Goal: Communication & Community: Answer question/provide support

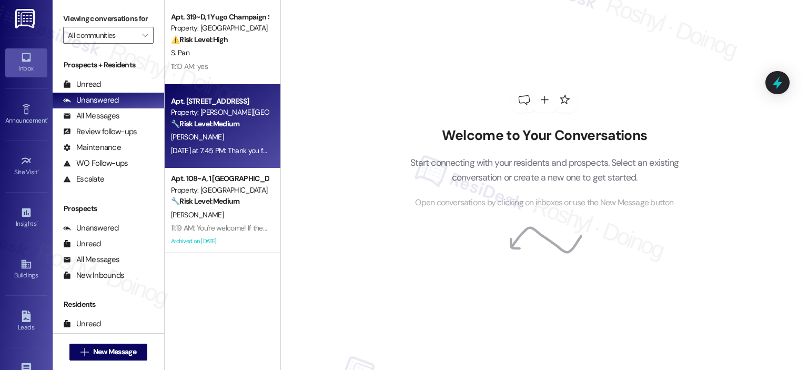
click at [215, 134] on div "[PERSON_NAME]" at bounding box center [219, 136] width 99 height 13
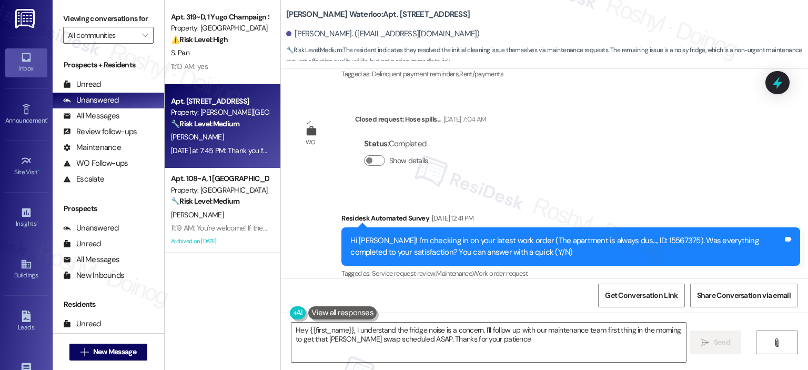
type textarea "Hey {{first_name}}, I understand the fridge noise is a concern. I'll follow up …"
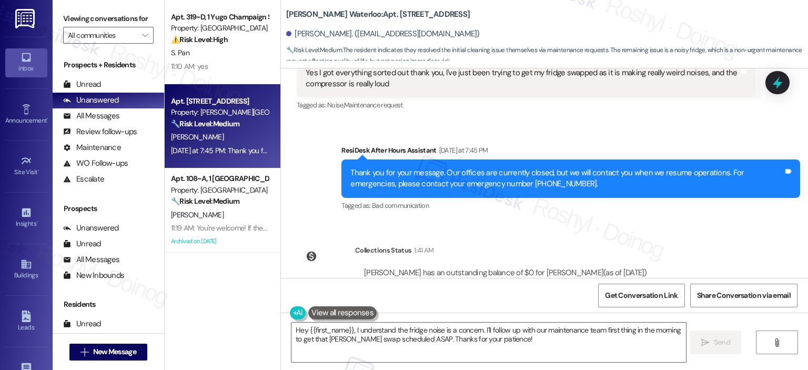
scroll to position [1180, 0]
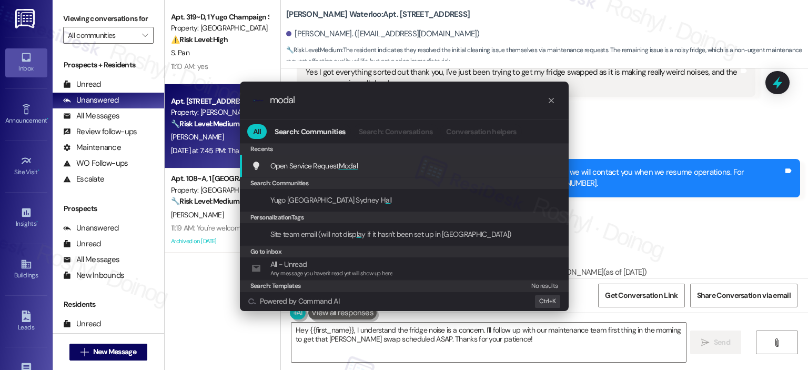
type input "modal"
click at [370, 166] on div "Open Service Request Modal Add shortcut" at bounding box center [405, 166] width 308 height 12
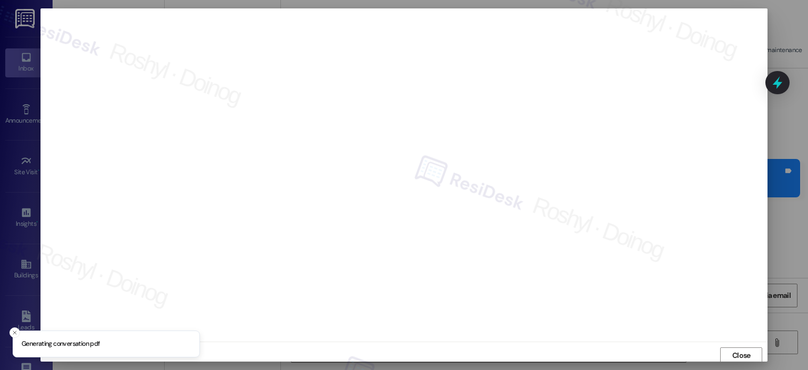
scroll to position [2, 0]
click at [730, 356] on span "Close" at bounding box center [741, 353] width 23 height 11
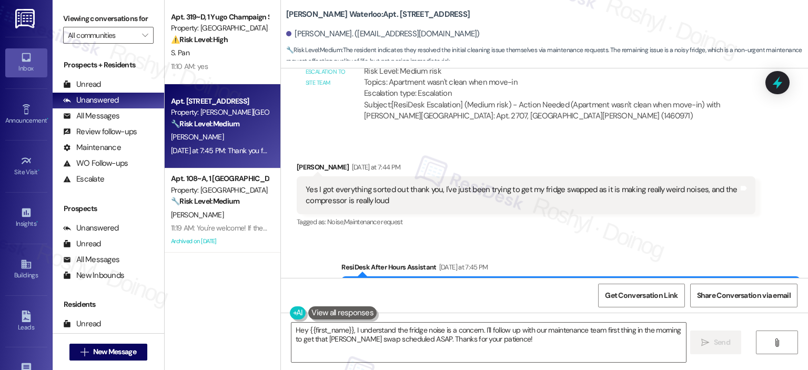
scroll to position [1061, 0]
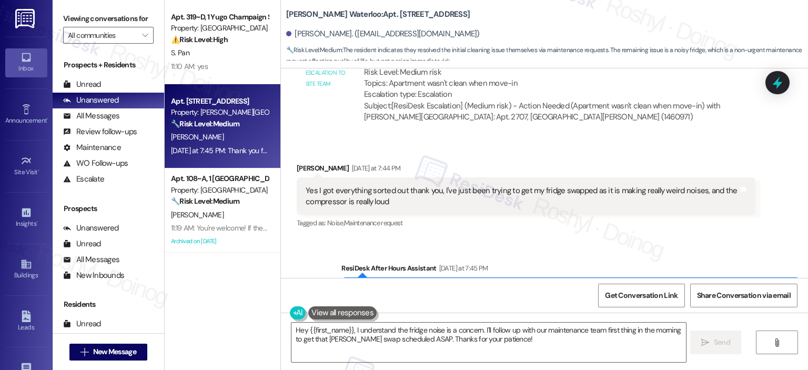
click at [484, 240] on div "Sent via SMS ResiDesk After Hours Assistant Yesterday at 7:45 PM Thank you for …" at bounding box center [544, 289] width 527 height 100
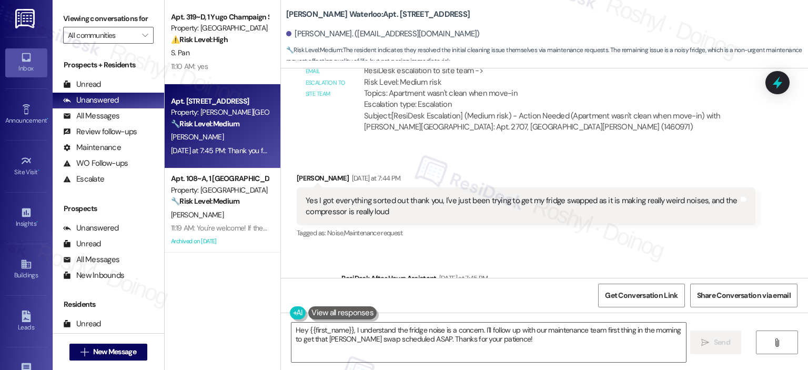
scroll to position [1114, 0]
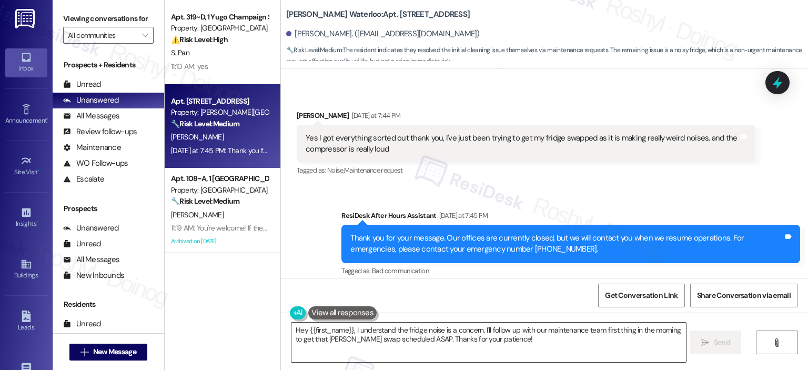
click at [293, 336] on textarea "Hey {{first_name}}, I understand the fridge noise is a concern. I'll follow up …" at bounding box center [488, 341] width 394 height 39
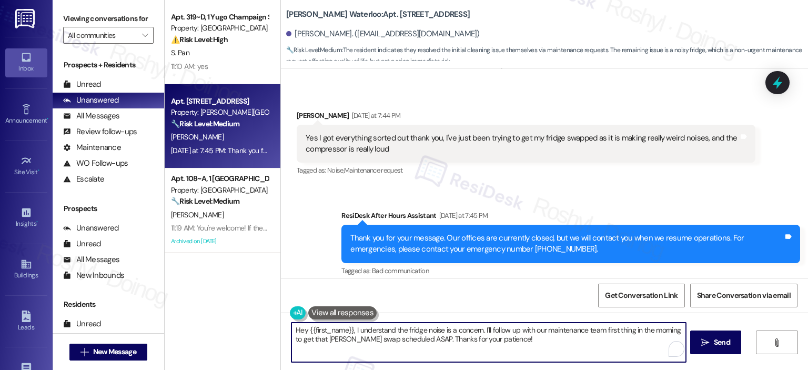
click at [293, 336] on textarea "Hey {{first_name}}, I understand the fridge noise is a concern. I'll follow up …" at bounding box center [488, 341] width 394 height 39
click at [291, 332] on textarea "Hey {{first_name}}, I understand the fridge noise is a concern. I'll follow up …" at bounding box center [488, 341] width 394 height 39
click at [588, 332] on textarea "Good morning {{first_name}}, I understand the fridge noise is a concern. I'll f…" at bounding box center [488, 341] width 394 height 39
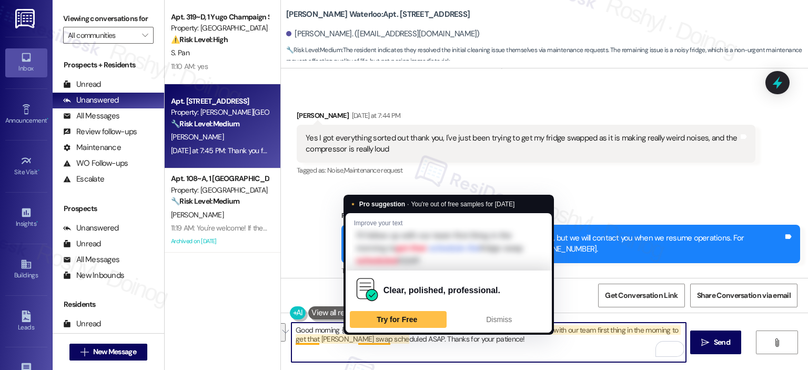
drag, startPoint x: 589, startPoint y: 332, endPoint x: 383, endPoint y: 342, distance: 205.9
click at [383, 342] on textarea "Good morning {{first_name}}, I understand the fridge noise is a concern. I'll f…" at bounding box center [488, 341] width 394 height 39
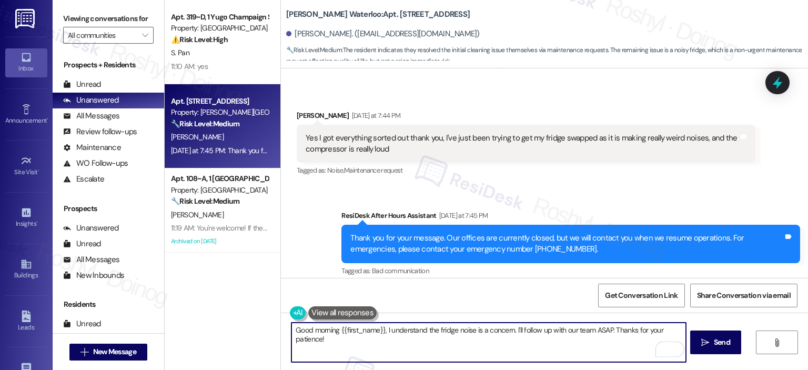
click at [595, 336] on textarea "Good morning {{first_name}}, I understand the fridge noise is a concern. I'll f…" at bounding box center [488, 341] width 394 height 39
click at [593, 336] on textarea "Good morning {{first_name}}, I understand the fridge noise is a concern. I'll f…" at bounding box center [488, 341] width 394 height 39
click at [593, 335] on textarea "Good morning {{first_name}}, I understand the fridge noise is a concern. I'll f…" at bounding box center [488, 341] width 394 height 39
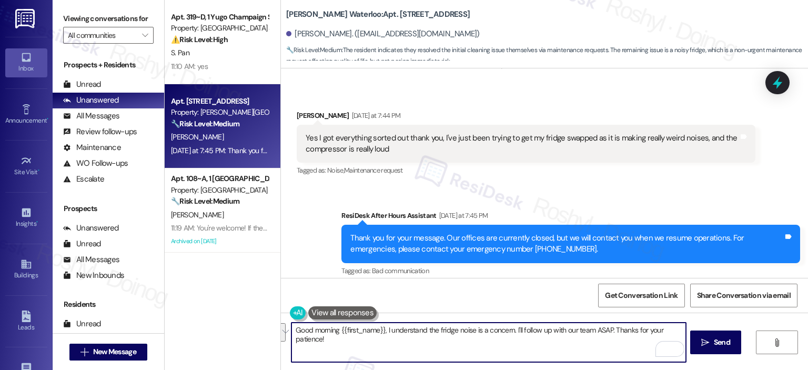
click at [593, 323] on textarea "Good morning {{first_name}}, I understand the fridge noise is a concern. I'll f…" at bounding box center [488, 341] width 394 height 39
click at [295, 336] on textarea "Good morning {{first_name}}, I understand the fridge noise is a concern. I'll f…" at bounding box center [488, 341] width 394 height 39
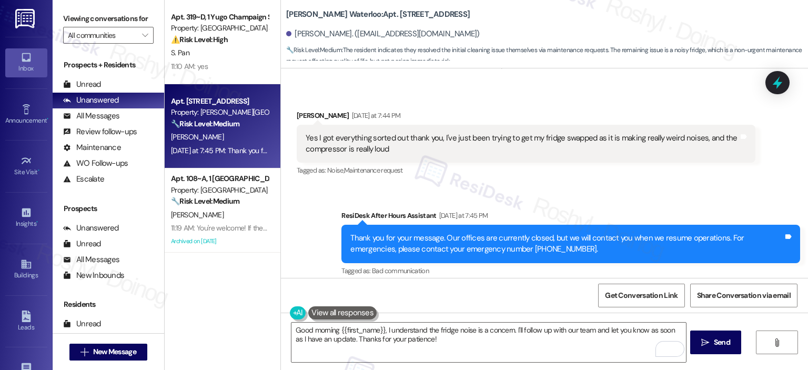
click at [539, 178] on div "Received via SMS Josemiliano Cohen Yesterday at 7:44 PM Yes I got everything so…" at bounding box center [526, 144] width 474 height 84
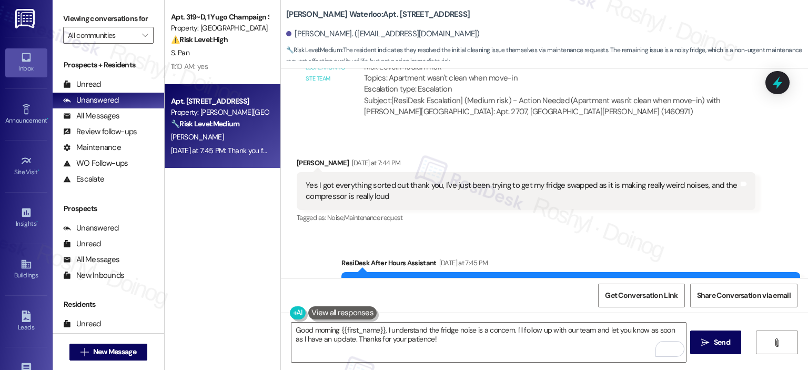
scroll to position [1061, 0]
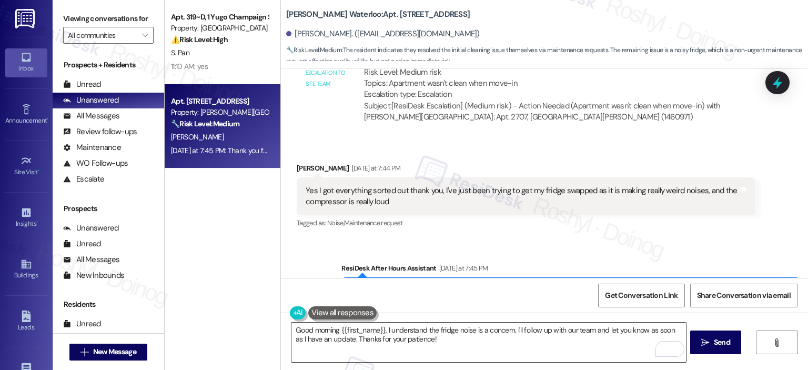
click at [451, 335] on textarea "Good morning {{first_name}}, I understand the fridge noise is a concern. I'll f…" at bounding box center [488, 341] width 394 height 39
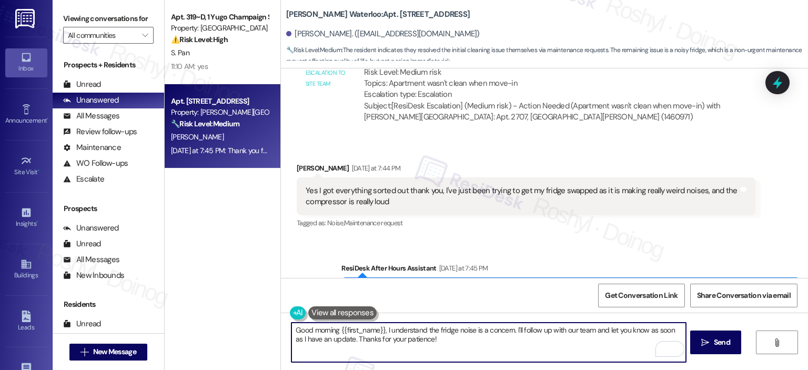
paste textarea "15568264"
click at [432, 345] on textarea "Good morning {{first_name}}, I understand the fridge noise is a concern. I'll f…" at bounding box center [488, 341] width 394 height 39
type textarea "Good morning {{first_name}}, I understand the fridge noise is a concern. I'll f…"
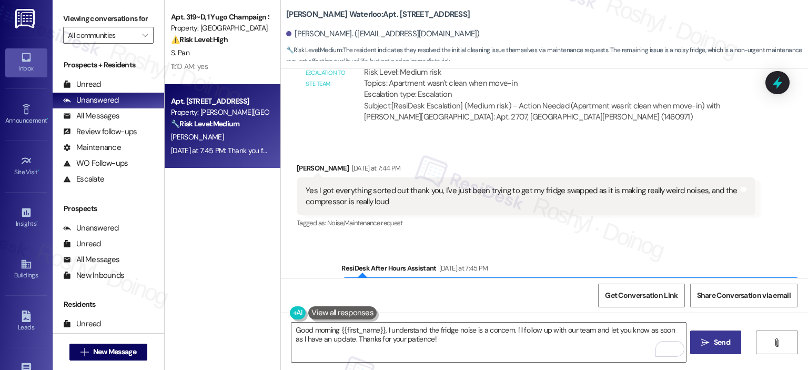
click at [720, 347] on span "Send" at bounding box center [722, 342] width 16 height 11
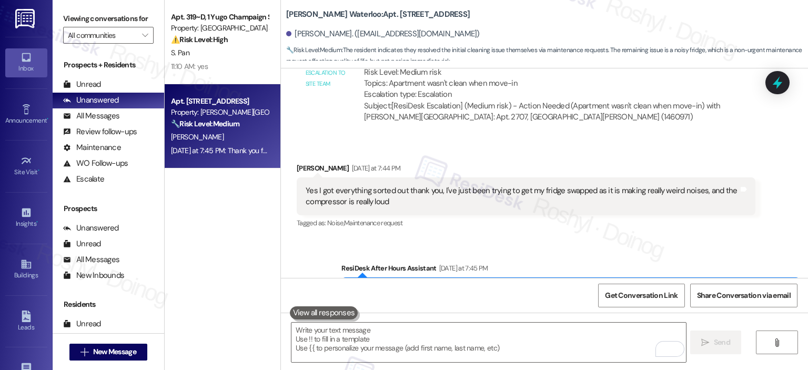
scroll to position [1022, 0]
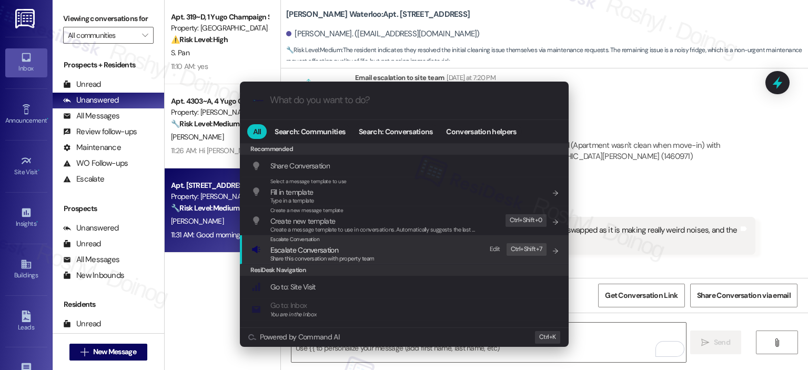
click at [319, 260] on span "Share this conversation with property team" at bounding box center [322, 258] width 104 height 7
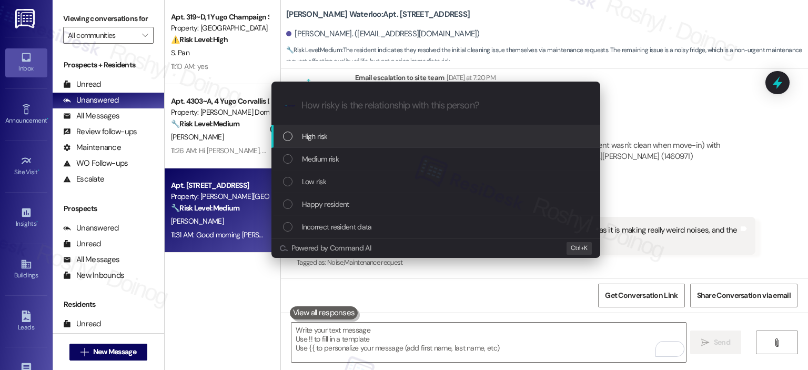
click at [339, 134] on div "High risk" at bounding box center [437, 136] width 308 height 12
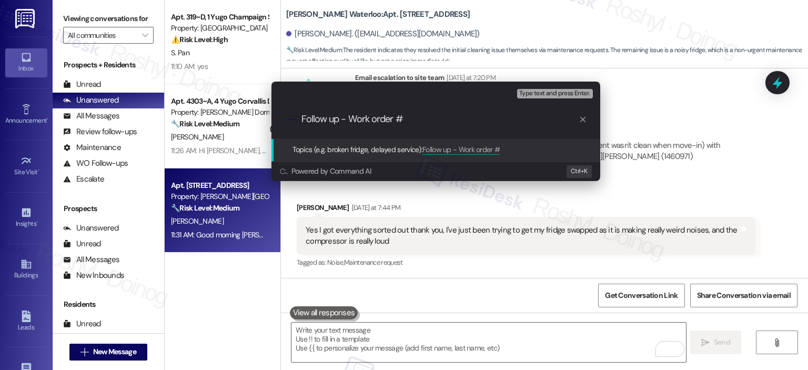
paste input "15568264"
click at [397, 118] on input "Follow up - Work order #15568264" at bounding box center [439, 119] width 277 height 11
click at [468, 119] on input "Follow up - Work order #15568264" at bounding box center [439, 119] width 277 height 11
type input "Follow up - Work order #15568264 (Fridge)"
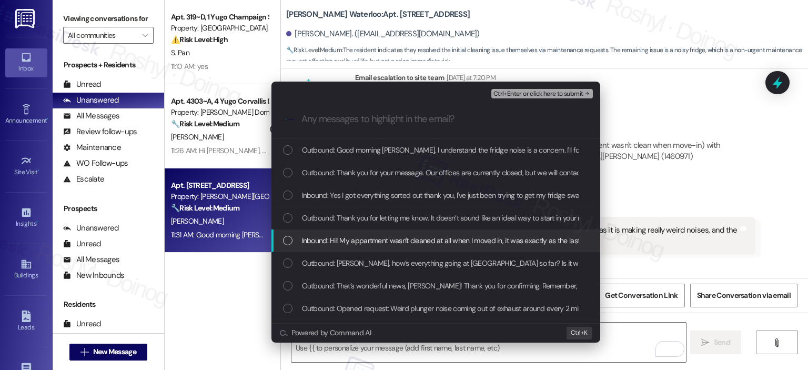
click at [429, 242] on span "Inbound: Hi! My appartment wasn't cleaned at all when I moved in, it was exactl…" at bounding box center [630, 241] width 656 height 12
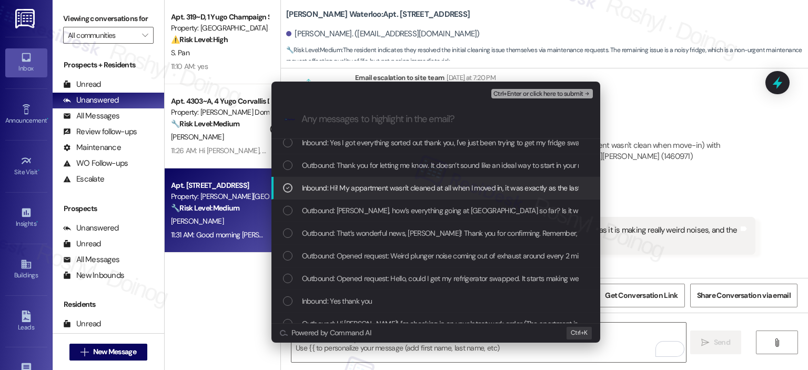
scroll to position [0, 0]
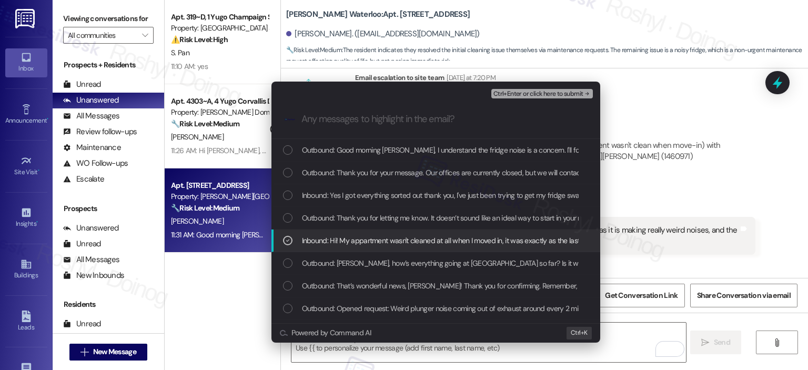
click at [374, 247] on div "Inbound: Hi! My appartment wasn't cleaned at all when I moved in, it was exactl…" at bounding box center [435, 240] width 329 height 23
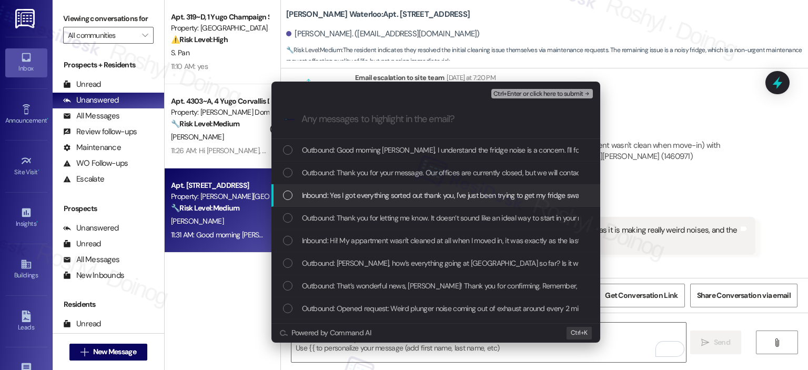
click at [421, 199] on span "Inbound: Yes I got everything sorted out thank you, I've just been trying to ge…" at bounding box center [552, 195] width 501 height 12
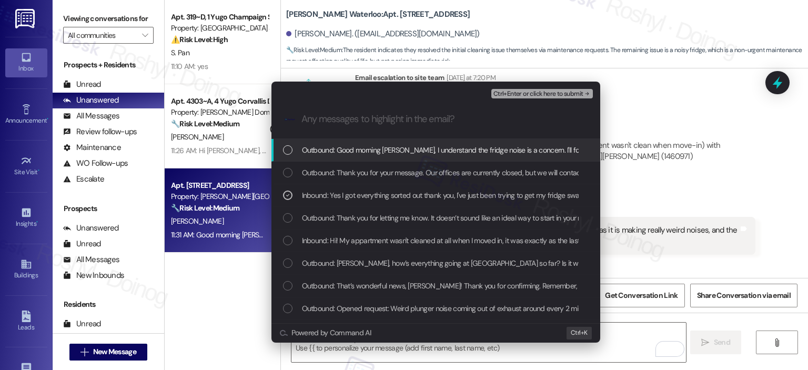
click at [548, 94] on span "Ctrl+Enter or click here to submit" at bounding box center [538, 93] width 90 height 7
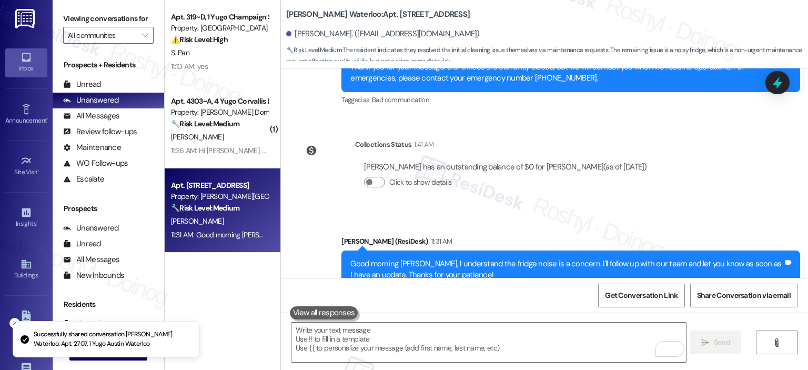
scroll to position [1319, 0]
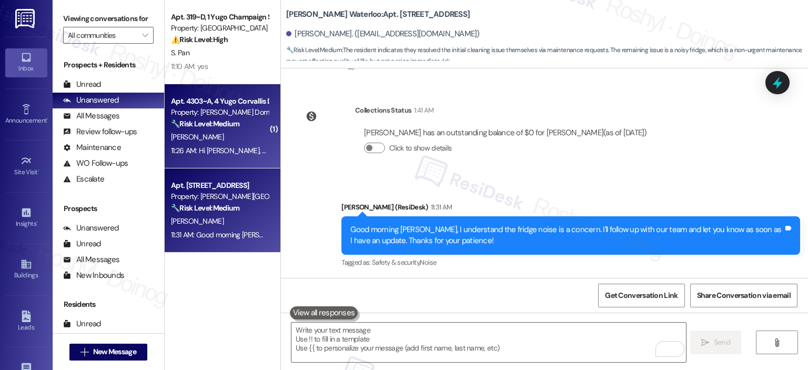
click at [210, 136] on div "J. Weston" at bounding box center [219, 136] width 99 height 13
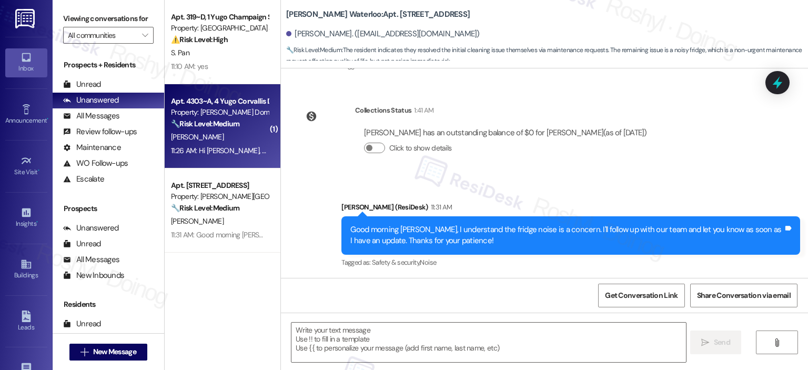
type textarea "Fetching suggested responses. Please feel free to read through the conversation…"
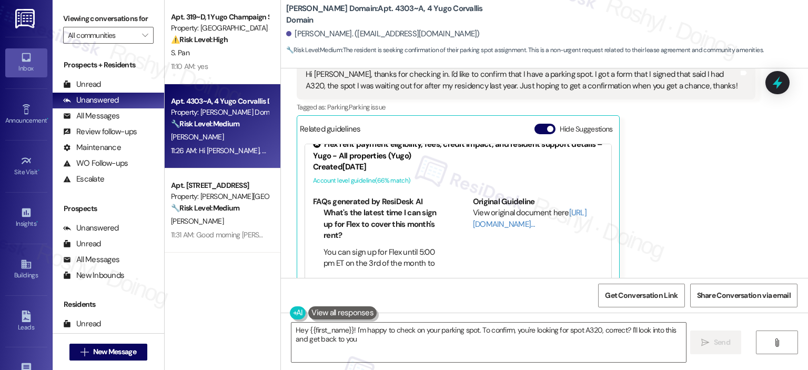
scroll to position [1096, 0]
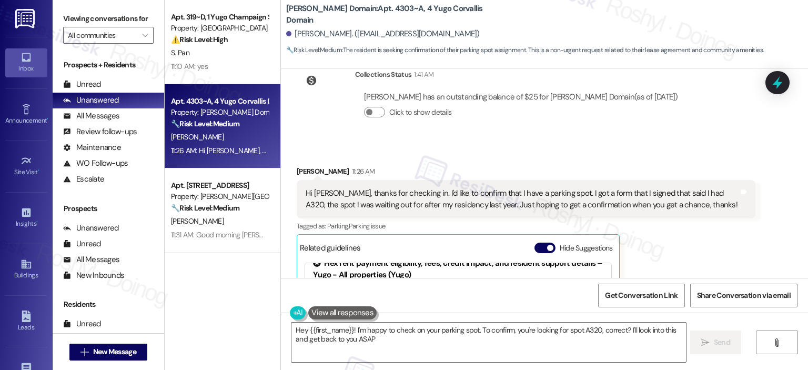
type textarea "Hey {{first_name}}! I'm happy to check on your parking spot. To confirm, you're…"
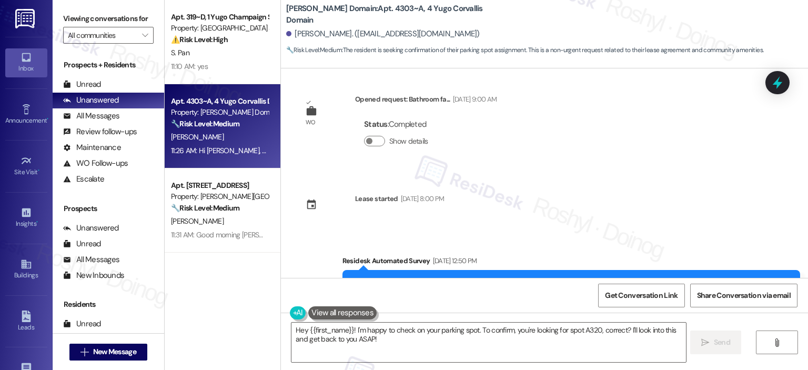
scroll to position [938, 0]
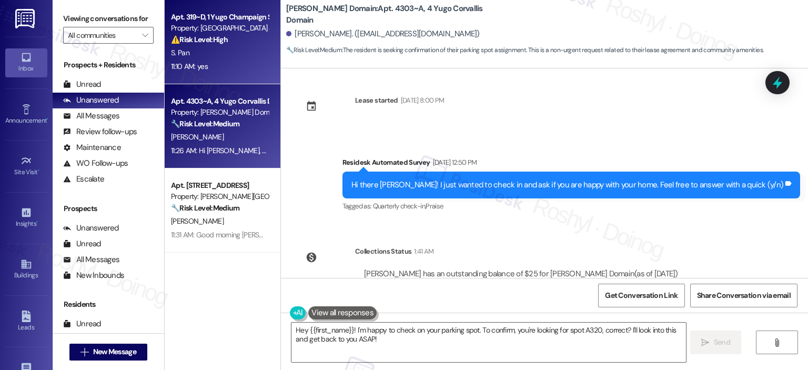
click at [226, 41] on div "⚠️ Risk Level: High The resident reports that the AC is blowing cold air even w…" at bounding box center [219, 39] width 97 height 11
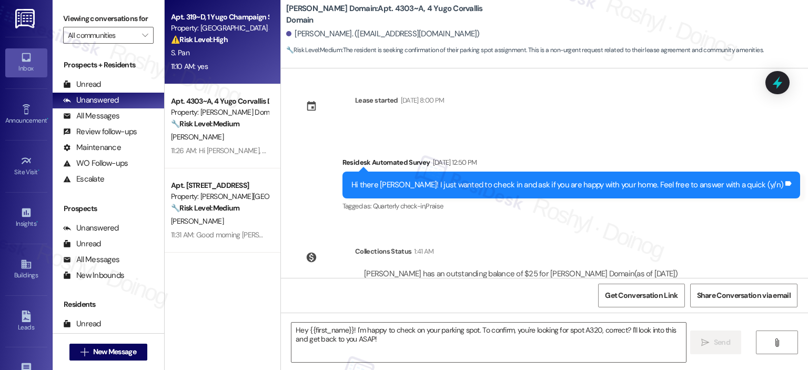
type textarea "Fetching suggested responses. Please feel free to read through the conversation…"
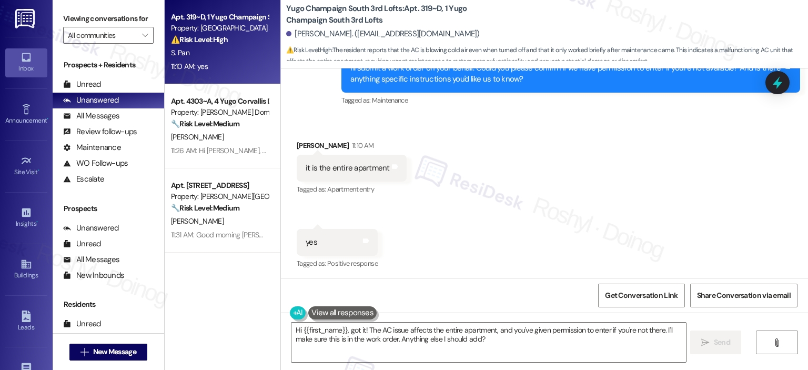
scroll to position [1260, 0]
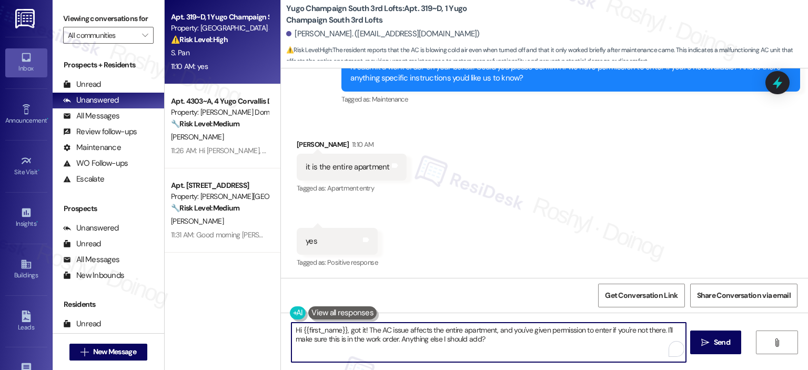
drag, startPoint x: 497, startPoint y: 345, endPoint x: 239, endPoint y: 328, distance: 258.8
click at [239, 328] on div "Apt. 319~D, 1 Yugo Champaign South 3rd Lofts Property: Yugo Champaign South 3rd…" at bounding box center [486, 185] width 643 height 370
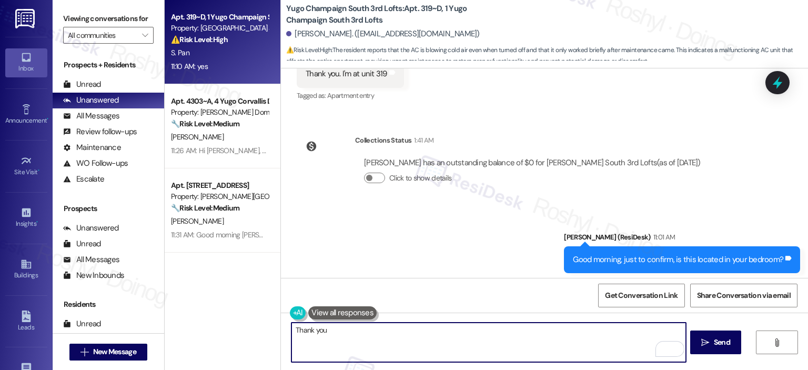
scroll to position [997, 0]
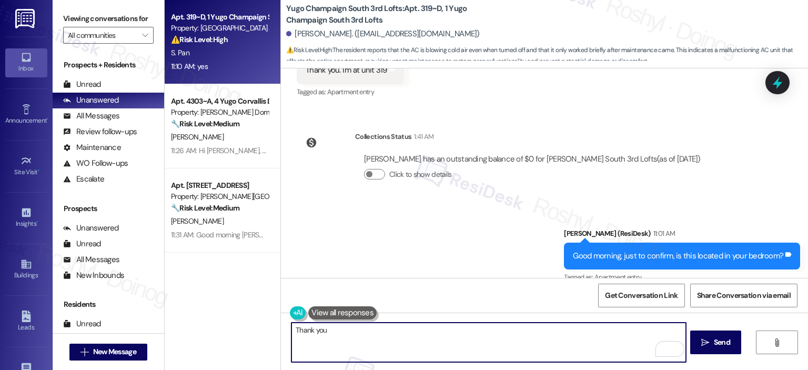
type textarea "Thank you"
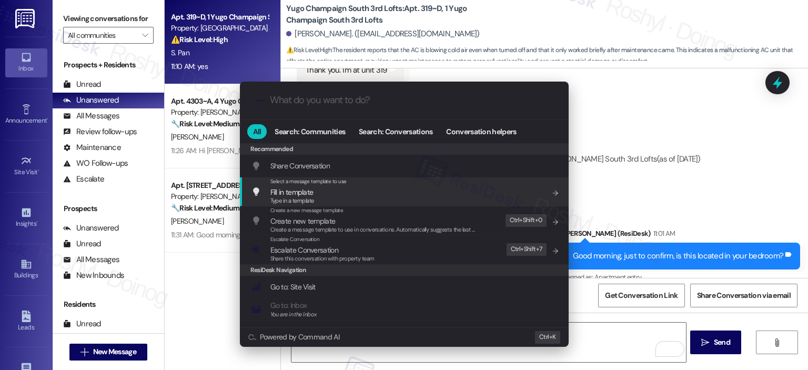
click at [646, 157] on div ".cls-1{fill:#0a055f;}.cls-2{fill:#0cc4c4;} resideskLogoBlueOrange All Search: C…" at bounding box center [404, 185] width 808 height 370
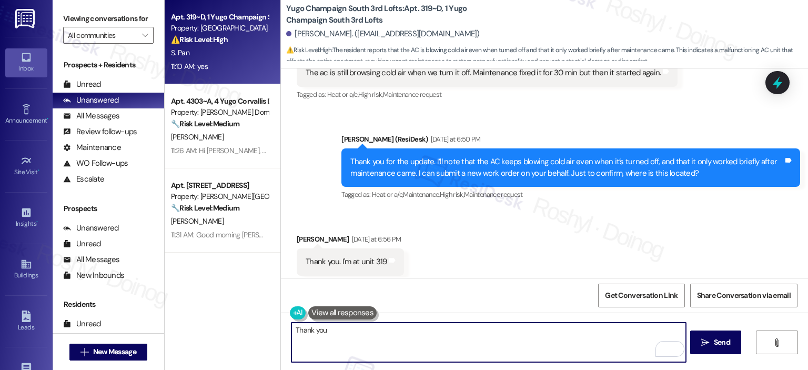
scroll to position [787, 0]
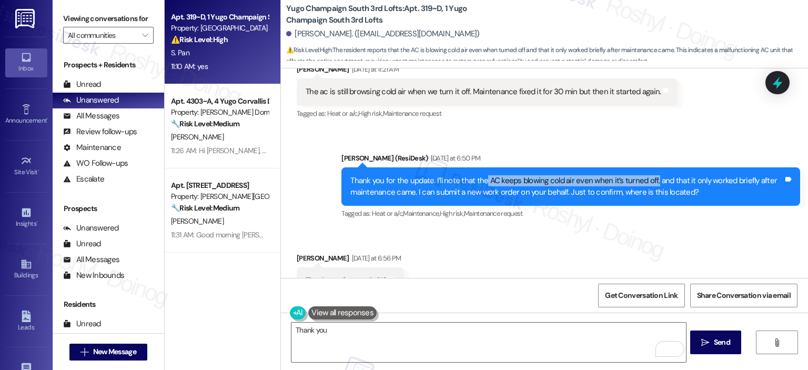
drag, startPoint x: 479, startPoint y: 183, endPoint x: 647, endPoint y: 174, distance: 169.1
click at [647, 174] on div "Thank you for the update. I’ll note that the AC keeps blowing cold air even whe…" at bounding box center [570, 186] width 459 height 38
copy div "AC keeps blowing cold air even when it’s turned off,"
click at [528, 119] on div "Tagged as: Heat or a/c , Click to highlight conversations about Heat or a/c Hig…" at bounding box center [487, 113] width 381 height 15
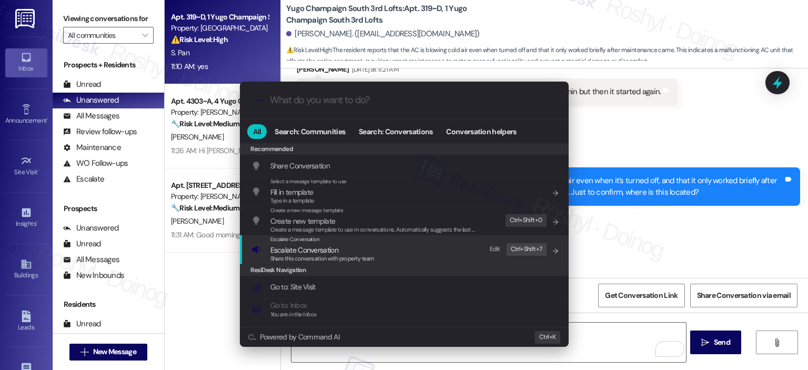
click at [348, 250] on span "Escalate Conversation" at bounding box center [322, 250] width 104 height 12
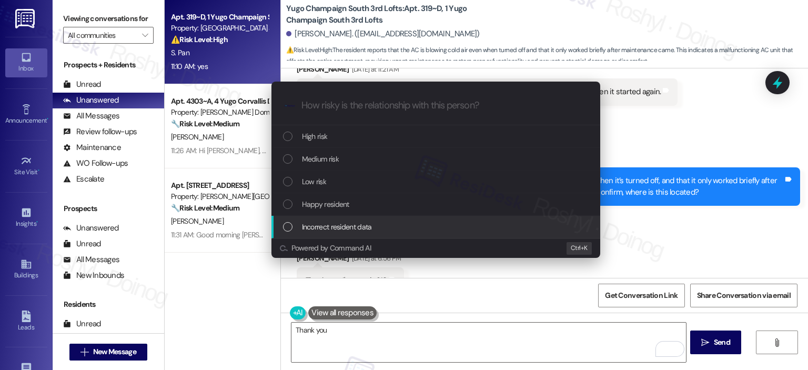
click at [665, 127] on div "Escalate Conversation How risky is the relationship with this person? Topics (e…" at bounding box center [404, 185] width 808 height 370
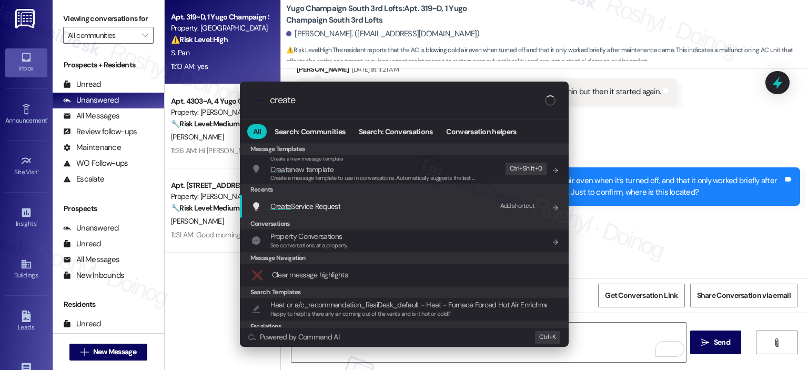
type input "create"
click at [502, 205] on div "Add shortcut" at bounding box center [517, 205] width 35 height 11
click at [446, 209] on div "Create Service Request Press any key" at bounding box center [405, 206] width 308 height 16
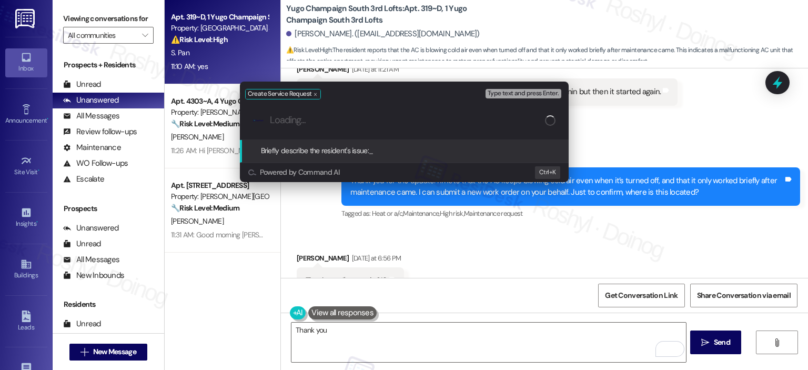
click at [366, 125] on input "Loading..." at bounding box center [407, 120] width 275 height 11
paste input "AC keeps blowing cold air even when it’s turned off,"
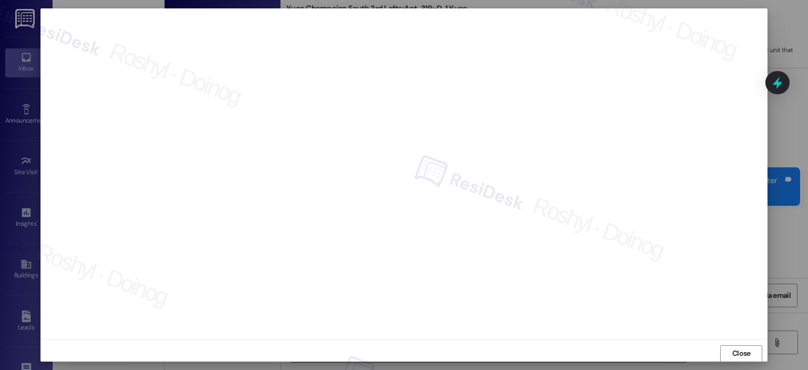
scroll to position [0, 0]
click at [750, 356] on span "Close" at bounding box center [741, 355] width 23 height 11
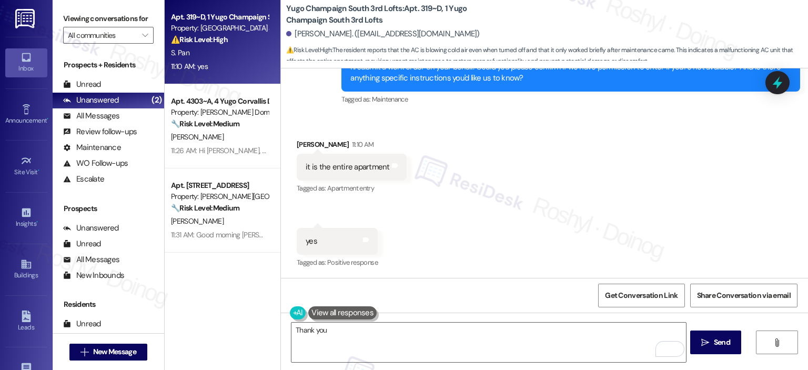
scroll to position [1261, 0]
click at [453, 206] on div "Received via SMS Samantha Pan 11:10 AM it is the entire apartment Tags and note…" at bounding box center [544, 196] width 527 height 163
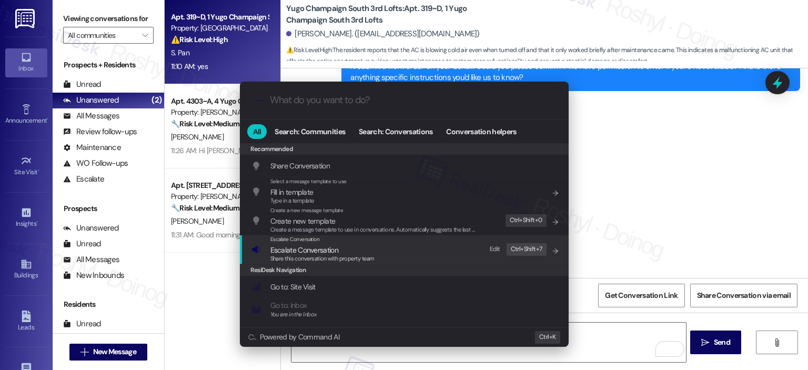
click at [311, 256] on span "Share this conversation with property team" at bounding box center [322, 258] width 104 height 7
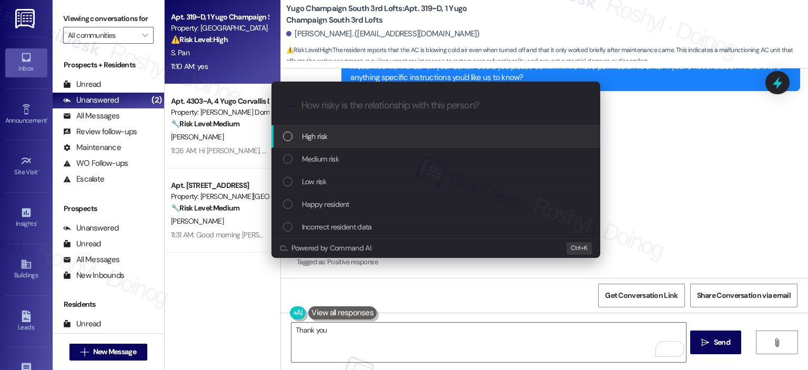
click at [351, 140] on div "High risk" at bounding box center [437, 136] width 308 height 12
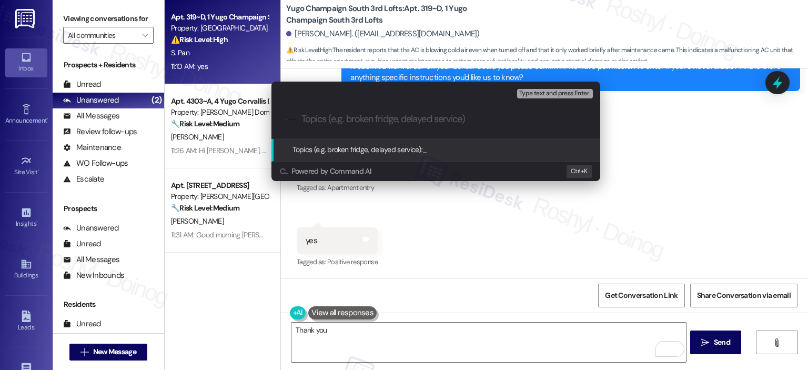
paste input "AC unit is blowing cold air even when switched off. 15568575 Work Order (number…"
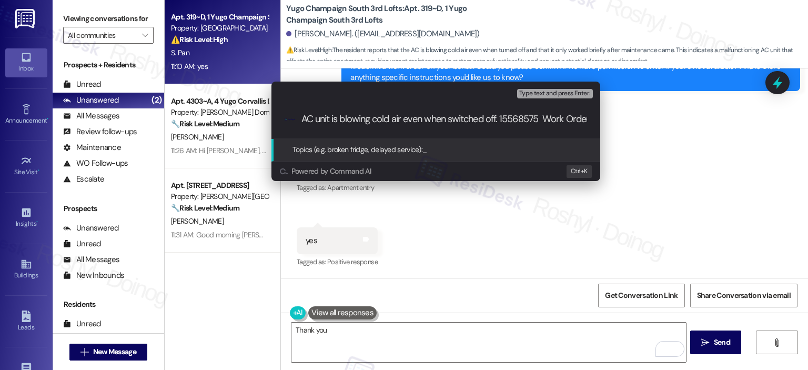
scroll to position [0, 150]
click at [368, 118] on input "AC unit is blowing cold air even when switched off. 15568575 Work Order (number…" at bounding box center [439, 119] width 277 height 11
drag, startPoint x: 442, startPoint y: 118, endPoint x: 480, endPoint y: 117, distance: 37.9
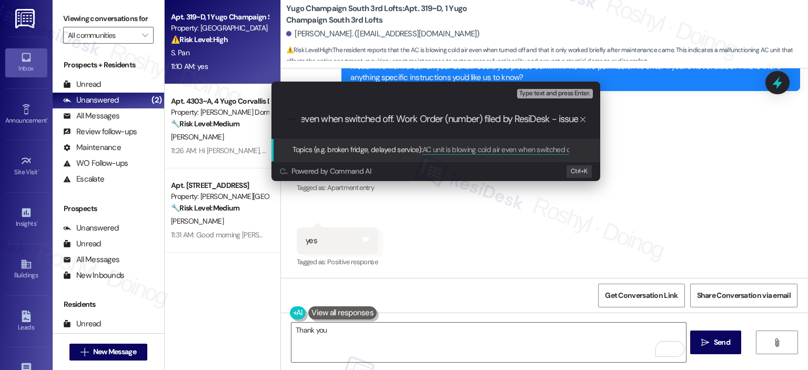
click at [480, 117] on input "AC unit is blowing cold air even when switched off. Work Order (number) filed b…" at bounding box center [439, 119] width 277 height 11
paste input "15568575"
drag, startPoint x: 391, startPoint y: 119, endPoint x: 235, endPoint y: 111, distance: 156.4
click at [235, 111] on div "Escalate Conversation High risk Topics (e.g. broken fridge, delayed service) An…" at bounding box center [404, 185] width 808 height 370
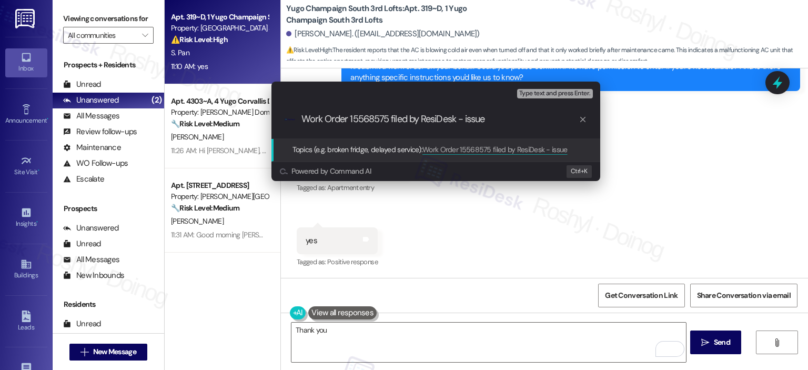
click at [471, 122] on input "Work Order 15568575 filed by ResiDesk - issue" at bounding box center [439, 119] width 277 height 11
paste input "AC unit is blowing cold air even when switched off"
type input "Work Order 15568575 filed by ResiDesk - AC unit is blowing cold air even when s…"
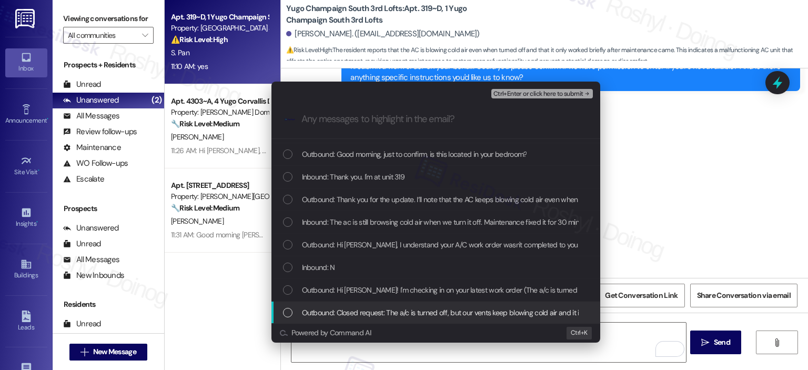
scroll to position [53, 0]
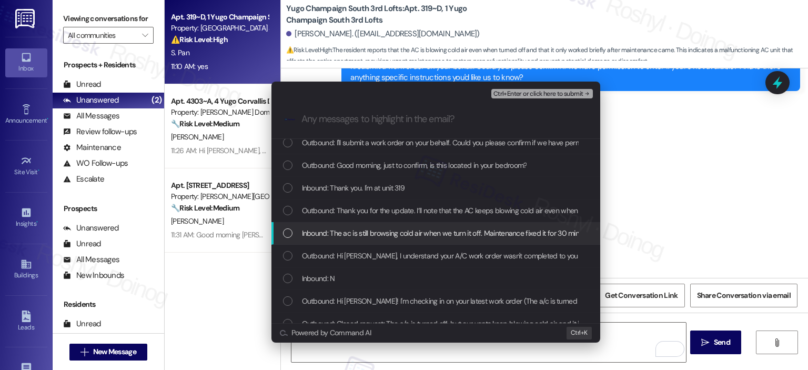
click at [415, 235] on span "Inbound: The ac is still browsing cold air when we turn it off. Maintenance fix…" at bounding box center [479, 233] width 354 height 12
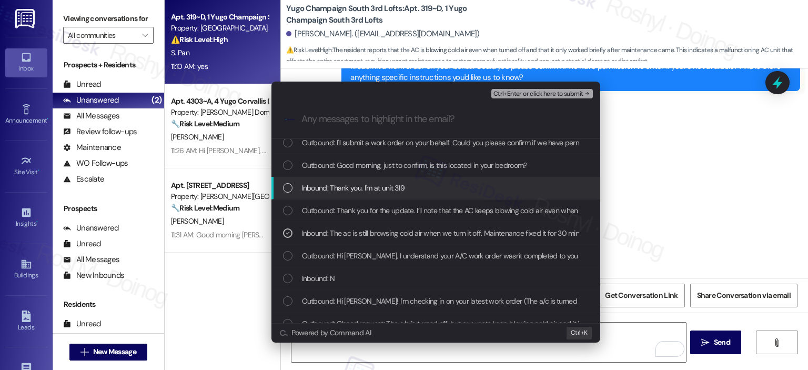
click at [416, 192] on div "Inbound: Thank you. I'm at unit 319" at bounding box center [437, 188] width 308 height 12
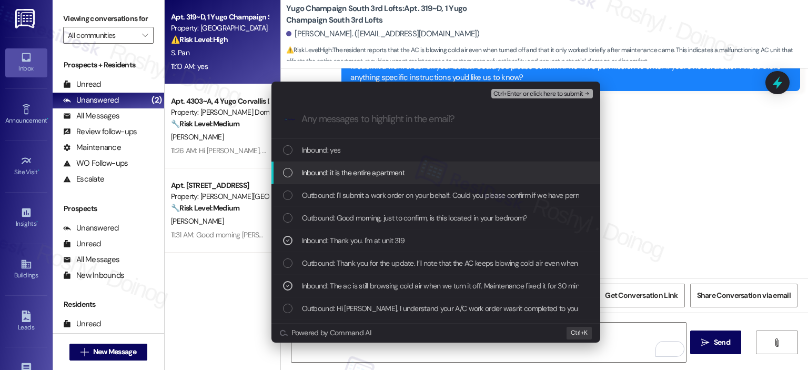
click at [427, 176] on div "Inbound: it is the entire apartment" at bounding box center [437, 173] width 308 height 12
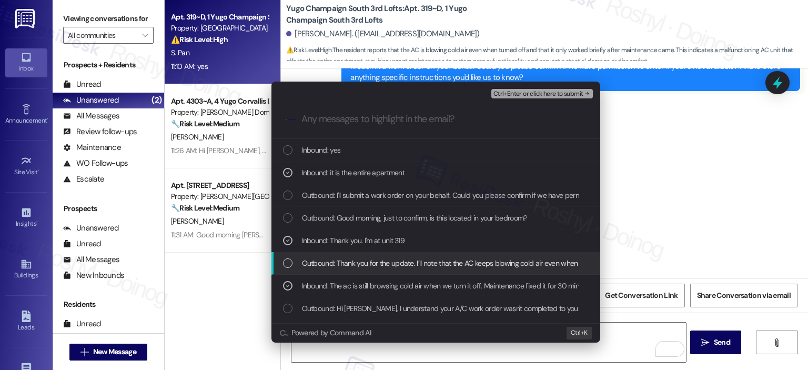
scroll to position [105, 0]
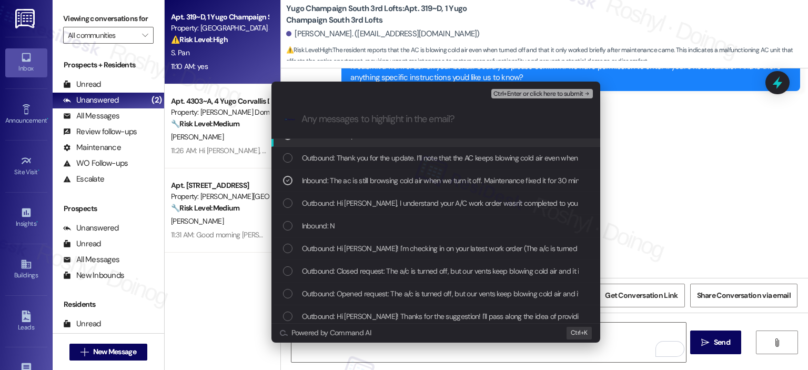
click at [533, 97] on span "Ctrl+Enter or click here to submit" at bounding box center [538, 93] width 90 height 7
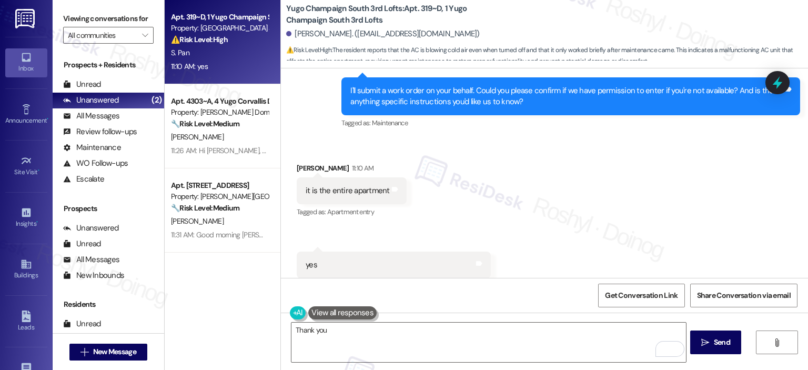
scroll to position [1261, 0]
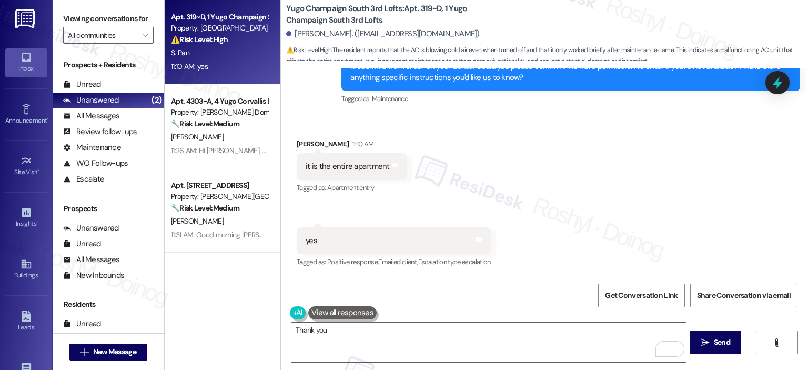
click at [389, 216] on div "Received via SMS Samantha Pan 11:10 AM it is the entire apartment Tags and note…" at bounding box center [544, 196] width 527 height 163
click at [353, 309] on button at bounding box center [342, 312] width 68 height 13
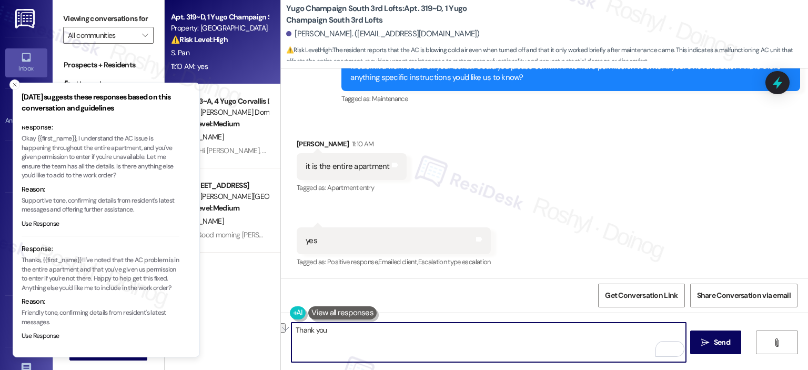
drag, startPoint x: 346, startPoint y: 335, endPoint x: 259, endPoint y: 331, distance: 86.4
click at [259, 331] on div "Apt. 319~D, 1 Yugo Champaign South 3rd Lofts Property: Yugo Champaign South 3rd…" at bounding box center [486, 185] width 643 height 370
paste textarea "AC unit is blowing cold air even when switched off"
paste textarea "Thank you, {{first_name}}! I’ve submitted your request, and our maintenance tea…"
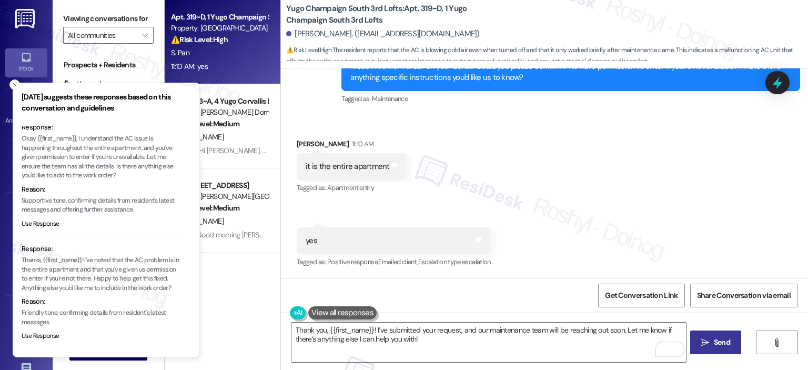
click at [727, 346] on span "Send" at bounding box center [722, 342] width 16 height 11
click at [13, 85] on icon "Close toast" at bounding box center [15, 85] width 6 height 6
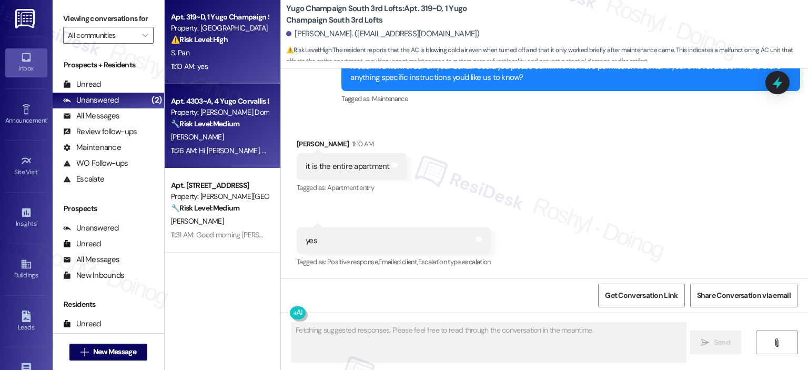
scroll to position [1260, 0]
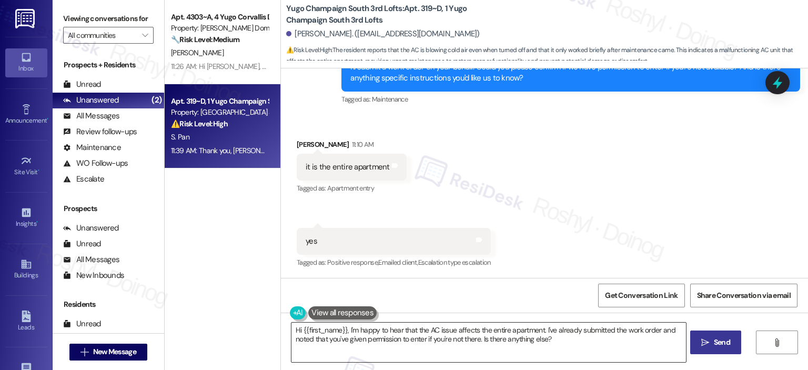
click at [358, 339] on textarea "Hi {{first_name}}, I'm happy to hear that the AC issue affects the entire apart…" at bounding box center [488, 341] width 394 height 39
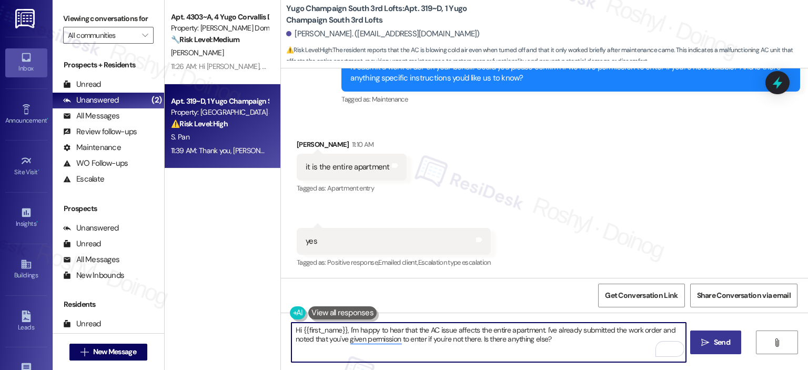
click at [579, 333] on textarea "Hi {{first_name}}, I'm happy to hear that the AC issue affects the entire apart…" at bounding box center [488, 341] width 394 height 39
drag, startPoint x: 562, startPoint y: 336, endPoint x: 147, endPoint y: 300, distance: 416.0
click at [147, 300] on div "Viewing conversations for All communities  Prospects + Residents Unread (0) Un…" at bounding box center [430, 185] width 755 height 370
paste textarea "Thank you, {{first_name}}! I’ve submitted your request, and our maintenance tea…"
type textarea "Thank you, {{first_name}}! I’ve submitted your request, and our maintenance tea…"
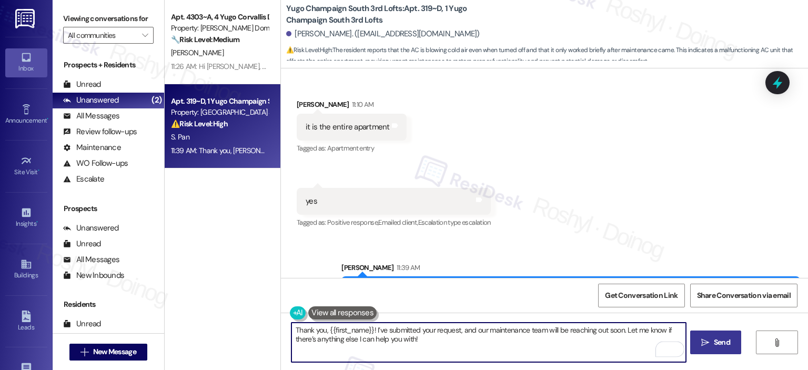
scroll to position [1345, 0]
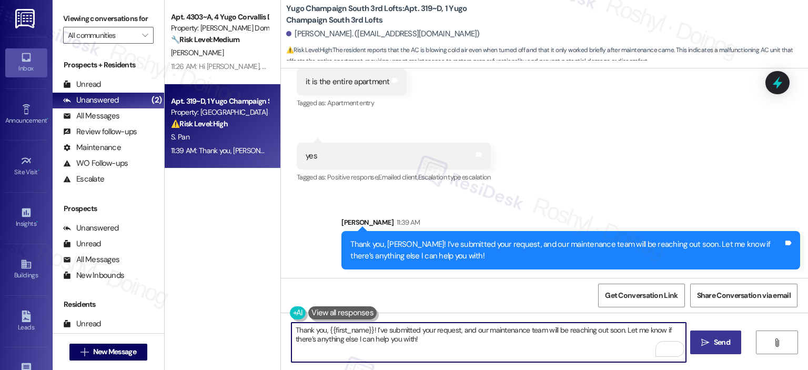
drag, startPoint x: 434, startPoint y: 343, endPoint x: 173, endPoint y: 302, distance: 264.6
click at [181, 306] on div "Apt. 4303~A, 4 Yugo Corvallis Domain Property: Yugo Corvallis Domain 🔧 Risk Lev…" at bounding box center [486, 185] width 643 height 370
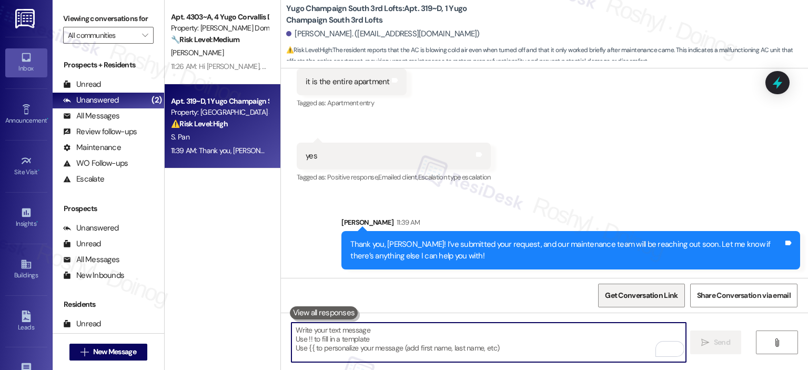
click at [641, 299] on span "Get Conversation Link" at bounding box center [641, 295] width 73 height 11
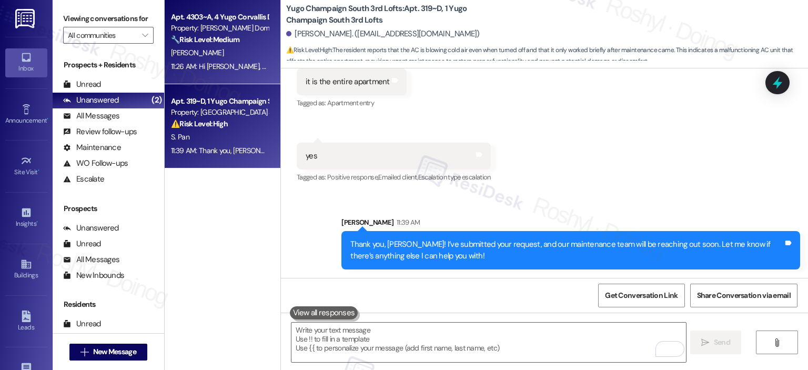
click at [244, 67] on div "11:26 AM: Hi Sarah, thanks for checking in. I'd like to confirm that I have a p…" at bounding box center [575, 66] width 808 height 9
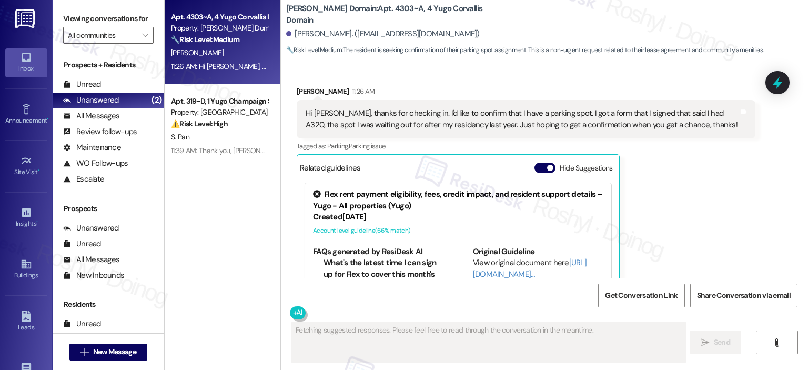
scroll to position [1149, 0]
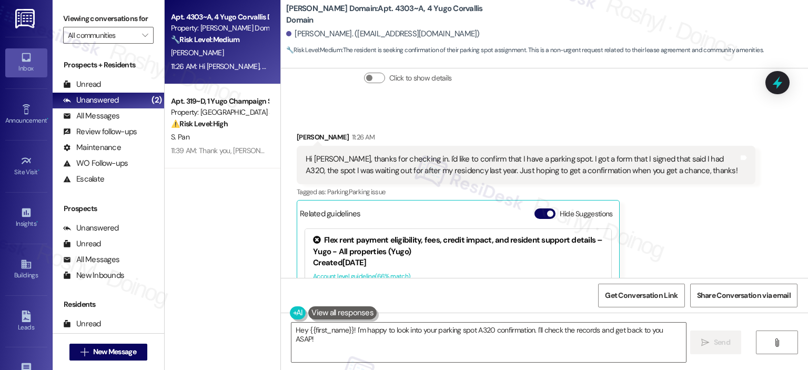
click at [676, 159] on div "Hi Sarah, thanks for checking in. I'd like to confirm that I have a parking spo…" at bounding box center [522, 165] width 433 height 23
click at [676, 159] on div "Hi [PERSON_NAME], thanks for checking in. I'd like to confirm that I have a par…" at bounding box center [522, 165] width 433 height 23
copy div "A320"
click at [696, 211] on div "Jack Weston 11:26 AM Hi Sarah, thanks for checking in. I'd like to confirm that…" at bounding box center [526, 253] width 459 height 244
click at [559, 329] on textarea "Hey {{first_name}}! I'm happy to look into your parking spot A320 confirmation.…" at bounding box center [488, 341] width 394 height 39
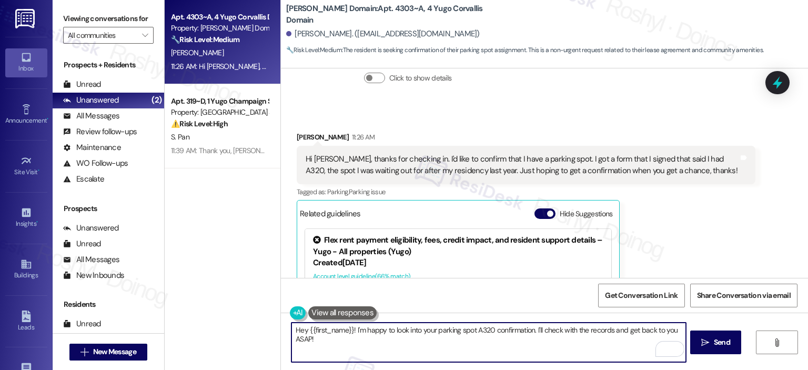
click at [600, 331] on textarea "Hey {{first_name}}! I'm happy to look into your parking spot A320 confirmation.…" at bounding box center [488, 341] width 394 height 39
click at [294, 339] on textarea "Hey {{first_name}}! I'm happy to look into your parking spot A320 confirmation.…" at bounding box center [488, 341] width 394 height 39
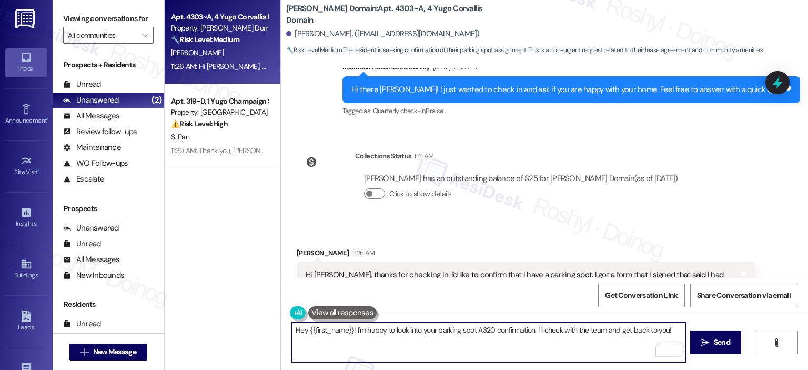
scroll to position [1097, 0]
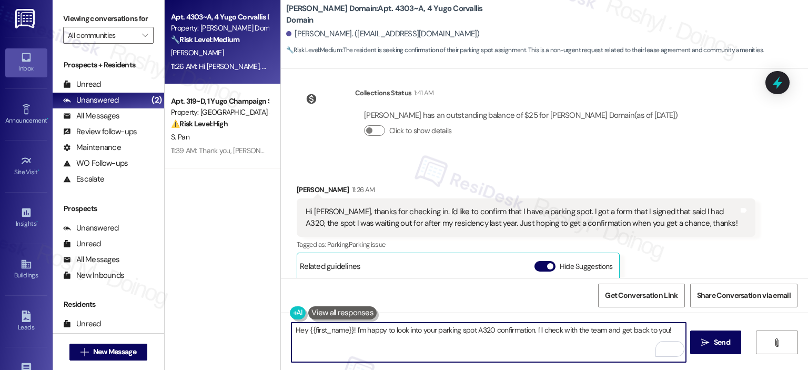
click at [292, 333] on textarea "Hey {{first_name}}! I'm happy to look into your parking spot A320 confirmation.…" at bounding box center [488, 341] width 394 height 39
type textarea "Hi {{first_name}}! I'm happy to look into your parking spot A320 confirmation. …"
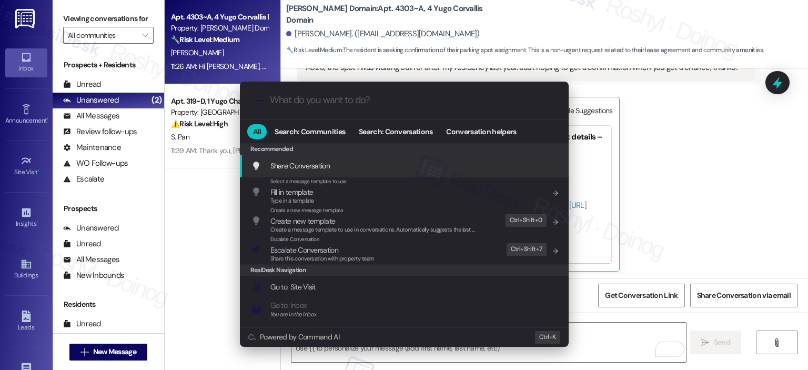
scroll to position [1254, 0]
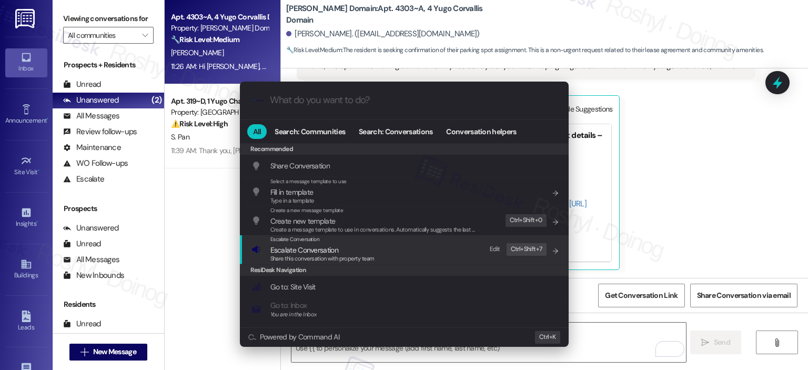
click at [316, 252] on span "Escalate Conversation" at bounding box center [304, 249] width 68 height 9
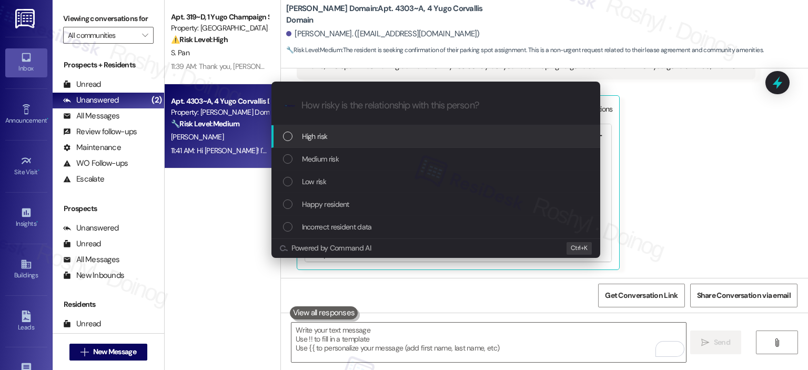
click at [315, 181] on span "Low risk" at bounding box center [314, 182] width 24 height 12
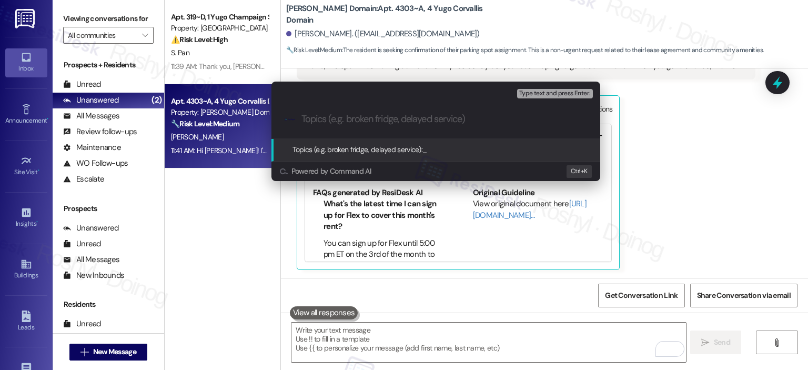
click at [288, 122] on icon ".cls-1{fill:#0a055f;}.cls-2{fill:#0cc4c4;} resideskLogoBlueOrange" at bounding box center [290, 119] width 11 height 11
click at [695, 109] on div "Escalate Conversation Low risk Topics (e.g. broken fridge, delayed service) Any…" at bounding box center [404, 185] width 808 height 370
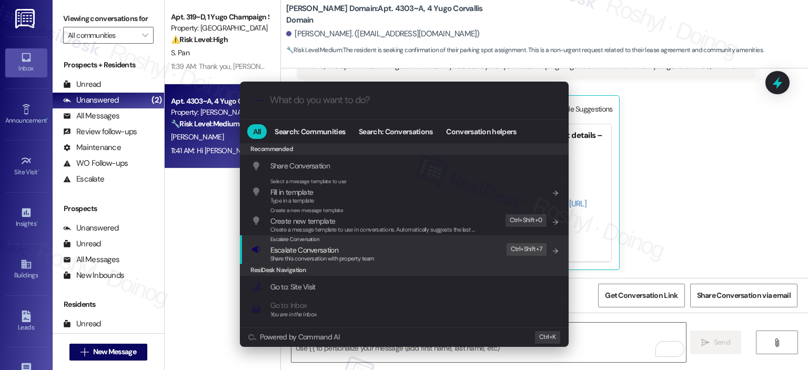
click at [469, 248] on div "Escalate Conversation Escalate Conversation Share this conversation with proper…" at bounding box center [405, 249] width 308 height 28
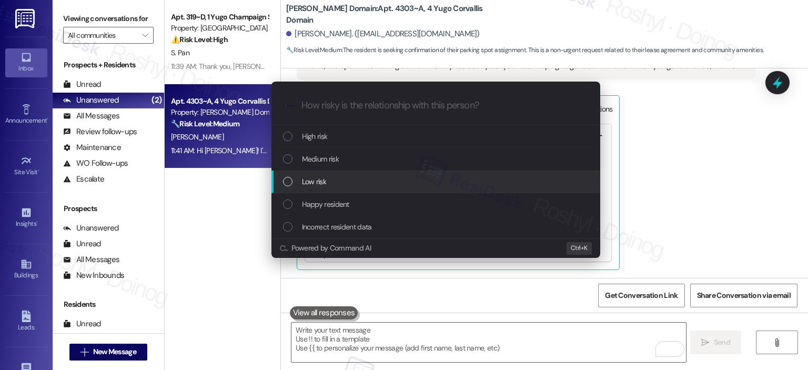
click at [325, 176] on span "Low risk" at bounding box center [314, 182] width 24 height 12
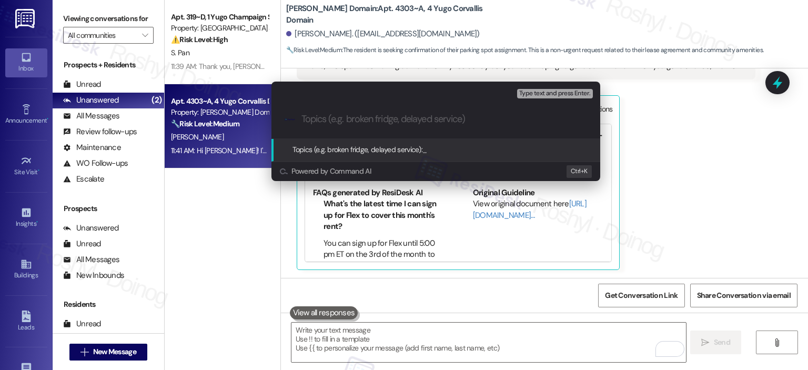
type input "P"
type input "C"
paste input "A320"
type input "Please confirm - Parking Spot A320"
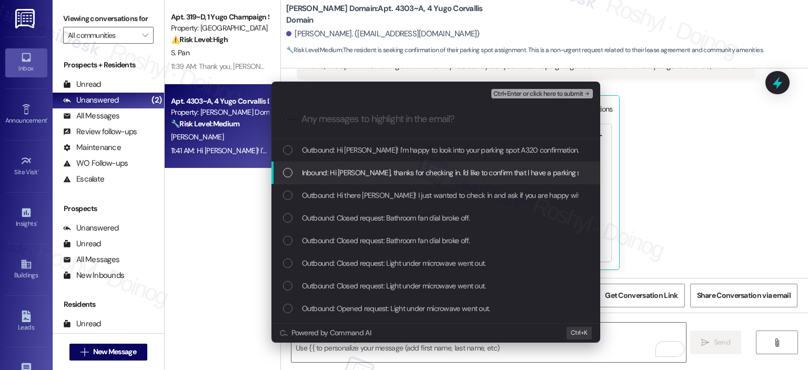
click at [418, 174] on span "Inbound: Hi Sarah, thanks for checking in. I'd like to confirm that I have a pa…" at bounding box center [706, 173] width 809 height 12
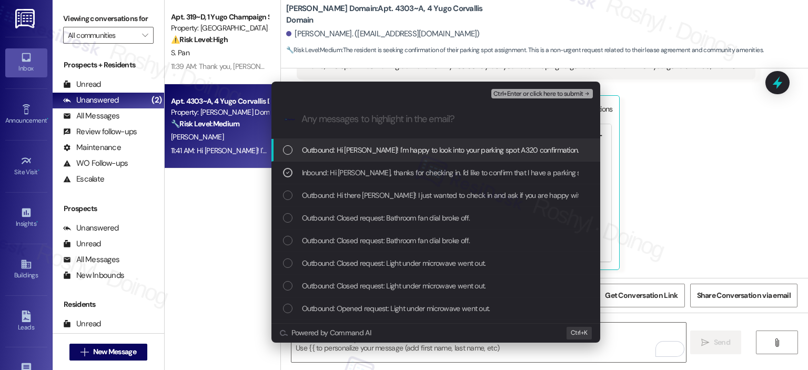
click at [555, 105] on div ".cls-1{fill:#0a055f;}.cls-2{fill:#0cc4c4;} resideskLogoBlueOrange" at bounding box center [435, 118] width 329 height 37
click at [560, 96] on span "Ctrl+Enter or click here to submit" at bounding box center [538, 93] width 90 height 7
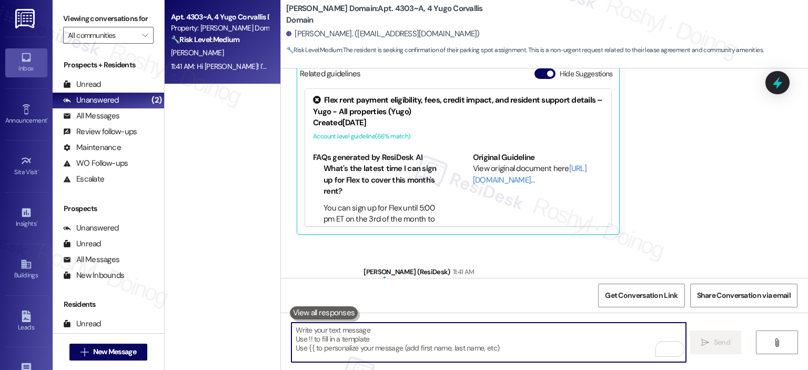
scroll to position [1343, 0]
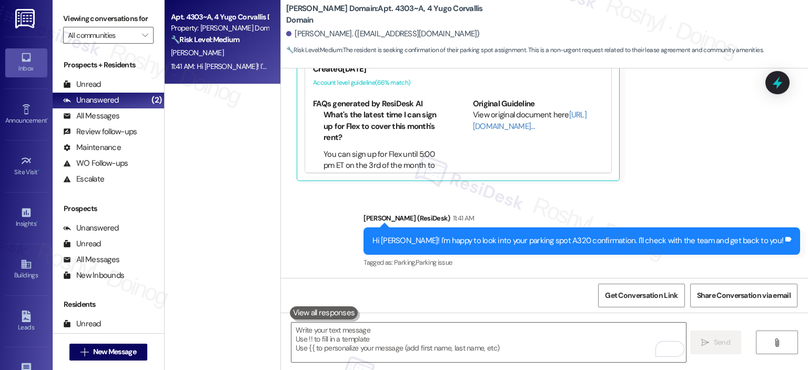
click at [252, 55] on div "J. Weston" at bounding box center [219, 52] width 99 height 13
click at [87, 80] on div "Unread" at bounding box center [82, 84] width 38 height 11
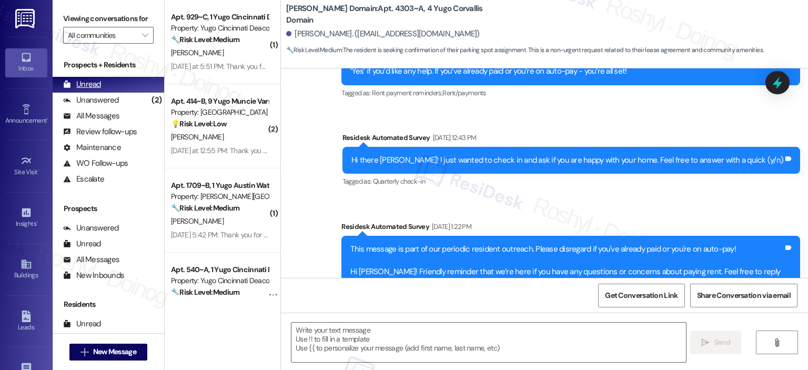
type textarea "Fetching suggested responses. Please feel free to read through the conversation…"
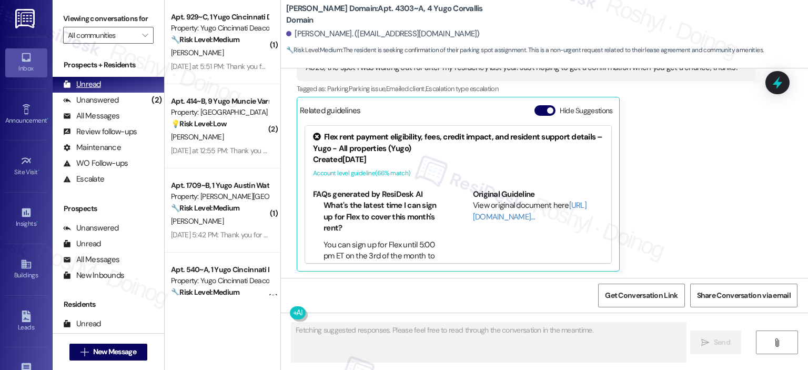
scroll to position [1254, 0]
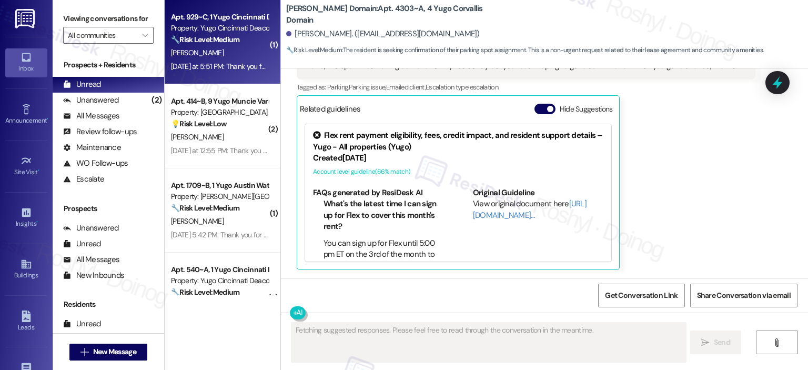
click at [240, 53] on div "E. Helminski" at bounding box center [219, 52] width 99 height 13
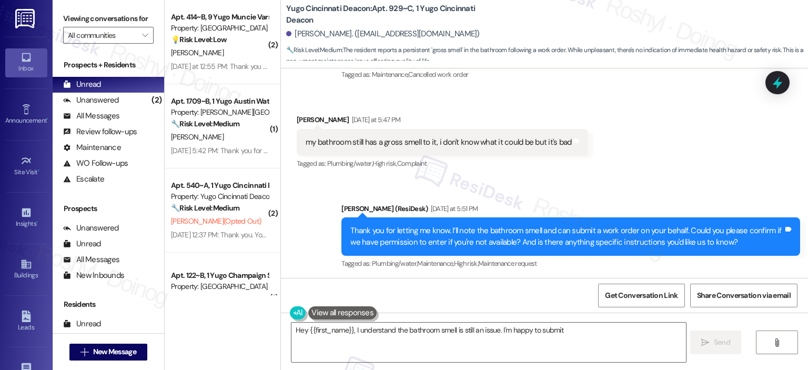
scroll to position [801, 0]
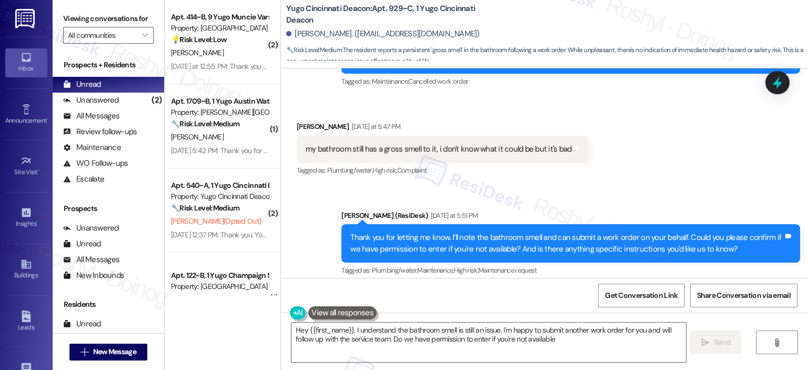
type textarea "Hey {{first_name}}, I understand the bathroom smell is still an issue. I'm happ…"
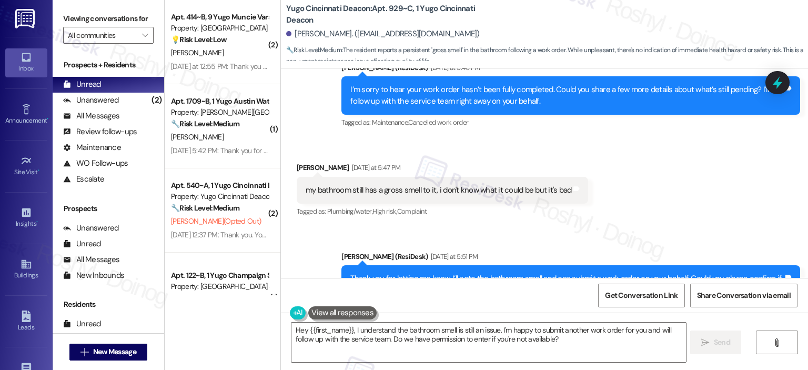
scroll to position [748, 0]
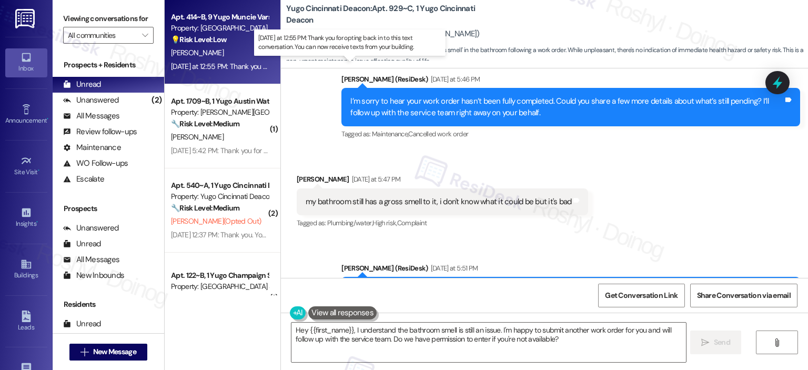
click at [224, 62] on div "Yesterday at 12:55 PM: Thank you for opting back in to this text conversation. …" at bounding box center [351, 66] width 360 height 9
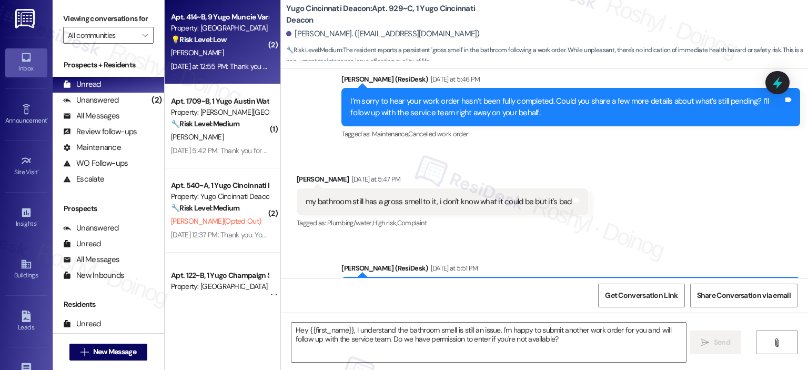
type textarea "Fetching suggested responses. Please feel free to read through the conversation…"
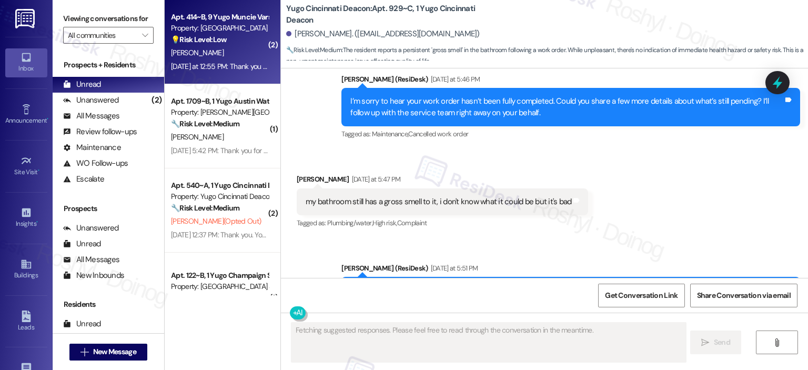
scroll to position [328, 0]
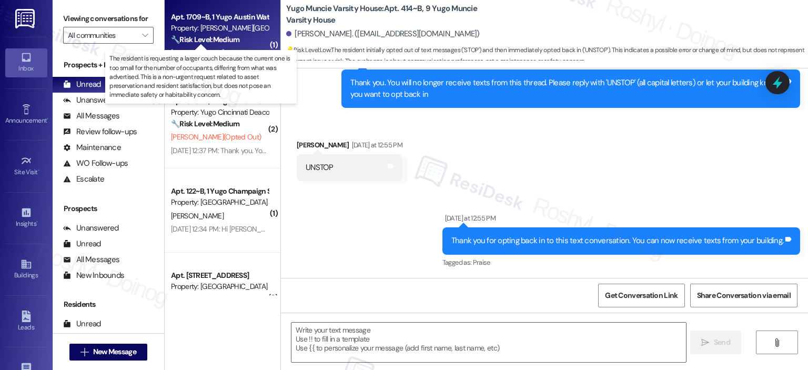
click at [200, 42] on strong "🔧 Risk Level: Medium" at bounding box center [205, 39] width 68 height 9
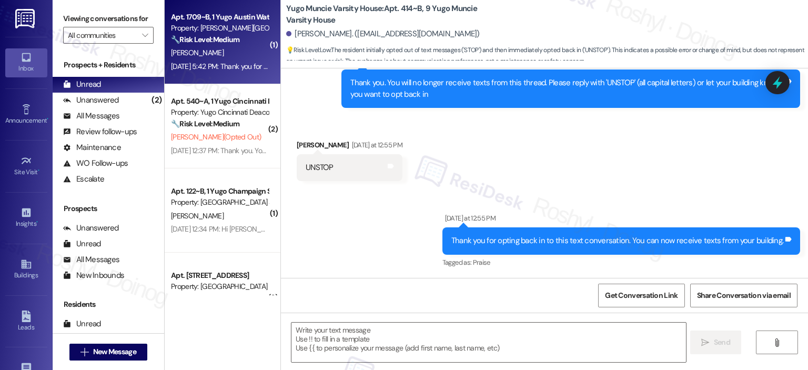
type textarea "Fetching suggested responses. Please feel free to read through the conversation…"
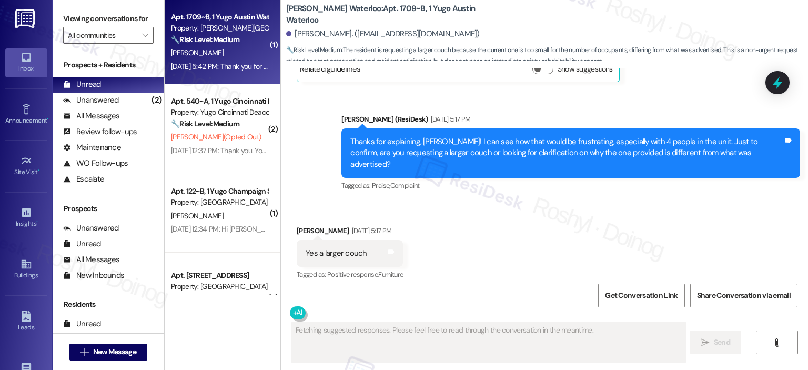
scroll to position [1498, 0]
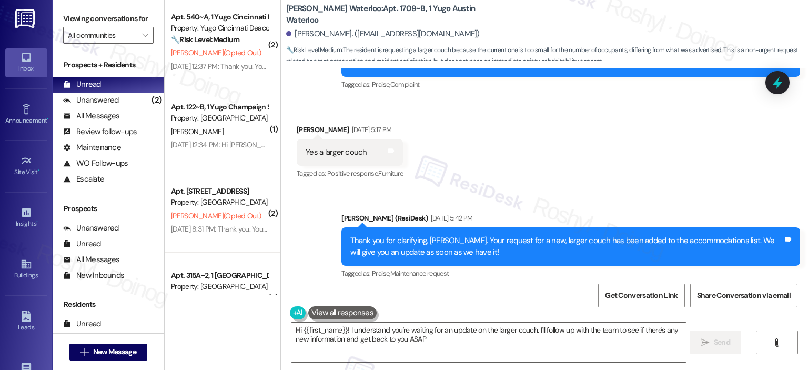
type textarea "Hi {{first_name}}! I understand you're waiting for an update on the larger couc…"
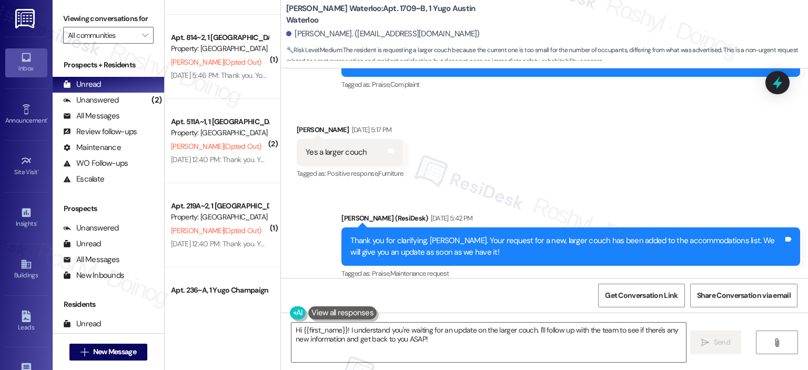
scroll to position [3155, 0]
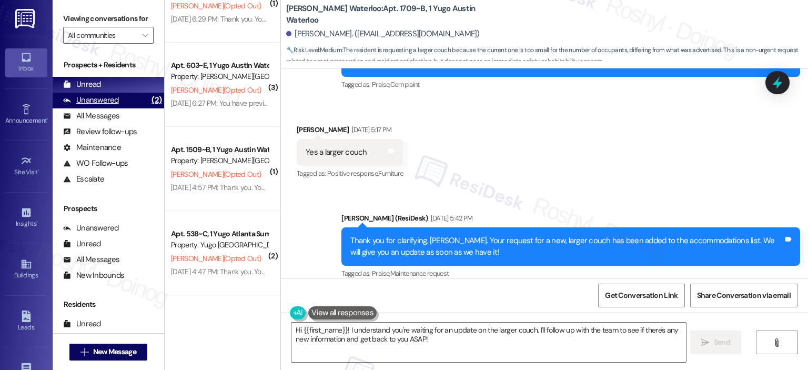
click at [107, 100] on div "Unanswered" at bounding box center [91, 100] width 56 height 11
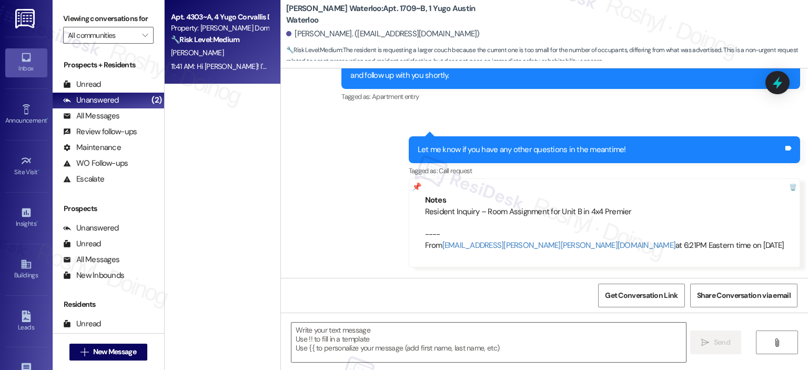
type textarea "Fetching suggested responses. Please feel free to read through the conversation…"
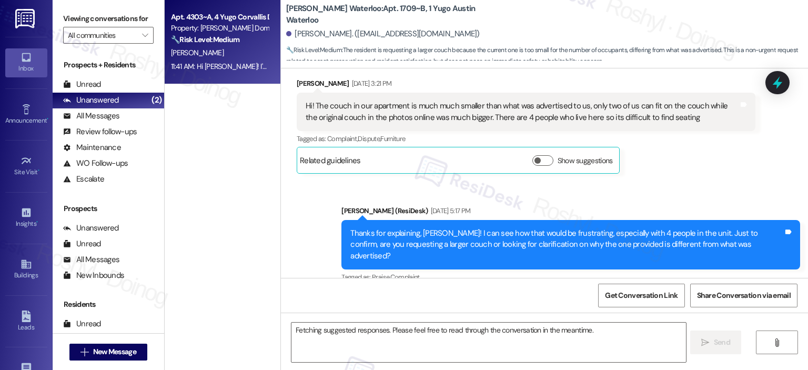
click at [237, 22] on div "Apt. 4303~A, 4 Yugo Corvallis Domain" at bounding box center [219, 17] width 97 height 11
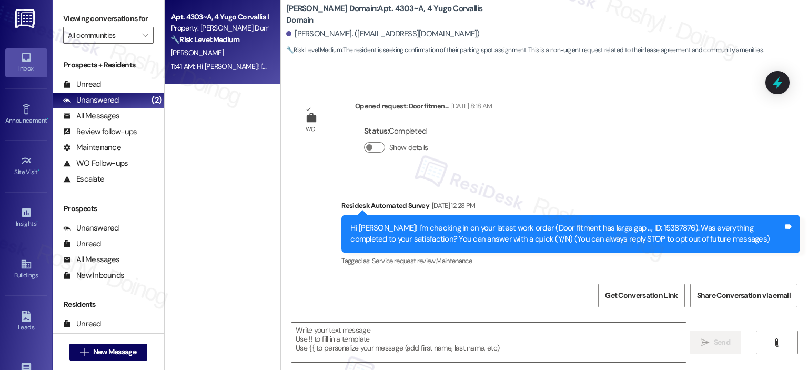
scroll to position [146, 0]
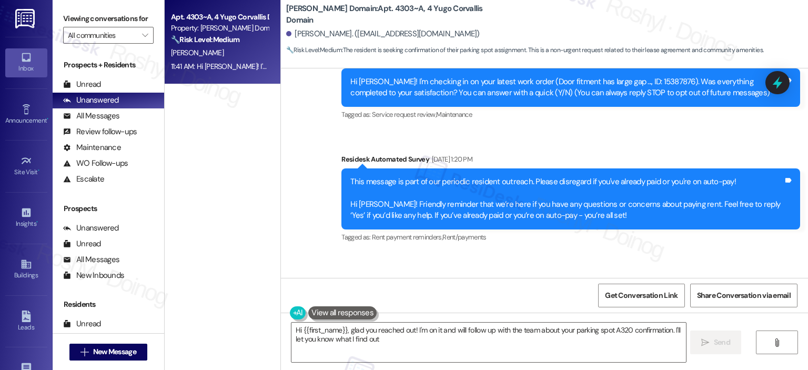
type textarea "Hi {{first_name}}, glad you reached out! I'm on it and will follow up with the …"
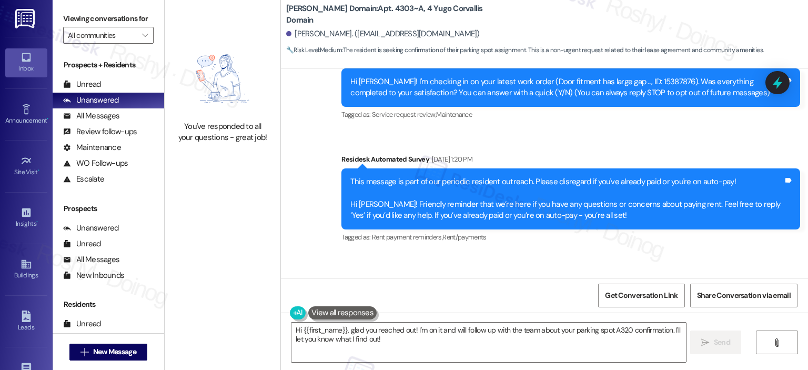
scroll to position [1254, 0]
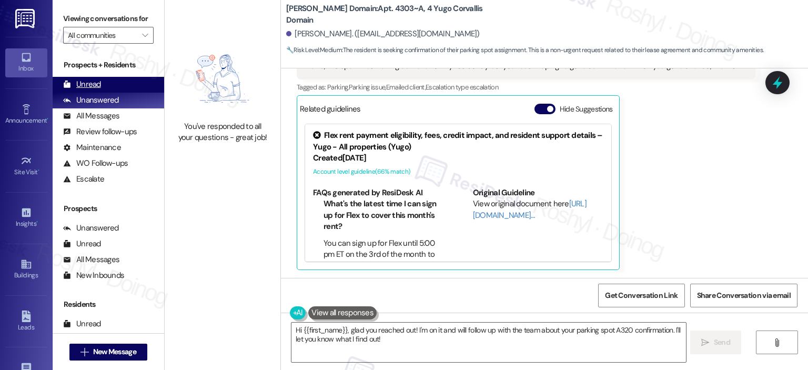
click at [115, 82] on div "Unread (0)" at bounding box center [109, 85] width 112 height 16
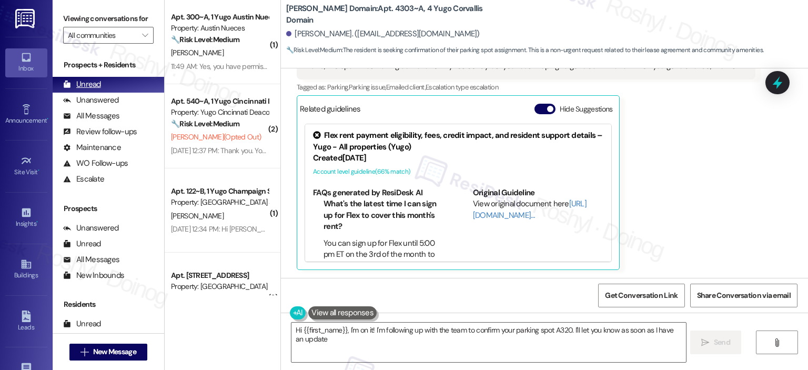
type textarea "Hi {{first_name}}, I'm on it! I'm following up with the team to confirm your pa…"
click at [110, 100] on div "Unanswered" at bounding box center [91, 100] width 56 height 11
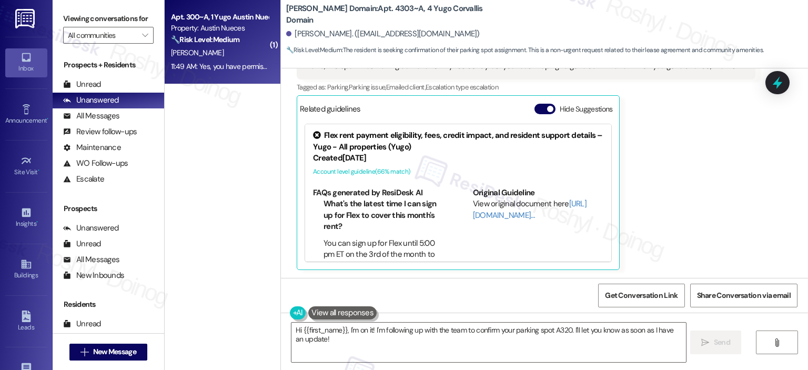
click at [196, 50] on div "L. Cogbill" at bounding box center [219, 52] width 99 height 13
type textarea "Fetching suggested responses. Please feel free to read through the conversation…"
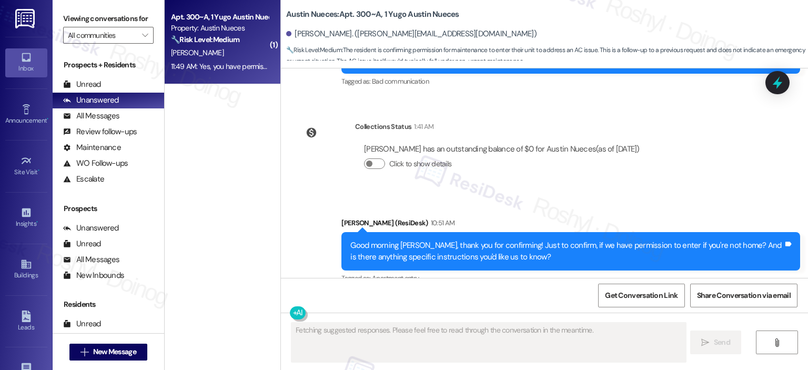
scroll to position [1406, 0]
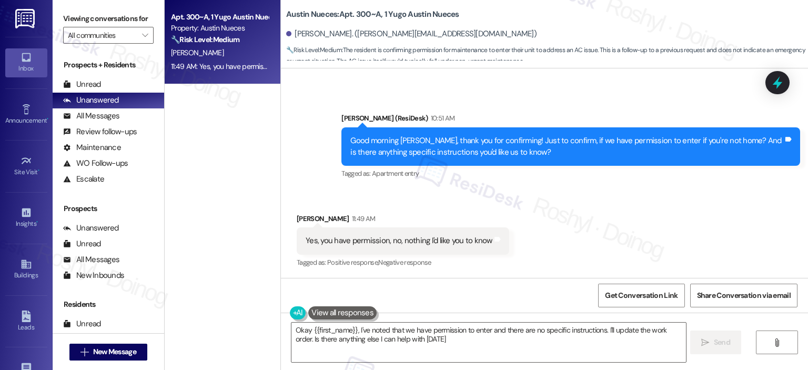
type textarea "Okay {{first_name}}, I've noted that we have permission to enter and there are …"
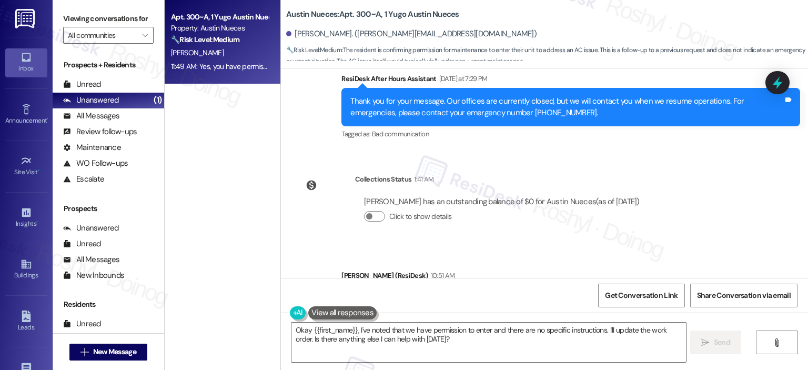
scroll to position [1406, 0]
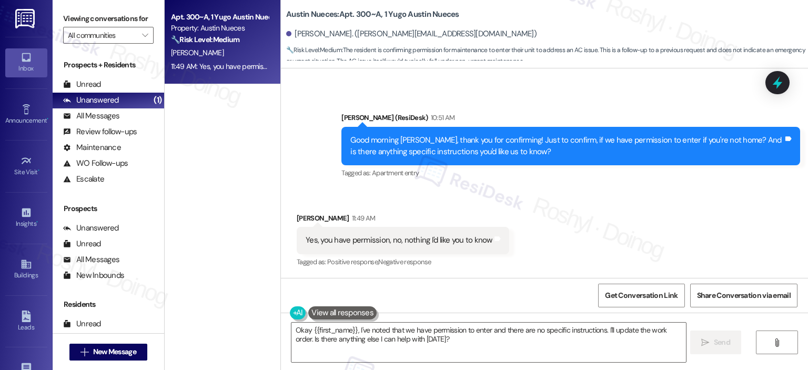
click at [522, 193] on div "Received via SMS Lauren Cogbill 11:49 AM Yes, you have permission, no, nothing …" at bounding box center [544, 233] width 527 height 89
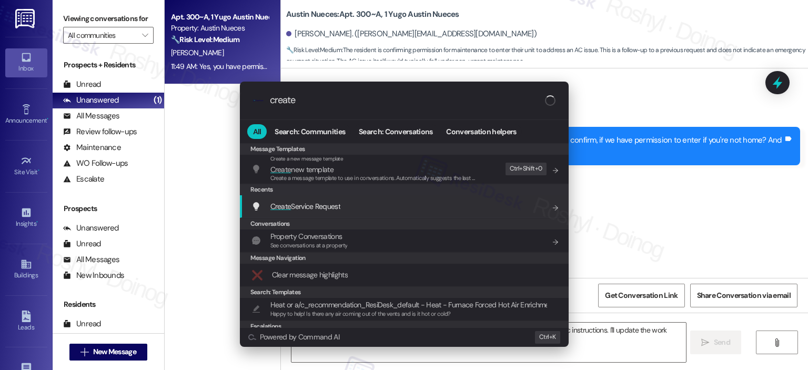
click at [635, 187] on div ".cls-1{fill:#0a055f;}.cls-2{fill:#0cc4c4;} resideskLogoBlueOrange create All Se…" at bounding box center [404, 185] width 808 height 370
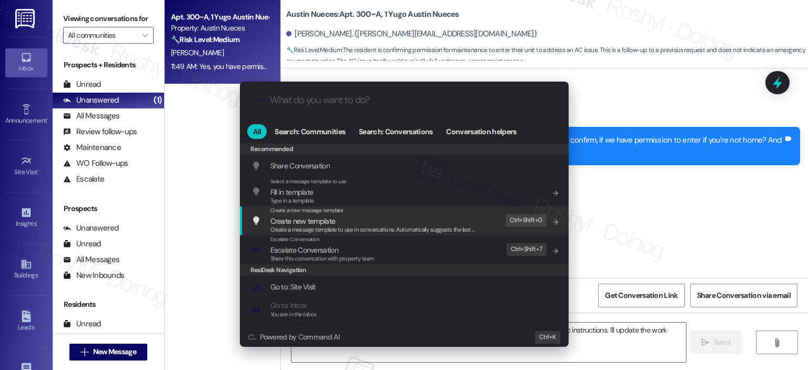
click at [706, 181] on div ".cls-1{fill:#0a055f;}.cls-2{fill:#0cc4c4;} resideskLogoBlueOrange All Search: C…" at bounding box center [404, 185] width 808 height 370
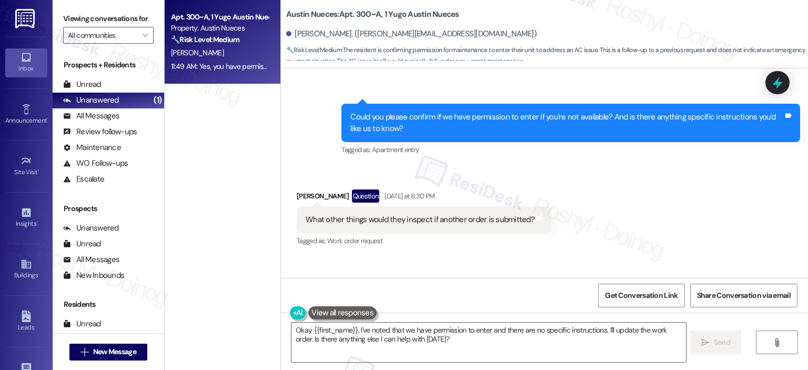
scroll to position [828, 0]
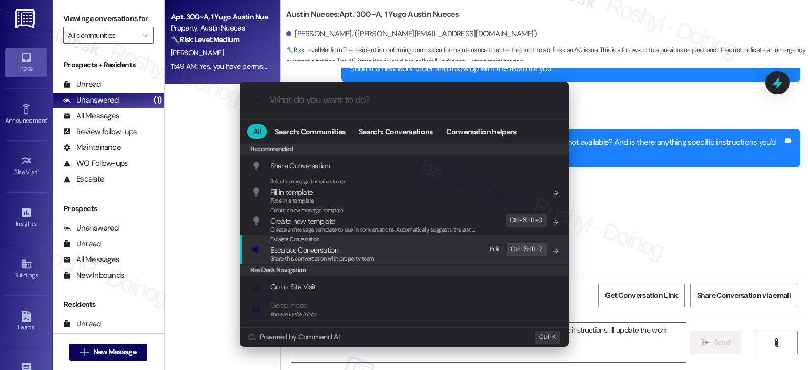
click at [341, 248] on span "Escalate Conversation" at bounding box center [322, 250] width 104 height 12
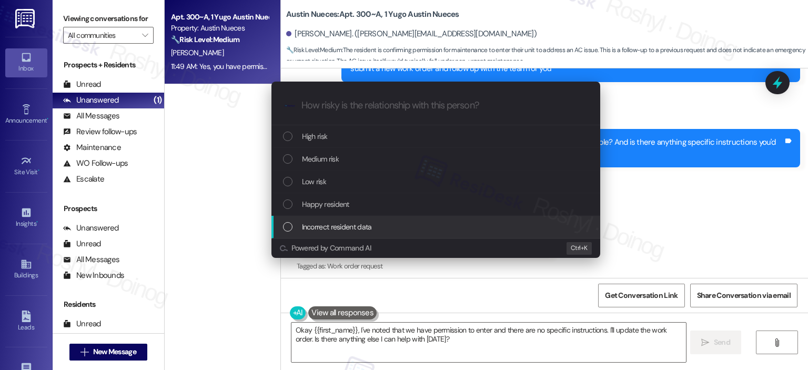
click at [660, 215] on div "Escalate Conversation How risky is the relationship with this person? Topics (e…" at bounding box center [404, 185] width 808 height 370
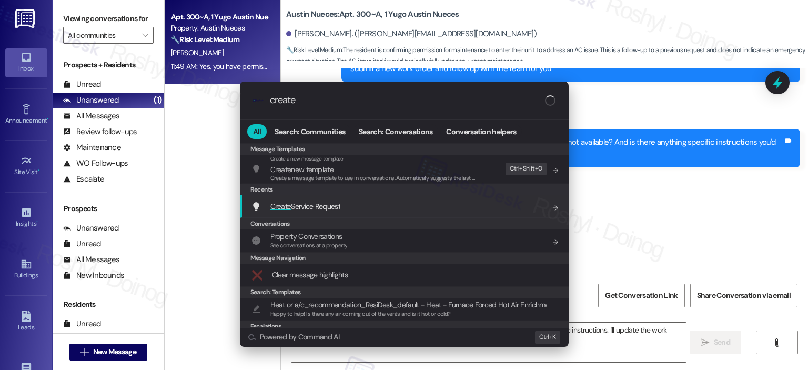
type input "create"
click at [433, 203] on div "Create Service Request Add shortcut" at bounding box center [405, 206] width 308 height 12
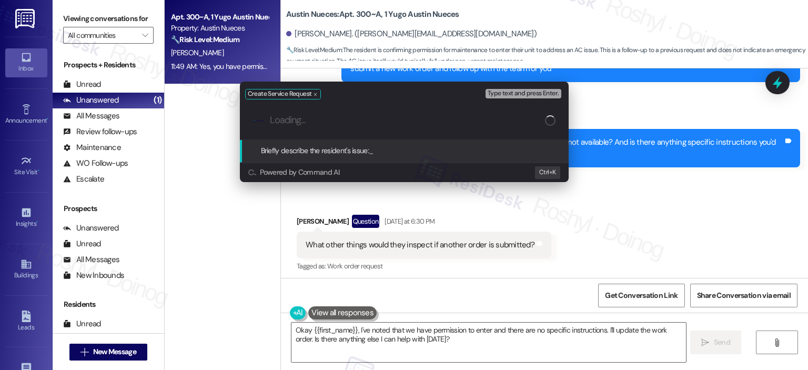
click at [339, 124] on input "Loading..." at bounding box center [407, 120] width 275 height 11
click at [339, 124] on input "Briefly describe the resident's issue" at bounding box center [413, 120] width 286 height 11
type input "AC still not cooling"
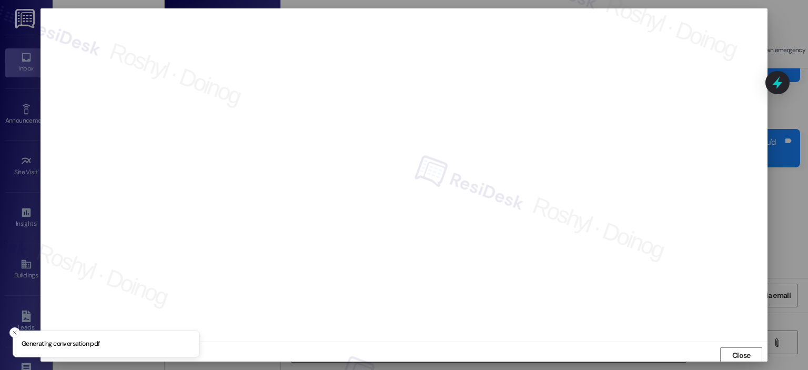
scroll to position [2, 0]
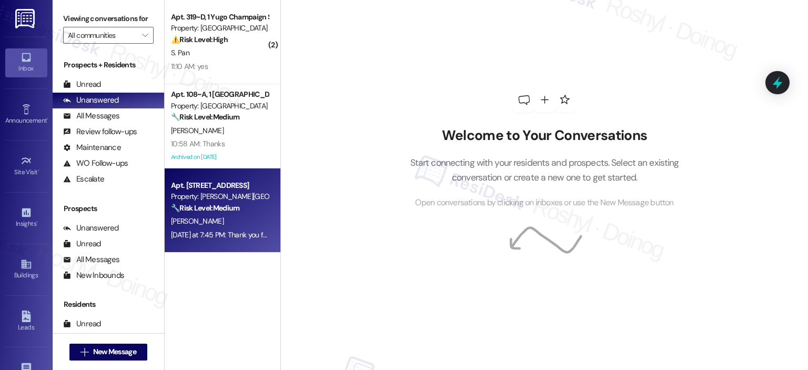
click at [232, 191] on div "Property: [PERSON_NAME][GEOGRAPHIC_DATA]" at bounding box center [219, 196] width 97 height 11
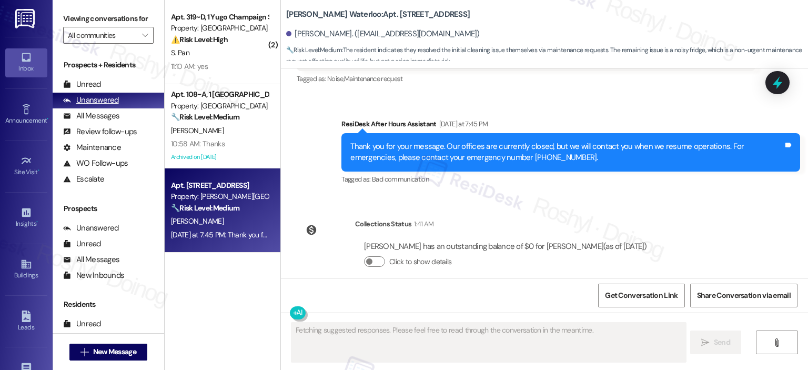
scroll to position [1219, 0]
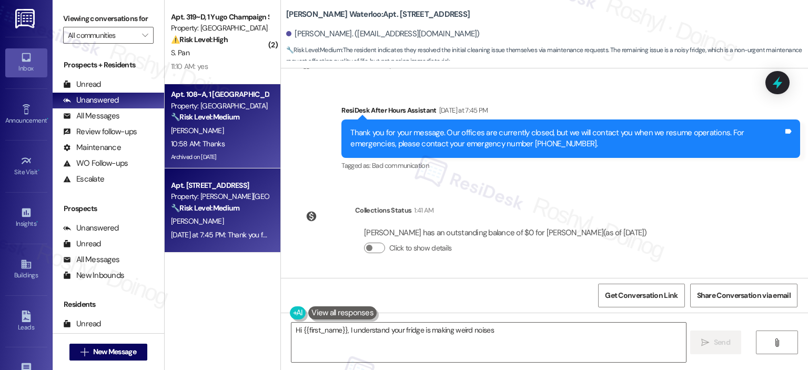
type textarea "Hi {{first_name}}, I understand your fridge is making weird noises."
click at [198, 115] on strong "🔧 Risk Level: Medium" at bounding box center [205, 116] width 68 height 9
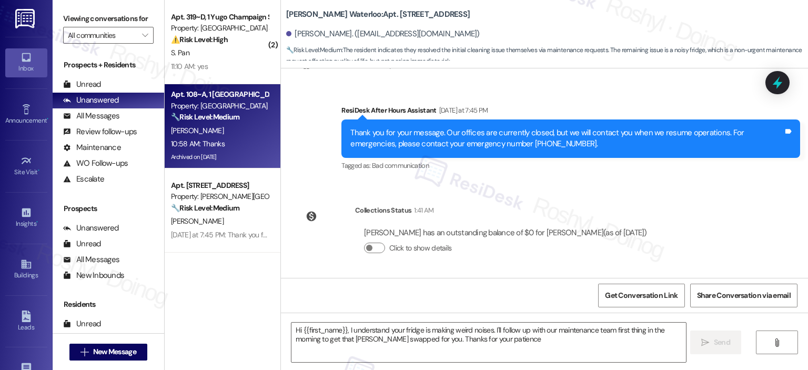
type textarea "Hi {{first_name}}, I understand your fridge is making weird noises. I'll follow…"
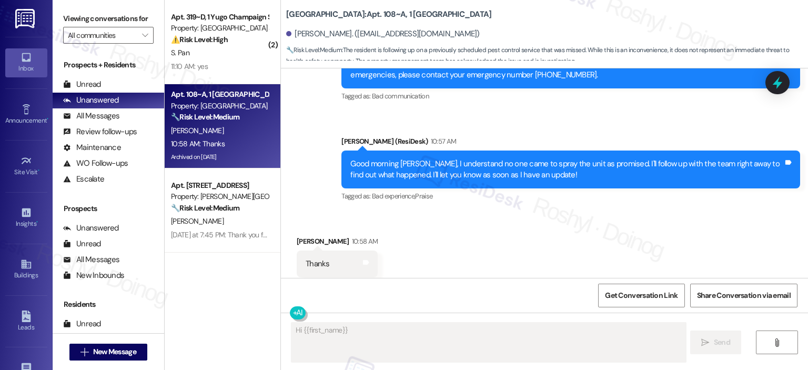
scroll to position [3638, 0]
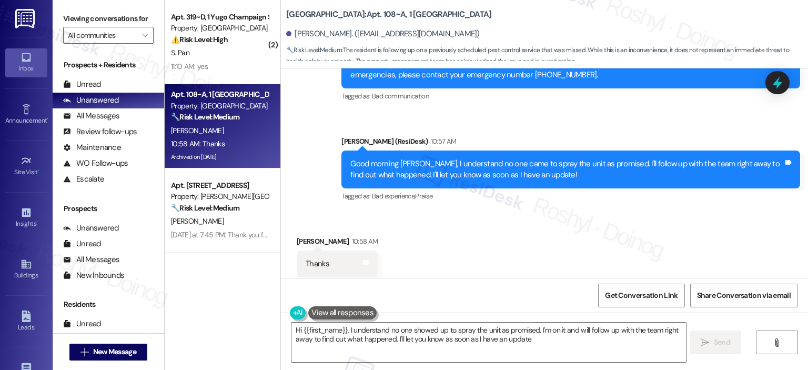
type textarea "Hi {{first_name}}, I understand no one showed up to spray the unit as promised.…"
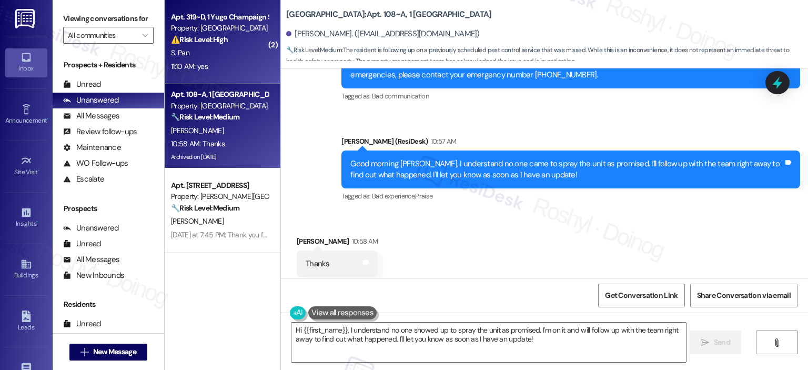
click at [240, 46] on div "Apt. 319~D, 1 Yugo Champaign South 3rd Lofts Property: Yugo Champaign South 3rd…" at bounding box center [219, 29] width 99 height 36
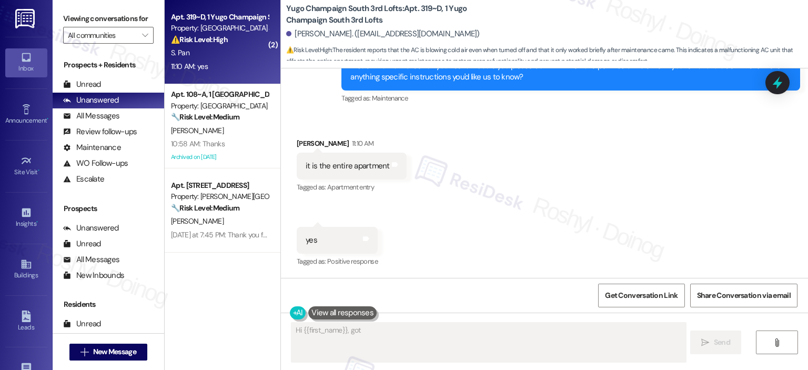
scroll to position [1261, 0]
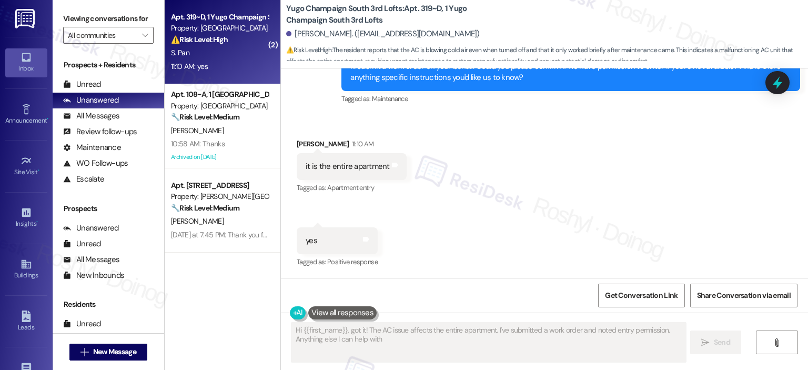
type textarea "Hi {{first_name}}, got it! The AC issue affects the entire apartment. I've subm…"
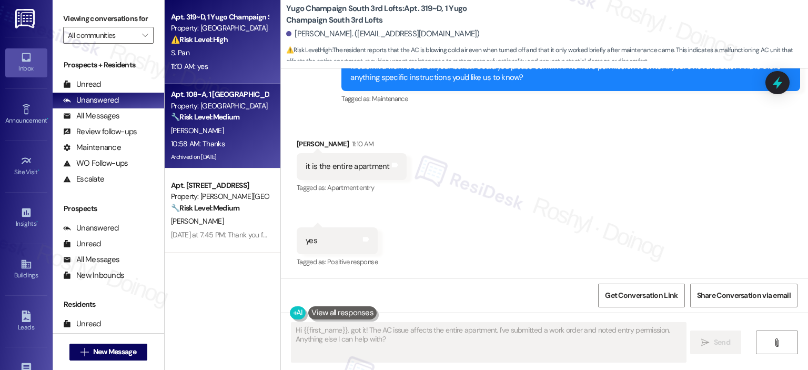
click at [204, 112] on div "🔧 Risk Level: Medium The resident is following up on a previously scheduled pes…" at bounding box center [219, 117] width 97 height 11
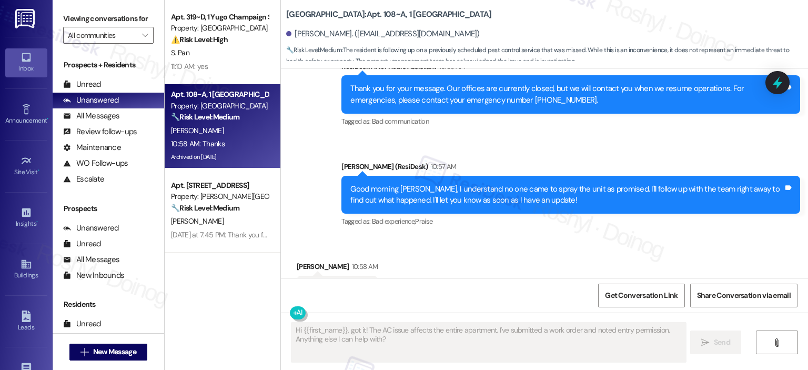
scroll to position [3638, 0]
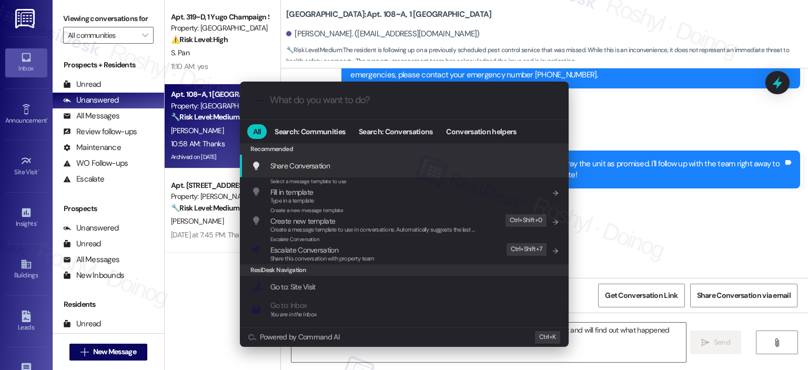
click at [434, 255] on div "Escalate Conversation Escalate Conversation Share this conversation with proper…" at bounding box center [405, 249] width 308 height 28
type textarea "Hi {{first_name}}, I understand no one showed up to spray the unit as scheduled…"
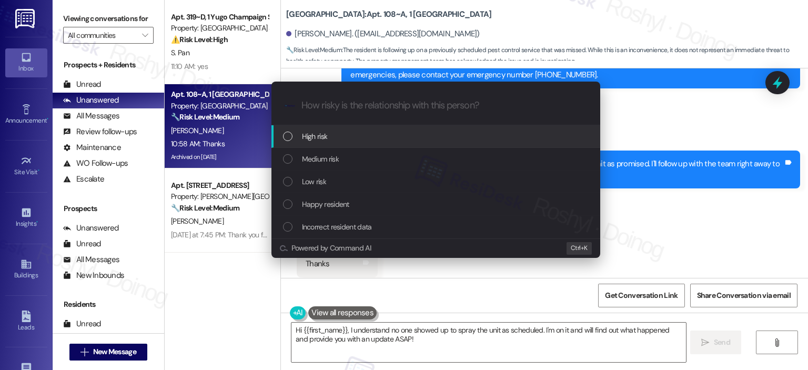
click at [394, 139] on div "High risk" at bounding box center [437, 136] width 308 height 12
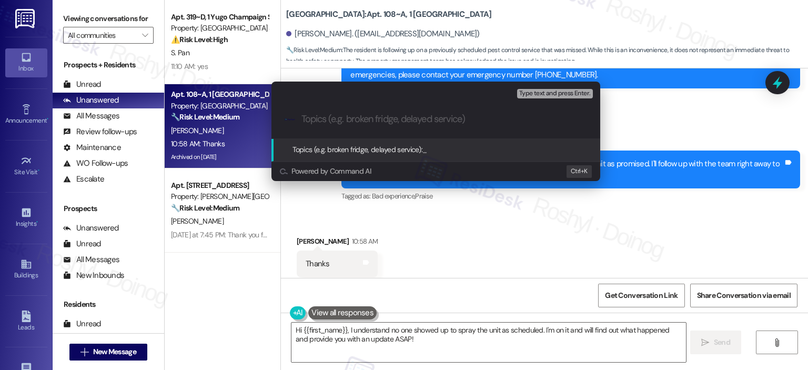
paste input "Follow up - Treatment schedule for roach"
type input "Follow up - Treatment schedule for roach"
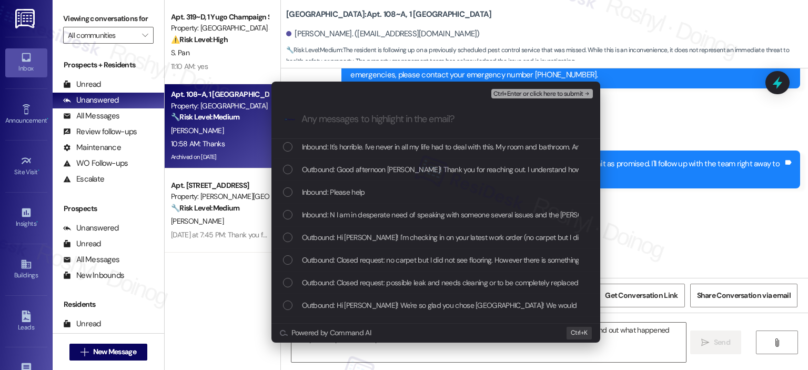
scroll to position [631, 0]
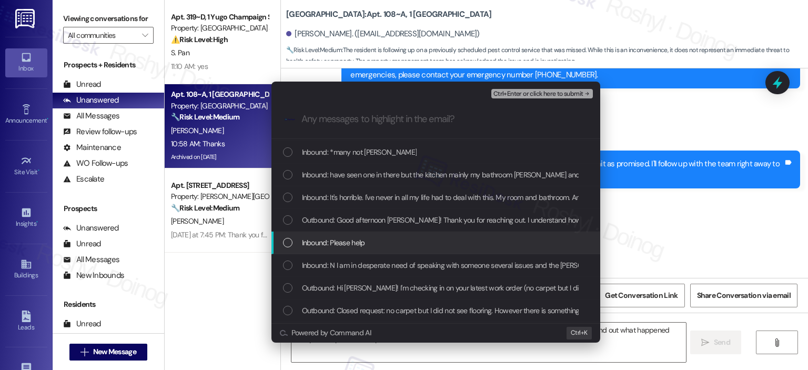
click at [443, 249] on div "Inbound: Please help" at bounding box center [435, 242] width 329 height 23
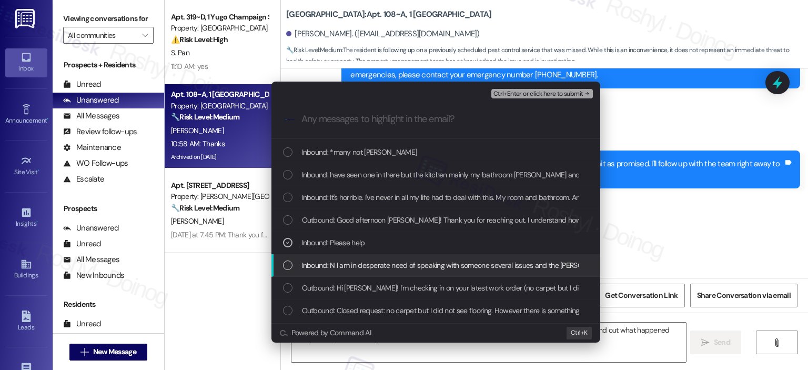
click at [443, 265] on span "Inbound: N I am in desperate need of speaking with someone several issues and t…" at bounding box center [578, 265] width 553 height 12
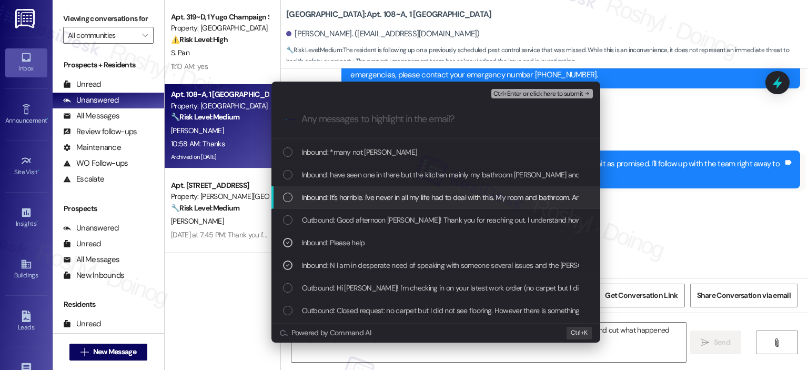
click at [407, 191] on span "Inbound: It's horrible. I've never in all my life had to deal with this. My roo…" at bounding box center [534, 197] width 465 height 12
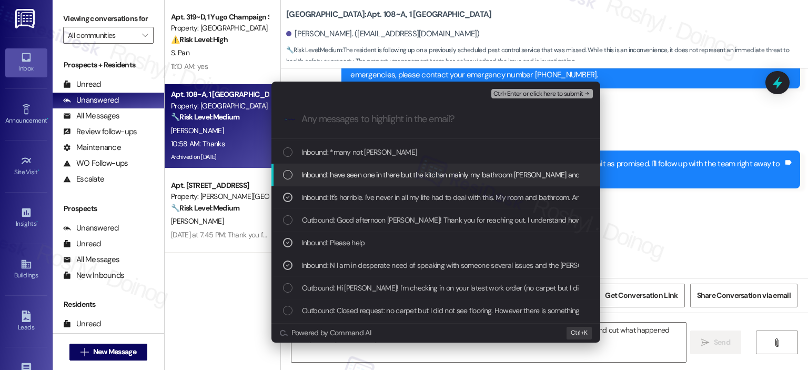
click at [414, 167] on div "Inbound: have seen one in there but the kitchen mainly my bathroom Minnie and m…" at bounding box center [435, 175] width 329 height 23
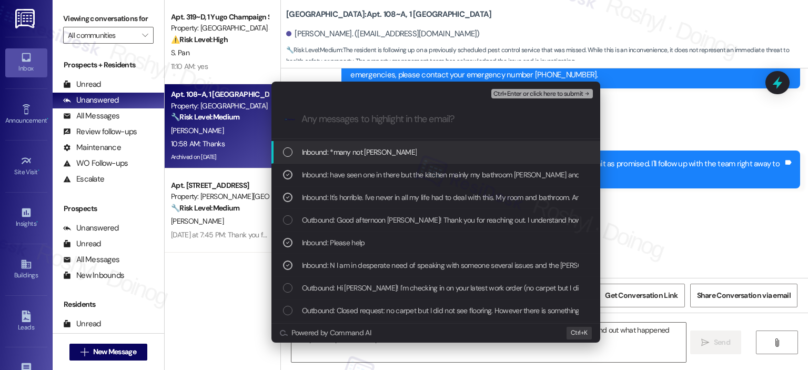
click at [415, 154] on div "Inbound: *many not Minnie" at bounding box center [437, 152] width 308 height 12
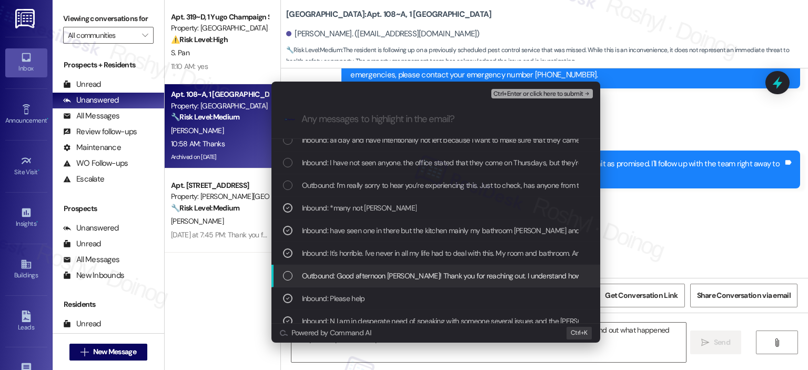
scroll to position [526, 0]
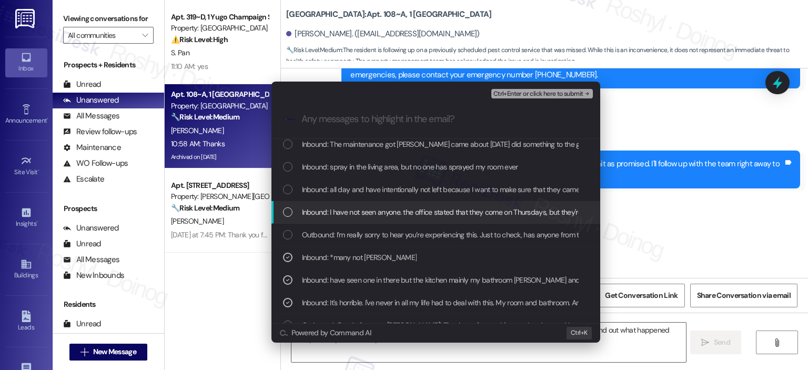
click at [392, 203] on div "Inbound: I have not seen anyone. the office stated that they come on Thursdays,…" at bounding box center [435, 212] width 329 height 23
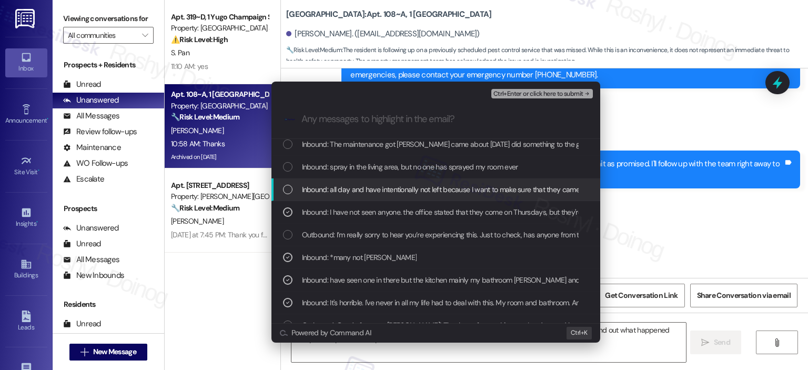
click at [392, 185] on span "Inbound: all day and have intentionally not left because I want to make sure th…" at bounding box center [556, 190] width 508 height 12
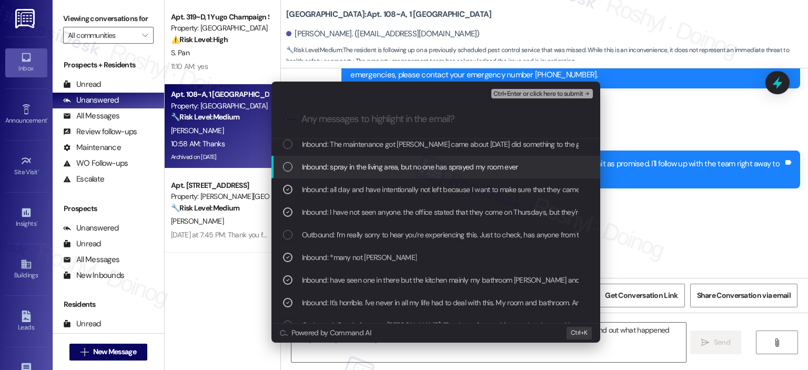
click at [392, 158] on div "Inbound: spray in the living area, but no one has sprayed my room ever" at bounding box center [435, 167] width 329 height 23
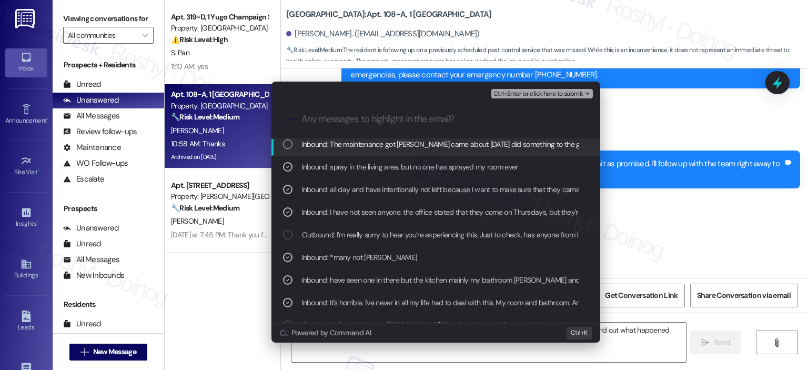
click at [393, 143] on span "Inbound: The maintenance got Issac came about three weeks ago did something to …" at bounding box center [530, 144] width 457 height 12
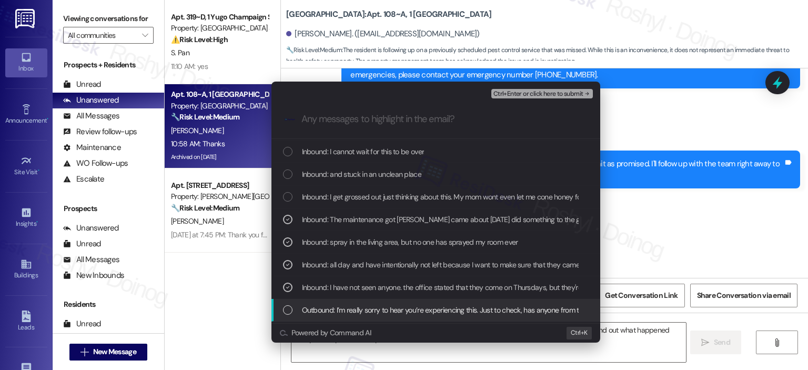
scroll to position [421, 0]
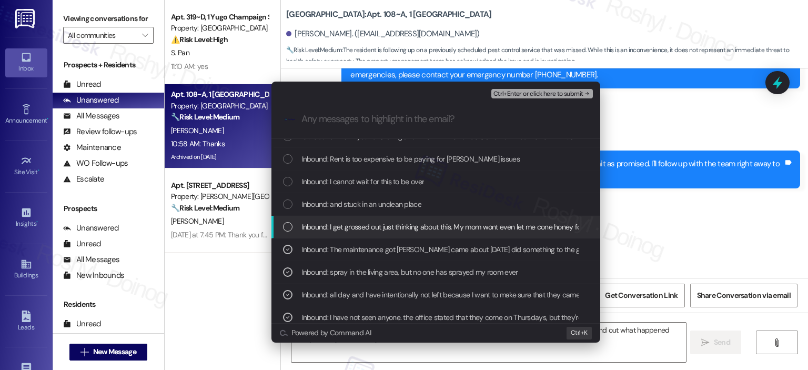
click at [372, 230] on span "Inbound: I get grossed out just thinking about this. My mom wont even let me co…" at bounding box center [557, 227] width 510 height 12
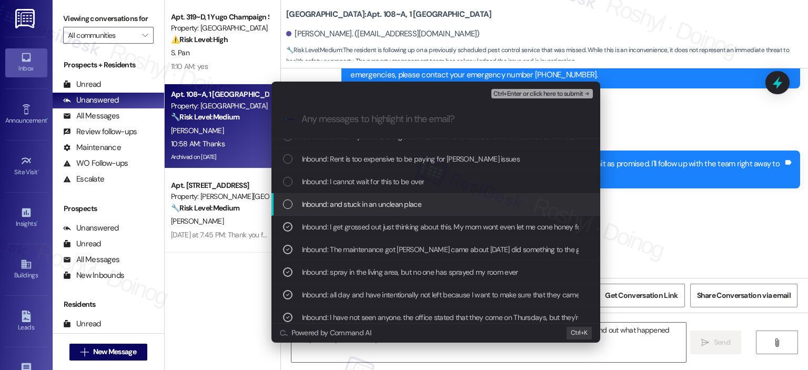
click at [373, 203] on span "Inbound: and stuck in an unclean place" at bounding box center [361, 204] width 119 height 12
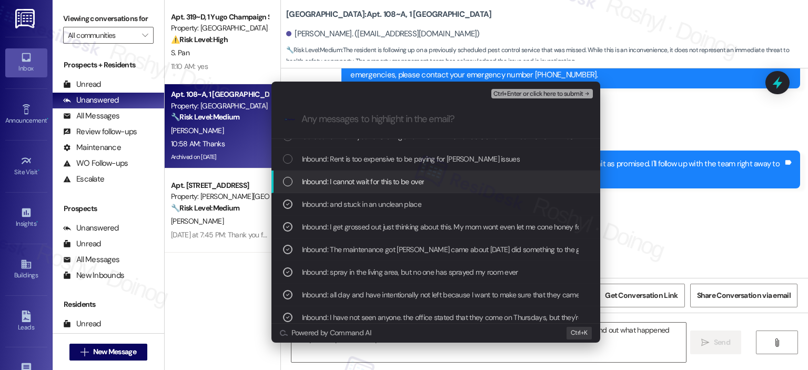
click at [385, 181] on span "Inbound: I cannot wait for this to be over" at bounding box center [363, 182] width 123 height 12
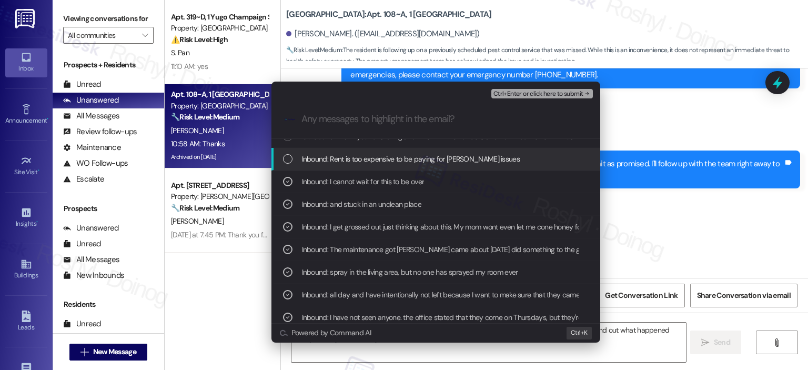
click at [406, 166] on div "Inbound: Rent is too expensive to be paying for roach issues" at bounding box center [435, 159] width 329 height 23
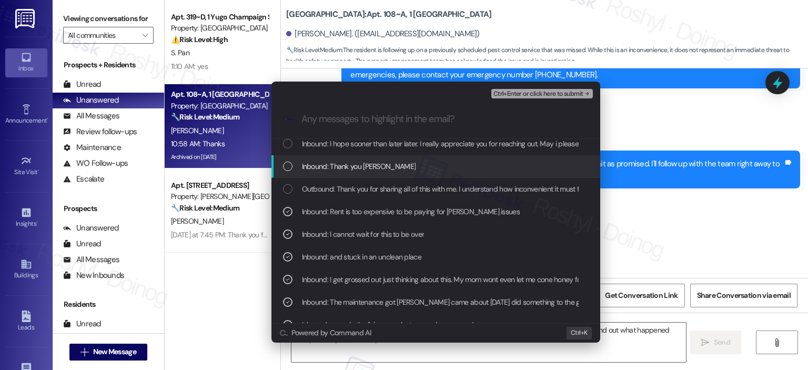
scroll to position [263, 0]
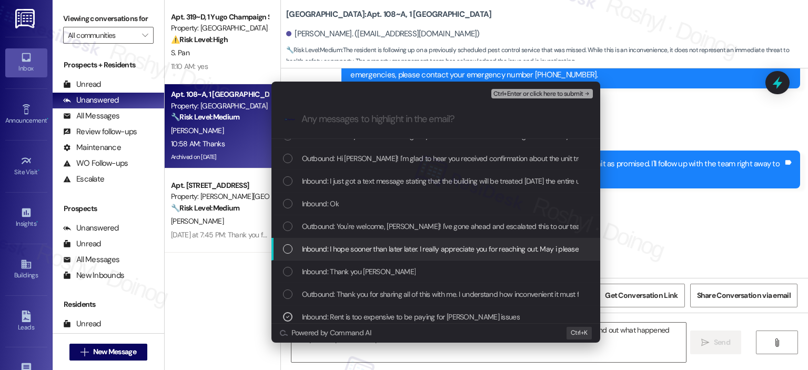
click at [414, 252] on span "Inbound: I hope sooner than later later. I really appreciate you for reaching o…" at bounding box center [468, 249] width 333 height 12
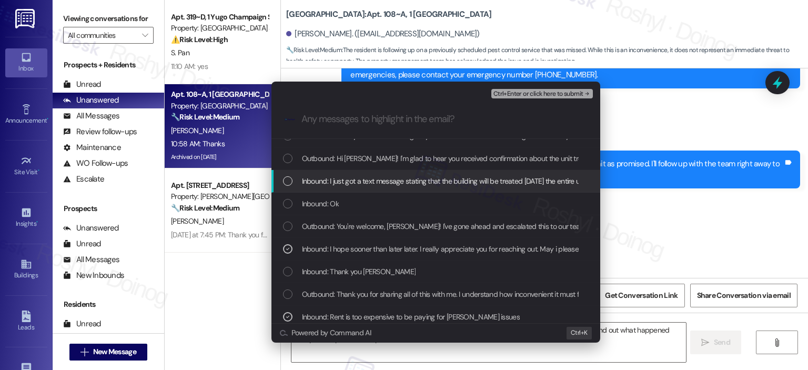
click at [416, 178] on span "Inbound: I just got a text message stating that the building will be treated on…" at bounding box center [445, 181] width 286 height 12
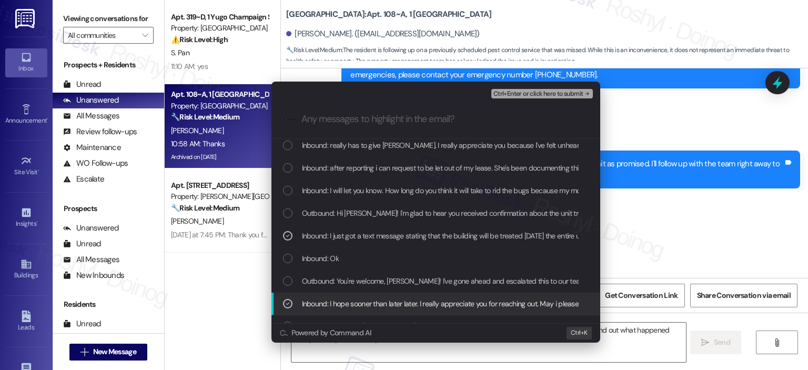
scroll to position [158, 0]
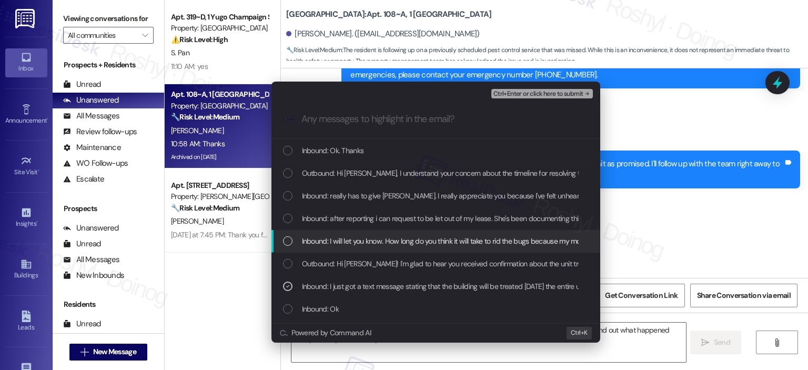
click at [406, 241] on span "Inbound: I will let you know. How long do you think it will take to rid the bug…" at bounding box center [529, 241] width 455 height 12
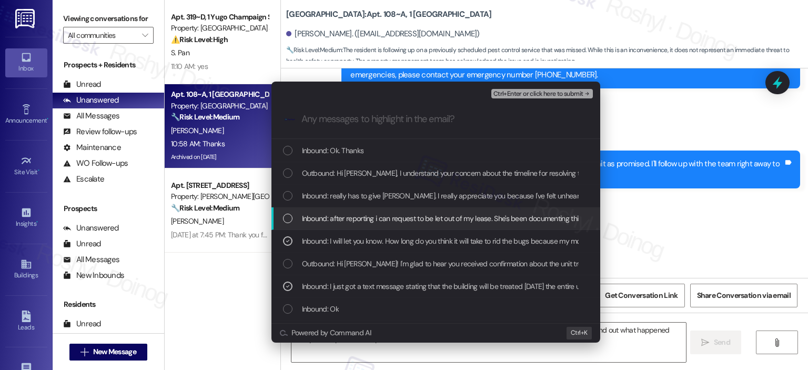
click at [422, 218] on span "Inbound: after reporting i can request to be let out of my lease. She's been do…" at bounding box center [555, 218] width 507 height 12
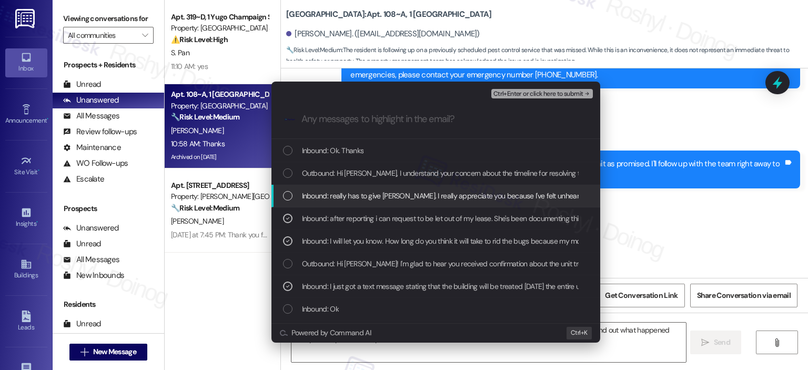
click at [435, 201] on div "Inbound: really has to give Sarah. I really appreciate you because I've felt un…" at bounding box center [435, 196] width 329 height 23
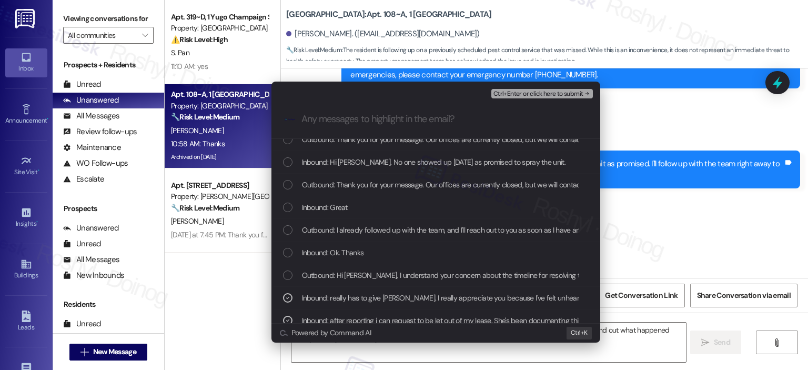
scroll to position [53, 0]
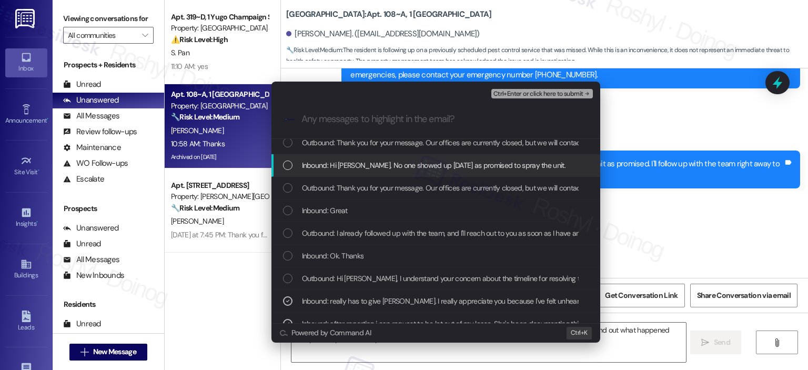
drag, startPoint x: 385, startPoint y: 168, endPoint x: 390, endPoint y: 164, distance: 6.7
click at [385, 168] on span "Inbound: Hi Sarah. No one showed up Thursday as promised to spray the unit." at bounding box center [434, 165] width 264 height 12
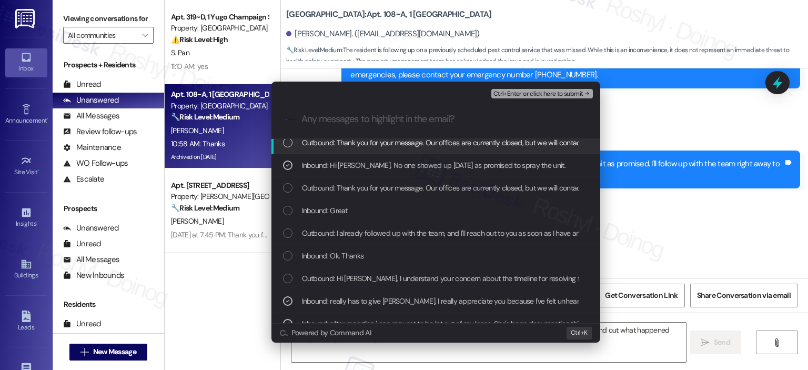
scroll to position [0, 0]
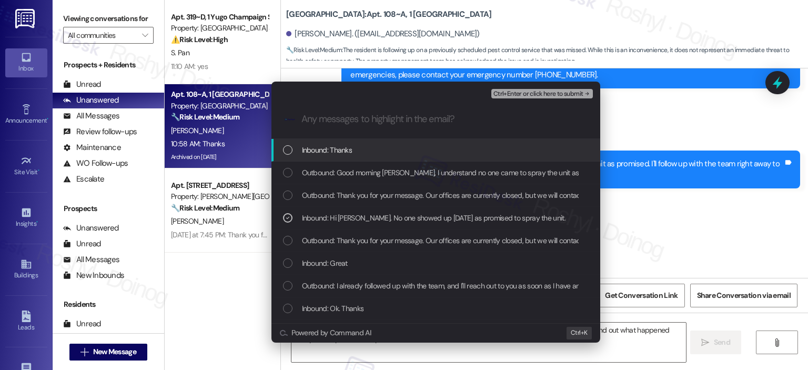
click at [545, 90] on span "Ctrl+Enter or click here to submit" at bounding box center [538, 93] width 90 height 7
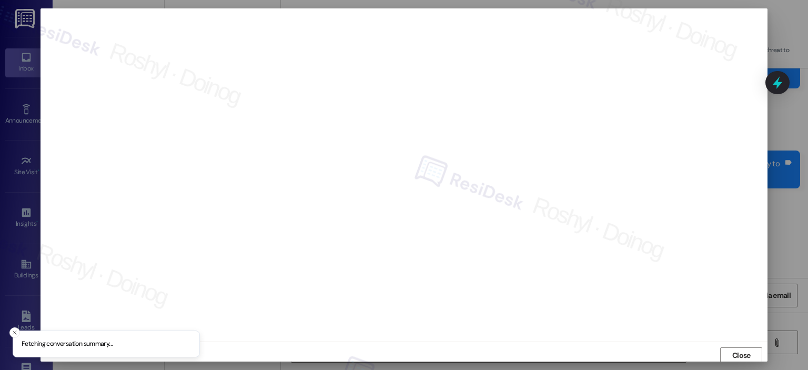
scroll to position [2, 0]
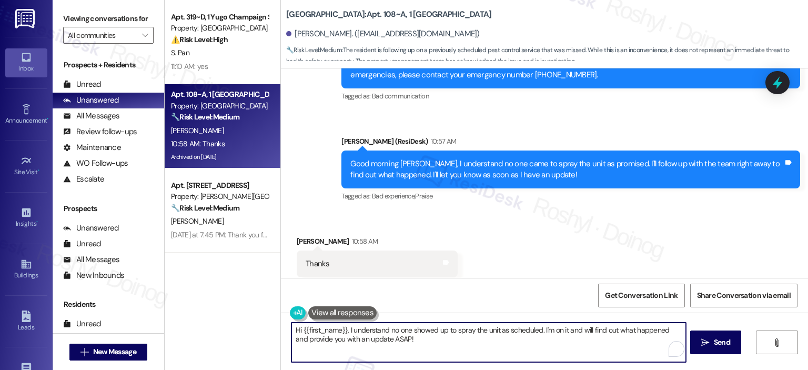
drag, startPoint x: 223, startPoint y: 326, endPoint x: 209, endPoint y: 321, distance: 14.8
click at [209, 322] on div "Apt. 319~D, 1 Yugo Champaign South 3rd Lofts Property: Yugo Champaign South 3rd…" at bounding box center [486, 185] width 643 height 370
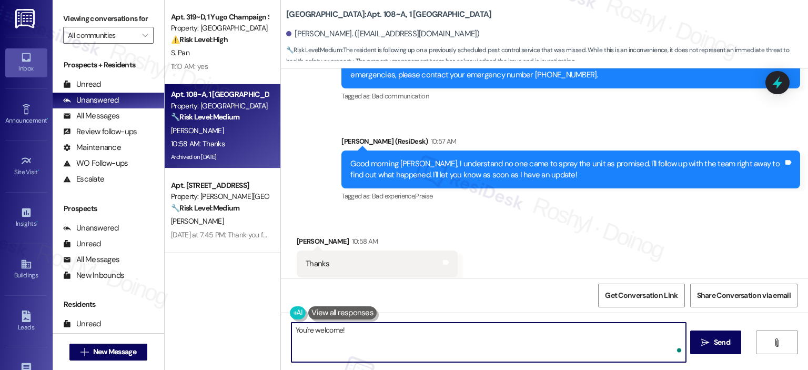
paste textarea "If there’s ever anything you need, don’t hesitate to reach out."
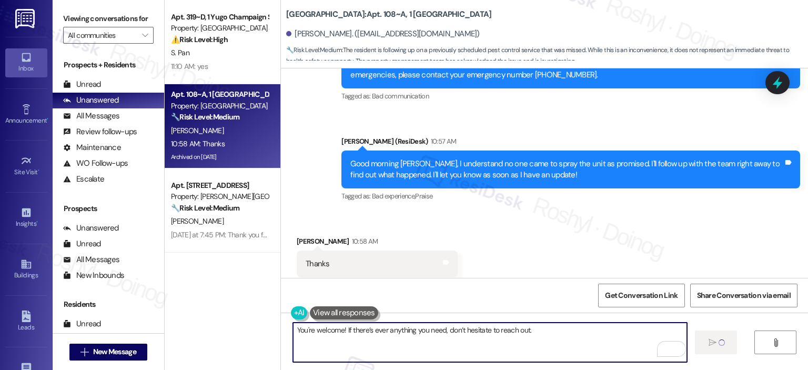
type textarea "You're welcome! If there’s ever anything you need, don’t hesitate to reach out."
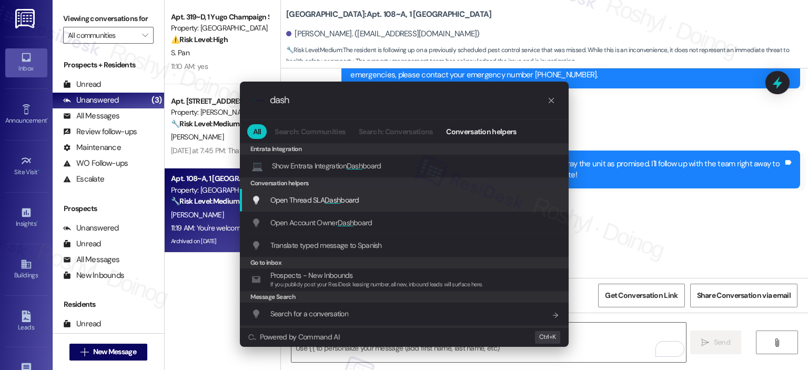
type input "dash"
click at [378, 210] on div "Open Thread SLA Dash board Add shortcut" at bounding box center [404, 200] width 329 height 23
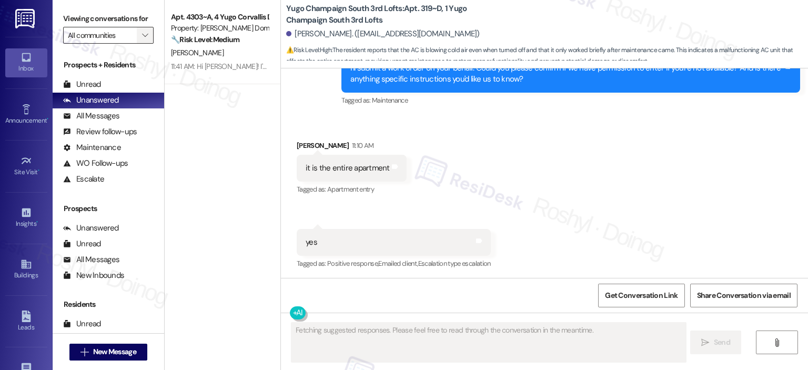
scroll to position [1260, 0]
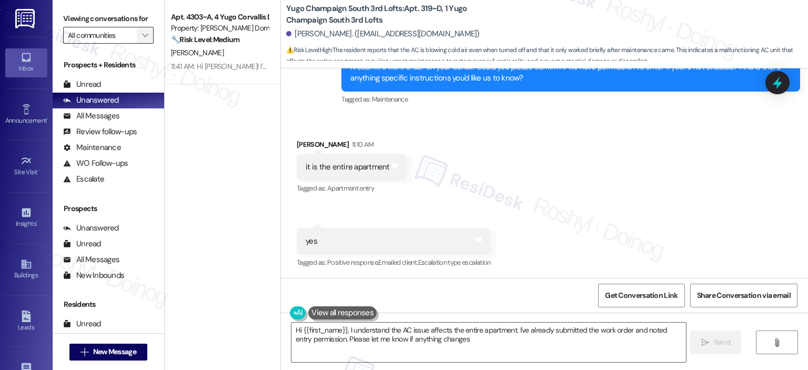
type textarea "Hi {{first_name}}, I understand the AC issue affects the entire apartment. I've…"
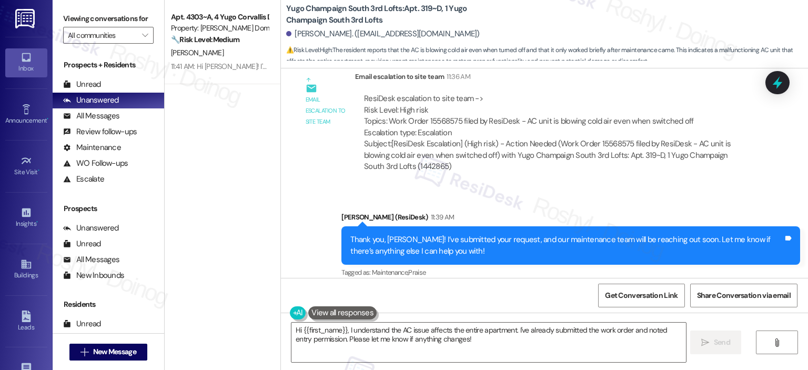
scroll to position [1502, 0]
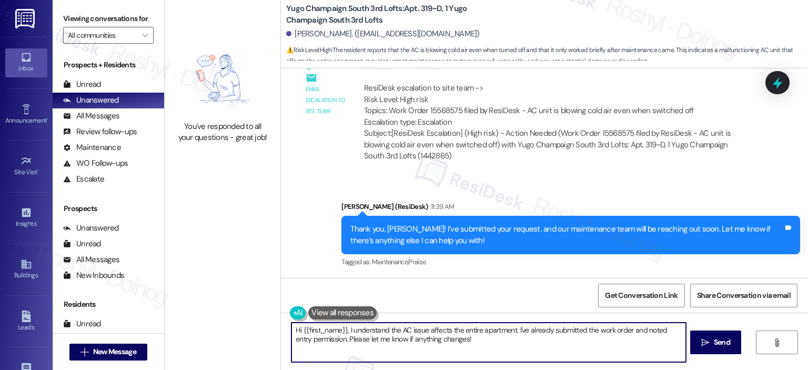
drag, startPoint x: 419, startPoint y: 337, endPoint x: 443, endPoint y: 316, distance: 31.7
click at [419, 337] on textarea "Hi {{first_name}}, I understand the AC issue affects the entire apartment. I've…" at bounding box center [488, 341] width 394 height 39
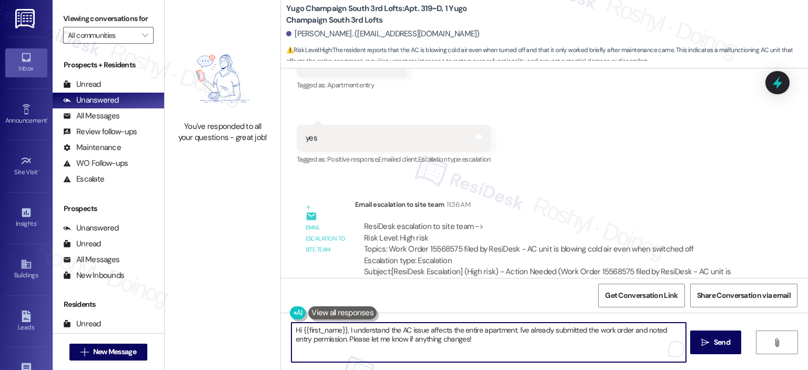
scroll to position [1344, 0]
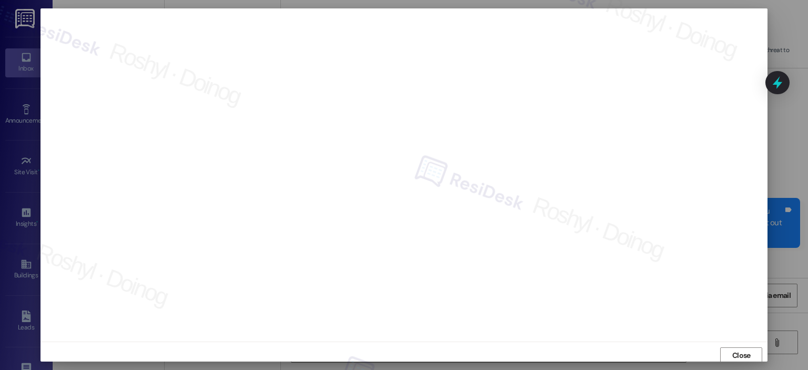
scroll to position [2, 0]
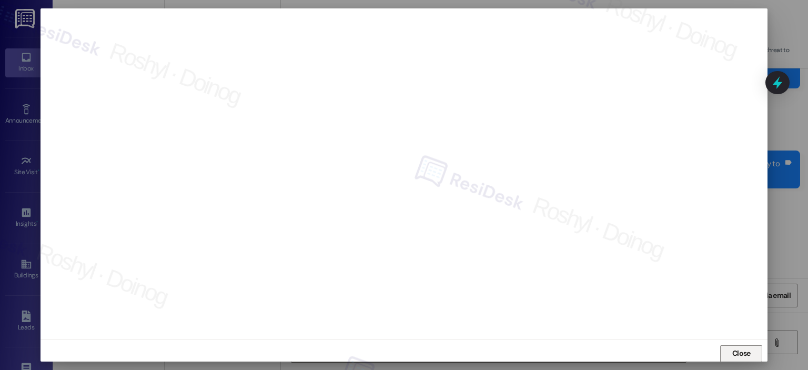
click at [732, 351] on span "Close" at bounding box center [741, 353] width 18 height 11
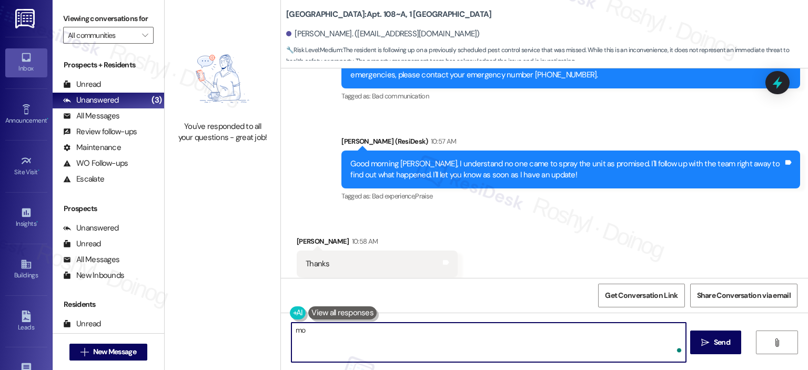
type textarea "m"
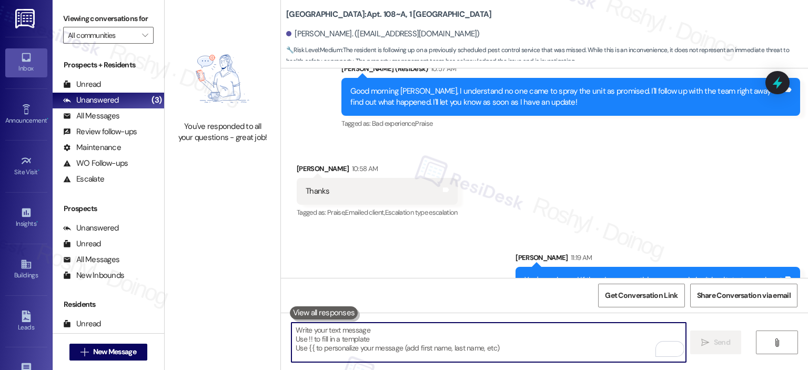
scroll to position [3711, 0]
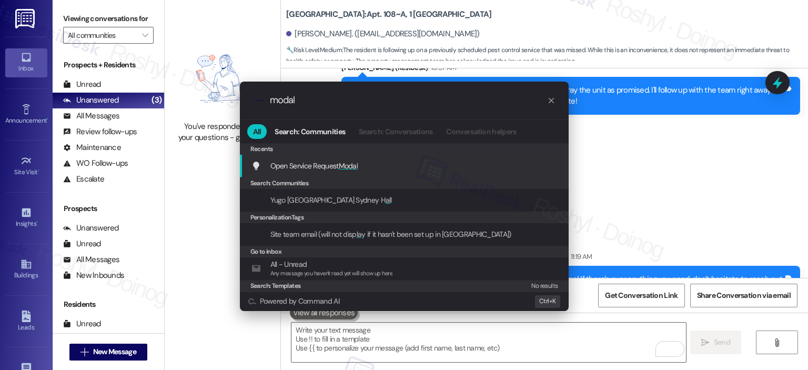
type input "modal"
click at [417, 174] on div "Open Service Request Modal Add shortcut" at bounding box center [404, 166] width 329 height 23
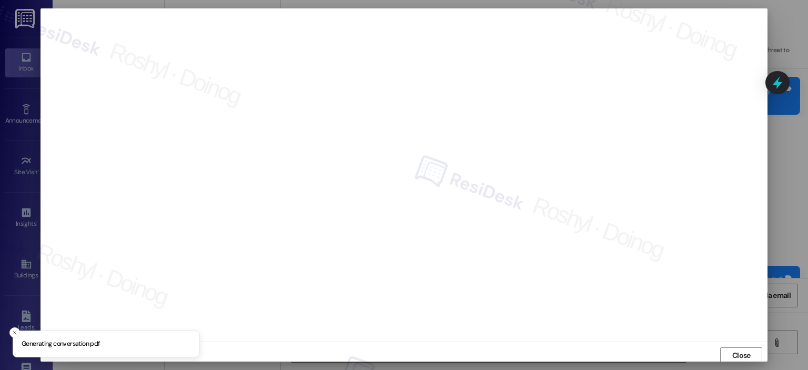
scroll to position [2, 0]
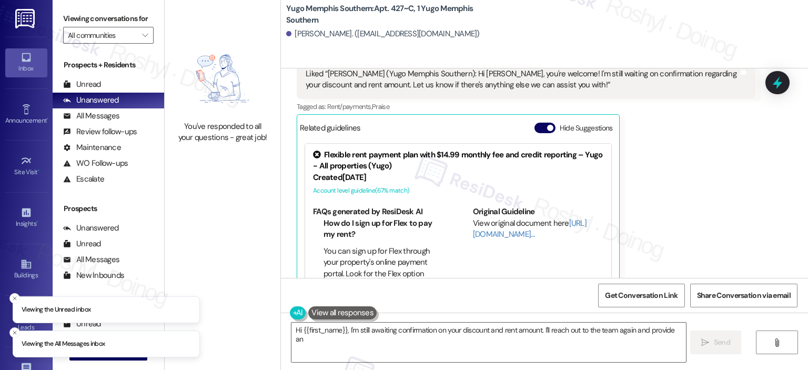
scroll to position [1525, 0]
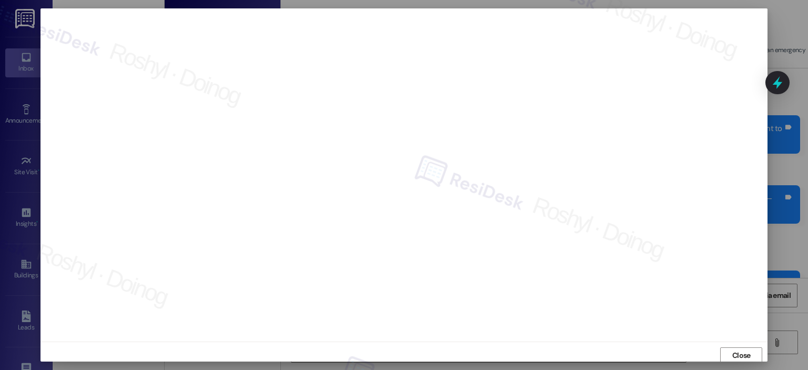
scroll to position [2, 0]
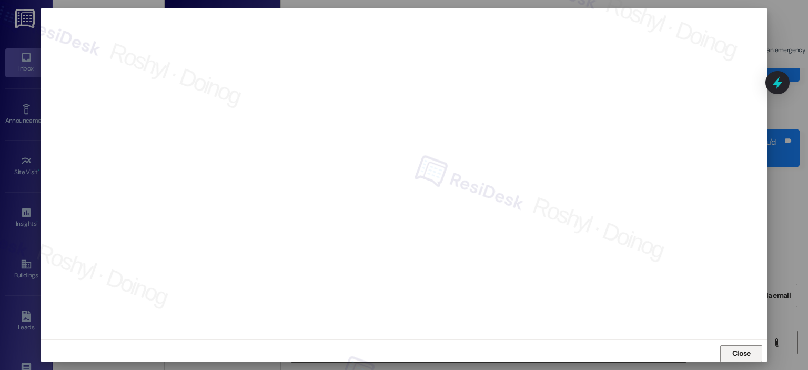
click at [745, 355] on span "Close" at bounding box center [741, 353] width 18 height 11
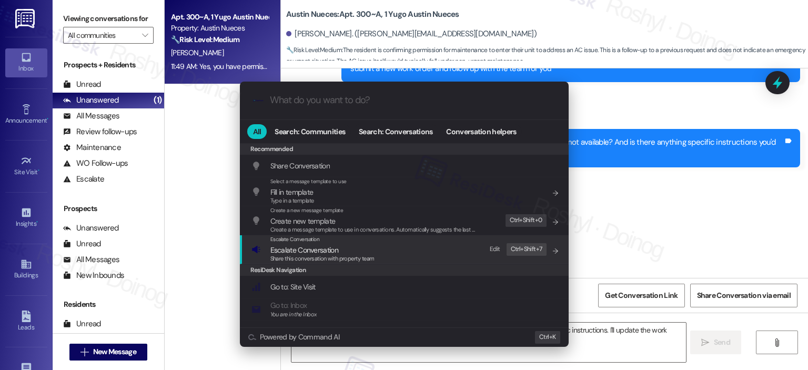
click at [366, 258] on span "Share this conversation with property team" at bounding box center [322, 258] width 104 height 7
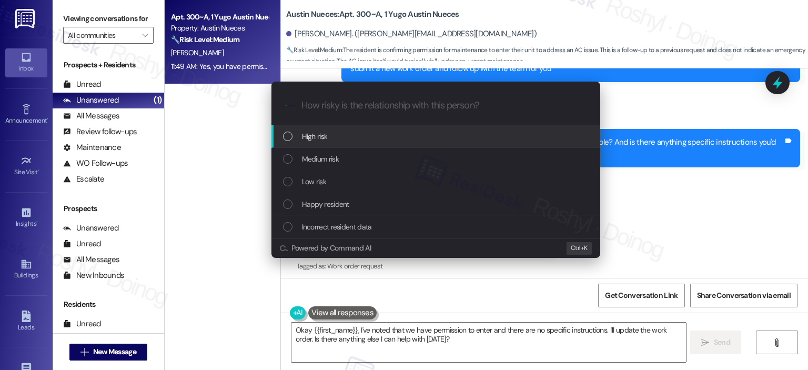
click at [340, 131] on div "High risk" at bounding box center [437, 136] width 308 height 12
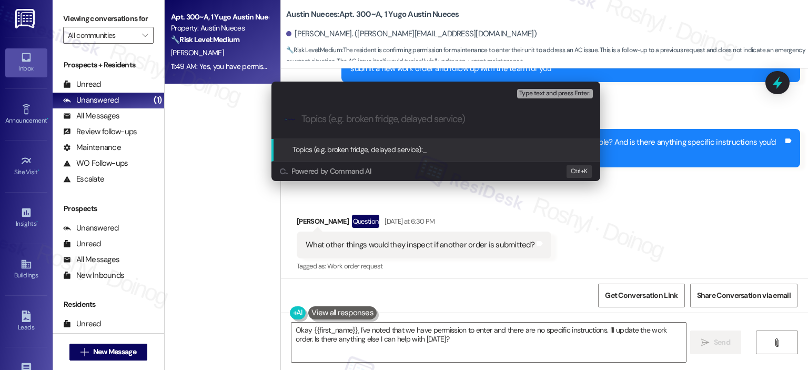
paste input "AC still not cooling after repair 15568585 Work Order (number) filed by ResiDes…"
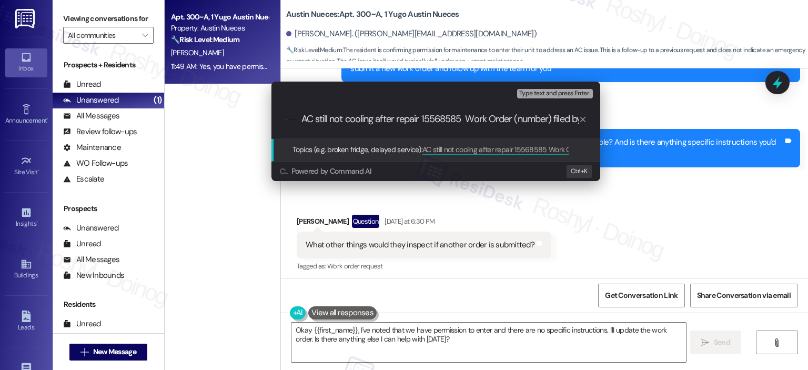
scroll to position [0, 72]
click at [376, 119] on input "AC still not cooling after repair 15568585 Work Order (number) filed by ResiDes…" at bounding box center [439, 119] width 277 height 11
drag, startPoint x: 442, startPoint y: 120, endPoint x: 480, endPoint y: 123, distance: 38.0
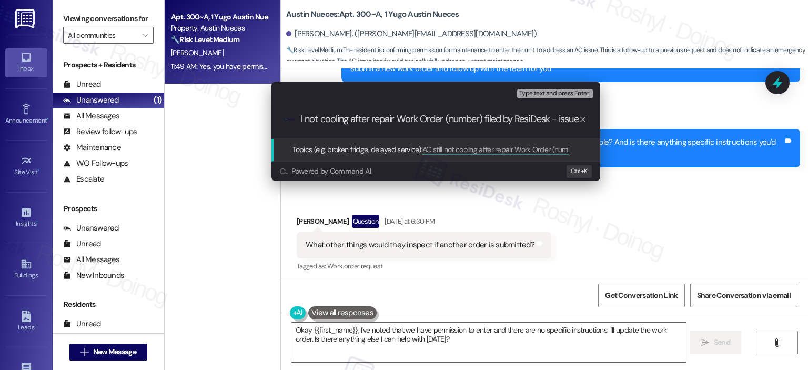
click at [480, 123] on input "AC still not cooling after repair Work Order (number) filed by ResiDesk - issue" at bounding box center [439, 119] width 277 height 11
paste input "15568585"
drag, startPoint x: 394, startPoint y: 118, endPoint x: 107, endPoint y: 136, distance: 288.3
click at [107, 136] on div "Escalate Conversation High risk Topics (e.g. broken fridge, delayed service) An…" at bounding box center [404, 185] width 808 height 370
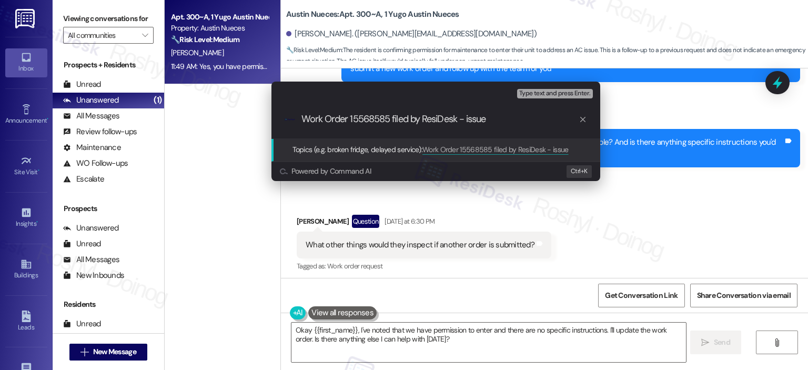
click at [467, 120] on input "Work Order 15568585 filed by ResiDesk - issue" at bounding box center [439, 119] width 277 height 11
click at [469, 121] on input "Work Order 15568585 filed by ResiDesk - issue" at bounding box center [439, 119] width 277 height 11
paste input "AC still not cooling after repair"
type input "Work Order 15568585 filed by ResiDesk - AC still not cooling after repair"
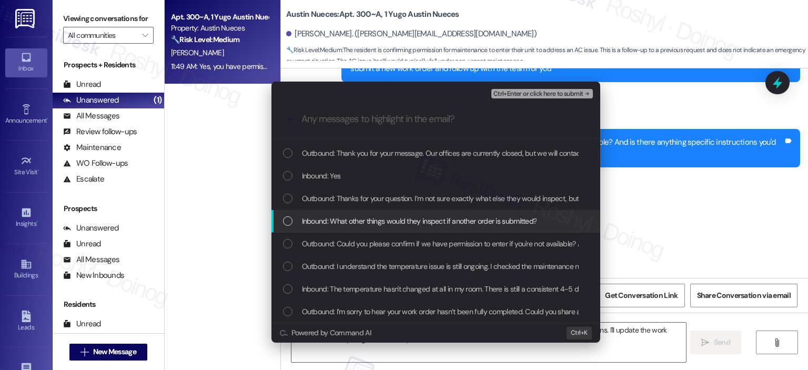
scroll to position [105, 0]
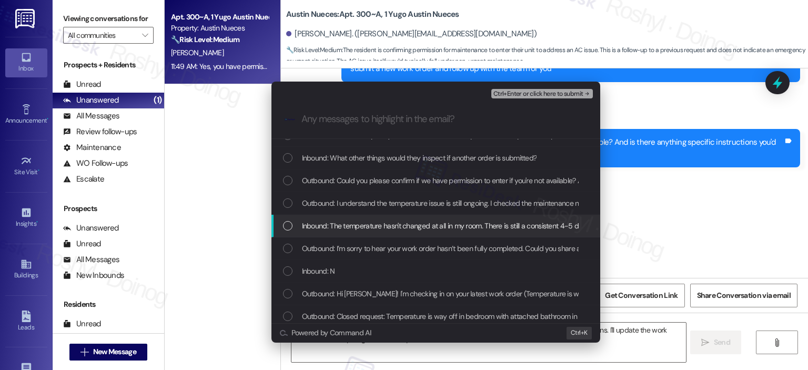
click at [454, 219] on div "Inbound: The temperature hasn't changed at all in my room. There is still a con…" at bounding box center [435, 226] width 329 height 23
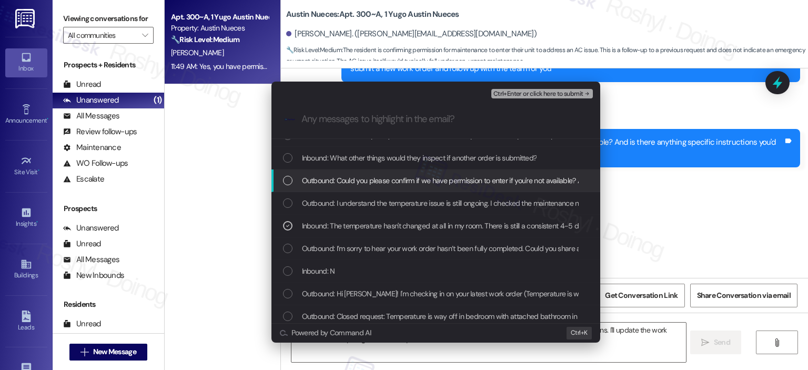
click at [455, 186] on div "Outbound: Could you please confirm if we have permission to enter if you're not…" at bounding box center [435, 180] width 329 height 23
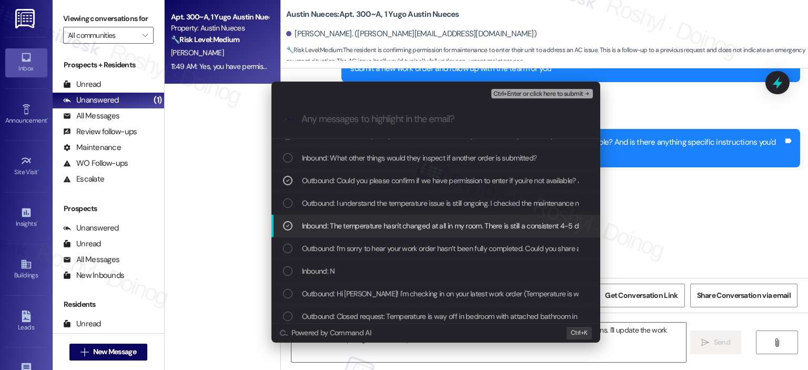
scroll to position [53, 0]
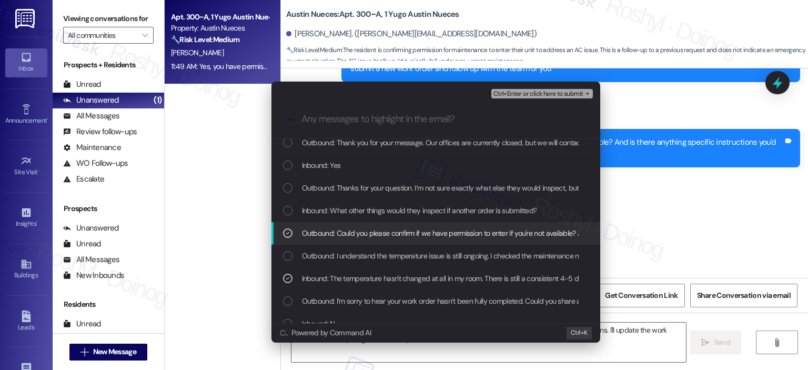
click at [436, 235] on span "Outbound: Could you please confirm if we have permission to enter if you're not…" at bounding box center [536, 233] width 469 height 12
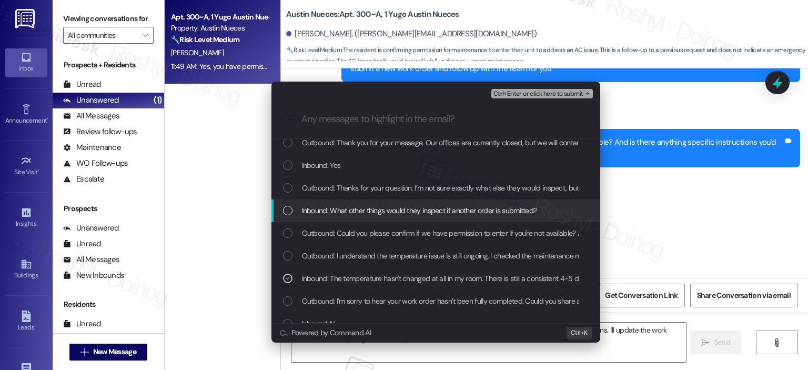
click at [436, 205] on span "Inbound: What other things would they inspect if another order is submitted?" at bounding box center [419, 211] width 235 height 12
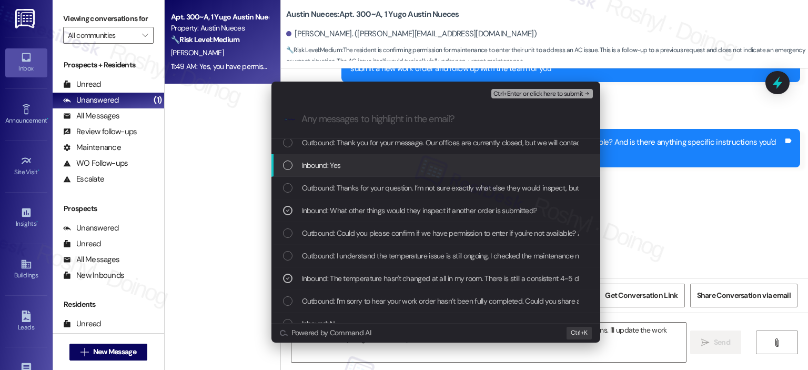
click at [436, 168] on div "Inbound: Yes" at bounding box center [437, 165] width 308 height 12
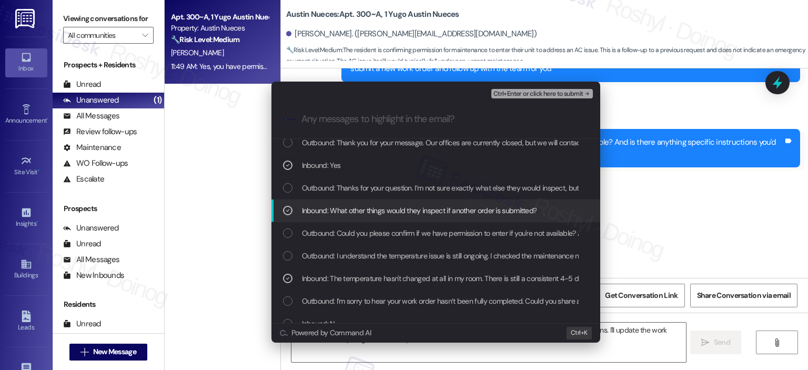
scroll to position [0, 0]
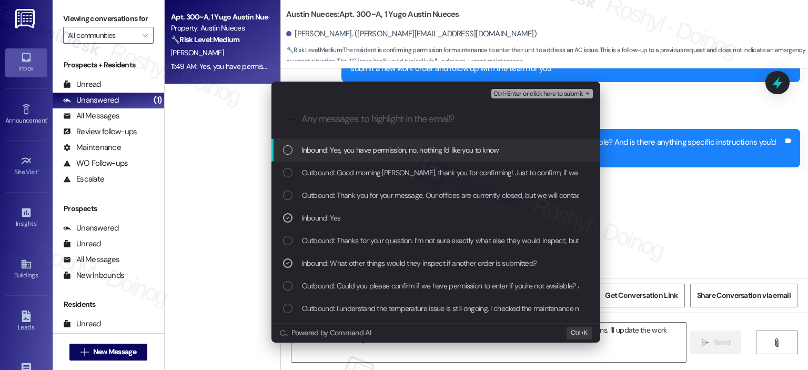
click at [478, 153] on span "Inbound: Yes, you have permission, no, nothing I'd like you to know" at bounding box center [400, 150] width 197 height 12
click at [541, 90] on span "Ctrl+Enter or click here to submit" at bounding box center [538, 93] width 90 height 7
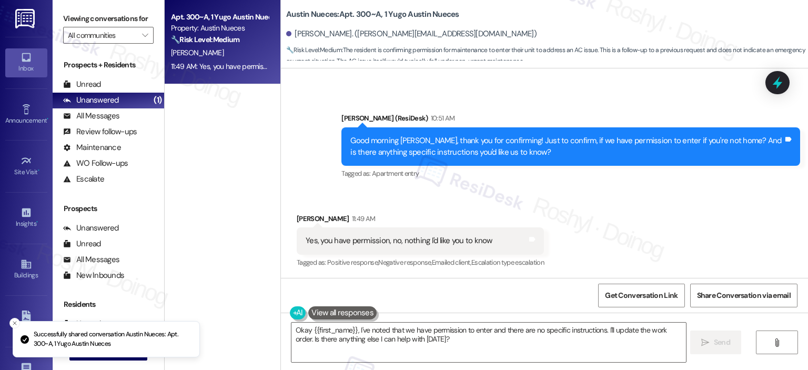
scroll to position [1406, 0]
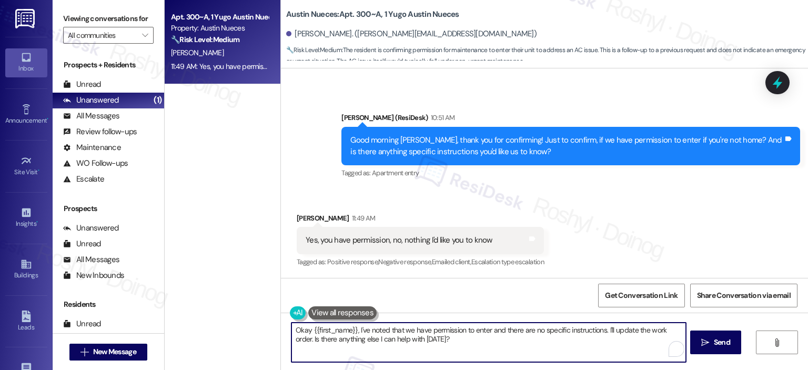
drag, startPoint x: 327, startPoint y: 321, endPoint x: 242, endPoint y: 318, distance: 84.8
click at [242, 318] on div "Apt. 300~A, 1 Yugo Austin Nueces Property: Austin Nueces 🔧 Risk Level: Medium T…" at bounding box center [486, 185] width 643 height 370
paste textarea "Thank you, {{first_name}}! I’ve submitted your request, and our maintenance tea…"
type textarea "Thank you, {{first_name}}! I’ve submitted your request, and our maintenance tea…"
click at [714, 342] on span "Send" at bounding box center [722, 342] width 16 height 11
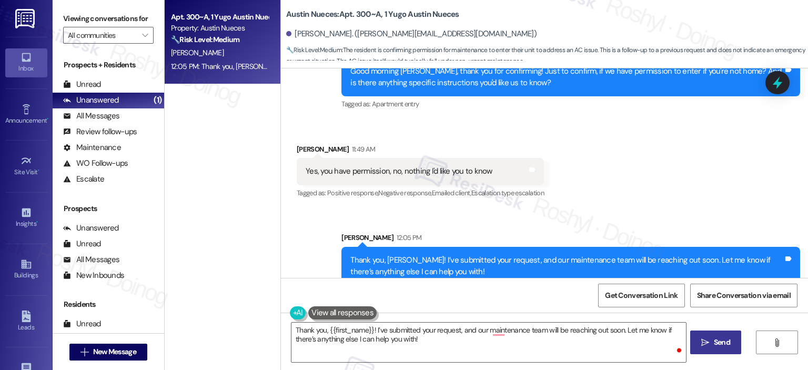
scroll to position [1491, 0]
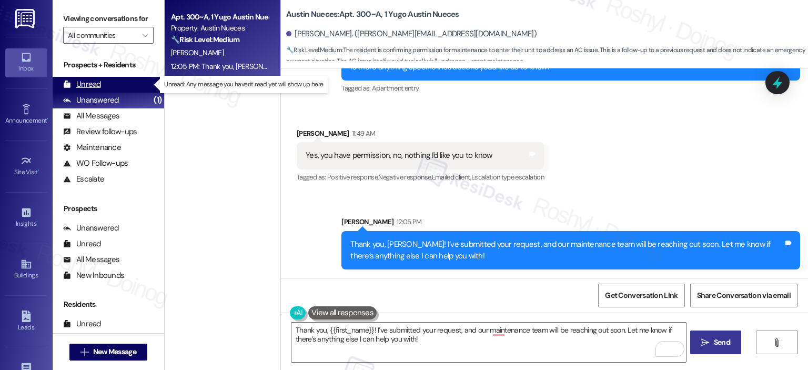
click at [78, 80] on div "Unread" at bounding box center [82, 84] width 38 height 11
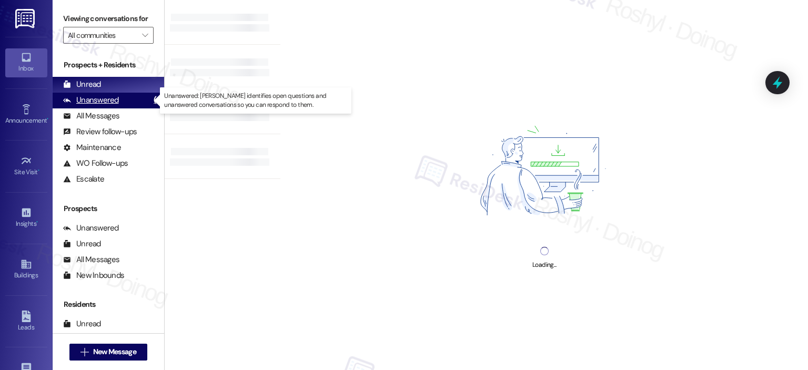
click at [117, 104] on div "Unanswered (1)" at bounding box center [109, 101] width 112 height 16
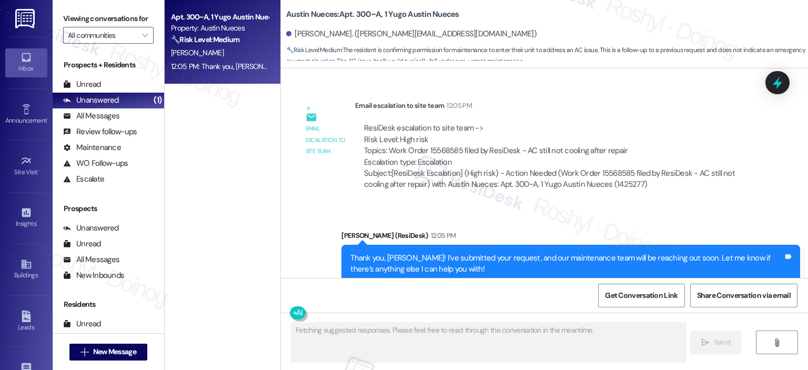
scroll to position [1636, 0]
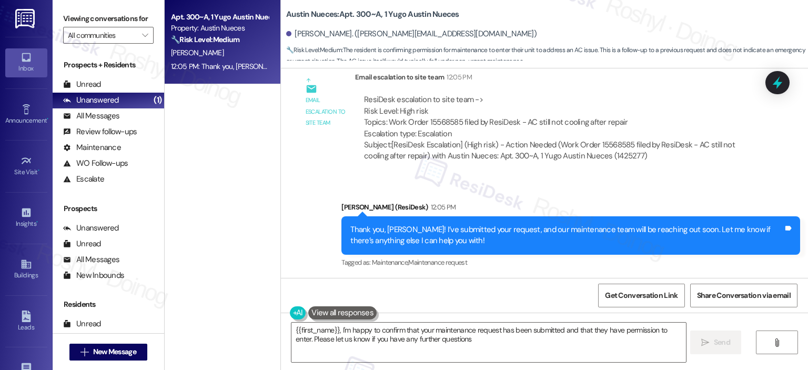
type textarea "{{first_name}}, I'm happy to confirm that your maintenance request has been sub…"
click at [109, 83] on div "Unread (0)" at bounding box center [109, 85] width 112 height 16
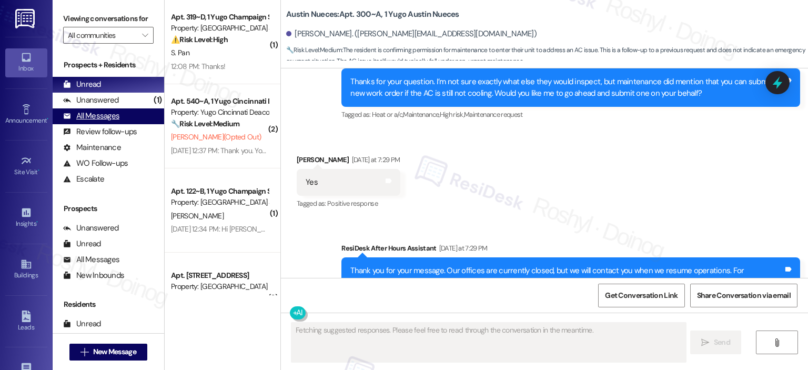
scroll to position [1406, 0]
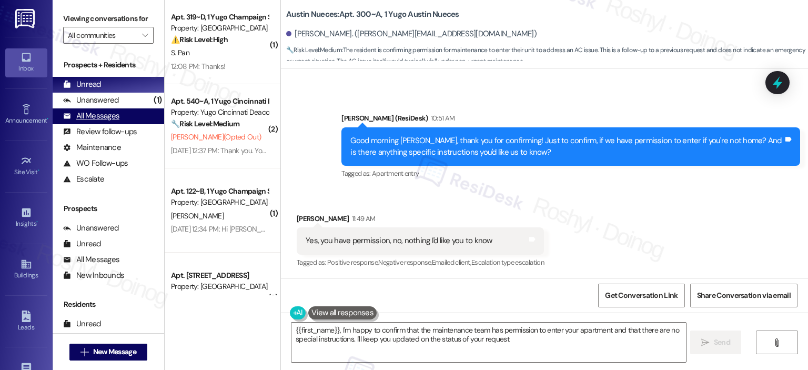
type textarea "{{first_name}}, I'm happy to confirm that the maintenance team has permission t…"
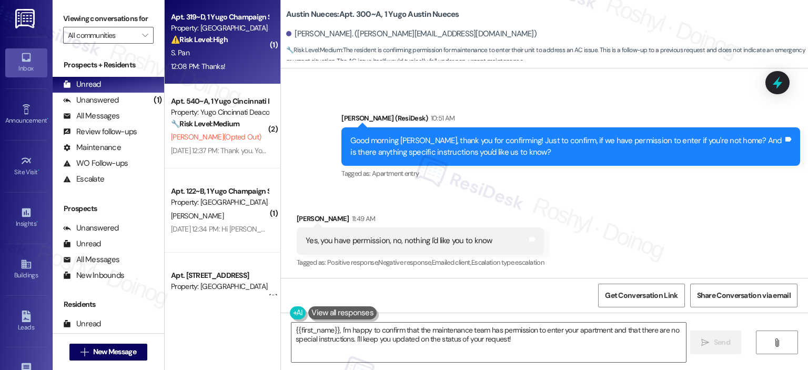
click at [214, 26] on div "Property: [GEOGRAPHIC_DATA] South 3rd Lofts" at bounding box center [219, 28] width 97 height 11
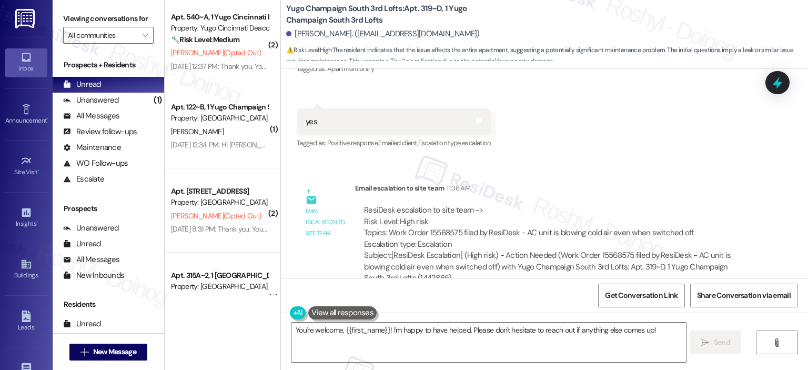
scroll to position [1590, 0]
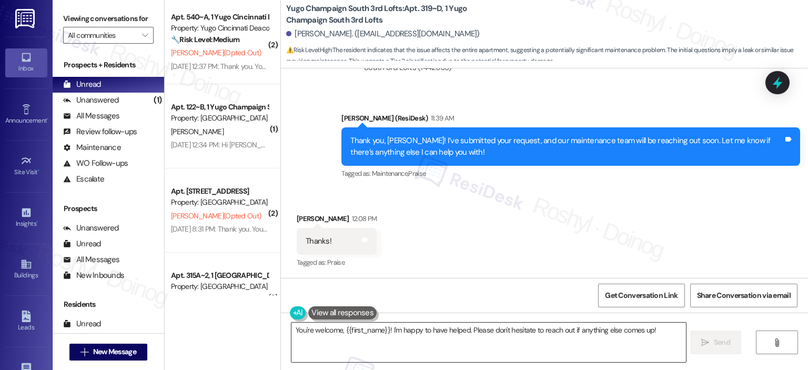
click at [518, 328] on textarea "You're welcome, {{first_name}}! I'm happy to have helped. Please don't hesitate…" at bounding box center [488, 341] width 394 height 39
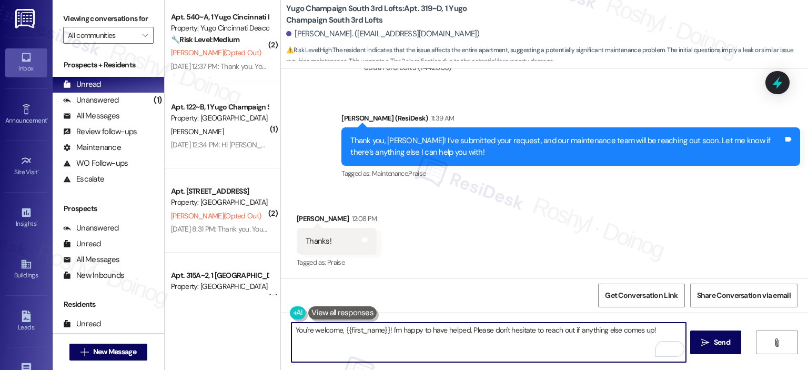
drag, startPoint x: 424, startPoint y: 331, endPoint x: 442, endPoint y: 333, distance: 17.5
click at [442, 333] on textarea "You're welcome, {{first_name}}! I'm happy to have helped. Please don't hesitate…" at bounding box center [488, 341] width 394 height 39
click at [442, 333] on textarea "You're welcome, {{first_name}}! I'm happy to helped. Please don't hesitate to r…" at bounding box center [488, 341] width 394 height 39
type textarea "You're welcome, {{first_name}}! I'm happy to help. Please don't hesitate to rea…"
click at [722, 343] on span "Send" at bounding box center [722, 342] width 16 height 11
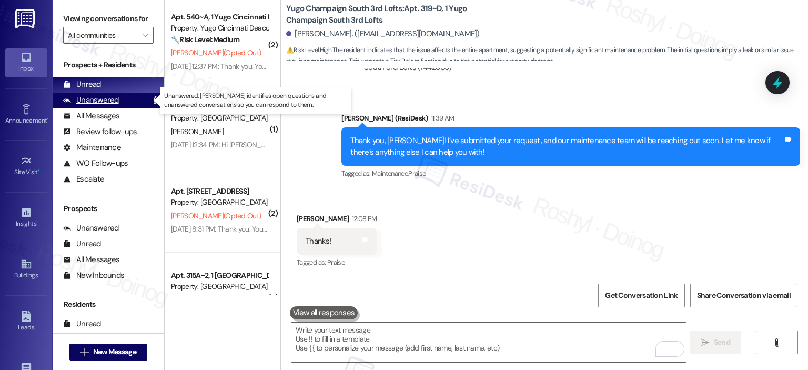
click at [86, 97] on div "Unanswered" at bounding box center [91, 100] width 56 height 11
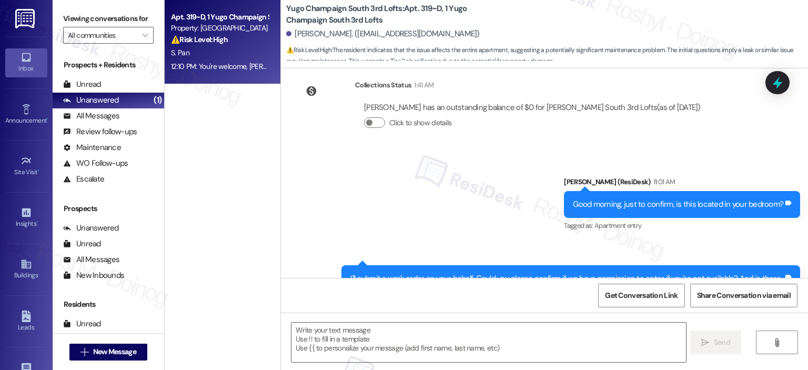
type textarea "Fetching suggested responses. Please feel free to read through the conversation…"
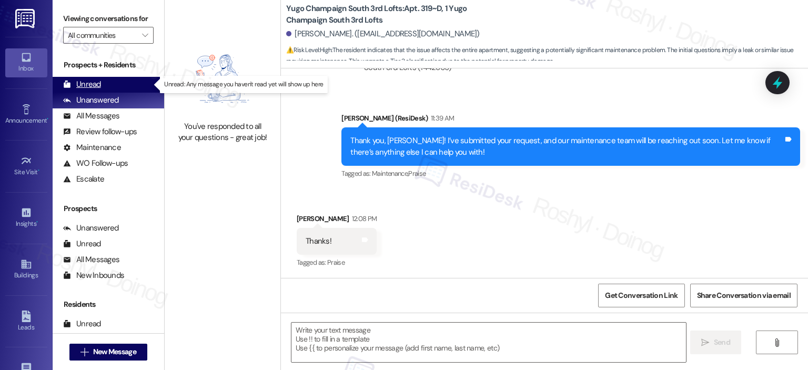
click at [144, 84] on div "Unread (0)" at bounding box center [109, 85] width 112 height 16
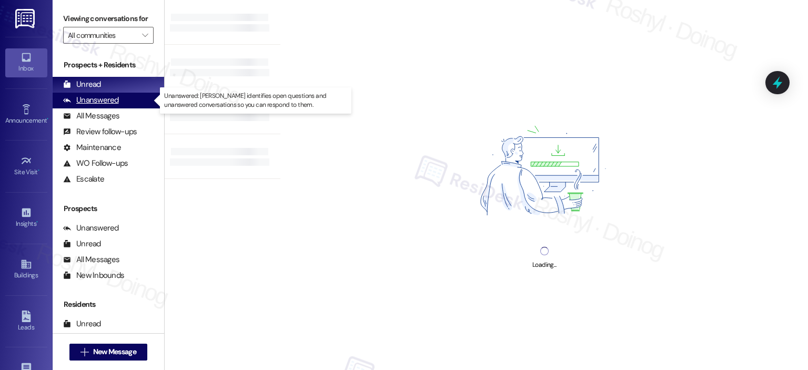
click at [108, 100] on div "Unanswered" at bounding box center [91, 100] width 56 height 11
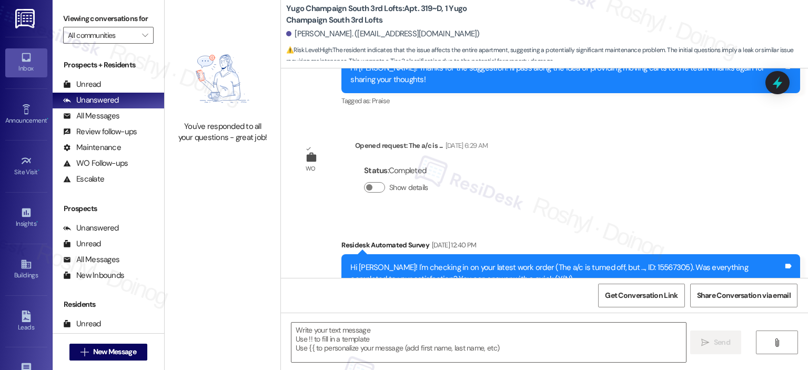
type textarea "Fetching suggested responses. Please feel free to read through the conversation…"
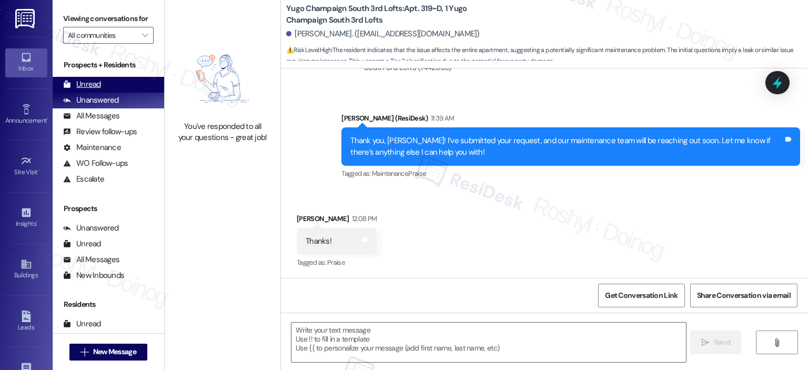
click at [112, 90] on div "Unread (0)" at bounding box center [109, 85] width 112 height 16
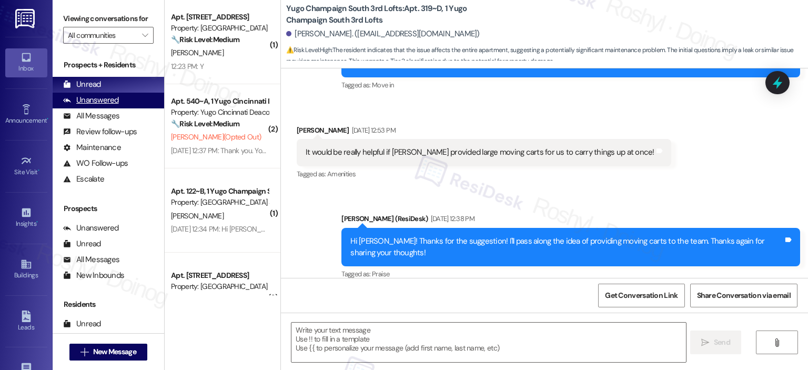
type textarea "Fetching suggested responses. Please feel free to read through the conversation…"
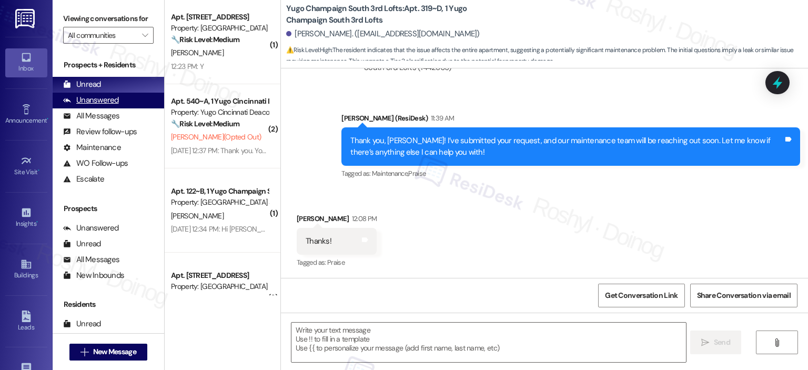
click at [130, 102] on div "Unanswered (0)" at bounding box center [109, 101] width 112 height 16
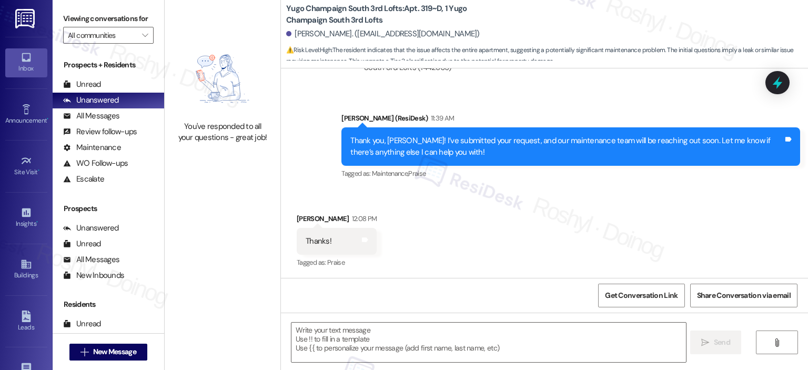
type textarea "Fetching suggested responses. Please feel free to read through the conversation…"
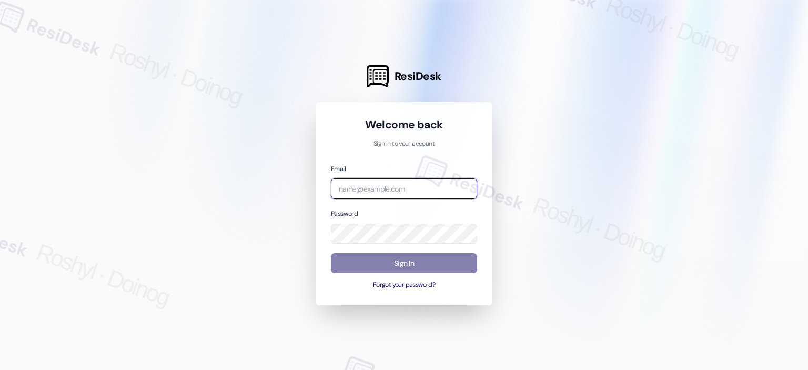
click at [398, 195] on input "email" at bounding box center [404, 188] width 146 height 21
type input "[EMAIL_ADDRESS][DOMAIN_NAME]"
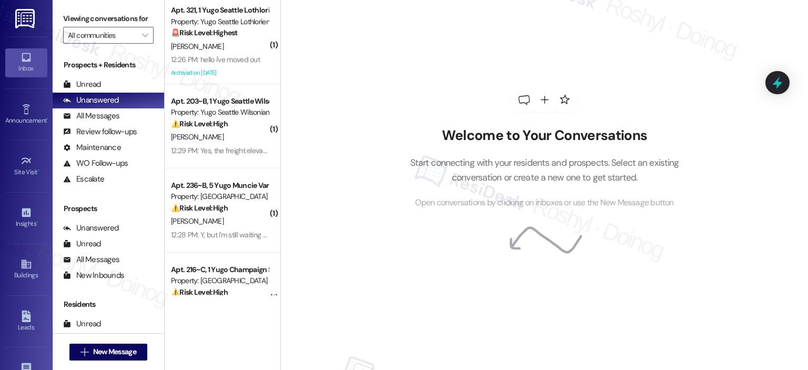
click at [410, 133] on h2 "Welcome to Your Conversations" at bounding box center [544, 135] width 301 height 17
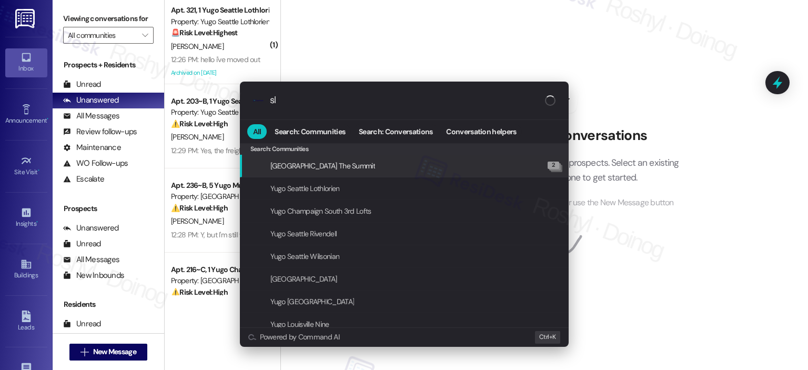
type input "s"
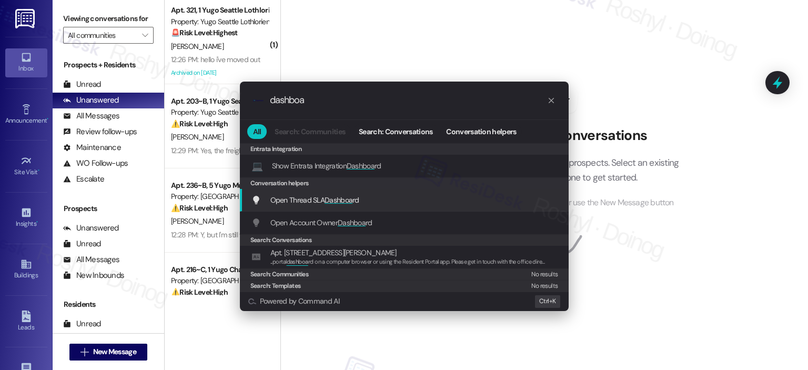
type input "dashboa"
click at [349, 198] on span "Dashboa" at bounding box center [339, 199] width 28 height 9
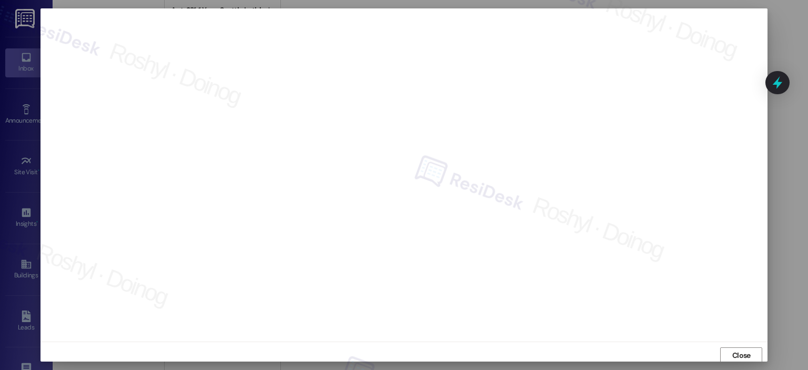
scroll to position [2, 0]
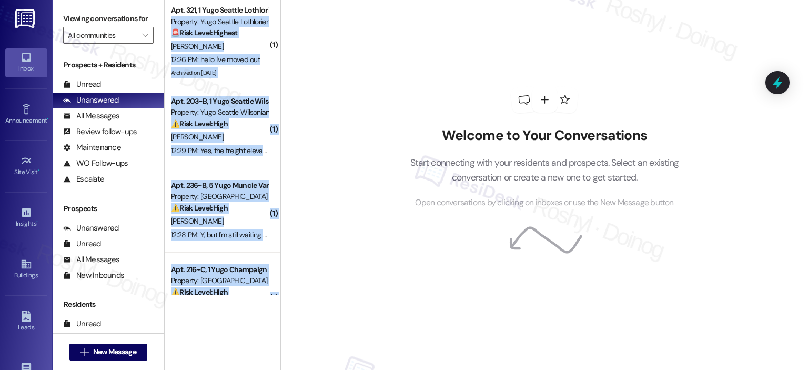
drag, startPoint x: 269, startPoint y: 14, endPoint x: 278, endPoint y: 18, distance: 9.4
click at [278, 18] on div "( 1 ) Apt. 321, 1 Yugo Seattle Lothlorien Property: Yugo Seattle Lothlorien 🚨 R…" at bounding box center [486, 185] width 643 height 370
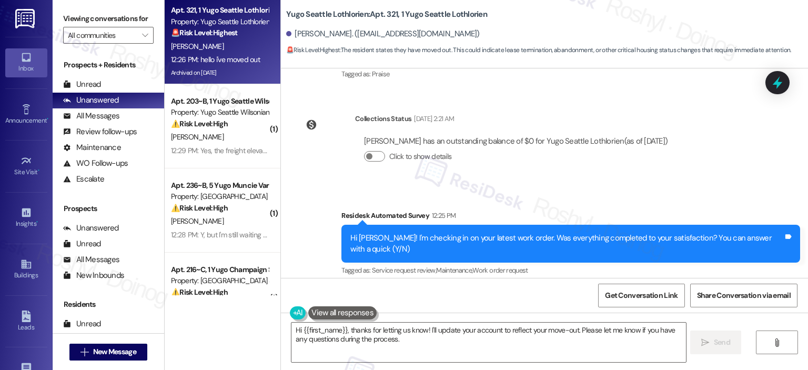
scroll to position [6926, 0]
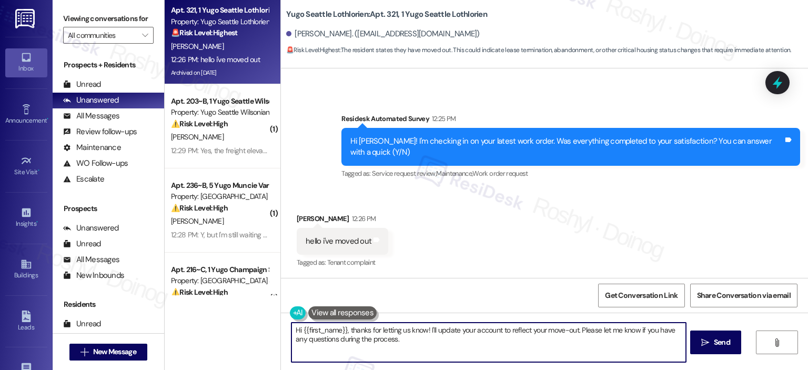
click at [440, 331] on textarea "Hi {{first_name}}, thanks for letting us know! I'll update your account to refl…" at bounding box center [488, 341] width 394 height 39
drag, startPoint x: 395, startPoint y: 345, endPoint x: 266, endPoint y: 320, distance: 131.7
click at [266, 320] on div "Apt. 321, 1 Yugo Seattle Lothlorien Property: Yugo [GEOGRAPHIC_DATA] Lothlorien…" at bounding box center [486, 185] width 643 height 370
type textarea "Thank you for letting us know! Have a great day."
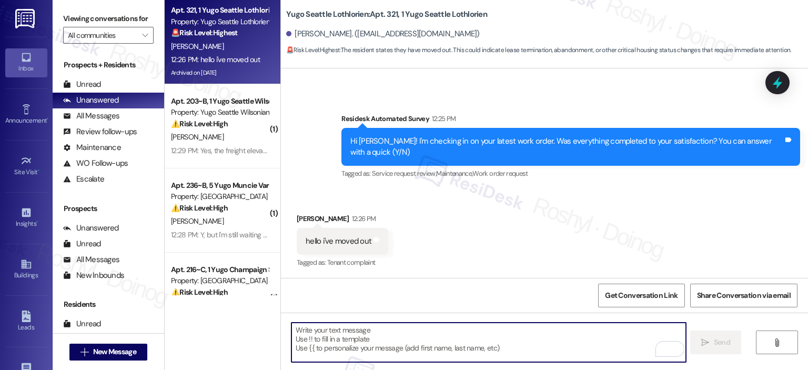
type textarea "Fetching suggested responses. Please feel free to read through the conversation…"
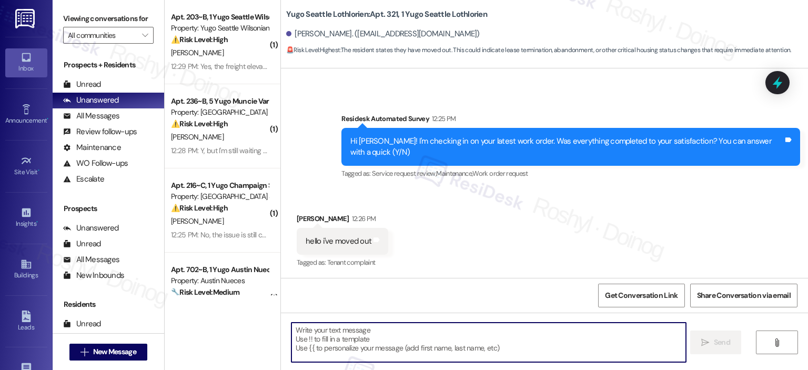
scroll to position [7000, 0]
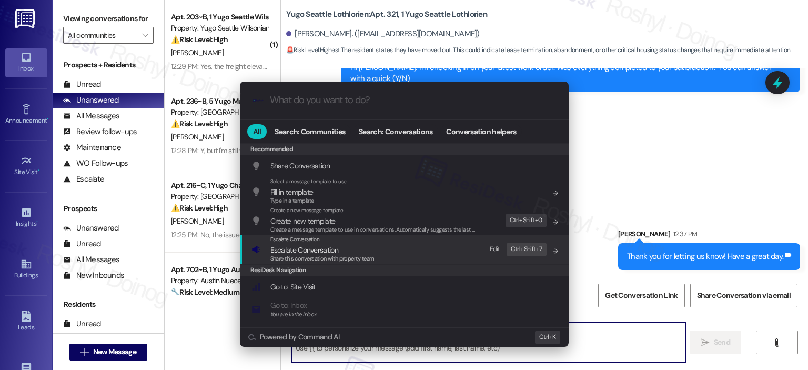
click at [373, 245] on span "Escalate Conversation" at bounding box center [322, 250] width 104 height 12
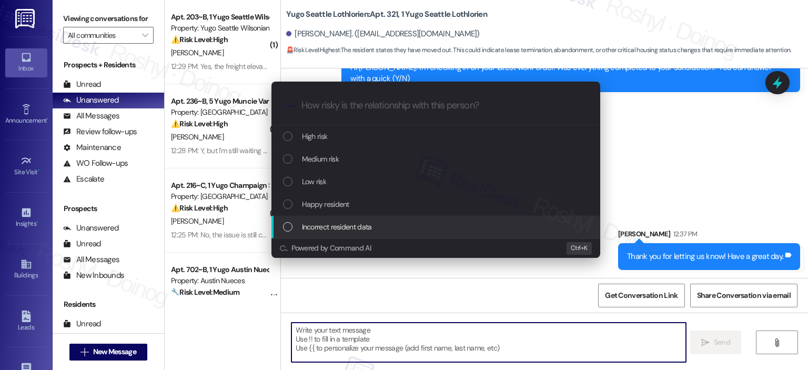
click at [349, 221] on span "Incorrect resident data" at bounding box center [337, 227] width 70 height 12
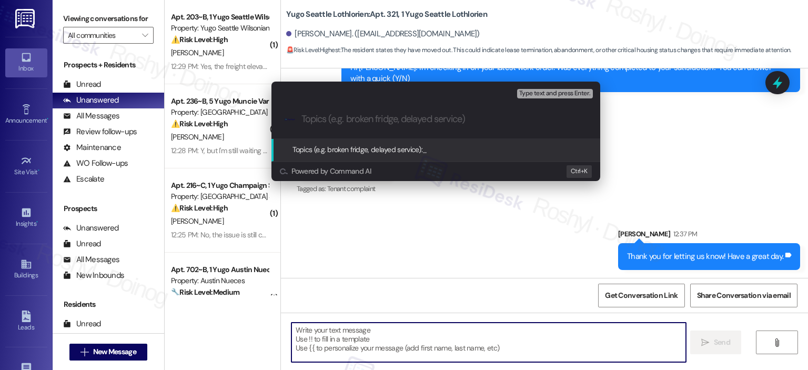
paste input "No longer a resident"
type input "No longer a resident"
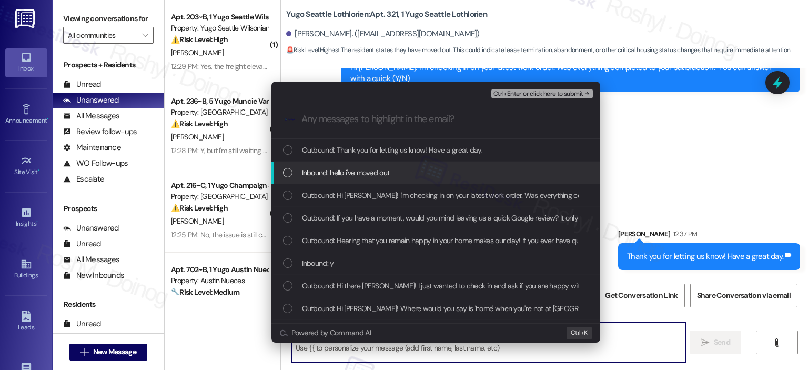
click at [358, 172] on span "Inbound: hello i've moved out" at bounding box center [346, 173] width 88 height 12
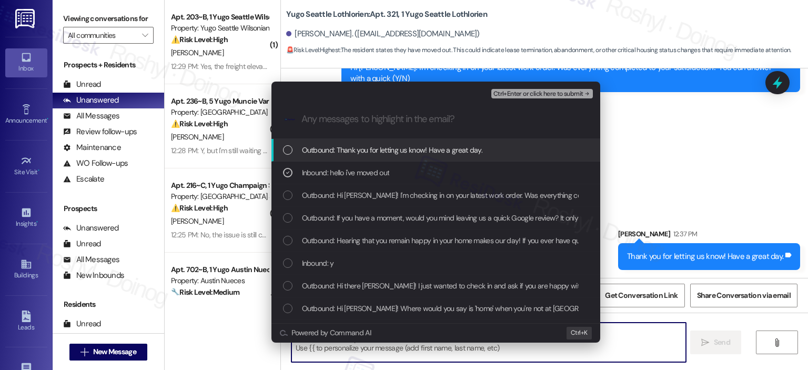
click at [532, 98] on button "Ctrl+Enter or click here to submit" at bounding box center [542, 93] width 102 height 9
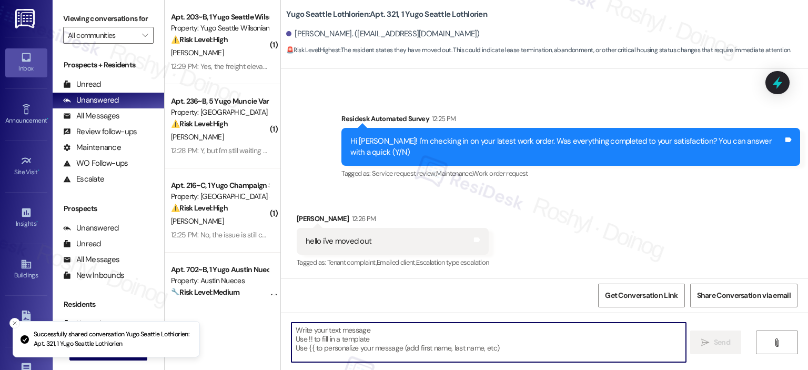
scroll to position [7015, 0]
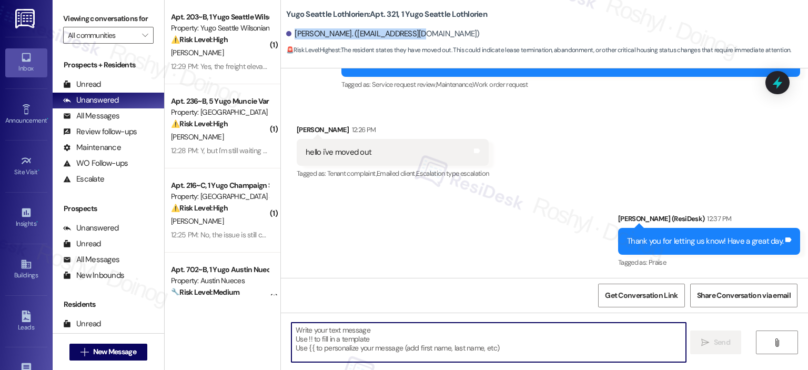
copy div "[PERSON_NAME]. ([EMAIL_ADDRESS][DOMAIN_NAME])"
drag, startPoint x: 289, startPoint y: 33, endPoint x: 442, endPoint y: 36, distance: 153.6
click at [442, 36] on div "[PERSON_NAME]. ([EMAIL_ADDRESS][DOMAIN_NAME])" at bounding box center [547, 34] width 522 height 21
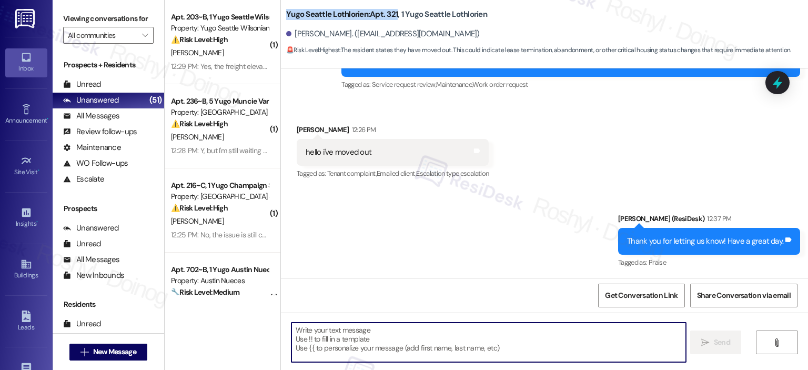
copy b "Yugo Seattle Lothlorien: Apt. 321"
drag, startPoint x: 281, startPoint y: 14, endPoint x: 390, endPoint y: 18, distance: 109.0
click at [390, 18] on b "Yugo Seattle Lothlorien: Apt. 321, 1 Yugo Seattle Lothlorien" at bounding box center [386, 14] width 201 height 11
click at [137, 35] on button "" at bounding box center [145, 35] width 17 height 17
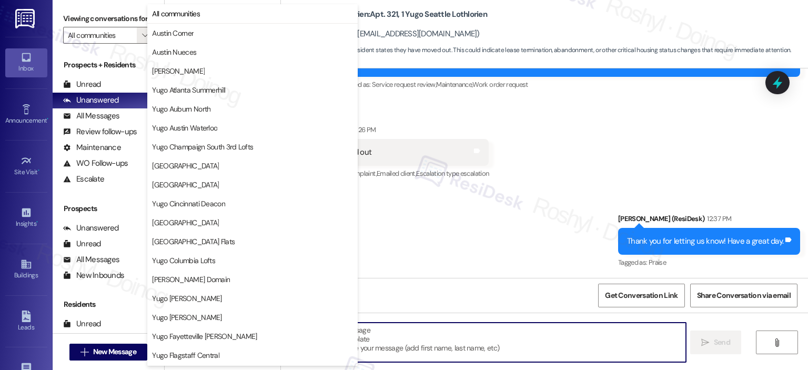
click at [122, 16] on label "Viewing conversations for" at bounding box center [108, 19] width 90 height 16
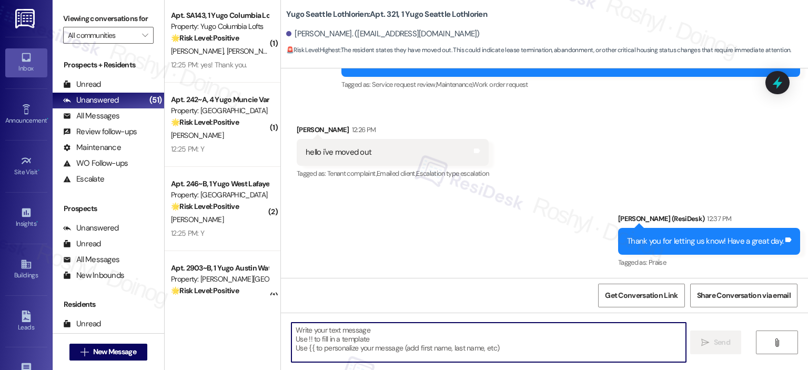
scroll to position [3702, 0]
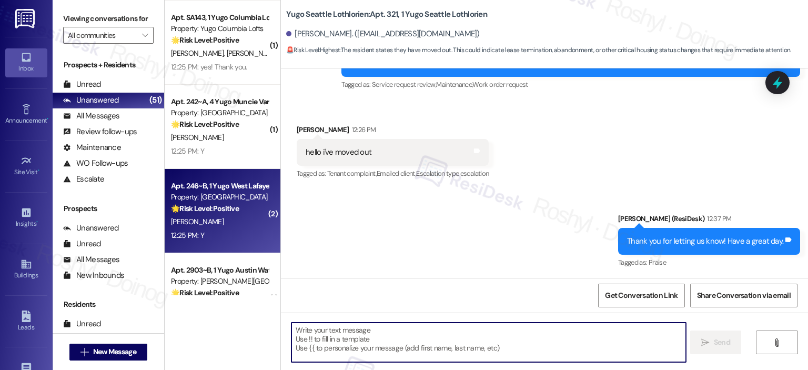
click at [233, 236] on div "12:25 PM: Y 12:25 PM: Y" at bounding box center [219, 235] width 99 height 13
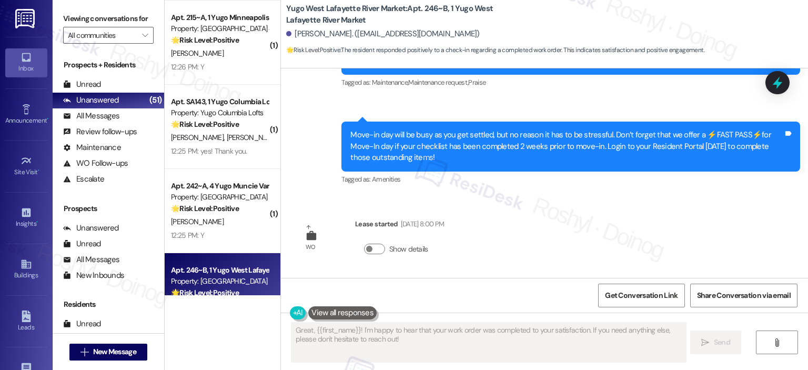
scroll to position [0, 0]
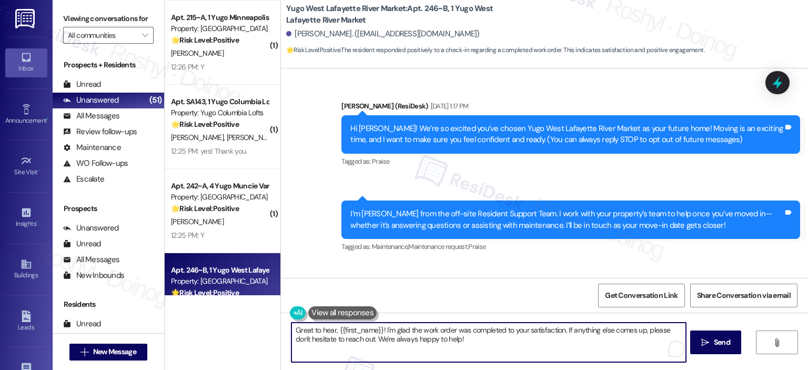
drag, startPoint x: 348, startPoint y: 325, endPoint x: 270, endPoint y: 312, distance: 78.3
click at [270, 312] on div "( 1 ) Apt. 0310~E, 1 Yugo Louisville Nine Property: Yugo Louisville Nine 🌟 Risk…" at bounding box center [486, 185] width 643 height 370
paste textarea "I'm happy the work order was completed to your satisfaction! We'd also love to …"
type textarea "I'm happy the work order was completed to your satisfaction! We'd also love to …"
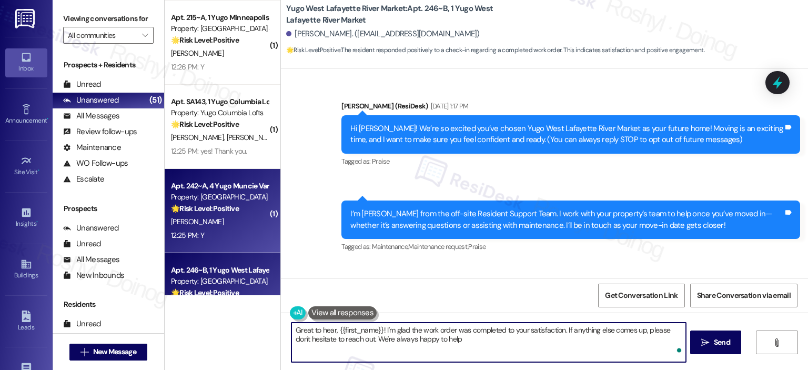
type textarea "Great to hear, {{first_name}}! I'm glad the work order was completed to your sa…"
click at [215, 230] on div "12:25 PM: Y 12:25 PM: Y" at bounding box center [219, 235] width 99 height 13
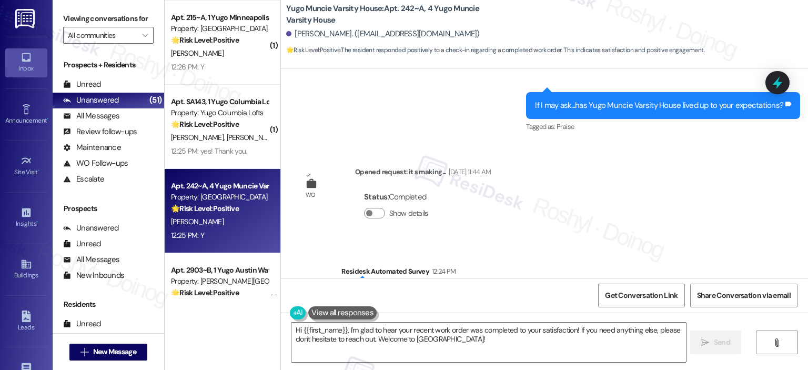
scroll to position [732, 0]
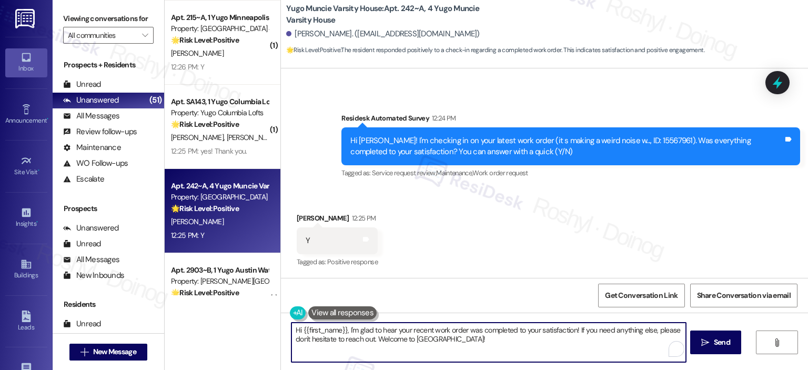
drag, startPoint x: 513, startPoint y: 339, endPoint x: 237, endPoint y: 321, distance: 277.2
click at [237, 321] on div "( 1 ) Apt. 0310~E, 1 Yugo Louisville Nine Property: Yugo Louisville Nine 🌟 Risk…" at bounding box center [486, 185] width 643 height 370
paste textarea "I'm happy the work order was completed to your satisfaction! We'd also love to …"
type textarea "I'm happy the work order was completed to your satisfaction! We'd also love to …"
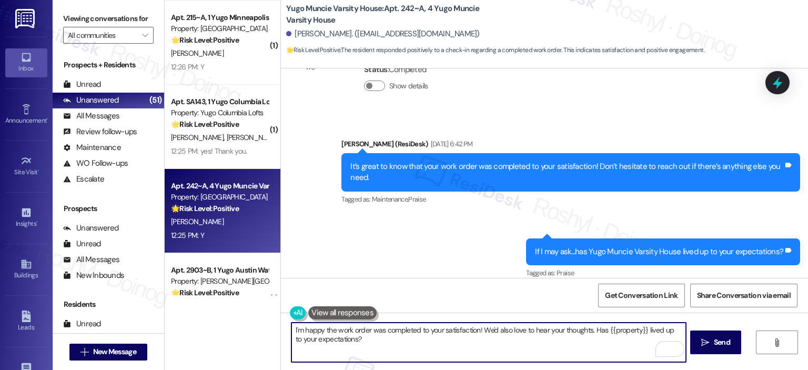
scroll to position [416, 0]
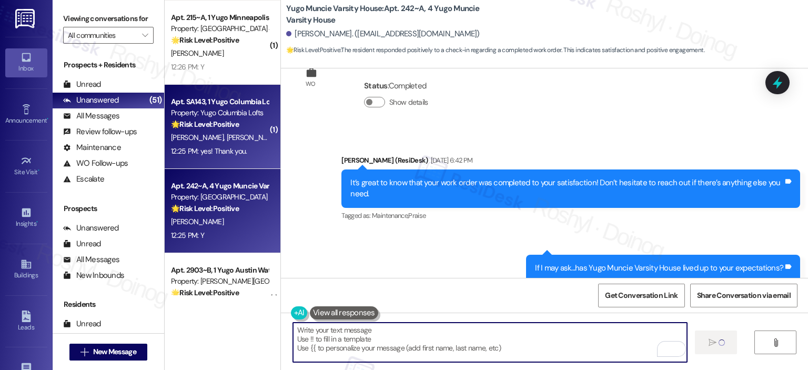
type textarea "Fetching suggested responses. Please feel free to read through the conversation…"
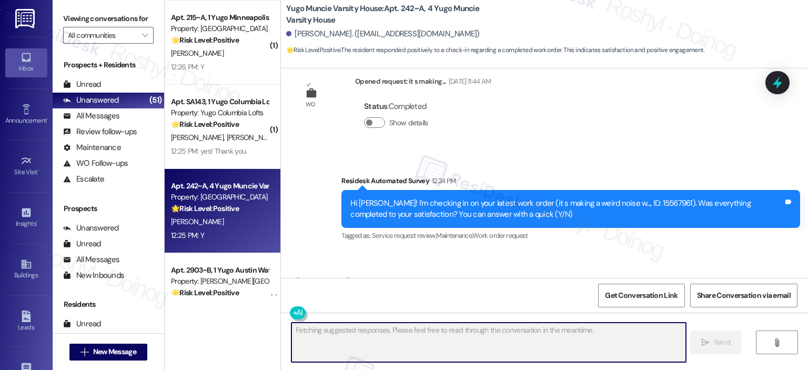
scroll to position [731, 0]
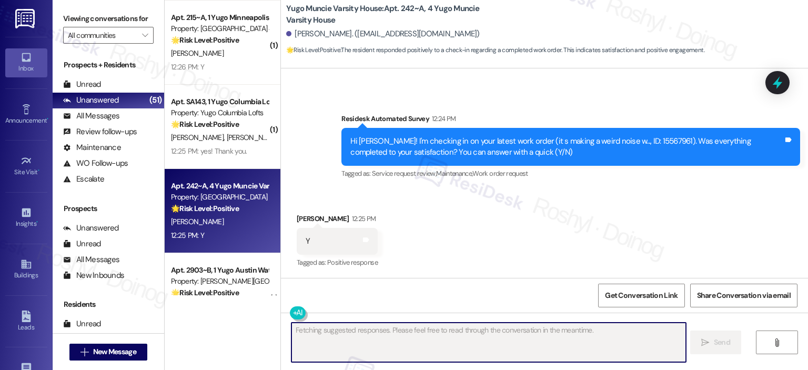
click at [227, 138] on span "[PERSON_NAME]" at bounding box center [253, 137] width 53 height 9
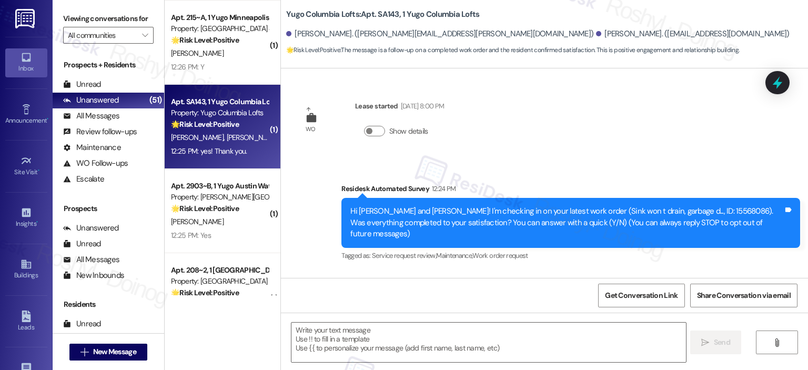
scroll to position [70, 0]
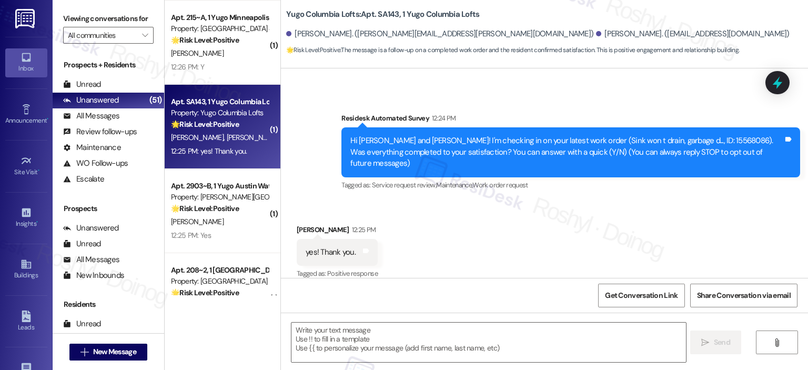
type textarea "Fetching suggested responses. Please feel free to read through the conversation…"
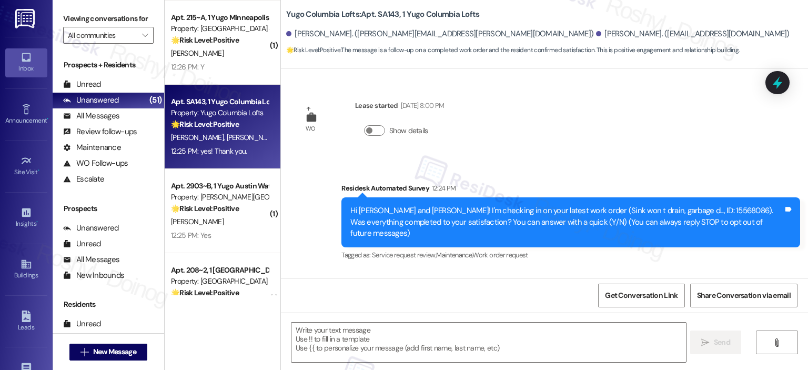
scroll to position [0, 0]
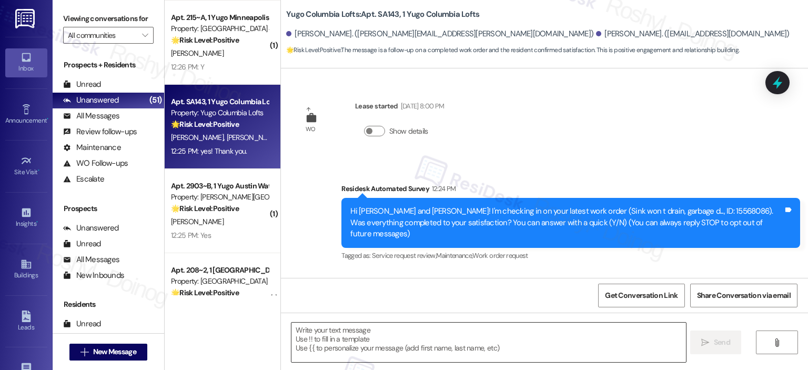
drag, startPoint x: 524, startPoint y: 345, endPoint x: 497, endPoint y: 340, distance: 27.8
click at [503, 341] on textarea at bounding box center [488, 341] width 394 height 39
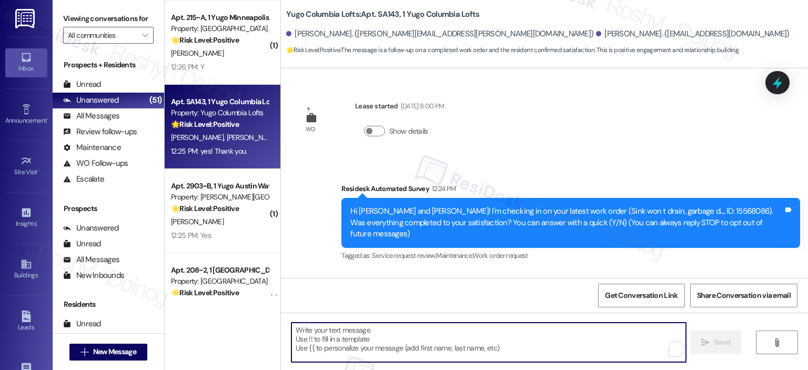
paste textarea "I'm happy the work order was completed to your satisfaction! We'd also love to …"
type textarea "I'm happy the work order was completed to your satisfaction! We'd also love to …"
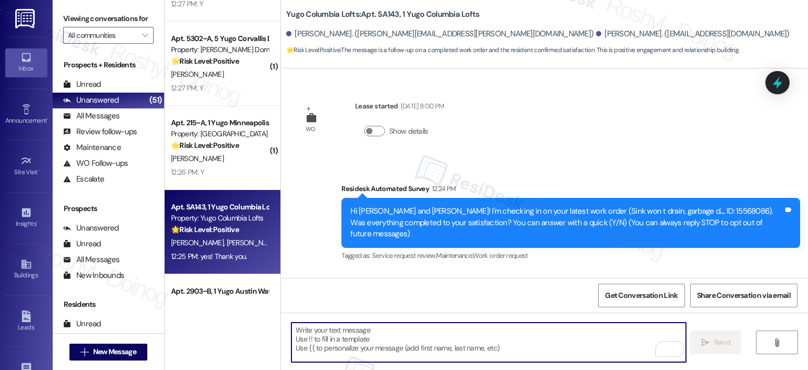
scroll to position [70, 0]
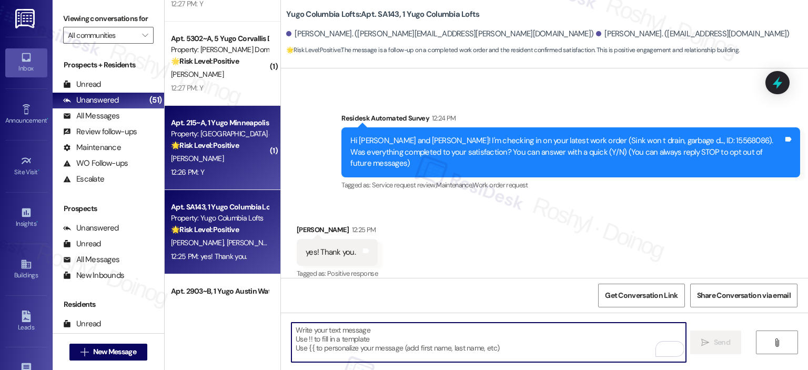
click at [222, 180] on div "Apt. 215~A, 1 Yugo Minneapolis 412 Lofts Property: [GEOGRAPHIC_DATA] 412 Lofts …" at bounding box center [223, 148] width 116 height 84
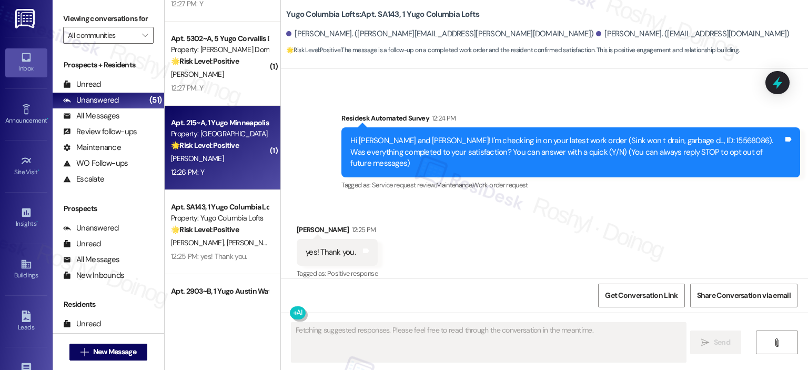
type textarea "Fetching suggested responses. Please feel free to read through the conversation…"
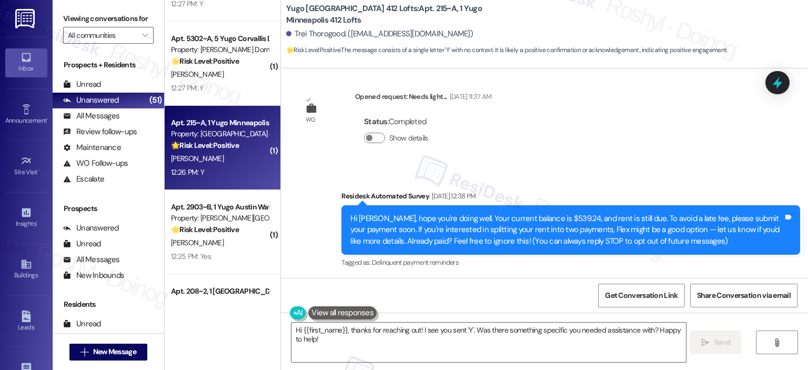
scroll to position [0, 0]
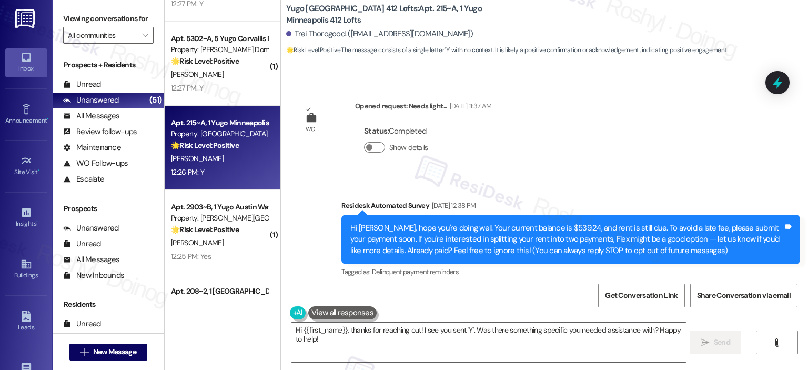
drag, startPoint x: 337, startPoint y: 347, endPoint x: 231, endPoint y: 316, distance: 110.3
click at [231, 316] on div "( 1 ) Apt. 201~C, 4 [GEOGRAPHIC_DATA] Property: [GEOGRAPHIC_DATA] Common 🌟 Risk…" at bounding box center [486, 185] width 643 height 370
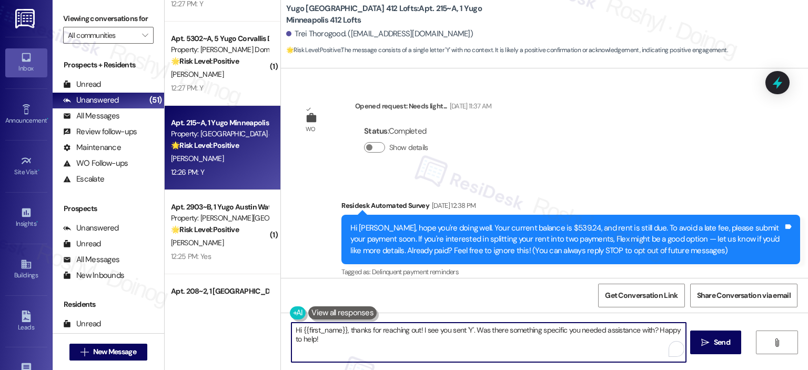
paste textarea "I'm happy the work order was completed to your satisfaction! We'd also love to …"
type textarea "I'm happy the work order was completed to your satisfaction! We'd also love to …"
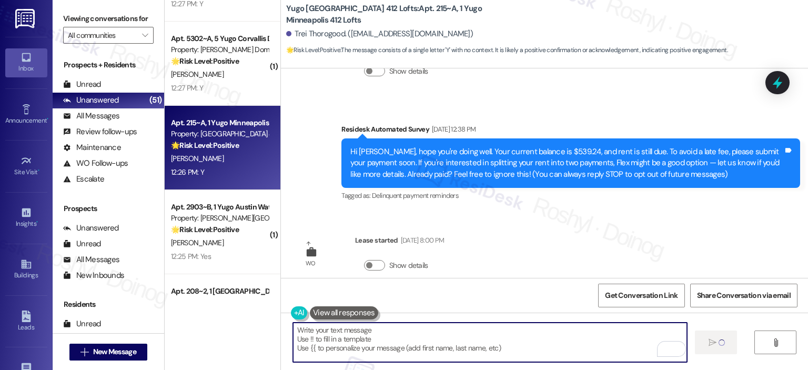
type textarea "Fetching suggested responses. Please feel free to read through the conversation…"
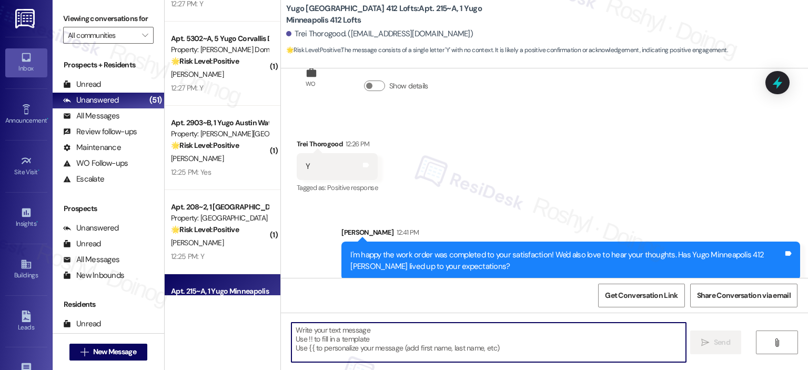
scroll to position [266, 0]
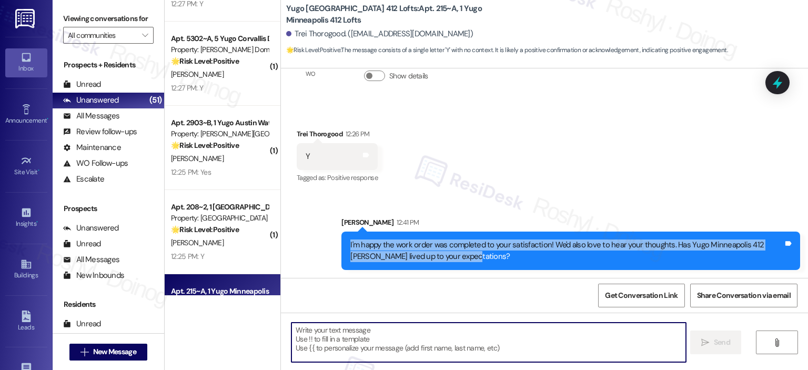
drag, startPoint x: 417, startPoint y: 256, endPoint x: 328, endPoint y: 244, distance: 89.8
click at [333, 244] on div "Sent via SMS Sarah 12:41 PM I'm happy the work order was completed to your sati…" at bounding box center [570, 243] width 474 height 69
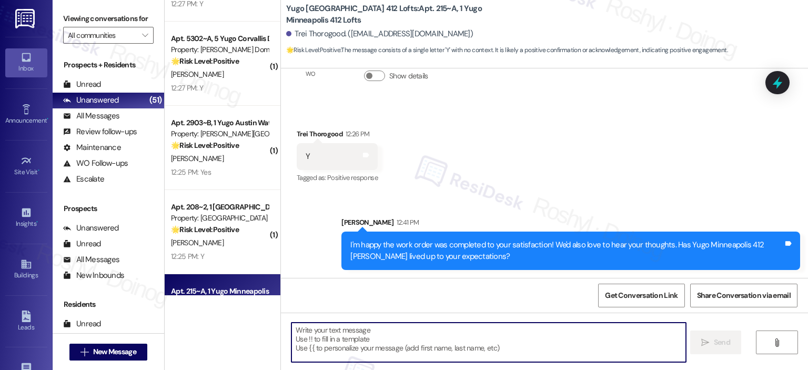
click at [477, 180] on div "Received via SMS Trei Thorogood 12:26 PM Y Tags and notes Tagged as: Positive r…" at bounding box center [544, 149] width 527 height 89
copy div "Trei Thorogood"
drag, startPoint x: 287, startPoint y: 34, endPoint x: 335, endPoint y: 31, distance: 47.9
click at [335, 31] on div "Trei Thorogood. (treithorogood5@gmail.com)" at bounding box center [379, 33] width 187 height 11
click at [98, 351] on span "New Message" at bounding box center [114, 351] width 43 height 11
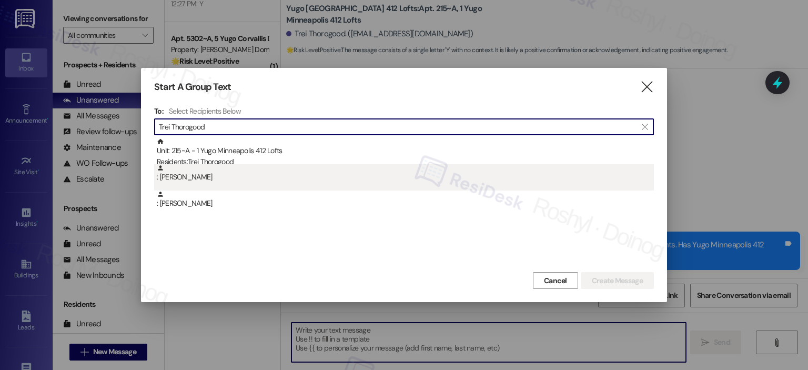
type input "Trei Thorogood"
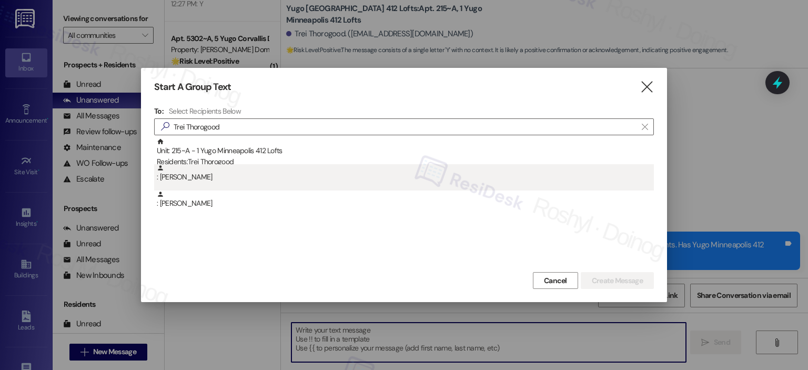
click at [237, 189] on div ": Trei Thorogood" at bounding box center [404, 177] width 500 height 26
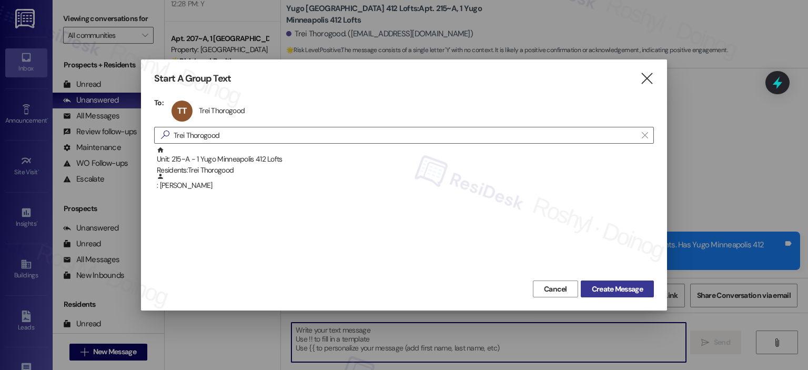
click at [599, 282] on button "Create Message" at bounding box center [617, 288] width 73 height 17
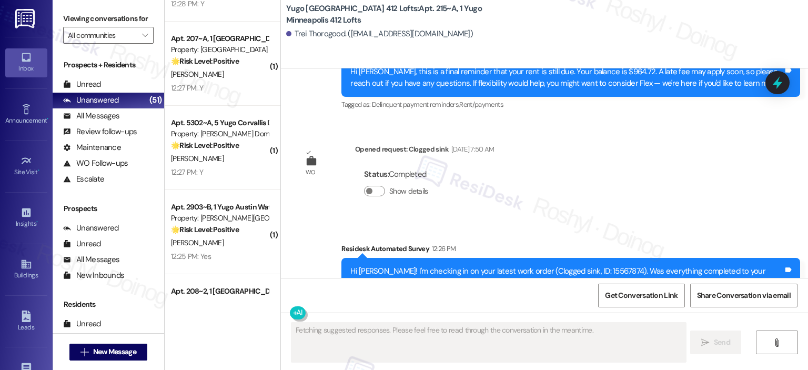
scroll to position [371, 0]
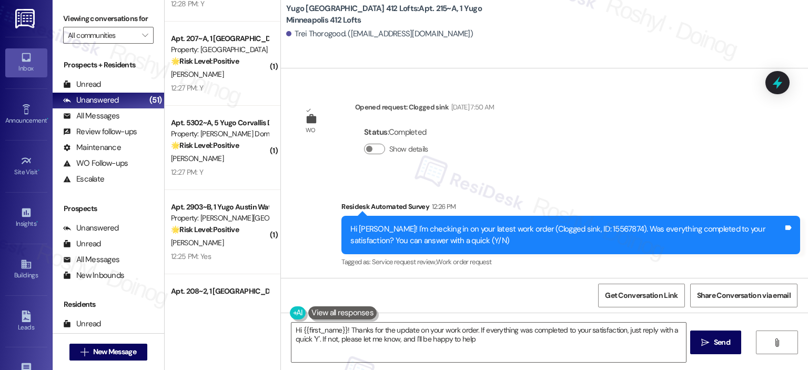
type textarea "Hi {{first_name}}! Thanks for the update on your work order. If everything was …"
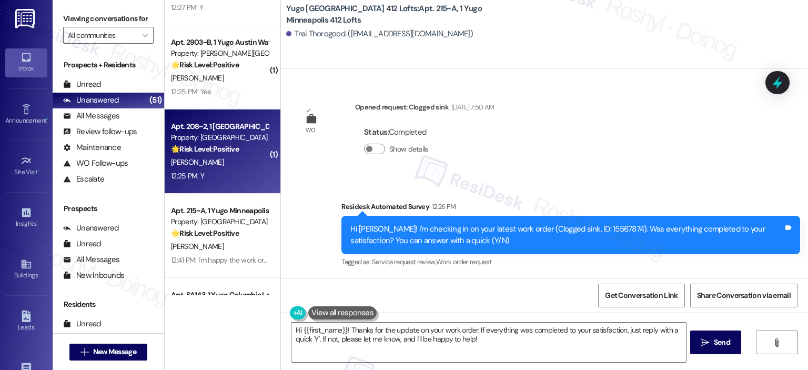
scroll to position [3808, 0]
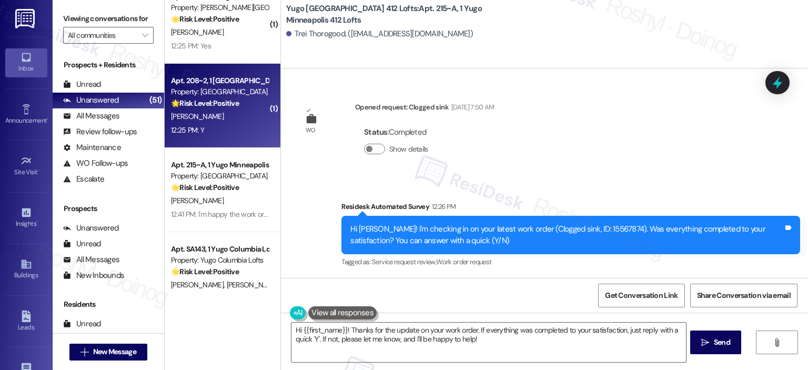
click at [198, 119] on div "J. Nissman" at bounding box center [219, 116] width 99 height 13
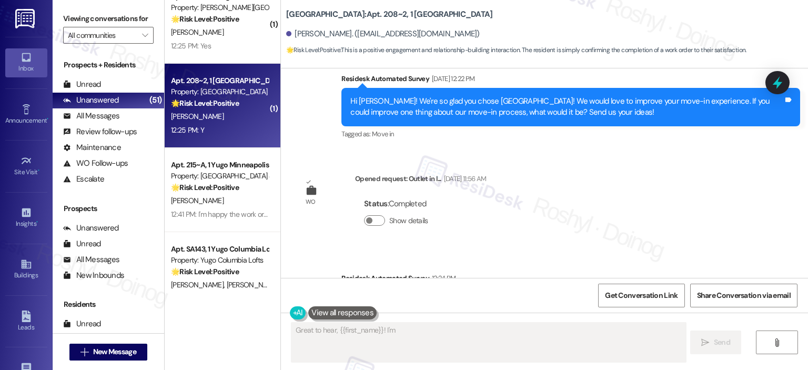
scroll to position [520, 0]
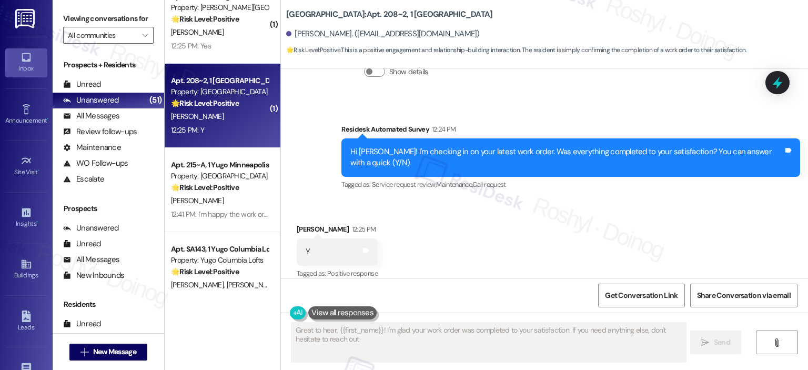
type textarea "Great to hear, {{first_name}}! I'm glad your work order was completed to your s…"
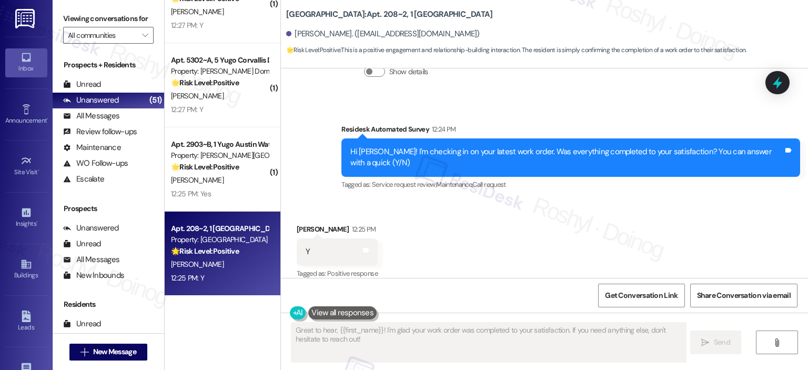
scroll to position [3597, 0]
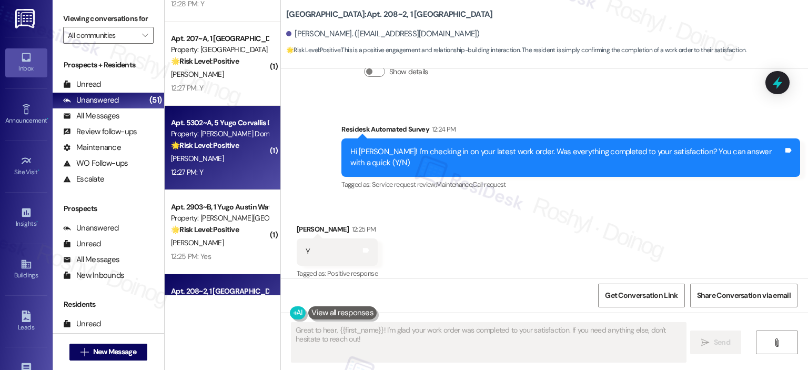
click at [215, 143] on strong "🌟 Risk Level: Positive" at bounding box center [205, 144] width 68 height 9
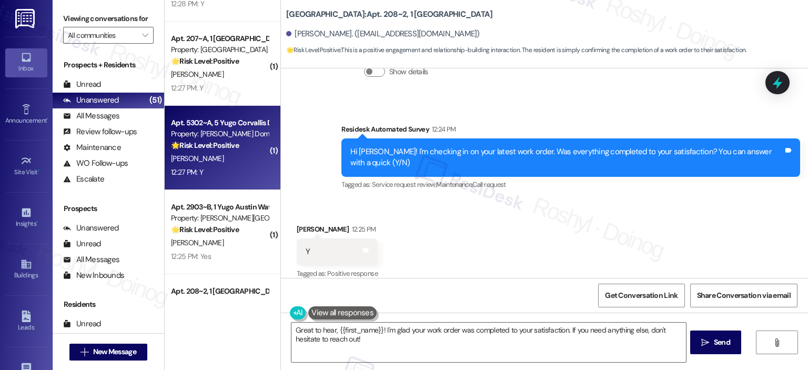
type textarea "Fetching suggested responses. Please feel free to read through the conversation…"
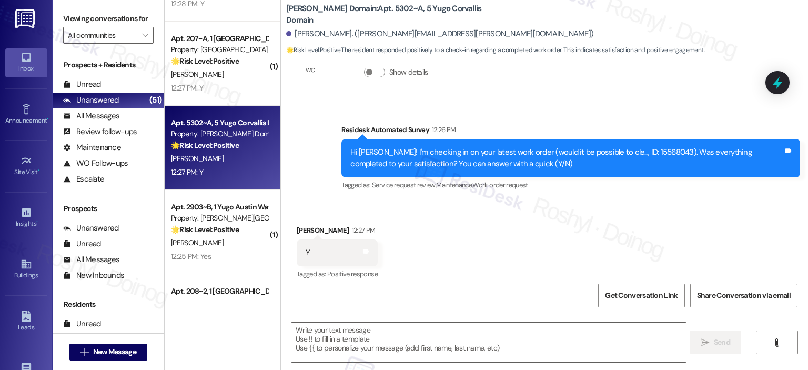
scroll to position [1985, 0]
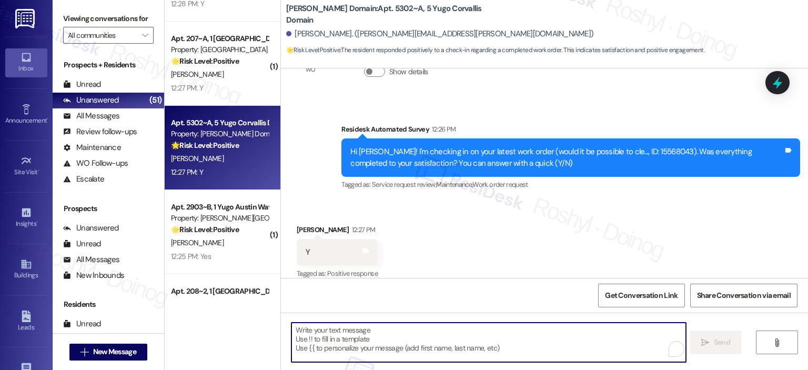
click at [367, 330] on textarea "To enrich screen reader interactions, please activate Accessibility in Grammarl…" at bounding box center [488, 341] width 394 height 39
click at [338, 328] on textarea "To enrich screen reader interactions, please activate Accessibility in Grammarl…" at bounding box center [488, 341] width 394 height 39
paste textarea "Trei Thorogood"
type textarea "Trei Thorogood"
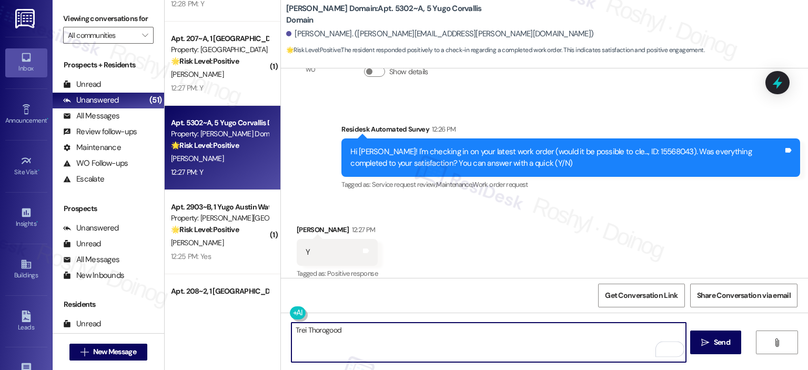
drag, startPoint x: 368, startPoint y: 329, endPoint x: 236, endPoint y: 308, distance: 134.2
click at [240, 309] on div "( 1 ) Apt. 310~C, 1 Yugo Cincinnati Deacon Property: Yugo Cincinnati Deacon 🌟 R…" at bounding box center [486, 185] width 643 height 370
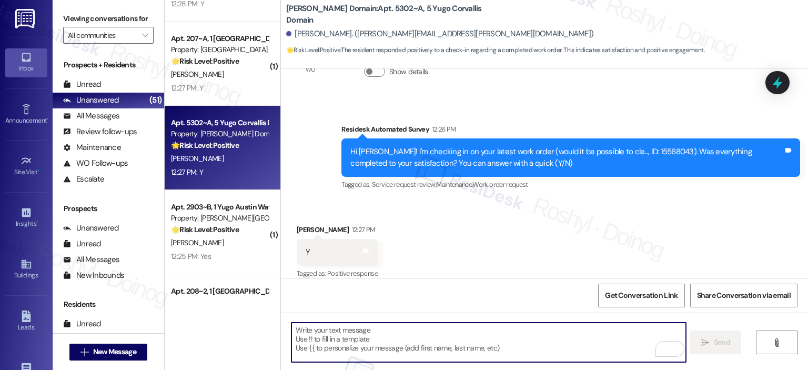
click at [377, 333] on textarea "To enrich screen reader interactions, please activate Accessibility in Grammarl…" at bounding box center [488, 341] width 394 height 39
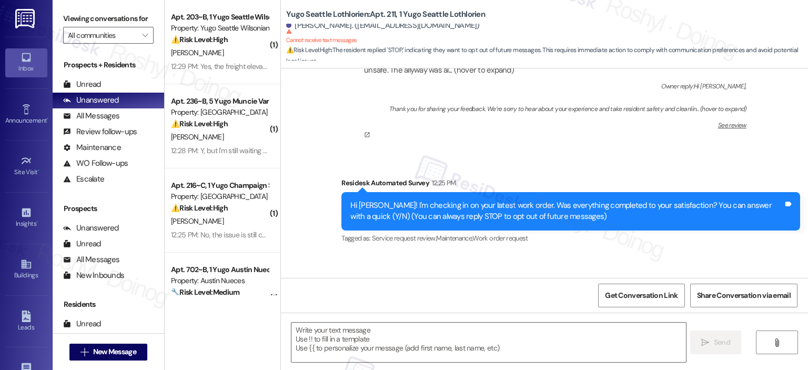
scroll to position [228, 0]
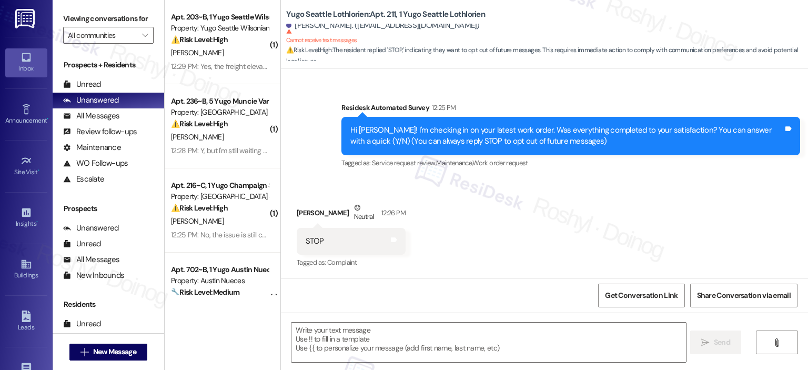
type textarea "Fetching suggested responses. Please feel free to read through the conversation…"
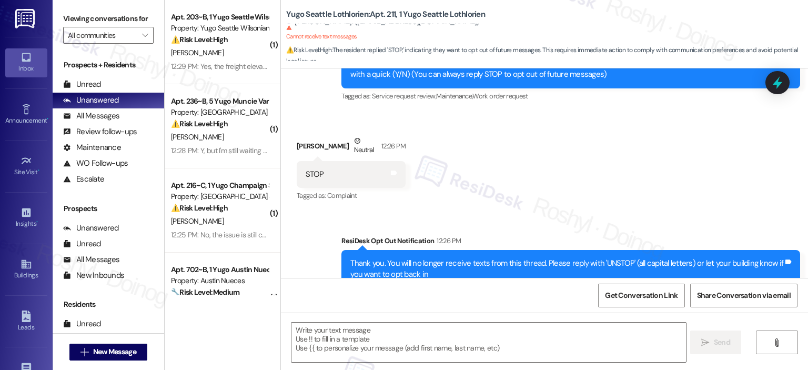
scroll to position [328, 0]
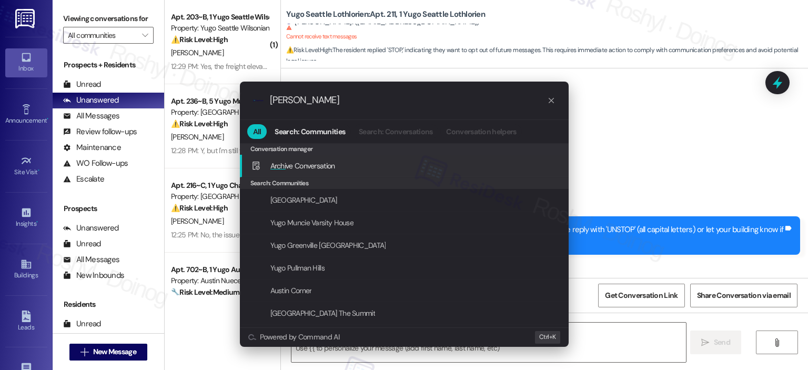
type input "[PERSON_NAME]"
click at [431, 160] on div "Archi ve Conversation Add shortcut" at bounding box center [405, 166] width 308 height 12
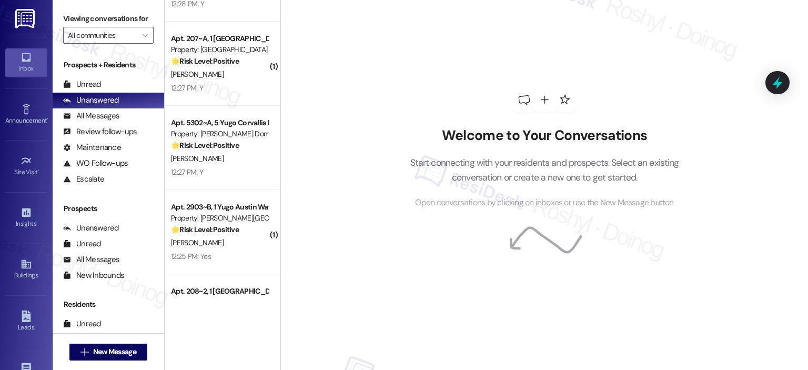
scroll to position [3545, 0]
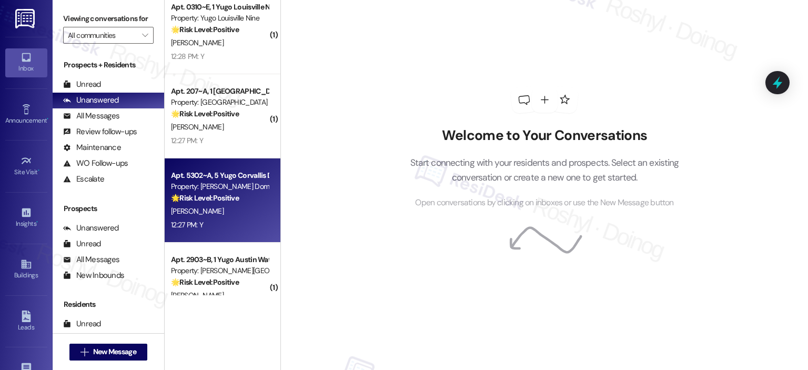
click at [227, 220] on div "12:27 PM: Y 12:27 PM: Y" at bounding box center [219, 224] width 99 height 13
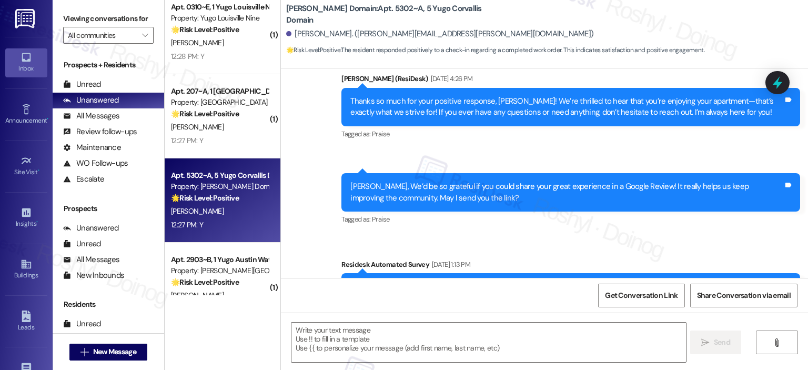
type textarea "Fetching suggested responses. Please feel free to read through the conversation…"
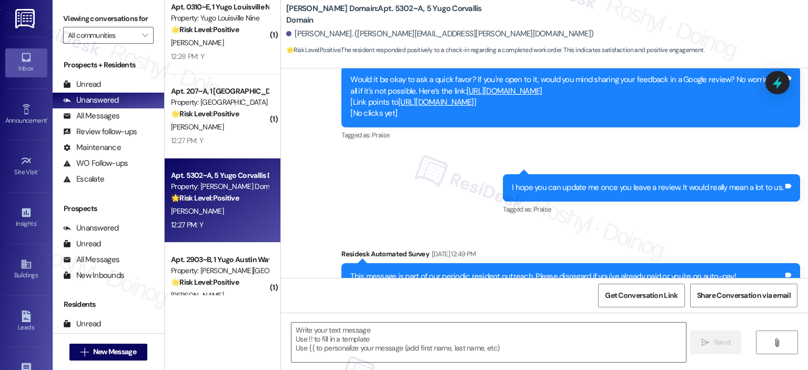
scroll to position [1721, 0]
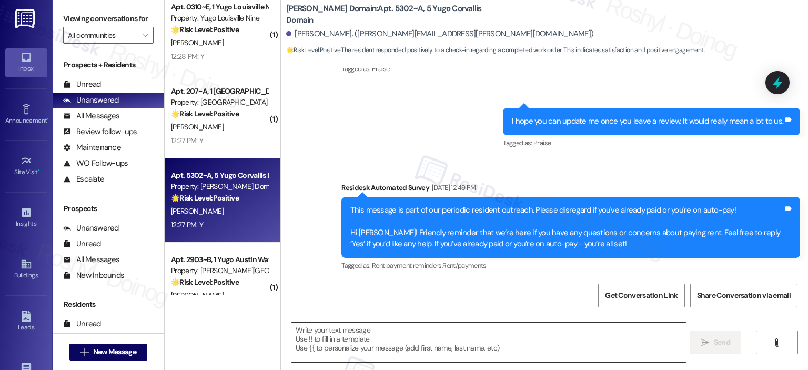
click at [291, 332] on textarea at bounding box center [488, 341] width 394 height 39
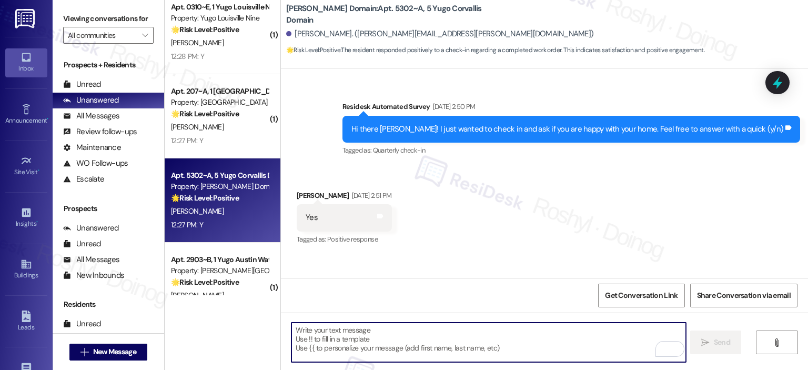
scroll to position [1249, 0]
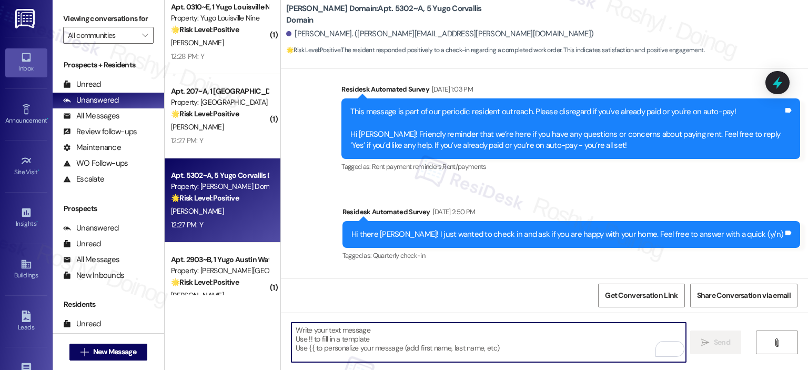
paste textarea "Thanks so much for letting us know! I'm happy to hear your work order was compl…"
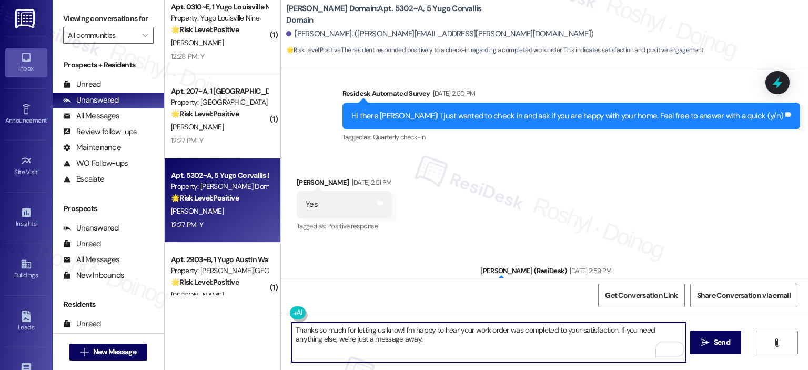
scroll to position [1406, 0]
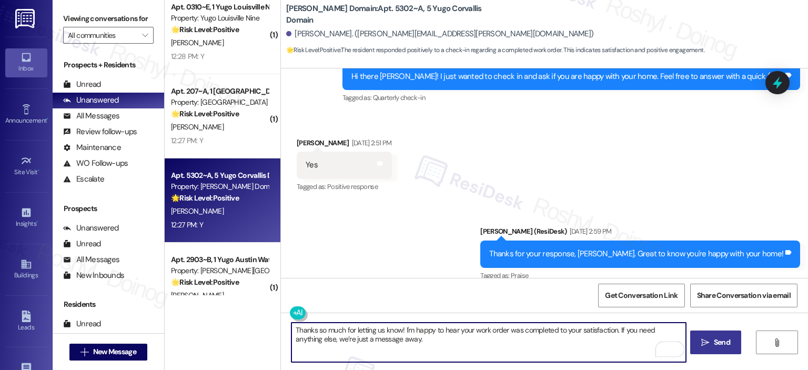
type textarea "Thanks so much for letting us know! I'm happy to hear your work order was compl…"
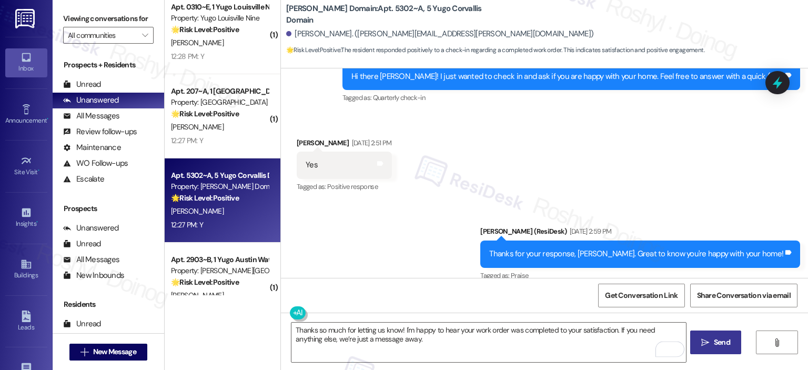
click at [733, 350] on button " Send" at bounding box center [715, 342] width 51 height 24
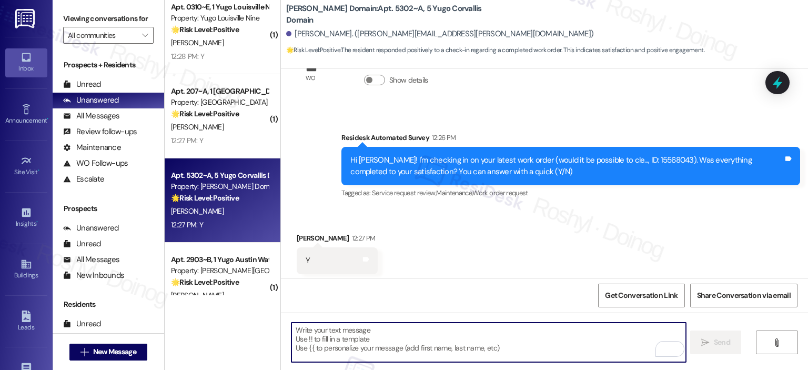
scroll to position [1984, 0]
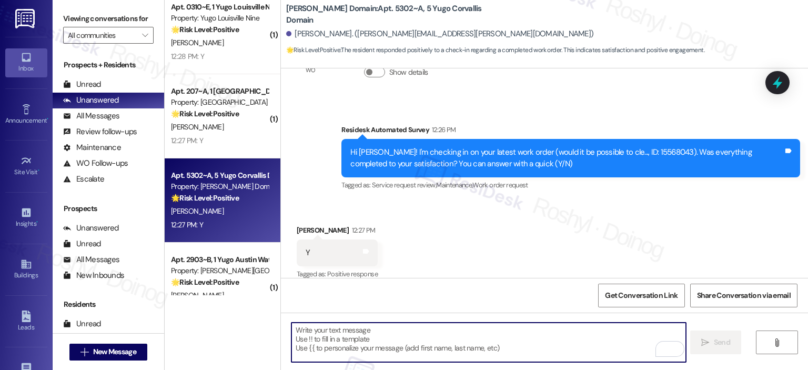
click at [353, 338] on textarea "To enrich screen reader interactions, please activate Accessibility in Grammarl…" at bounding box center [488, 341] width 394 height 39
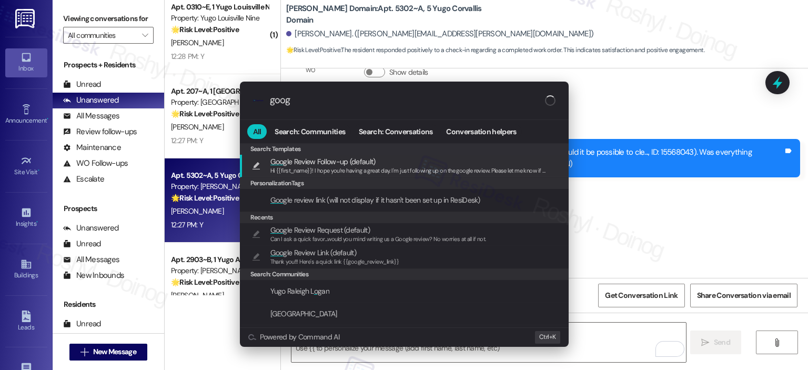
type input "goog"
click at [351, 164] on span "Goog le Review Follow-up (default)" at bounding box center [322, 162] width 105 height 12
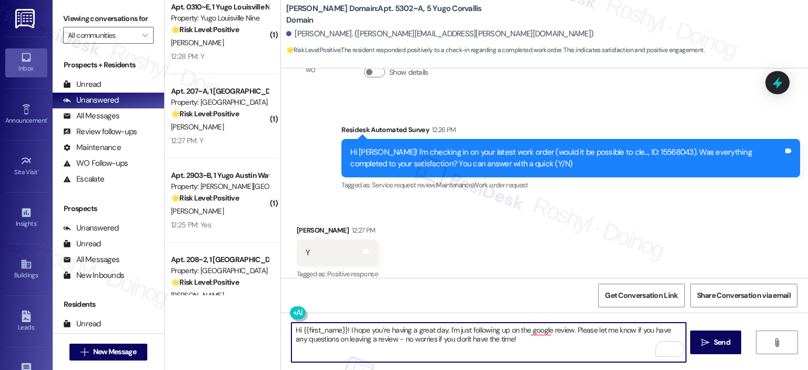
drag, startPoint x: 345, startPoint y: 330, endPoint x: 256, endPoint y: 323, distance: 88.6
click at [256, 323] on div "( 1 ) Apt. 310~C, 1 Yugo Cincinnati Deacon Property: Yugo Cincinnati Deacon 🌟 R…" at bounding box center [486, 185] width 643 height 370
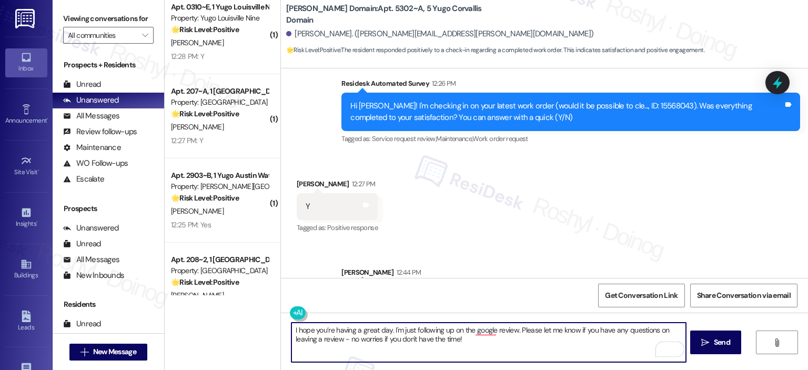
scroll to position [2069, 0]
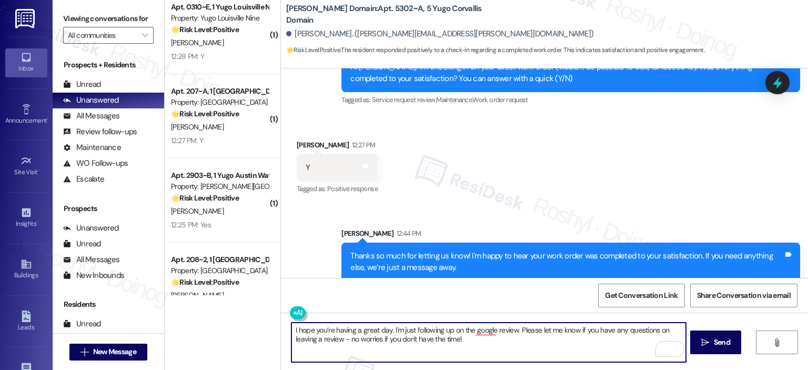
drag, startPoint x: 387, startPoint y: 330, endPoint x: 211, endPoint y: 318, distance: 176.1
click at [219, 320] on div "( 1 ) Apt. 310~C, 1 Yugo Cincinnati Deacon Property: Yugo Cincinnati Deacon 🌟 R…" at bounding box center [486, 185] width 643 height 370
type textarea "Btw, I'm just following up on the google review. Please let me know if you have…"
click at [693, 340] on button " Send" at bounding box center [715, 342] width 51 height 24
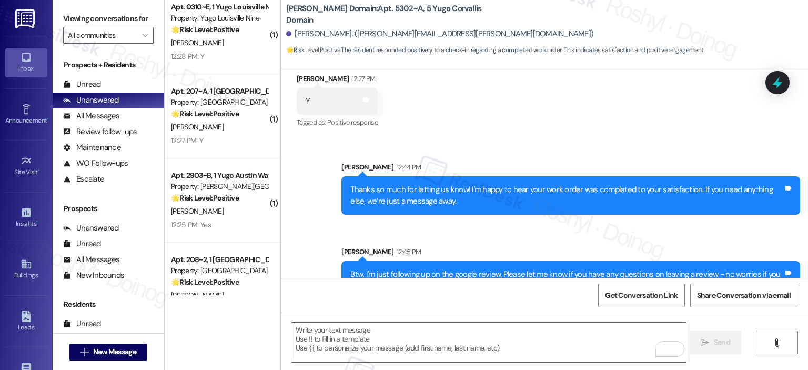
scroll to position [2154, 0]
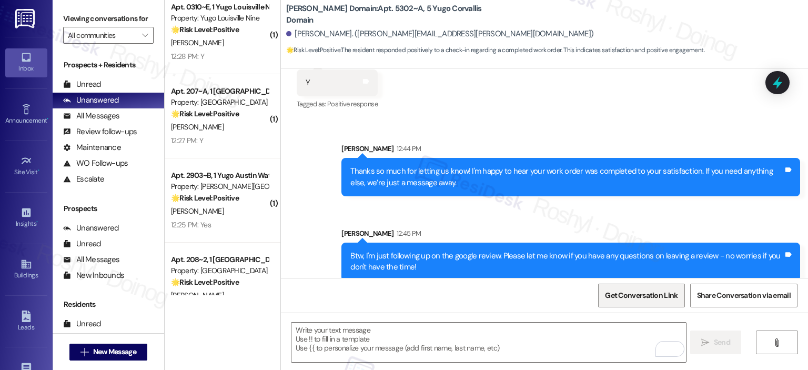
click at [599, 293] on button "Get Conversation Link" at bounding box center [641, 296] width 86 height 24
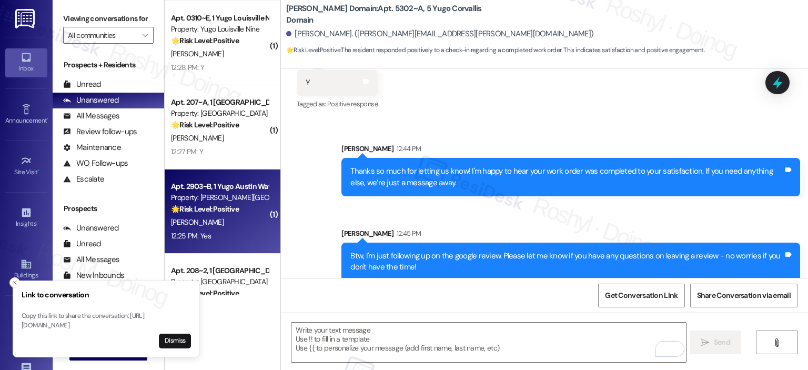
scroll to position [3492, 0]
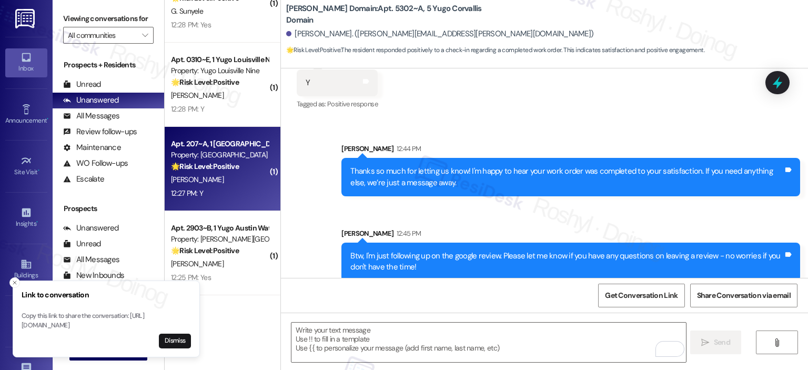
click at [233, 187] on div "12:27 PM: Y 12:27 PM: Y" at bounding box center [219, 193] width 99 height 13
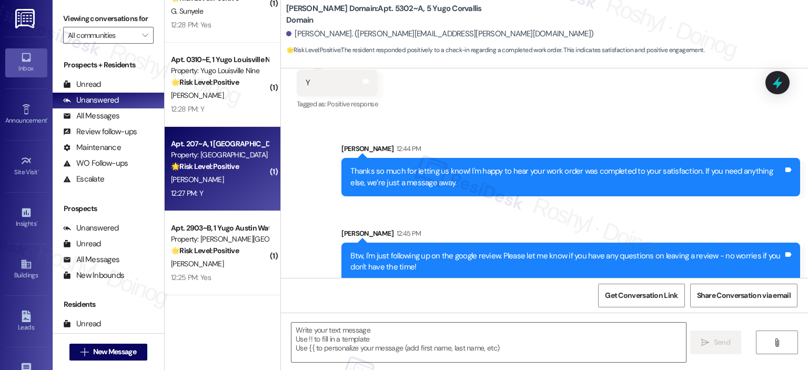
type textarea "Fetching suggested responses. Please feel free to read through the conversation…"
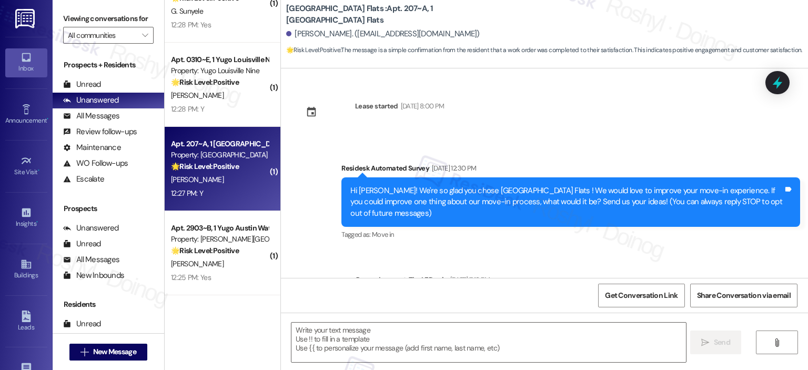
scroll to position [202, 0]
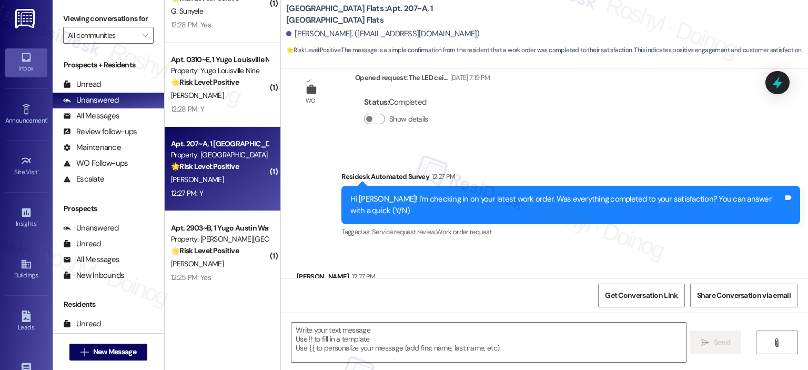
type textarea "Fetching suggested responses. Please feel free to read through the conversation…"
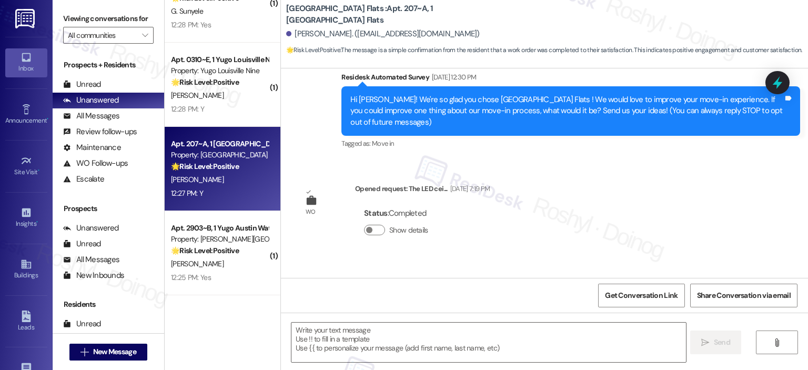
scroll to position [0, 0]
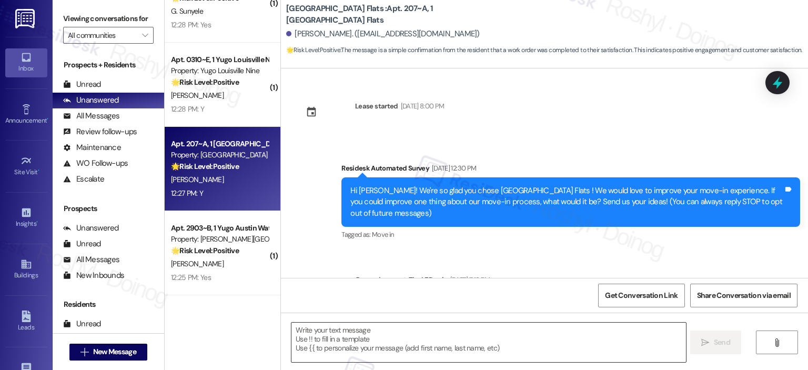
click at [424, 334] on textarea at bounding box center [488, 341] width 394 height 39
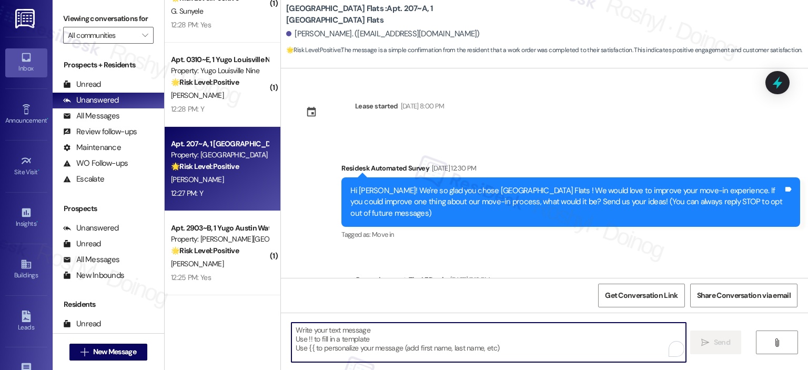
paste textarea "I'm happy the work order was completed to your satisfaction! We'd also love to …"
type textarea "I'm happy the work order was completed to your satisfaction! We'd also love to …"
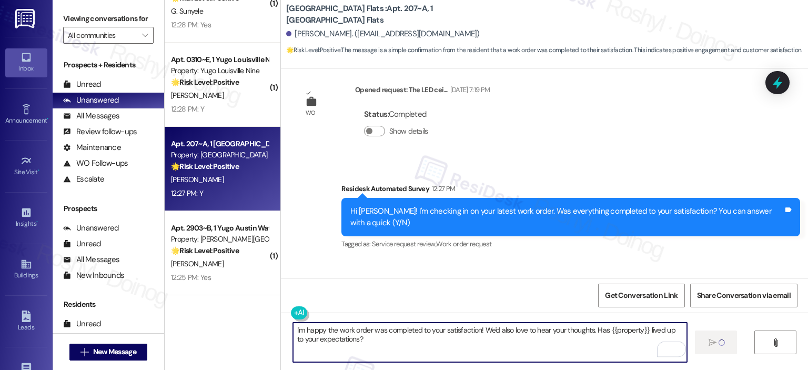
scroll to position [249, 0]
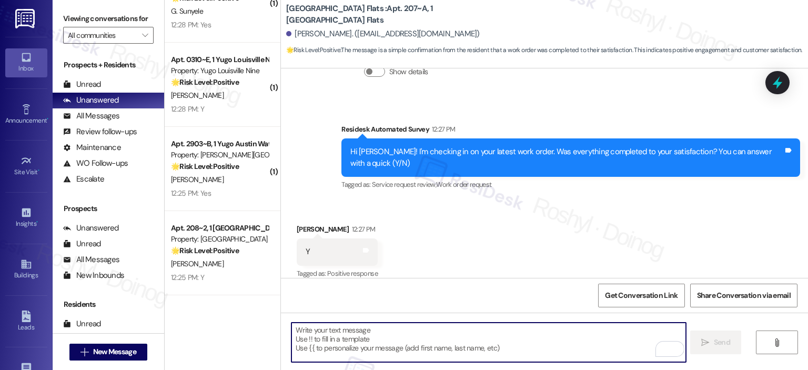
click at [221, 88] on div "Apt. 0310~E, 1 Yugo Louisville Nine Property: Yugo Louisville Nine 🌟 Risk Level…" at bounding box center [219, 71] width 99 height 36
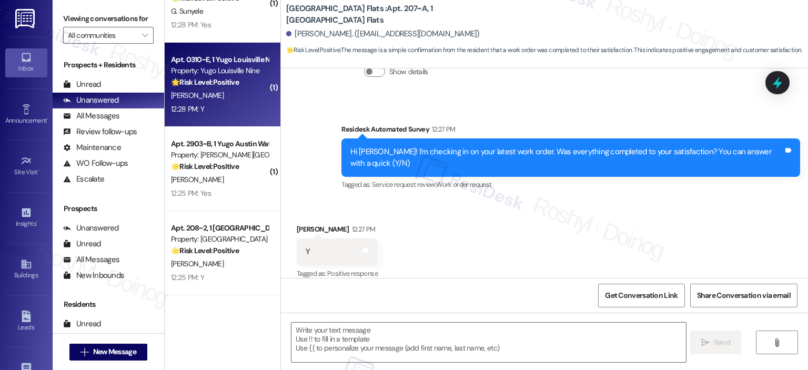
type textarea "Fetching suggested responses. Please feel free to read through the conversation…"
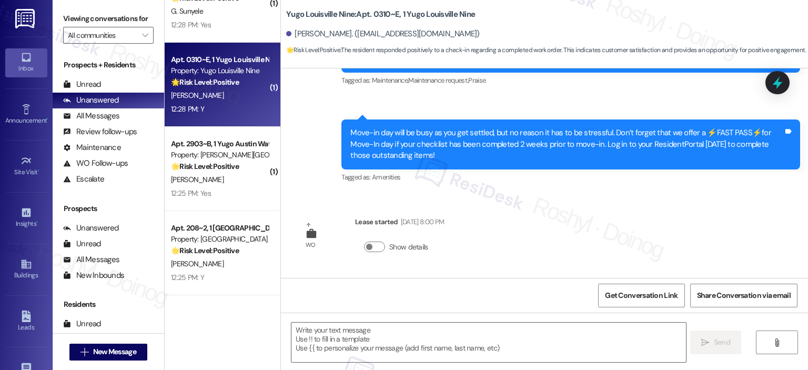
type textarea "Fetching suggested responses. Please feel free to read through the conversation…"
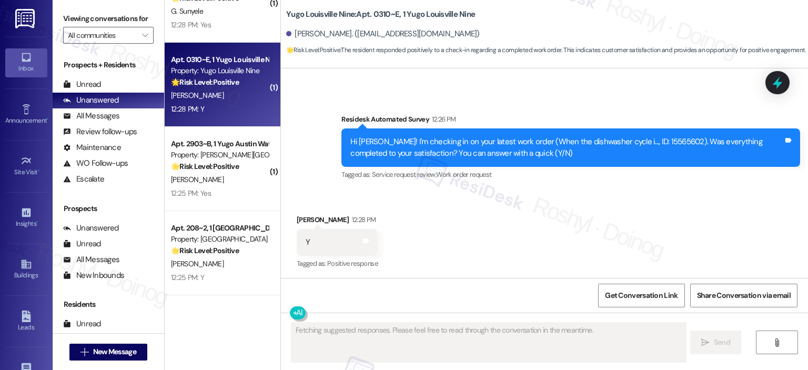
scroll to position [352, 0]
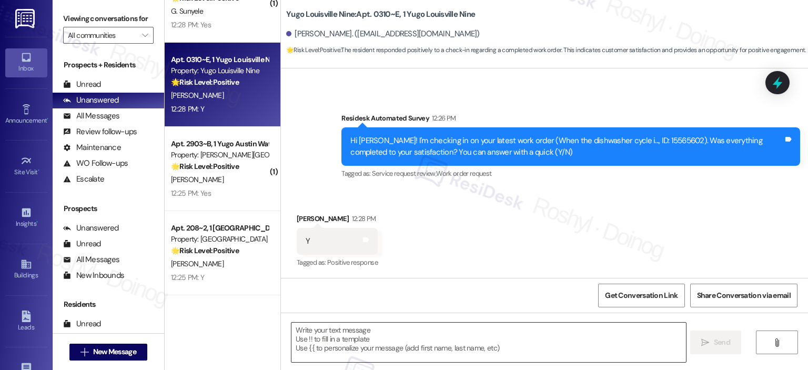
click at [354, 340] on textarea at bounding box center [488, 341] width 394 height 39
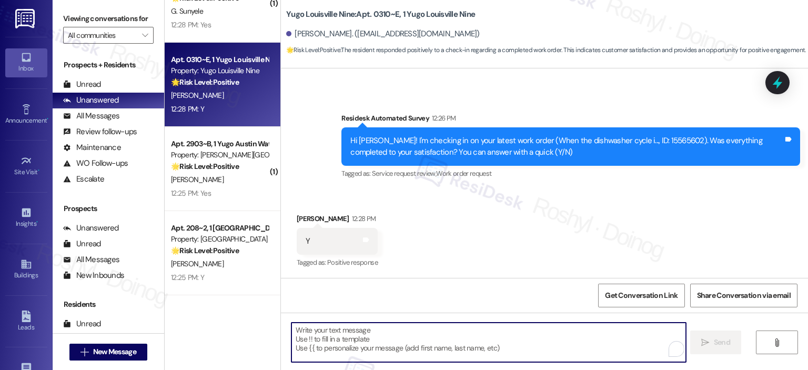
paste textarea "I'm happy the work order was completed to your satisfaction! We'd also love to …"
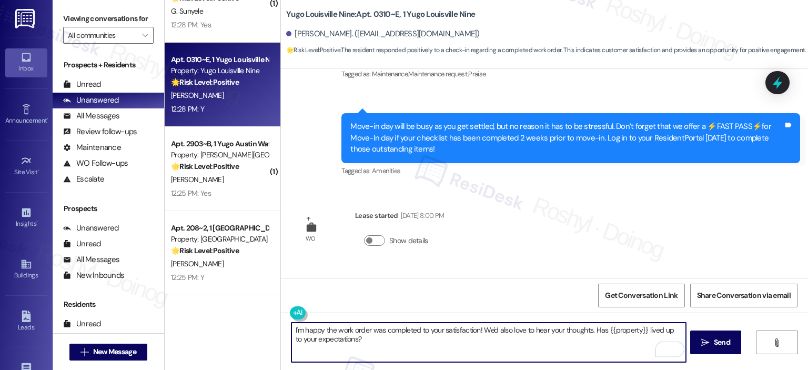
scroll to position [210, 0]
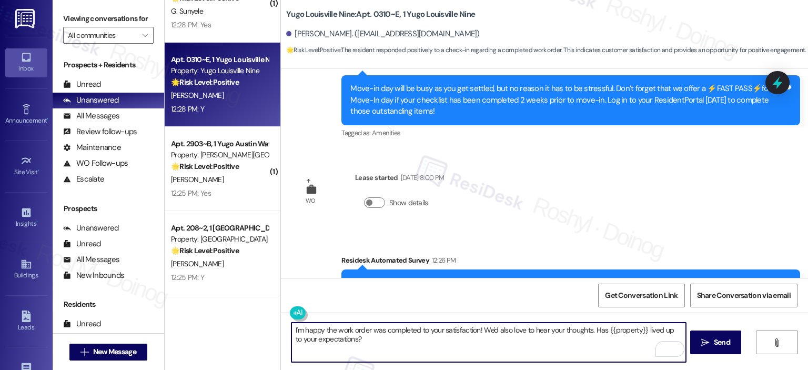
type textarea "I'm happy the work order was completed to your satisfaction! We'd also love to …"
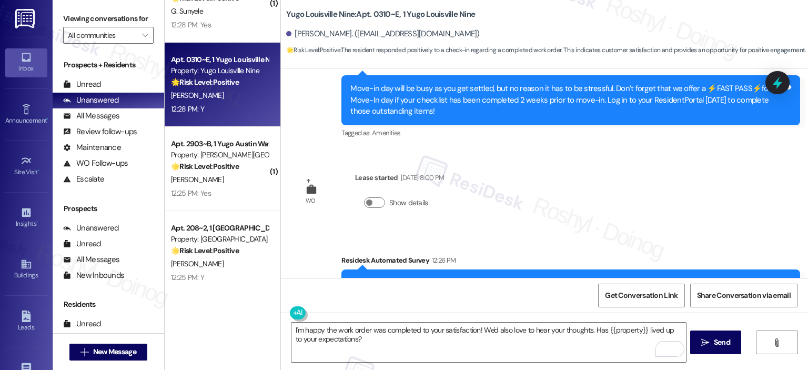
click at [689, 345] on div "I'm happy the work order was completed to your satisfaction! We'd also love to …" at bounding box center [544, 351] width 527 height 79
click at [695, 347] on button " Send" at bounding box center [715, 342] width 51 height 24
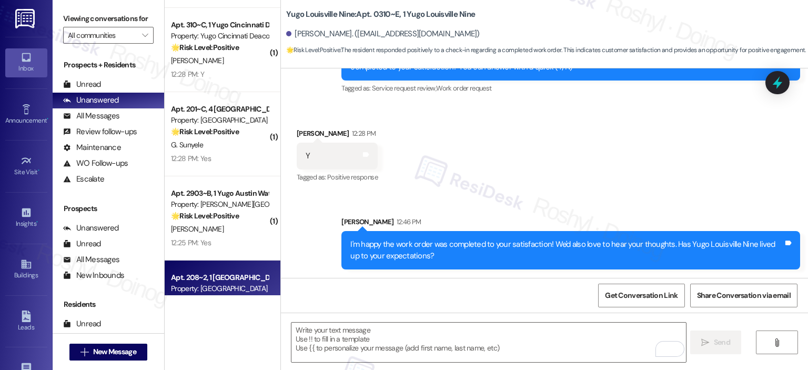
scroll to position [3334, 0]
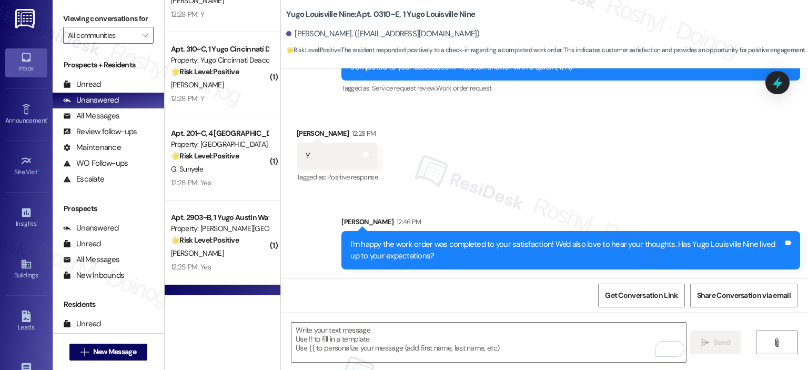
click at [217, 181] on div "12:28 PM: Yes 12:28 PM: Yes" at bounding box center [219, 182] width 99 height 13
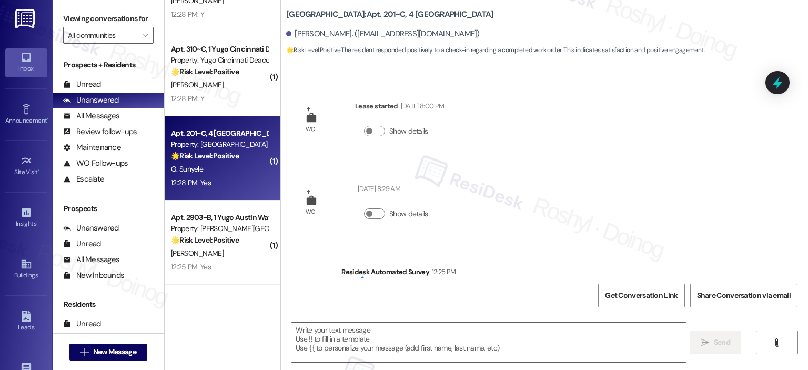
scroll to position [153, 0]
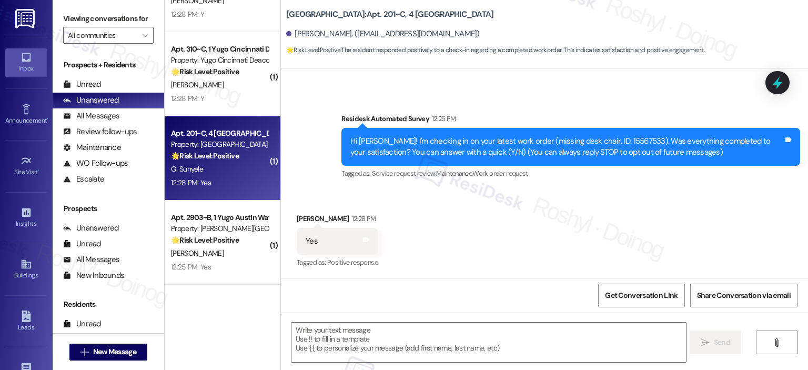
type textarea "Fetching suggested responses. Please feel free to read through the conversation…"
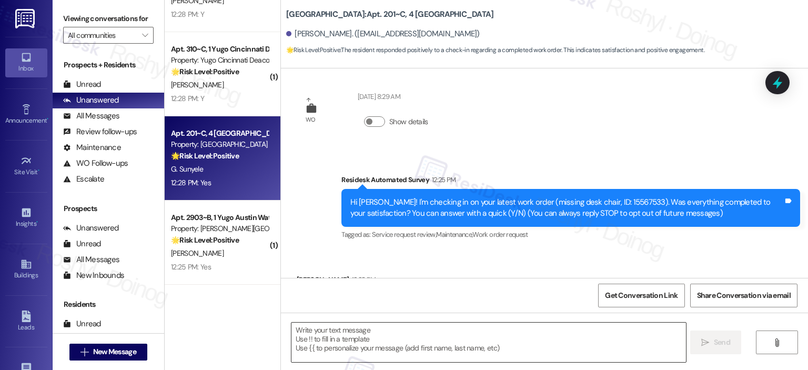
scroll to position [154, 0]
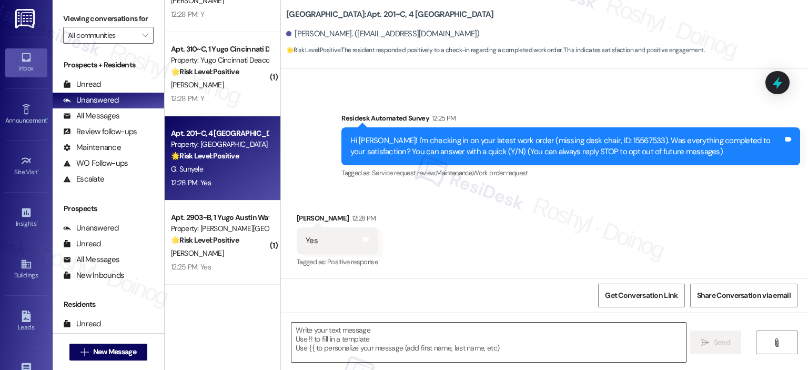
click at [336, 338] on textarea at bounding box center [488, 341] width 394 height 39
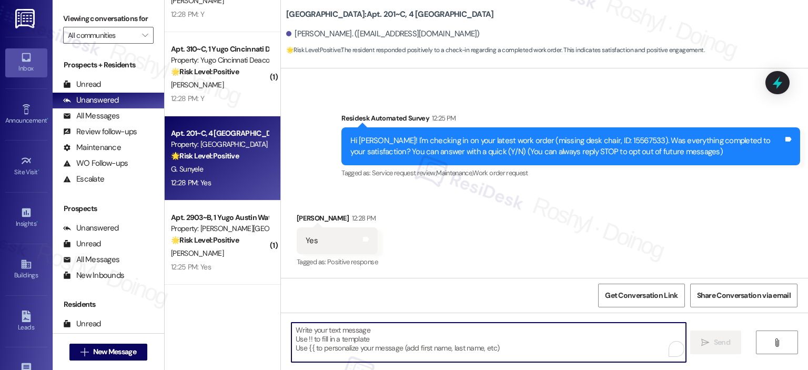
paste textarea "I'm happy the work order was completed to your satisfaction! We'd also love to …"
type textarea "I'm happy the work order was completed to your satisfaction! We'd also love to …"
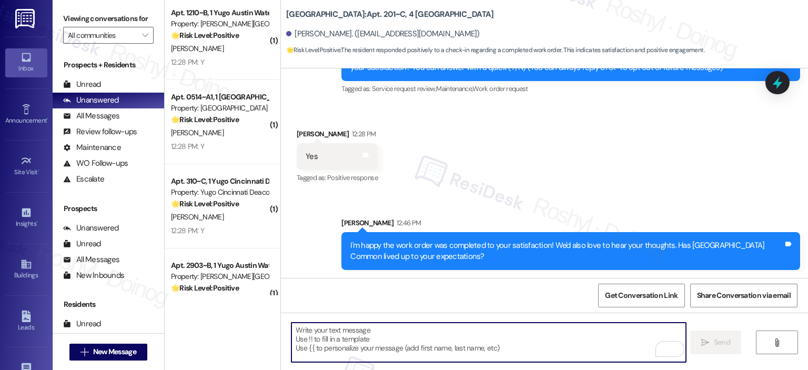
scroll to position [3176, 0]
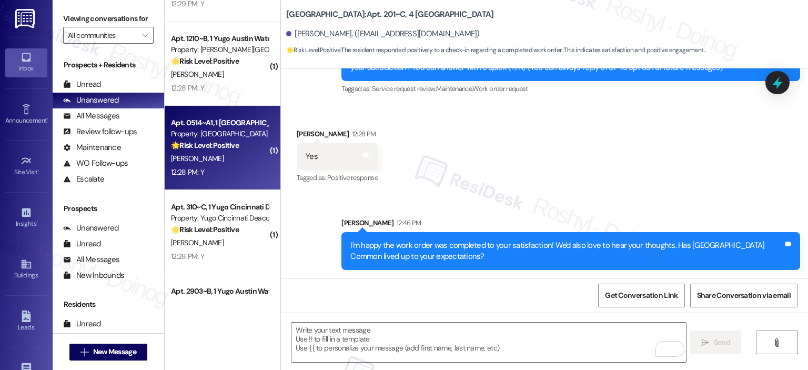
click at [210, 166] on div "12:28 PM: Y 12:28 PM: Y" at bounding box center [219, 172] width 99 height 13
type textarea "Fetching suggested responses. Please feel free to read through the conversation…"
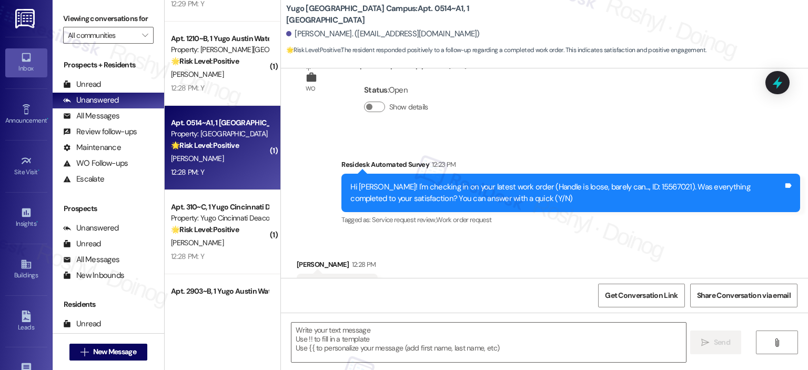
type textarea "Fetching suggested responses. Please feel free to read through the conversation…"
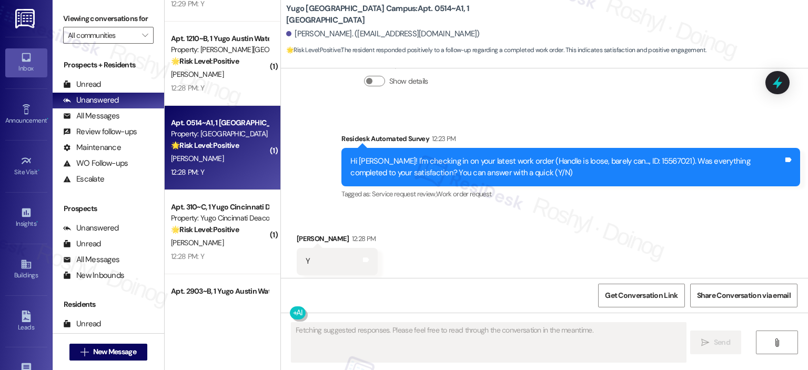
scroll to position [249, 0]
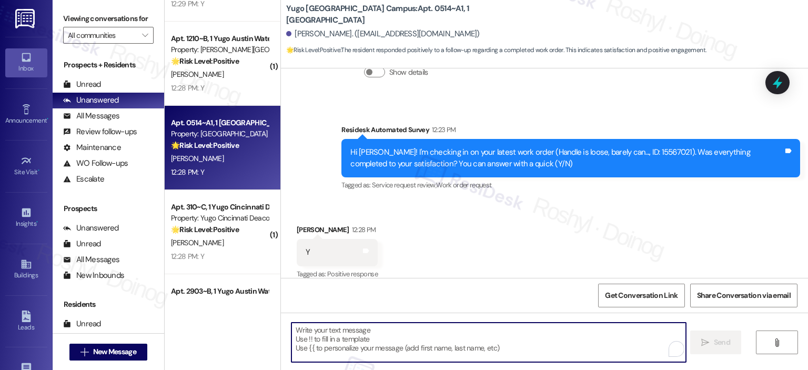
click at [322, 351] on textarea "To enrich screen reader interactions, please activate Accessibility in Grammarl…" at bounding box center [488, 341] width 394 height 39
paste textarea "I'm happy the work order was completed to your satisfaction! We'd also love to …"
type textarea "I'm happy the work order was completed to your satisfaction! We'd also love to …"
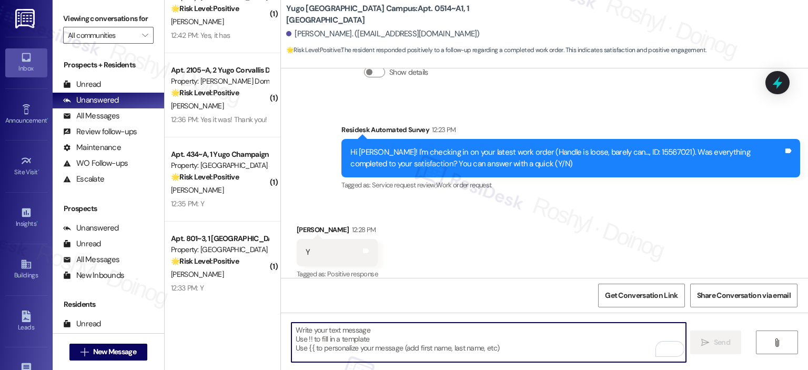
scroll to position [2756, 0]
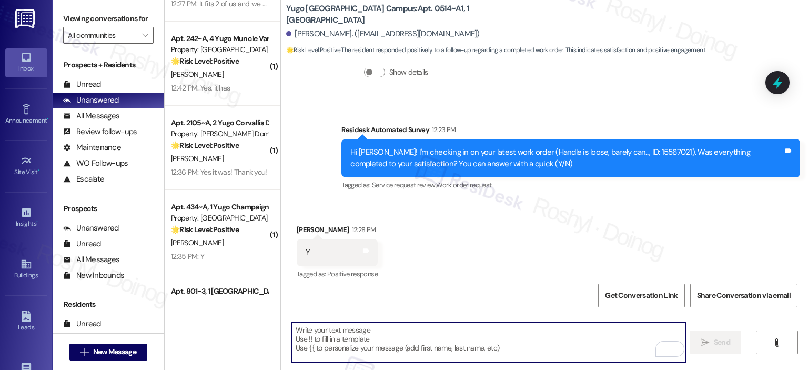
click at [227, 150] on div "🌟 Risk Level: Positive The resident confirmed that the work order was completed…" at bounding box center [219, 145] width 97 height 11
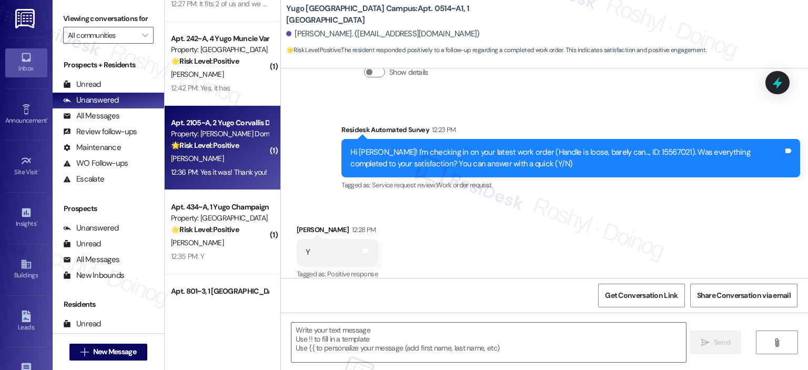
type textarea "Fetching suggested responses. Please feel free to read through the conversation…"
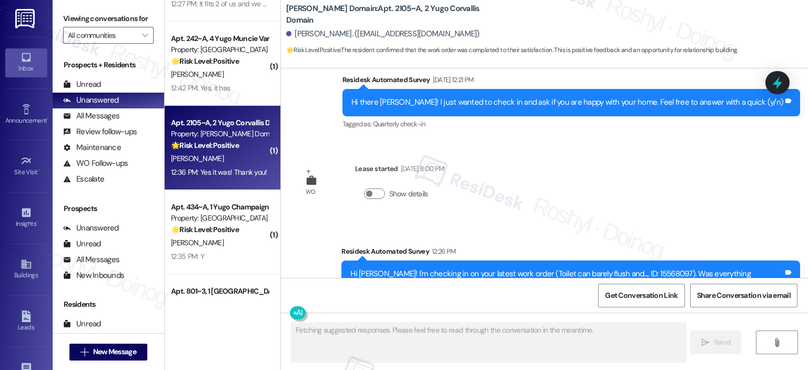
scroll to position [371, 0]
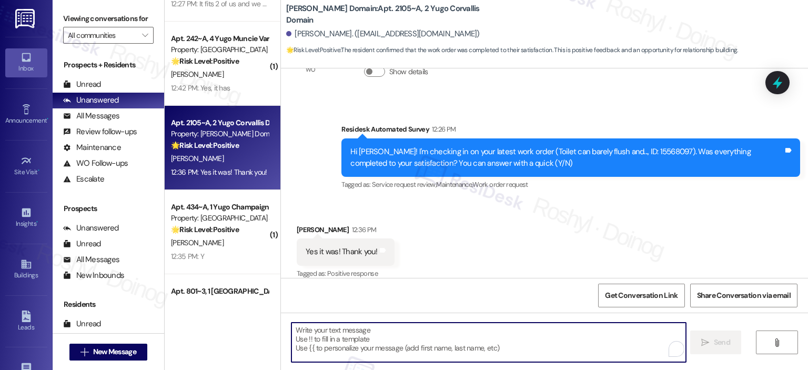
click at [374, 335] on textarea "To enrich screen reader interactions, please activate Accessibility in Grammarl…" at bounding box center [488, 341] width 394 height 39
paste textarea "I'm happy the work order was completed to your satisfaction! We'd also love to …"
type textarea "I'm happy the work order was completed to your satisfaction! We'd also love to …"
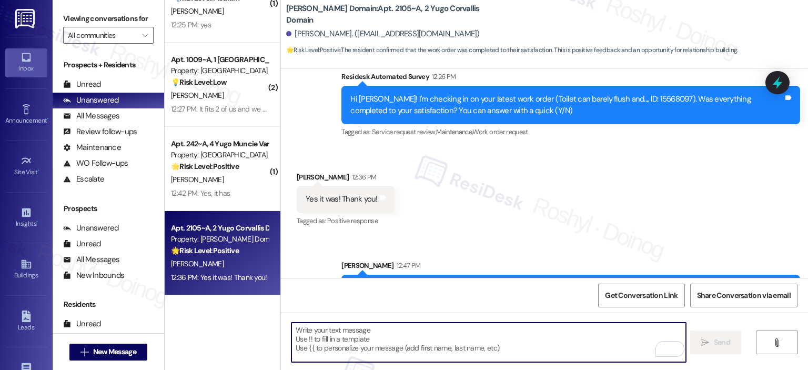
scroll to position [455, 0]
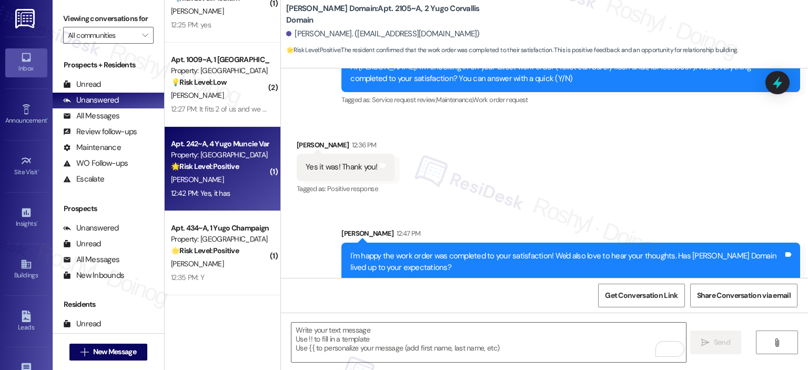
click at [231, 179] on div "K. Lloyd" at bounding box center [219, 179] width 99 height 13
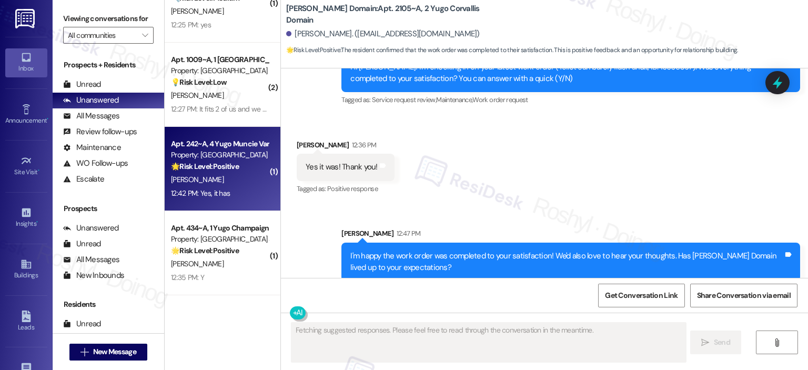
type textarea "Fetching suggested responses. Please feel free to read through the conversation…"
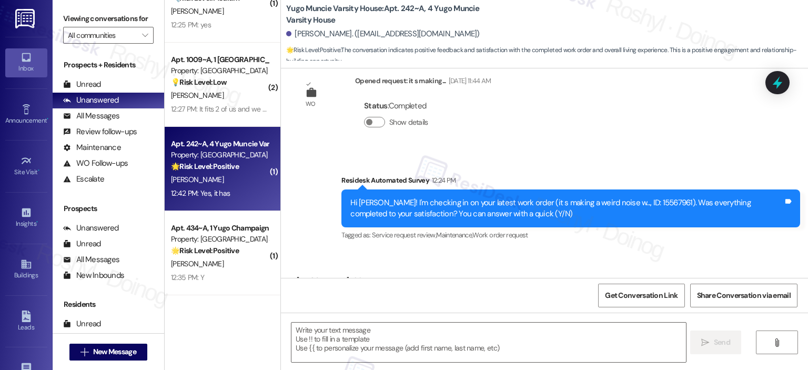
type textarea "Fetching suggested responses. Please feel free to read through the conversation…"
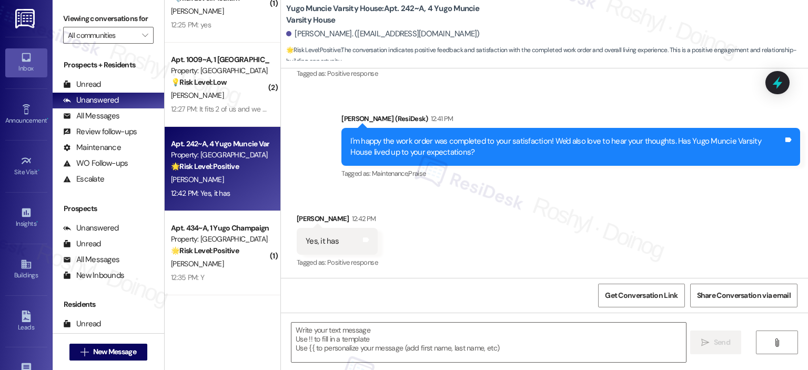
scroll to position [920, 0]
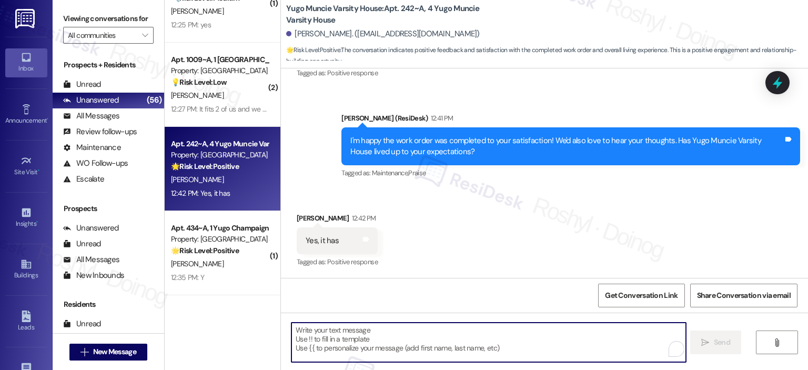
click at [363, 336] on textarea "To enrich screen reader interactions, please activate Accessibility in Grammarl…" at bounding box center [488, 341] width 394 height 39
paste textarea "That’s great to hear, {{first_name}}! Thanks for sharing, we’re so glad {{prope…"
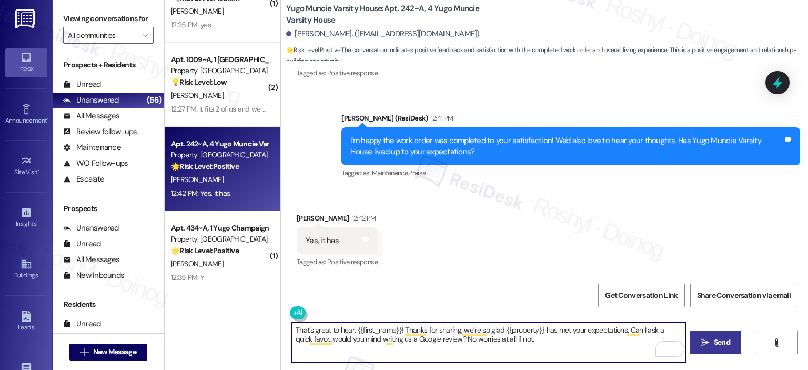
type textarea "That’s great to hear, {{first_name}}! Thanks for sharing, we’re so glad {{prope…"
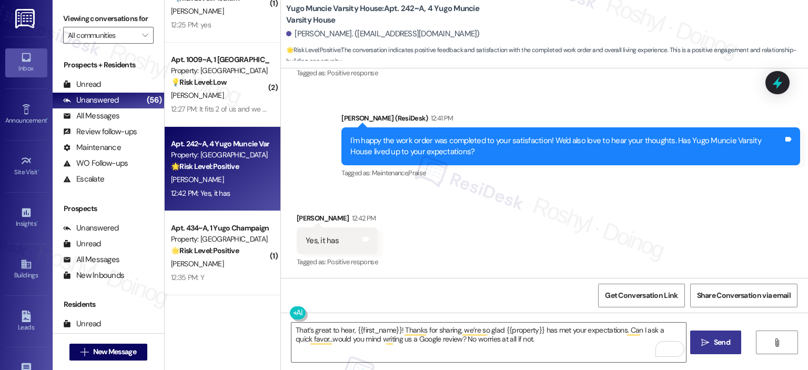
click at [712, 342] on span "Send" at bounding box center [722, 342] width 21 height 11
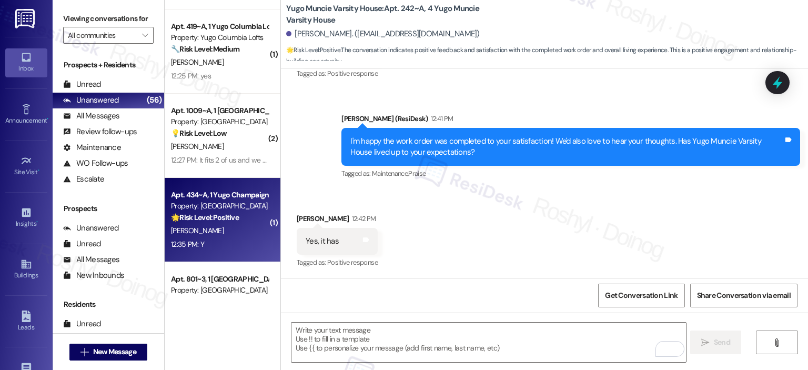
scroll to position [2598, 0]
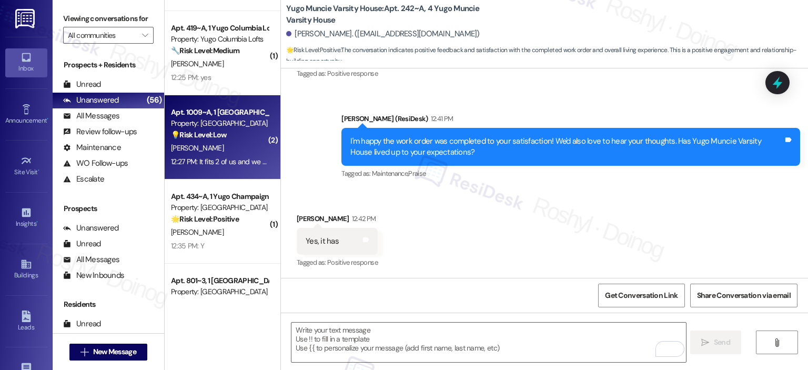
click at [215, 167] on div "12:27 PM: It fits 2 of us and we have a 5x4 12:27 PM: It fits 2 of us and we ha…" at bounding box center [219, 161] width 99 height 13
type textarea "Fetching suggested responses. Please feel free to read through the conversation…"
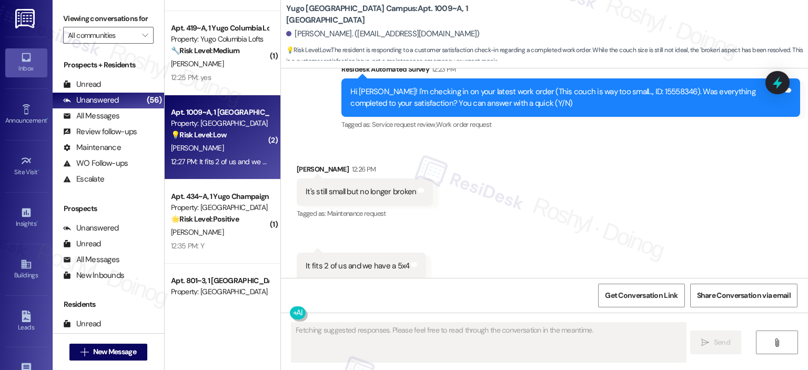
scroll to position [528, 0]
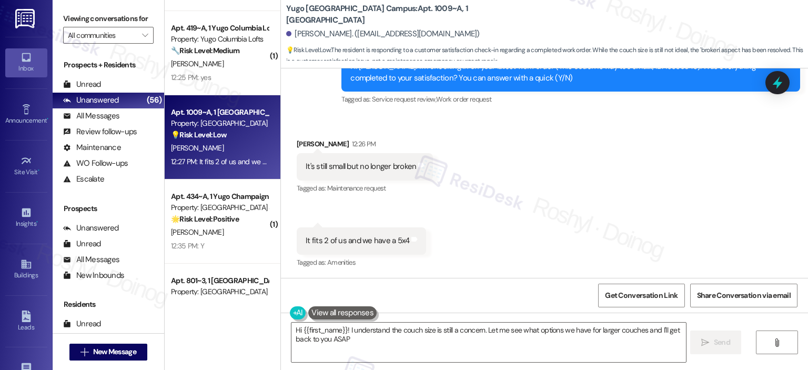
type textarea "Hi {{first_name}}! I understand the couch size is still a concern. Let me see w…"
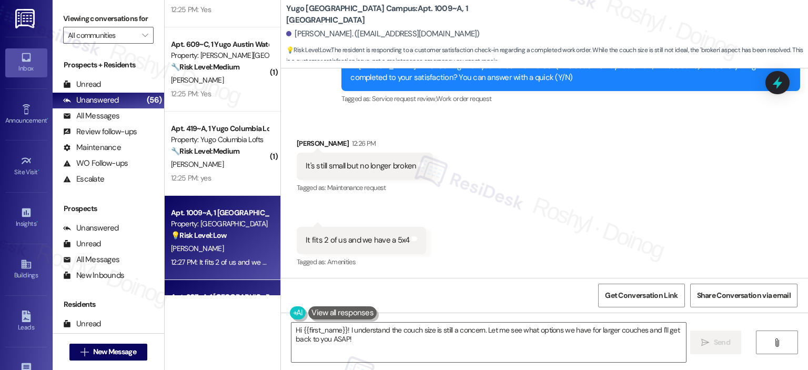
scroll to position [2493, 0]
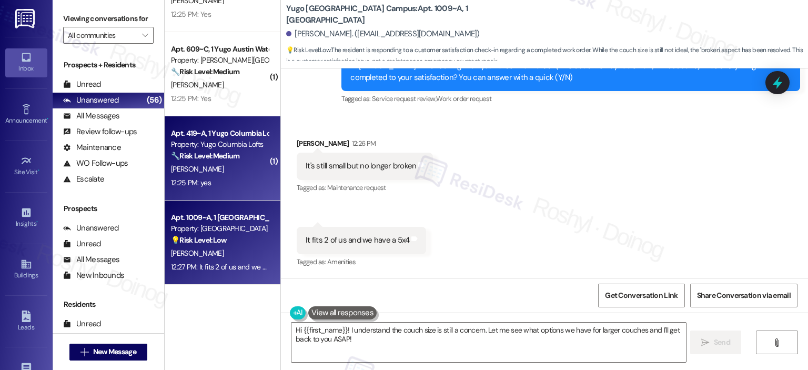
click at [258, 188] on div "12:25 PM: yes 12:25 PM: yes" at bounding box center [219, 182] width 99 height 13
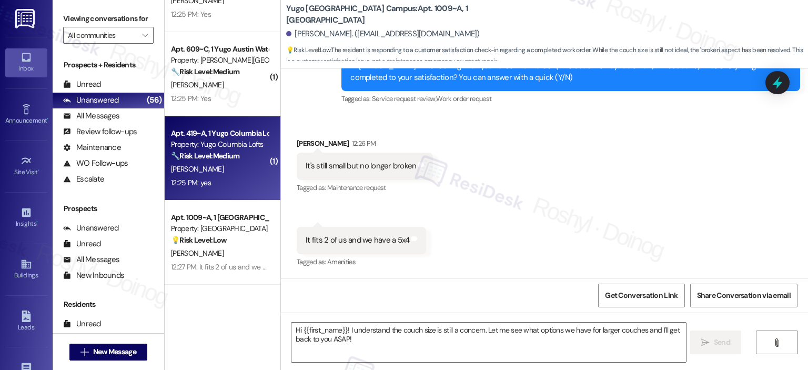
type textarea "Fetching suggested responses. Please feel free to read through the conversation…"
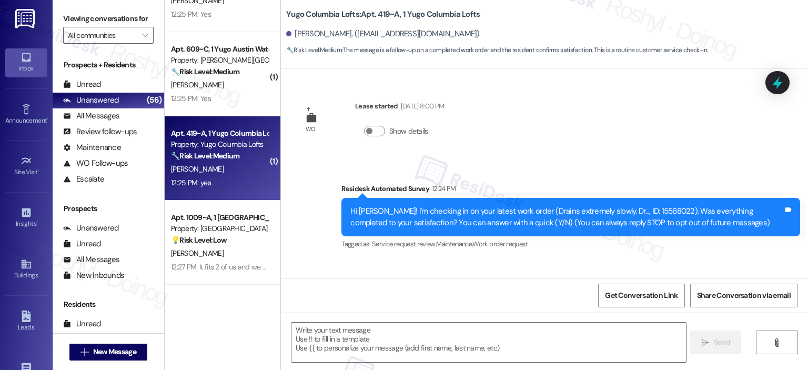
scroll to position [70, 0]
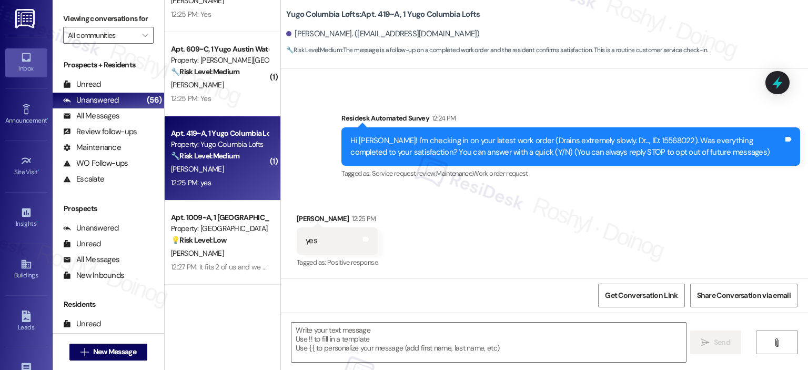
type textarea "Fetching suggested responses. Please feel free to read through the conversation…"
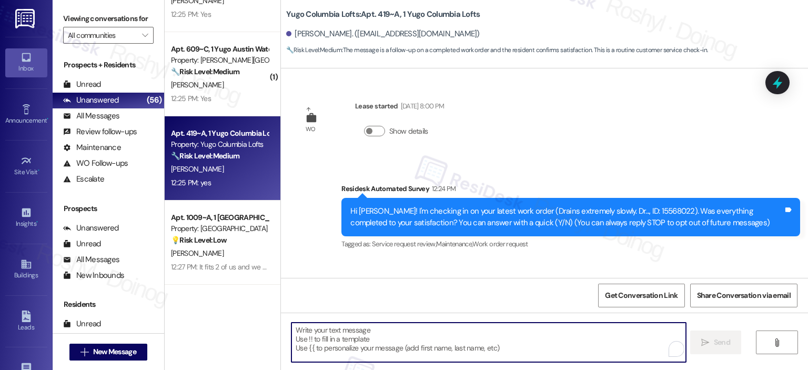
click at [393, 333] on textarea "To enrich screen reader interactions, please activate Accessibility in Grammarl…" at bounding box center [488, 341] width 394 height 39
paste textarea "I'm happy the work order was completed to your satisfaction! We'd also love to …"
type textarea "I'm happy the work order was completed to your satisfaction! We'd also love to …"
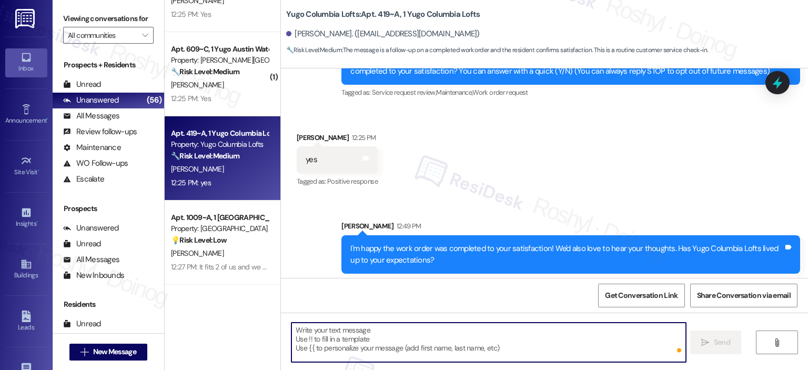
scroll to position [156, 0]
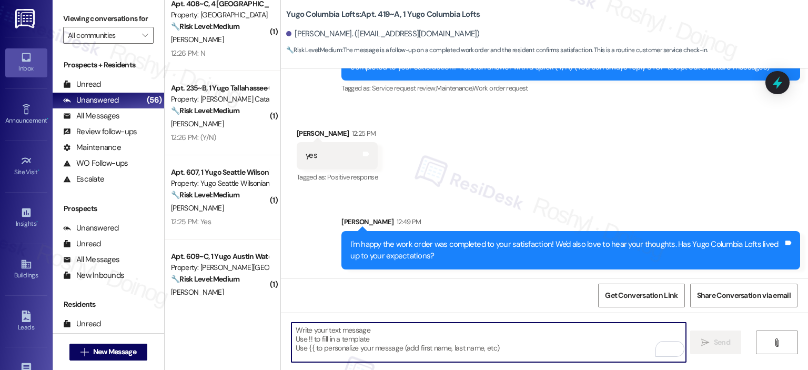
scroll to position [2282, 0]
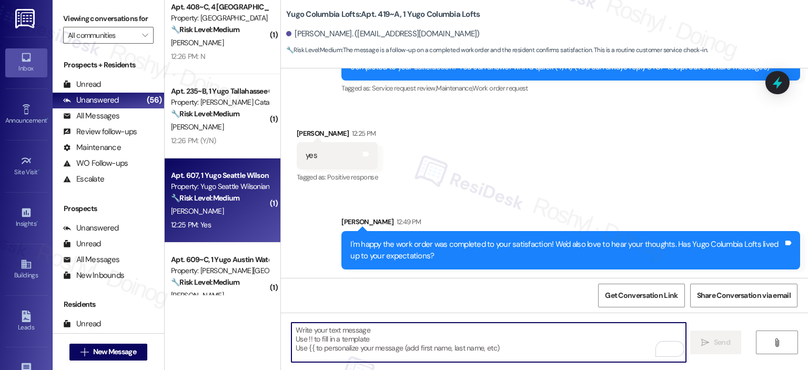
click at [239, 218] on div "12:25 PM: Yes 12:25 PM: Yes" at bounding box center [219, 224] width 99 height 13
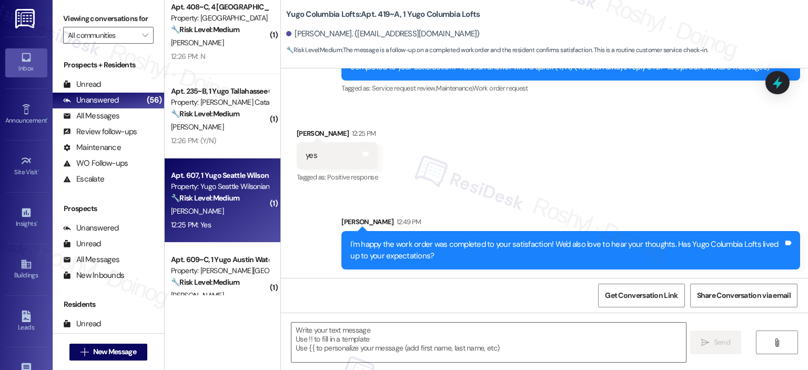
type textarea "Fetching suggested responses. Please feel free to read through the conversation…"
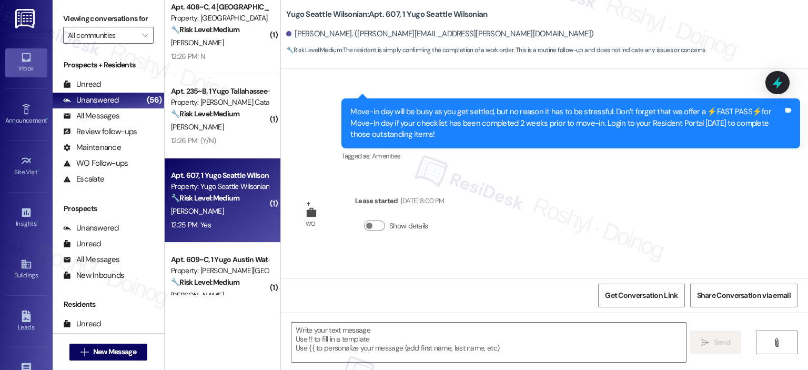
type textarea "Fetching suggested responses. Please feel free to read through the conversation…"
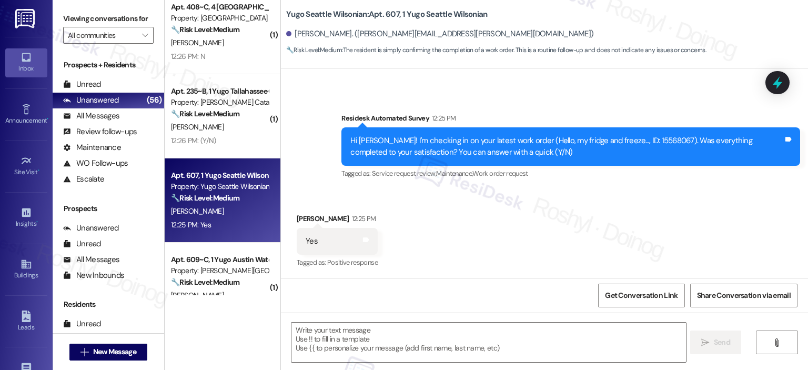
scroll to position [353, 0]
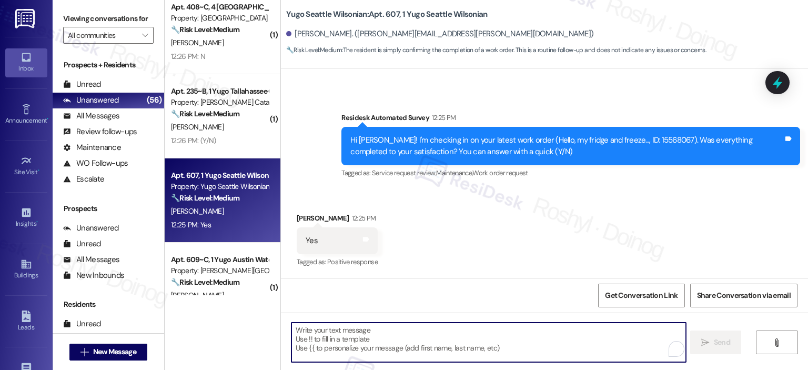
click at [330, 339] on textarea "To enrich screen reader interactions, please activate Accessibility in Grammarl…" at bounding box center [488, 341] width 394 height 39
paste textarea "I'm happy the work order was completed to your satisfaction! We'd also love to …"
type textarea "I'm happy the work order was completed to your satisfaction! We'd also love to …"
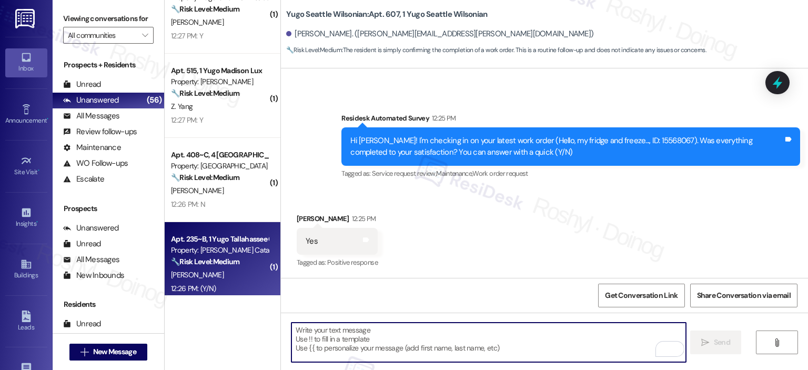
scroll to position [2124, 0]
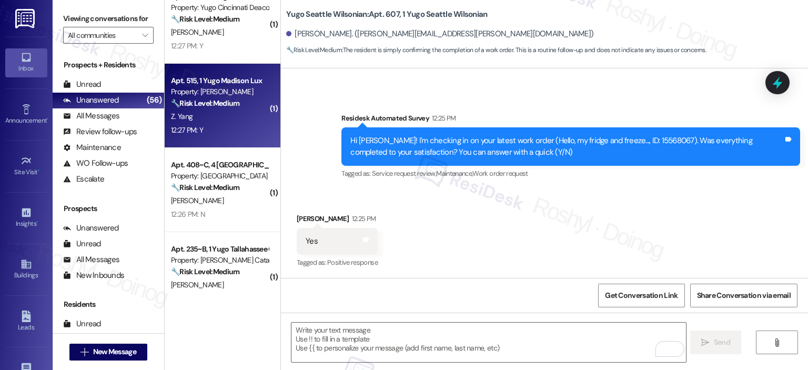
click at [224, 128] on div "12:27 PM: Y 12:27 PM: Y" at bounding box center [219, 130] width 99 height 13
type textarea "Fetching suggested responses. Please feel free to read through the conversation…"
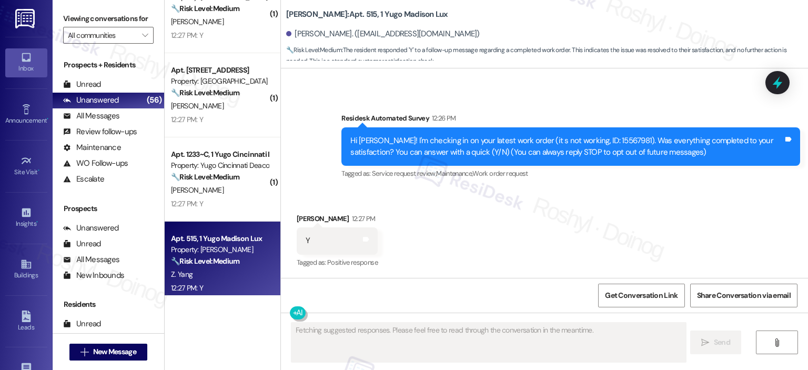
scroll to position [71, 0]
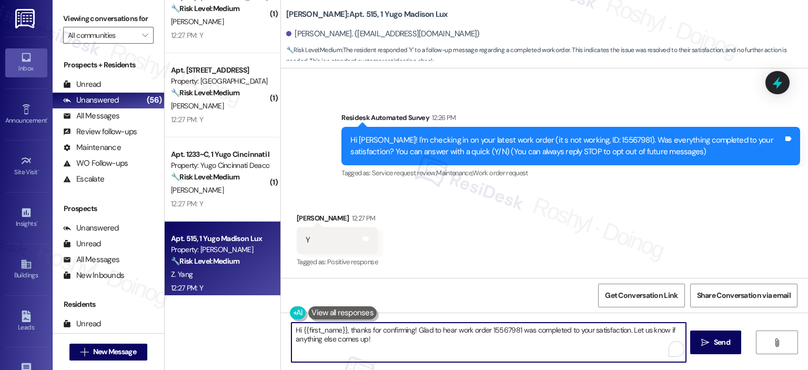
drag, startPoint x: 436, startPoint y: 349, endPoint x: 143, endPoint y: 302, distance: 296.2
click at [143, 302] on div "Viewing conversations for All communities  Prospects + Residents Unread (0) Un…" at bounding box center [430, 185] width 755 height 370
paste textarea "I'm happy the work order was completed to your satisfaction! We'd also love to …"
type textarea "I'm happy the work order was completed to your satisfaction! We'd also love to …"
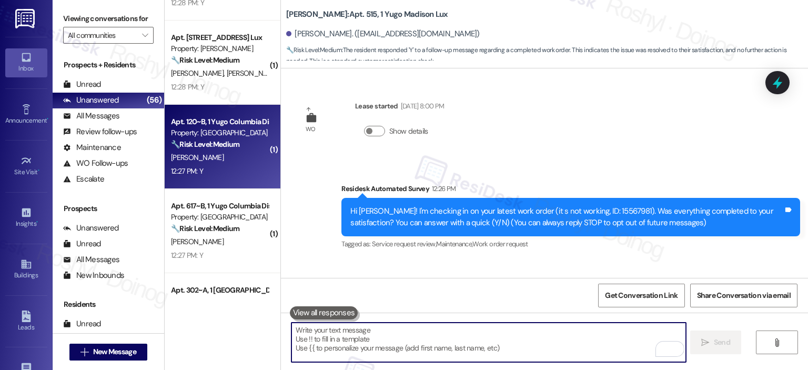
scroll to position [1598, 0]
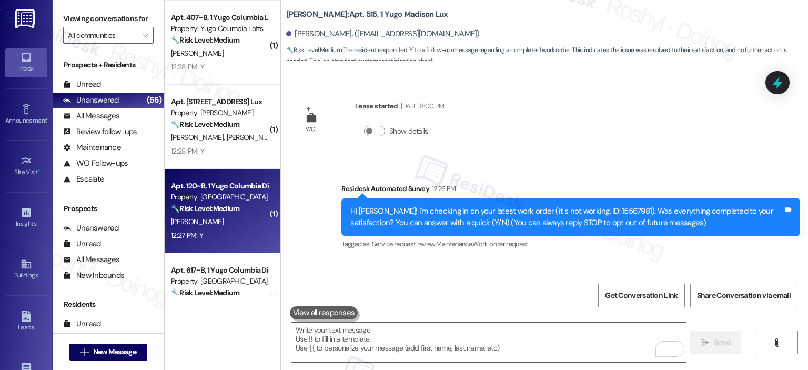
click at [227, 135] on span "A. Noworul" at bounding box center [253, 137] width 53 height 9
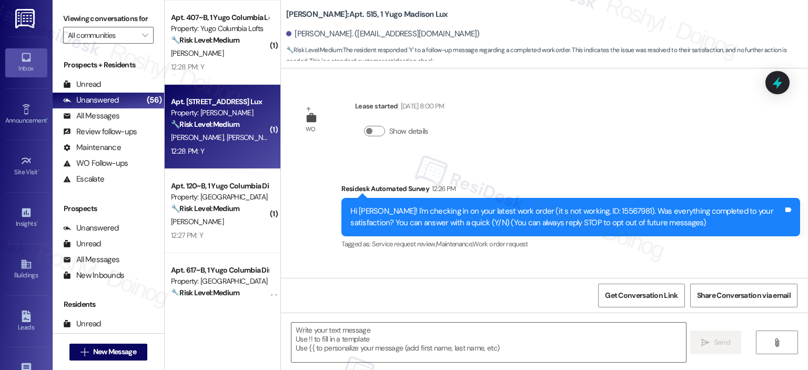
type textarea "Fetching suggested responses. Please feel free to read through the conversation…"
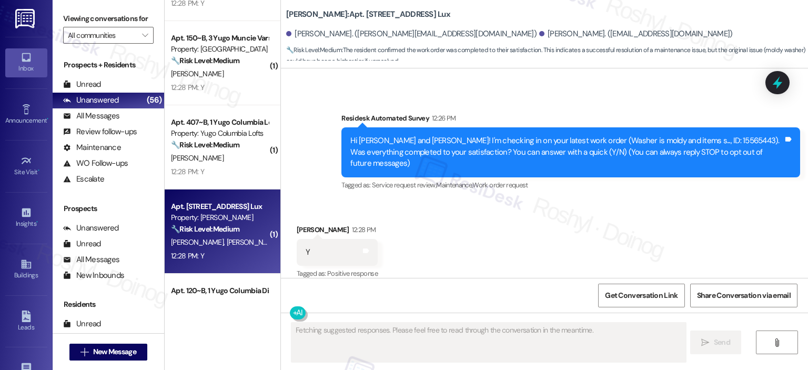
scroll to position [1493, 0]
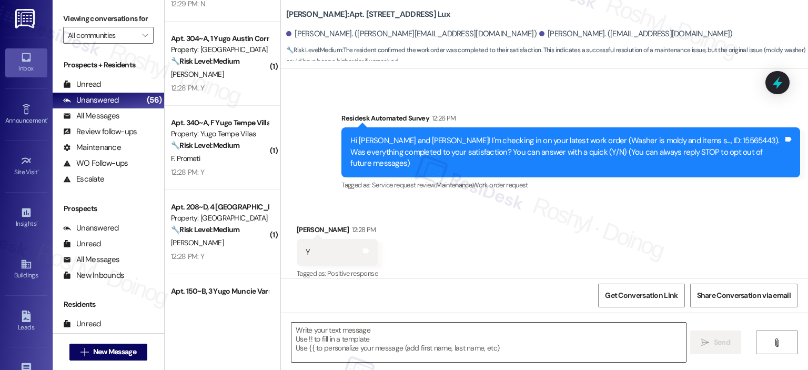
click at [339, 338] on textarea at bounding box center [488, 341] width 394 height 39
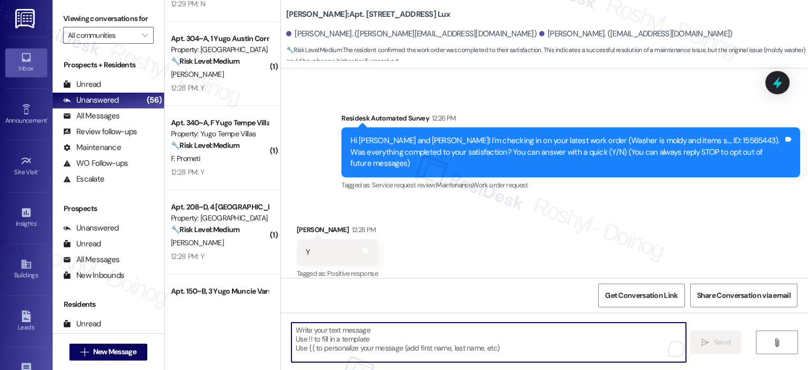
paste textarea "I'm happy the work order was completed to your satisfaction! We'd also love to …"
type textarea "I'm happy the work order was completed to your satisfaction! We'd also love to …"
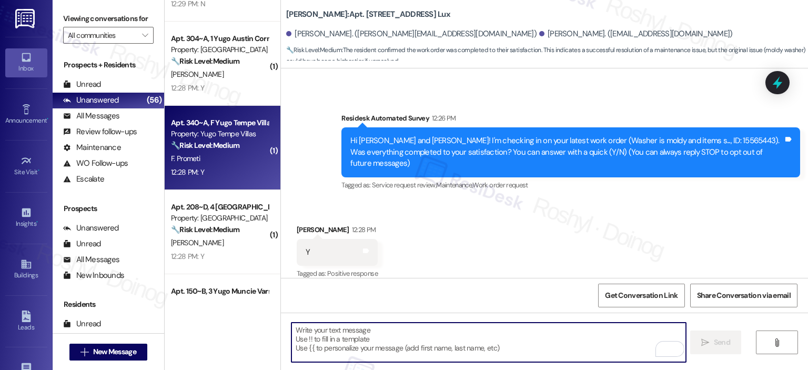
click at [222, 179] on div "Apt. 340~A, F Yugo Tempe Villas Property: Yugo Tempe Villas 🔧 Risk Level: Mediu…" at bounding box center [223, 148] width 116 height 84
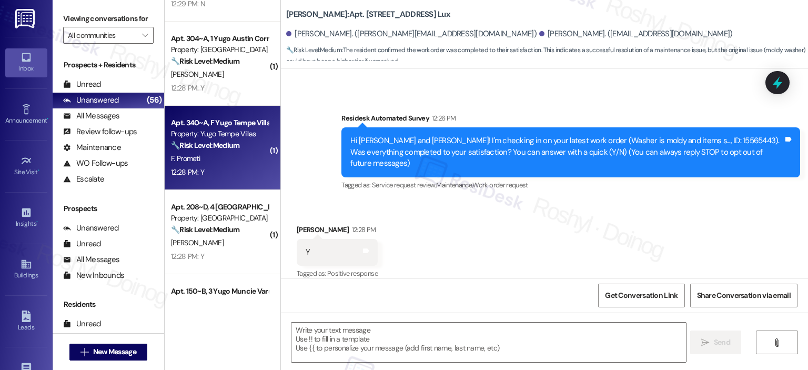
type textarea "Fetching suggested responses. Please feel free to read through the conversation…"
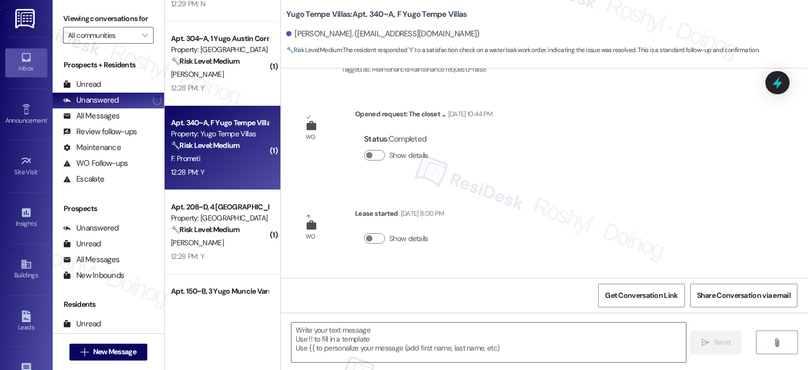
type textarea "Fetching suggested responses. Please feel free to read through the conversation…"
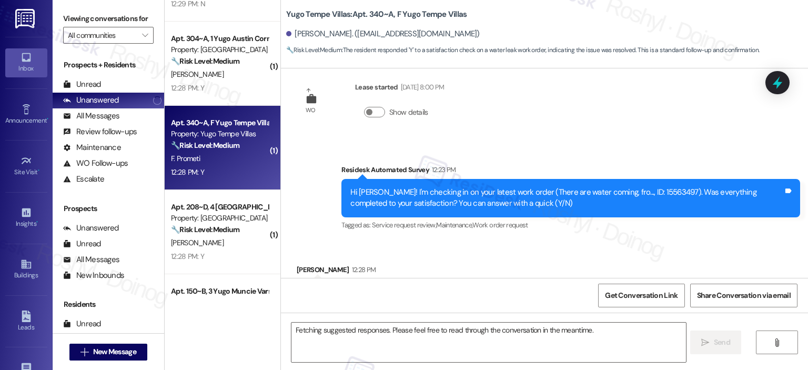
scroll to position [480, 0]
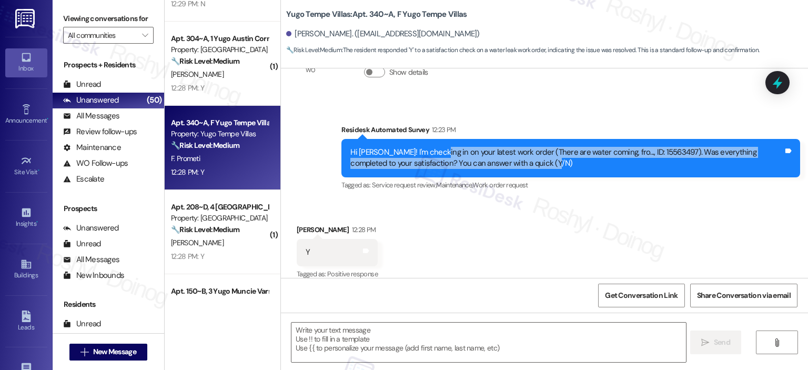
drag, startPoint x: 432, startPoint y: 138, endPoint x: 605, endPoint y: 158, distance: 173.7
click at [605, 158] on div "Hi Faiza Omar! I'm checking in on your latest work order (There are water comin…" at bounding box center [570, 158] width 459 height 38
click at [369, 347] on textarea at bounding box center [488, 341] width 394 height 39
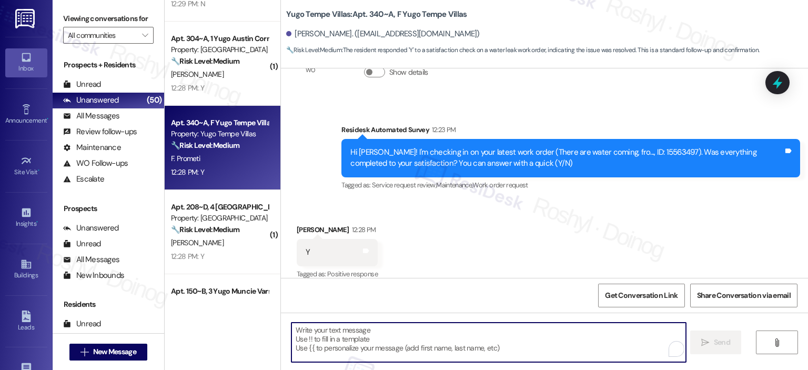
paste textarea "I'm happy the work order was completed to your satisfaction! We'd also love to …"
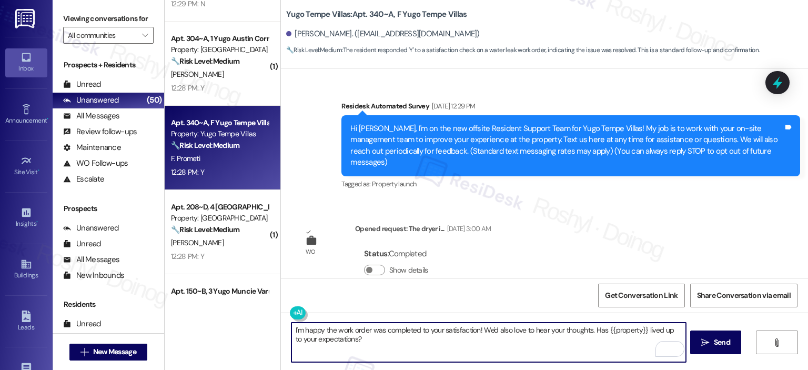
scroll to position [0, 0]
type textarea "I'm happy the work order was completed to your satisfaction! We'd also love to …"
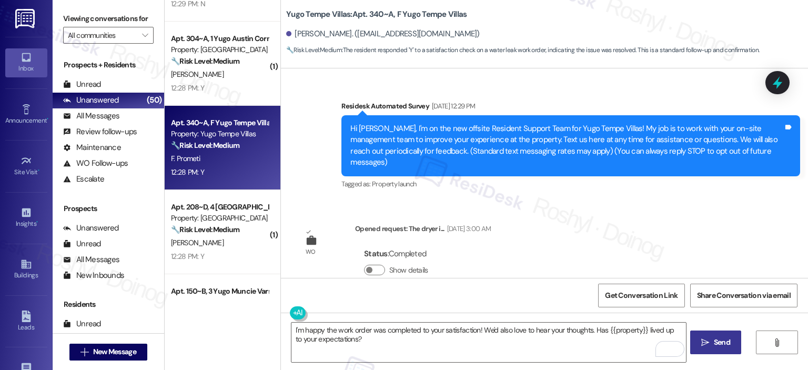
click at [717, 345] on span "Send" at bounding box center [722, 342] width 16 height 11
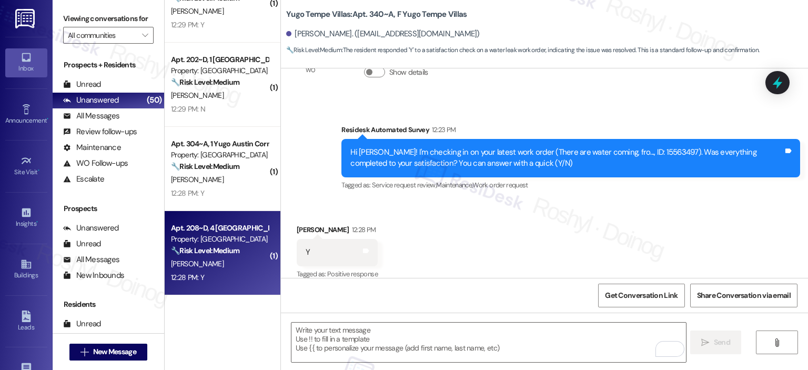
click at [241, 244] on div "Property: [GEOGRAPHIC_DATA]" at bounding box center [219, 239] width 97 height 11
type textarea "Fetching suggested responses. Please feel free to read through the conversation…"
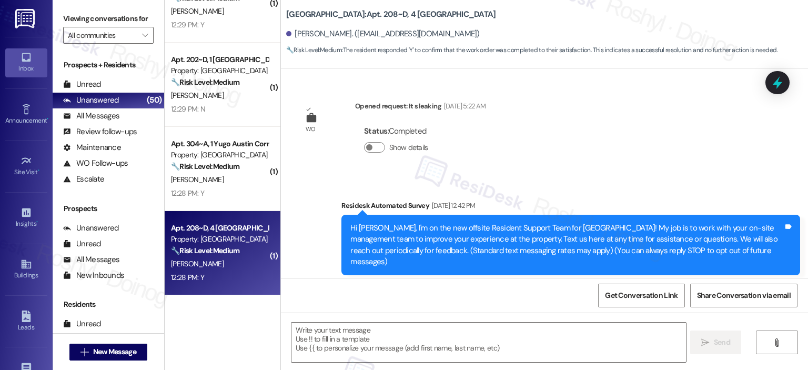
type textarea "Fetching suggested responses. Please feel free to read through the conversation…"
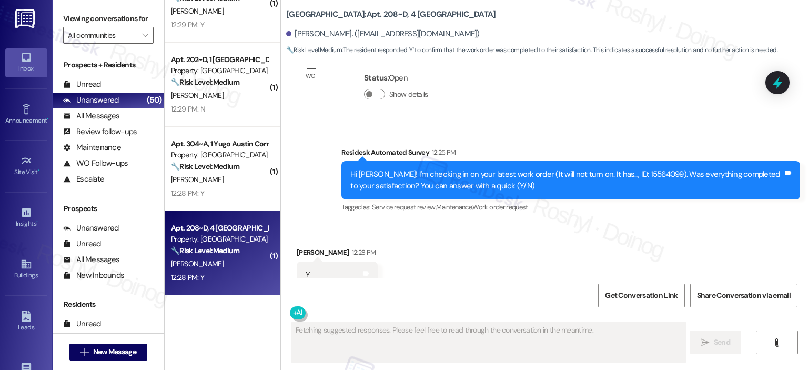
scroll to position [7739, 0]
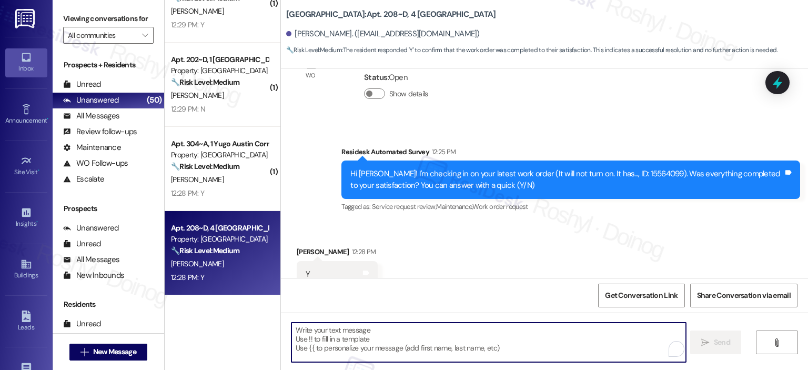
click at [387, 347] on textarea "To enrich screen reader interactions, please activate Accessibility in Grammarl…" at bounding box center [488, 341] width 394 height 39
paste textarea "I'm happy the work order was completed to your satisfaction! We'd also love to …"
type textarea "I'm happy the work order was completed to your satisfaction! We'd also love to …"
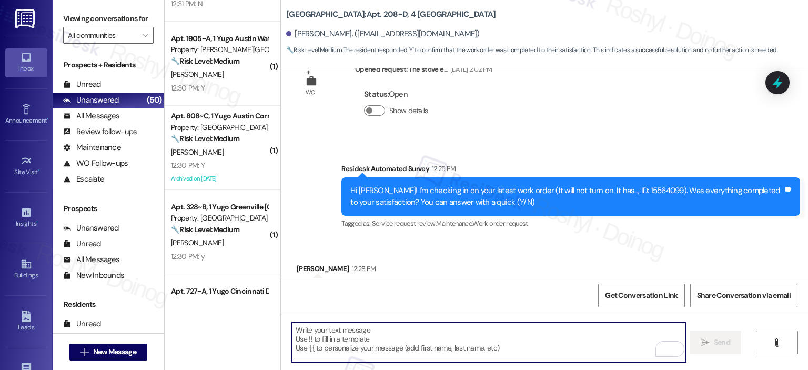
scroll to position [7738, 0]
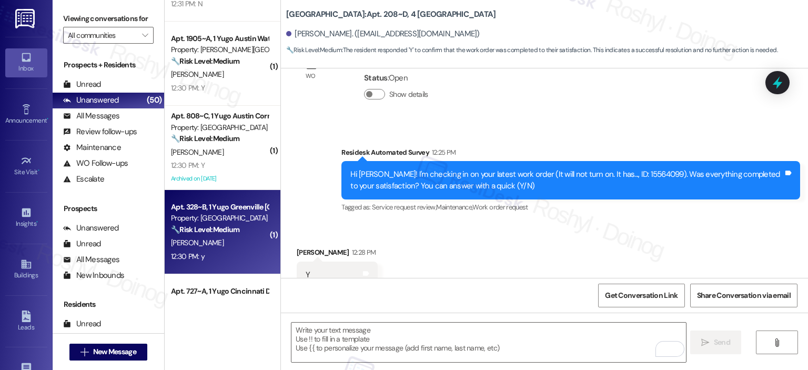
click at [227, 248] on div "O. Jackson" at bounding box center [219, 242] width 99 height 13
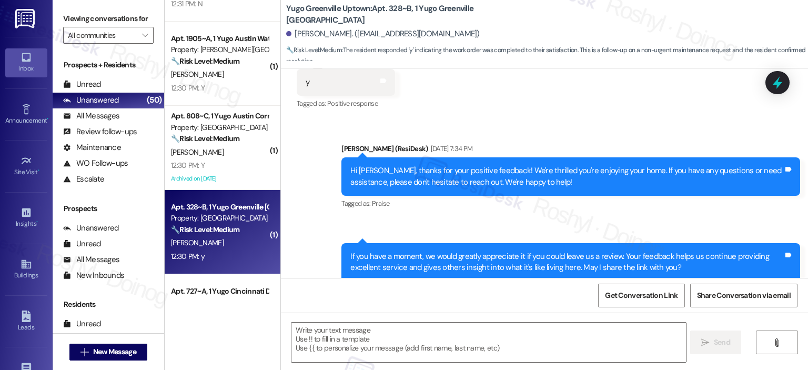
type textarea "Fetching suggested responses. Please feel free to read through the conversation…"
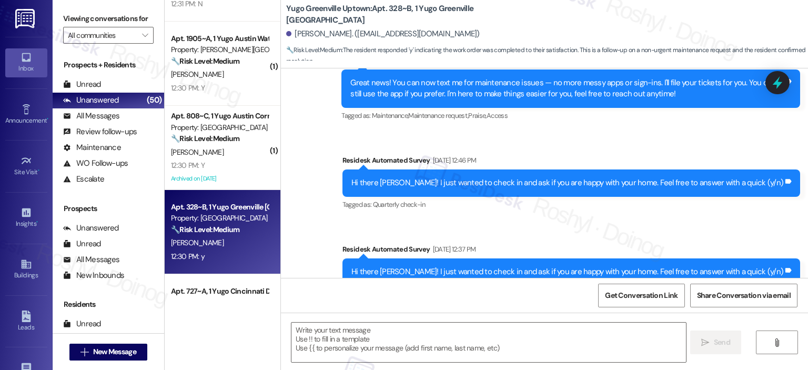
scroll to position [248, 0]
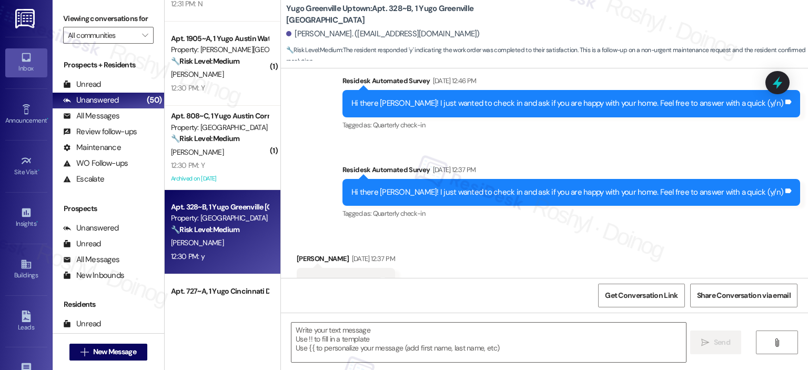
click at [356, 319] on div " Send " at bounding box center [544, 351] width 527 height 79
click at [347, 331] on textarea at bounding box center [488, 341] width 394 height 39
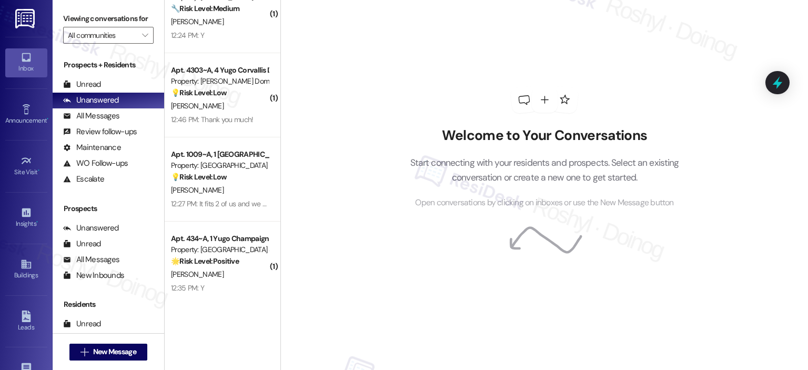
scroll to position [2335, 0]
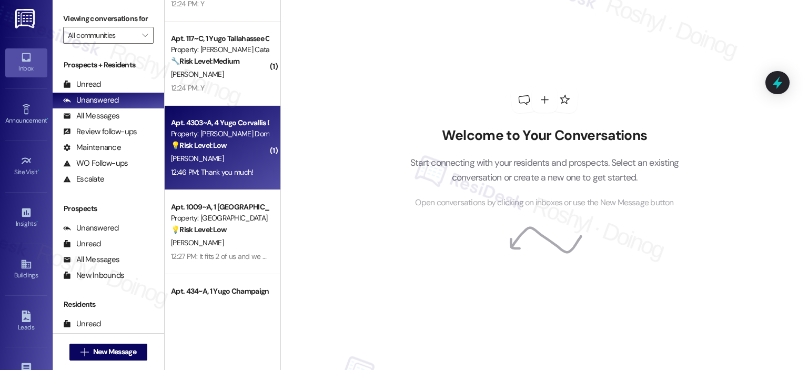
click at [217, 154] on div "J. Weston" at bounding box center [219, 158] width 99 height 13
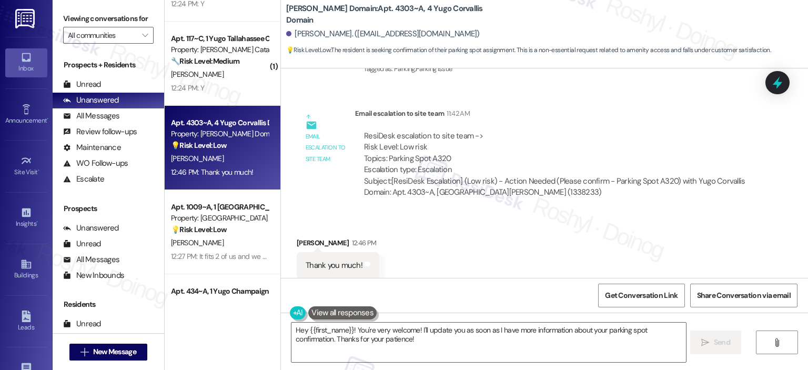
scroll to position [1413, 0]
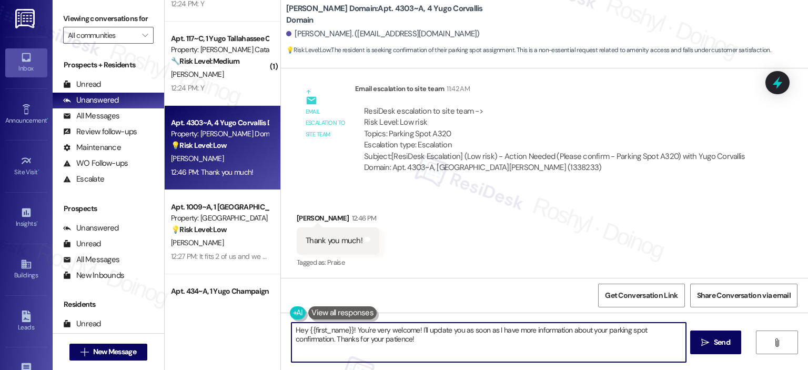
drag, startPoint x: 350, startPoint y: 328, endPoint x: 48, endPoint y: 271, distance: 307.2
click at [70, 280] on div "Viewing conversations for All communities  Prospects + Residents Unread (0) Un…" at bounding box center [430, 185] width 755 height 370
type textarea "You're very welcome! I'll update you as soon as I have more information about y…"
click at [718, 349] on button " Send" at bounding box center [715, 342] width 51 height 24
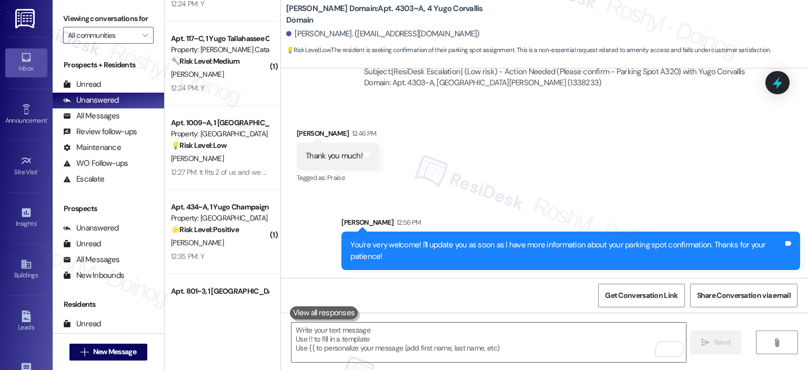
scroll to position [2282, 0]
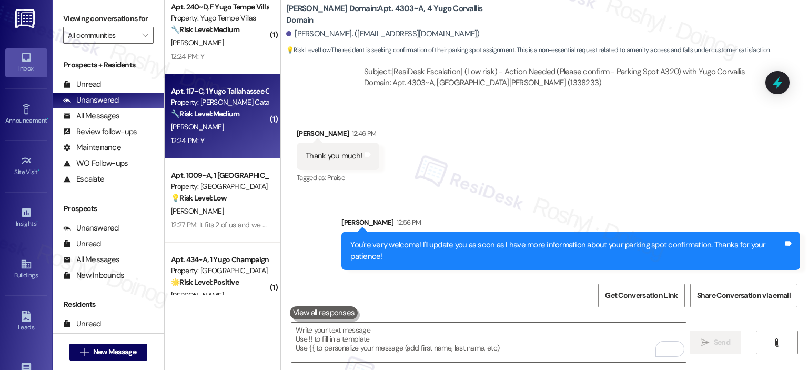
click at [239, 124] on div "C. Neel" at bounding box center [219, 126] width 99 height 13
type textarea "Fetching suggested responses. Please feel free to read through the conversation…"
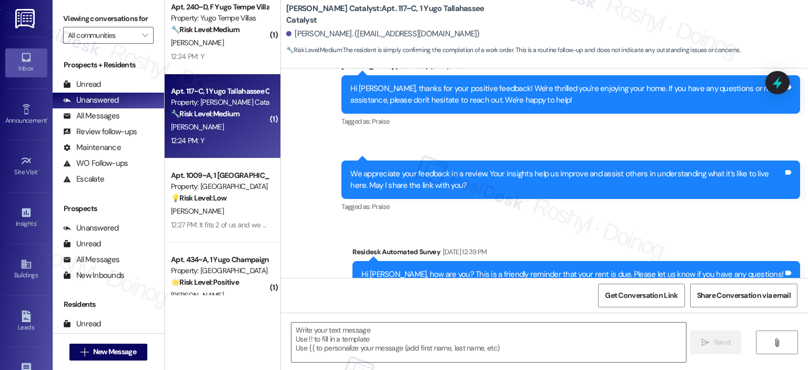
scroll to position [1313, 0]
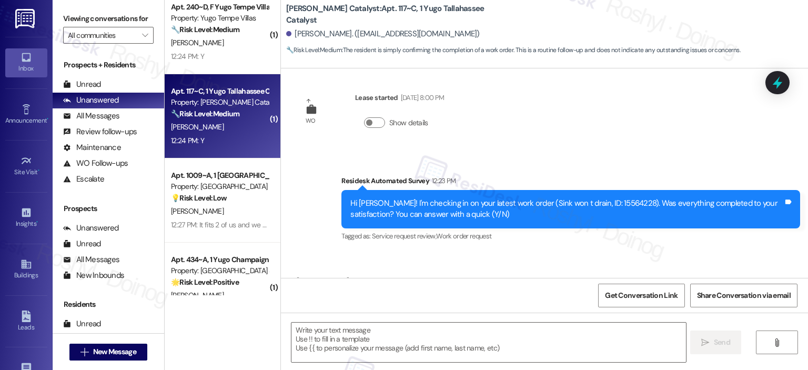
type textarea "Fetching suggested responses. Please feel free to read through the conversation…"
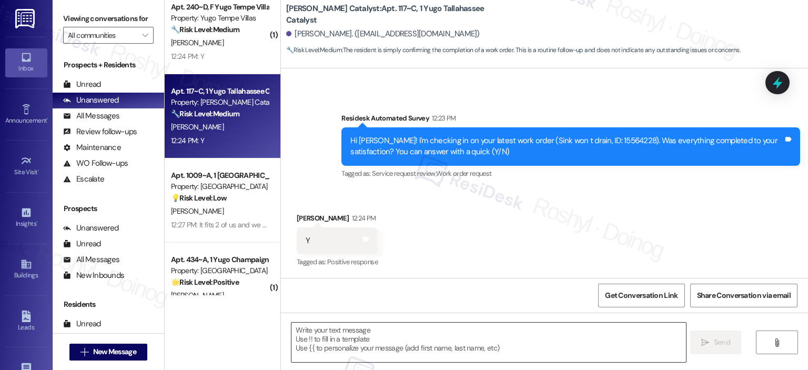
click at [395, 331] on textarea at bounding box center [488, 341] width 394 height 39
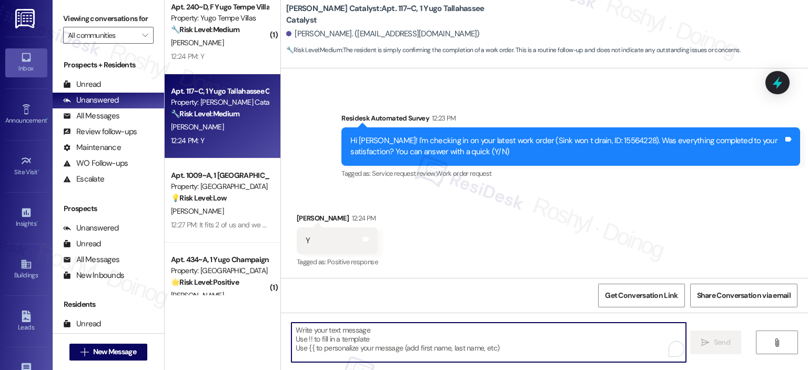
paste textarea "I'm happy the work order was completed to your satisfaction! We'd also love to …"
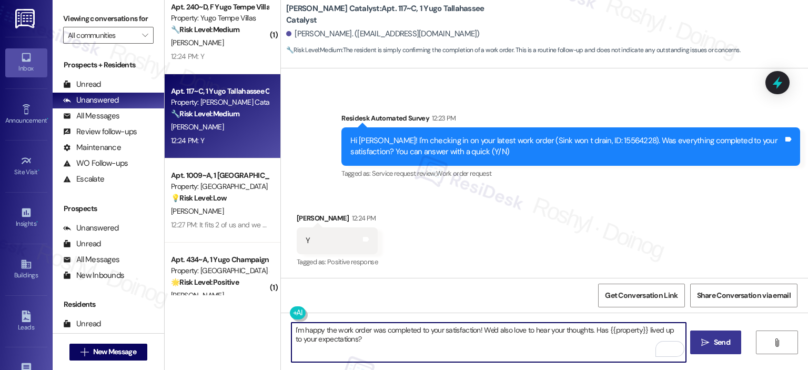
type textarea "I'm happy the work order was completed to your satisfaction! We'd also love to …"
click at [717, 338] on span "Send" at bounding box center [722, 342] width 16 height 11
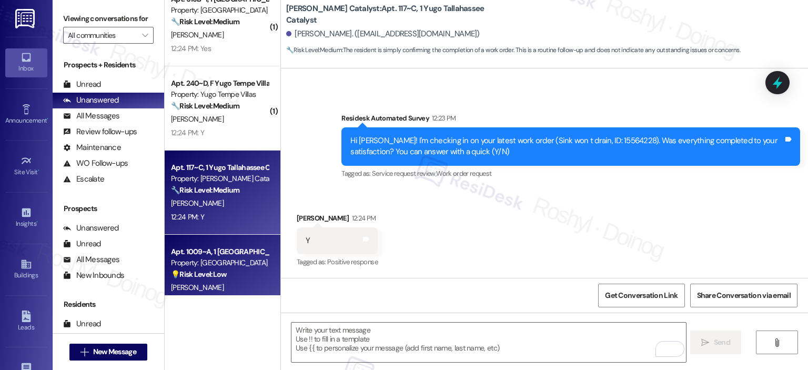
scroll to position [2177, 0]
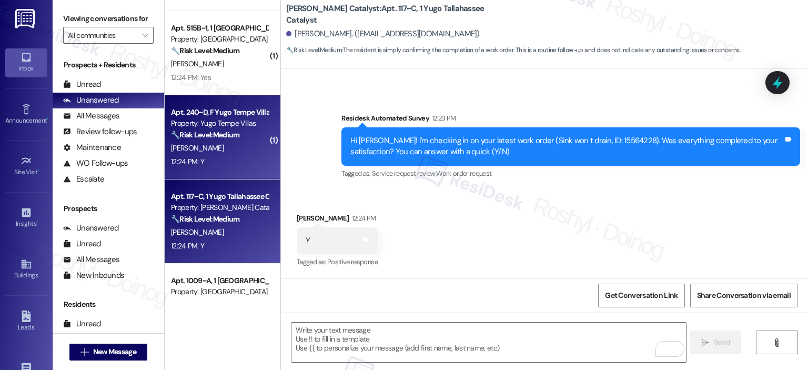
click at [201, 153] on div "A. Rasmussen" at bounding box center [219, 147] width 99 height 13
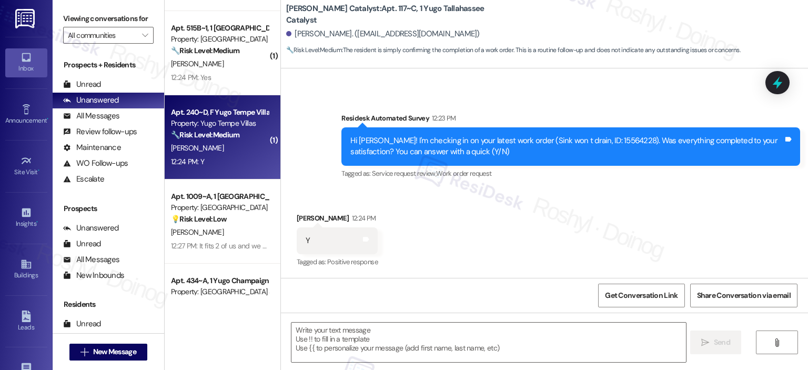
type textarea "Fetching suggested responses. Please feel free to read through the conversation…"
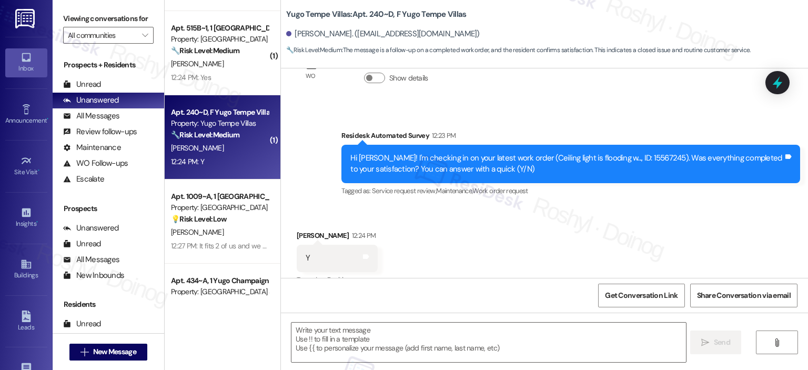
type textarea "Fetching suggested responses. Please feel free to read through the conversation…"
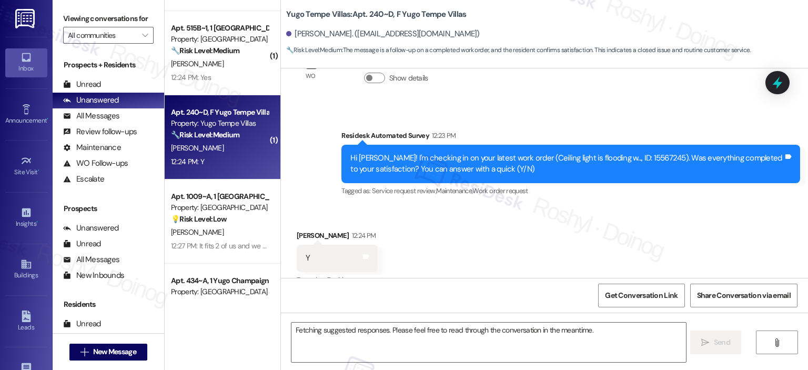
scroll to position [341, 0]
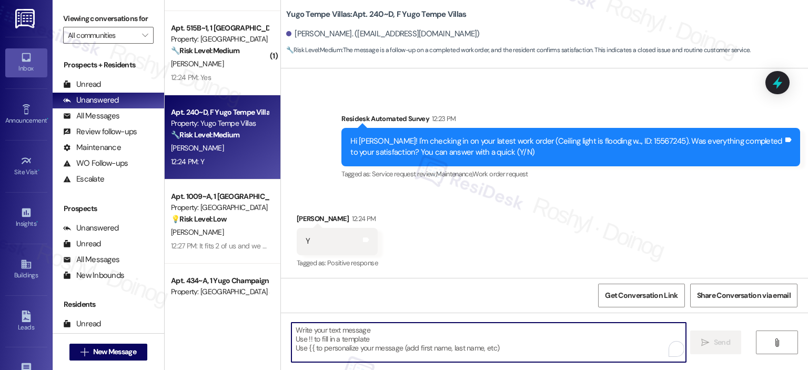
click at [360, 340] on textarea "To enrich screen reader interactions, please activate Accessibility in Grammarl…" at bounding box center [488, 341] width 394 height 39
paste textarea "I'm happy the work order was completed to your satisfaction! We'd also love to …"
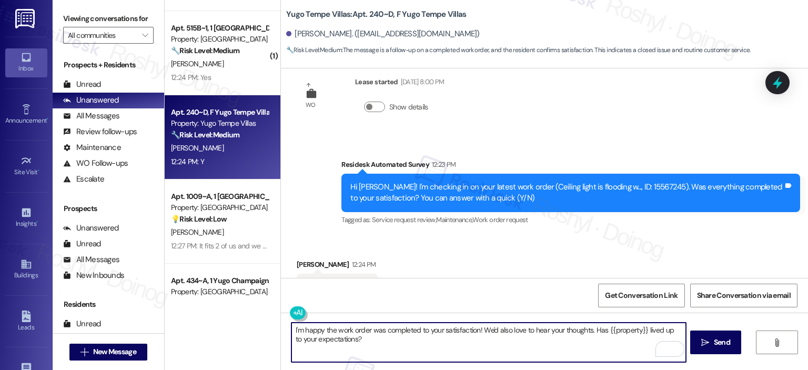
scroll to position [341, 0]
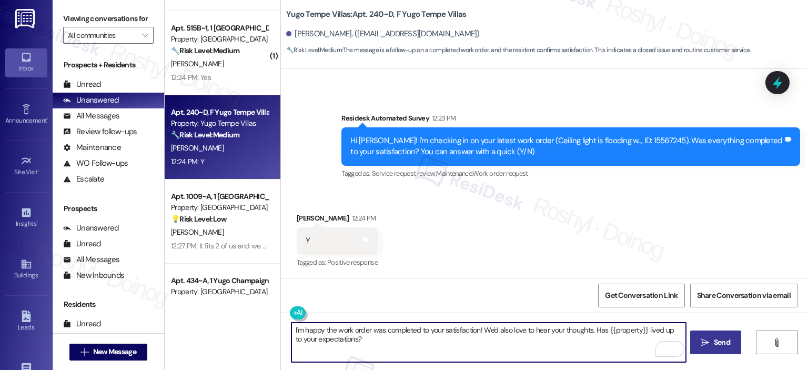
type textarea "I'm happy the work order was completed to your satisfaction! We'd also love to …"
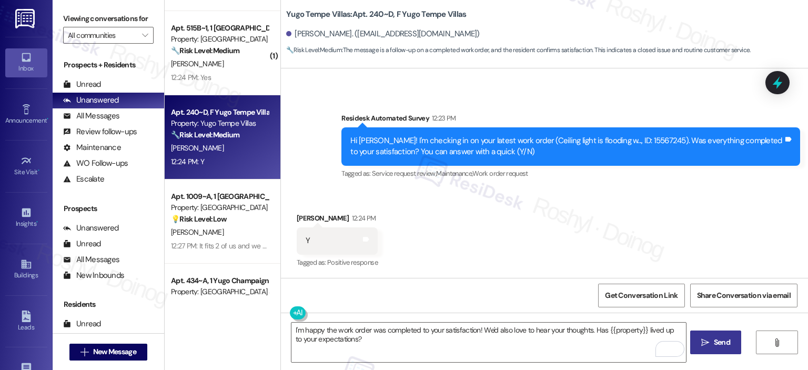
click at [700, 350] on button " Send" at bounding box center [715, 342] width 51 height 24
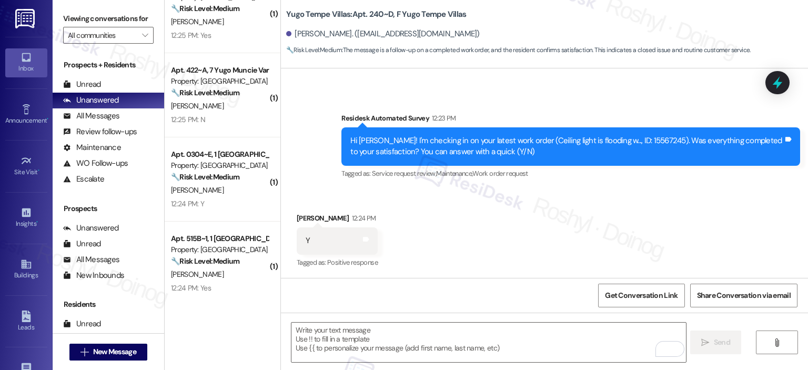
scroll to position [341, 0]
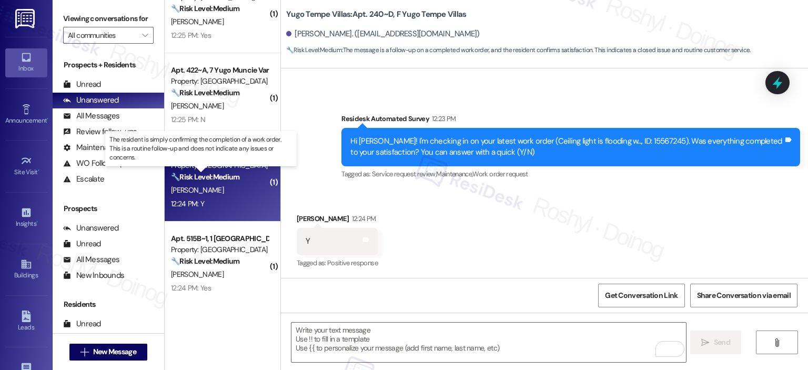
click at [213, 175] on strong "🔧 Risk Level: Medium" at bounding box center [205, 176] width 68 height 9
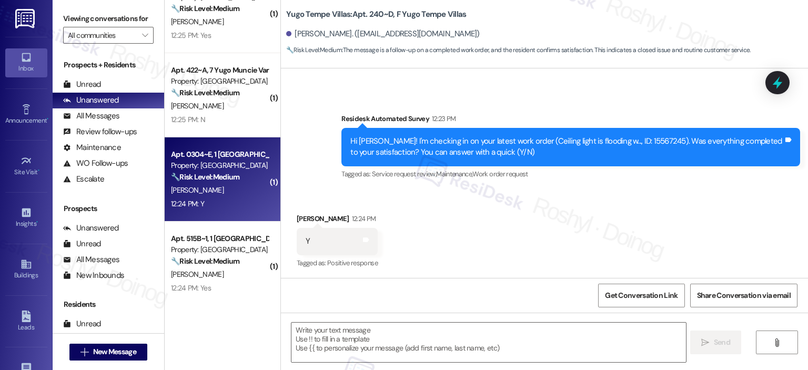
type textarea "Fetching suggested responses. Please feel free to read through the conversation…"
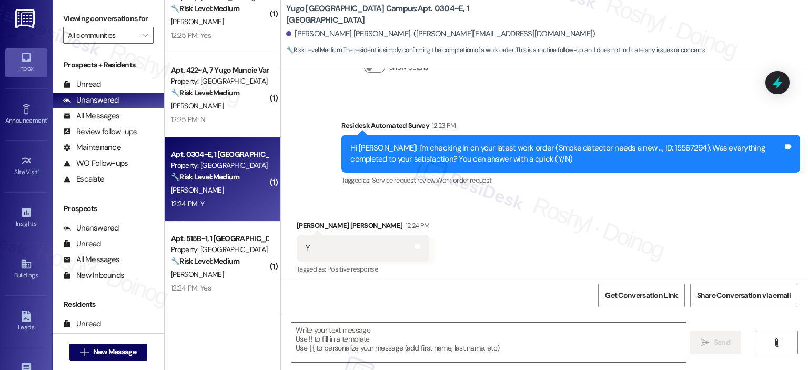
type textarea "Fetching suggested responses. Please feel free to read through the conversation…"
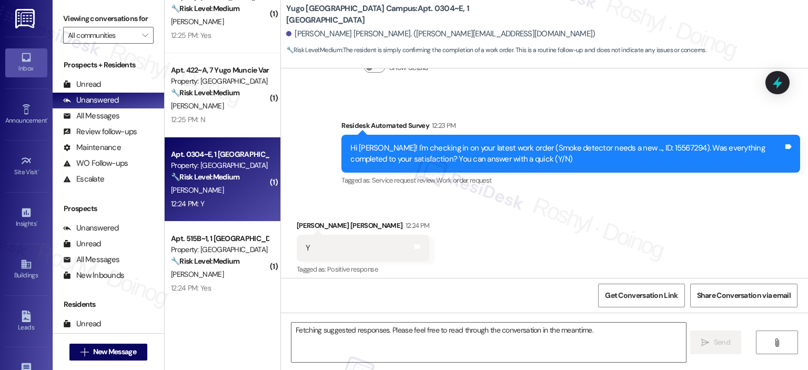
scroll to position [281, 0]
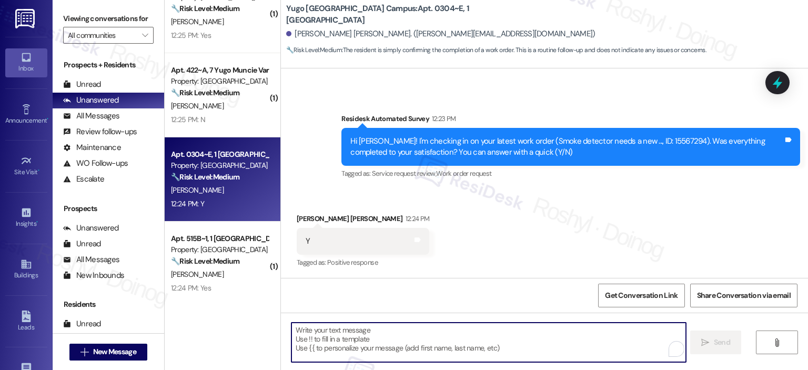
click at [367, 332] on textarea "To enrich screen reader interactions, please activate Accessibility in Grammarl…" at bounding box center [488, 341] width 394 height 39
paste textarea "I'm happy the work order was completed to your satisfaction! We'd also love to …"
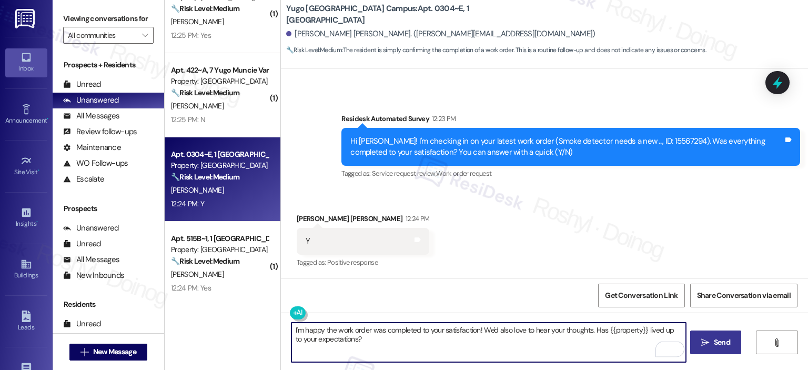
type textarea "I'm happy the work order was completed to your satisfaction! We'd also love to …"
click at [708, 343] on span " Send" at bounding box center [715, 342] width 33 height 11
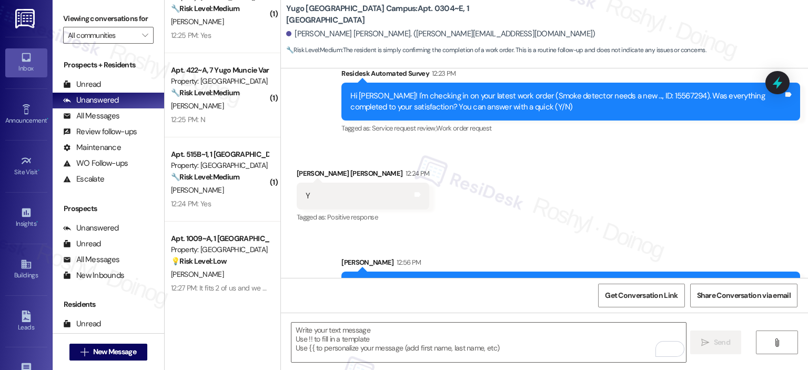
scroll to position [366, 0]
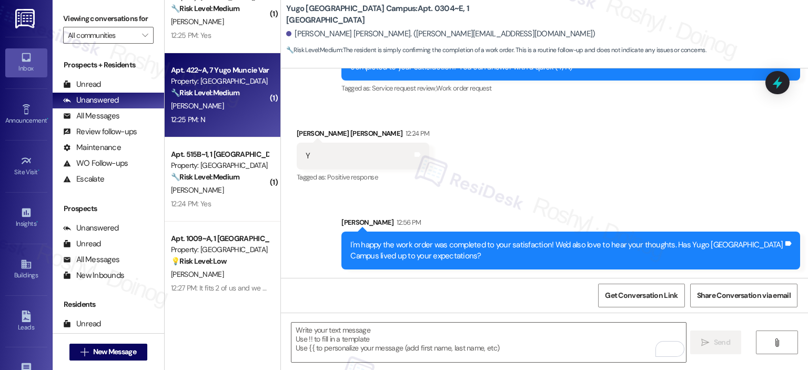
click at [241, 117] on div "12:25 PM: N 12:25 PM: N" at bounding box center [219, 119] width 99 height 13
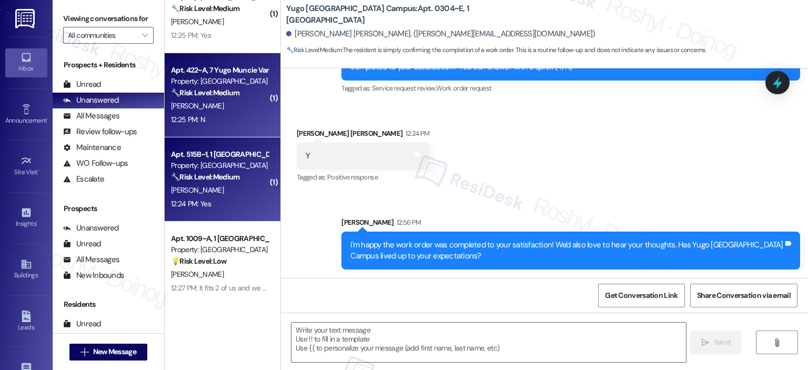
type textarea "Fetching suggested responses. Please feel free to read through the conversation…"
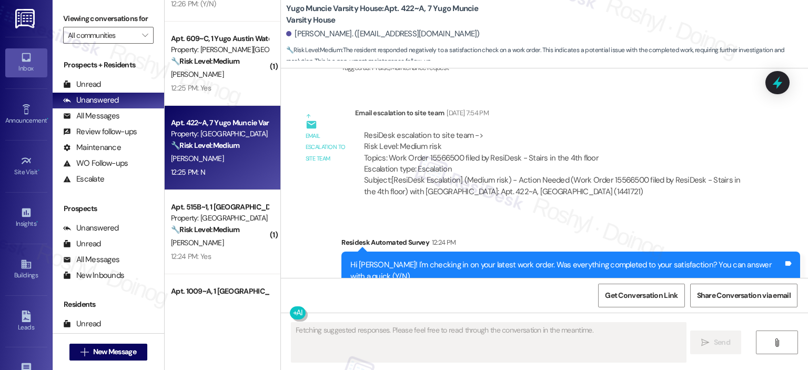
scroll to position [2924, 0]
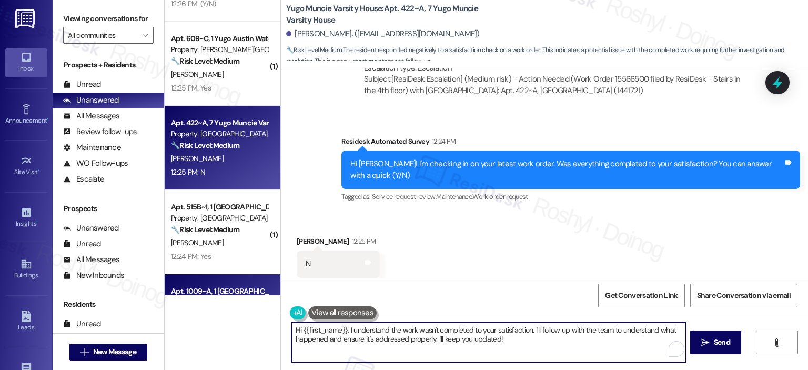
drag, startPoint x: 339, startPoint y: 315, endPoint x: 242, endPoint y: 290, distance: 99.5
click at [244, 292] on div "( 1 ) Apt. 1233~C, 1 Yugo Cincinnati Deacon Property: Yugo Cincinnati Deacon 🔧 …" at bounding box center [486, 185] width 643 height 370
drag, startPoint x: 511, startPoint y: 347, endPoint x: 154, endPoint y: 314, distance: 358.6
click at [154, 315] on div "Viewing conversations for All communities  Prospects + Residents Unread (0) Un…" at bounding box center [430, 185] width 755 height 370
paste textarea "I’m sorry to hear your work order hasn’t been fully completed. Could you share …"
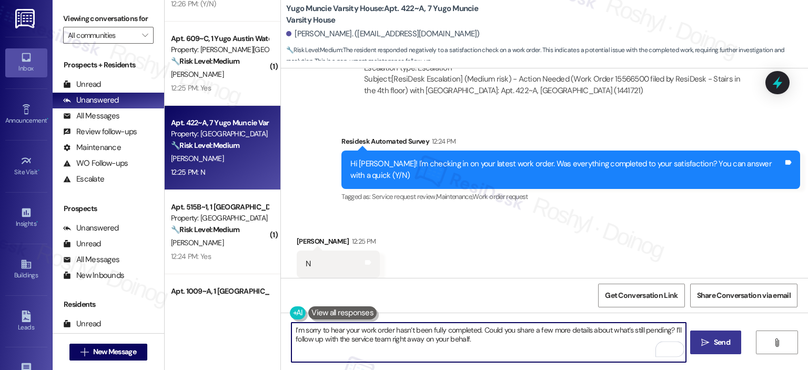
type textarea "I’m sorry to hear your work order hasn’t been fully completed. Could you share …"
click at [733, 343] on button " Send" at bounding box center [715, 342] width 51 height 24
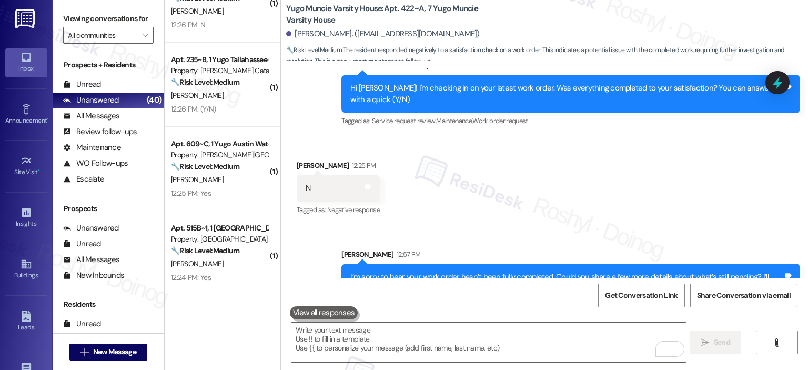
scroll to position [3009, 0]
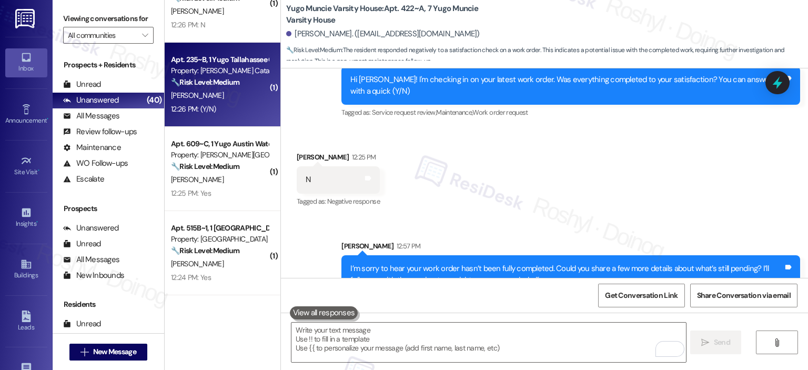
click at [206, 89] on div "[PERSON_NAME]" at bounding box center [219, 95] width 99 height 13
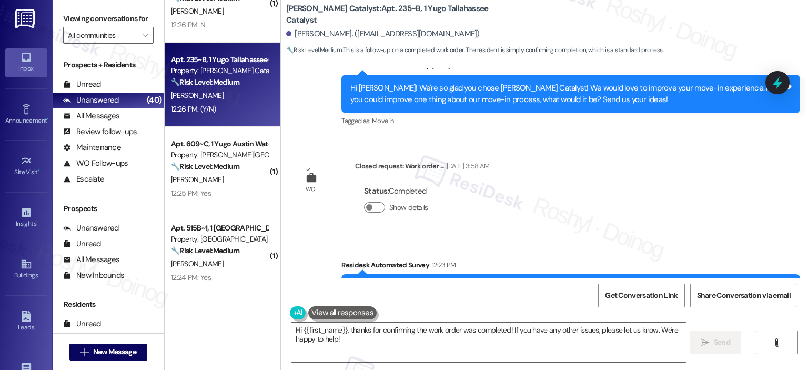
scroll to position [563, 0]
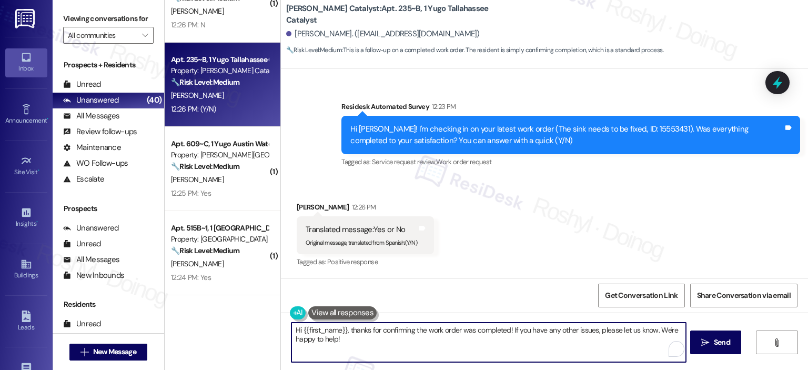
drag, startPoint x: 507, startPoint y: 329, endPoint x: 285, endPoint y: 334, distance: 222.0
click at [291, 334] on textarea "Hi {{first_name}}, thanks for confirming the work order was completed! If you h…" at bounding box center [488, 341] width 394 height 39
drag, startPoint x: 436, startPoint y: 331, endPoint x: 401, endPoint y: 333, distance: 34.8
click at [401, 333] on textarea "Just to confirm, was it completed or If you have any other issues, please let u…" at bounding box center [488, 341] width 394 height 39
click at [492, 330] on textarea "Just to confirm, was it completed or does it have any other issues, please let …" at bounding box center [488, 341] width 394 height 39
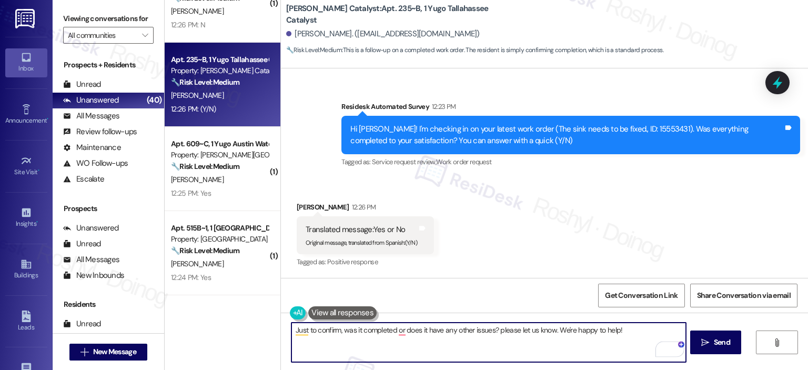
click at [499, 331] on textarea "Just to confirm, was it completed or does it have any other issues? please let …" at bounding box center [488, 341] width 394 height 39
click at [393, 330] on textarea "Just to confirm, was it completed or does it have any other issues? please let …" at bounding box center [488, 341] width 394 height 39
type textarea "Just to confirm, was it completed, or does it have any other issues? please let…"
click at [712, 339] on span "Send" at bounding box center [722, 342] width 21 height 11
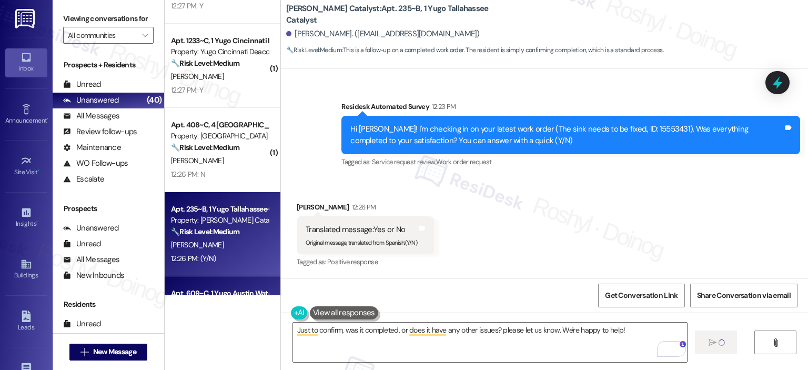
scroll to position [1651, 0]
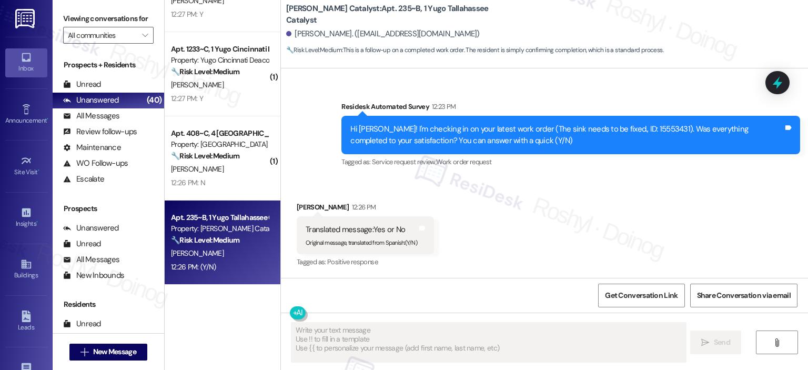
type textarea "Fetching suggested responses. Please feel free to read through the conversation…"
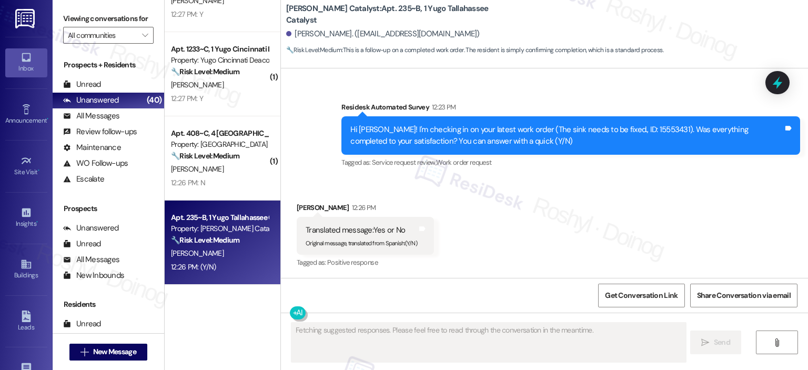
click at [208, 174] on div "[PERSON_NAME]" at bounding box center [219, 169] width 99 height 13
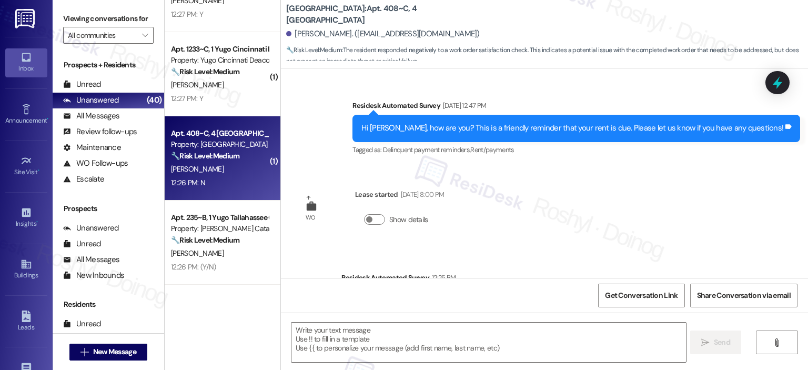
type textarea "Fetching suggested responses. Please feel free to read through the conversation…"
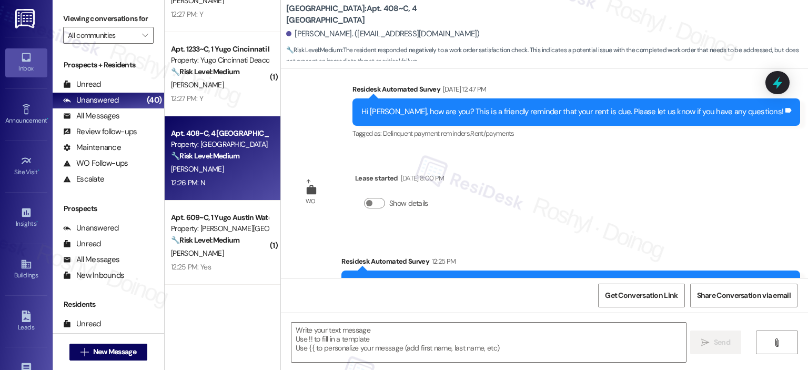
scroll to position [1676, 0]
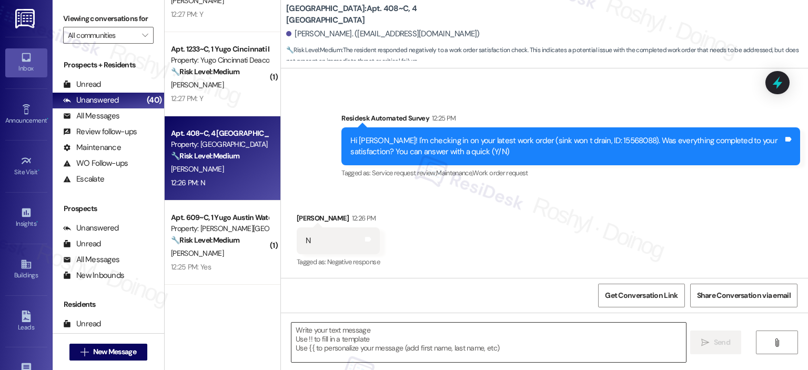
click at [332, 333] on textarea at bounding box center [488, 341] width 394 height 39
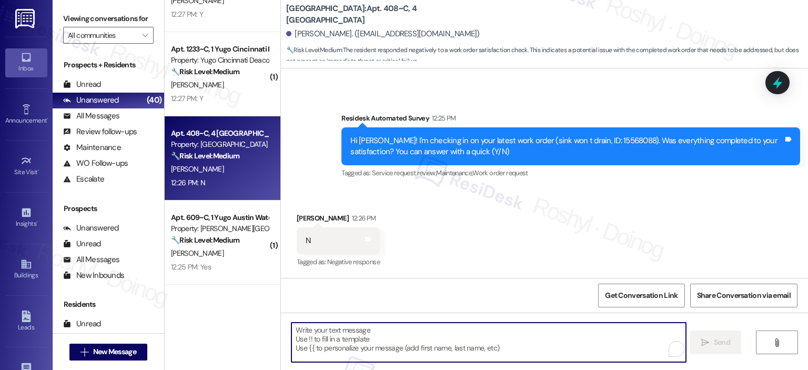
paste textarea "I’m sorry to hear your work order hasn’t been fully completed. Could you share …"
type textarea "I’m sorry to hear your work order hasn’t been fully completed. Could you share …"
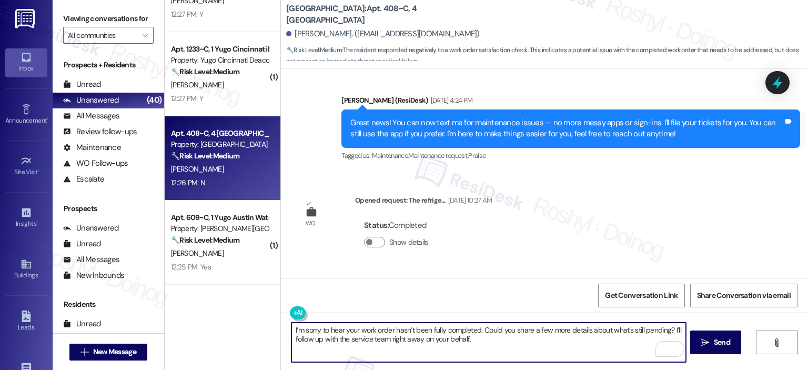
scroll to position [0, 0]
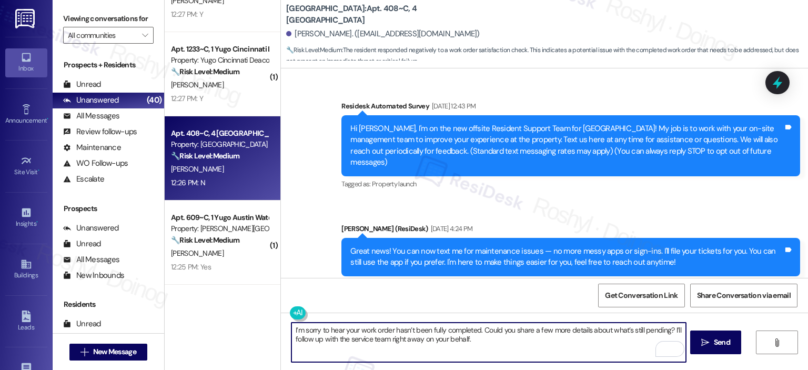
click at [440, 342] on textarea "I’m sorry to hear your work order hasn’t been fully completed. Could you share …" at bounding box center [488, 341] width 394 height 39
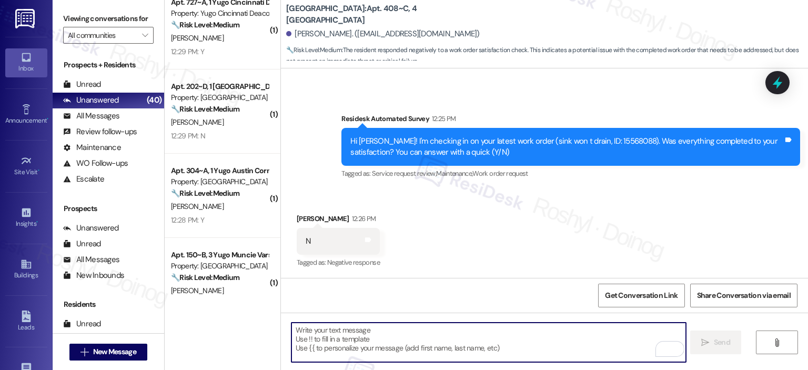
scroll to position [915, 0]
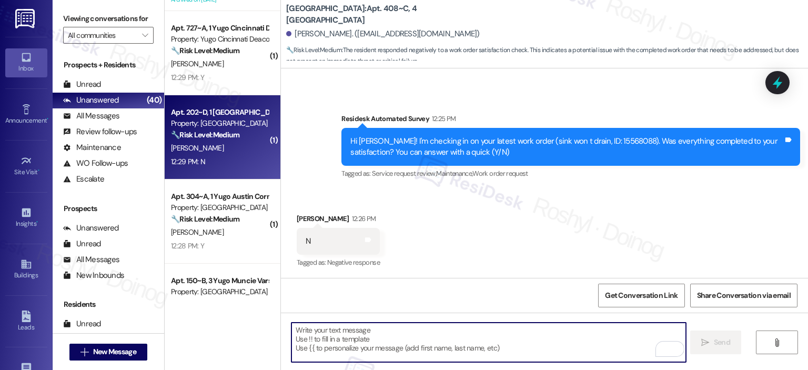
click at [232, 134] on strong "🔧 Risk Level: Medium" at bounding box center [205, 134] width 68 height 9
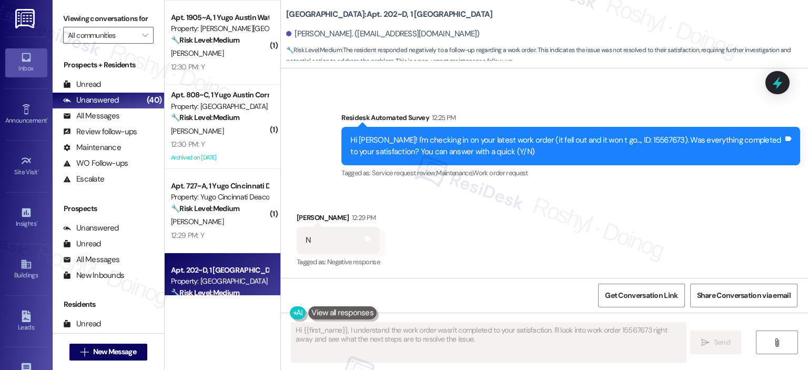
scroll to position [704, 0]
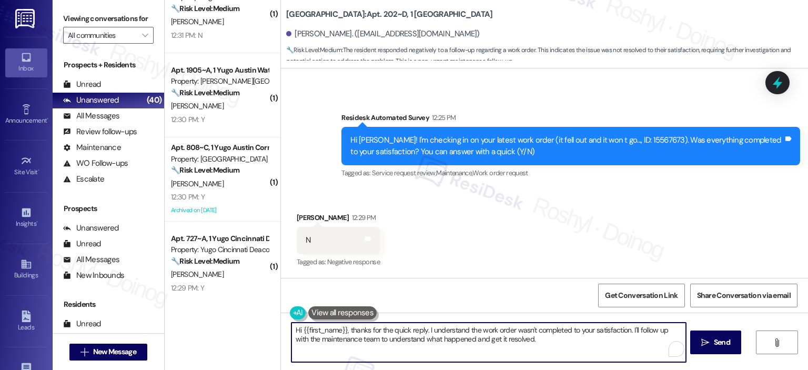
click at [340, 332] on textarea "Hi {{first_name}}, thanks for the quick reply. I understand the work order wasn…" at bounding box center [488, 341] width 394 height 39
paste textarea "I’m sorry to hear your work order hasn’t been fully completed. Could you share …"
type textarea "I’m sorry to hear your work order hasn’t been fully completed. Could you share …"
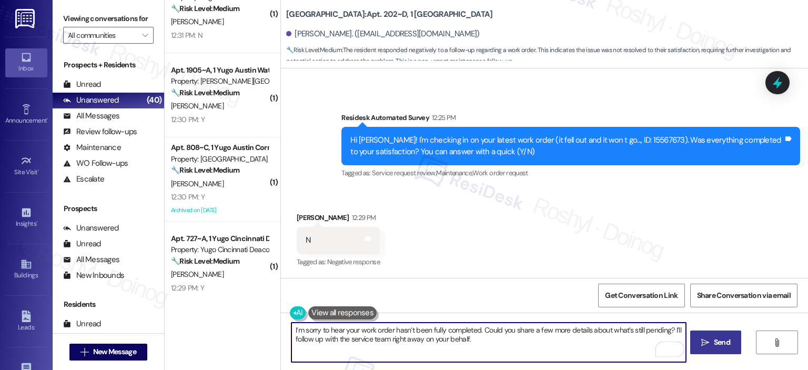
click at [714, 337] on span "Send" at bounding box center [722, 342] width 16 height 11
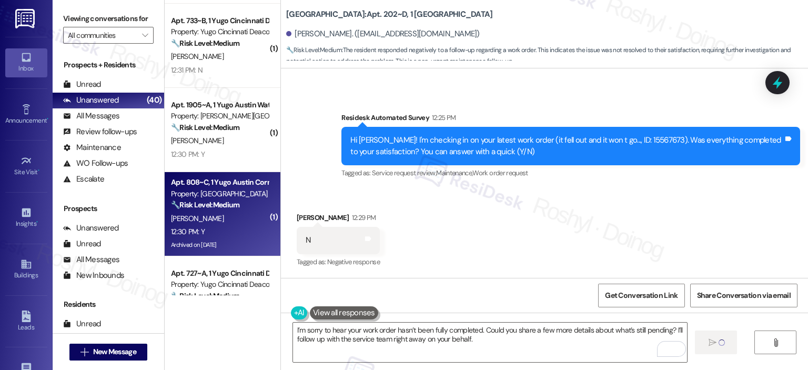
scroll to position [652, 0]
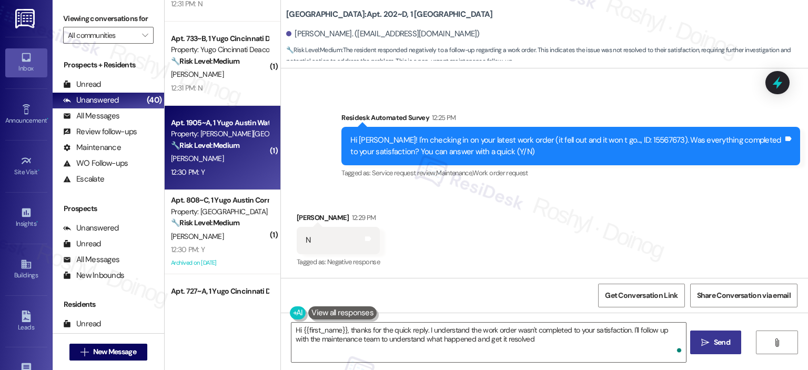
type textarea "Hi {{first_name}}, thanks for the quick reply. I understand the work order wasn…"
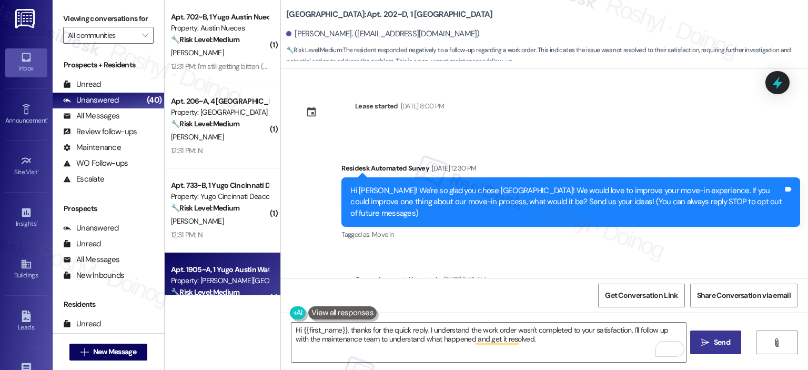
scroll to position [494, 0]
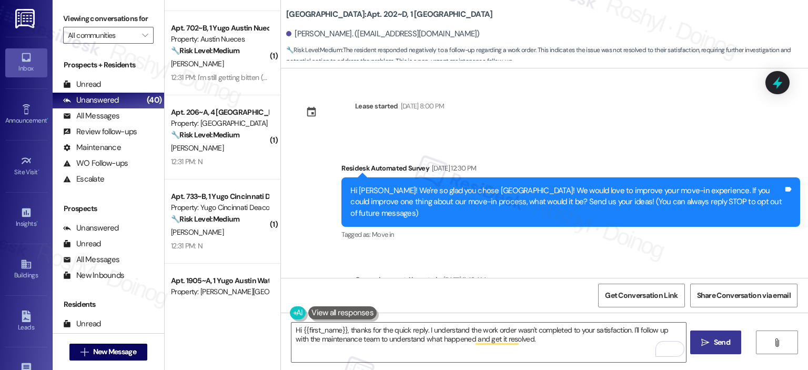
drag, startPoint x: 230, startPoint y: 156, endPoint x: 511, endPoint y: 226, distance: 289.3
click at [507, 227] on div "( 1 ) Apt. 216~C, 1 Yugo Champaign South 3rd Lofts Property: Yugo Champaign Sou…" at bounding box center [486, 185] width 643 height 370
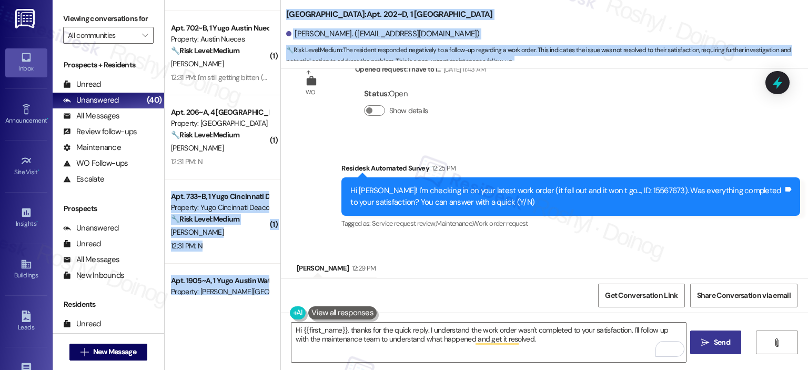
scroll to position [345, 0]
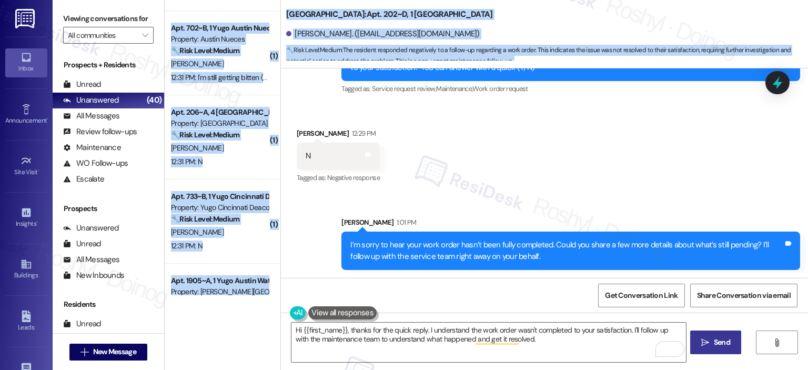
click at [210, 128] on div "Property: [GEOGRAPHIC_DATA]" at bounding box center [219, 123] width 97 height 11
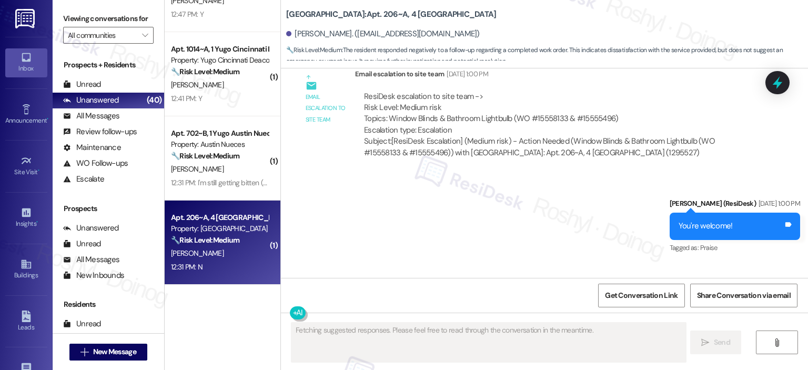
scroll to position [6333, 0]
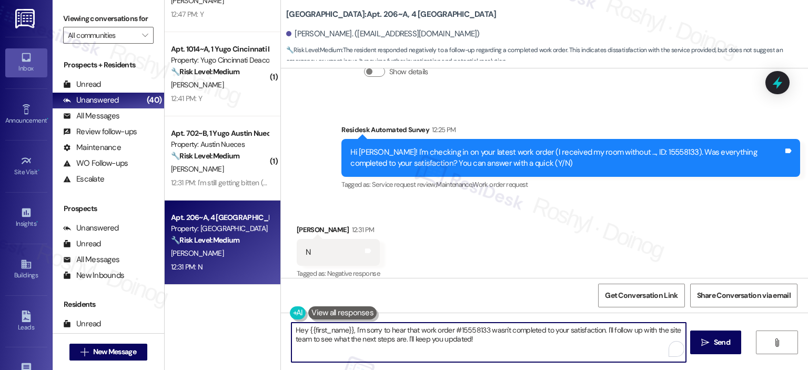
drag, startPoint x: 355, startPoint y: 329, endPoint x: 149, endPoint y: 298, distance: 208.0
click at [151, 298] on div "Viewing conversations for All communities  Prospects + Residents Unread (0) Un…" at bounding box center [430, 185] width 755 height 370
paste textarea "I’m sorry to hear your work order hasn’t been fully completed. Could you share …"
type textarea "I’m sorry to hear your work order hasn’t been fully completed. Could you share …"
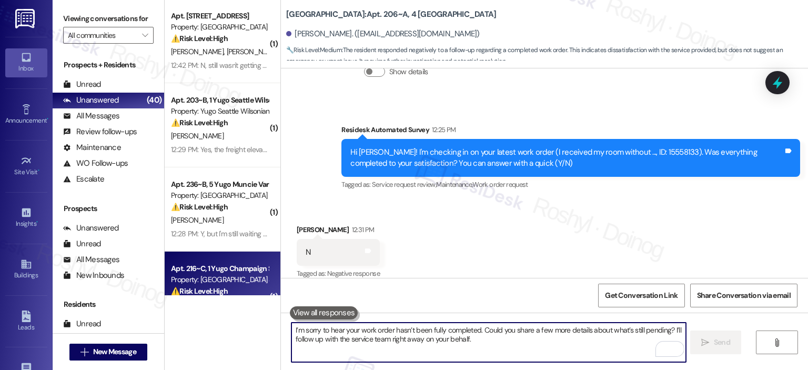
scroll to position [0, 0]
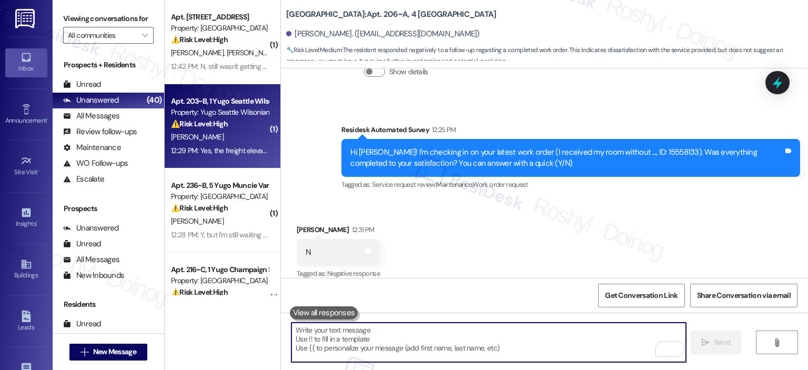
click at [219, 136] on div "[PERSON_NAME]" at bounding box center [219, 136] width 99 height 13
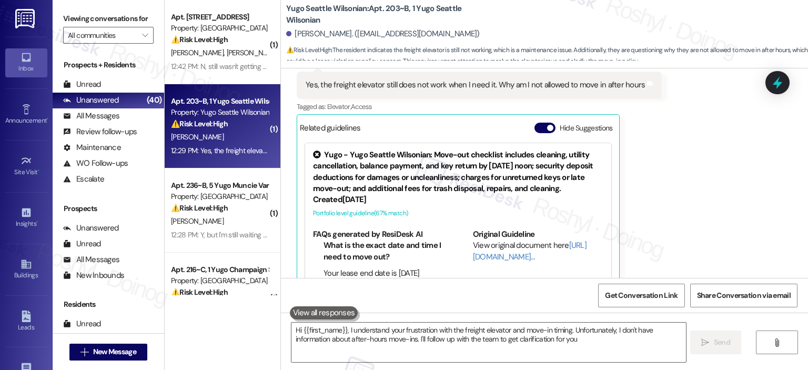
type textarea "Hi {{first_name}}, I understand your frustration with the freight elevator and …"
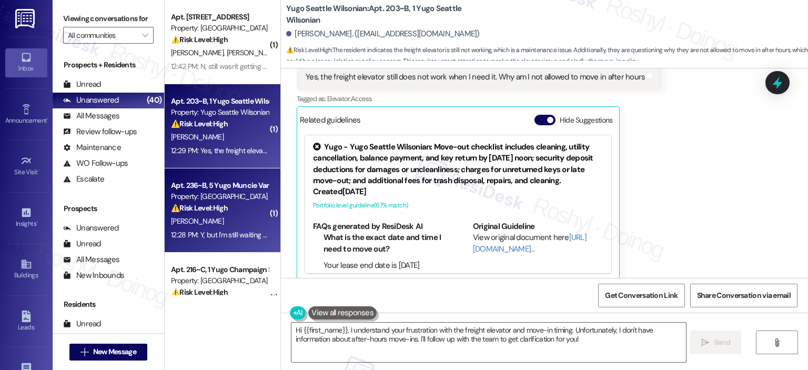
scroll to position [530, 0]
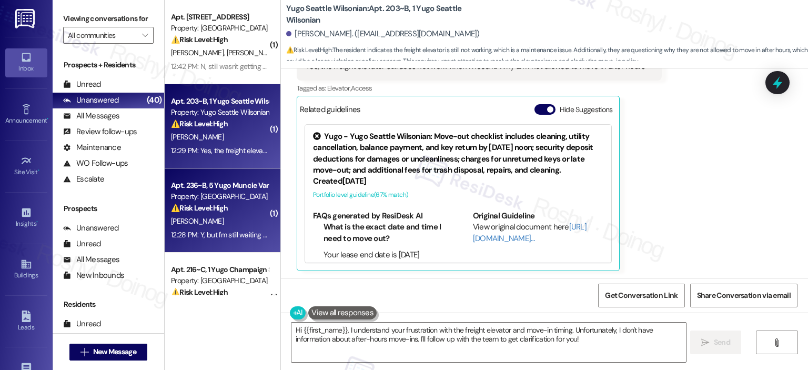
click at [217, 225] on div "[PERSON_NAME]" at bounding box center [219, 221] width 99 height 13
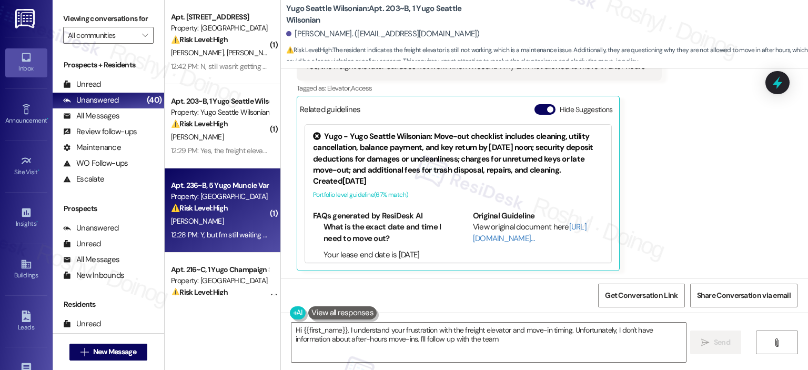
type textarea "Hi {{first_name}}, I understand your frustration with the freight elevator and …"
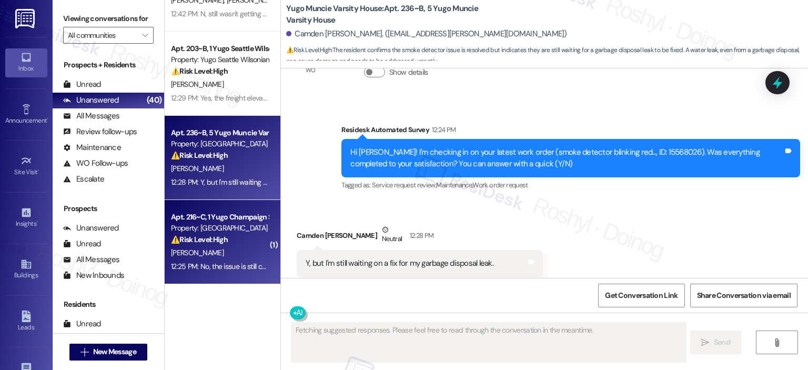
scroll to position [105, 0]
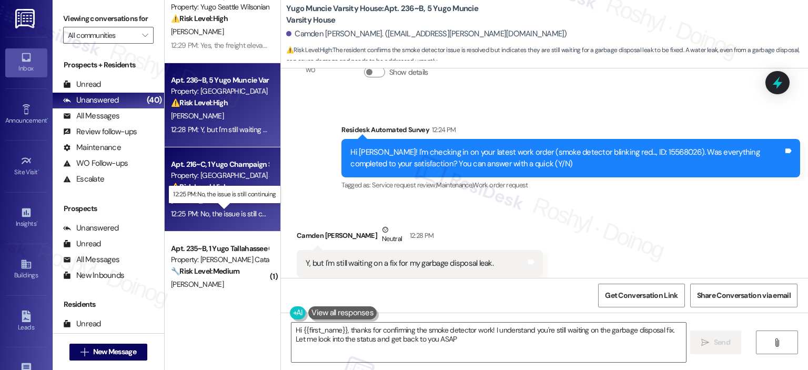
type textarea "Hi {{first_name}}, thanks for confirming the smoke detector work! I understand …"
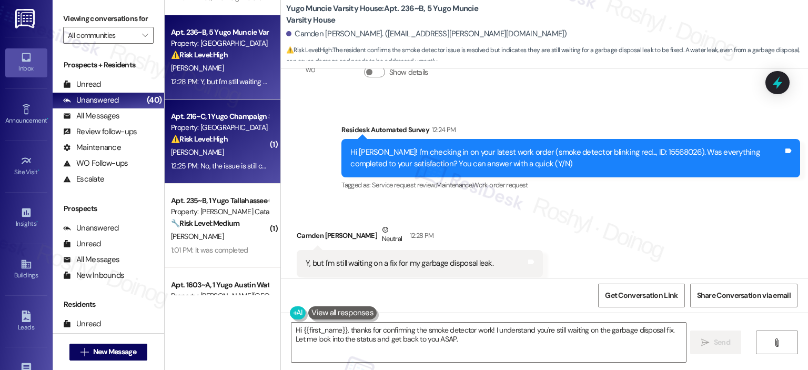
scroll to position [210, 0]
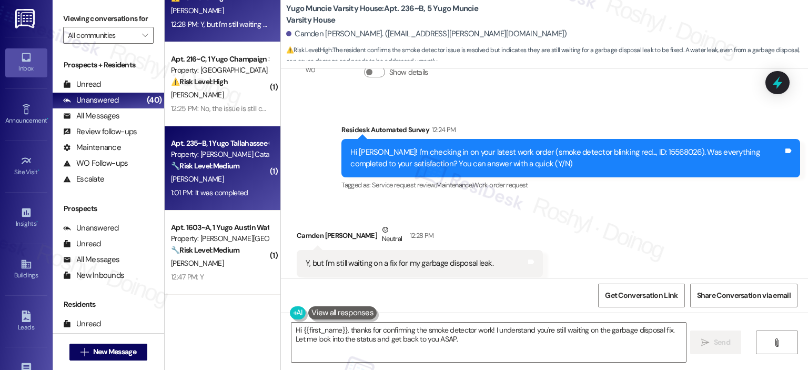
click at [216, 194] on div "1:01 PM: It was completed 1:01 PM: It was completed" at bounding box center [209, 192] width 77 height 9
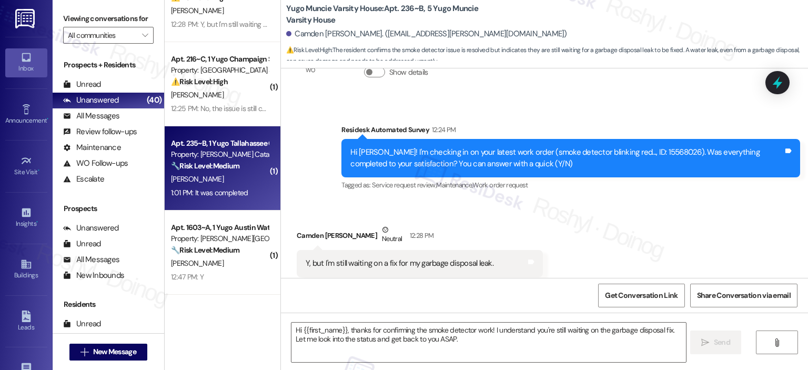
type textarea "Fetching suggested responses. Please feel free to read through the conversation…"
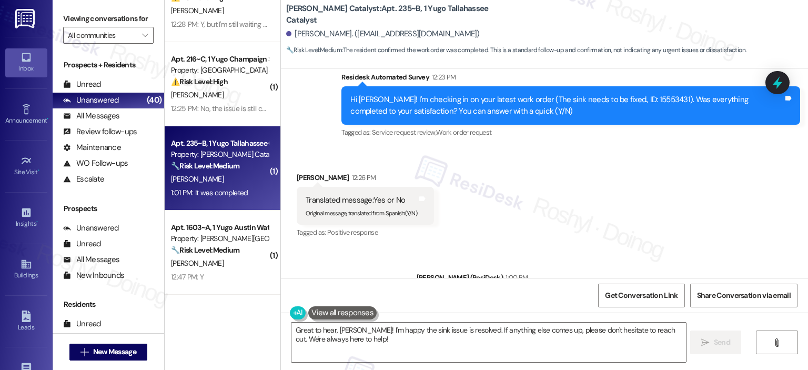
scroll to position [741, 0]
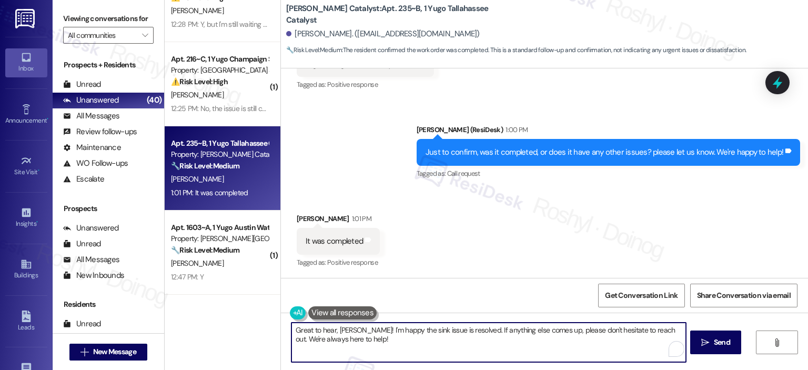
drag, startPoint x: 389, startPoint y: 344, endPoint x: 193, endPoint y: 334, distance: 196.4
click at [193, 334] on div "( 1 ) Apt. 709~B, 1 Yugo Austin Corner Property: Austin Corner ⚠️ Risk Level: H…" at bounding box center [486, 185] width 643 height 370
paste textarea "I'm happy the work order was completed to your satisfaction! We'd also love to …"
type textarea "I'm happy the work order was completed to your satisfaction! We'd also love to …"
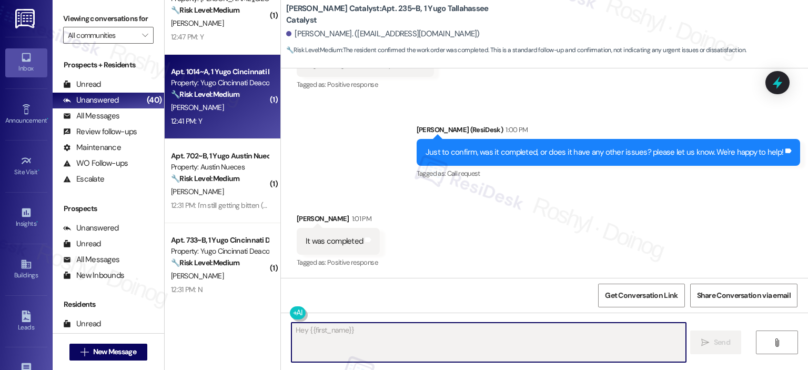
scroll to position [368, 0]
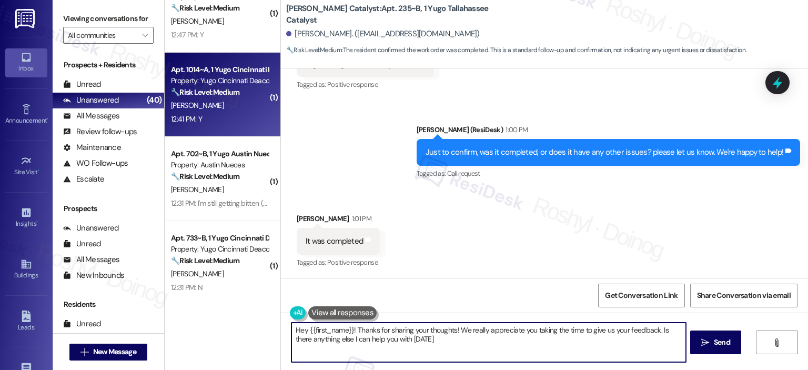
type textarea "Hey {{first_name}}! Thanks for sharing your thoughts! We really appreciate you …"
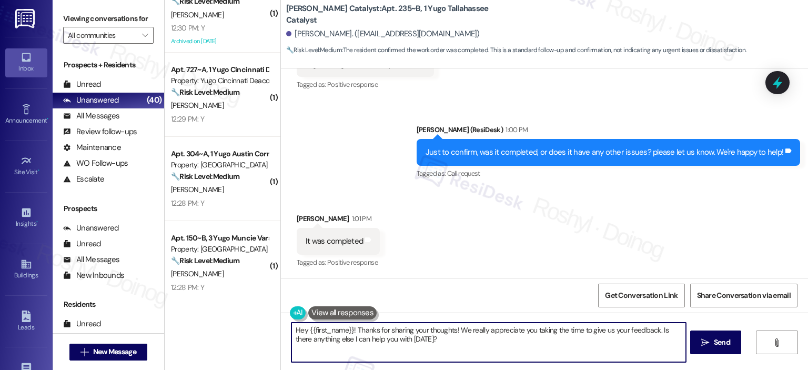
scroll to position [894, 0]
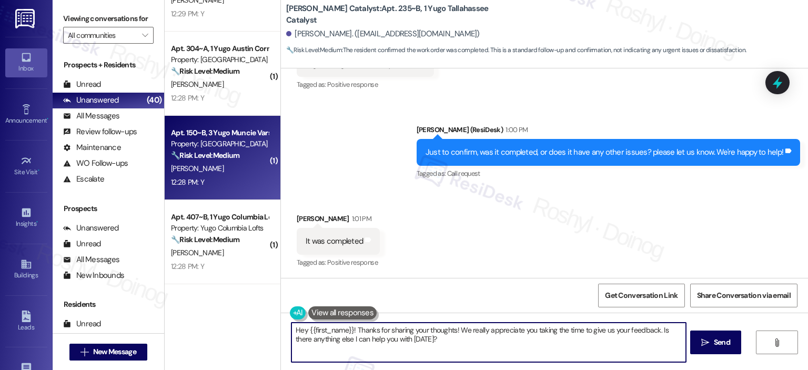
click at [240, 177] on div "12:28 PM: Y 12:28 PM: Y" at bounding box center [219, 182] width 99 height 13
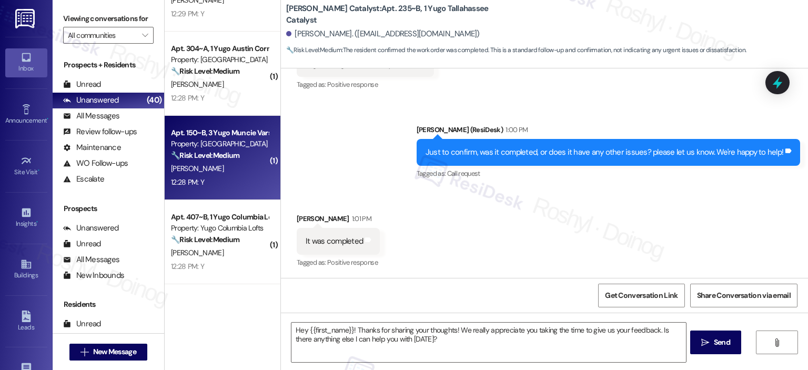
type textarea "Fetching suggested responses. Please feel free to read through the conversation…"
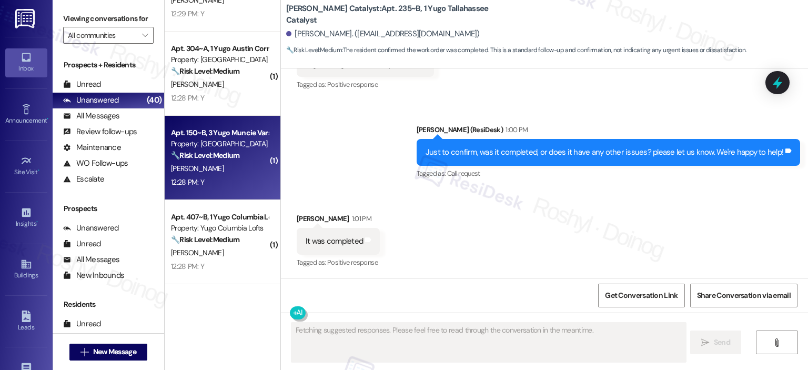
scroll to position [352, 0]
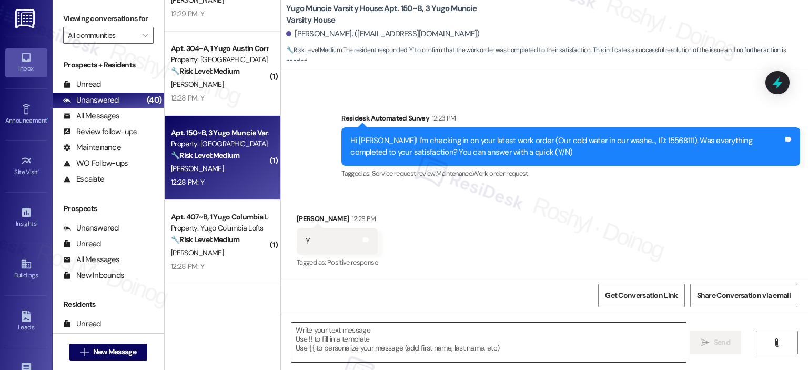
click at [349, 343] on textarea at bounding box center [488, 341] width 394 height 39
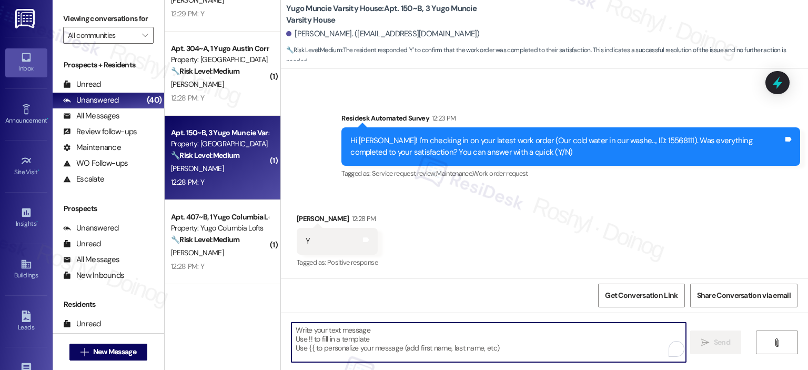
paste textarea "I'm happy the work order was completed to your satisfaction! We'd also love to …"
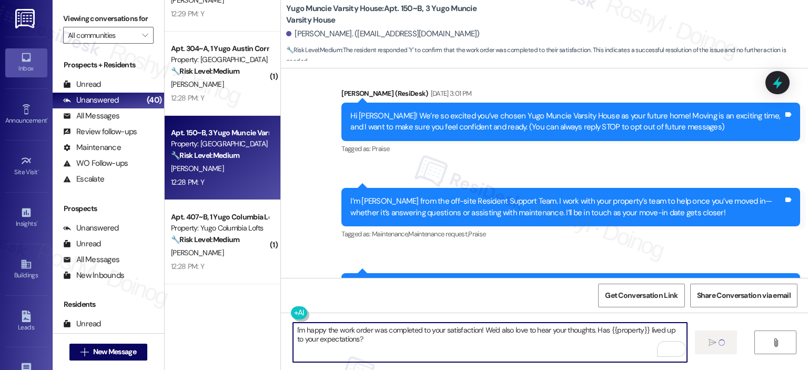
scroll to position [0, 0]
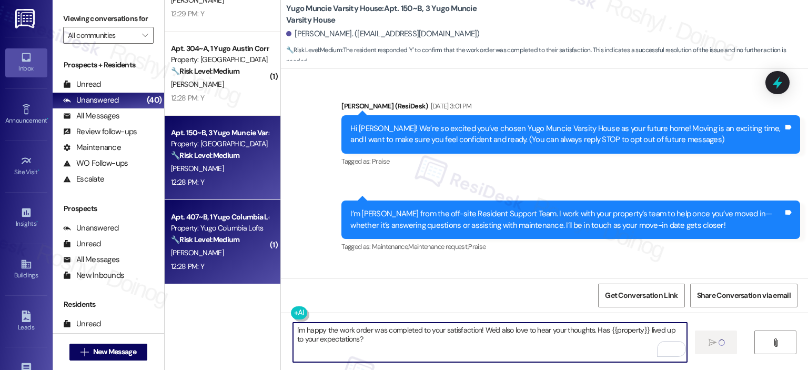
type textarea "I'm happy the work order was completed to your satisfaction! We'd also love to …"
click at [185, 223] on div "Property: Yugo Columbia Lofts" at bounding box center [219, 227] width 97 height 11
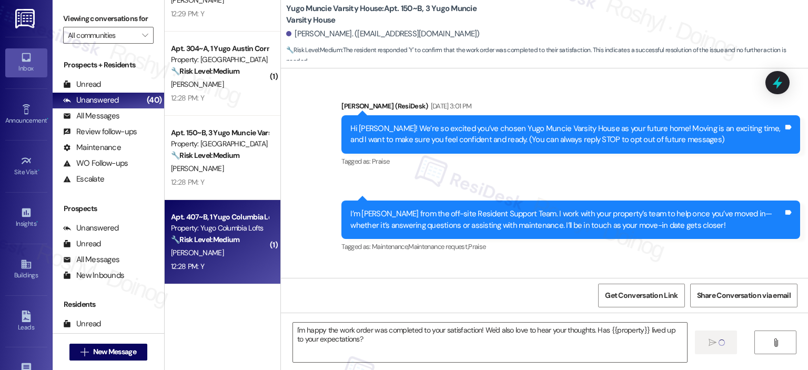
type textarea "Fetching suggested responses. Please feel free to read through the conversation…"
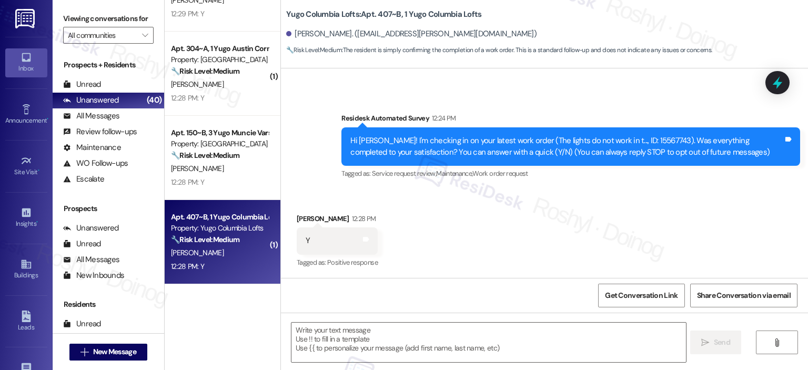
type textarea "Fetching suggested responses. Please feel free to read through the conversation…"
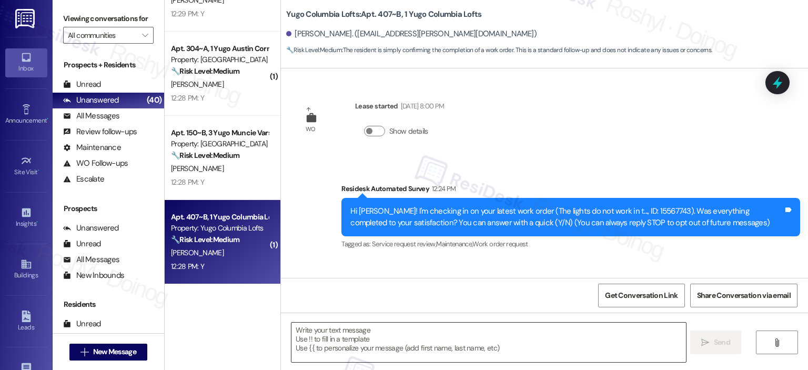
click at [329, 347] on textarea at bounding box center [488, 341] width 394 height 39
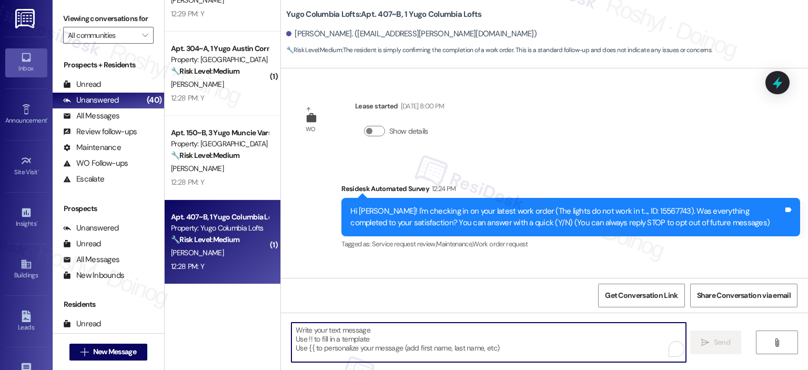
paste textarea "I'm happy the work order was completed to your satisfaction! We'd also love to …"
type textarea "I'm happy the work order was completed to your satisfaction! We'd also love to …"
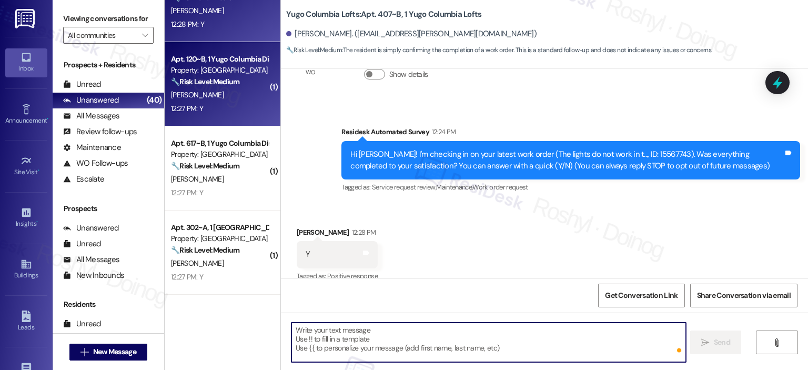
scroll to position [70, 0]
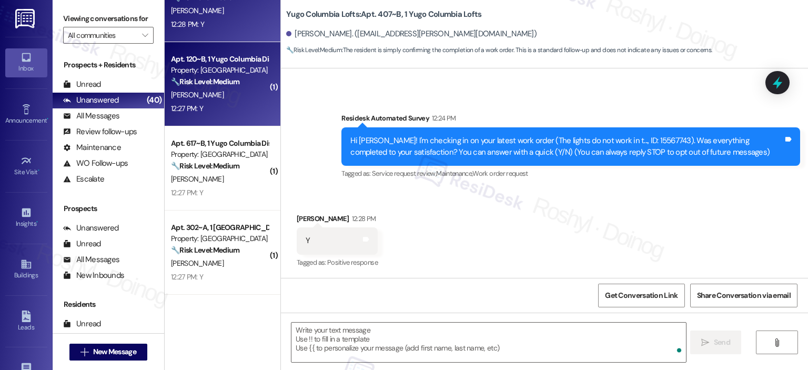
click at [240, 91] on div "B. Moran" at bounding box center [219, 94] width 99 height 13
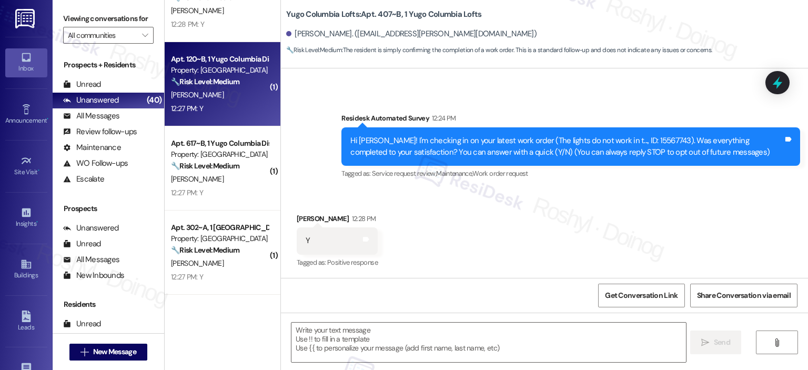
type textarea "Fetching suggested responses. Please feel free to read through the conversation…"
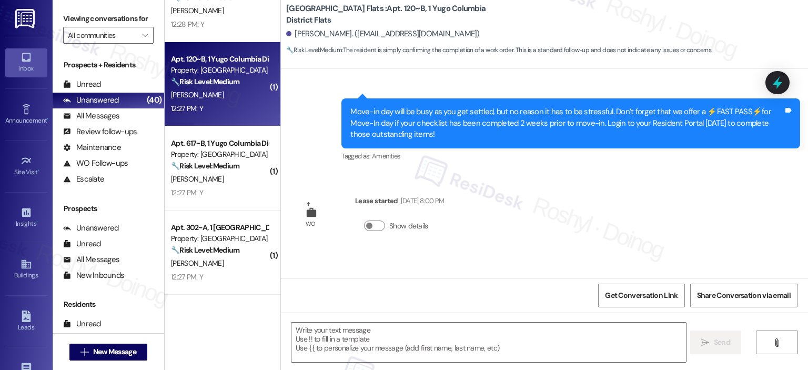
type textarea "Fetching suggested responses. Please feel free to read through the conversation…"
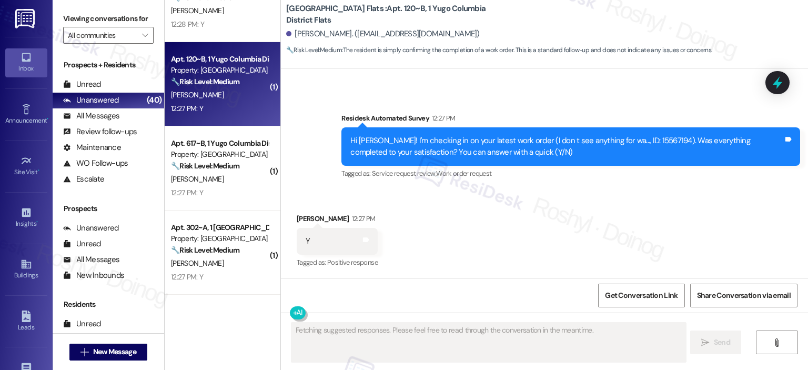
scroll to position [353, 0]
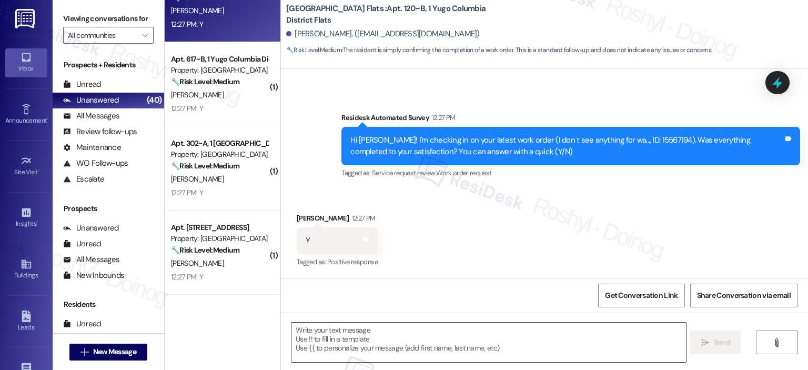
click at [343, 342] on textarea at bounding box center [488, 341] width 394 height 39
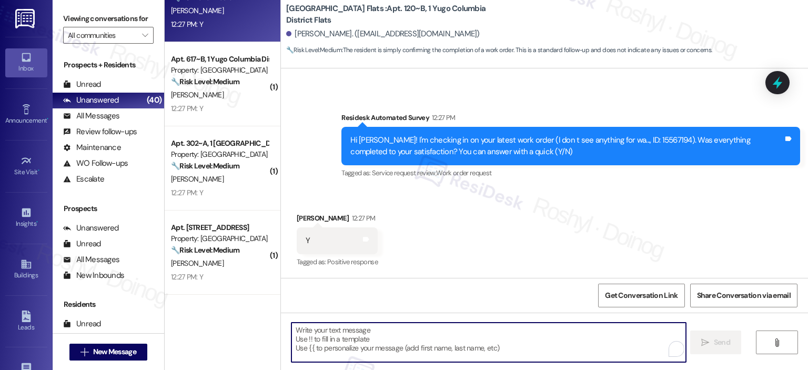
paste textarea "I'm happy the work order was completed to your satisfaction! We'd also love to …"
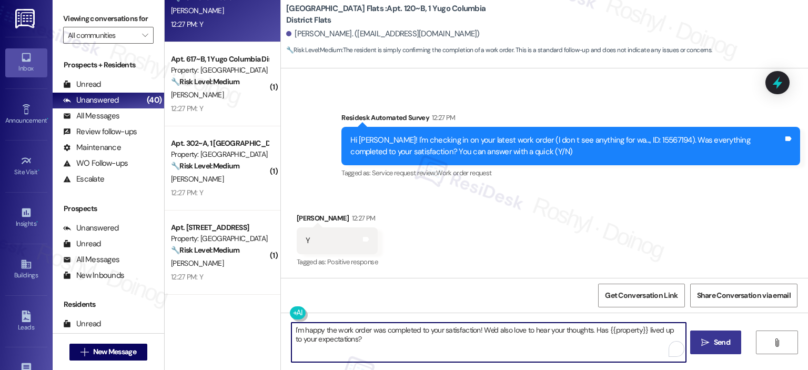
type textarea "I'm happy the work order was completed to your satisfaction! We'd also love to …"
click at [715, 347] on span "Send" at bounding box center [722, 342] width 16 height 11
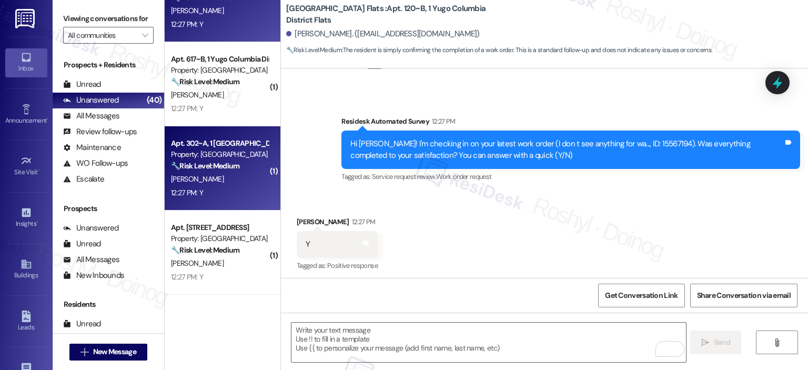
scroll to position [352, 0]
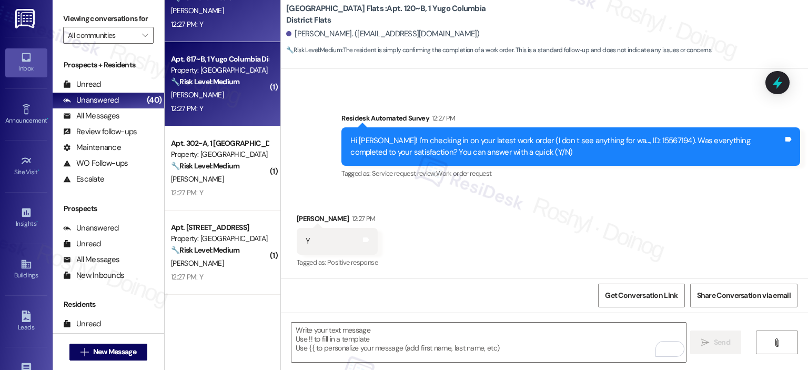
click at [218, 105] on div "12:27 PM: Y 12:27 PM: Y" at bounding box center [219, 108] width 99 height 13
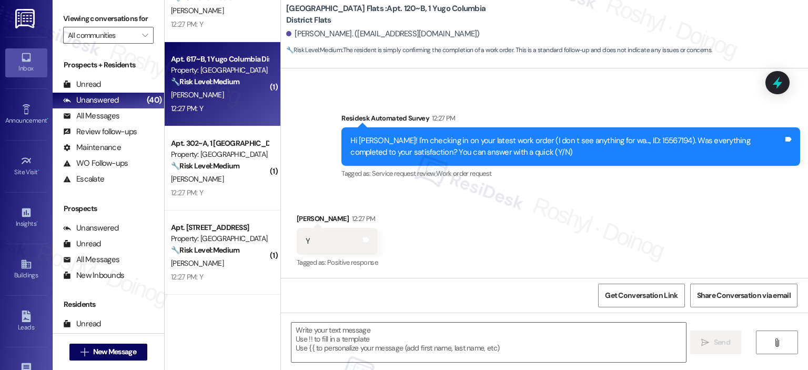
type textarea "Fetching suggested responses. Please feel free to read through the conversation…"
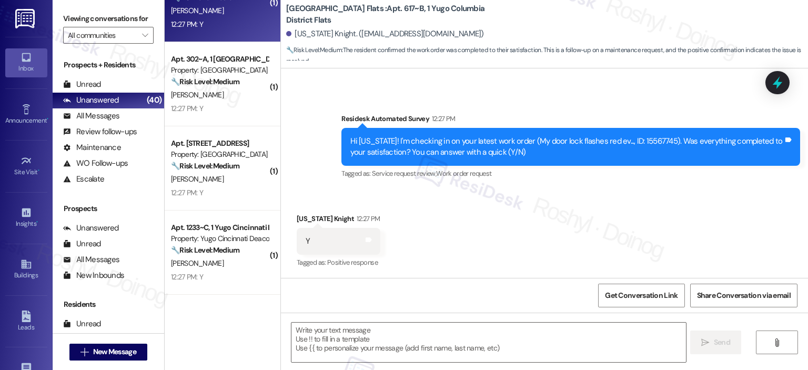
scroll to position [1793, 0]
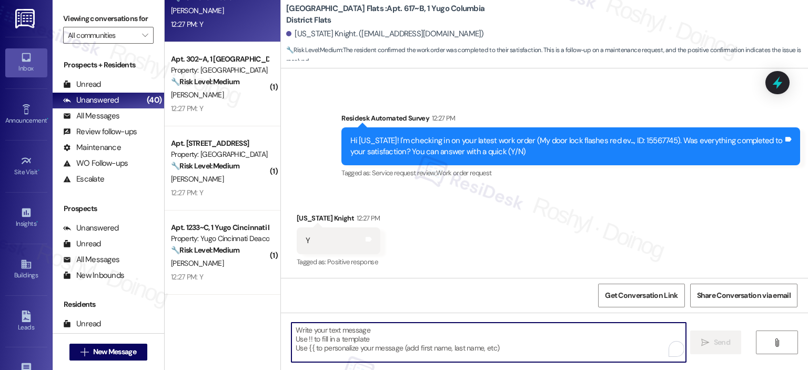
click at [417, 351] on textarea "To enrich screen reader interactions, please activate Accessibility in Grammarl…" at bounding box center [488, 341] width 394 height 39
paste textarea "I'm happy the work order was completed to your satisfaction! We'd also love to …"
type textarea "I'm happy the work order was completed to your satisfaction! We'd also love to …"
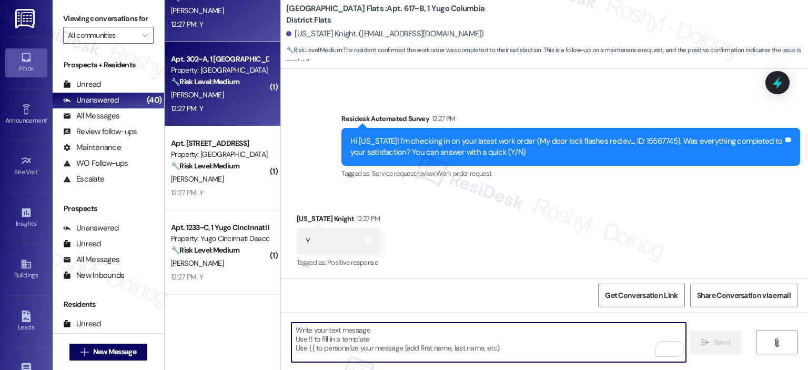
click at [204, 82] on strong "🔧 Risk Level: Medium" at bounding box center [205, 81] width 68 height 9
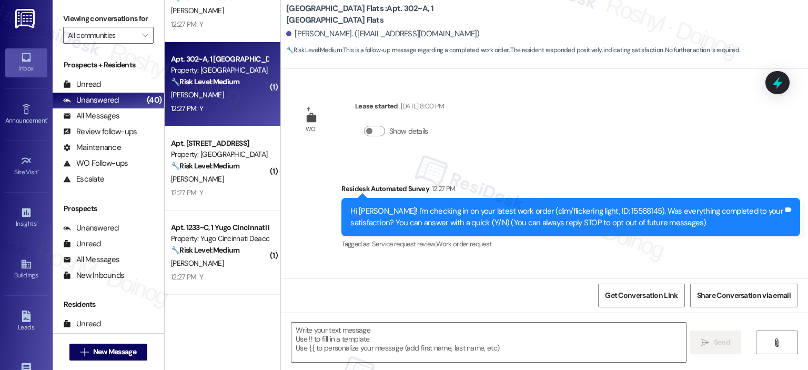
scroll to position [70, 0]
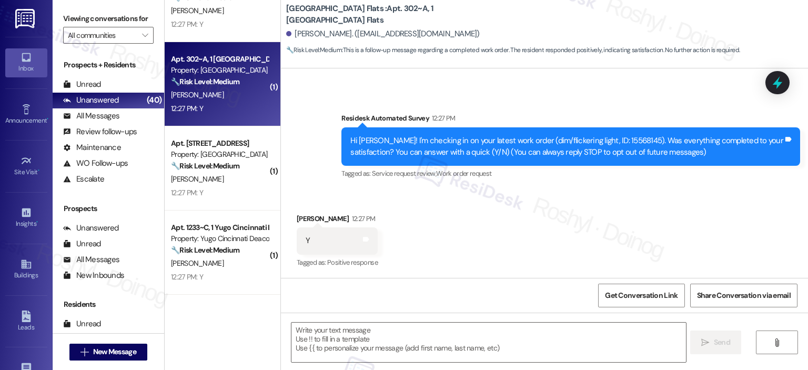
type textarea "Fetching suggested responses. Please feel free to read through the conversation…"
click at [370, 344] on textarea at bounding box center [488, 341] width 394 height 39
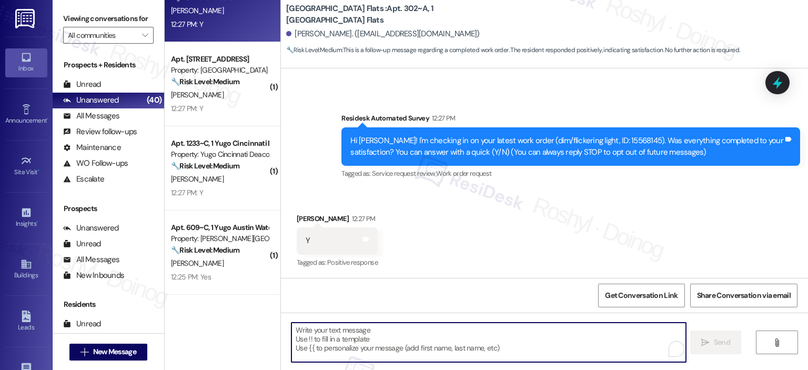
paste textarea "I'm happy the work order was completed to your satisfaction! We'd also love to …"
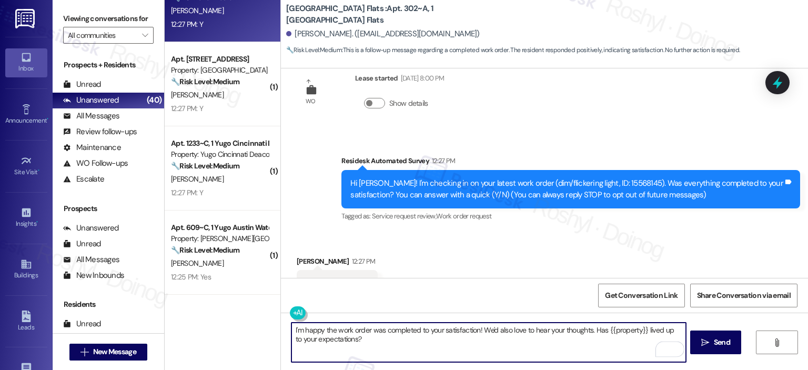
scroll to position [0, 0]
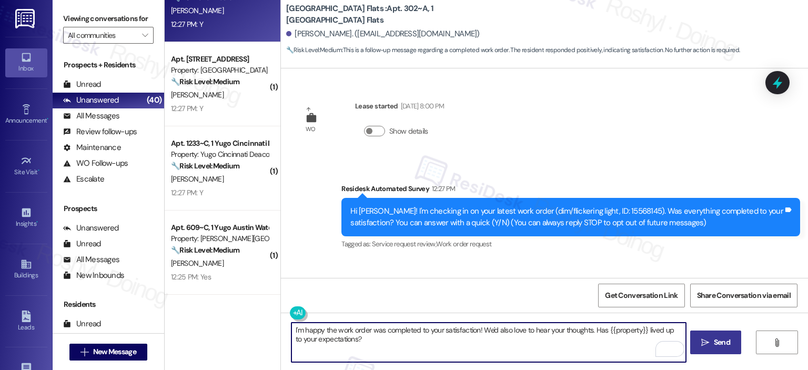
type textarea "I'm happy the work order was completed to your satisfaction! We'd also love to …"
click at [726, 346] on span "Send" at bounding box center [722, 342] width 16 height 11
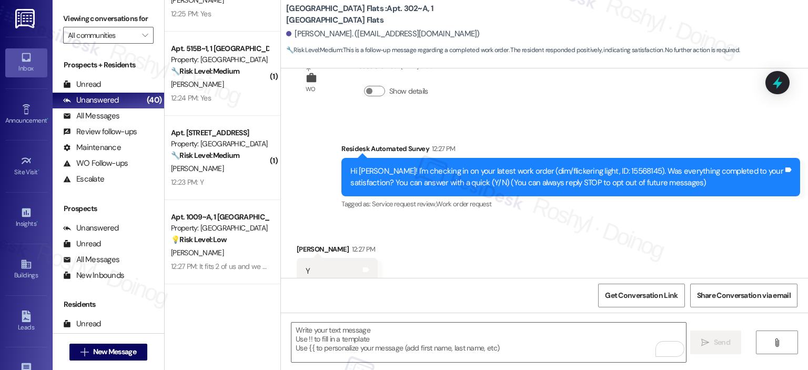
scroll to position [70, 0]
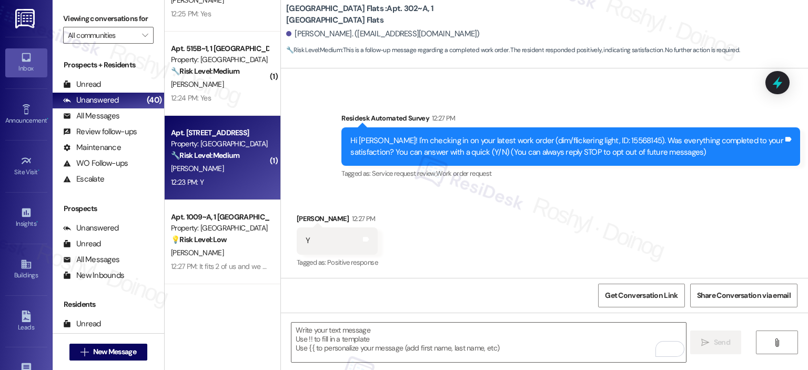
click at [232, 169] on div "S. Basak" at bounding box center [219, 168] width 99 height 13
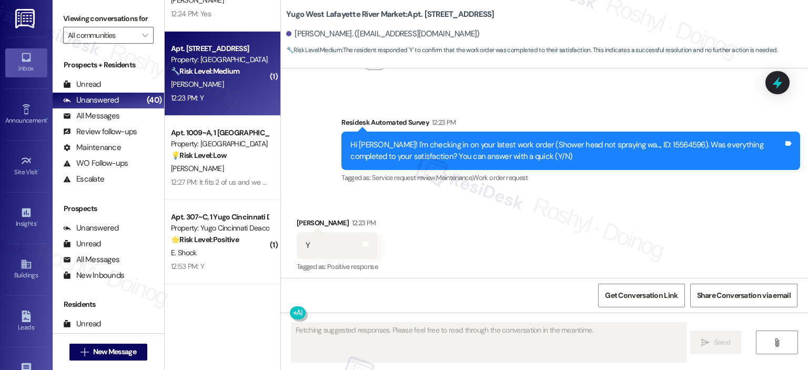
scroll to position [552, 0]
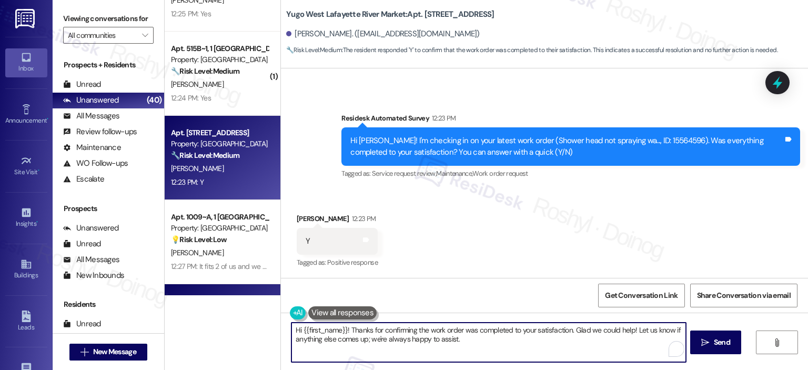
drag, startPoint x: 467, startPoint y: 350, endPoint x: 192, endPoint y: 290, distance: 281.7
click at [194, 291] on div "( 1 ) Apt. 203~B, 1 Yugo Austin Corner Property: Austin Corner 🔧 Risk Level: Me…" at bounding box center [486, 185] width 643 height 370
paste textarea "I'm happy the work order was completed to your satisfaction! We'd also love to …"
type textarea "I'm happy the work order was completed to your satisfaction! We'd also love to …"
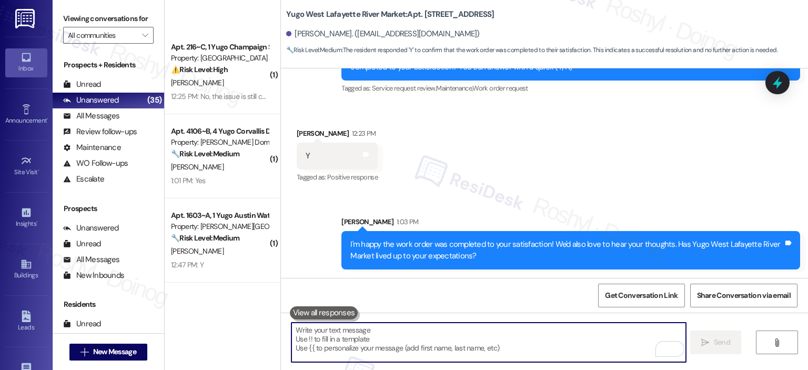
scroll to position [0, 0]
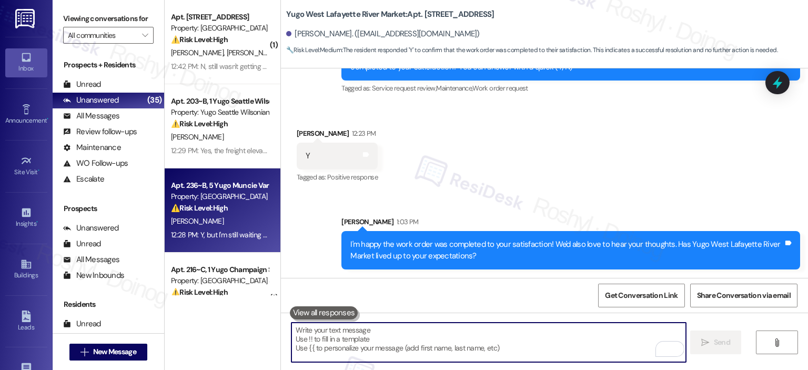
click at [244, 225] on div "[PERSON_NAME]" at bounding box center [219, 221] width 99 height 13
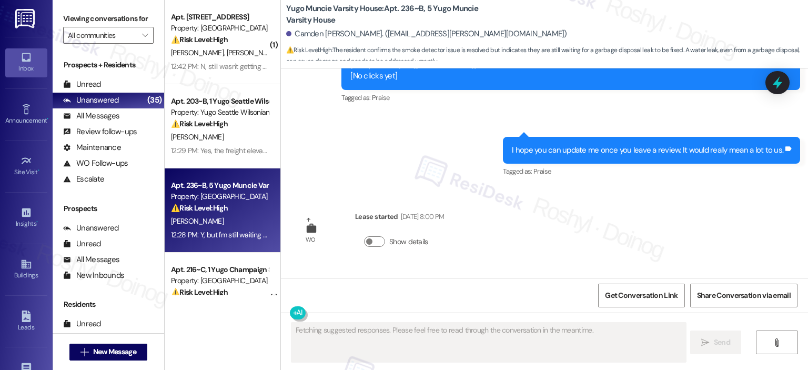
scroll to position [1439, 0]
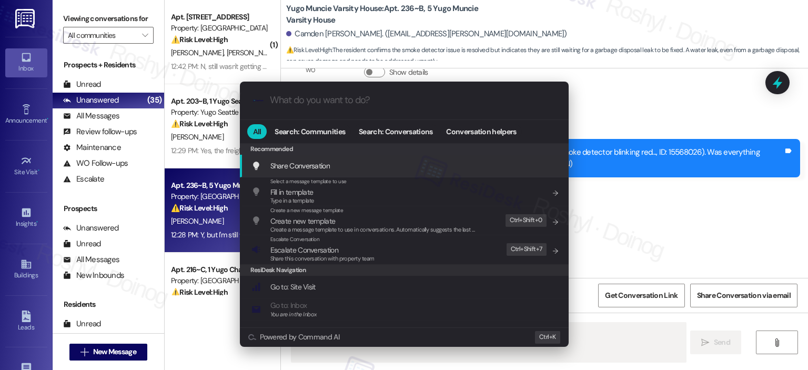
type textarea "Hey"
type input "m"
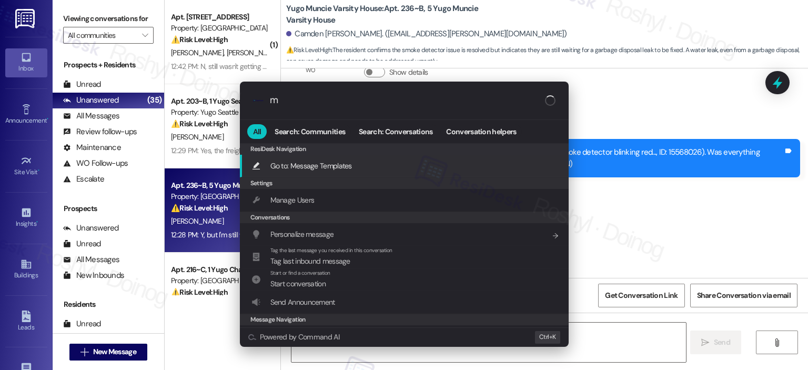
type textarea "Hey"
type input "mod"
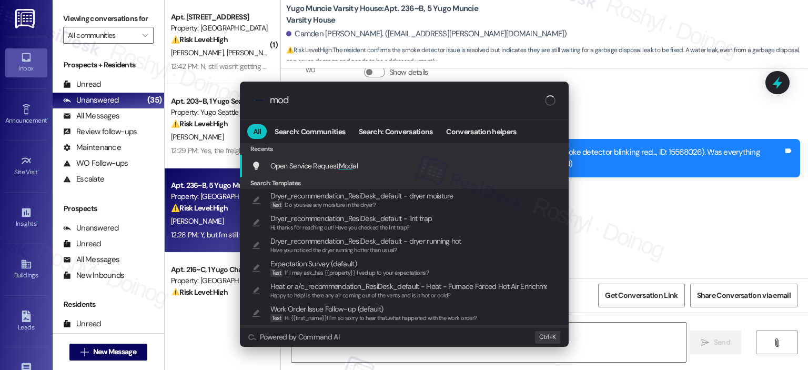
type textarea "Hey {{first_name}}! Thanks"
type input "moda"
type textarea "Hey {{first_name}}! Thanks for"
type input "modal"
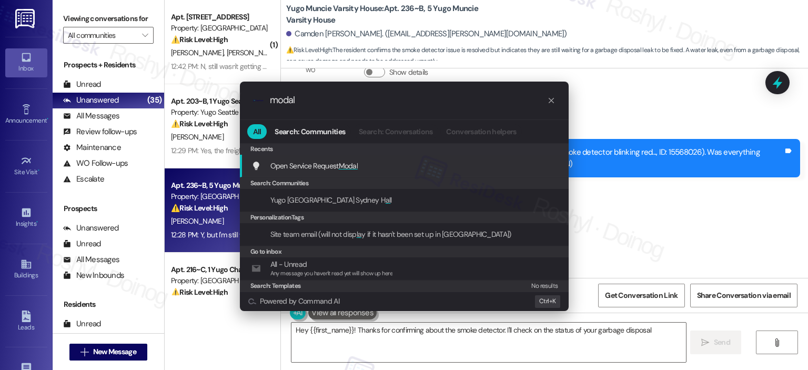
type textarea "Hey {{first_name}}! Thanks for confirming about the smoke detector. I'll check …"
type input "modal"
click at [413, 160] on div "Open Service Request Modal Add shortcut" at bounding box center [405, 166] width 308 height 12
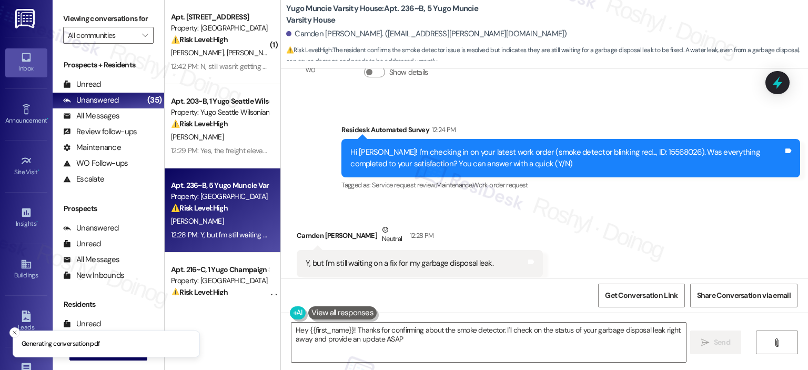
type textarea "Hey {{first_name}}! Thanks for confirming about the smoke detector. I'll check …"
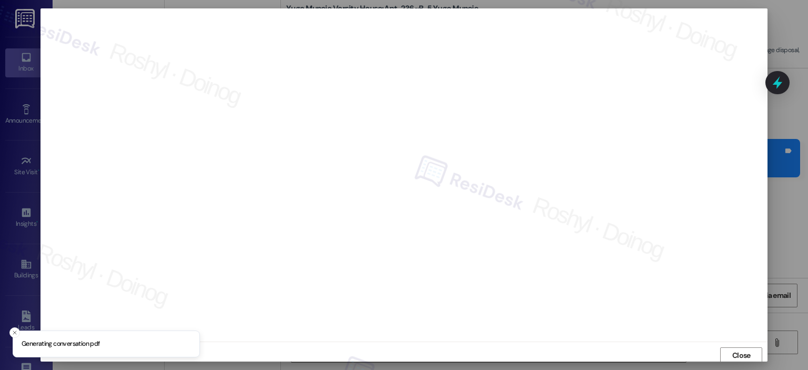
scroll to position [2, 0]
click at [730, 355] on span "Close" at bounding box center [741, 353] width 23 height 11
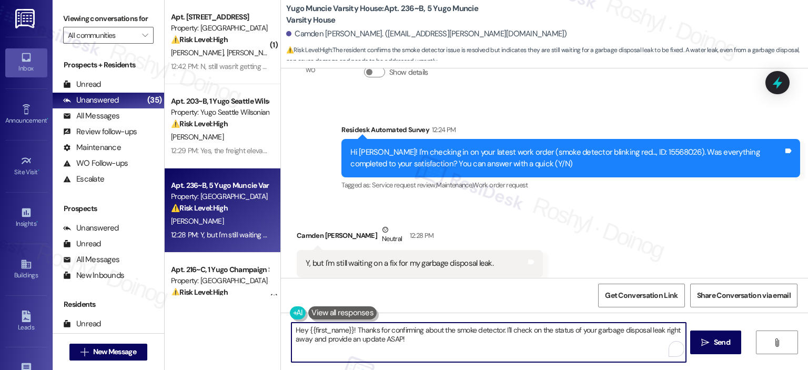
drag, startPoint x: 419, startPoint y: 349, endPoint x: 265, endPoint y: 329, distance: 154.9
click at [265, 329] on div "( 1 ) Apt. 709~B, 1 Yugo Austin Corner Property: Austin Corner ⚠️ Risk Level: H…" at bounding box center [486, 185] width 643 height 370
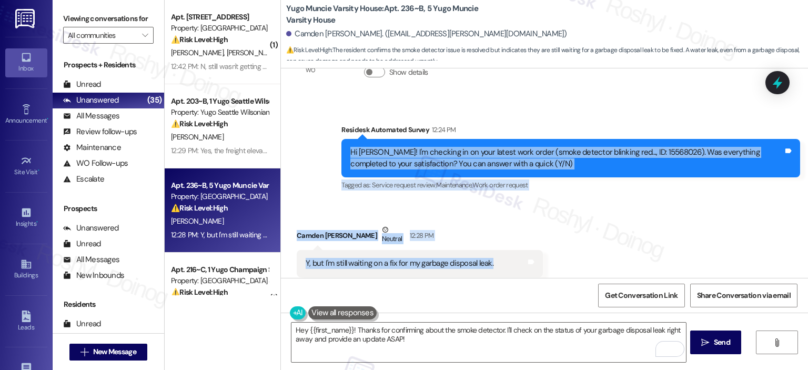
copy div "Hi Camden! I'm checking in on your latest work order (smoke detector blinking r…"
drag, startPoint x: 497, startPoint y: 239, endPoint x: 343, endPoint y: 118, distance: 195.8
click at [343, 118] on div "Survey, sent via SMS Residesk Automated Survey Mar 19, 2025 at 12:31 PM Hi Camd…" at bounding box center [544, 172] width 527 height 209
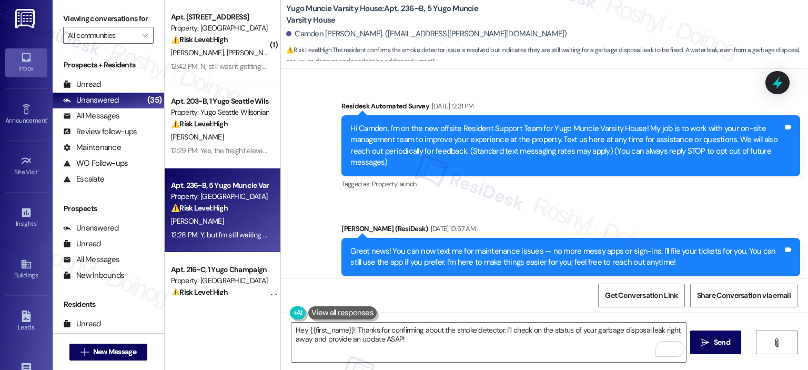
scroll to position [1439, 0]
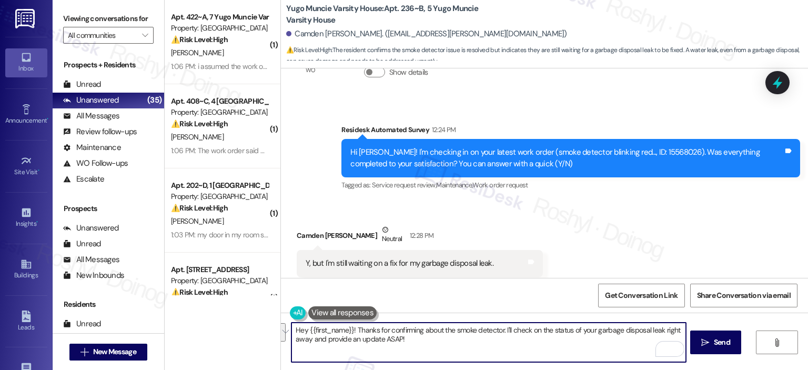
drag, startPoint x: 501, startPoint y: 326, endPoint x: 555, endPoint y: 345, distance: 57.9
click at [555, 345] on textarea "Hey {{first_name}}! Thanks for confirming about the smoke detector. I'll check …" at bounding box center [488, 341] width 394 height 39
paste textarea "can go ahead and submit a request for you—could you let me know where the leak …"
drag, startPoint x: 351, startPoint y: 325, endPoint x: 183, endPoint y: 300, distance: 170.0
click at [199, 303] on div "( 1 ) Apt. 422~A, 7 Yugo Muncie Varsity House Property: Yugo Muncie Varsity Hou…" at bounding box center [486, 185] width 643 height 370
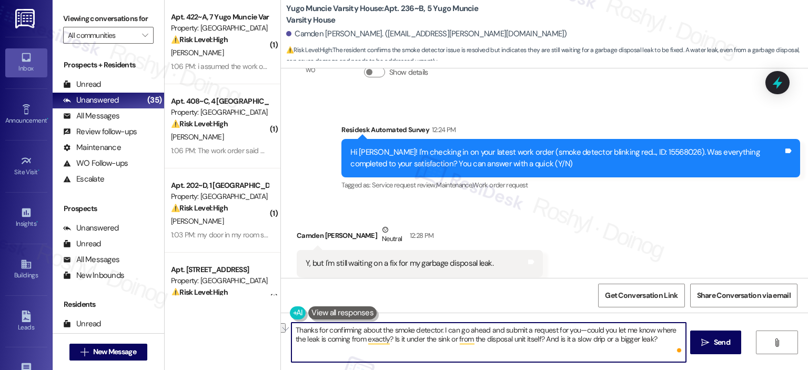
drag, startPoint x: 438, startPoint y: 331, endPoint x: 242, endPoint y: 322, distance: 195.9
click at [242, 322] on div "( 1 ) Apt. 422~A, 7 Yugo Muncie Varsity House Property: Yugo Muncie Varsity Hou…" at bounding box center [486, 185] width 643 height 370
paste textarea "I’m really glad to hear the work order was completed for you!"
drag, startPoint x: 474, startPoint y: 330, endPoint x: 614, endPoint y: 331, distance: 140.4
click at [614, 331] on textarea "I’m really glad to hear the work order was completed for you! I can go ahead an…" at bounding box center [488, 341] width 394 height 39
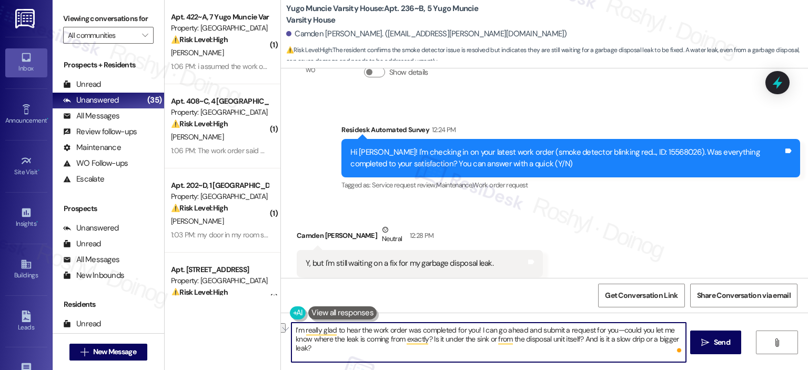
paste textarea "Has maintenance come by at all to check the disposal since you first reported i…"
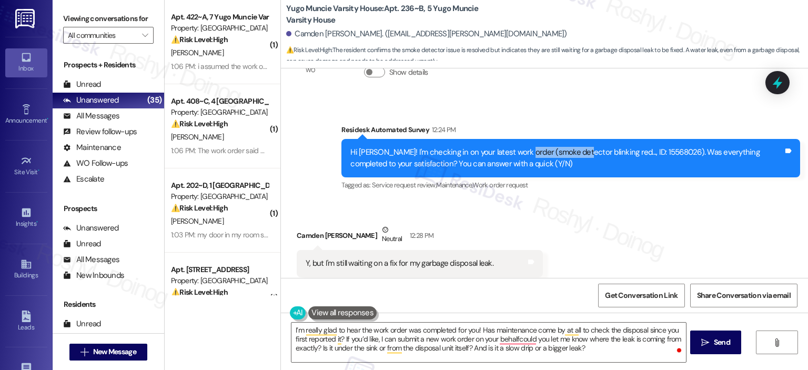
copy div "smoke detector b"
copy div "smoke detector"
drag, startPoint x: 519, startPoint y: 130, endPoint x: 572, endPoint y: 129, distance: 53.1
click at [572, 147] on div "Hi Camden! I'm checking in on your latest work order (smoke detector blinking r…" at bounding box center [566, 158] width 433 height 23
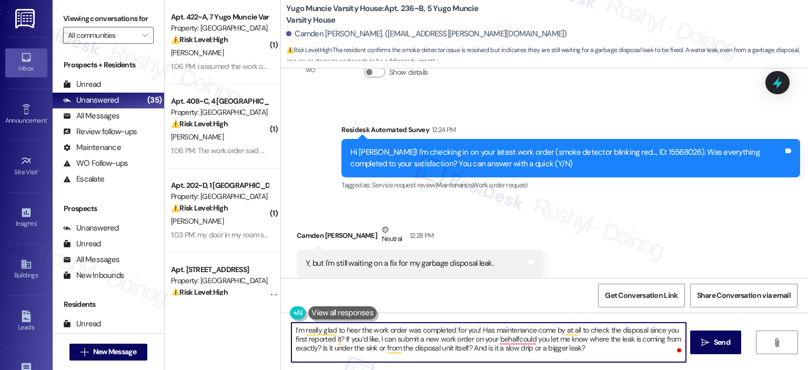
click at [400, 332] on textarea "I’m really glad to hear the work order was completed for you! Has maintenance c…" at bounding box center [488, 341] width 394 height 39
paste textarea "smoke detector"
click at [402, 328] on textarea "I’m really glad to hear the work order smoke detector was completed for you! Ha…" at bounding box center [488, 341] width 394 height 39
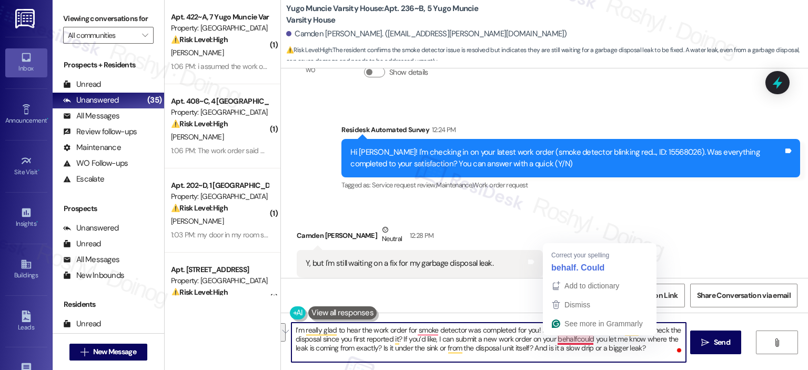
drag, startPoint x: 534, startPoint y: 327, endPoint x: 580, endPoint y: 341, distance: 47.9
click at [584, 339] on textarea "I’m really glad to hear the work order for smoke detector was completed for you…" at bounding box center [488, 341] width 394 height 39
click at [572, 345] on textarea "I’m really glad to hear the work order for smoke detector was completed for you…" at bounding box center [488, 341] width 394 height 39
click at [569, 337] on textarea "I’m really glad to hear the work order for smoke detector was completed for you…" at bounding box center [488, 341] width 394 height 39
click at [570, 338] on textarea "I’m really glad to hear the work order for smoke detector was completed for you…" at bounding box center [488, 341] width 394 height 39
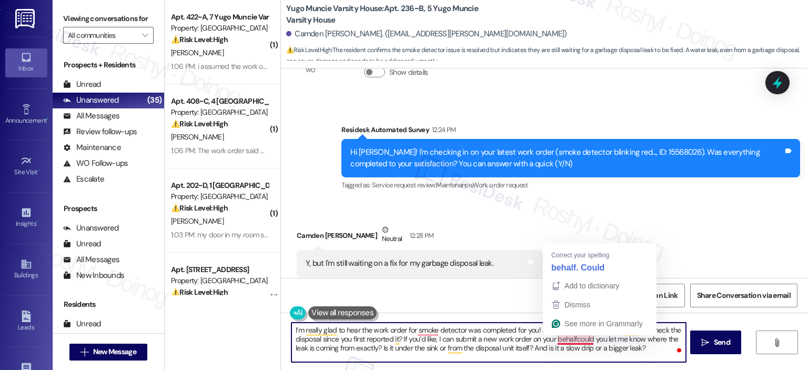
click at [570, 341] on textarea "I’m really glad to hear the work order for smoke detector was completed for you…" at bounding box center [488, 341] width 394 height 39
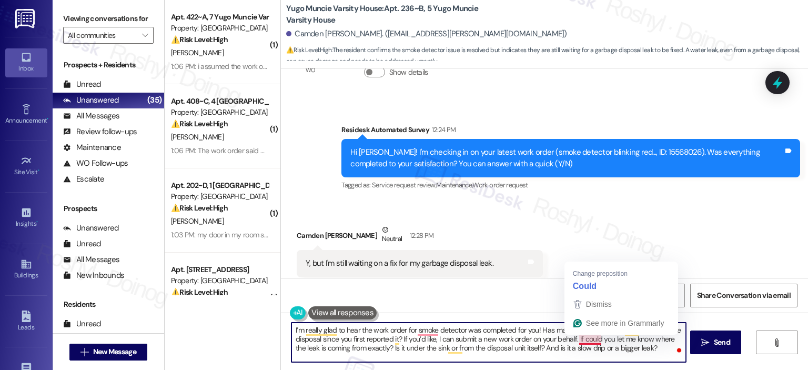
click at [588, 342] on textarea "I’m really glad to hear the work order for smoke detector was completed for you…" at bounding box center [488, 341] width 394 height 39
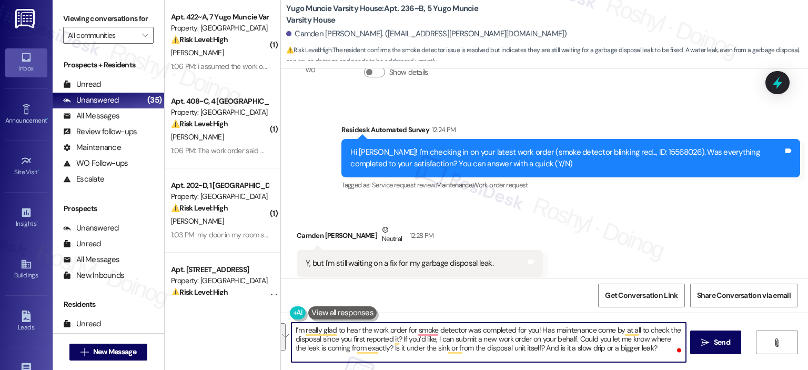
drag, startPoint x: 648, startPoint y: 352, endPoint x: 536, endPoint y: 328, distance: 114.5
click at [536, 328] on textarea "I’m really glad to hear the work order for smoke detector was completed for you…" at bounding box center [488, 341] width 394 height 39
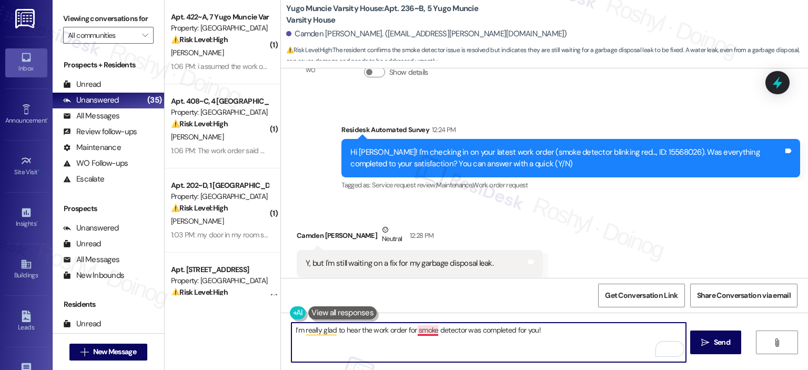
click at [423, 331] on textarea "I’m really glad to hear the work order for smoke detector was completed for you!" at bounding box center [488, 341] width 394 height 39
type textarea "I’m really glad to hear the work order for the smoke detector was completed for…"
click at [729, 348] on button " Send" at bounding box center [715, 342] width 51 height 24
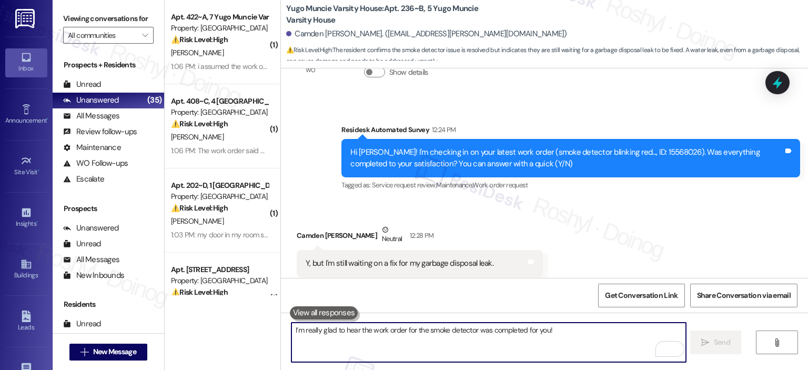
click at [427, 337] on textarea "I’m really glad to hear the work order for the smoke detector was completed for…" at bounding box center [488, 341] width 394 height 39
paste textarea "Has maintenance come by at all to check the disposal since you first reported i…"
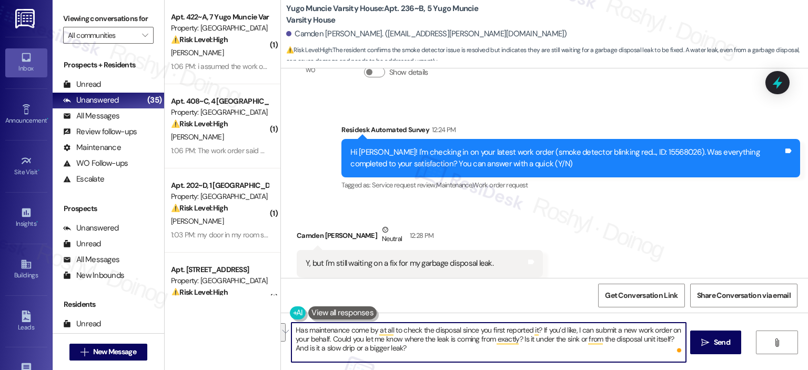
drag, startPoint x: 326, startPoint y: 337, endPoint x: 429, endPoint y: 359, distance: 105.3
click at [429, 359] on textarea "Has maintenance come by at all to check the disposal since you first reported i…" at bounding box center [488, 341] width 394 height 39
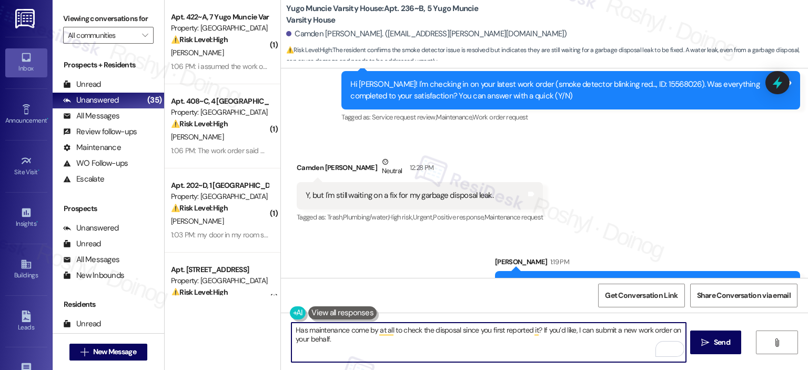
scroll to position [1512, 0]
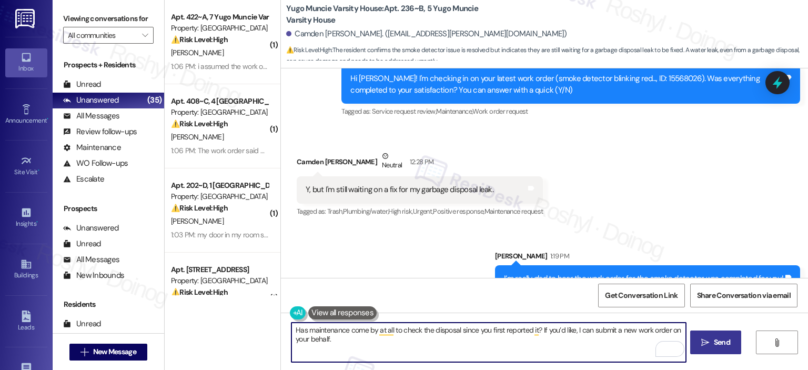
type textarea "Has maintenance come by at all to check the disposal since you first reported i…"
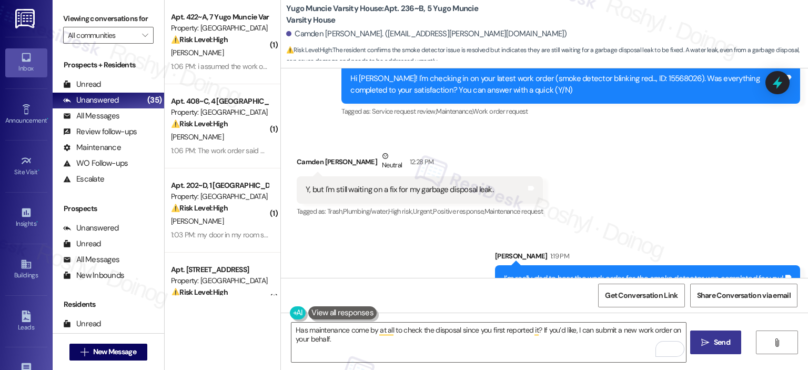
click at [715, 346] on span "Send" at bounding box center [722, 342] width 16 height 11
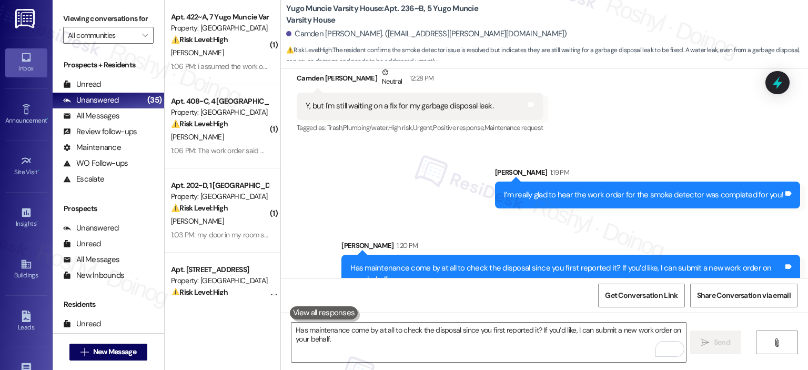
scroll to position [1597, 0]
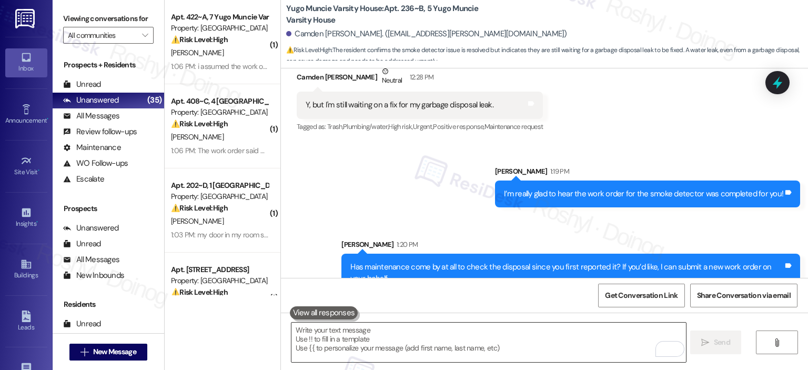
click at [339, 332] on textarea "To enrich screen reader interactions, please activate Accessibility in Grammarl…" at bounding box center [488, 341] width 394 height 39
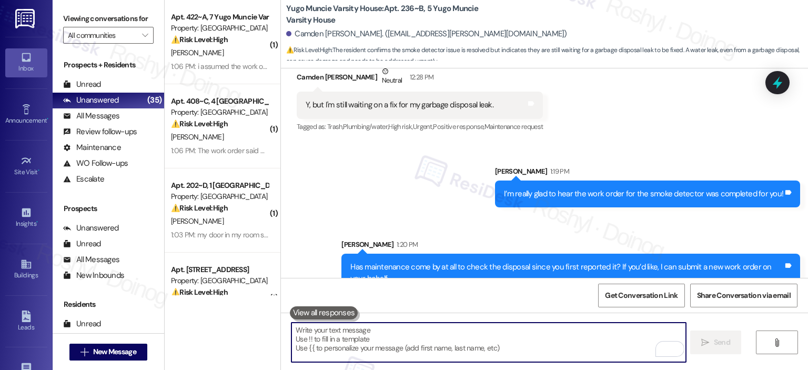
paste textarea "Could you let me know where the leak is coming from exactly? Is it under the si…"
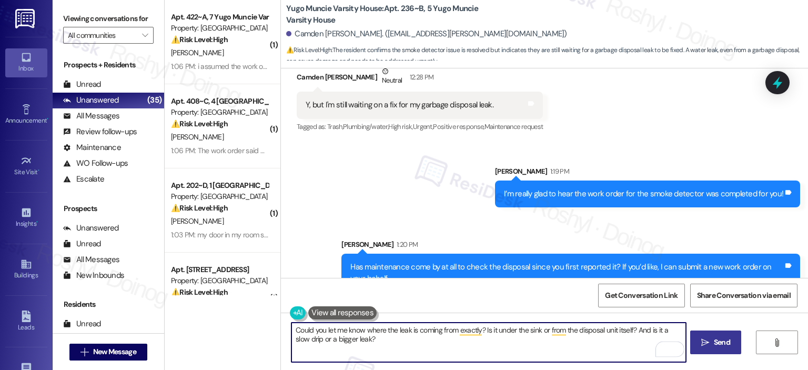
type textarea "Could you let me know where the leak is coming from exactly? Is it under the si…"
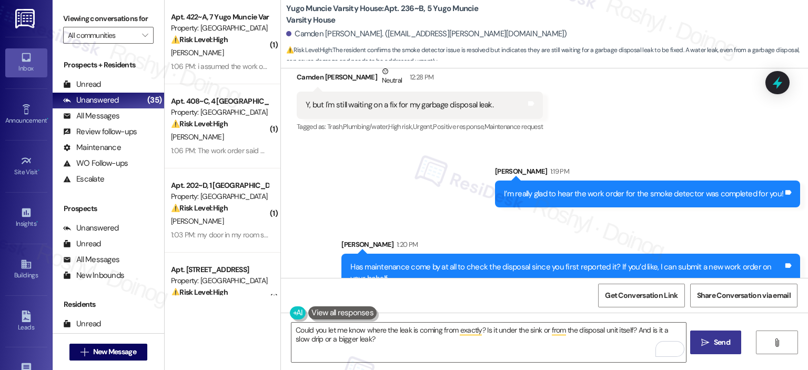
click at [719, 342] on span "Send" at bounding box center [722, 342] width 16 height 11
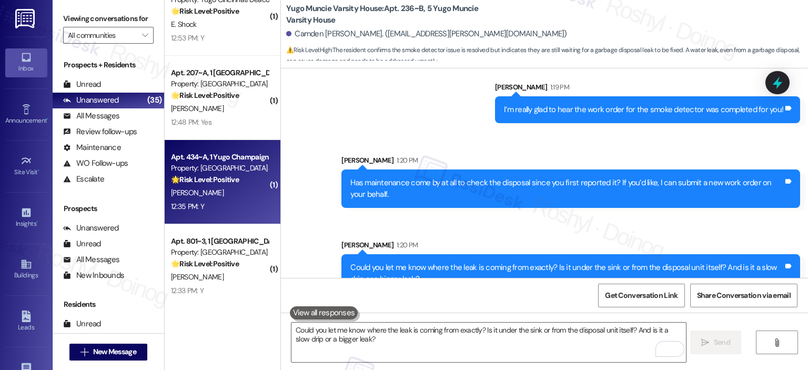
scroll to position [2240, 0]
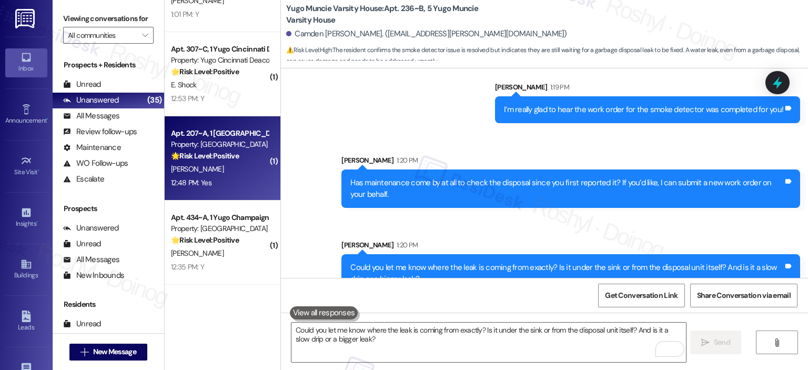
click at [215, 167] on div "R. Yao" at bounding box center [219, 169] width 99 height 13
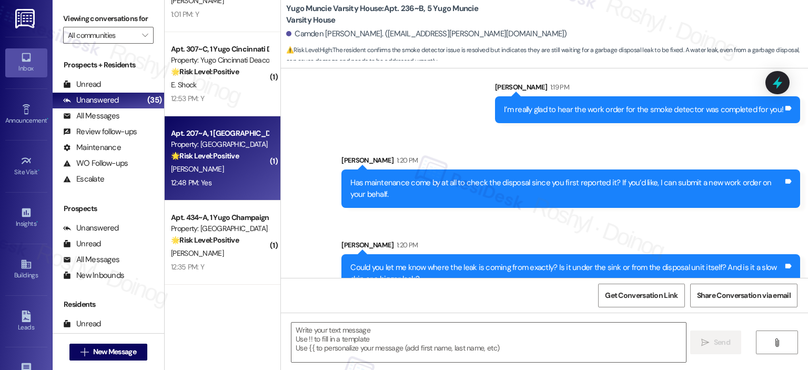
type textarea "Fetching suggested responses. Please feel free to read through the conversation…"
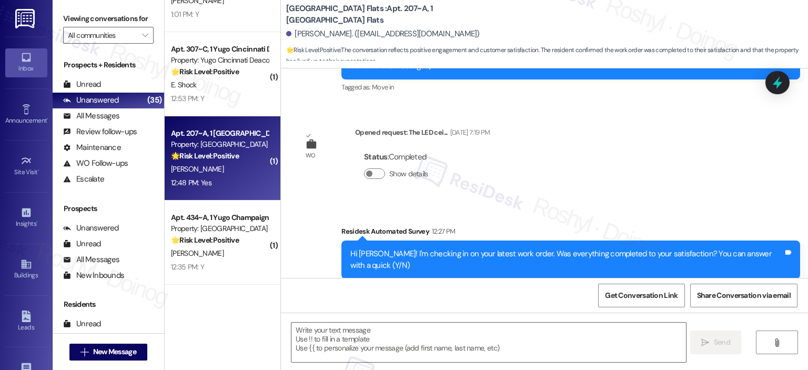
type textarea "Fetching suggested responses. Please feel free to read through the conversation…"
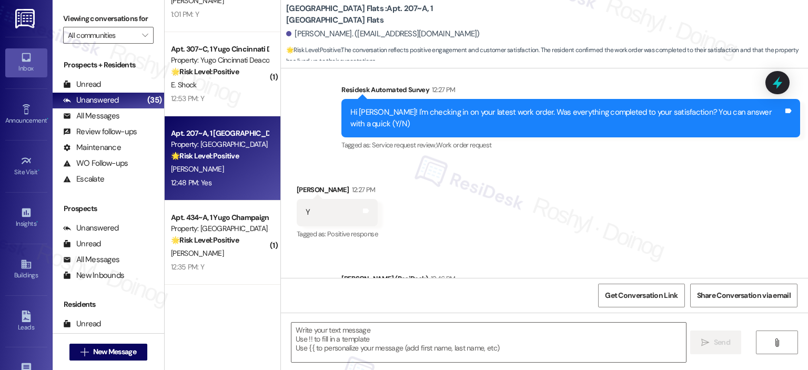
scroll to position [438, 0]
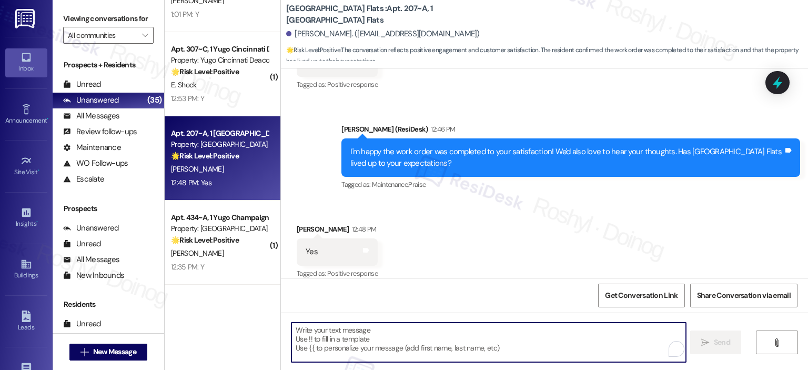
click at [373, 337] on textarea "To enrich screen reader interactions, please activate Accessibility in Grammarl…" at bounding box center [488, 341] width 394 height 39
paste textarea "I'm happy the work order was completed to your satisfaction! We'd also love to …"
type textarea "I'm happy the work order was completed to your satisfaction! We'd also love to …"
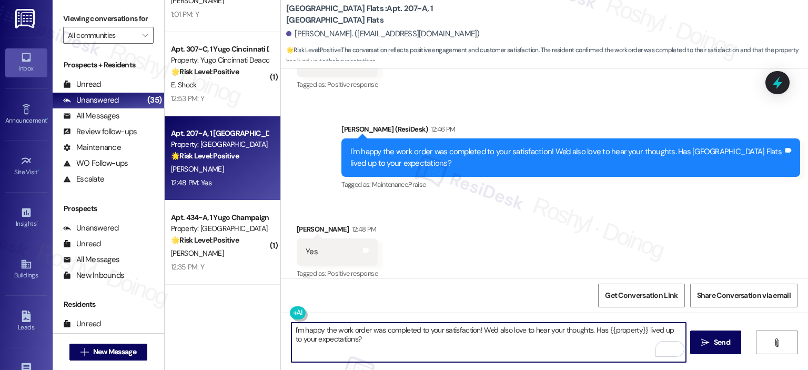
drag, startPoint x: 353, startPoint y: 341, endPoint x: 231, endPoint y: 304, distance: 128.1
click at [231, 304] on div "( 1 ) Apt. 150~B, 3 Yugo Muncie Varsity House Property: Yugo Muncie Varsity Hou…" at bounding box center [486, 185] width 643 height 370
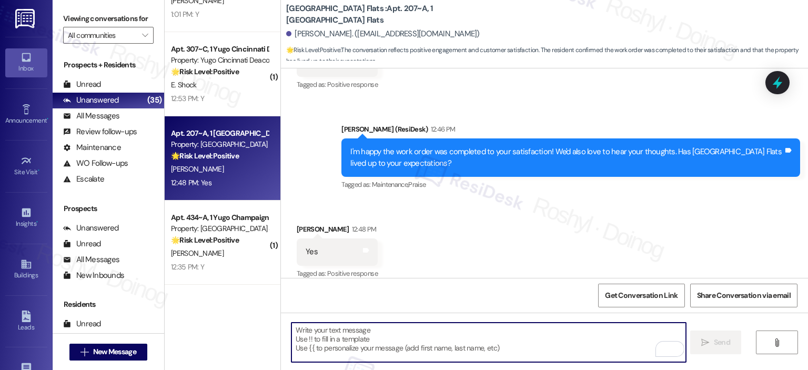
click at [352, 337] on textarea "To enrich screen reader interactions, please activate Accessibility in Grammarl…" at bounding box center [488, 341] width 394 height 39
paste textarea "That’s great to hear, {{first_name}}! Thanks for sharing, we’re so glad {{prope…"
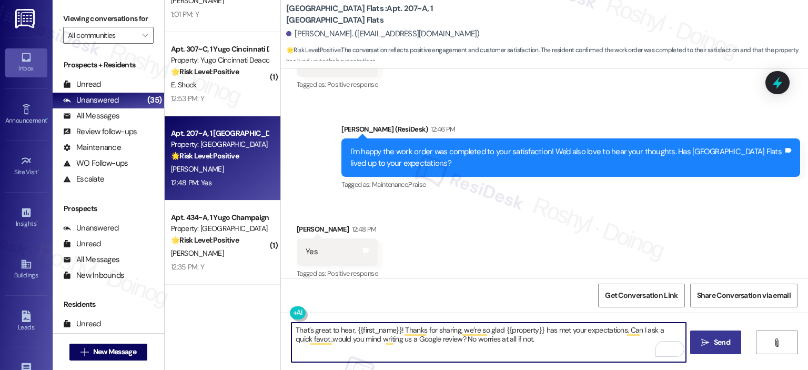
type textarea "That’s great to hear, {{first_name}}! Thanks for sharing, we’re so glad {{prope…"
click at [701, 342] on icon "" at bounding box center [705, 342] width 8 height 8
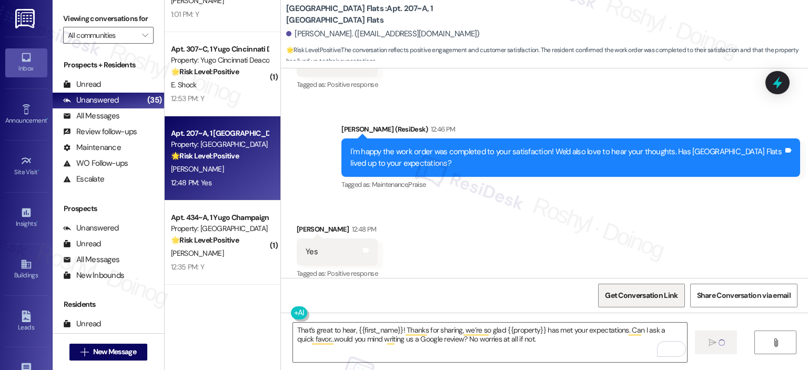
click at [633, 300] on span "Get Conversation Link" at bounding box center [641, 295] width 73 height 11
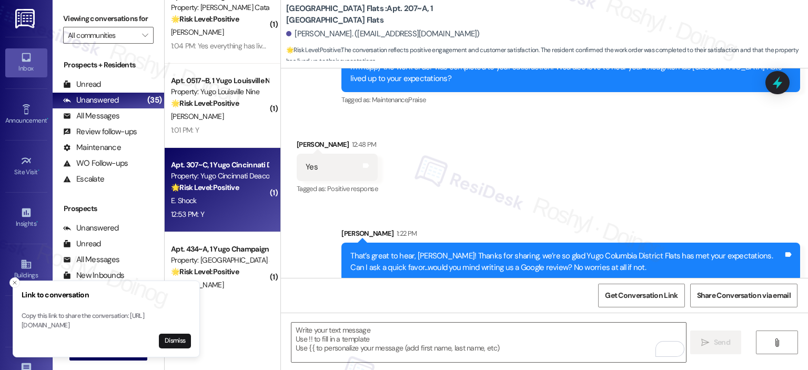
scroll to position [2240, 0]
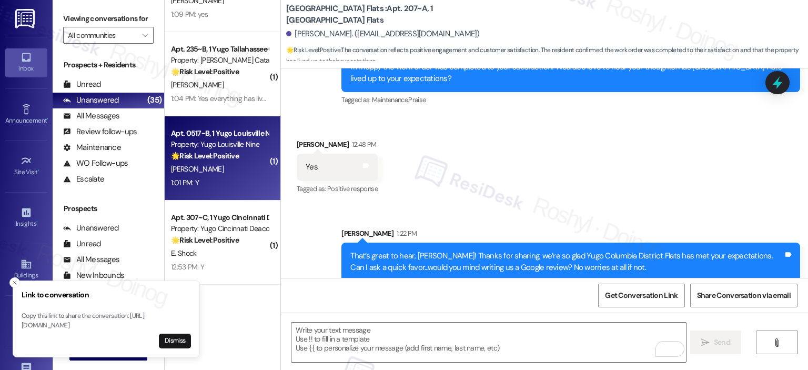
click at [223, 140] on div "Property: Yugo Louisville Nine" at bounding box center [219, 144] width 97 height 11
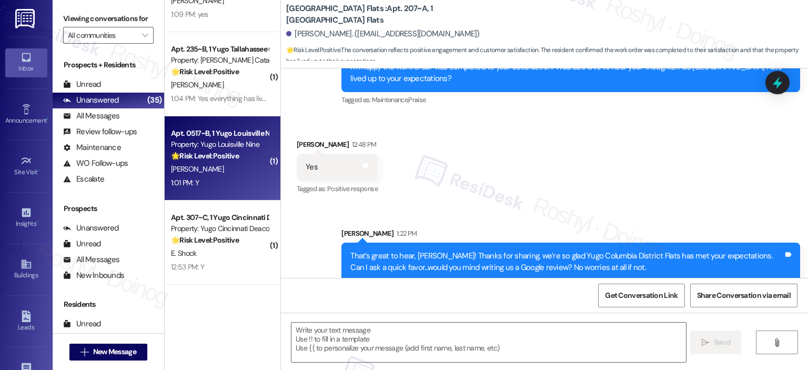
type textarea "Fetching suggested responses. Please feel free to read through the conversation…"
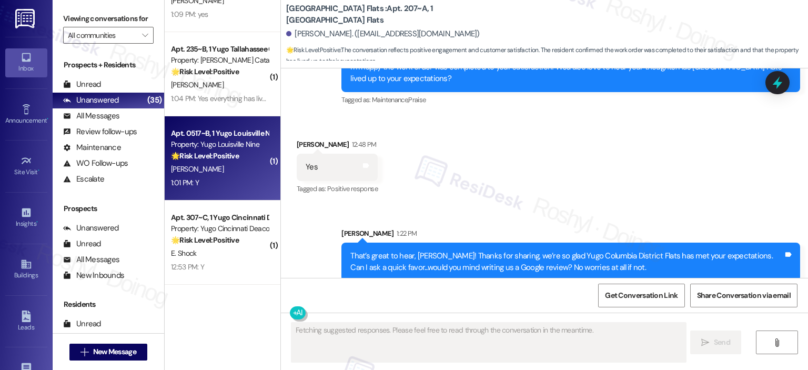
scroll to position [70, 0]
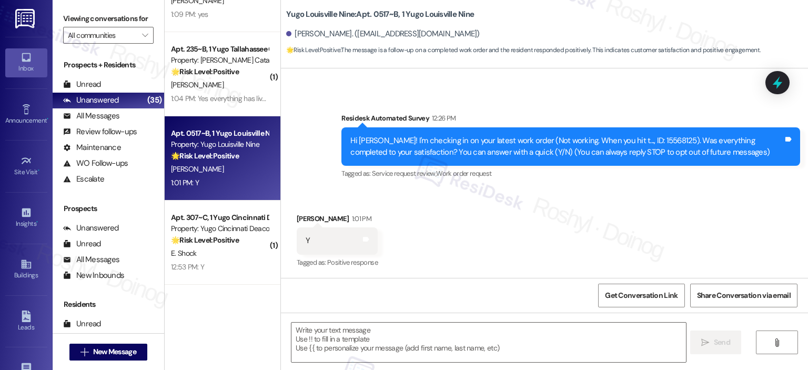
click at [227, 92] on div "1:04 PM: Yes everything has lived up to my expectations so far 1:04 PM: Yes eve…" at bounding box center [219, 98] width 99 height 13
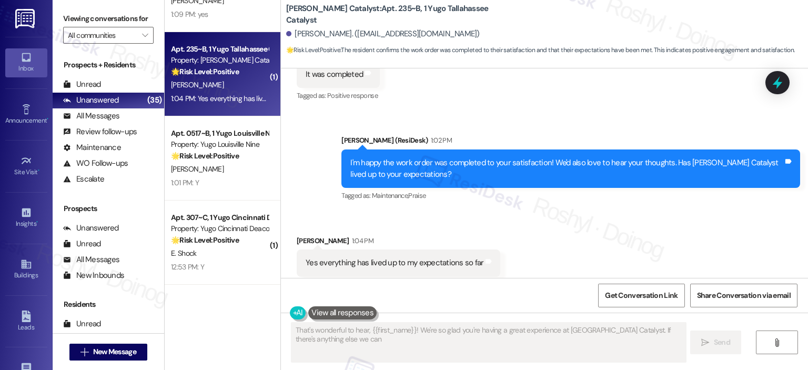
scroll to position [929, 0]
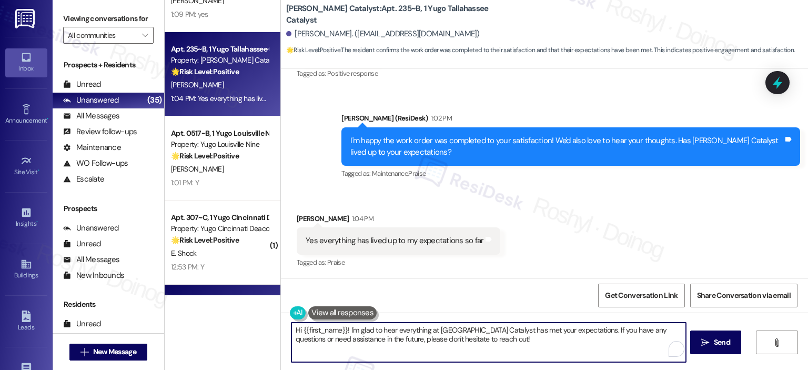
drag, startPoint x: 511, startPoint y: 347, endPoint x: 247, endPoint y: 290, distance: 270.0
click at [247, 290] on div "Apt. 1009~A, 1 Yugo Tucson Campus Property: Yugo Tucson Campus 💡 Risk Level: Lo…" at bounding box center [486, 185] width 643 height 370
paste textarea "https://www.theresidesk.com/text/insights-conversations/1452552/share-conversat…"
paste textarea "That’s great to hear, {{first_name}}! Thanks for sharing, we’re so glad {{prope…"
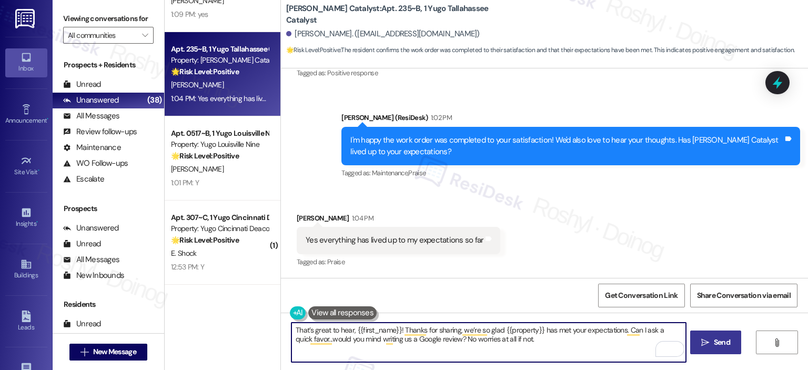
type textarea "That’s great to hear, {{first_name}}! Thanks for sharing, we’re so glad {{prope…"
click at [734, 343] on button " Send" at bounding box center [715, 342] width 51 height 24
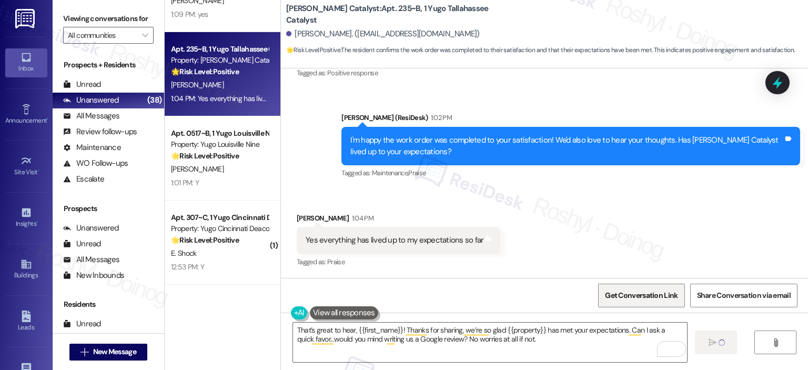
click at [670, 291] on span "Get Conversation Link" at bounding box center [641, 295] width 73 height 11
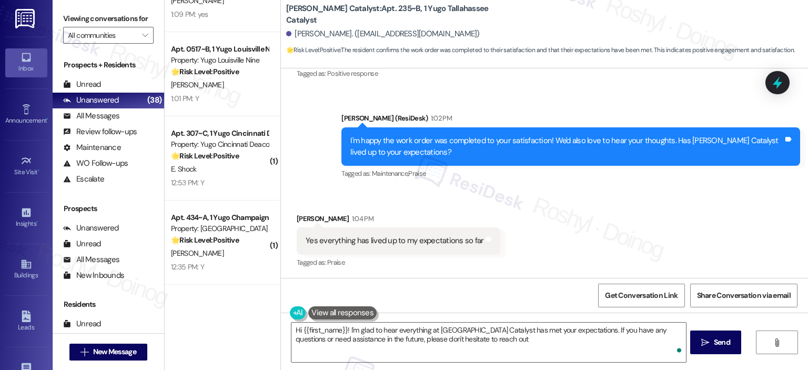
type textarea "Hi {{first_name}}! I'm glad to hear everything at Yugo Tallahassee Catalyst has…"
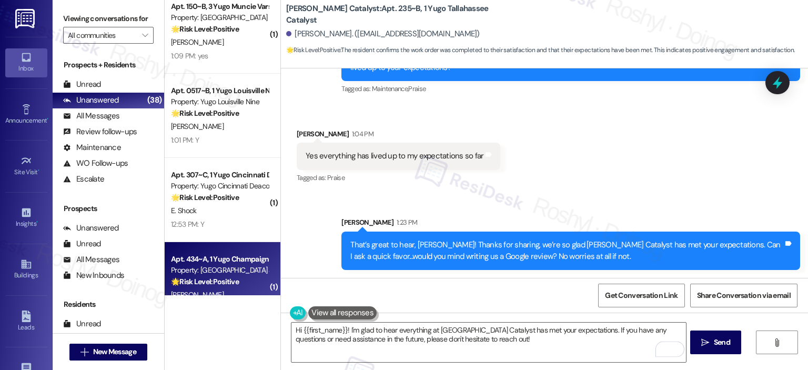
scroll to position [2135, 0]
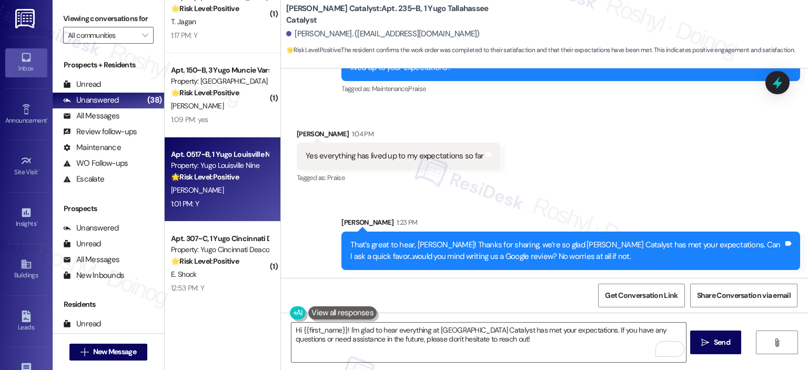
click at [217, 170] on div "Property: Yugo Louisville Nine" at bounding box center [219, 165] width 97 height 11
type textarea "Fetching suggested responses. Please feel free to read through the conversation…"
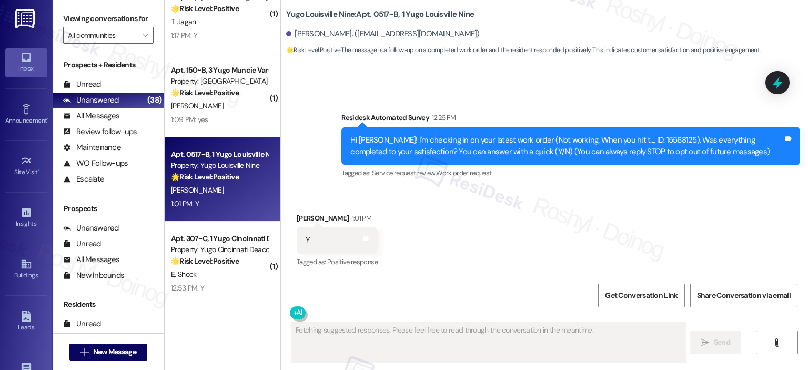
scroll to position [2082, 0]
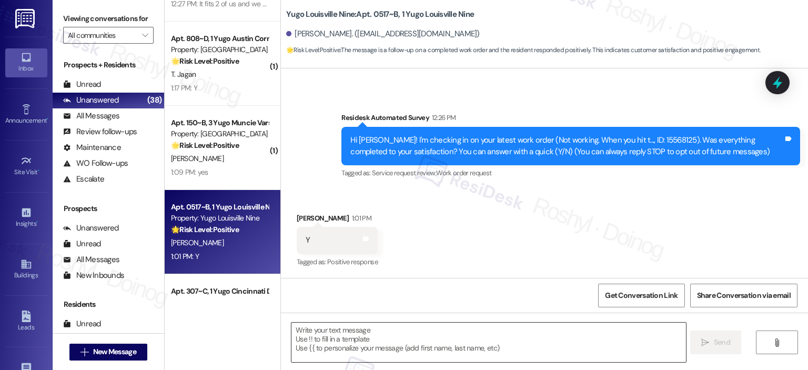
click at [345, 343] on textarea at bounding box center [488, 341] width 394 height 39
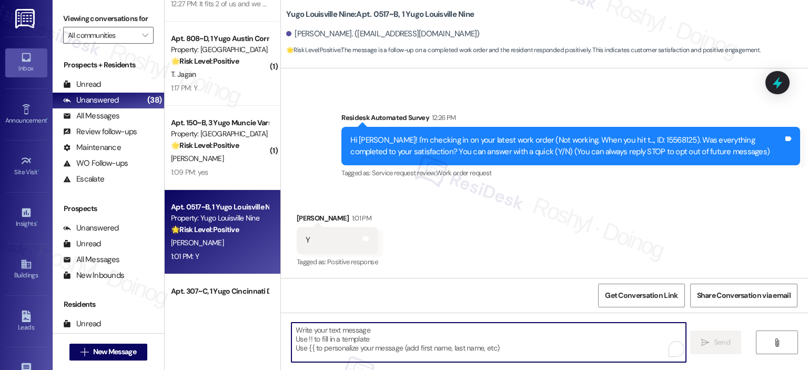
paste textarea "I'm happy the work order was completed to your satisfaction! We'd also love to …"
type textarea "I'm happy the work order was completed to your satisfaction! We'd also love to …"
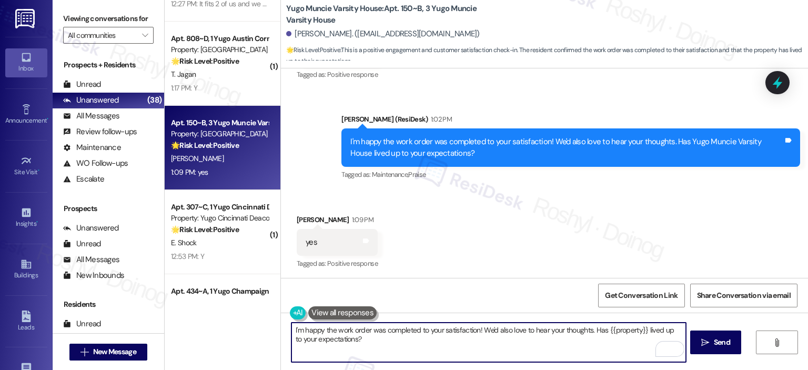
scroll to position [542, 0]
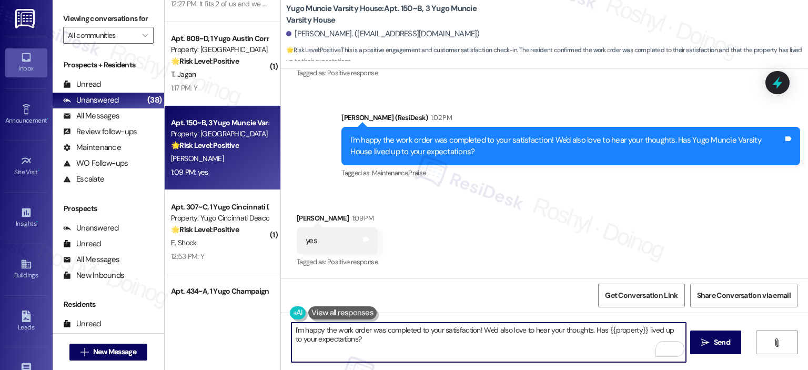
drag, startPoint x: 382, startPoint y: 346, endPoint x: 214, endPoint y: 303, distance: 173.6
click at [214, 303] on div "( 1 ) Apt. 609~C, 1 [GEOGRAPHIC_DATA] Property: [PERSON_NAME] Waterloo 🔧 Risk L…" at bounding box center [486, 185] width 643 height 370
paste textarea "That’s great to hear, {{first_name}}! Thanks for sharing, we’re so glad {{prope…"
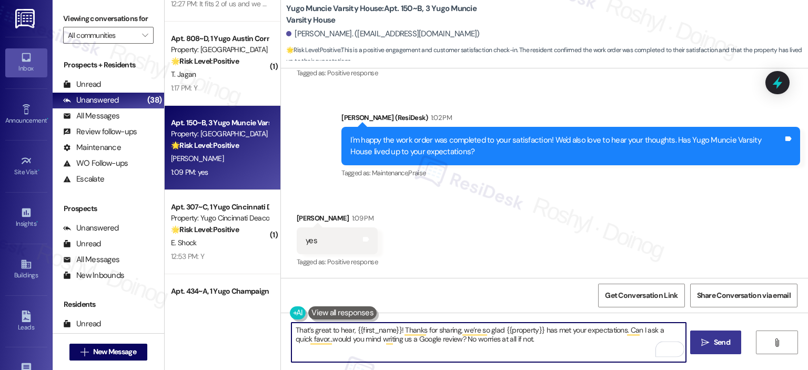
type textarea "That’s great to hear, {{first_name}}! Thanks for sharing, we’re so glad {{prope…"
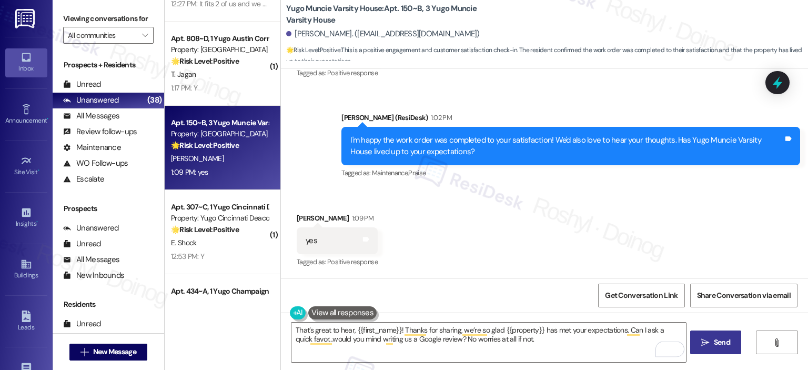
click at [718, 342] on span "Send" at bounding box center [722, 342] width 16 height 11
click at [627, 302] on span "Get Conversation Link" at bounding box center [641, 295] width 77 height 23
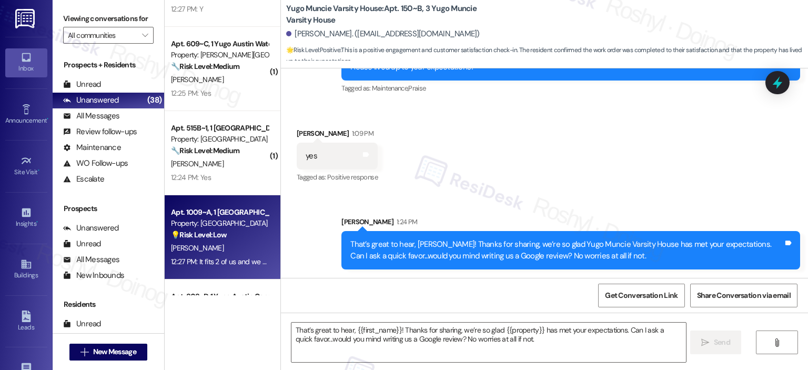
scroll to position [1819, 0]
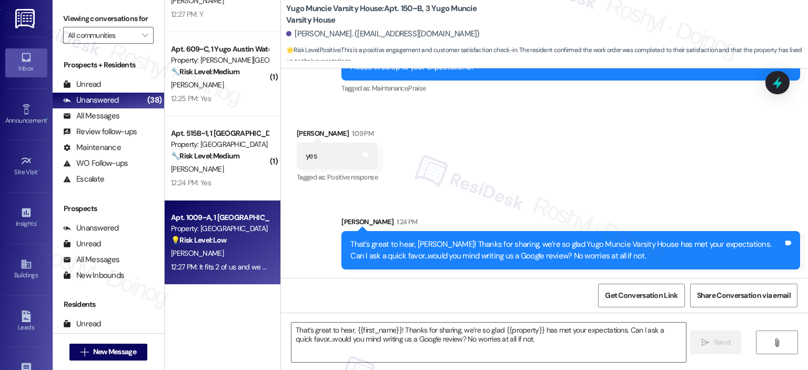
click at [231, 234] on div "Property: [GEOGRAPHIC_DATA]" at bounding box center [219, 228] width 97 height 11
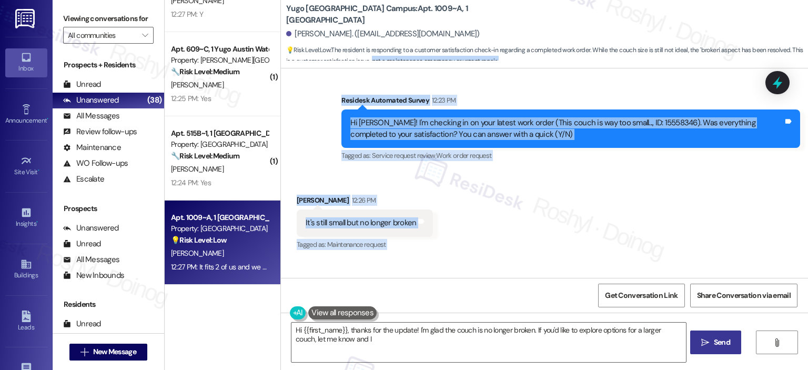
scroll to position [381, 0]
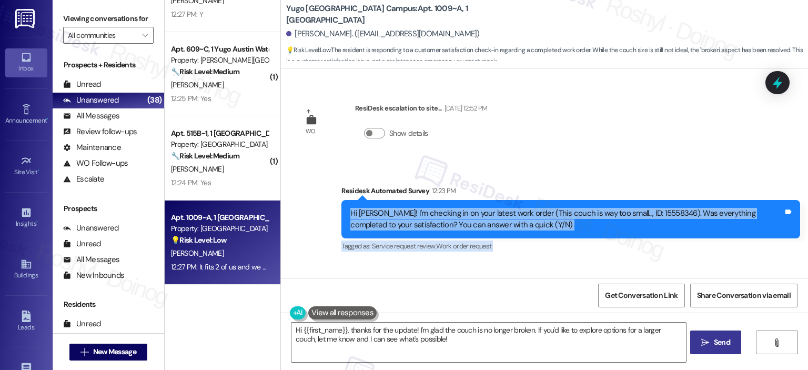
copy div "Hi [PERSON_NAME]! I'm checking in on your latest work order (This couch is way …"
drag, startPoint x: 400, startPoint y: 241, endPoint x: 333, endPoint y: 218, distance: 71.0
click at [333, 218] on div "WO Lease started [DATE] 8:00 PM Show details Survey, sent via SMS Residesk Auto…" at bounding box center [544, 172] width 527 height 209
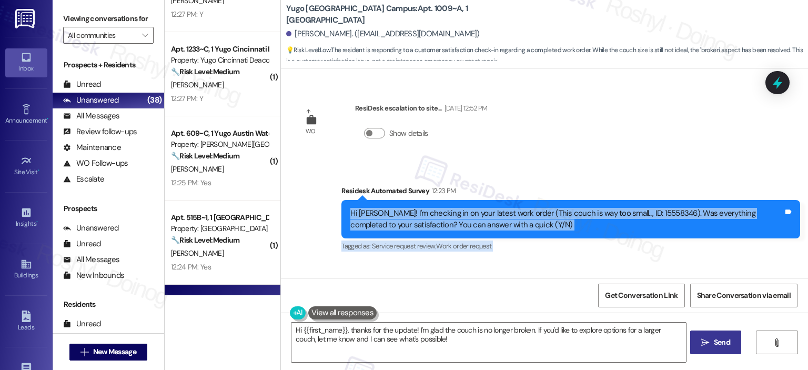
scroll to position [528, 0]
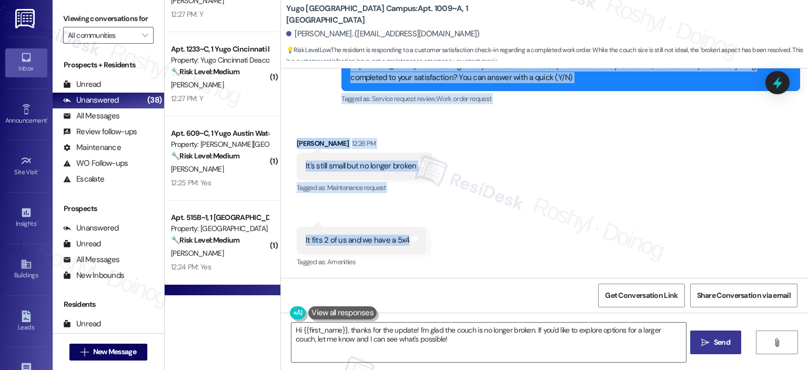
click at [564, 235] on div "Received via SMS [PERSON_NAME] 12:26 PM It's still small but no longer broken T…" at bounding box center [544, 195] width 527 height 163
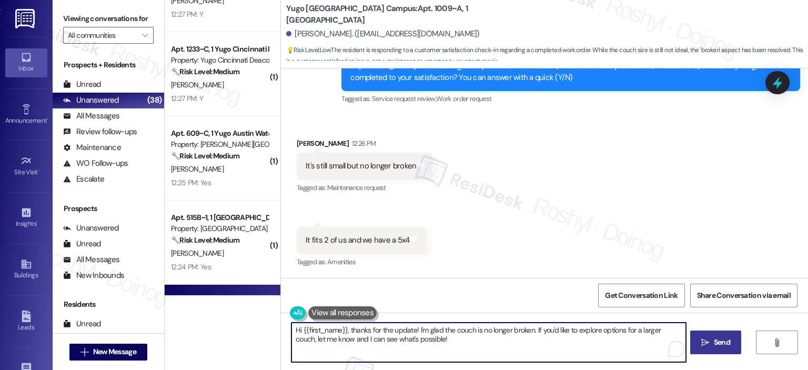
click at [357, 340] on textarea "Hi {{first_name}}, thanks for the update! I'm glad the couch is no longer broke…" at bounding box center [488, 341] width 394 height 39
drag, startPoint x: 357, startPoint y: 340, endPoint x: 426, endPoint y: 337, distance: 68.4
click at [426, 337] on textarea "Hi {{first_name}}, thanks for the update! I'm glad the couch is no longer broke…" at bounding box center [488, 341] width 394 height 39
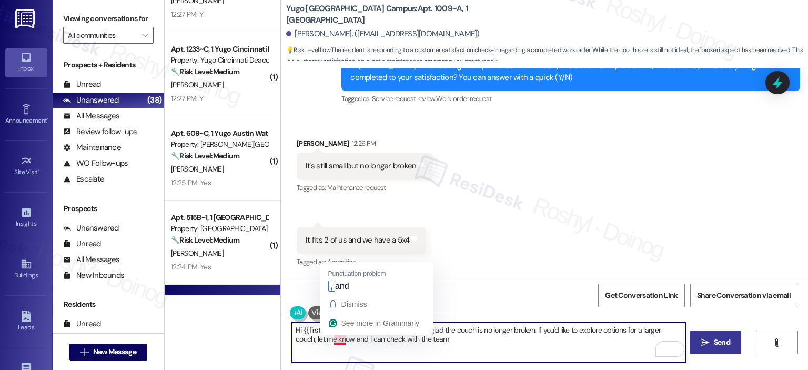
click at [331, 339] on textarea "Hi {{first_name}}, thanks for the update! I'm glad the couch is no longer broke…" at bounding box center [488, 341] width 394 height 39
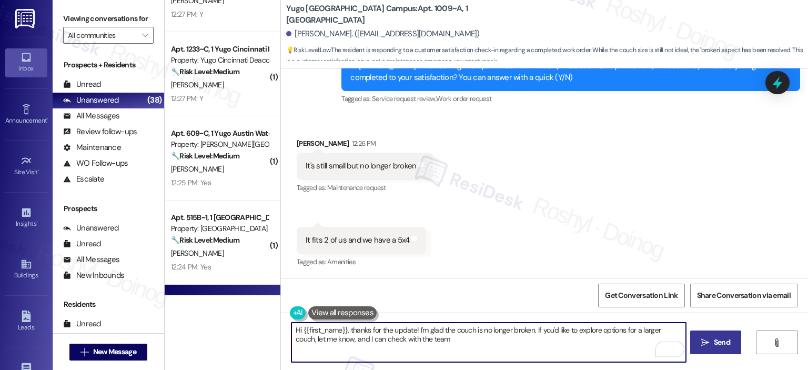
click at [442, 341] on textarea "Hi {{first_name}}, thanks for the update! I'm glad the couch is no longer broke…" at bounding box center [488, 341] width 394 height 39
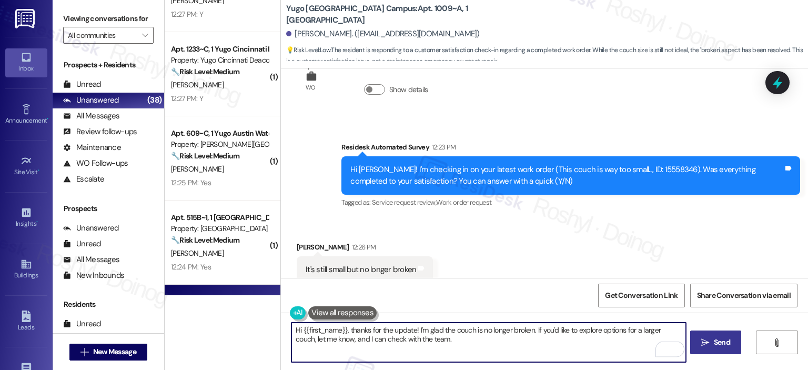
scroll to position [423, 0]
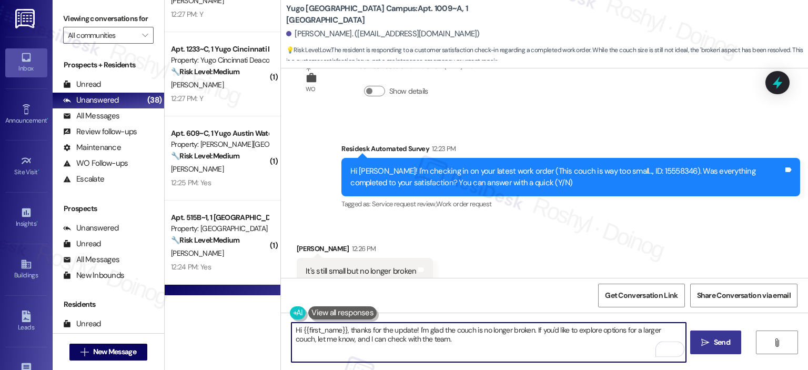
drag, startPoint x: 347, startPoint y: 330, endPoint x: 91, endPoint y: 293, distance: 258.3
click at [91, 293] on div "Viewing conversations for All communities  Prospects + Residents Unread (0) Un…" at bounding box center [430, 185] width 755 height 370
type textarea "Thanks for the update! I'm glad the couch is no longer broken. If you'd like to…"
click at [710, 342] on span " Send" at bounding box center [715, 342] width 33 height 11
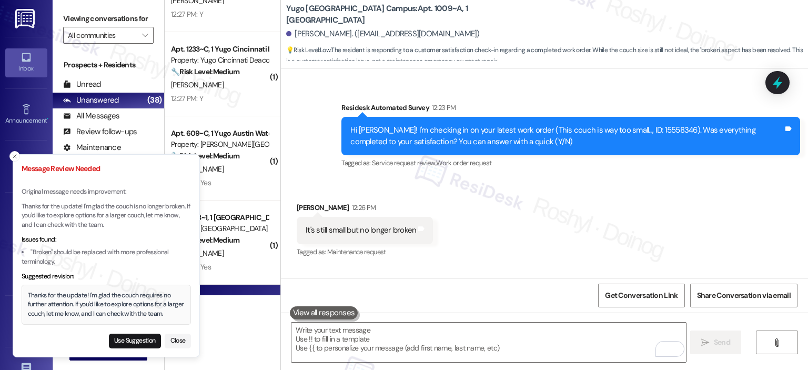
scroll to position [528, 0]
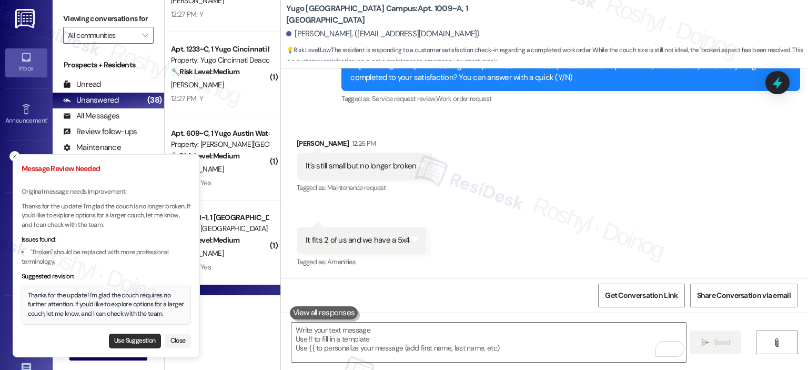
click at [136, 338] on button "Use Suggestion" at bounding box center [135, 340] width 52 height 15
type textarea "Thanks for the update! I'm glad the couch requires no further attention. If you…"
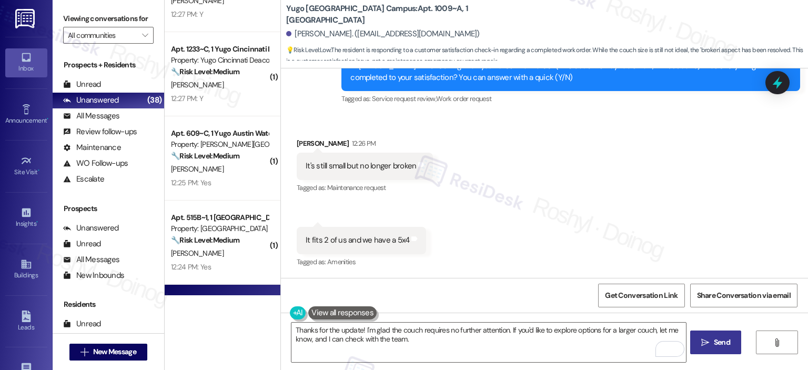
click at [720, 346] on span "Send" at bounding box center [722, 342] width 16 height 11
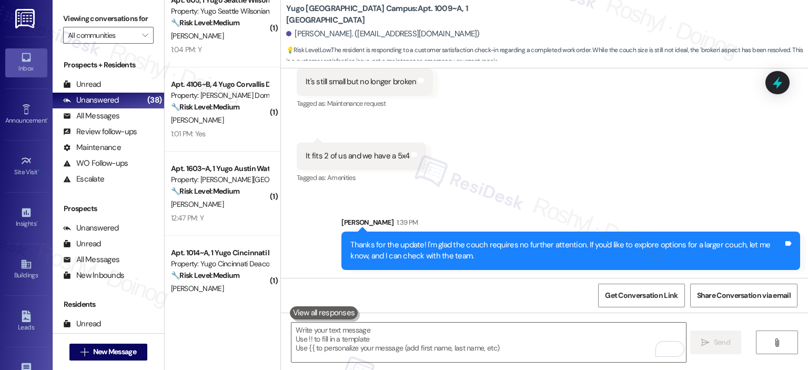
scroll to position [873, 0]
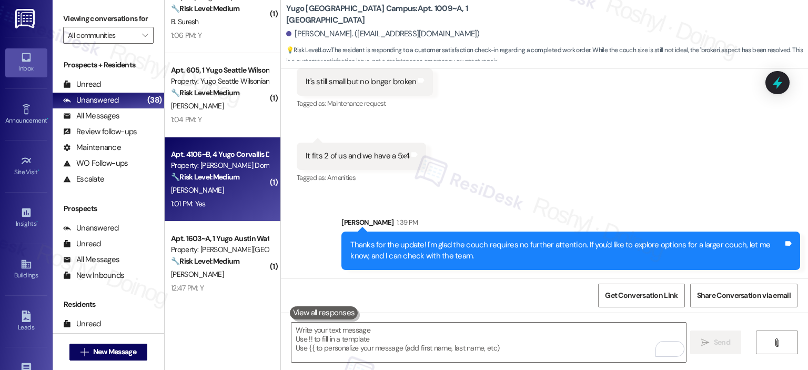
click at [224, 187] on div "[PERSON_NAME]" at bounding box center [219, 190] width 99 height 13
type textarea "Fetching suggested responses. Please feel free to read through the conversation…"
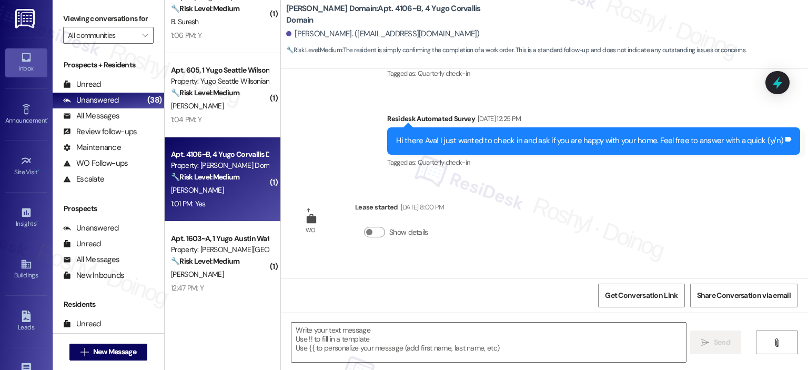
type textarea "Fetching suggested responses. Please feel free to read through the conversation…"
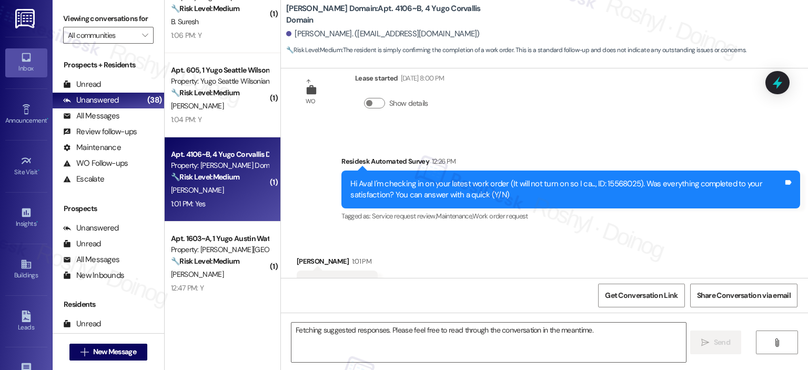
scroll to position [459, 0]
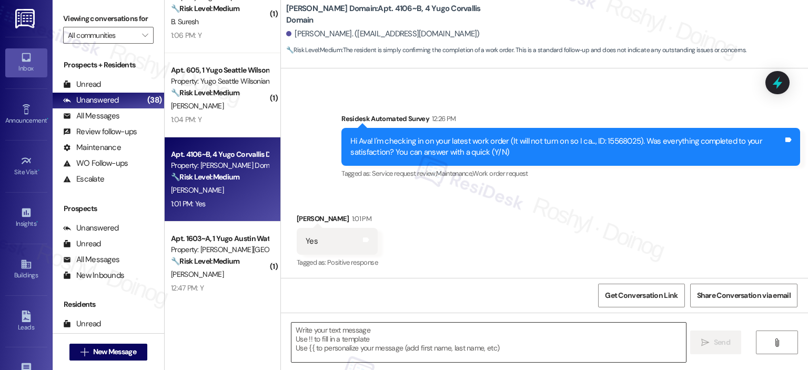
click at [350, 340] on textarea at bounding box center [488, 341] width 394 height 39
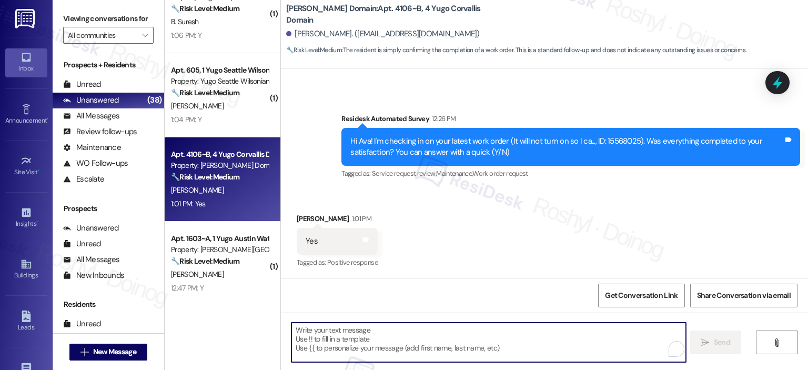
paste textarea "That’s great to hear, {{first_name}}! Thanks for sharing, we’re so glad {{prope…"
type textarea "That’s great to hear, {{first_name}}! Thanks for sharing, we’re so glad {{prope…"
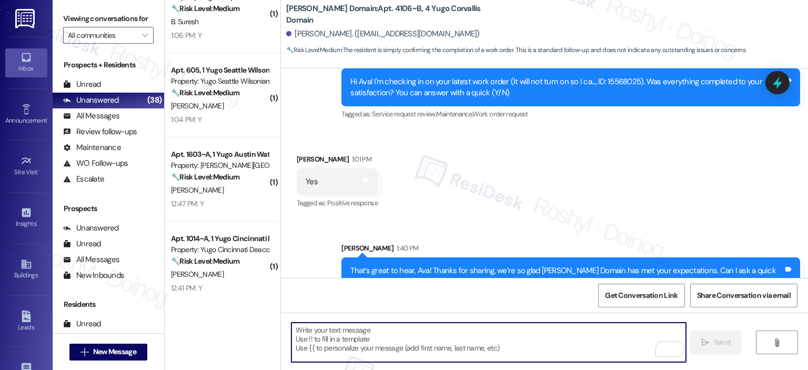
scroll to position [544, 0]
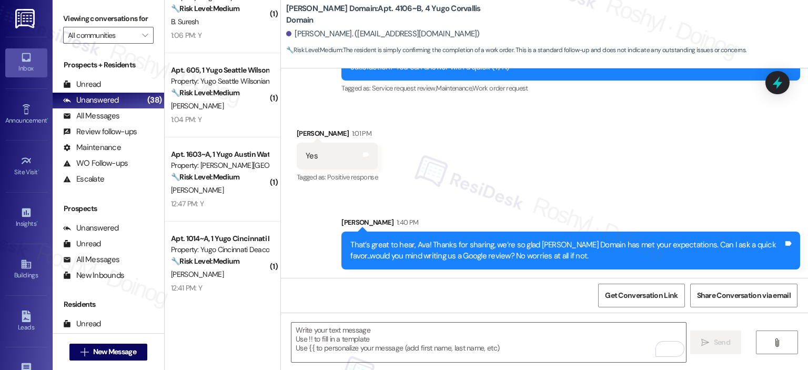
drag, startPoint x: 615, startPoint y: 256, endPoint x: 323, endPoint y: 247, distance: 292.1
click at [323, 247] on div "Sent via SMS Sarah 1:40 PM That’s great to hear, Ava! Thanks for sharing, we’re…" at bounding box center [544, 235] width 527 height 85
copy div "That’s great to hear, Ava! Thanks for sharing, we’re so glad Yugo Corvallis Dom…"
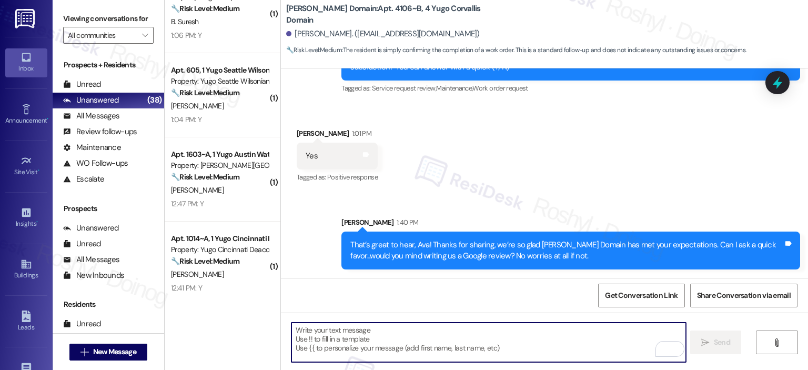
click at [363, 327] on textarea "To enrich screen reader interactions, please activate Accessibility in Grammarl…" at bounding box center [488, 341] width 394 height 39
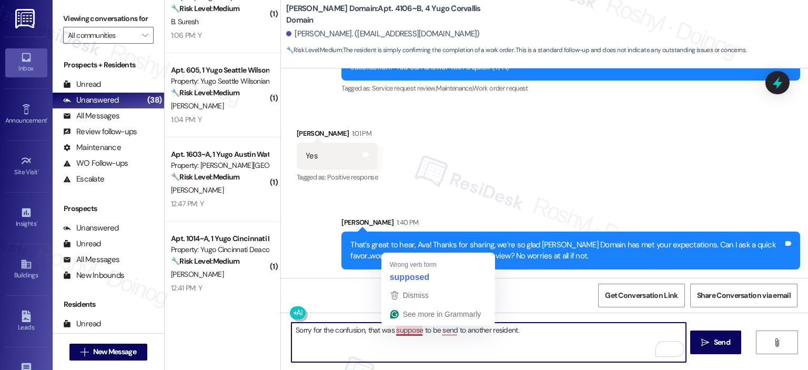
click at [411, 328] on textarea "Sorry for the confusion, that was suppose to be send to another resident." at bounding box center [488, 341] width 394 height 39
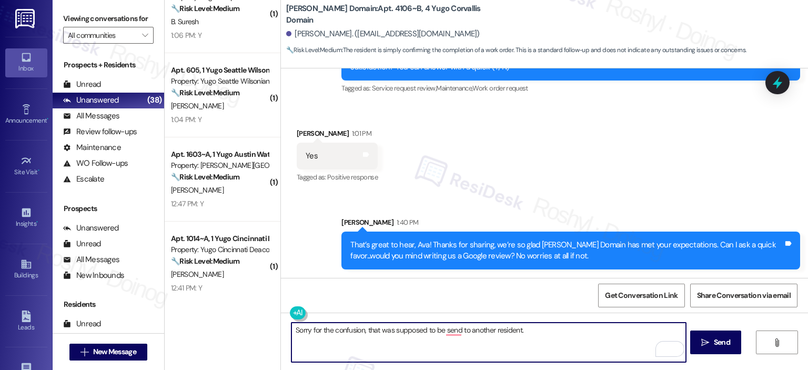
click at [446, 334] on textarea "Sorry for the confusion, that was supposed to be send to another resident." at bounding box center [488, 341] width 394 height 39
click at [453, 330] on textarea "Sorry for the confusion, that was supposed to be send to another resident." at bounding box center [488, 341] width 394 height 39
click at [527, 332] on textarea "Sorry for the confusion, that was supposed to be sent to another resident." at bounding box center [488, 341] width 394 height 39
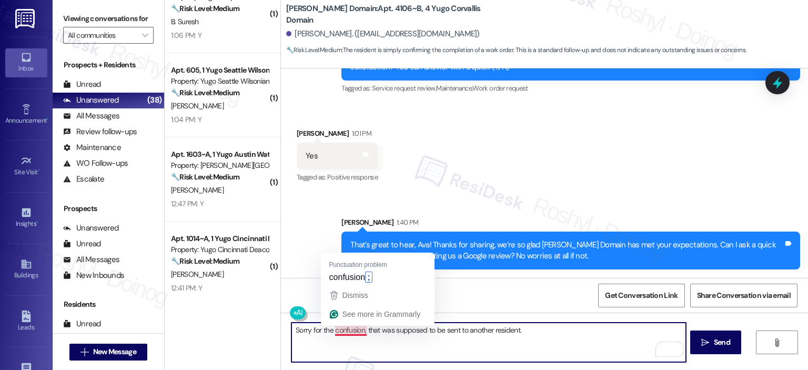
click at [335, 331] on textarea "Sorry for the confusion, that was supposed to be sent to another resident." at bounding box center [488, 341] width 394 height 39
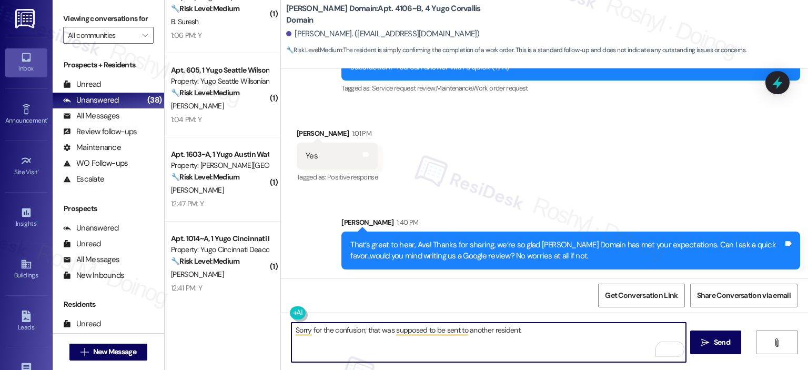
click at [538, 334] on textarea "Sorry for the confusion; that was supposed to be sent to another resident." at bounding box center [488, 341] width 394 height 39
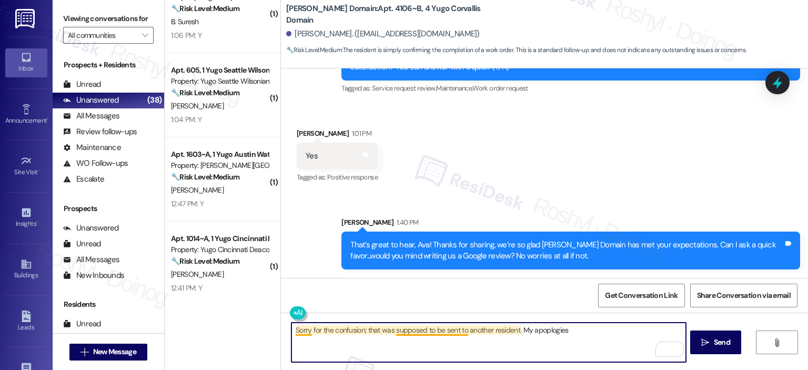
click at [390, 331] on textarea "Sorry for the confusion; that was supposed to be sent to another resident. My a…" at bounding box center [488, 341] width 394 height 39
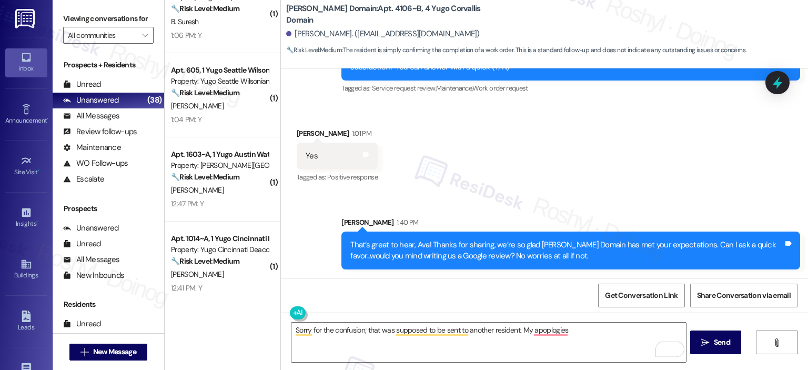
click at [616, 319] on div "Sorry for the confusion; that was supposed to be sent to another resident. My a…" at bounding box center [544, 351] width 527 height 79
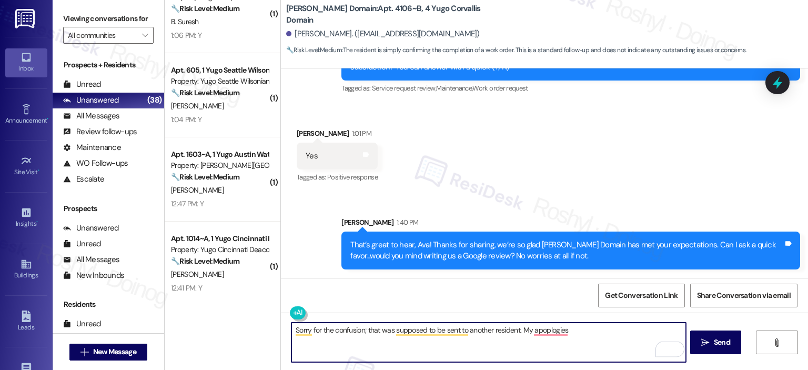
click at [531, 335] on textarea "Sorry for the confusion; that was supposed to be sent to another resident. My a…" at bounding box center [488, 341] width 394 height 39
click at [539, 332] on textarea "Sorry for the confusion; that was supposed to be sent to another resident. My a…" at bounding box center [488, 341] width 394 height 39
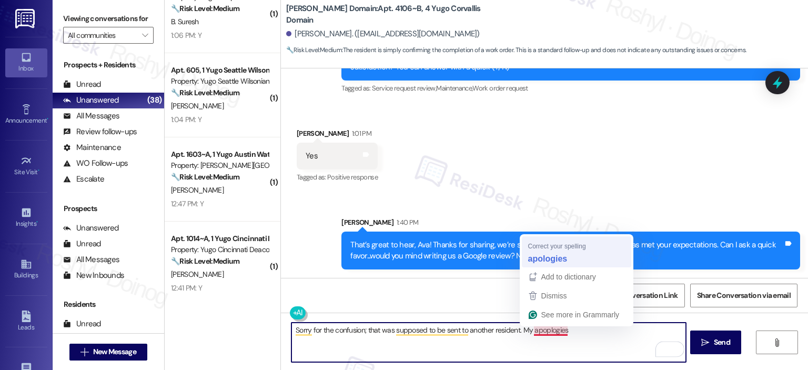
type textarea "Sorry for the confusion; that was supposed to be sent to another resident. My a…"
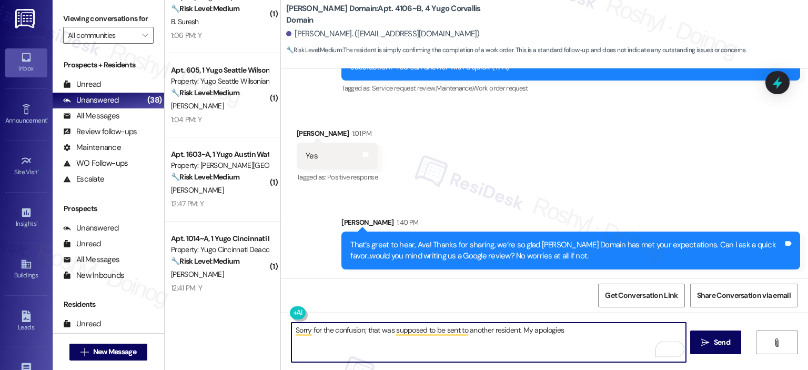
click at [571, 326] on textarea "Sorry for the confusion; that was supposed to be sent to another resident. My a…" at bounding box center [488, 341] width 394 height 39
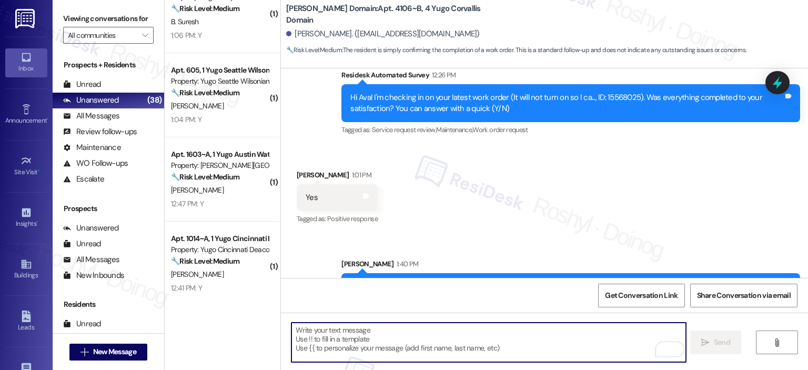
scroll to position [459, 0]
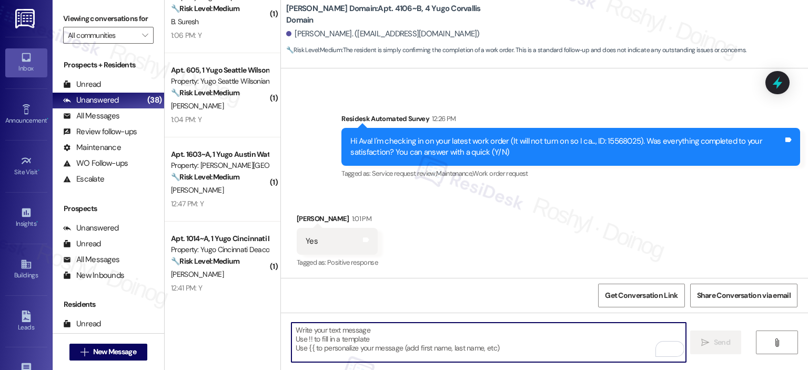
click at [438, 336] on textarea "To enrich screen reader interactions, please activate Accessibility in Grammarl…" at bounding box center [488, 341] width 394 height 39
paste textarea "I'm happy the work order was completed to your satisfaction! We'd also love to …"
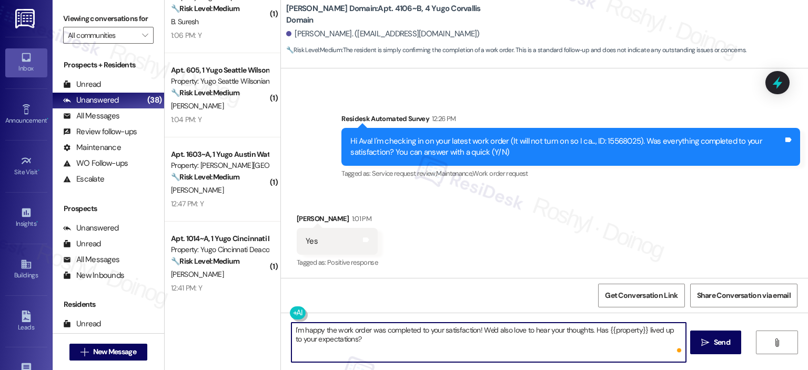
click at [291, 327] on textarea "I'm happy the work order was completed to your satisfaction! We'd also love to …" at bounding box center [488, 341] width 394 height 39
drag, startPoint x: 488, startPoint y: 332, endPoint x: 574, endPoint y: 368, distance: 92.9
click at [574, 368] on div "But I'm happy the work order was completed to your satisfaction! We'd also love…" at bounding box center [544, 351] width 527 height 79
paste textarea ". If you need anything else, we’re just a message away."
click at [490, 330] on textarea "But I'm happy the work order was completed to your satisfaction! . If you need …" at bounding box center [488, 341] width 394 height 39
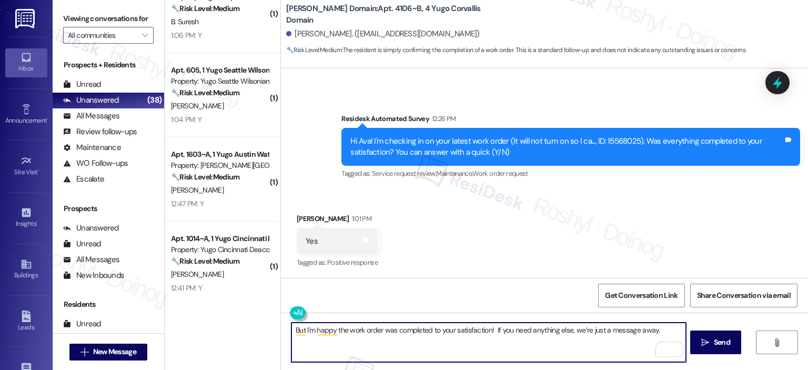
type textarea "But I'm happy the work order was completed to your satisfaction! If you need an…"
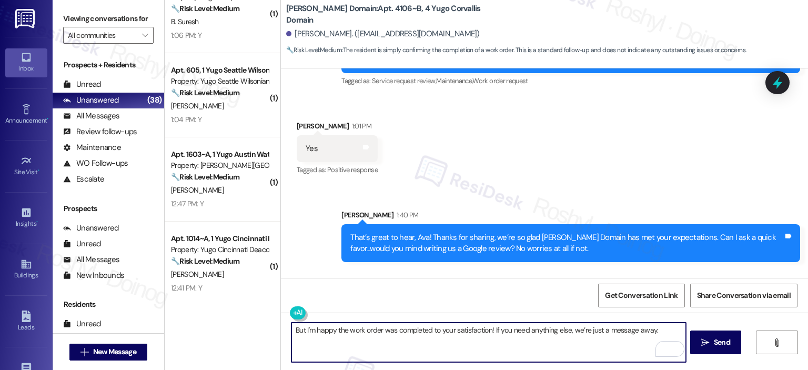
scroll to position [617, 0]
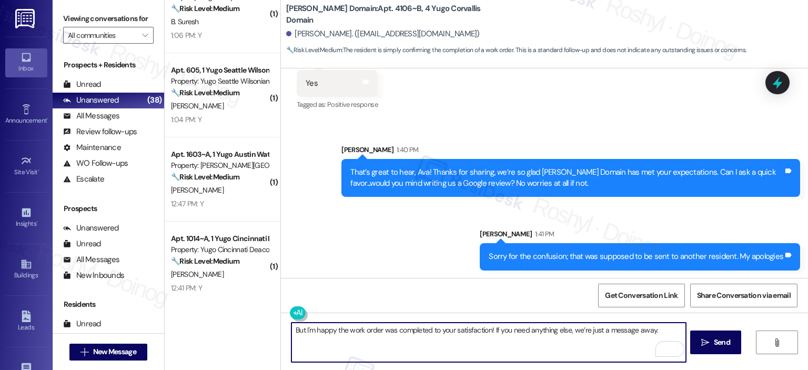
click at [426, 342] on textarea "But I'm happy the work order was completed to your satisfaction! If you need an…" at bounding box center [488, 341] width 394 height 39
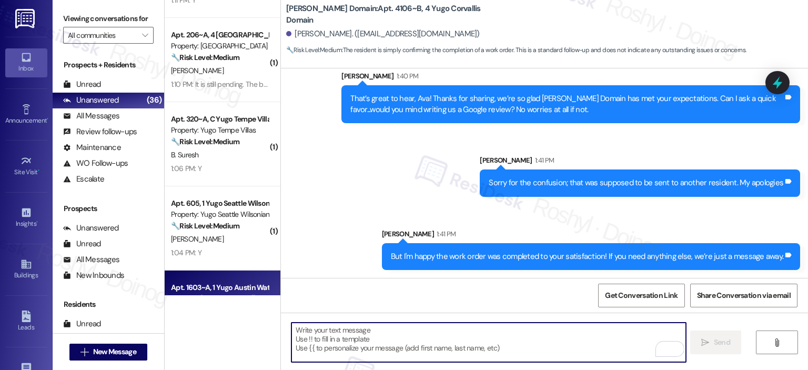
scroll to position [715, 0]
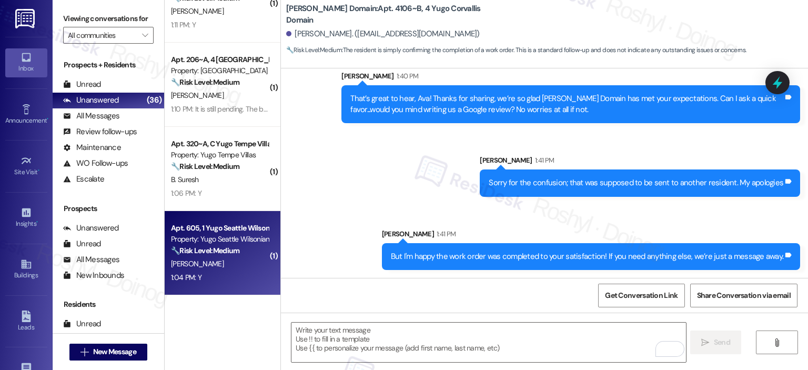
click at [224, 271] on div "1:04 PM: Y 1:04 PM: Y" at bounding box center [219, 277] width 99 height 13
type textarea "Fetching suggested responses. Please feel free to read through the conversation…"
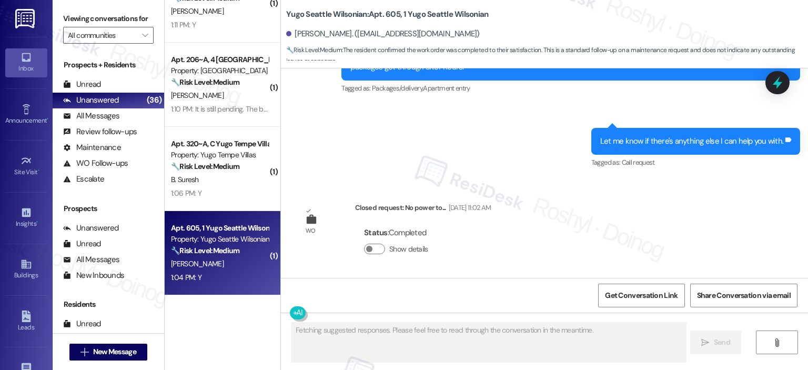
scroll to position [2721, 0]
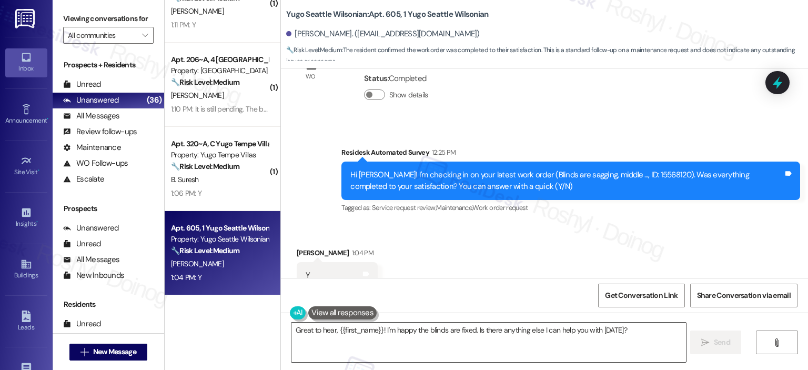
click at [410, 329] on textarea "Great to hear, {{first_name}}! I'm happy the blinds are fixed. Is there anythin…" at bounding box center [488, 341] width 394 height 39
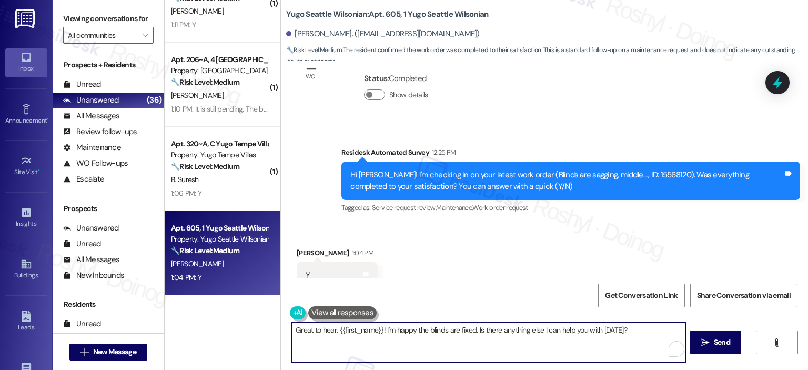
click at [410, 329] on textarea "Great to hear, {{first_name}}! I'm happy the blinds are fixed. Is there anythin…" at bounding box center [488, 341] width 394 height 39
paste textarea "I'm happy the work order was completed to your satisfaction! We'd also love to …"
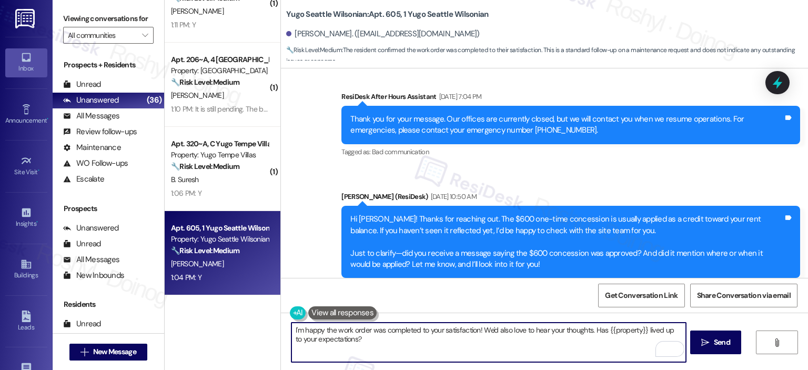
scroll to position [512, 0]
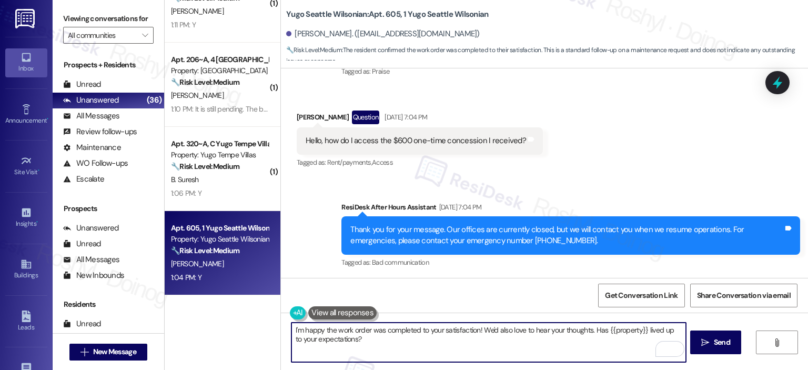
type textarea "I'm happy the work order was completed to your satisfaction! We'd also love to …"
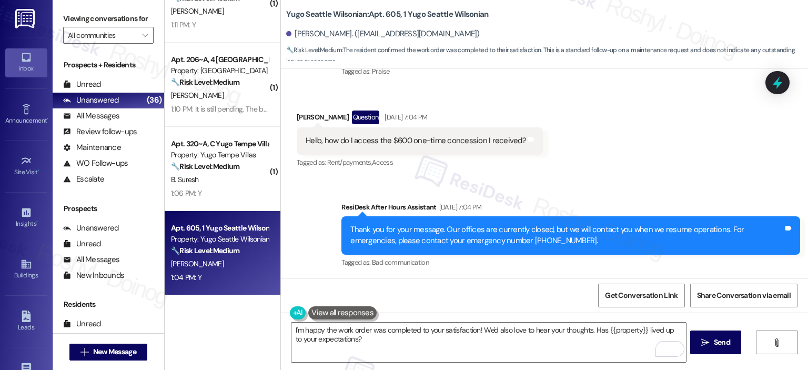
click at [616, 138] on div "Received via SMS Olivia Dimalanta Question Sep 01, 2025 at 7:04 PM Hello, how d…" at bounding box center [544, 132] width 527 height 91
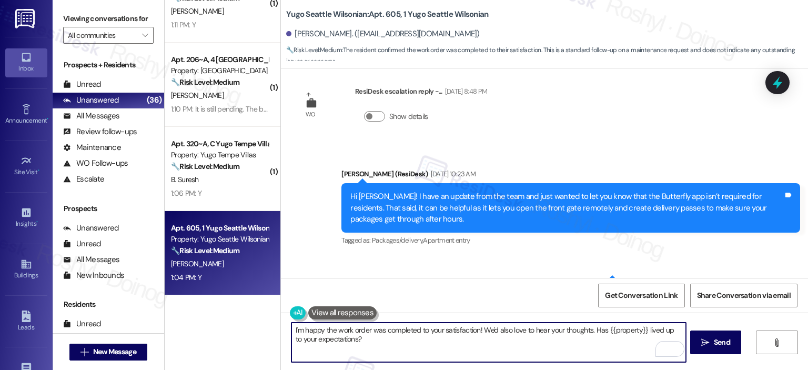
click at [492, 345] on textarea "I'm happy the work order was completed to your satisfaction! We'd also love to …" at bounding box center [488, 341] width 394 height 39
click at [502, 333] on textarea "I'm happy the work order was completed to your satisfaction! We'd also love to …" at bounding box center [488, 341] width 394 height 39
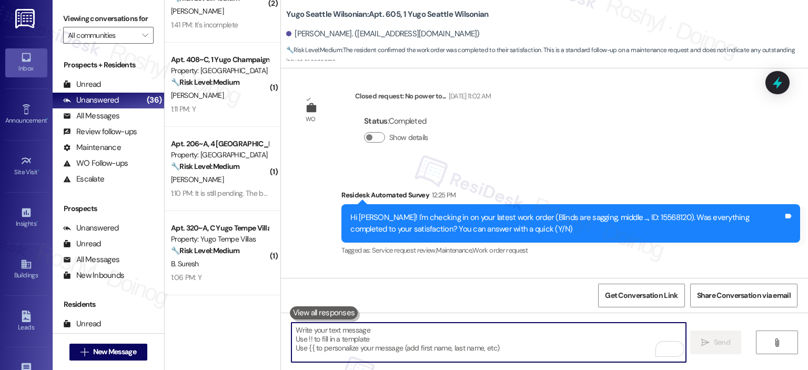
click at [221, 255] on div "🔧 Risk Level: Medium This is a follow-up message regarding a completed work ord…" at bounding box center [219, 250] width 97 height 11
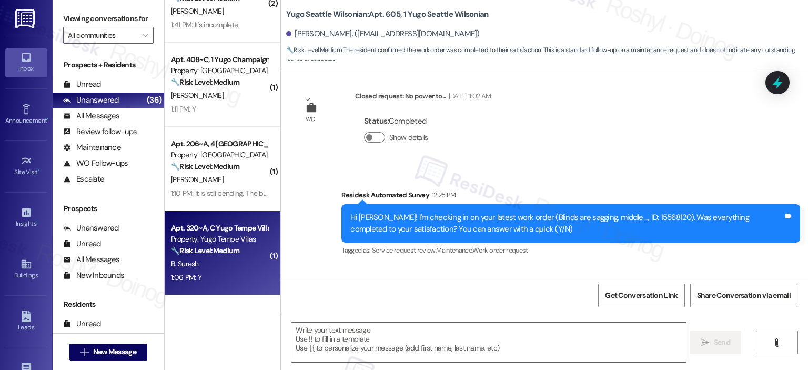
scroll to position [2721, 0]
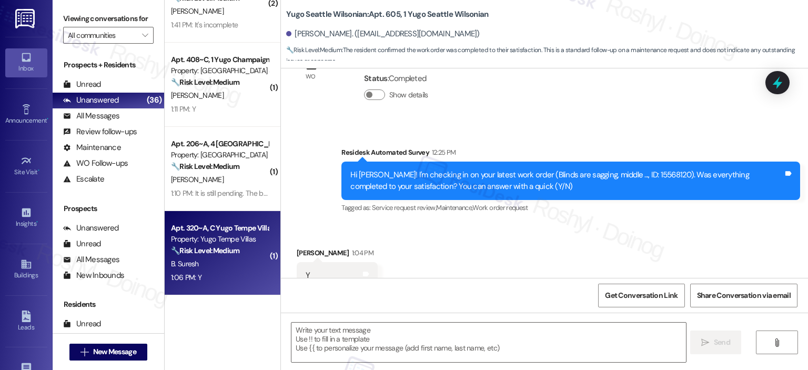
type textarea "Fetching suggested responses. Please feel free to read through the conversation…"
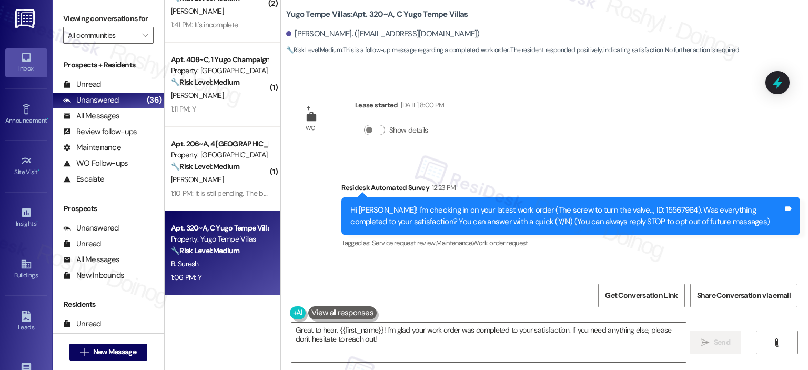
scroll to position [0, 0]
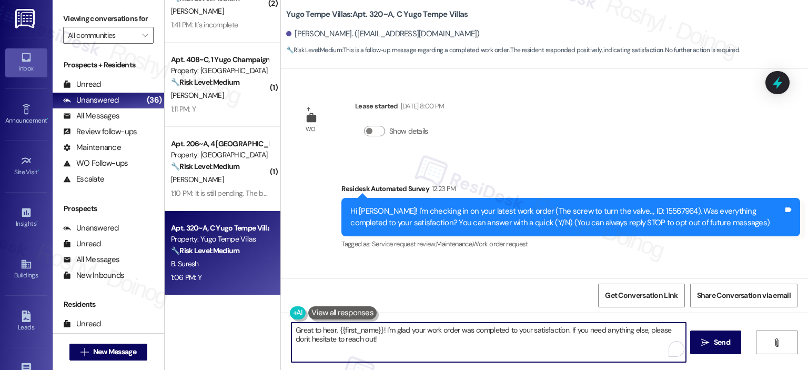
click at [386, 355] on textarea "Great to hear, {{first_name}}! I'm glad your work order was completed to your s…" at bounding box center [488, 341] width 394 height 39
drag, startPoint x: 385, startPoint y: 348, endPoint x: 176, endPoint y: 305, distance: 213.8
click at [176, 305] on div "Apt. 203~B, 1 Yugo Seattle Wilsonian Property: Yugo Seattle Wilsonian ⚠️ Risk L…" at bounding box center [486, 185] width 643 height 370
paste textarea "I'm happy the work order was completed to your satisfaction! We'd also love to …"
type textarea "I'm happy the work order was completed to your satisfaction! We'd also love to …"
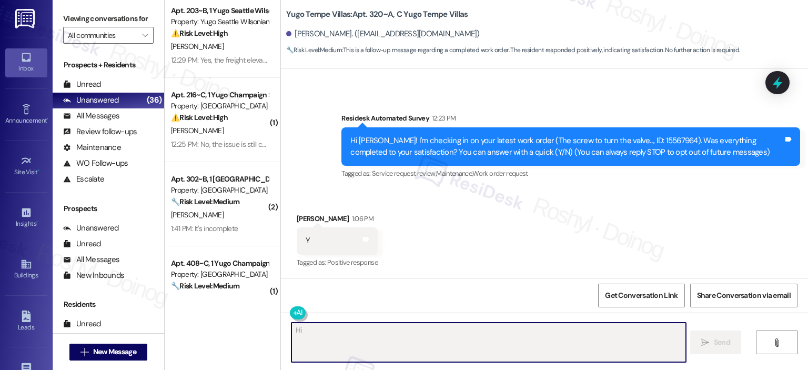
scroll to position [504, 0]
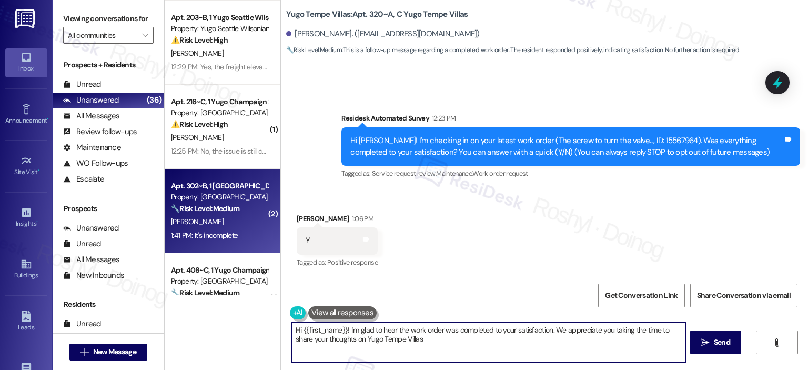
type textarea "Hi {{first_name}}! I'm glad to hear the work order was completed to your satisf…"
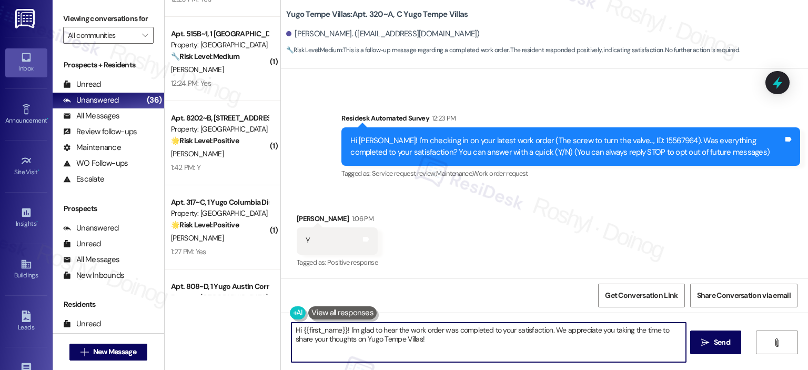
scroll to position [1828, 0]
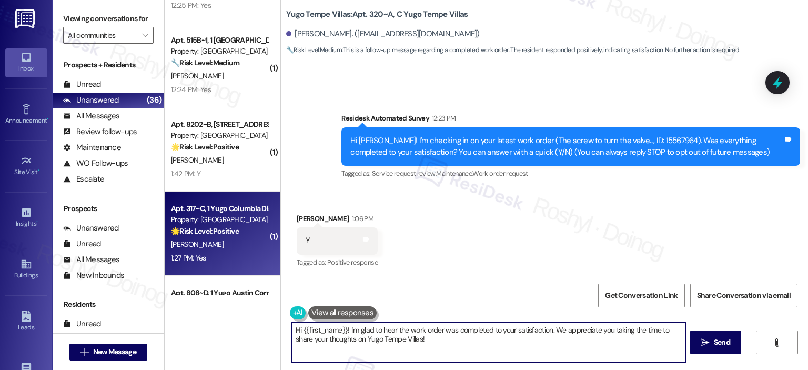
click at [230, 231] on strong "🌟 Risk Level: Positive" at bounding box center [205, 230] width 68 height 9
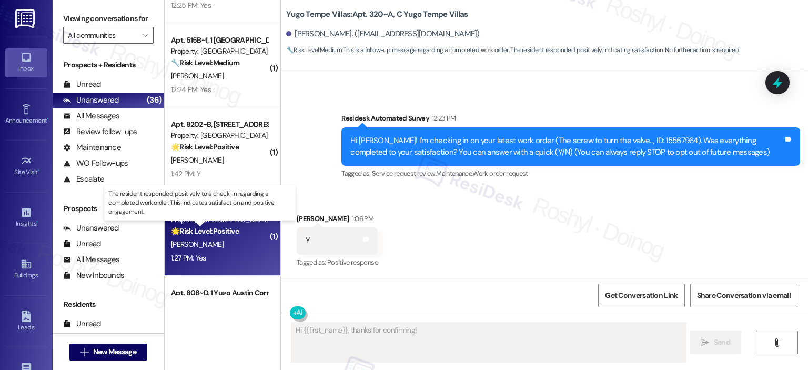
scroll to position [252, 0]
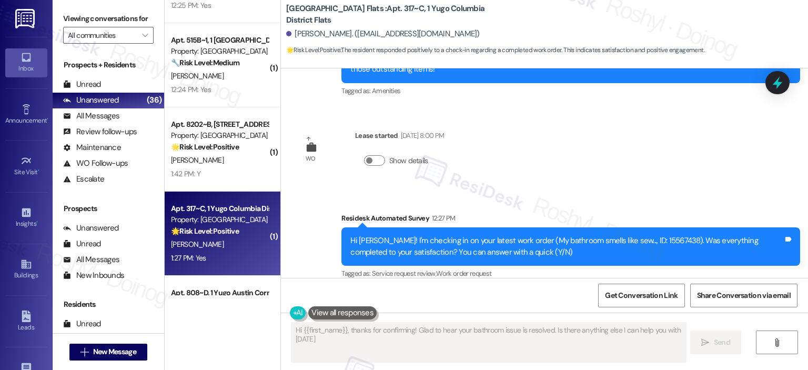
type textarea "Hi {{first_name}}, thanks for confirming! Glad to hear your bathroom issue is r…"
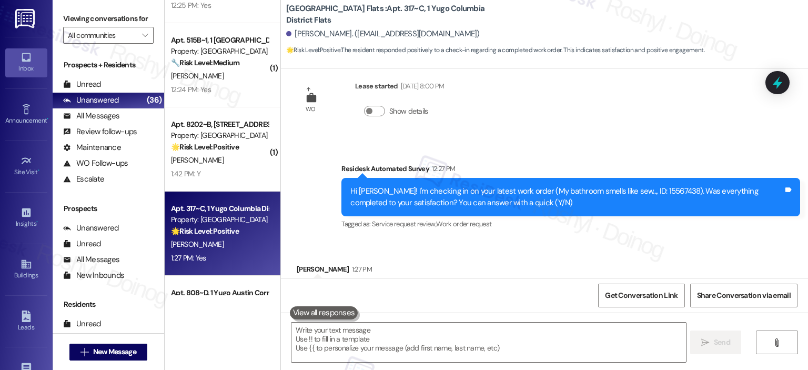
scroll to position [353, 0]
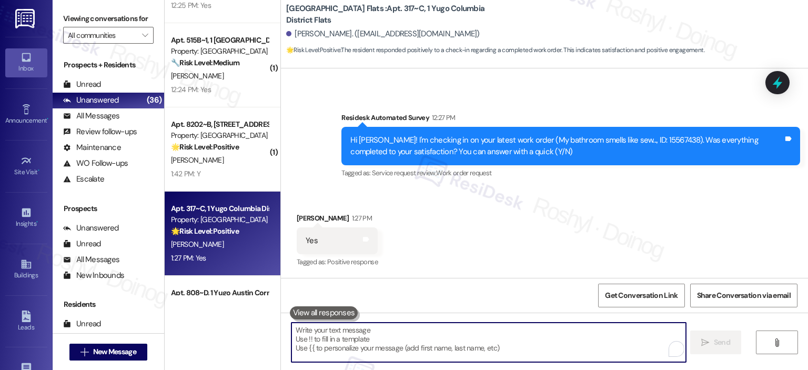
click at [360, 328] on textarea "To enrich screen reader interactions, please activate Accessibility in Grammarl…" at bounding box center [488, 341] width 394 height 39
paste textarea "I'm happy the work order was completed to your satisfaction! We'd also love to …"
type textarea "I'm happy the work order was completed to your satisfaction! We'd also love to …"
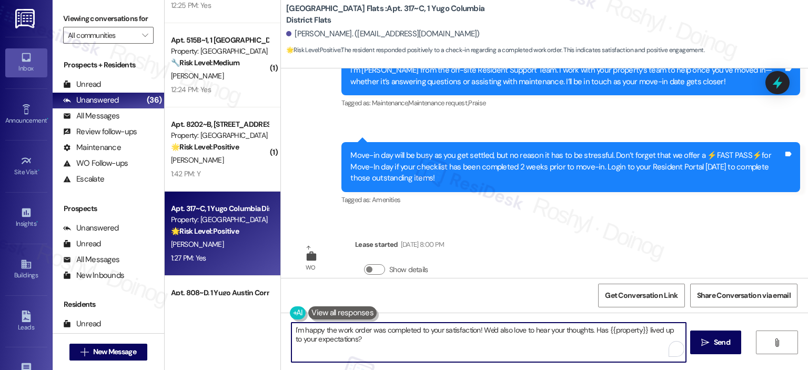
scroll to position [2, 0]
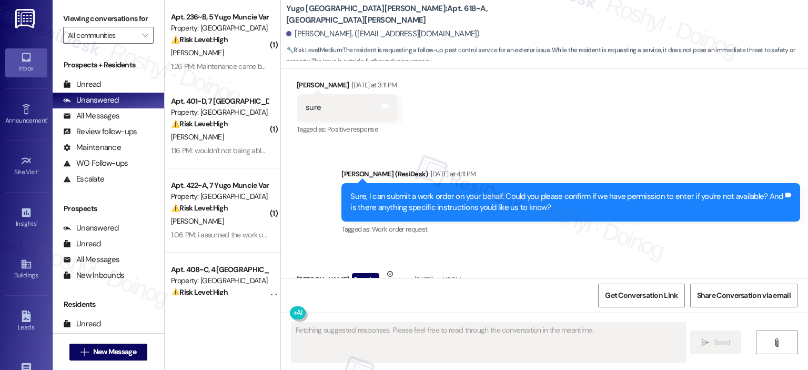
scroll to position [973, 0]
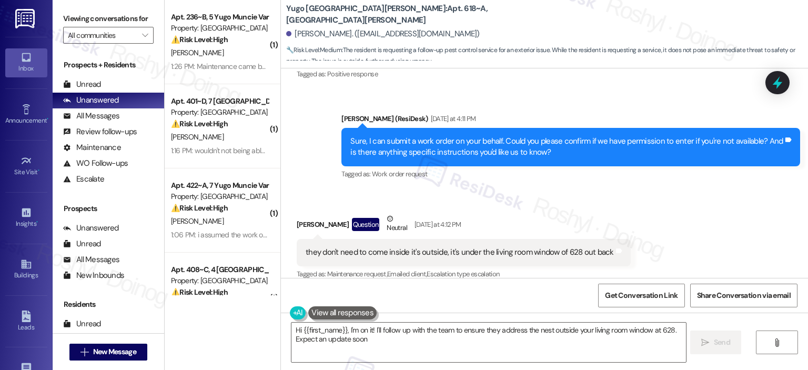
type textarea "Hi {{first_name}}, I'm on it! I'll follow up with the team to ensure they addre…"
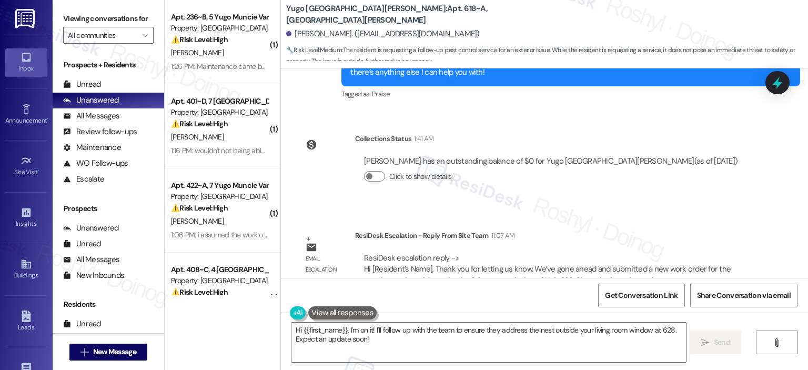
scroll to position [1395, 0]
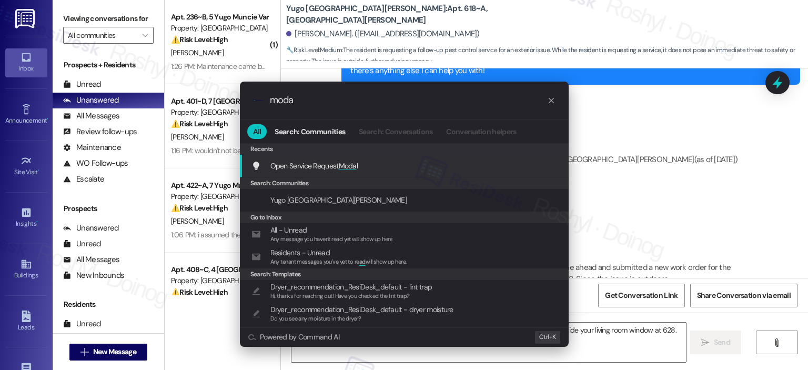
type input "moda"
click at [431, 173] on div "Open Service Request Moda l Add shortcut" at bounding box center [404, 166] width 329 height 23
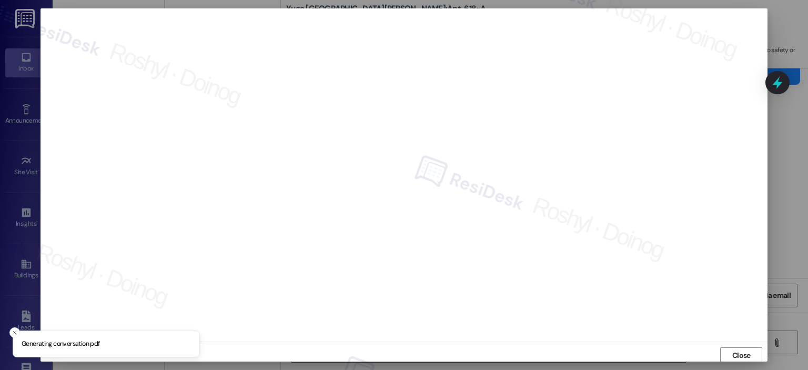
scroll to position [2, 0]
click at [732, 348] on span "Close" at bounding box center [741, 353] width 18 height 11
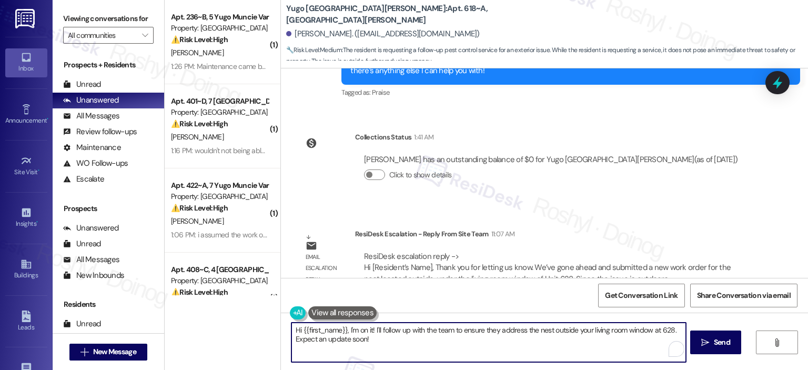
drag, startPoint x: 303, startPoint y: 323, endPoint x: 279, endPoint y: 320, distance: 23.9
click at [281, 320] on div "Hi {{first_name}}, I'm on it! I'll follow up with the team to ensure they addre…" at bounding box center [544, 351] width 527 height 79
paste textarea "[PERSON_NAME]! I'm checking in on your latest work order (This couch is way too…"
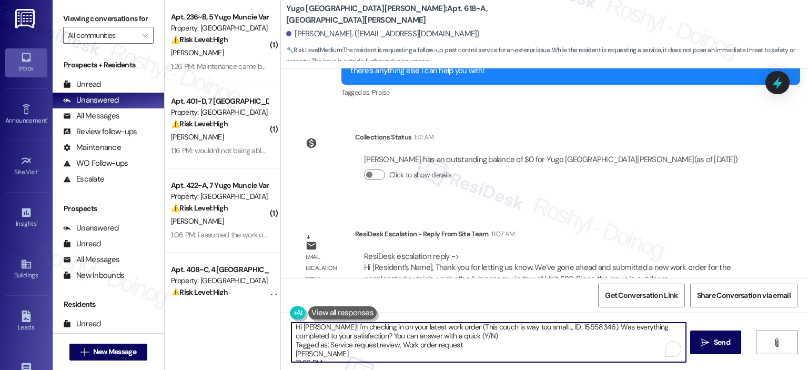
scroll to position [0, 0]
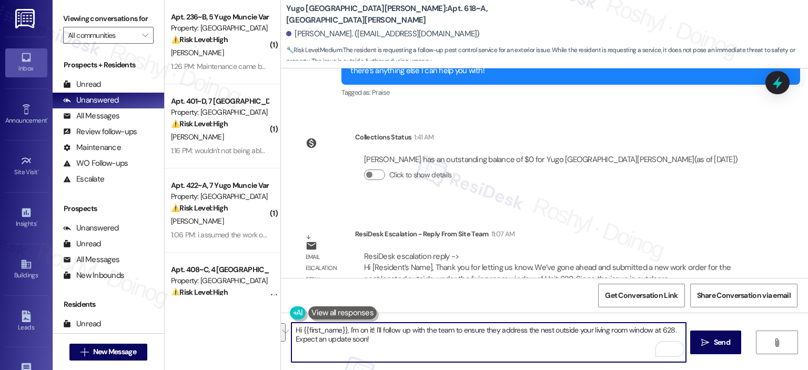
paste textarea ""Hi {{first_name}}, I wanted to give you an update from the team— a new work or…"
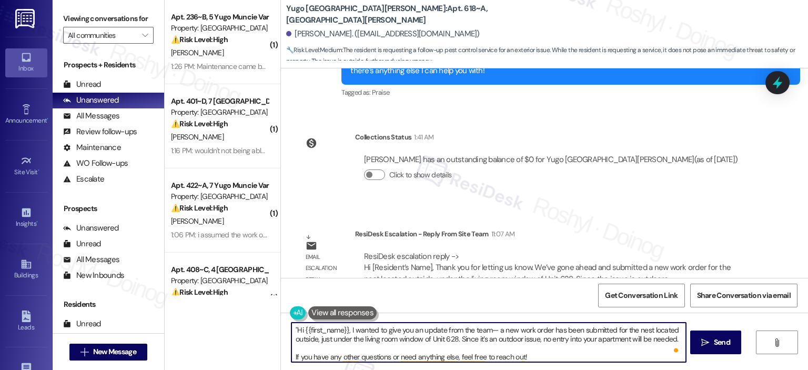
click at [291, 331] on textarea ""Hi {{first_name}}, I wanted to give you an update from the team— a new work or…" at bounding box center [488, 341] width 394 height 39
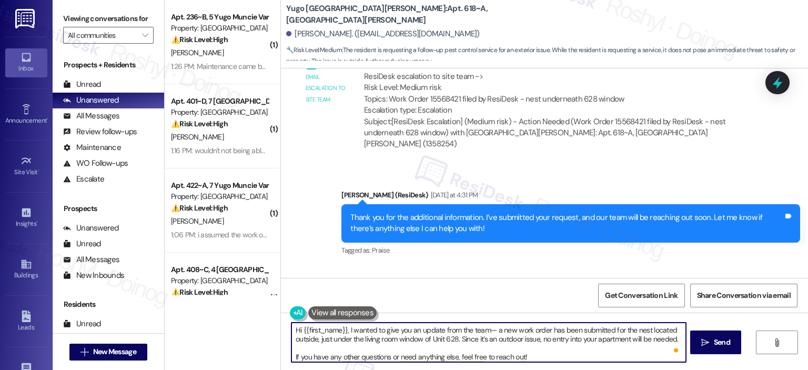
scroll to position [1395, 0]
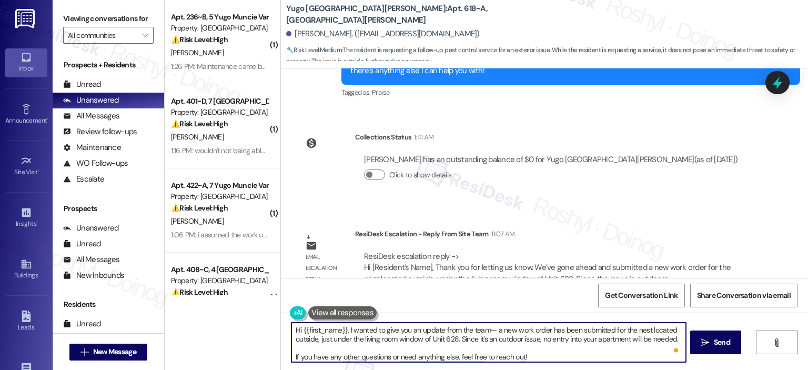
click at [491, 330] on textarea "Hi {{first_name}}, I wanted to give you an update from the team— a new work ord…" at bounding box center [488, 341] width 394 height 39
click at [485, 330] on textarea "Hi {{first_name}}, I wanted to give you an update from the team— a new work ord…" at bounding box center [488, 341] width 394 height 39
drag, startPoint x: 452, startPoint y: 337, endPoint x: 314, endPoint y: 339, distance: 138.3
click at [314, 339] on textarea "Hi {{first_name}}, I wanted to give you an update from the team, a new work ord…" at bounding box center [488, 341] width 394 height 39
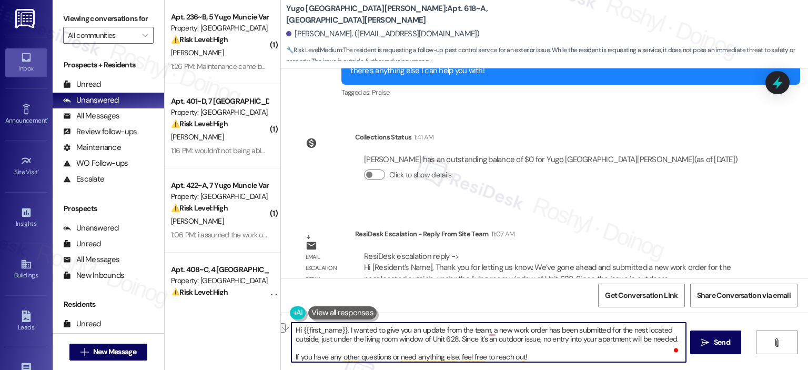
click at [484, 345] on textarea "Hi {{first_name}}, I wanted to give you an update from the team, a new work ord…" at bounding box center [488, 341] width 394 height 39
click at [482, 329] on textarea "Hi {{first_name}}, I wanted to give you an update from the team, a new work ord…" at bounding box center [488, 341] width 394 height 39
click at [484, 332] on textarea "Hi {{first_name}}, I wanted to give you an update from the team, a new work ord…" at bounding box center [488, 341] width 394 height 39
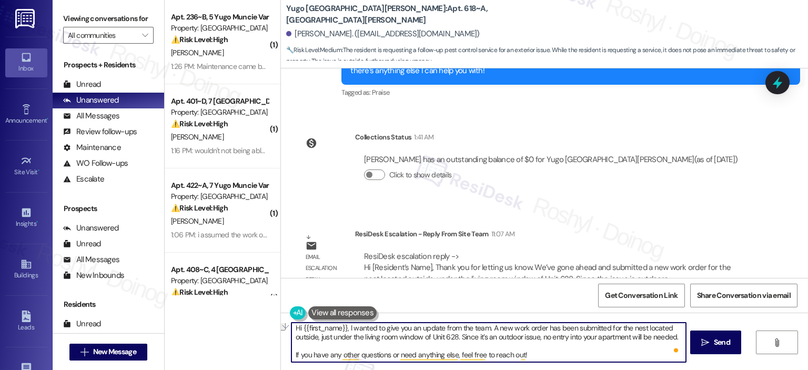
drag, startPoint x: 527, startPoint y: 356, endPoint x: 215, endPoint y: 363, distance: 312.5
click at [216, 365] on div "( 1 ) Apt. 236~B, 5 Yugo Muncie Varsity House Property: Yugo Muncie Varsity Hou…" at bounding box center [486, 185] width 643 height 370
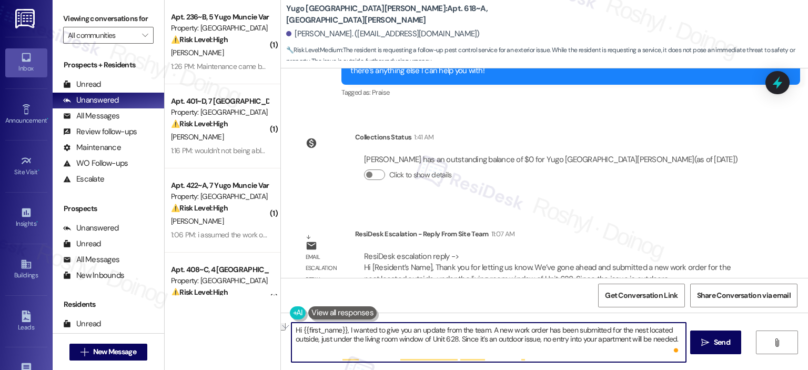
scroll to position [0, 0]
type textarea "Hi {{first_name}}, I wanted to give you an update from the team. A new work ord…"
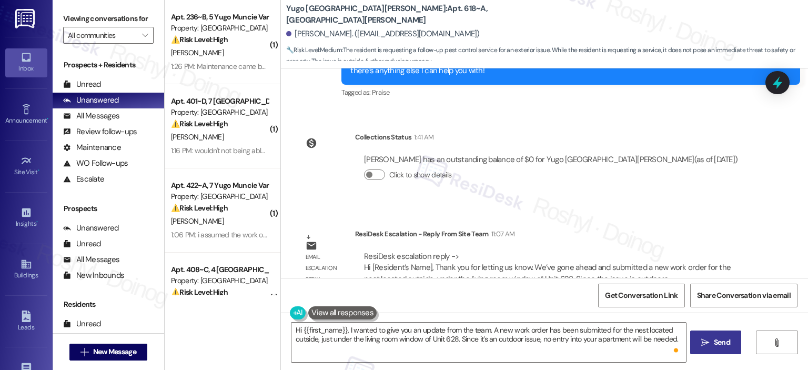
click at [720, 349] on button " Send" at bounding box center [715, 342] width 51 height 24
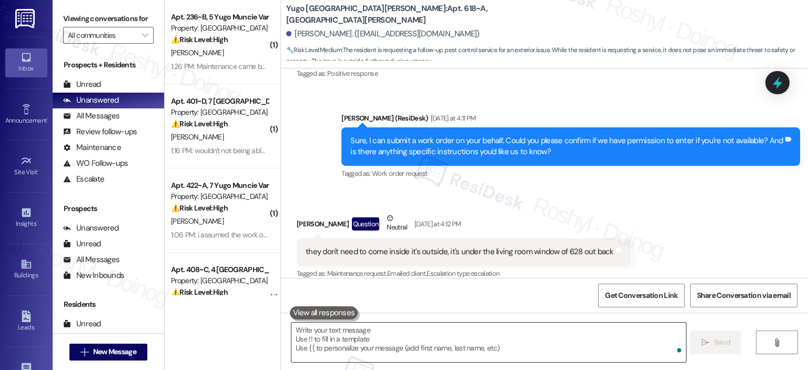
scroll to position [973, 0]
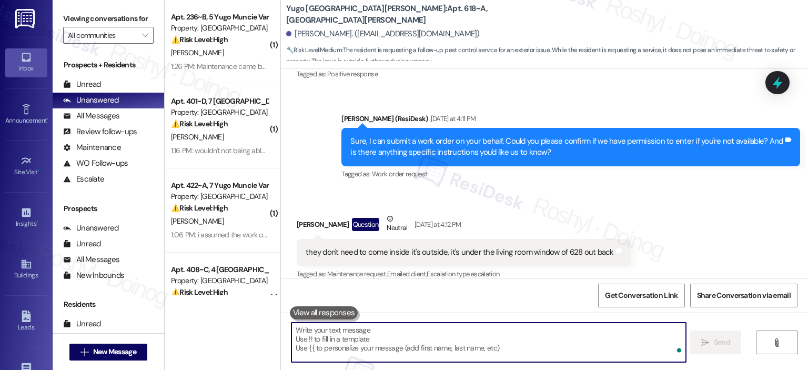
click at [367, 338] on textarea "To enrich screen reader interactions, please activate Accessibility in Grammarl…" at bounding box center [488, 341] width 394 height 39
paste textarea "If you have any other questions or need anything else, feel free to reach out!"
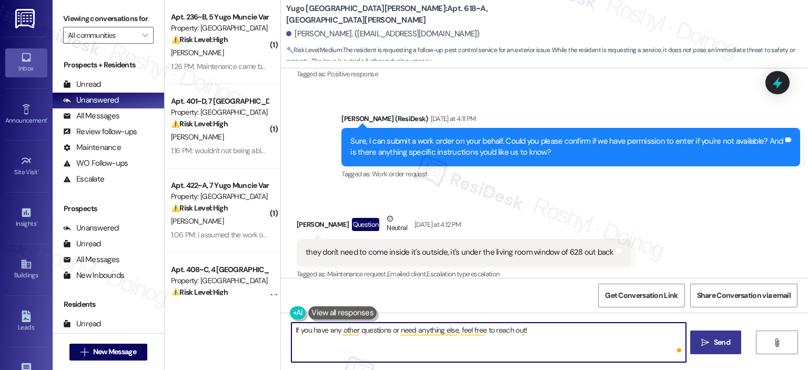
type textarea "If you have any other questions or need anything else, feel free to reach out!"
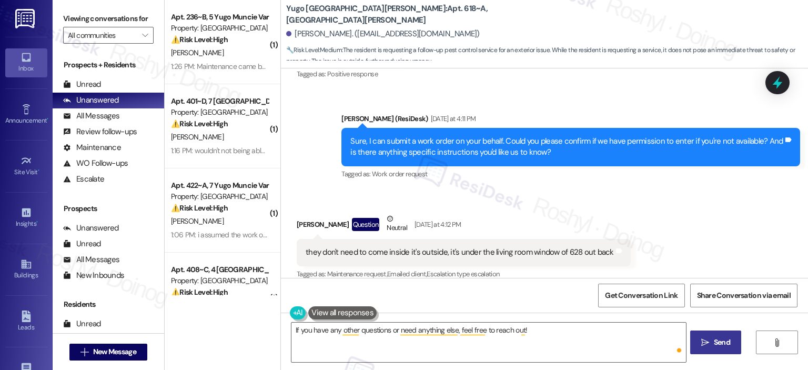
click at [728, 340] on span "Send" at bounding box center [722, 342] width 16 height 11
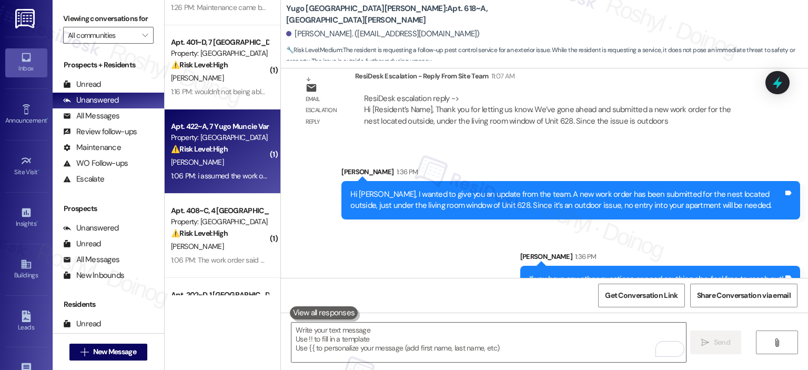
scroll to position [0, 0]
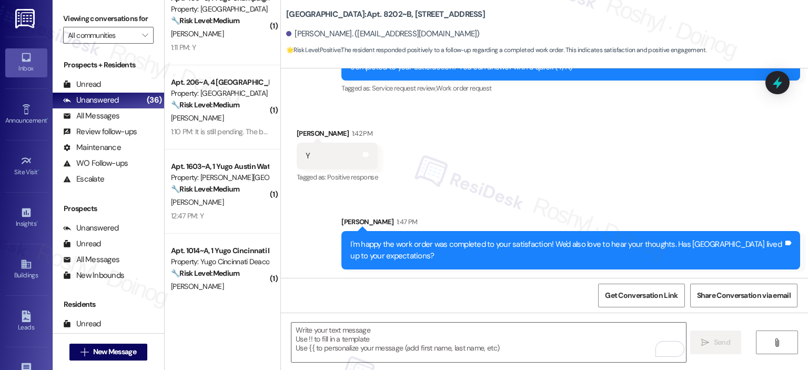
scroll to position [724, 0]
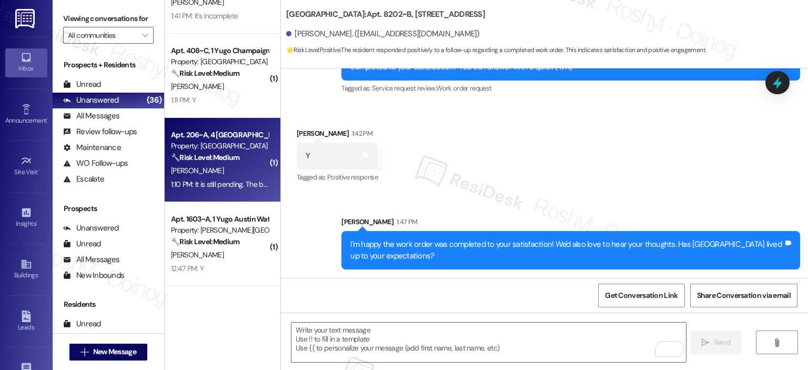
click at [237, 164] on div "[PERSON_NAME]" at bounding box center [219, 170] width 99 height 13
type textarea "Fetching suggested responses. Please feel free to read through the conversation…"
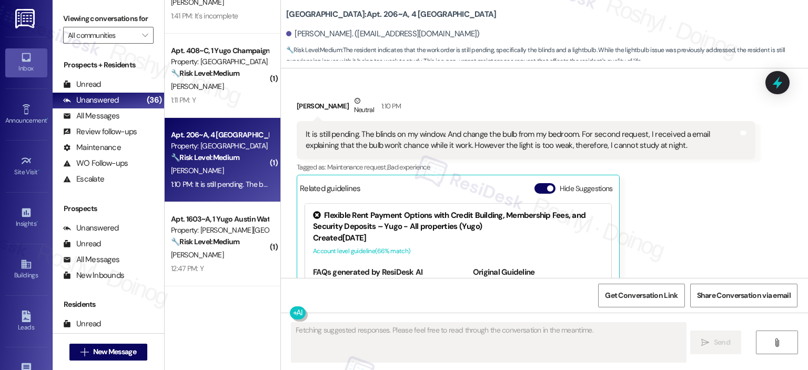
scroll to position [6719, 0]
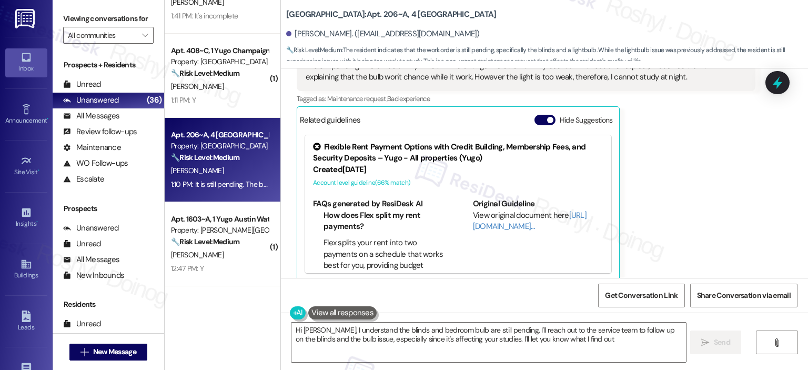
type textarea "Hi [PERSON_NAME], I understand the blinds and bedroom bulb are still pending. I…"
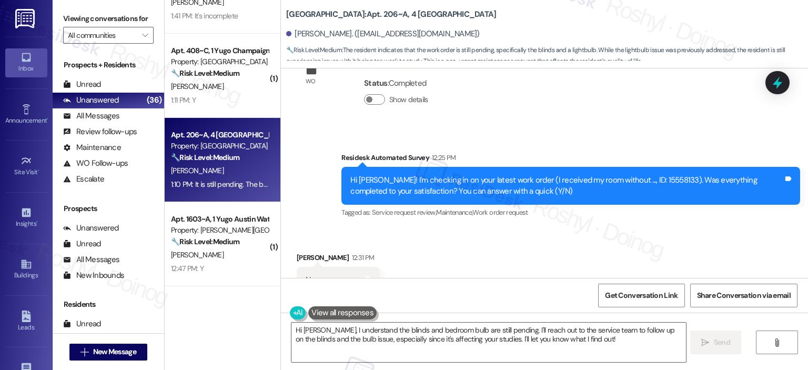
scroll to position [6299, 0]
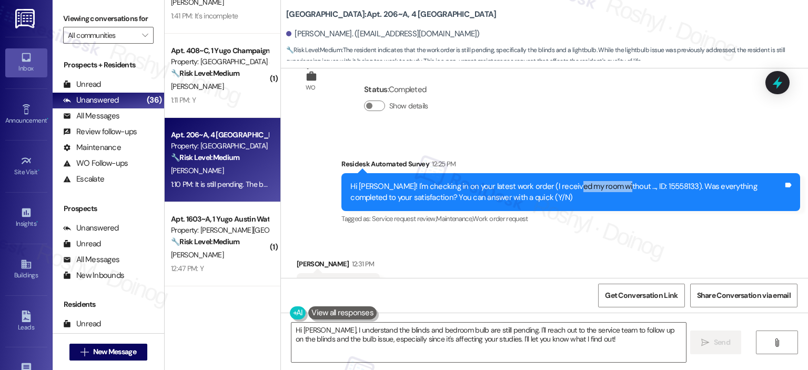
drag, startPoint x: 563, startPoint y: 172, endPoint x: 606, endPoint y: 176, distance: 43.3
click at [606, 181] on div "Hi [PERSON_NAME]! I'm checking in on your latest work order (I received my room…" at bounding box center [566, 192] width 433 height 23
click at [629, 181] on div "Hi [PERSON_NAME]! I'm checking in on your latest work order (I received my room…" at bounding box center [566, 192] width 433 height 23
click at [579, 220] on div "Survey, sent via SMS Residesk Automated Survey 12:25 PM Hi [PERSON_NAME]! I'm c…" at bounding box center [570, 192] width 474 height 84
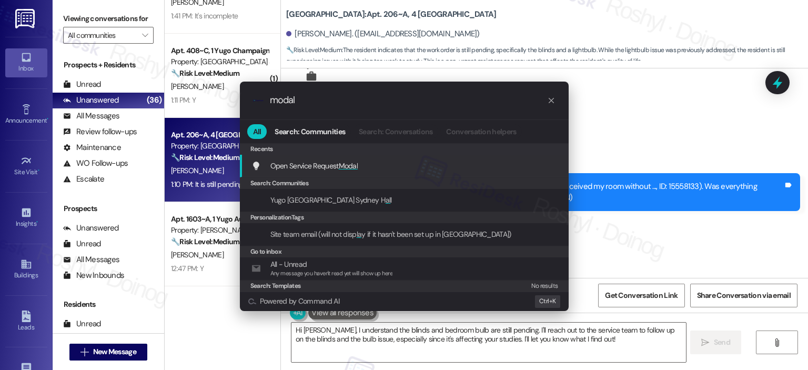
click at [345, 167] on span "Modal" at bounding box center [348, 165] width 19 height 9
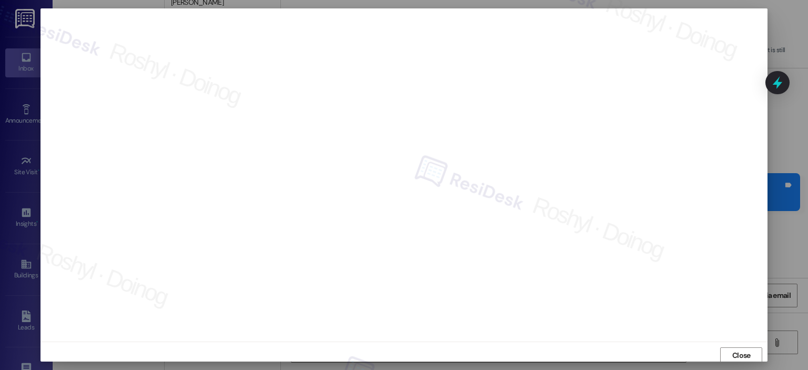
scroll to position [2, 0]
click at [743, 356] on span "Close" at bounding box center [741, 353] width 18 height 11
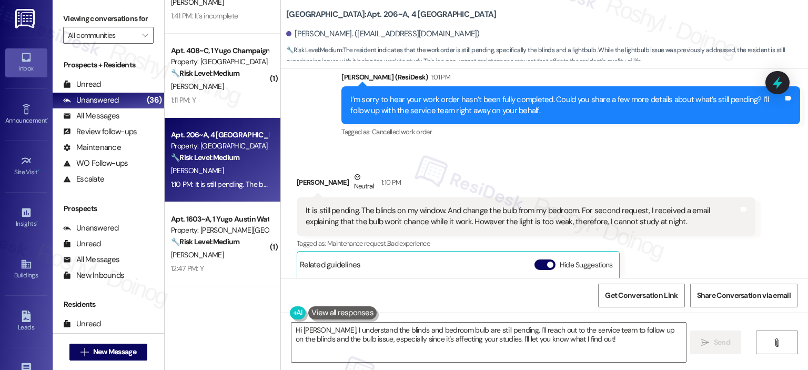
scroll to position [6667, 0]
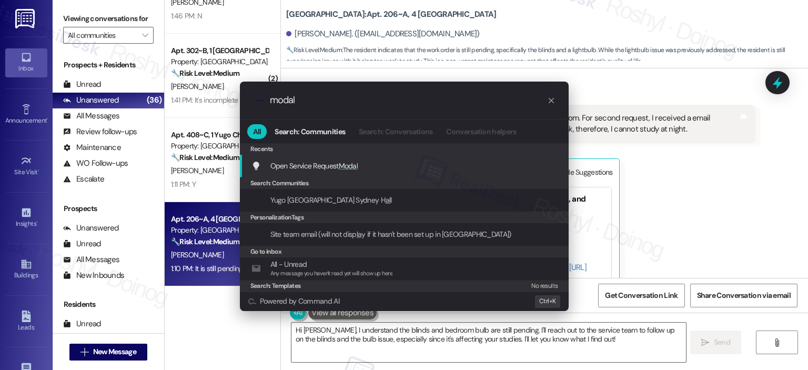
click at [326, 161] on span "Open Service Request Modal" at bounding box center [314, 165] width 88 height 9
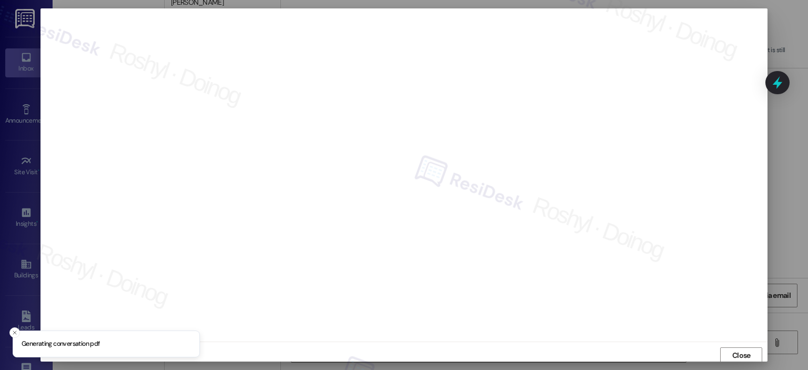
scroll to position [2, 0]
click at [745, 350] on span "Close" at bounding box center [741, 353] width 18 height 11
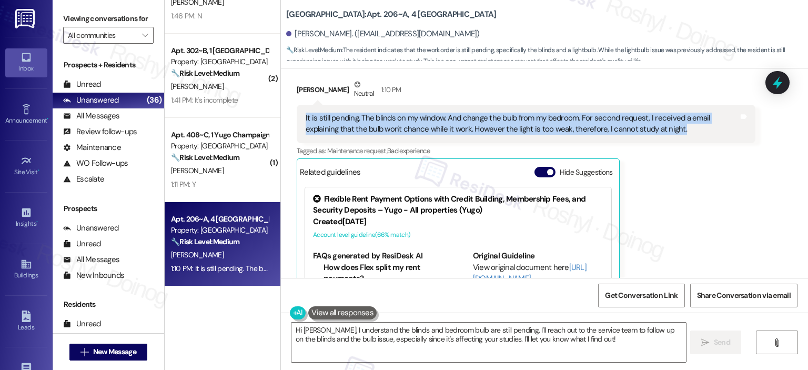
copy div "It is still pending. The blinds on my window. And change the bulb from my bedro…"
drag, startPoint x: 662, startPoint y: 124, endPoint x: 285, endPoint y: 110, distance: 377.4
click at [289, 110] on div "Received via SMS [PERSON_NAME] Neutral 1:10 PM It is still pending. The blinds …" at bounding box center [526, 206] width 474 height 270
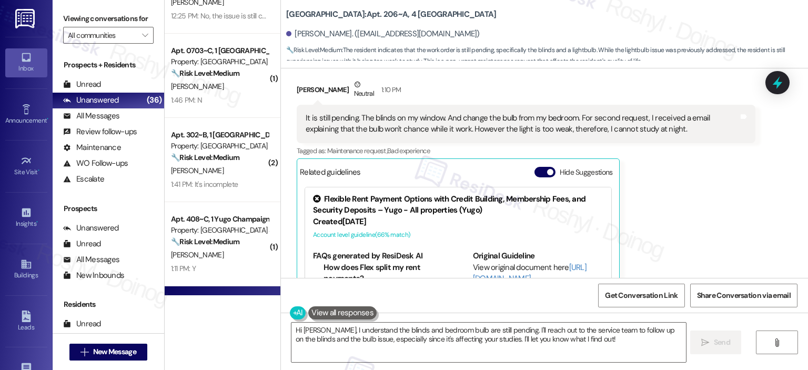
click at [635, 162] on div "[PERSON_NAME] Neutral 1:10 PM It is still pending. The blinds on my window. And…" at bounding box center [526, 206] width 459 height 255
click at [709, 163] on div "[PERSON_NAME] Neutral 1:10 PM It is still pending. The blinds on my window. And…" at bounding box center [526, 206] width 459 height 255
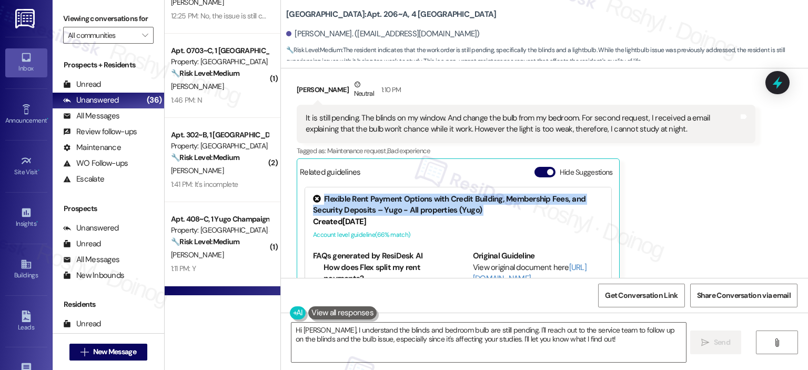
click at [709, 164] on div "[PERSON_NAME] Neutral 1:10 PM It is still pending. The blinds on my window. And…" at bounding box center [526, 206] width 459 height 255
click at [684, 190] on div "[PERSON_NAME] Neutral 1:10 PM It is still pending. The blinds on my window. And…" at bounding box center [526, 206] width 459 height 255
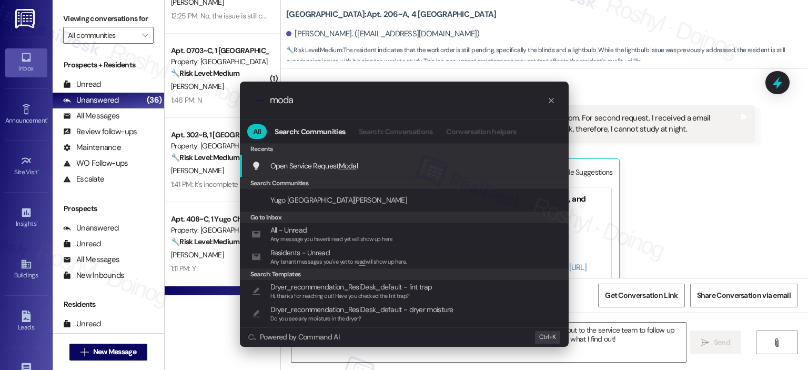
type input "moda"
click at [465, 161] on div "Open Service Request Moda l Add shortcut" at bounding box center [405, 166] width 308 height 12
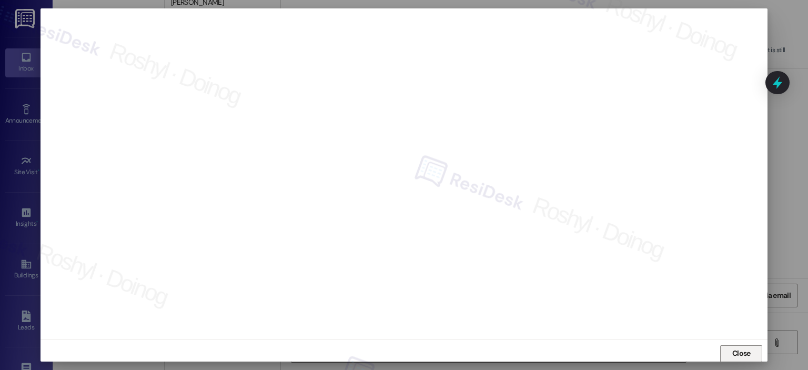
click at [747, 354] on span "Close" at bounding box center [741, 353] width 18 height 11
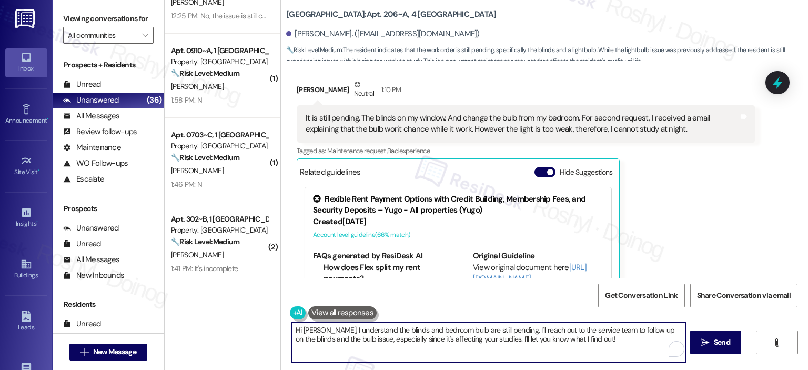
drag, startPoint x: 575, startPoint y: 345, endPoint x: 276, endPoint y: 315, distance: 300.7
click at [281, 315] on div "Hi [PERSON_NAME], I understand the blinds and bedroom bulb are still pending. I…" at bounding box center [544, 351] width 527 height 79
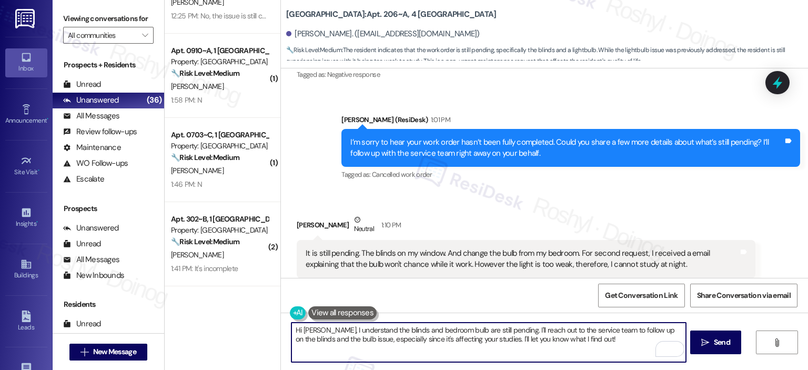
scroll to position [6509, 0]
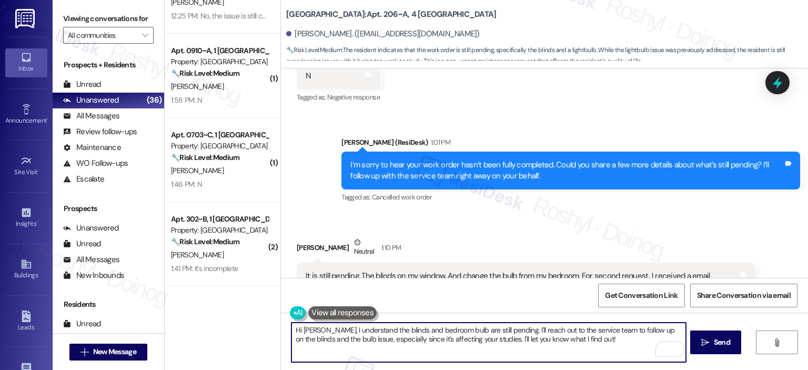
paste textarea "thank you for sharing this with me. I see your requests for the blinds and the …"
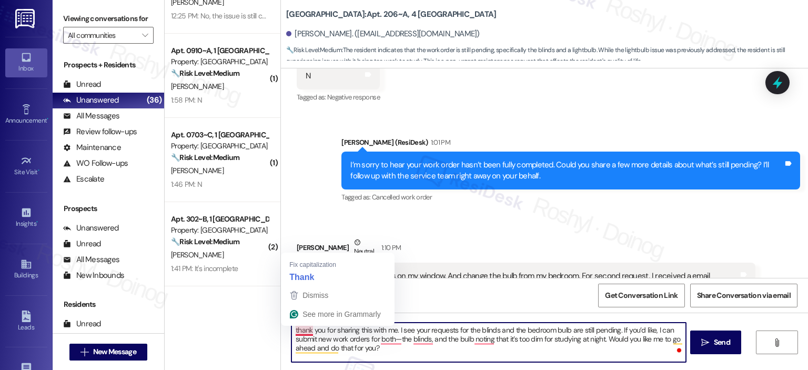
click at [296, 328] on textarea "thank you for sharing this with me. I see your requests for the blinds and the …" at bounding box center [488, 341] width 394 height 39
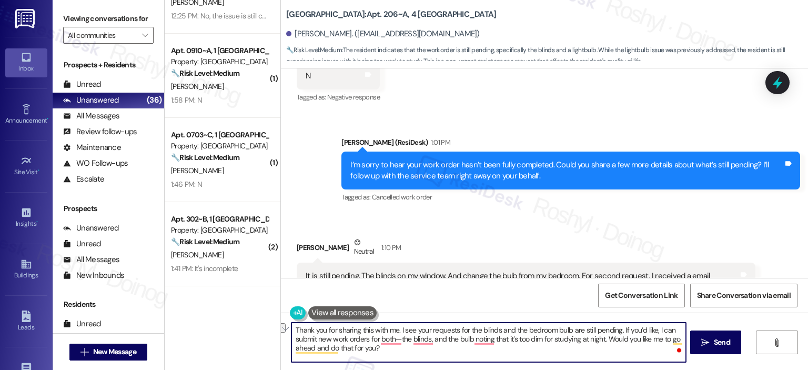
drag, startPoint x: 390, startPoint y: 339, endPoint x: 599, endPoint y: 337, distance: 208.8
click at [599, 337] on textarea "Thank you for sharing this with me. I see your requests for the blinds and the …" at bounding box center [488, 341] width 394 height 39
type textarea "Thank you for sharing this with me. I see your requests for the blinds and the …"
click at [448, 349] on textarea "Thank you for sharing this with me. I see your requests for the blinds and the …" at bounding box center [488, 341] width 394 height 39
click at [539, 342] on textarea "Thank you for sharing this with me. I see your requests for the blinds and the …" at bounding box center [488, 341] width 394 height 39
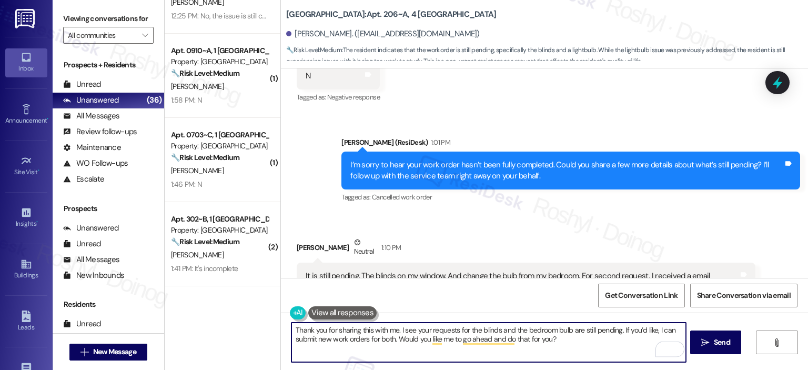
click at [559, 339] on textarea "Thank you for sharing this with me. I see your requests for the blinds and the …" at bounding box center [488, 341] width 394 height 39
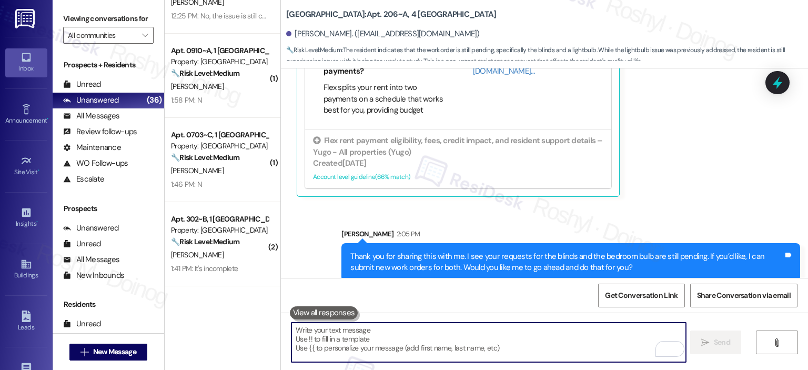
scroll to position [6804, 0]
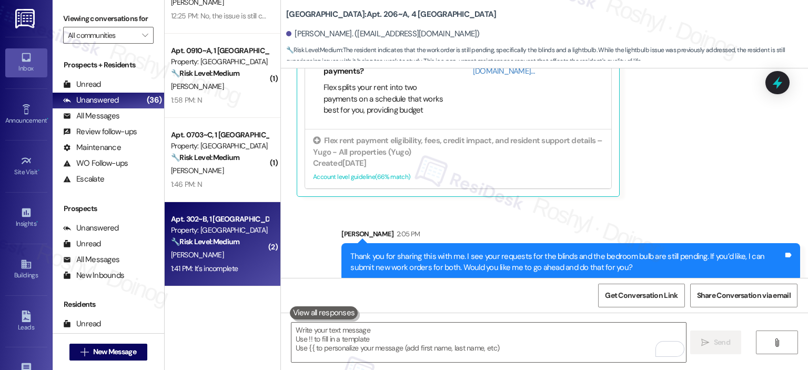
click at [218, 250] on div "[PERSON_NAME]" at bounding box center [219, 254] width 99 height 13
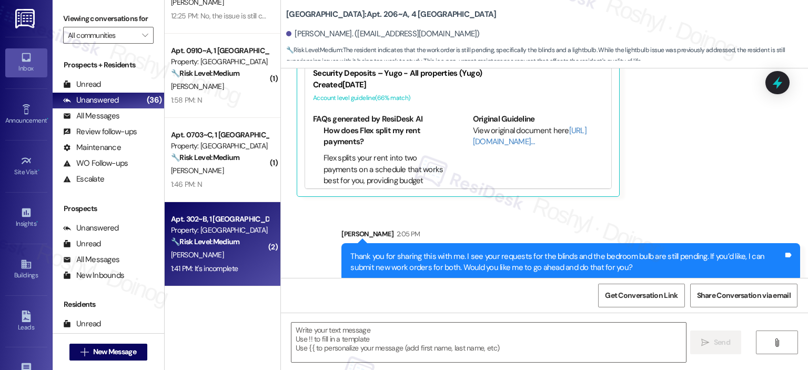
type textarea "Fetching suggested responses. Please feel free to read through the conversation…"
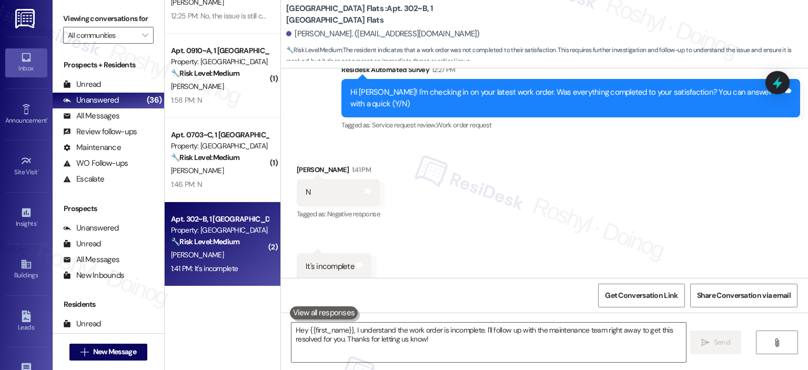
scroll to position [332, 0]
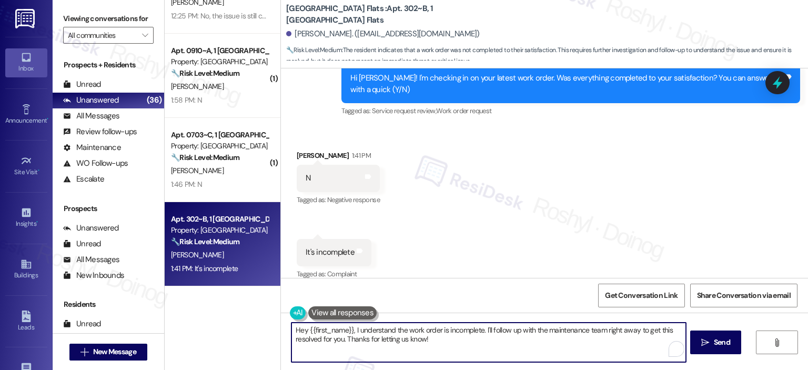
drag, startPoint x: 401, startPoint y: 340, endPoint x: 244, endPoint y: 308, distance: 160.5
click at [245, 309] on div "( 1 ) Apt. 709~B, 1 [GEOGRAPHIC_DATA] Property: Austin Corner ⚠️ Risk Level: Hi…" at bounding box center [486, 185] width 643 height 370
paste textarea "I’m sorry to hear your work order hasn’t been fully completed. Could you share …"
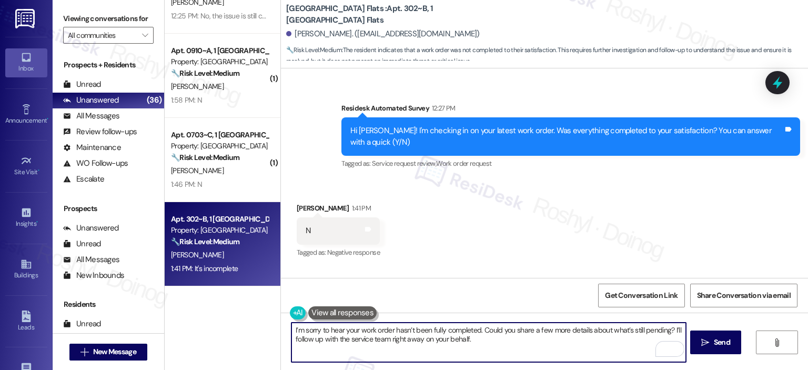
scroll to position [333, 0]
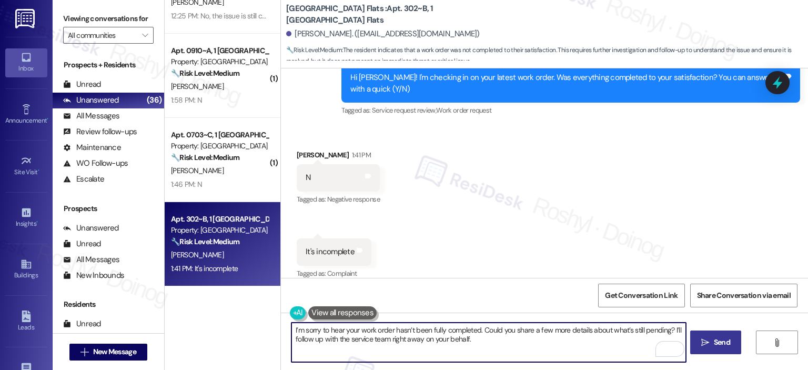
type textarea "I’m sorry to hear your work order hasn’t been fully completed. Could you share …"
click at [718, 340] on span "Send" at bounding box center [722, 342] width 16 height 11
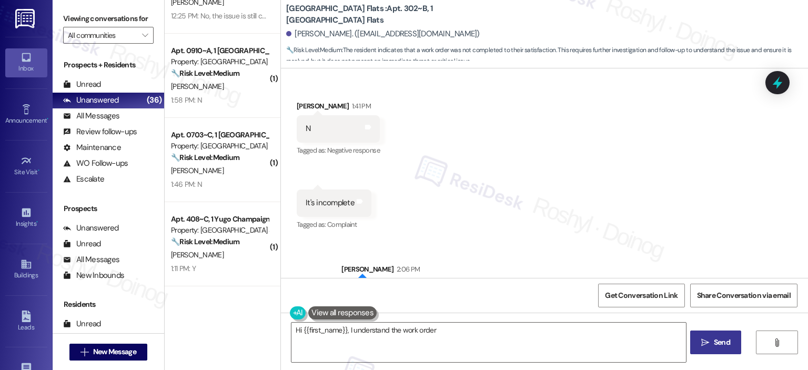
scroll to position [418, 0]
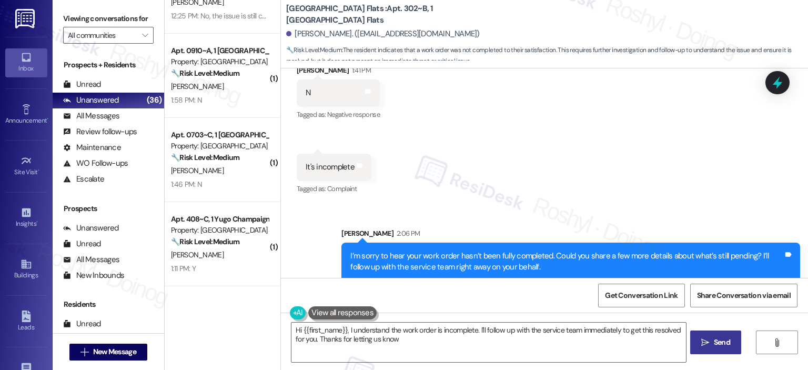
type textarea "Hi {{first_name}}, I understand the work order is incomplete. I'll follow up wi…"
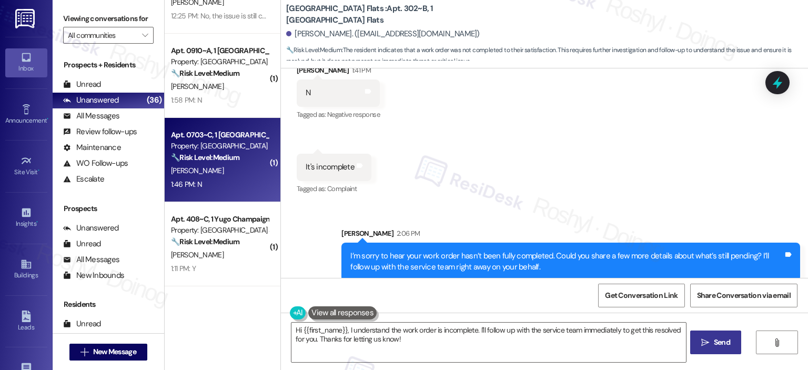
click at [235, 178] on div "1:46 PM: N 1:46 PM: N" at bounding box center [219, 184] width 99 height 13
type textarea "Fetching suggested responses. Please feel free to read through the conversation…"
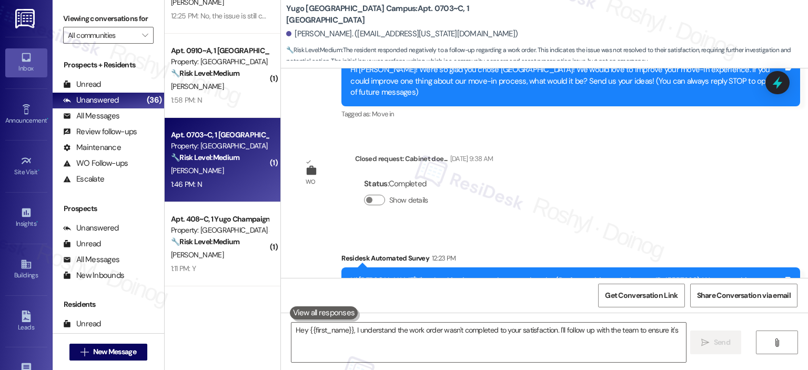
scroll to position [281, 0]
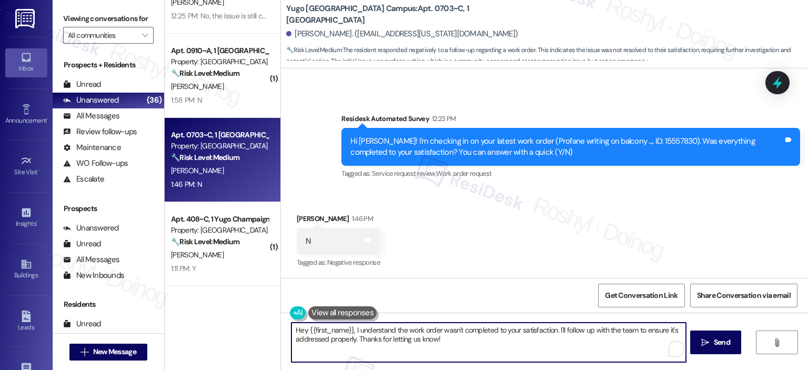
drag, startPoint x: 456, startPoint y: 337, endPoint x: 95, endPoint y: 310, distance: 362.4
click at [95, 310] on div "Viewing conversations for All communities  Prospects + Residents Unread (0) Un…" at bounding box center [430, 185] width 755 height 370
paste textarea "I’m sorry to hear your work order hasn’t been fully completed. Could you share …"
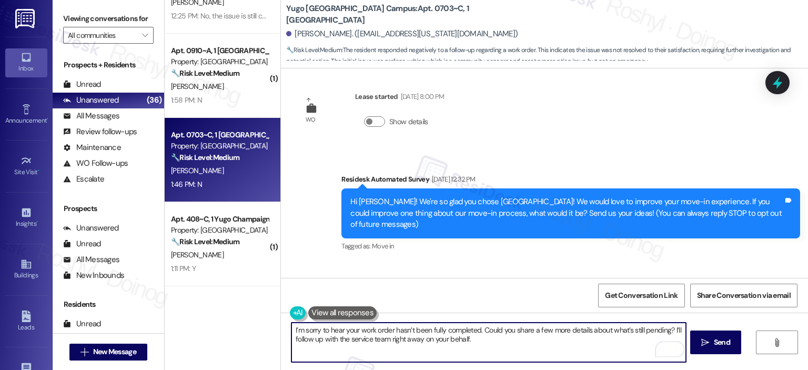
scroll to position [0, 0]
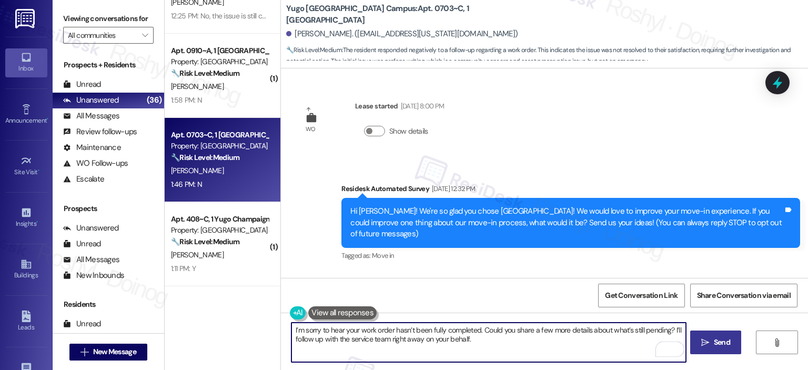
type textarea "I’m sorry to hear your work order hasn’t been fully completed. Could you share …"
click at [709, 333] on button " Send" at bounding box center [715, 342] width 51 height 24
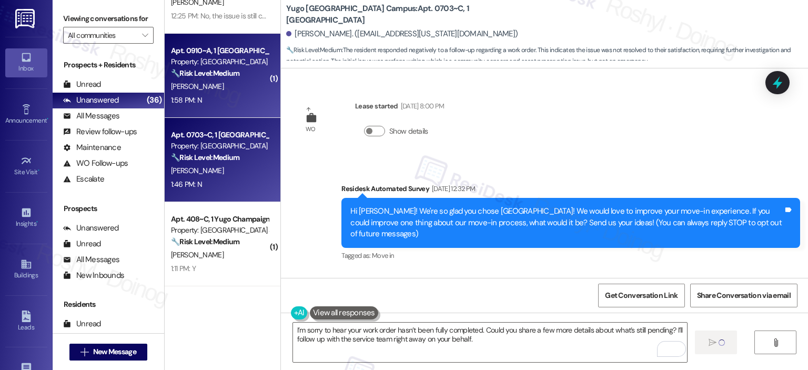
click at [188, 88] on span "[PERSON_NAME]" at bounding box center [197, 86] width 53 height 9
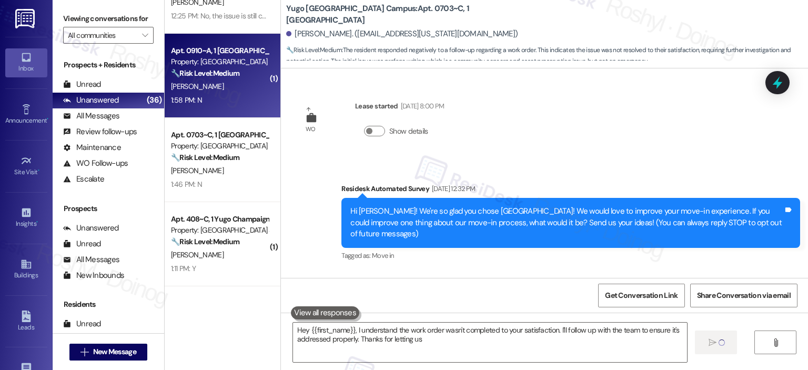
type textarea "Hey {{first_name}}, I understand the work order wasn't completed to your satisf…"
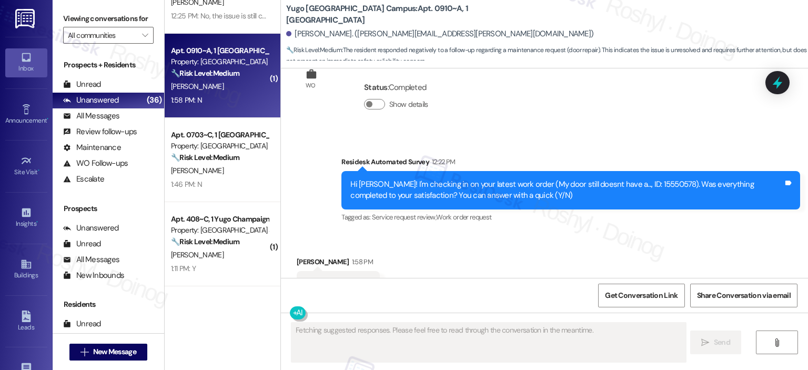
scroll to position [1169, 0]
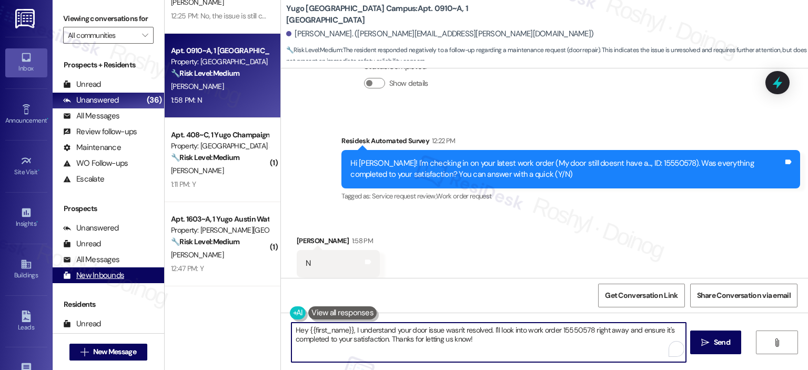
drag, startPoint x: 421, startPoint y: 333, endPoint x: 120, endPoint y: 279, distance: 305.6
click at [120, 279] on div "Viewing conversations for All communities  Prospects + Residents Unread (0) Un…" at bounding box center [430, 185] width 755 height 370
paste textarea "I’m sorry to hear your work order hasn’t been fully completed. Could you share …"
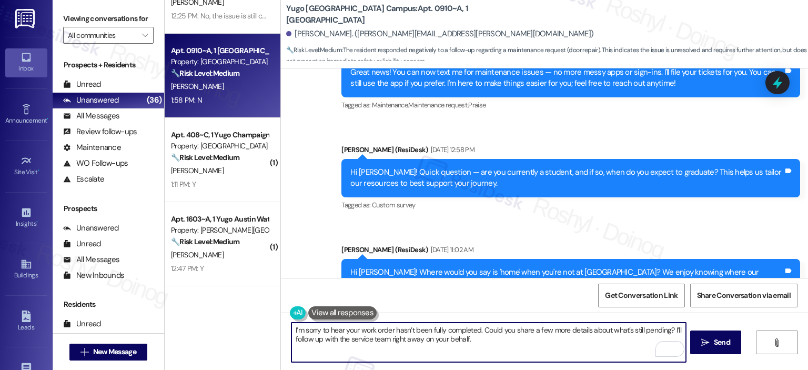
scroll to position [222, 0]
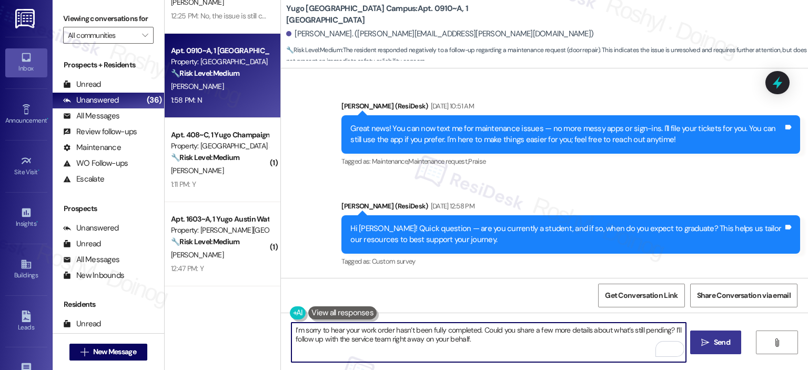
type textarea "I’m sorry to hear your work order hasn’t been fully completed. Could you share …"
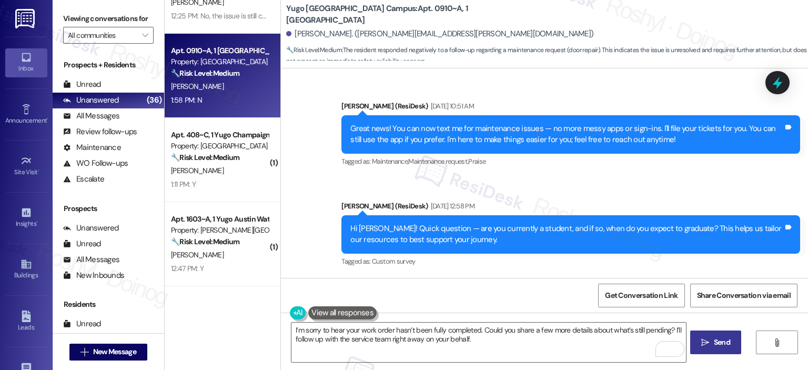
click at [720, 337] on span "Send" at bounding box center [722, 342] width 16 height 11
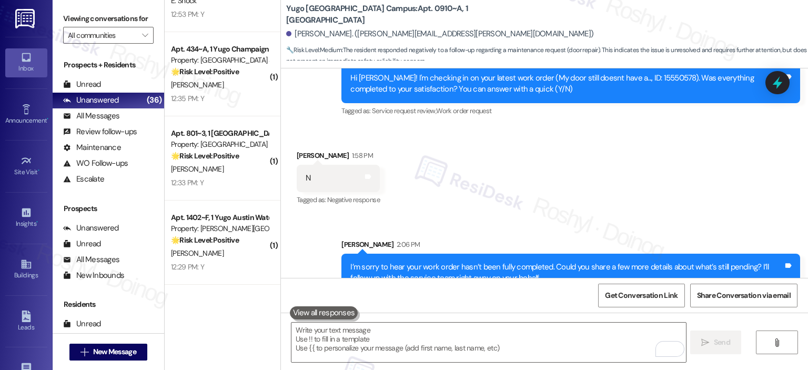
scroll to position [0, 0]
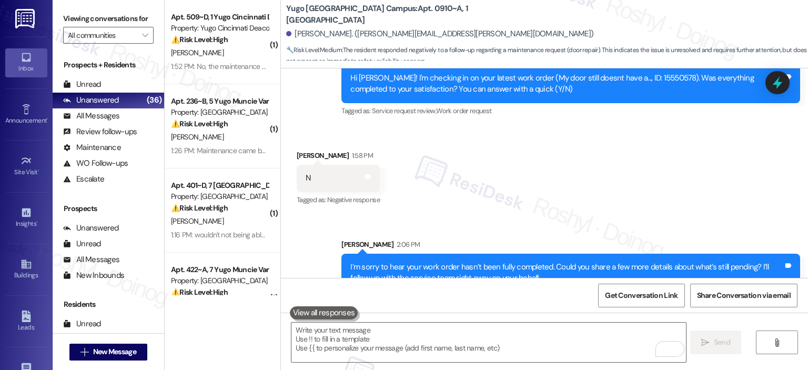
click at [112, 75] on div "Prospects + Residents Unread (0) Unread: Any message you haven't read yet will …" at bounding box center [109, 122] width 112 height 127
click at [106, 81] on div "Unread (0)" at bounding box center [109, 85] width 112 height 16
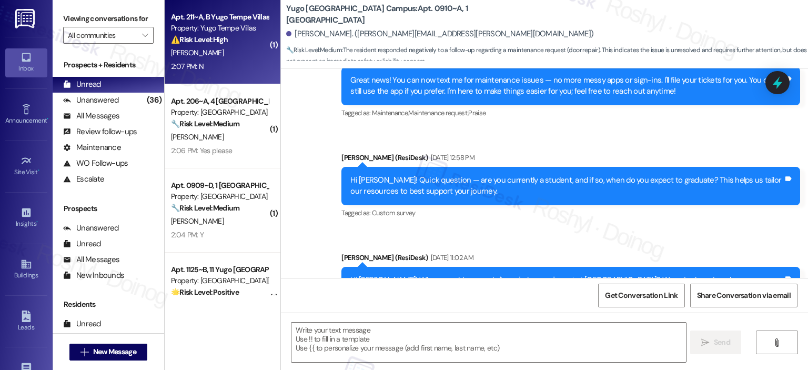
type textarea "Fetching suggested responses. Please feel free to read through the conversation…"
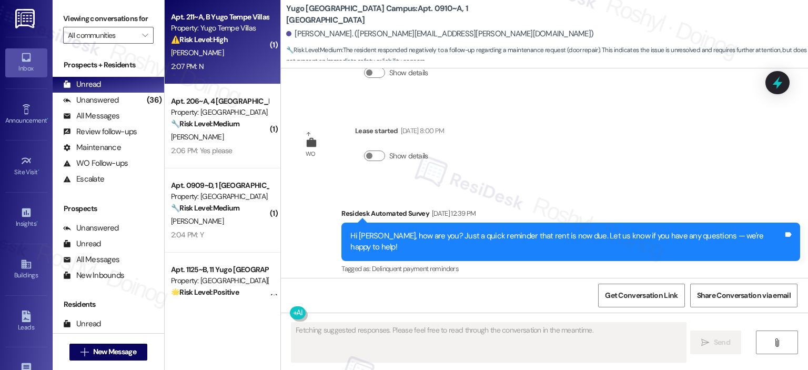
scroll to position [1169, 0]
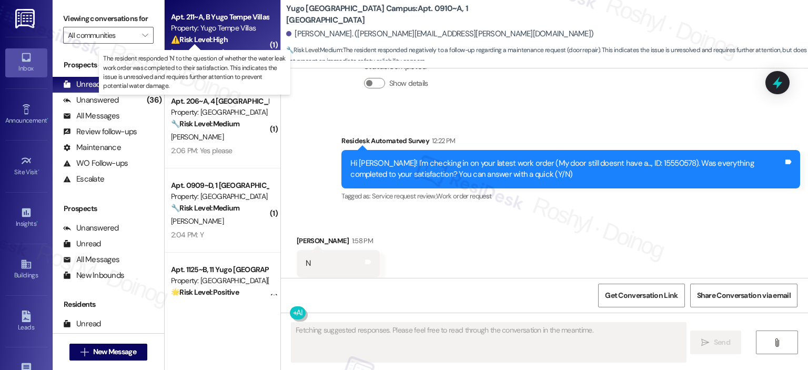
click at [203, 38] on strong "⚠️ Risk Level: High" at bounding box center [199, 39] width 57 height 9
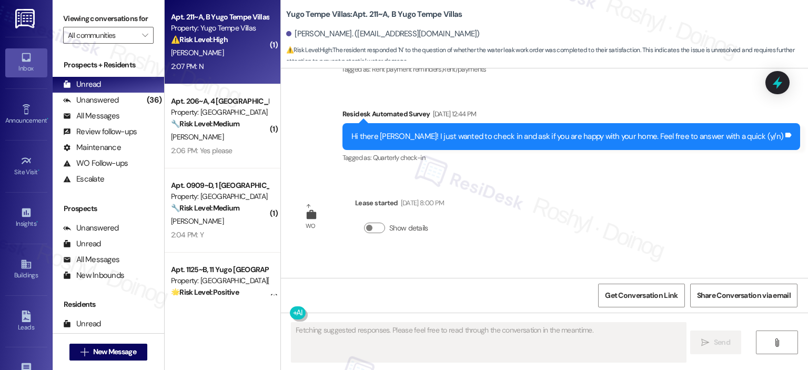
scroll to position [1091, 0]
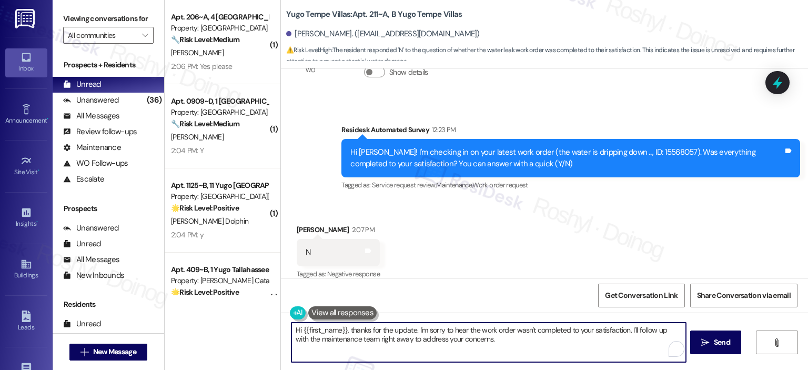
drag, startPoint x: 489, startPoint y: 347, endPoint x: 286, endPoint y: 321, distance: 204.1
click at [291, 322] on div "Hi {{first_name}}, thanks for the update. I'm sorry to hear the work order wasn…" at bounding box center [488, 342] width 395 height 41
paste textarea "I’m sorry to hear your work order hasn’t been fully completed. Could you share …"
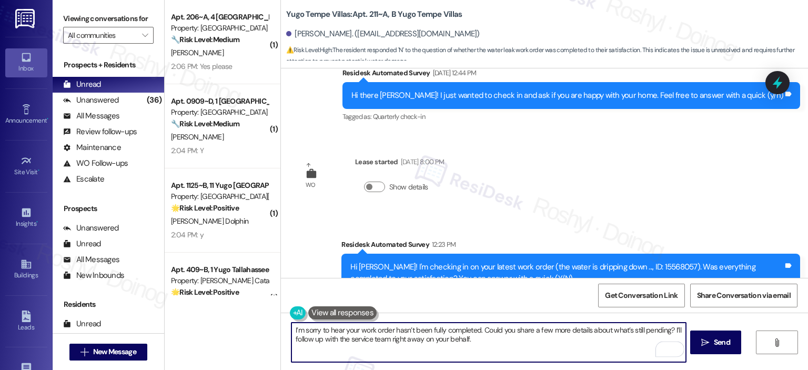
scroll to position [880, 0]
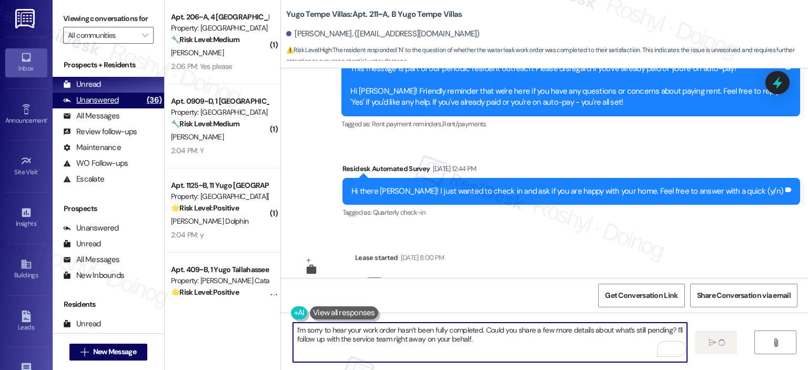
type textarea "I’m sorry to hear your work order hasn’t been fully completed. Could you share …"
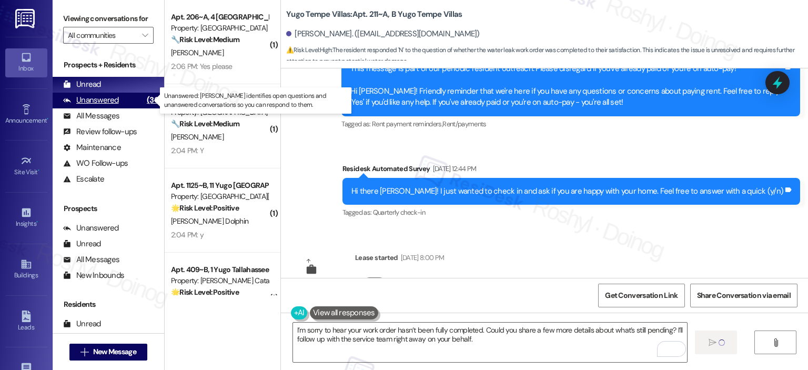
click at [94, 104] on div "Unanswered" at bounding box center [91, 100] width 56 height 11
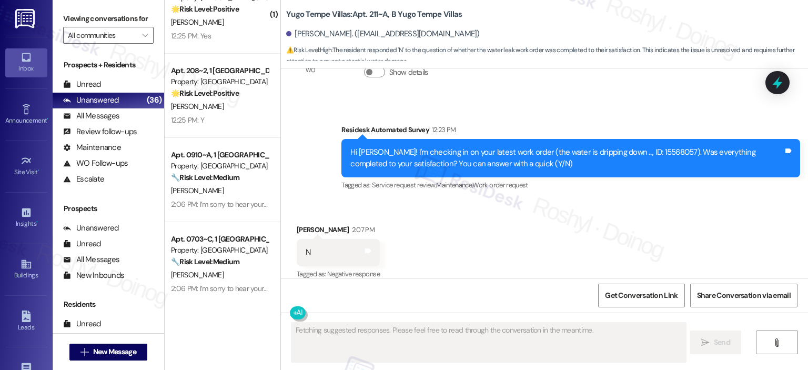
scroll to position [2644, 0]
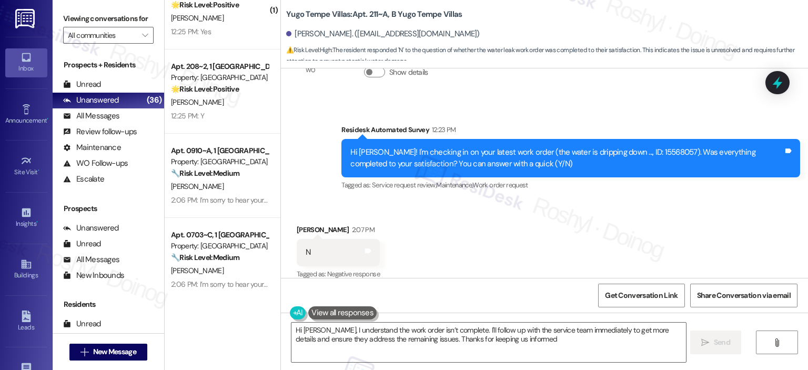
type textarea "Hi [PERSON_NAME], I understand the work order isn’t complete. I'll follow up wi…"
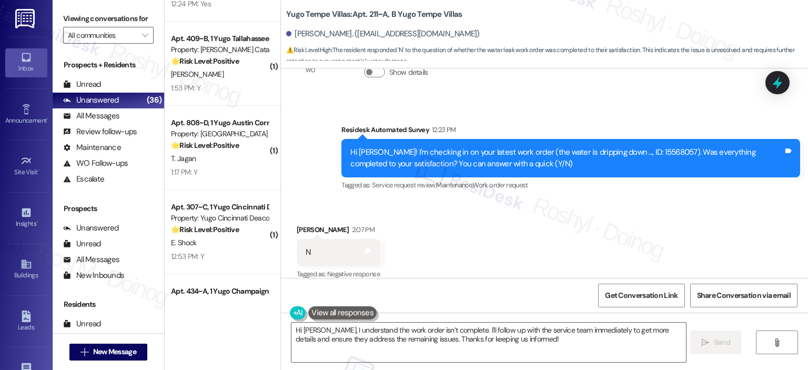
scroll to position [1946, 0]
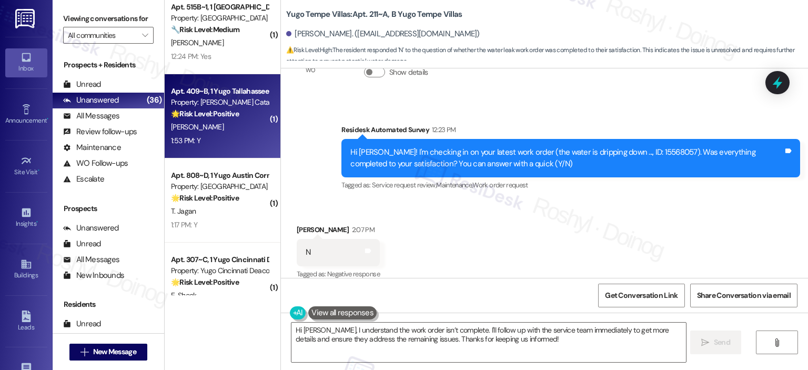
click at [231, 128] on div "[PERSON_NAME]" at bounding box center [219, 126] width 99 height 13
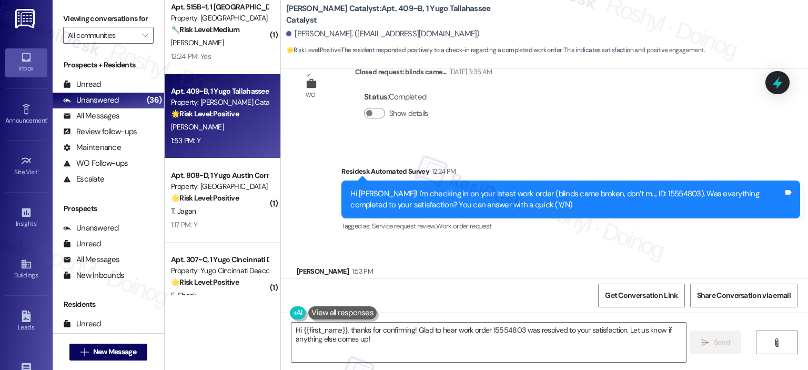
scroll to position [281, 0]
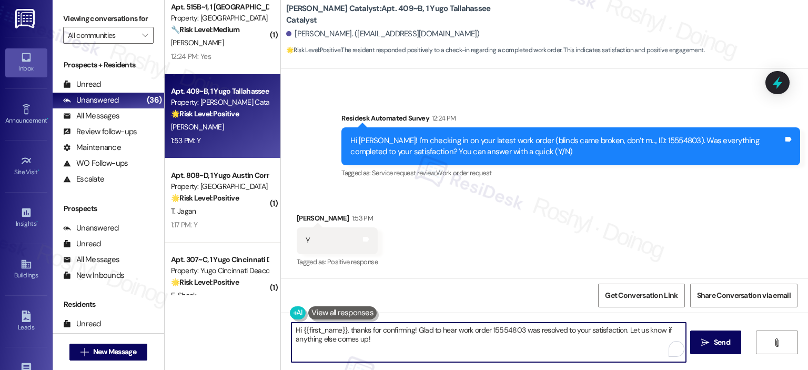
drag, startPoint x: 346, startPoint y: 329, endPoint x: 127, endPoint y: 309, distance: 219.7
click at [132, 311] on div "Viewing conversations for All communities  Prospects + Residents Unread (0) Un…" at bounding box center [430, 185] width 755 height 370
type textarea "Thanks for confirming! Glad to hear work order 15554803 was resolved to your sa…"
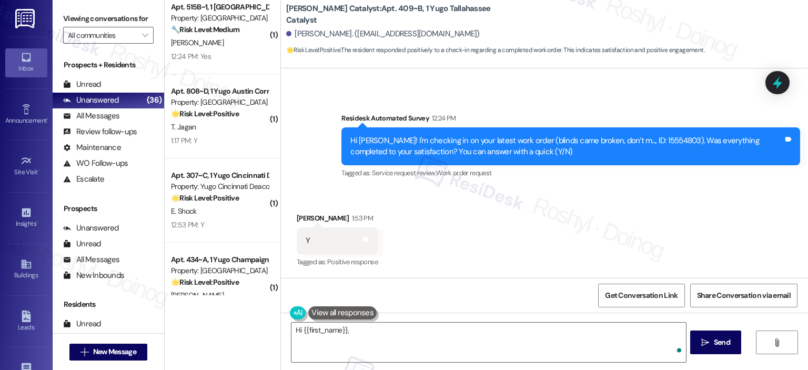
type textarea "Hi {{first_name}}, thanks"
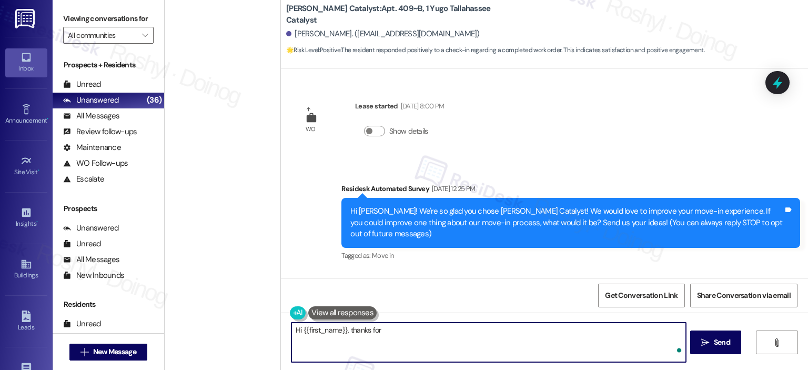
scroll to position [1946, 0]
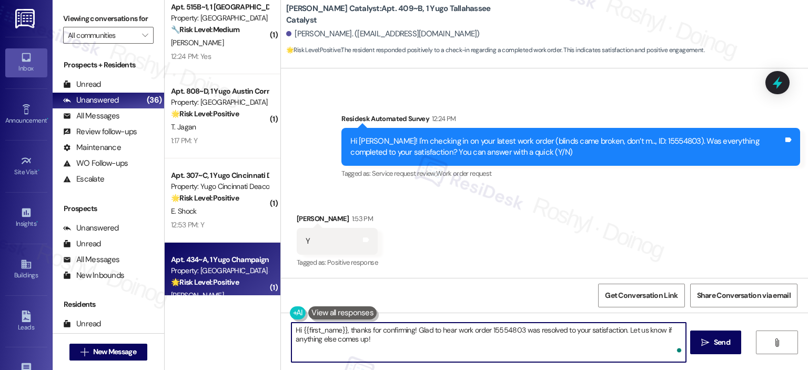
drag, startPoint x: 408, startPoint y: 349, endPoint x: 240, endPoint y: 278, distance: 182.2
click at [259, 291] on div "( 1 ) Apt. 1233~C, 1 Yugo Cincinnati Deacon Property: Yugo Cincinnati Deacon 🔧 …" at bounding box center [486, 185] width 643 height 370
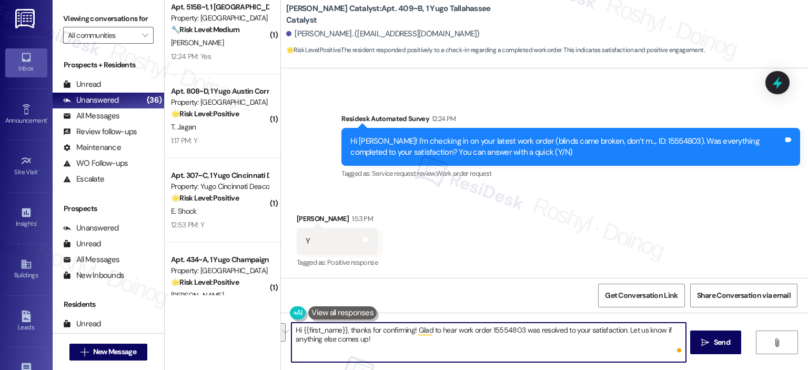
paste textarea "By the way, {{first_name}}, I just want to ask, has {{property}} lived up to yo…"
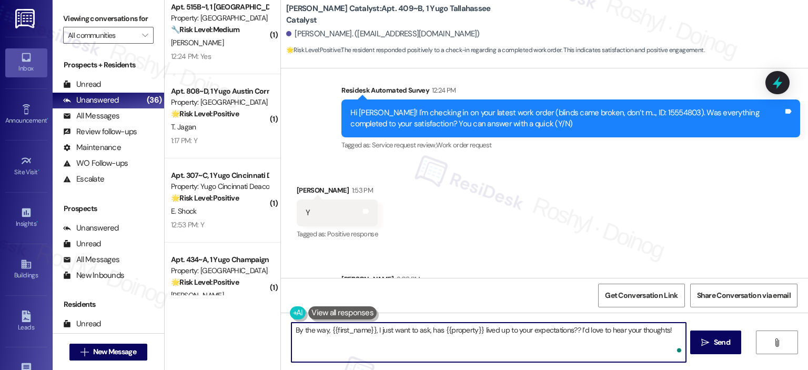
scroll to position [355, 0]
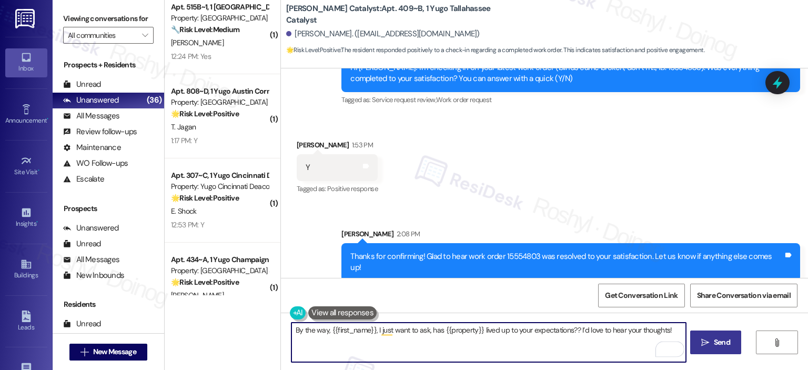
type textarea "By the way, {{first_name}}, I just want to ask, has {{property}} lived up to yo…"
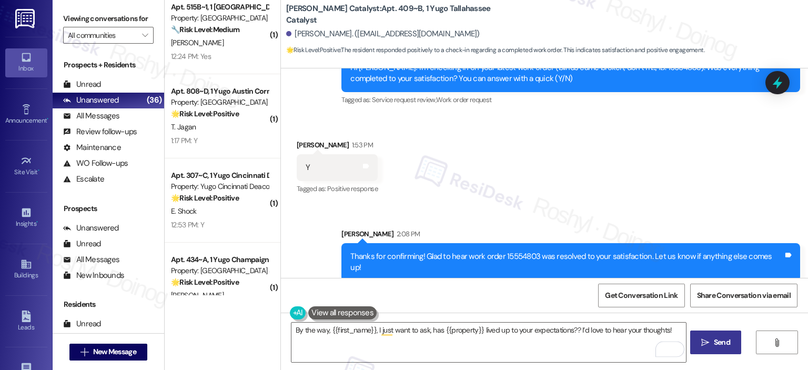
click at [714, 347] on span "Send" at bounding box center [722, 342] width 16 height 11
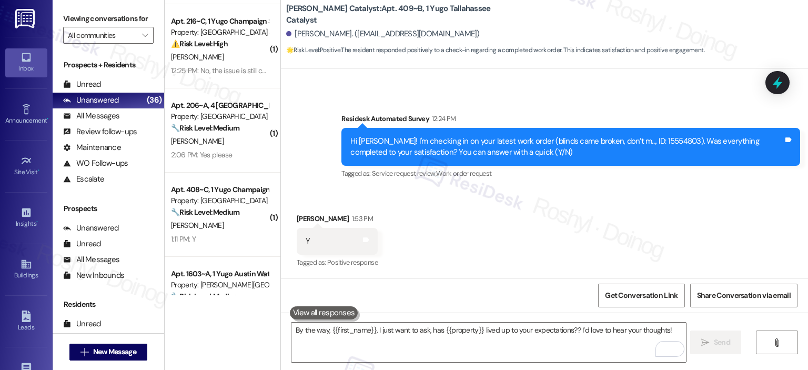
scroll to position [736, 0]
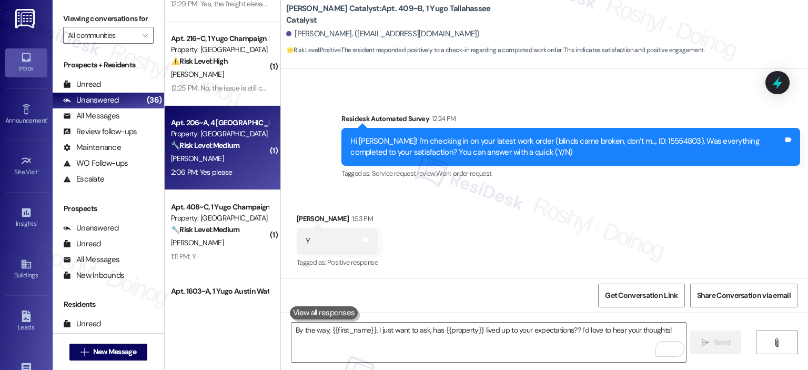
click at [239, 136] on div "Property: [GEOGRAPHIC_DATA]" at bounding box center [219, 133] width 97 height 11
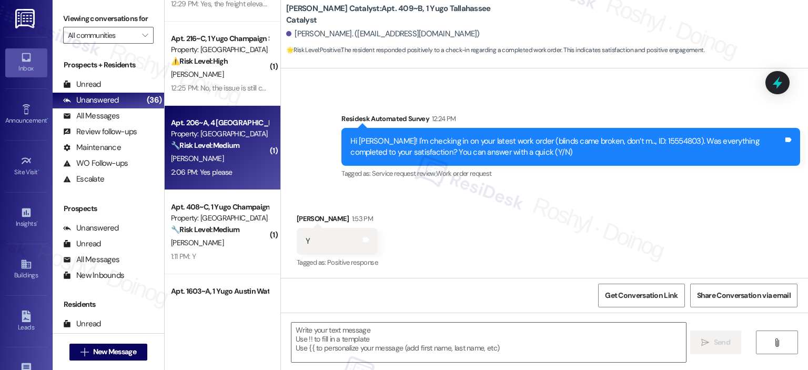
type textarea "Fetching suggested responses. Please feel free to read through the conversation…"
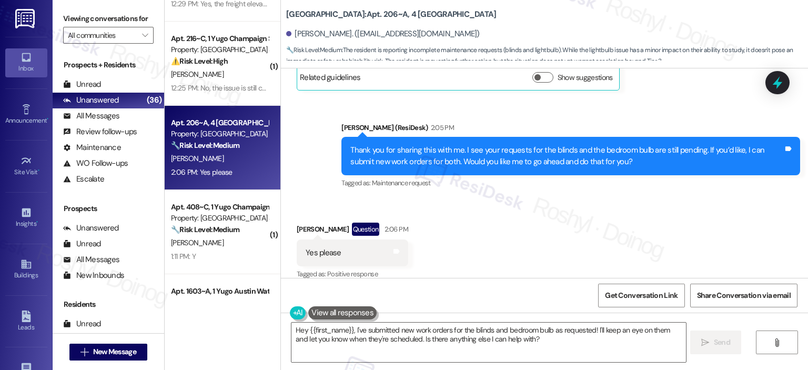
scroll to position [6762, 0]
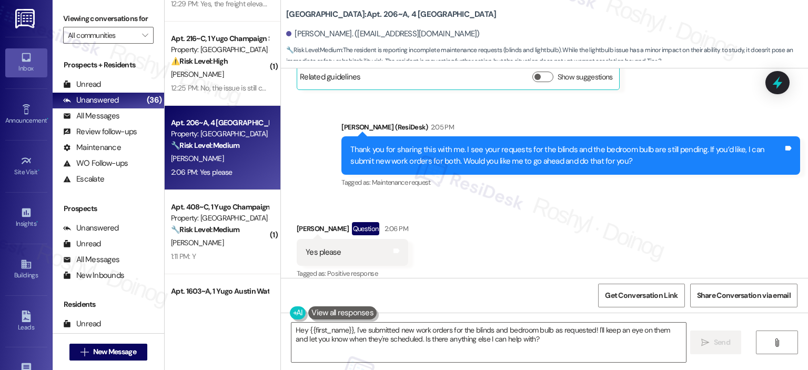
click at [517, 238] on div "Received via SMS [PERSON_NAME] Question 2:06 PM Yes please Tags and notes Tagge…" at bounding box center [544, 243] width 527 height 91
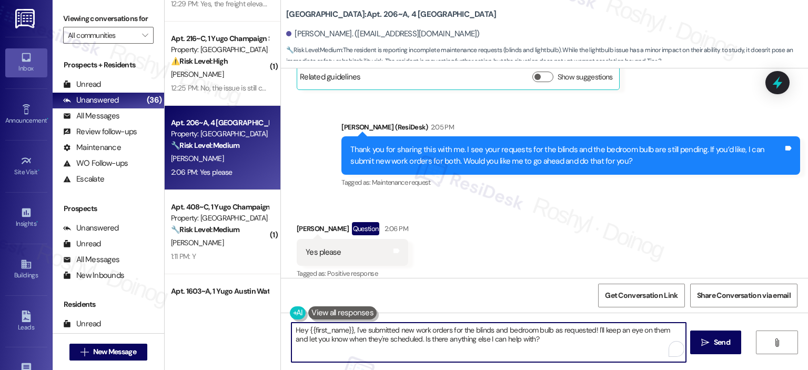
drag, startPoint x: 535, startPoint y: 352, endPoint x: 211, endPoint y: 302, distance: 327.8
click at [211, 302] on div "( 1 ) Apt. 202~D, 1 [GEOGRAPHIC_DATA] Property: [GEOGRAPHIC_DATA] Common ⚠️ Ris…" at bounding box center [486, 185] width 643 height 370
paste textarea "I'll proceed to submit a work order on your behalf. Could you please confirm if…"
click at [291, 332] on textarea "I'll proceed to submit a work order on your behalf. Could you please confirm if…" at bounding box center [488, 341] width 394 height 39
type textarea "Sure, I'll proceed to submit a work order on your behalf. Could you please conf…"
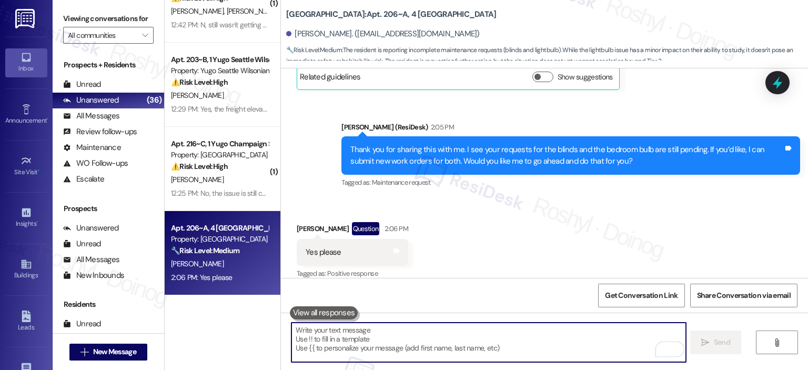
scroll to position [6762, 0]
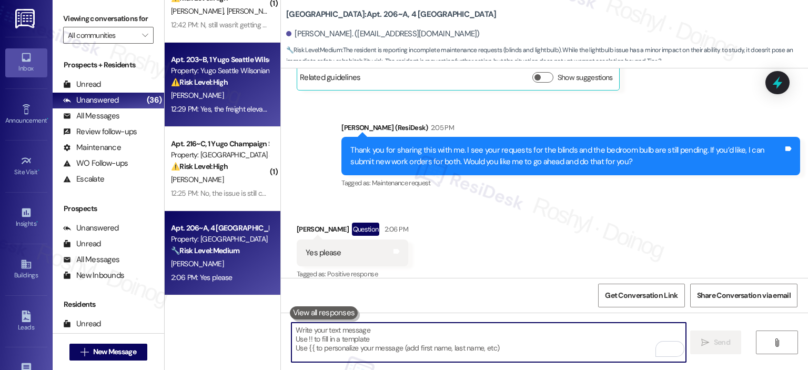
click at [228, 113] on div "12:29 PM: Yes, the freight elevator still does not work when I need it. Why am …" at bounding box center [340, 108] width 339 height 9
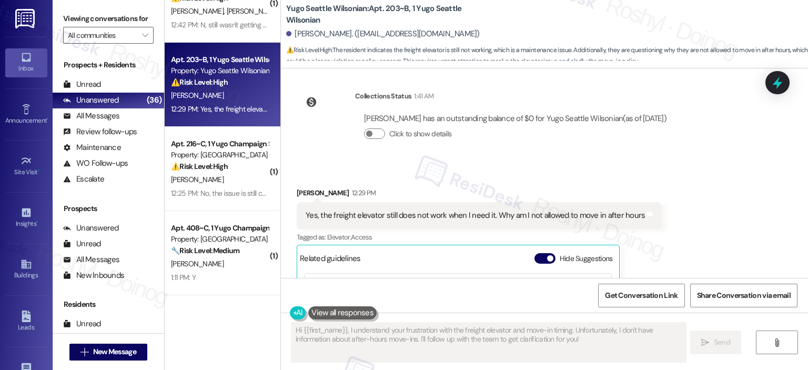
scroll to position [373, 0]
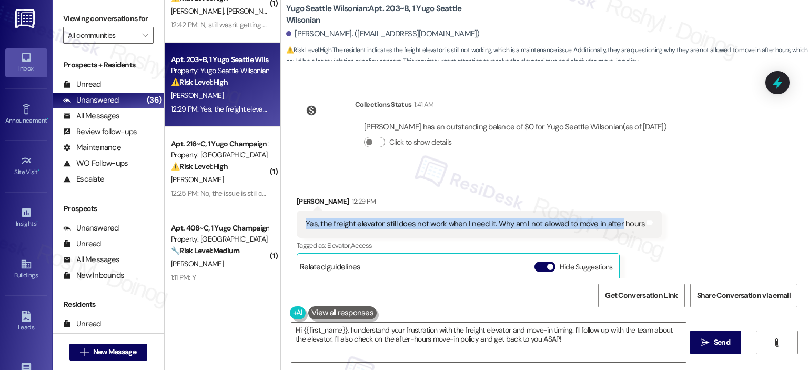
copy div "Yes, the freight elevator still does not work when I need it. Why am I not allo…"
drag, startPoint x: 290, startPoint y: 227, endPoint x: 628, endPoint y: 224, distance: 337.7
click at [628, 224] on div "Yes, the freight elevator still does not work when I need it. Why am I not allo…" at bounding box center [479, 223] width 365 height 27
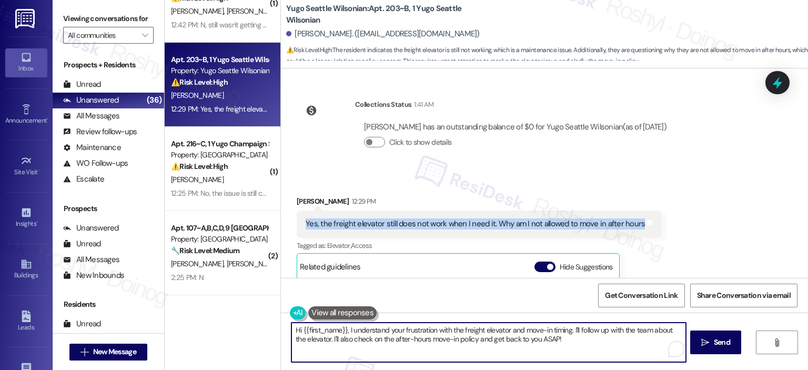
click at [387, 331] on textarea "Hi {{first_name}}, I understand your frustration with the freight elevator and …" at bounding box center [488, 341] width 394 height 39
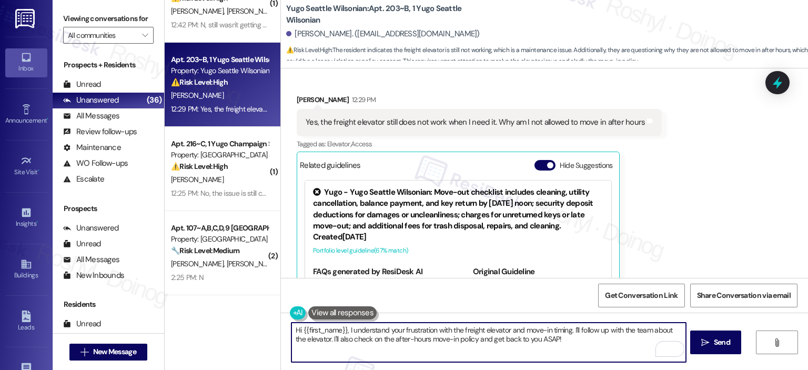
scroll to position [478, 0]
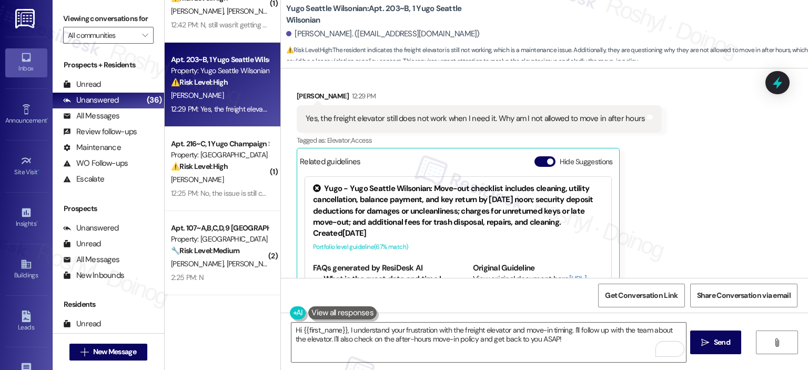
click at [652, 176] on div "Received via SMS [PERSON_NAME] 12:29 PM Yes, the freight elevator still does no…" at bounding box center [479, 207] width 381 height 248
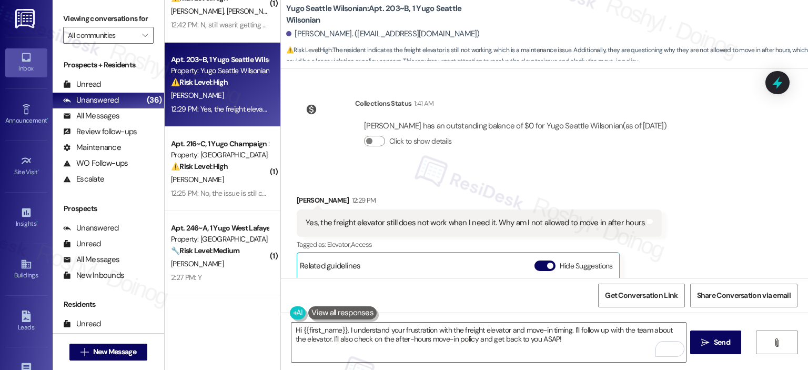
scroll to position [373, 0]
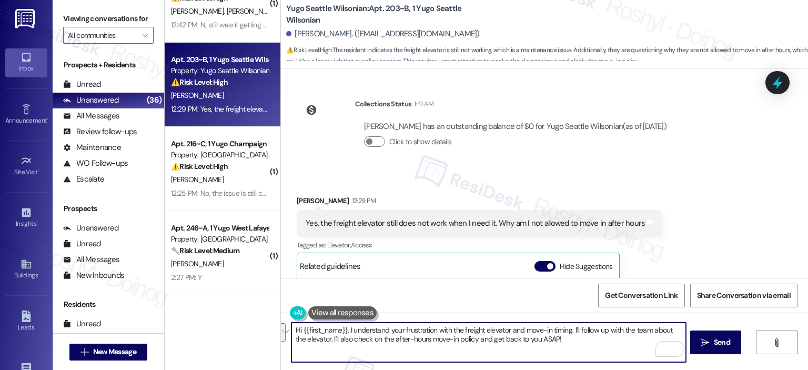
drag, startPoint x: 548, startPoint y: 341, endPoint x: 430, endPoint y: 329, distance: 118.4
click at [430, 329] on textarea "Hi {{first_name}}, I understand your frustration with the freight elevator and …" at bounding box center [488, 341] width 394 height 39
click at [405, 327] on textarea "Hi {{first_name}}, I understand your frustration with the freight elevator and …" at bounding box center [488, 341] width 394 height 39
drag, startPoint x: 579, startPoint y: 346, endPoint x: 381, endPoint y: 238, distance: 225.7
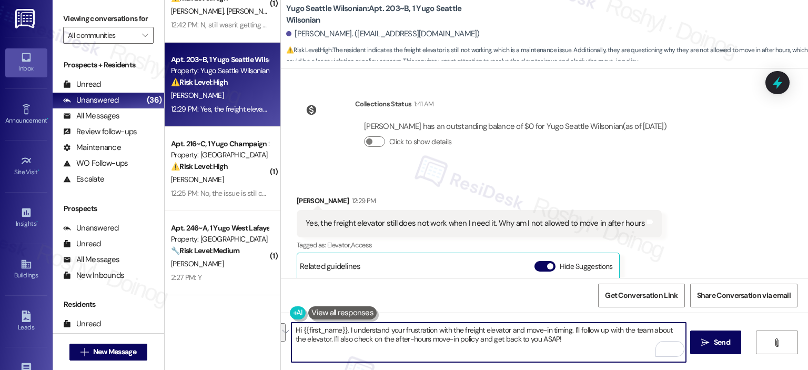
click at [307, 284] on div "WO Lease started Sep 14, 2025 at 8:00 PM Show details Survey, sent via SMS Resi…" at bounding box center [544, 253] width 527 height 370
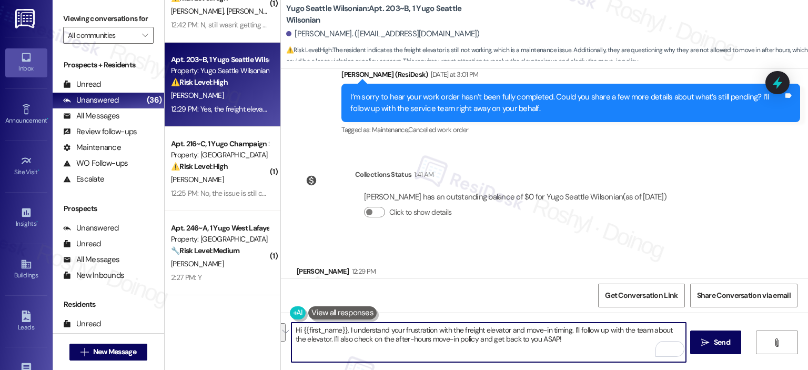
scroll to position [216, 0]
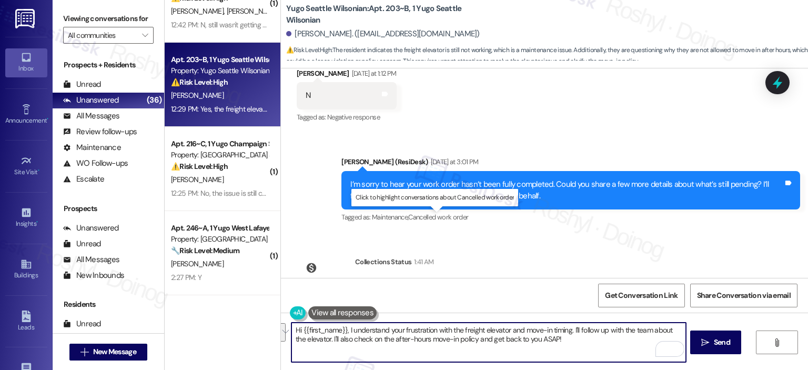
paste textarea "Hi, thank you for reaching out. I see the freight elevator is still not working…"
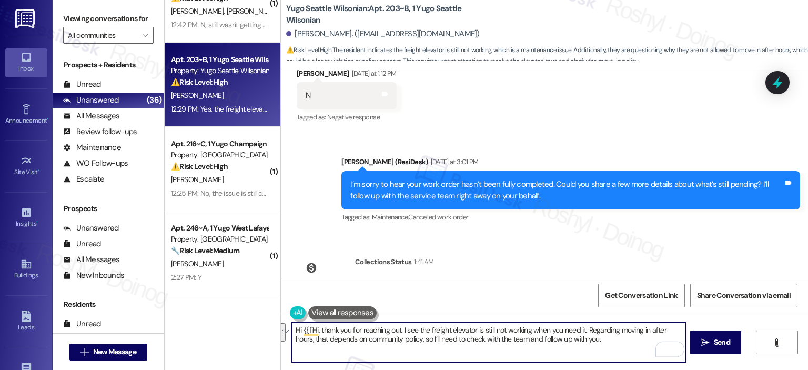
drag, startPoint x: 617, startPoint y: 344, endPoint x: 187, endPoint y: 315, distance: 431.2
click at [187, 315] on div "( 1 ) Apt. 408~C, 4 Yugo Starkville Campus Common Property: Yugo Starkville Cam…" at bounding box center [486, 185] width 643 height 370
paste textarea "To enrich screen reader interactions, please activate Accessibility in Grammarl…"
drag, startPoint x: 301, startPoint y: 332, endPoint x: 285, endPoint y: 332, distance: 15.8
click at [285, 332] on div "Hi, thank you for reaching out. I see the freight elevator is still not working…" at bounding box center [544, 351] width 527 height 79
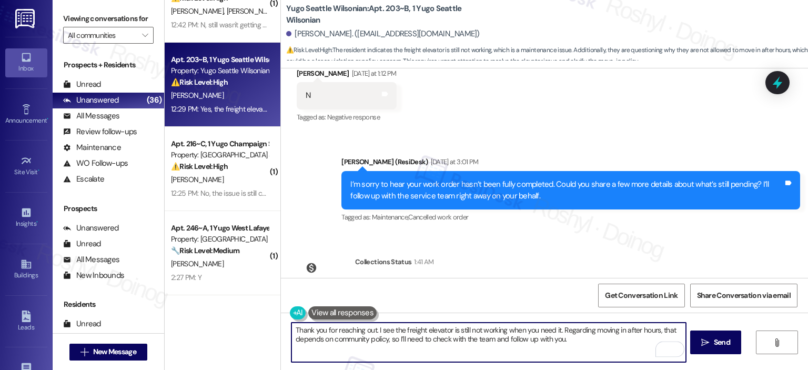
click at [384, 330] on textarea "Thank you for reaching out. I see the freight elevator is still not working whe…" at bounding box center [488, 341] width 394 height 39
click at [580, 326] on textarea "Thank you for reaching out. I understand the freight elevator is still not work…" at bounding box center [488, 341] width 394 height 39
type textarea "Thank you for reaching out. I understand the freight elevator is still not work…"
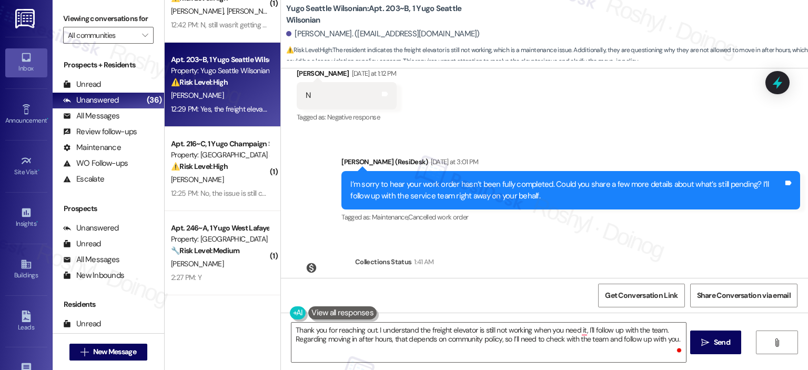
click at [525, 145] on div "Sent via SMS Sarah (ResiDesk) Yesterday at 3:01 PM I’m sorry to hear your work …" at bounding box center [544, 183] width 527 height 100
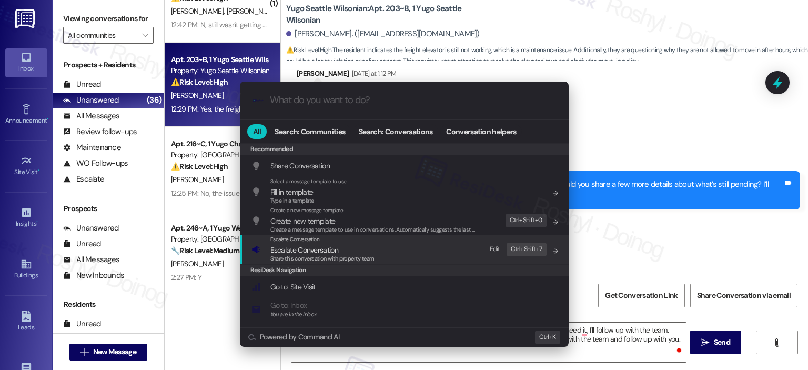
click at [398, 244] on div "Escalate Conversation Escalate Conversation Share this conversation with proper…" at bounding box center [405, 249] width 308 height 28
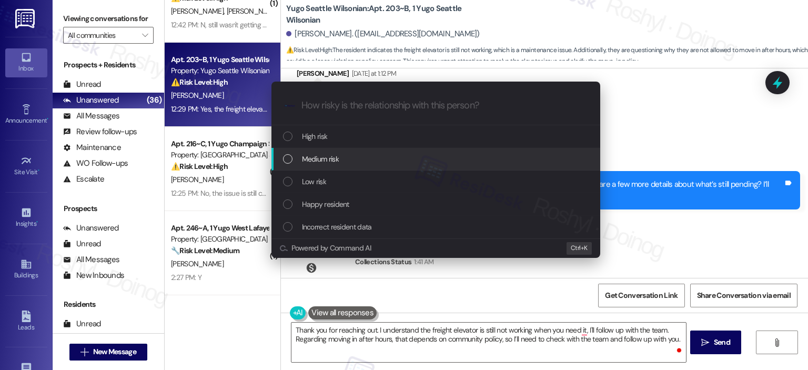
click at [676, 136] on div "Escalate Conversation How risky is the relationship with this person? Topics (e…" at bounding box center [404, 185] width 808 height 370
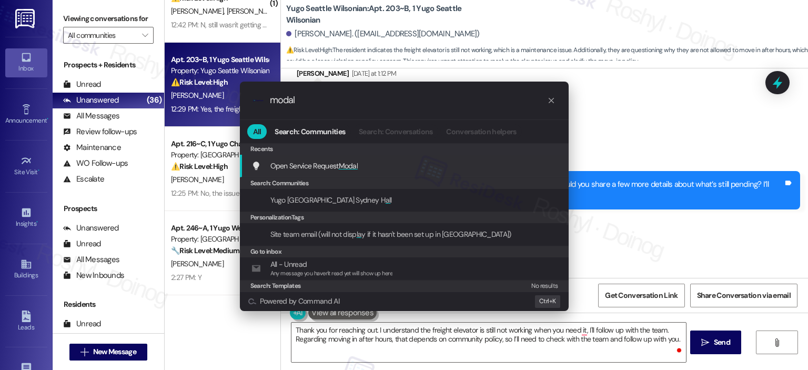
click at [372, 165] on div "Open Service Request Modal Add shortcut" at bounding box center [405, 166] width 308 height 12
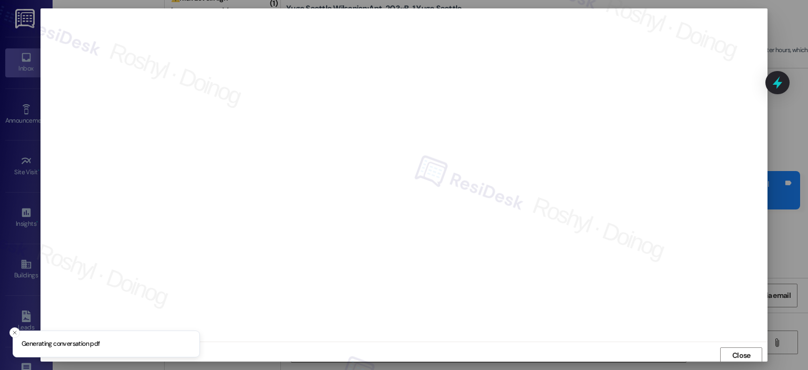
scroll to position [2, 0]
click at [721, 350] on button "Close" at bounding box center [741, 353] width 42 height 17
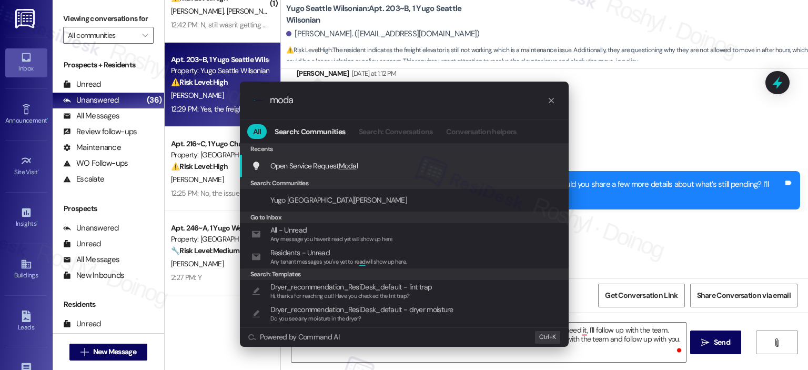
click at [482, 170] on div "Open Service Request Moda l Add shortcut" at bounding box center [405, 166] width 308 height 12
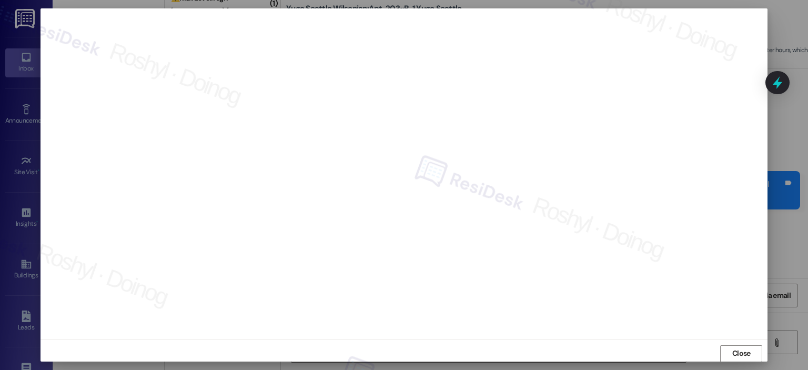
scroll to position [7, 0]
click at [732, 342] on span "Close" at bounding box center [741, 347] width 18 height 11
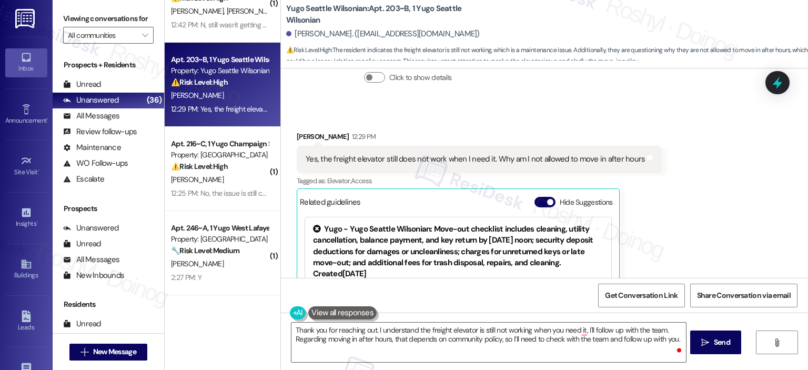
scroll to position [426, 0]
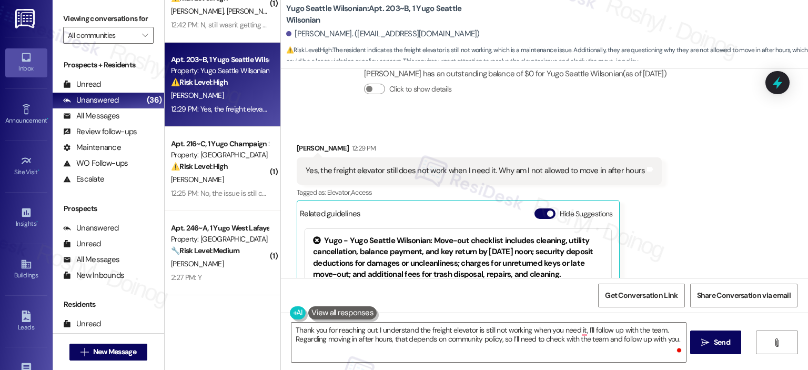
click at [331, 169] on div "Yes, the freight elevator still does not work when I need it. Why am I not allo…" at bounding box center [475, 170] width 339 height 11
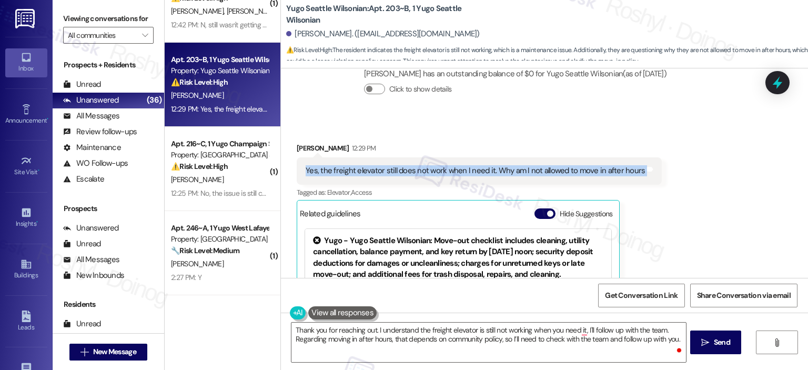
copy div "Yes, the freight elevator still does not work when I need it. Why am I not allo…"
click at [331, 169] on div "Yes, the freight elevator still does not work when I need it. Why am I not allo…" at bounding box center [475, 170] width 339 height 11
click at [760, 175] on div "Received via SMS Linnea Finkle 12:29 PM Yes, the freight elevator still does no…" at bounding box center [544, 251] width 527 height 264
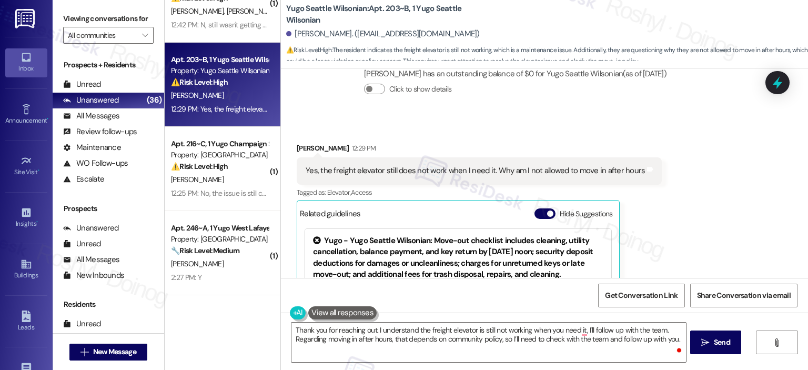
click at [746, 148] on div "Received via SMS Linnea Finkle 12:29 PM Yes, the freight elevator still does no…" at bounding box center [544, 251] width 527 height 264
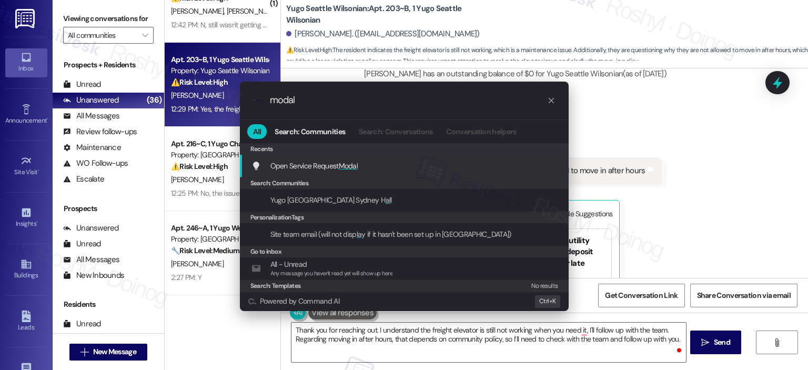
type input "modal"
click at [307, 168] on span "Open Service Request Modal" at bounding box center [314, 165] width 88 height 9
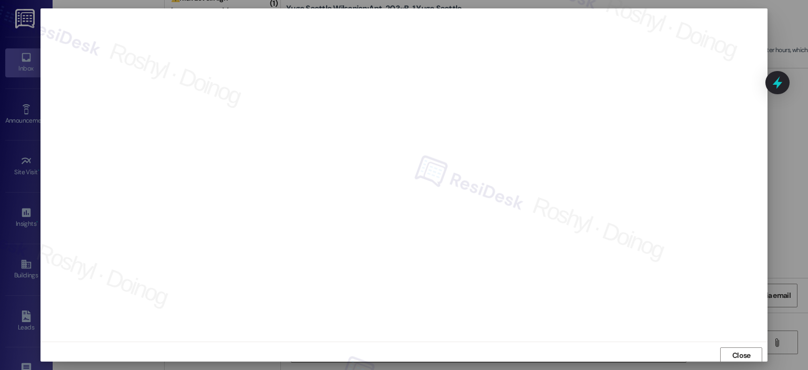
scroll to position [2, 0]
click at [740, 351] on span "Close" at bounding box center [741, 353] width 18 height 11
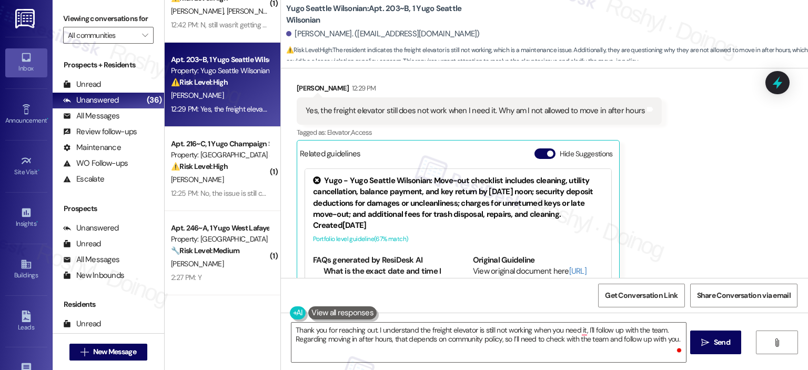
scroll to position [531, 0]
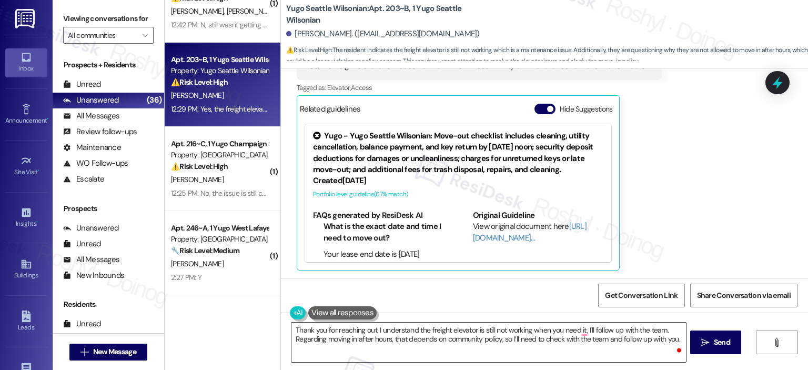
click at [455, 345] on textarea "Thank you for reaching out. I understand the freight elevator is still not work…" at bounding box center [488, 341] width 394 height 39
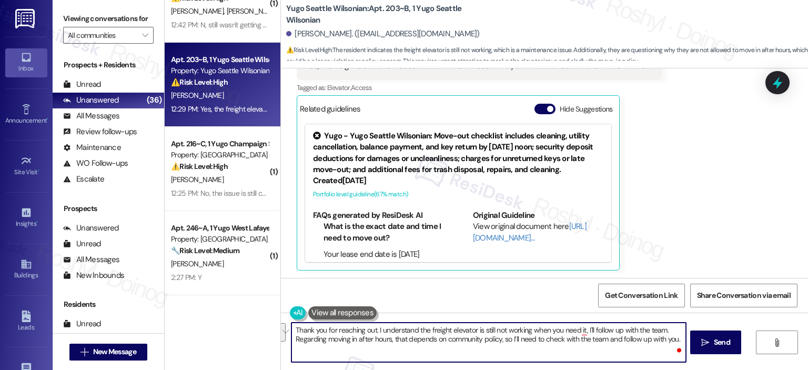
paste textarea "Hi {{first_name}}, I understand the timing has been frustrating. Just to clarif…"
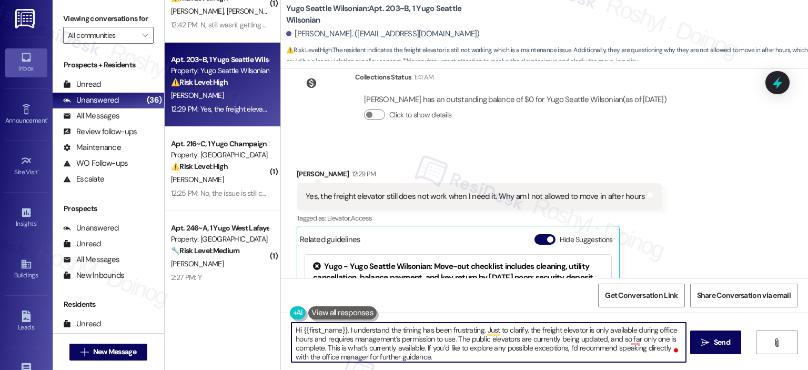
scroll to position [426, 0]
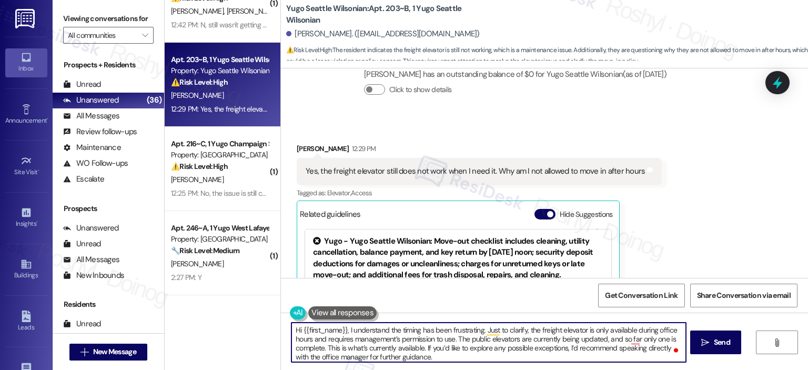
click at [463, 331] on textarea "Hi {{first_name}}, I understand the timing has been frustrating. Just to clarif…" at bounding box center [488, 341] width 394 height 39
type textarea "Hi {{first_name}}, I understand the timing has been inconvenient. Just to clari…"
click at [439, 355] on textarea "Hi {{first_name}}, I understand the timing has been inconvenient. Just to clari…" at bounding box center [488, 341] width 394 height 39
click at [475, 357] on textarea "Hi {{first_name}}, I understand the timing has been inconvenient. Just to clari…" at bounding box center [488, 341] width 394 height 39
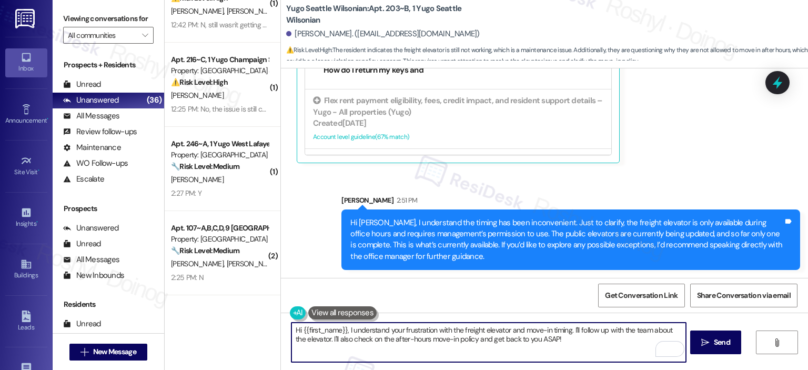
scroll to position [105, 0]
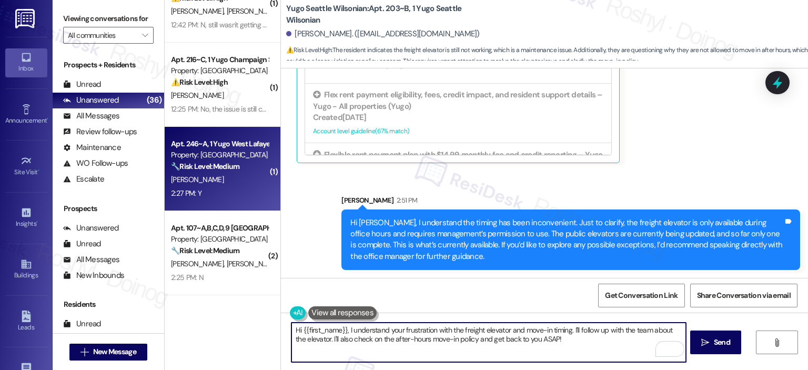
type textarea "Hi {{first_name}}, I understand your frustration with the freight elevator and …"
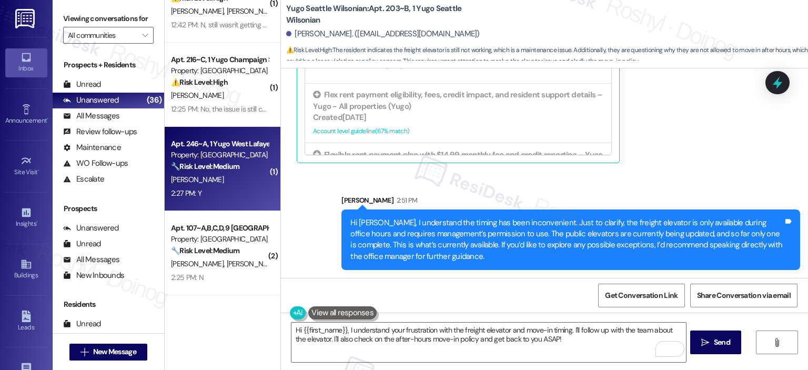
click at [215, 162] on strong "🔧 Risk Level: Medium" at bounding box center [205, 165] width 68 height 9
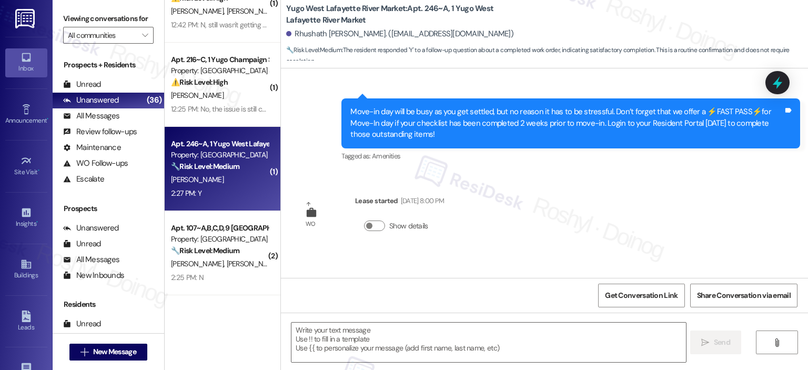
type textarea "Fetching suggested responses. Please feel free to read through the conversation…"
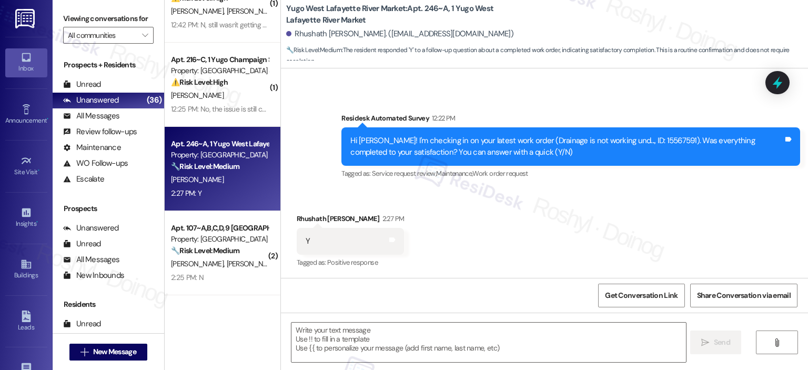
scroll to position [353, 0]
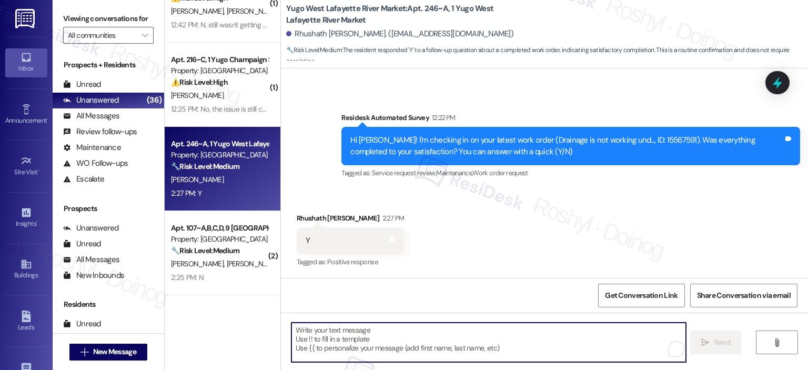
click at [394, 340] on textarea "To enrich screen reader interactions, please activate Accessibility in Grammarl…" at bounding box center [488, 341] width 394 height 39
paste textarea "Hi {{first_name}}, I understand the timing has been frustrating. Just to clarif…"
type textarea "Hi {{first_name}}, I understand the timing has been frustrating. Just to clarif…"
click at [365, 340] on textarea "To enrich screen reader interactions, please activate Accessibility in Grammarl…" at bounding box center [488, 341] width 394 height 39
paste textarea "I'm happy the work order was completed to your satisfaction! We'd also love to …"
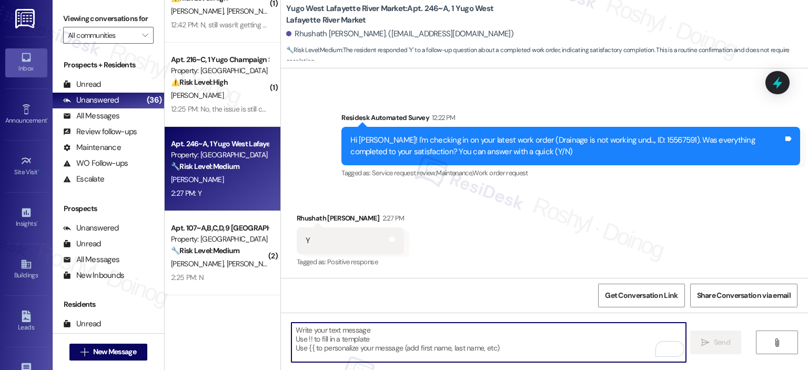
type textarea "I'm happy the work order was completed to your satisfaction! We'd also love to …"
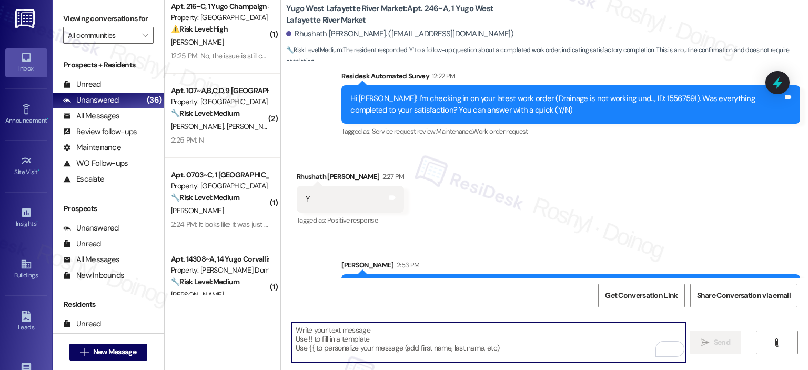
scroll to position [438, 0]
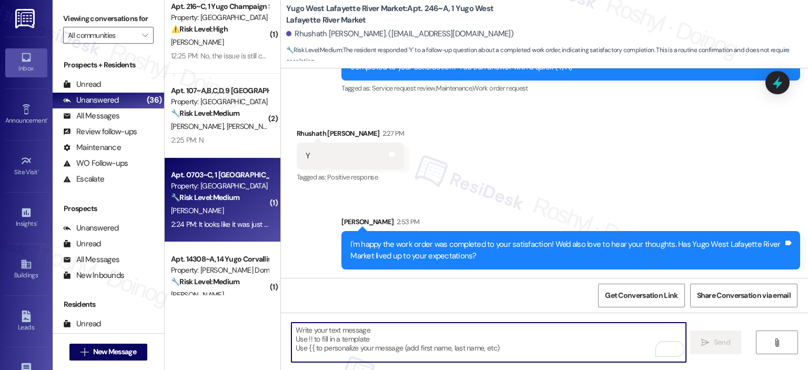
click at [227, 218] on div "2:24 PM: It looks like it was just partially sanded away, you can still see wri…" at bounding box center [219, 224] width 99 height 13
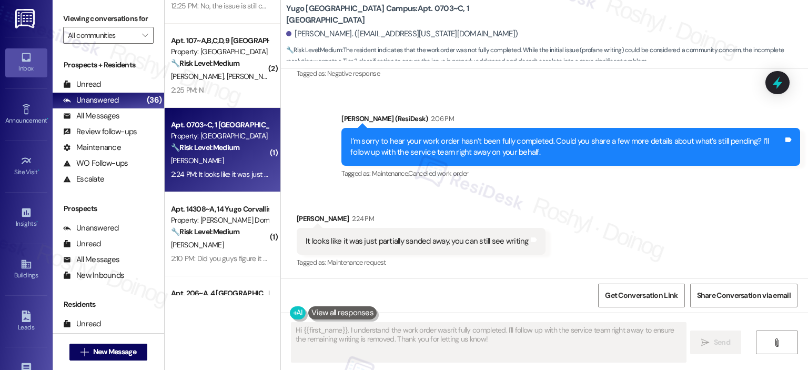
scroll to position [736, 0]
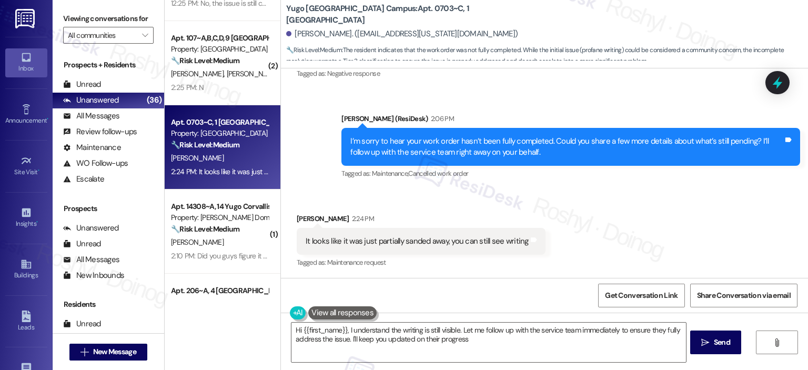
type textarea "Hi {{first_name}}, I understand the writing is still visible. Let me follow up …"
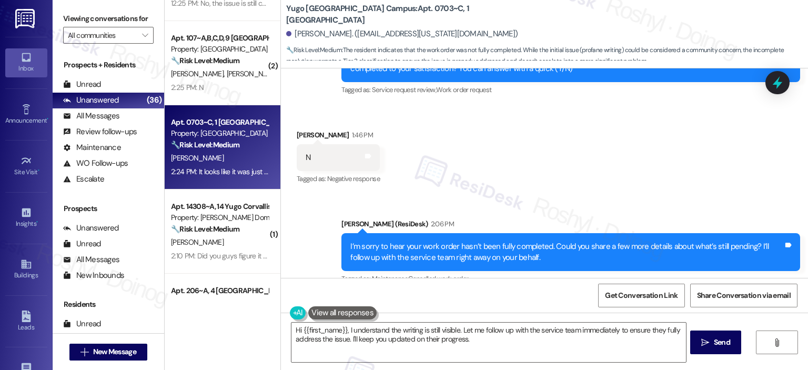
scroll to position [312, 0]
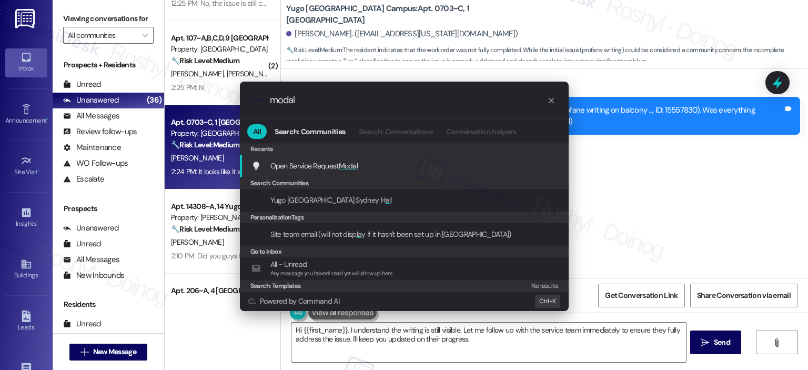
type input "modal"
click at [402, 156] on div "Open Service Request Modal Add shortcut" at bounding box center [404, 166] width 329 height 23
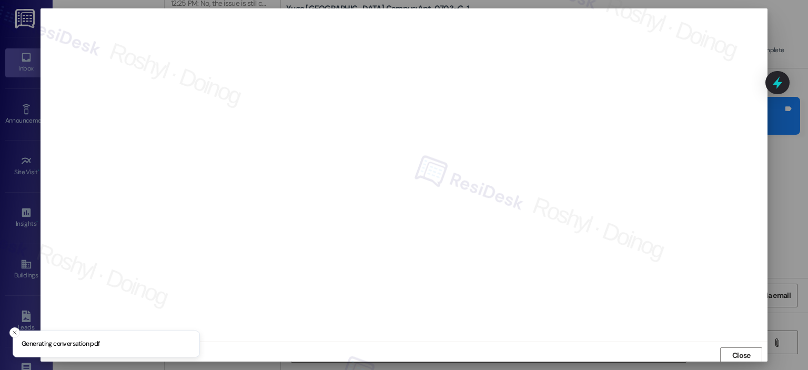
scroll to position [2, 0]
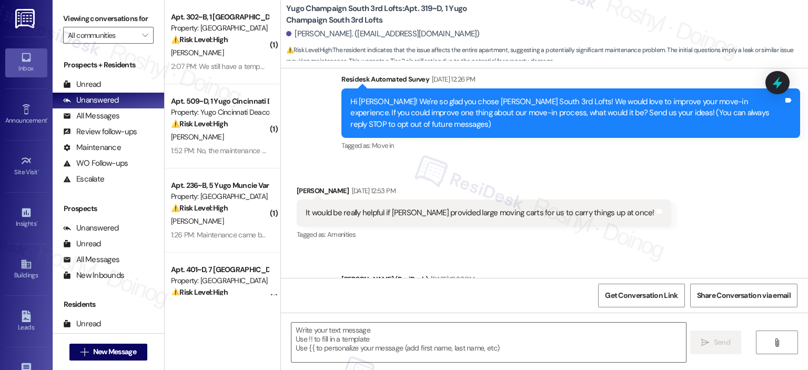
type textarea "Fetching suggested responses. Please feel free to read through the conversation…"
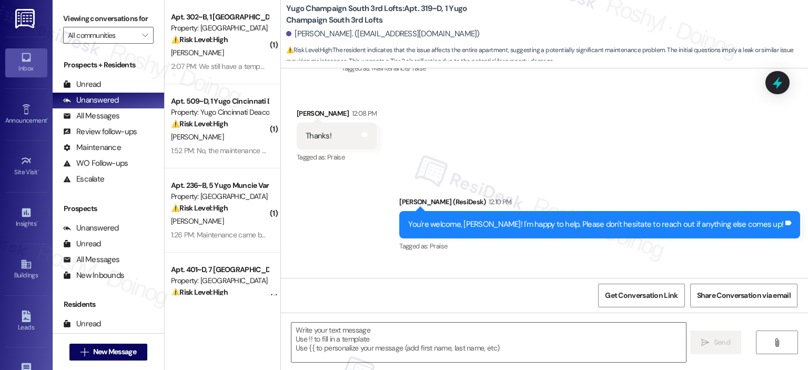
scroll to position [1775, 0]
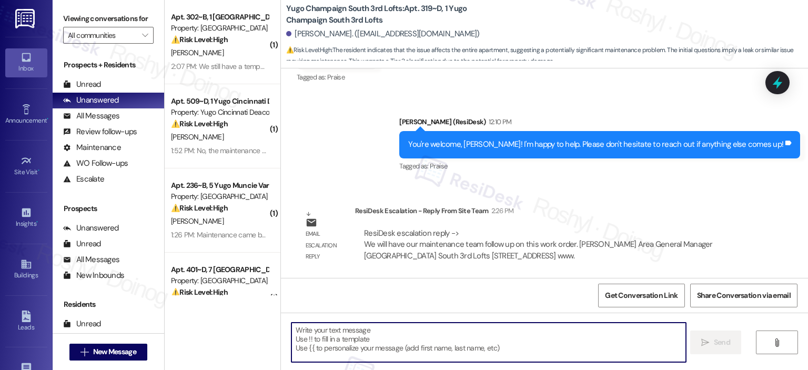
click at [461, 351] on textarea at bounding box center [488, 341] width 394 height 39
paste textarea "We will have our maintenance team follow up on this work orde"
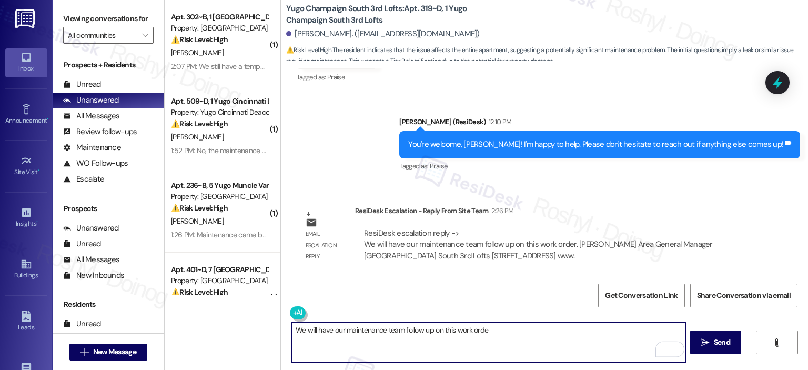
click at [293, 330] on textarea "We will have our maintenance team follow up on this work orde" at bounding box center [488, 341] width 394 height 39
click at [361, 331] on textarea "Hi! The team will have our maintenance team follow up on this work orde" at bounding box center [488, 341] width 394 height 39
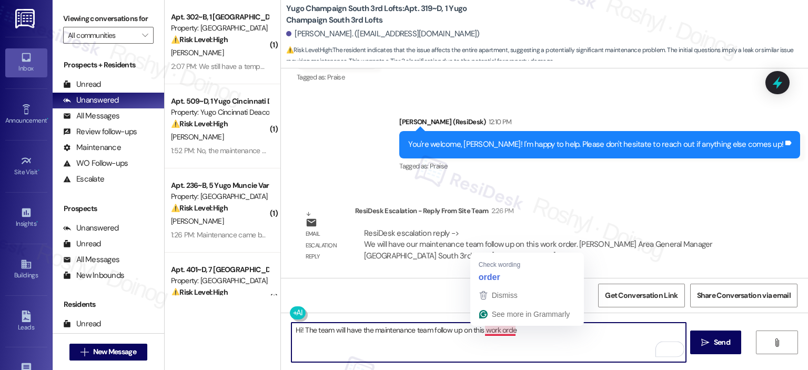
click at [464, 331] on textarea "Hi! The team will have the maintenance team follow up on this work orde" at bounding box center [488, 341] width 394 height 39
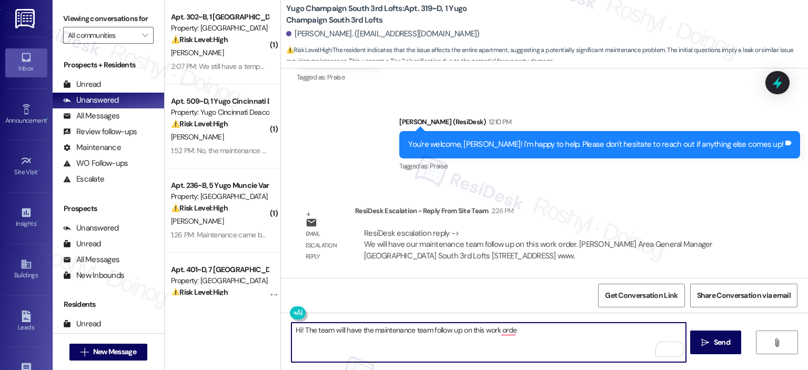
click at [464, 331] on textarea "Hi! The team will have the maintenance team follow up on this work orde" at bounding box center [488, 341] width 394 height 39
click at [465, 331] on textarea "Hi! The team will have the maintenance team follow up on this work orde" at bounding box center [488, 341] width 394 height 39
click at [465, 332] on textarea "Hi! The team will have the maintenance team follow up on this work orde" at bounding box center [488, 341] width 394 height 39
click at [470, 330] on textarea "Hi! The team will have the maintenance team follow up on this work orde" at bounding box center [488, 341] width 394 height 39
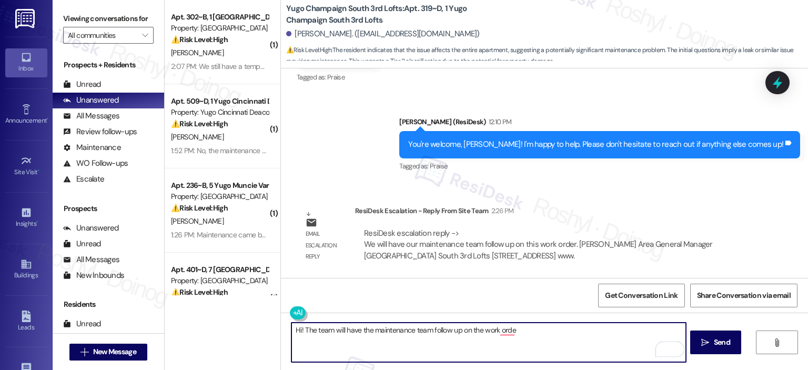
click at [547, 324] on textarea "Hi! The team will have the maintenance team follow up on the work orde" at bounding box center [488, 341] width 394 height 39
paste textarea "If something comes up, I’ll be glad to assist. Just let me know."
type textarea "Hi! The team will have the maintenance team follow up on the work order. If som…"
click at [708, 342] on span " Send" at bounding box center [715, 342] width 33 height 11
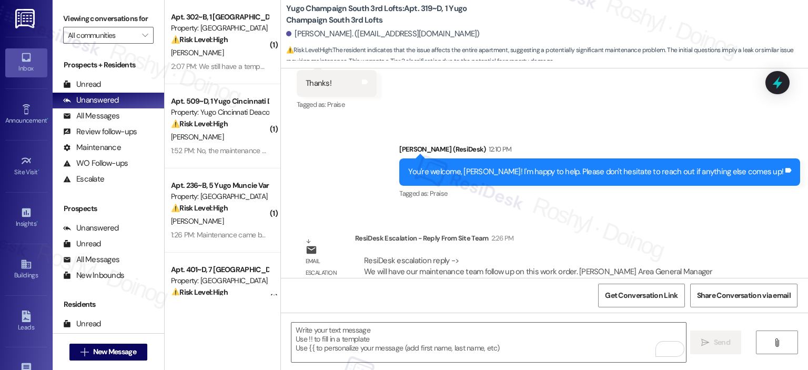
scroll to position [1860, 0]
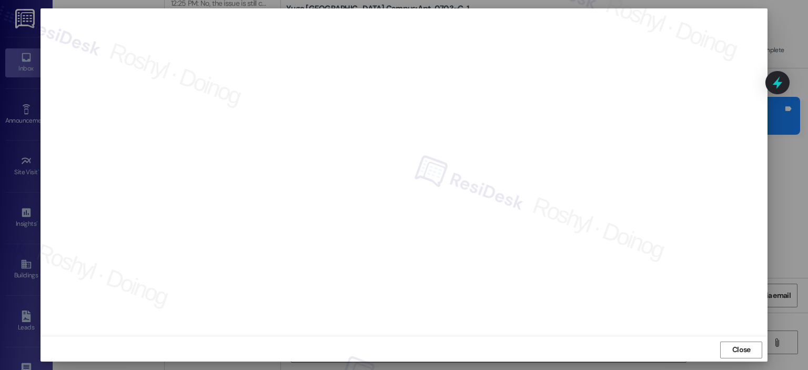
scroll to position [7, 0]
click at [732, 351] on span "Close" at bounding box center [741, 347] width 18 height 11
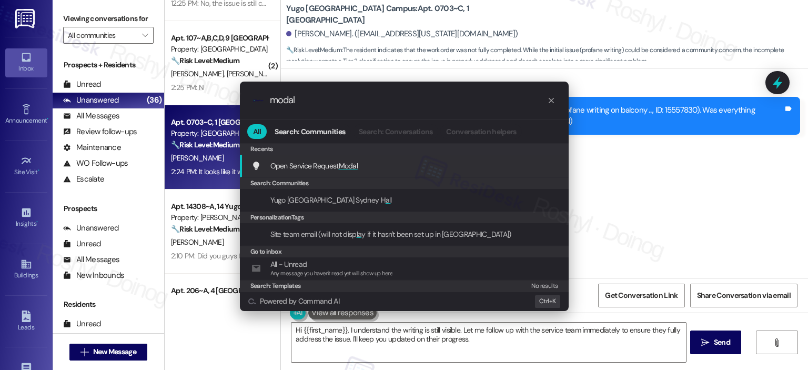
type input "modal"
click at [485, 167] on div "Open Service Request Modal Add shortcut" at bounding box center [405, 166] width 308 height 12
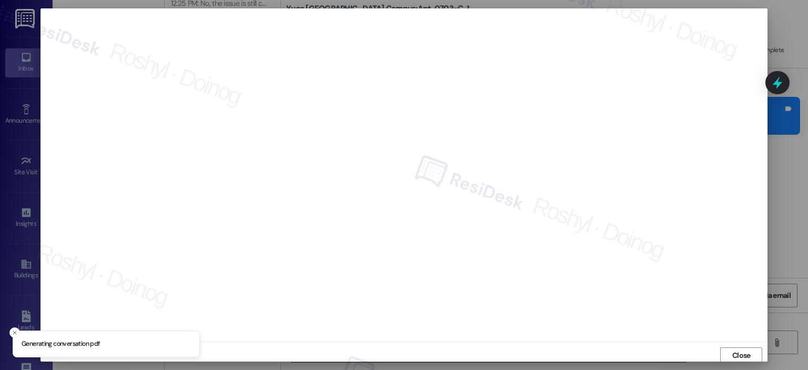
scroll to position [2, 0]
click at [742, 351] on span "Close" at bounding box center [741, 353] width 18 height 11
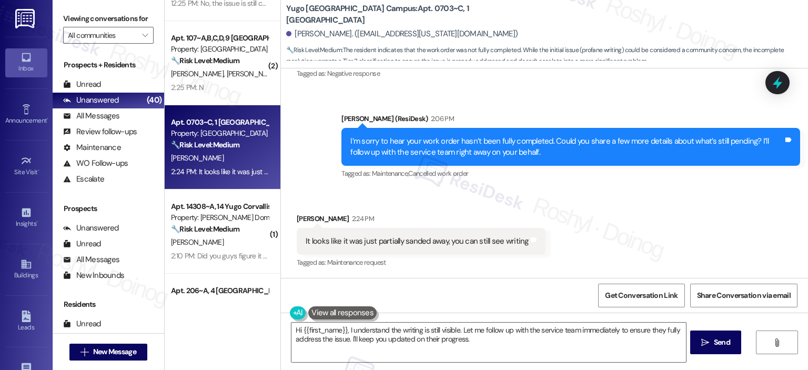
scroll to position [470, 0]
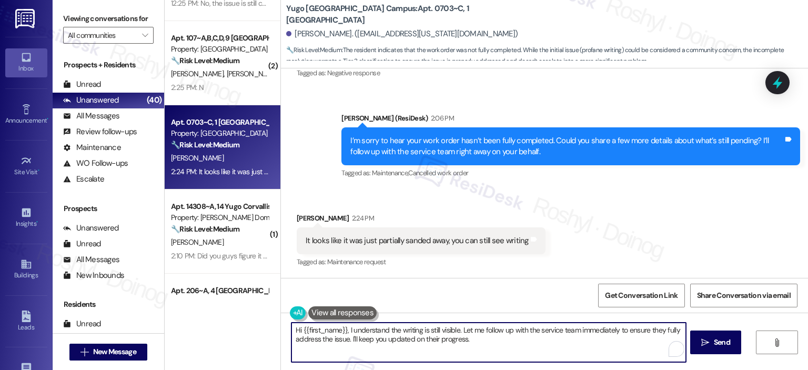
drag, startPoint x: 345, startPoint y: 329, endPoint x: 177, endPoint y: 316, distance: 167.7
click at [177, 317] on div "( 1 ) Apt. 202~D, 1 [GEOGRAPHIC_DATA] Property: [GEOGRAPHIC_DATA] Common ⚠️ Ris…" at bounding box center [486, 185] width 643 height 370
paste textarea "I can submit a work order on your behalf. Could you please confirm if we have p…"
drag, startPoint x: 442, startPoint y: 340, endPoint x: 425, endPoint y: 330, distance: 19.6
click at [429, 329] on textarea "I understand the writing is still visible. Let me I can submit a work order on …" at bounding box center [488, 341] width 394 height 39
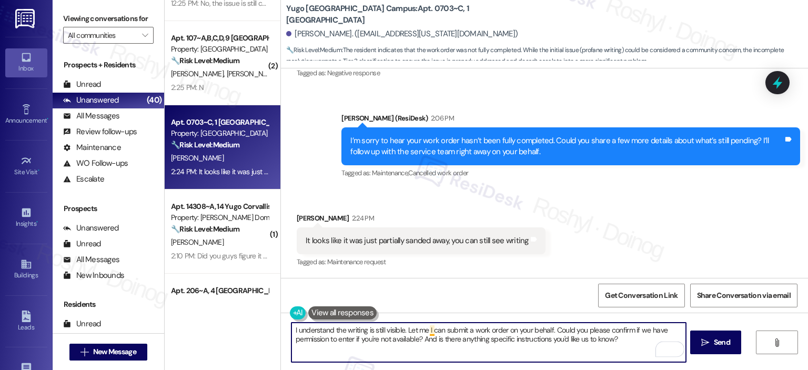
drag, startPoint x: 437, startPoint y: 330, endPoint x: 426, endPoint y: 330, distance: 11.0
click at [426, 330] on textarea "I understand the writing is still visible. Let me I can submit a work order on …" at bounding box center [488, 341] width 394 height 39
type textarea "I understand the writing is still visible. Let me submit a work order on your b…"
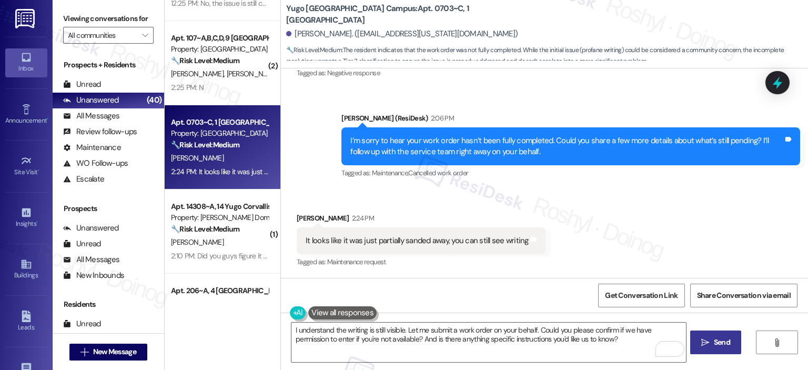
click at [720, 348] on button " Send" at bounding box center [715, 342] width 51 height 24
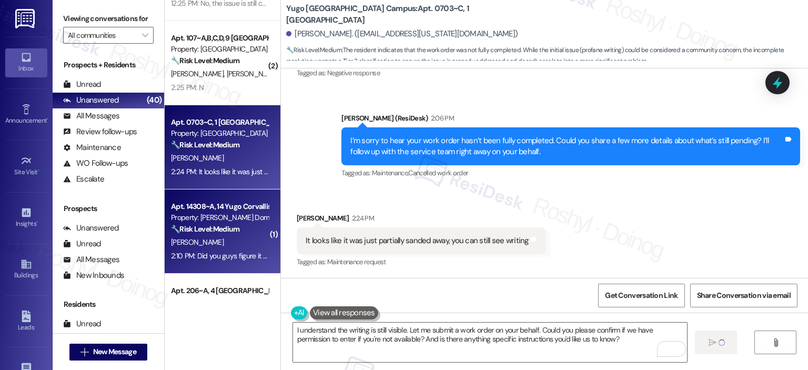
click at [215, 239] on div "[PERSON_NAME]" at bounding box center [219, 242] width 99 height 13
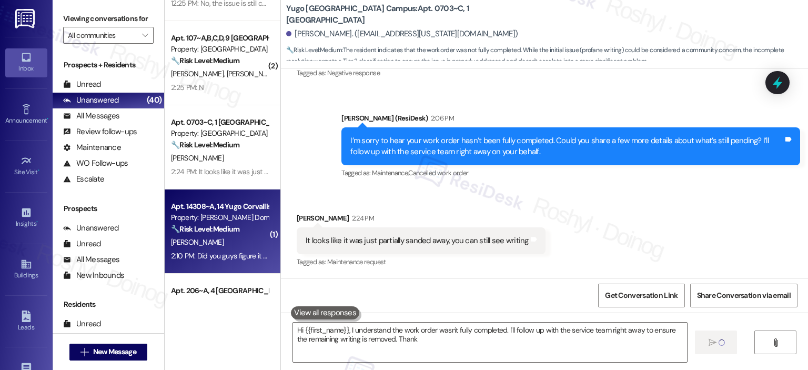
type textarea "Hi {{first_name}}, I understand the work order wasn't fully completed. I'll fol…"
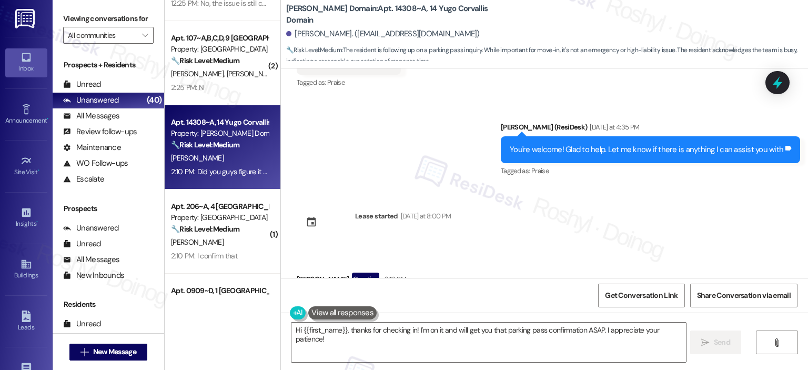
scroll to position [646, 0]
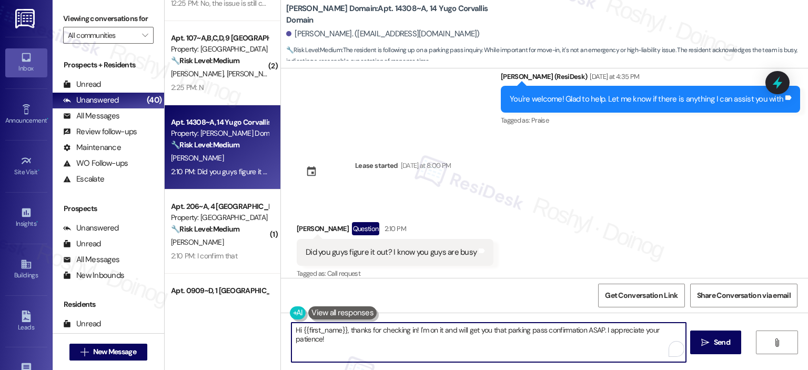
drag, startPoint x: 452, startPoint y: 327, endPoint x: 416, endPoint y: 331, distance: 36.0
click at [416, 331] on textarea "Hi {{first_name}}, thanks for checking in! I'm on it and will get you that park…" at bounding box center [488, 341] width 394 height 39
click at [436, 336] on textarea "Hi {{first_name}}, thanks for checking in! I'm on it and will get you that park…" at bounding box center [488, 341] width 394 height 39
drag, startPoint x: 414, startPoint y: 330, endPoint x: 452, endPoint y: 330, distance: 37.9
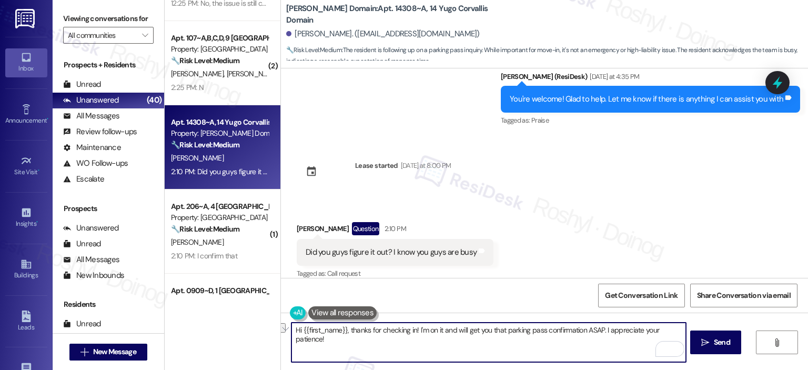
click at [452, 330] on textarea "Hi {{first_name}}, thanks for checking in! I'm on it and will get you that park…" at bounding box center [488, 341] width 394 height 39
click at [449, 341] on textarea "Hi {{first_name}}, thanks for checking in! I'm on it and will get you that park…" at bounding box center [488, 341] width 394 height 39
drag, startPoint x: 413, startPoint y: 328, endPoint x: 648, endPoint y: 356, distance: 236.2
click at [648, 356] on textarea "Hi {{first_name}}, thanks for checking in! I'm on it and will get you that park…" at bounding box center [488, 341] width 394 height 39
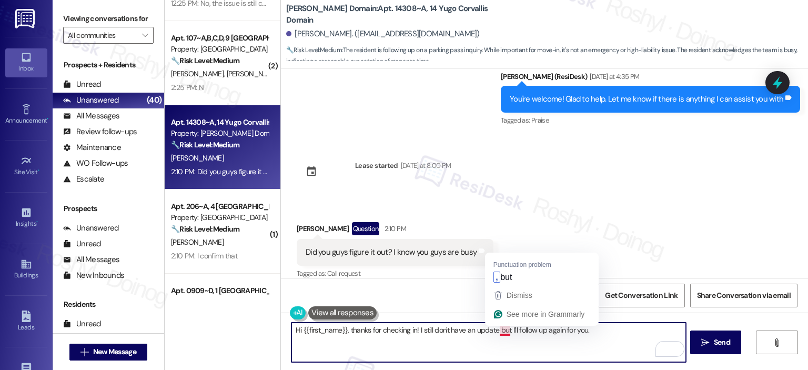
click at [499, 333] on textarea "Hi {{first_name}}, thanks for checking in! I still don't have an update but I'l…" at bounding box center [488, 341] width 394 height 39
click at [586, 330] on textarea "Hi {{first_name}}, thanks for checking in! I still don't have an update, but I'…" at bounding box center [488, 341] width 394 height 39
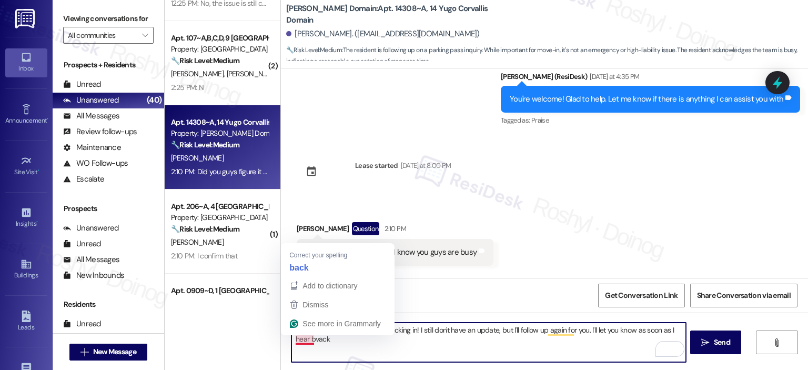
click at [298, 342] on textarea "Hi {{first_name}}, thanks for checking in! I still don't have an update, but I'…" at bounding box center [488, 341] width 394 height 39
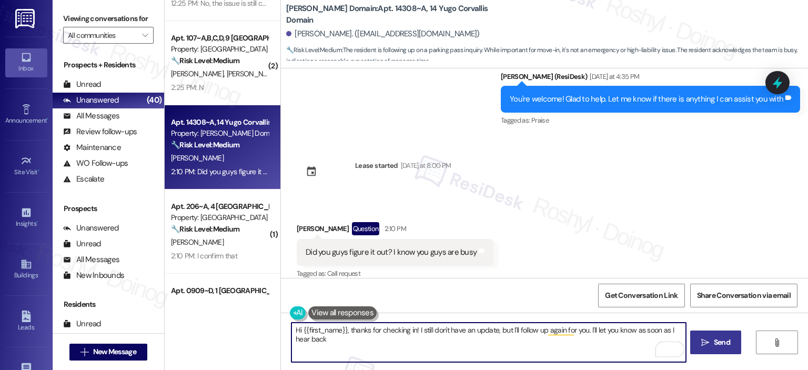
type textarea "Hi {{first_name}}, thanks for checking in! I still don't have an update, but I'…"
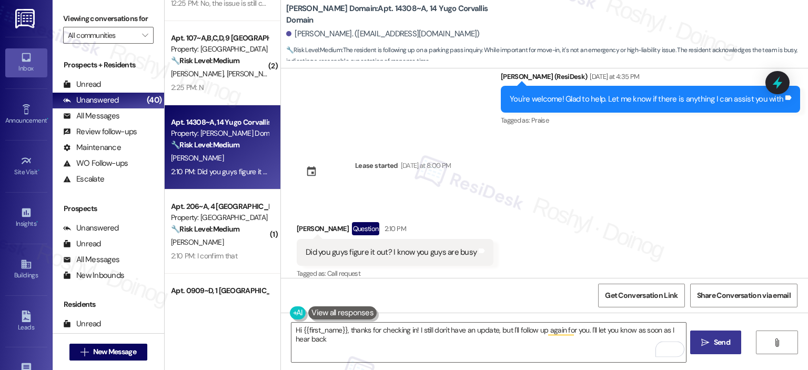
click at [694, 346] on button " Send" at bounding box center [715, 342] width 51 height 24
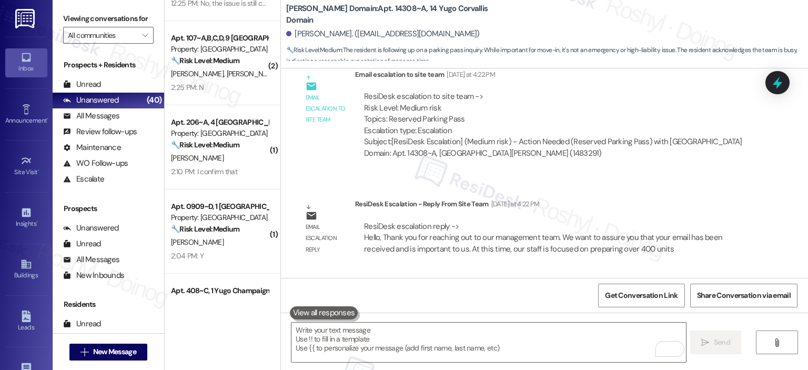
scroll to position [263, 0]
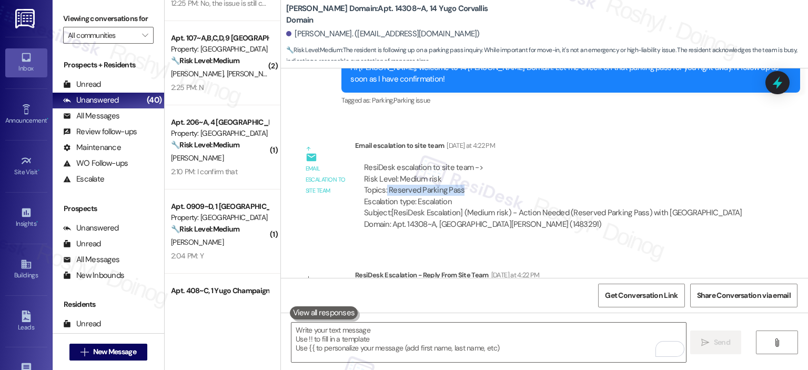
copy div "Reserved Parking Pass"
drag, startPoint x: 381, startPoint y: 176, endPoint x: 521, endPoint y: 179, distance: 139.9
click at [521, 179] on div "ResiDesk escalation to site team -> Risk Level: Medium risk Topics: Reserved Pa…" at bounding box center [555, 184] width 382 height 45
click at [515, 162] on div "ResiDesk escalation to site team -> Risk Level: Medium risk Topics: Reserved Pa…" at bounding box center [555, 184] width 382 height 45
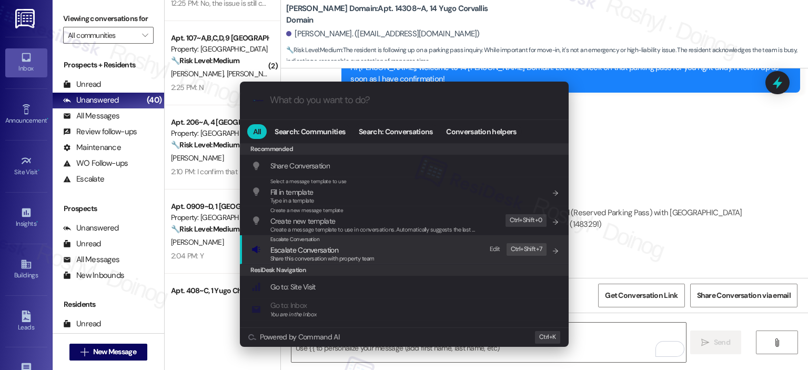
click at [308, 254] on div "Share this conversation with property team" at bounding box center [322, 258] width 104 height 9
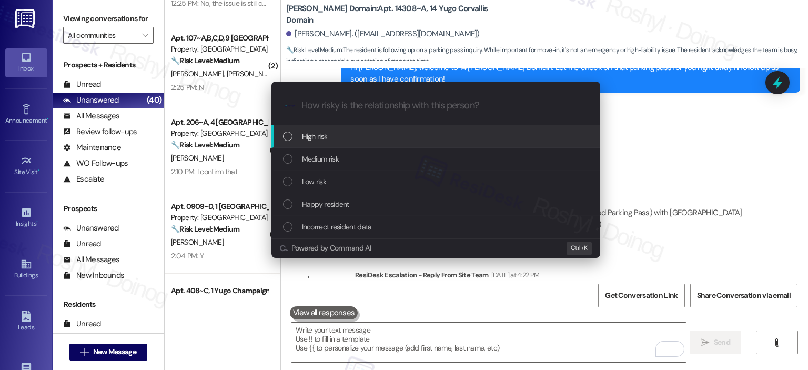
click at [359, 132] on div "High risk" at bounding box center [437, 136] width 308 height 12
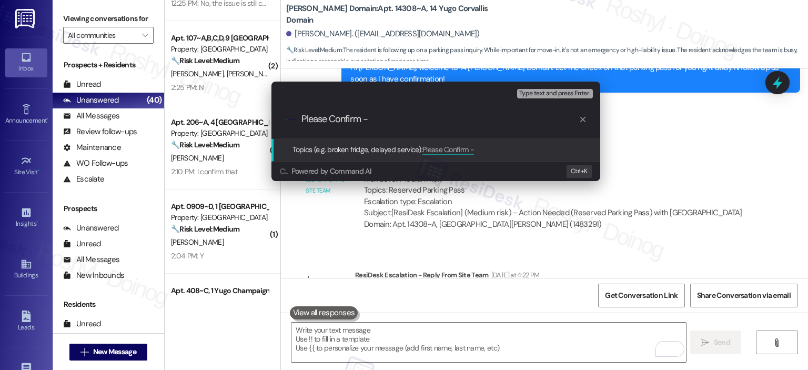
paste input "Reserved Parking Pass"
click at [373, 118] on input "Please Confirm - Reserved Parking Pass" at bounding box center [439, 119] width 277 height 11
click at [299, 124] on div ".cls-1{fill:#0a055f;}.cls-2{fill:#0cc4c4;} resideskLogoBlueOrange Please Confir…" at bounding box center [435, 118] width 329 height 37
click at [303, 118] on input "Please Confirm - Reserved Parking Pass" at bounding box center [439, 119] width 277 height 11
click at [301, 117] on input "Please Confirm - Reserved Parking Pass" at bounding box center [439, 119] width 277 height 11
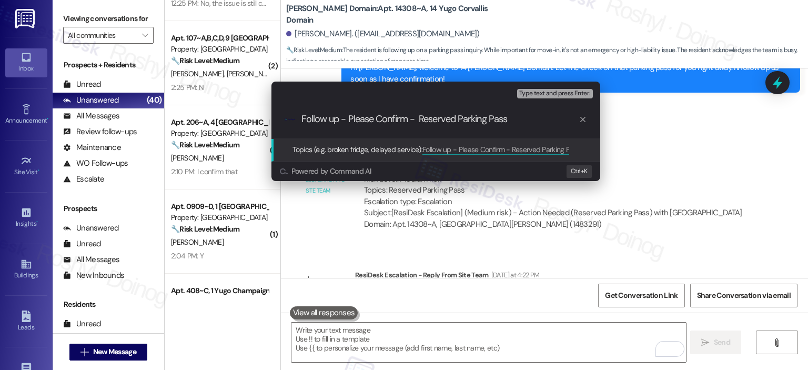
click at [410, 117] on input "Follow up - Please Confirm - Reserved Parking Pass" at bounding box center [439, 119] width 277 height 11
type input "Follow up - Please Confirm Reserved Parking Pass"
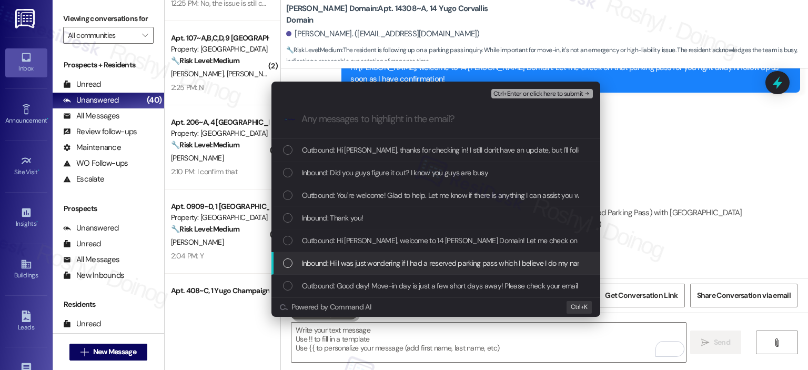
click at [397, 265] on span "Inbound: Hi I was just wondering if I had a reserved parking pass which I belie…" at bounding box center [475, 263] width 346 height 12
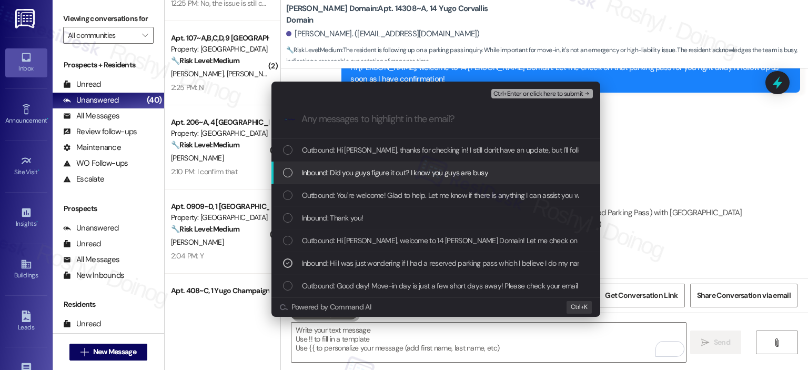
click at [376, 177] on span "Inbound: Did you guys figure it out? I know you guys are busy" at bounding box center [395, 173] width 186 height 12
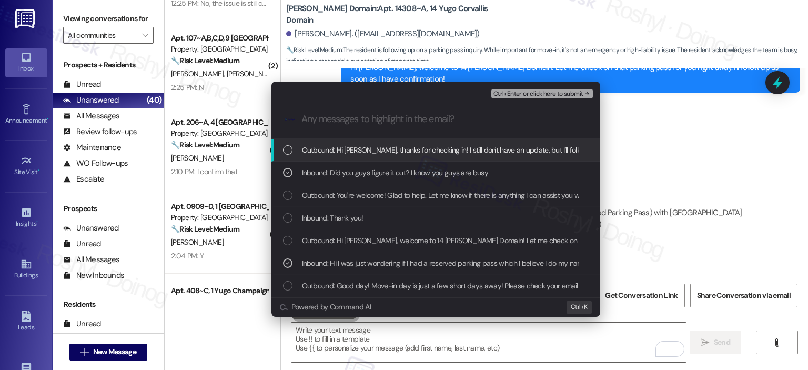
click at [573, 96] on span "Ctrl+Enter or click here to submit" at bounding box center [538, 93] width 90 height 7
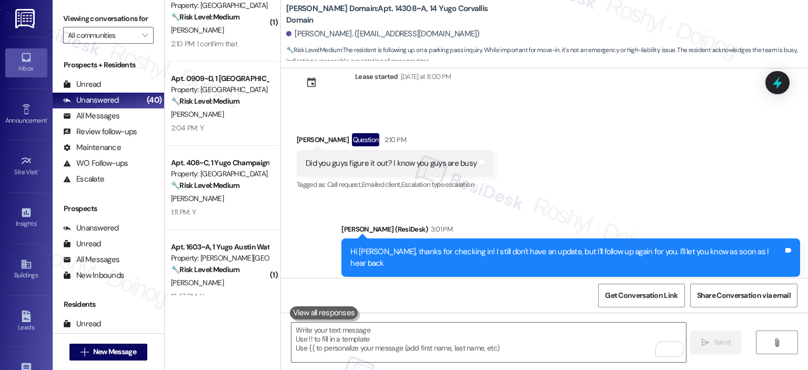
scroll to position [842, 0]
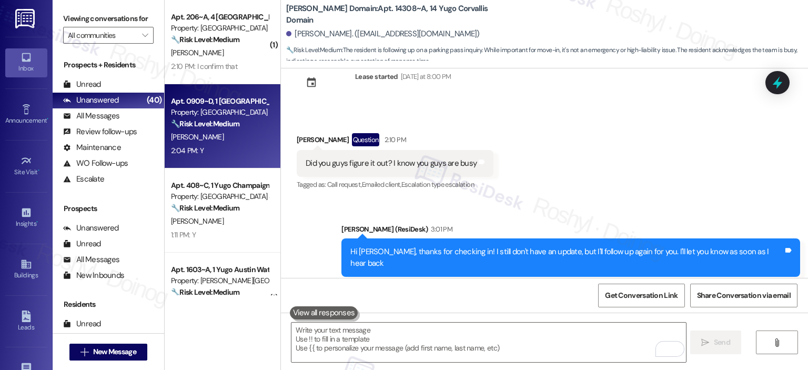
click at [219, 159] on div "Apt. 0909~D, 1 Yugo Tucson Campus Property: Yugo Tucson Campus 🔧 Risk Level: Me…" at bounding box center [223, 126] width 116 height 84
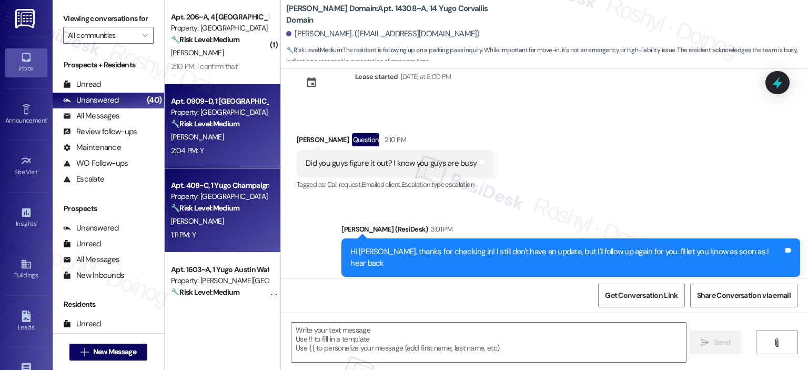
type textarea "Fetching suggested responses. Please feel free to read through the conversation…"
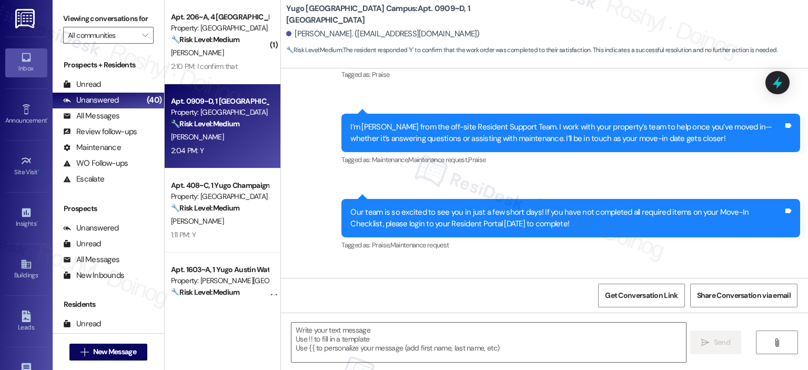
type textarea "Fetching suggested responses. Please feel free to read through the conversation…"
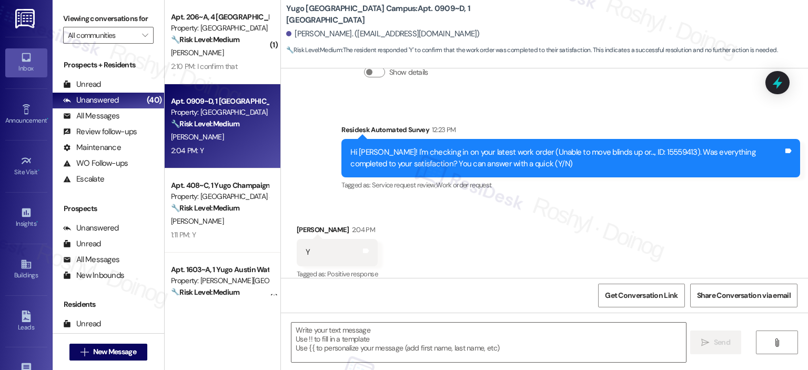
scroll to position [630, 0]
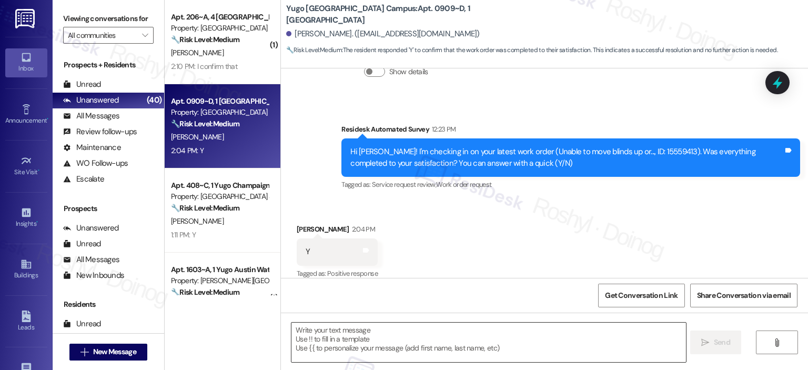
click at [390, 353] on textarea at bounding box center [488, 341] width 394 height 39
paste textarea "I'm happy the work order was completed to your satisfaction! We'd also love to …"
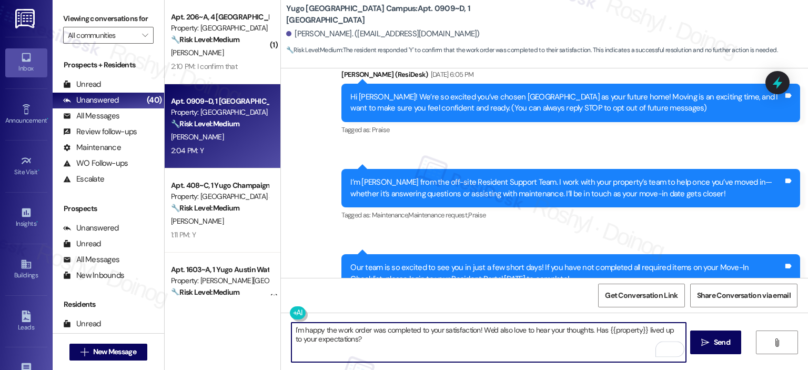
scroll to position [0, 0]
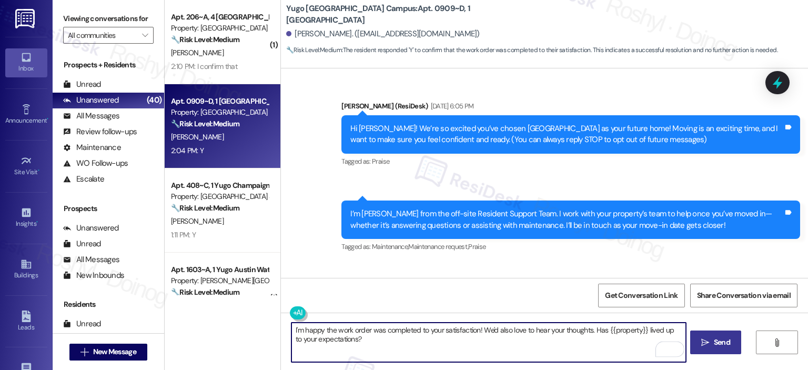
type textarea "I'm happy the work order was completed to your satisfaction! We'd also love to …"
click at [714, 345] on span "Send" at bounding box center [722, 342] width 16 height 11
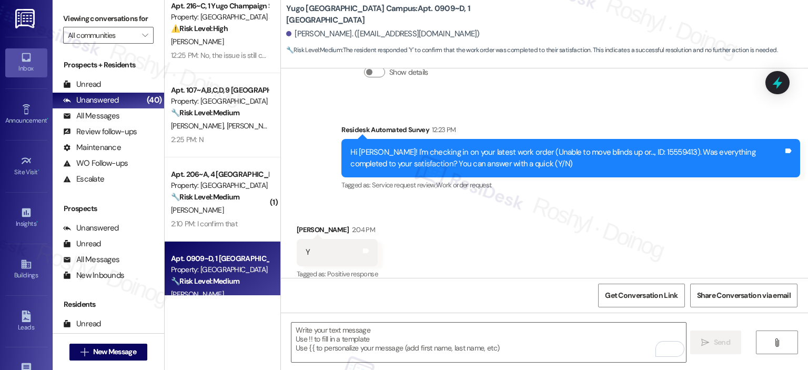
scroll to position [684, 0]
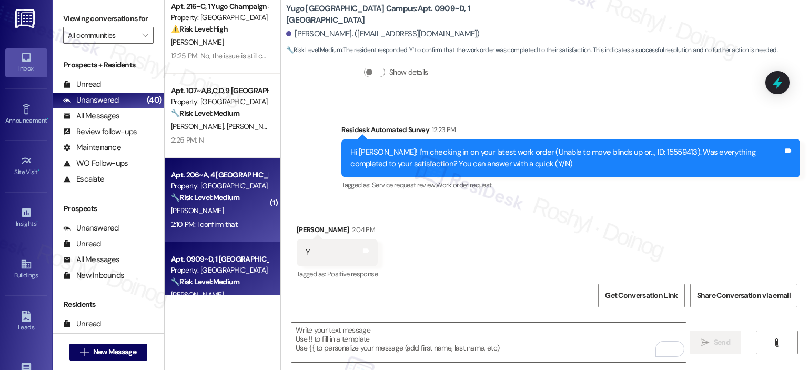
click at [234, 218] on div "2:10 PM: I confirm that 2:10 PM: I confirm that" at bounding box center [219, 224] width 99 height 13
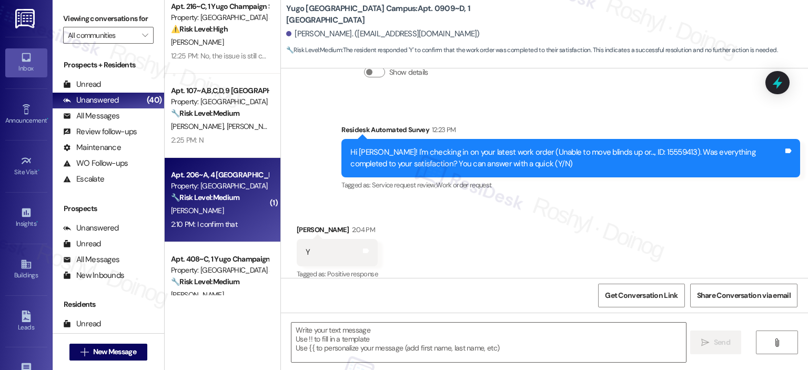
type textarea "Fetching suggested responses. Please feel free to read through the conversation…"
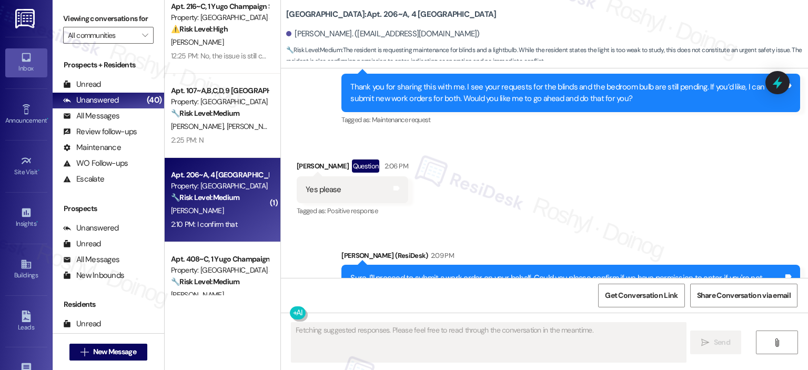
scroll to position [6951, 0]
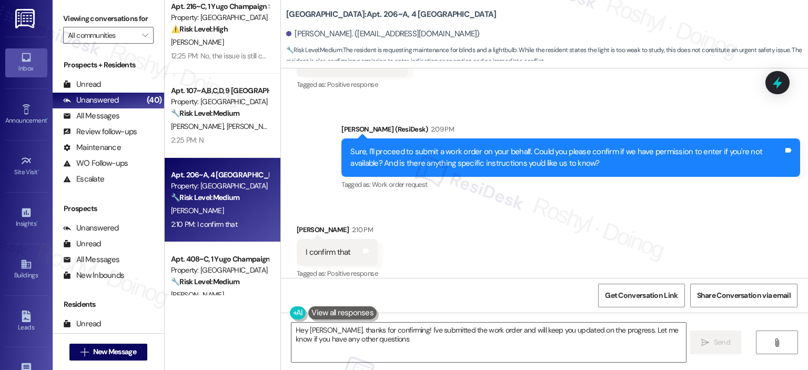
type textarea "Hey Renato, thanks for confirming! I've submitted the work order and will keep …"
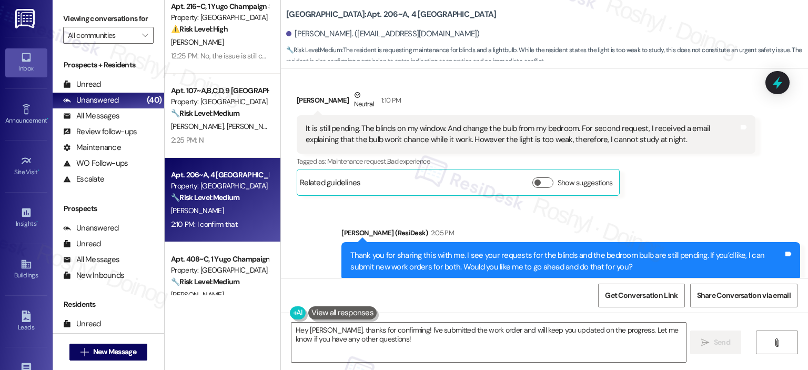
scroll to position [6636, 0]
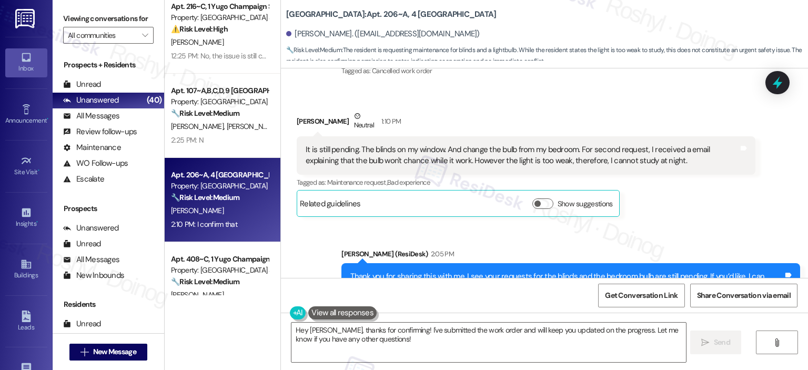
click at [715, 204] on div "Renato Naranjo Neutral 1:10 PM It is still pending. The blinds on my window. An…" at bounding box center [526, 163] width 459 height 107
copy div "blinds on my window"
drag, startPoint x: 370, startPoint y: 140, endPoint x: 436, endPoint y: 138, distance: 65.8
click at [436, 144] on div "It is still pending. The blinds on my window. And change the bulb from my bedro…" at bounding box center [522, 155] width 433 height 23
click at [436, 110] on div "Renato Naranjo Neutral 1:10 PM" at bounding box center [526, 123] width 459 height 26
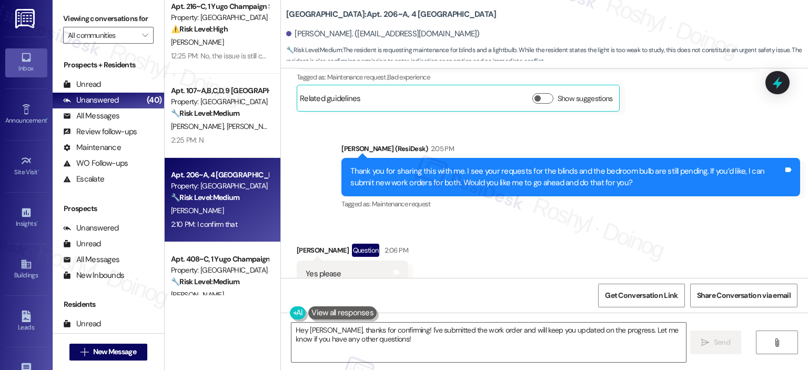
scroll to position [6688, 0]
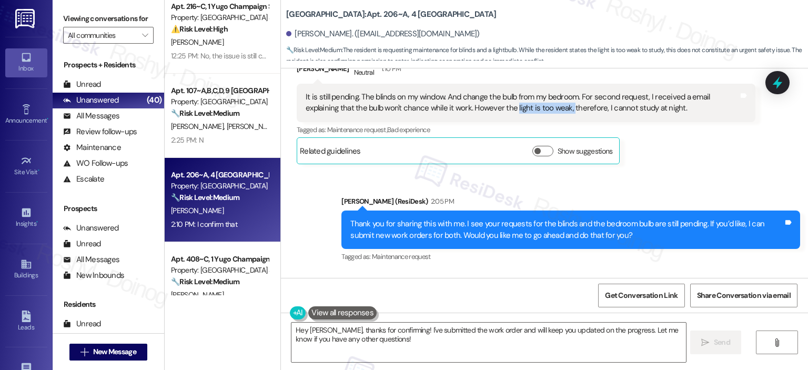
copy div "light is too weak,"
copy div "light is too weak"
drag, startPoint x: 474, startPoint y: 95, endPoint x: 526, endPoint y: 95, distance: 51.5
click at [526, 95] on div "It is still pending. The blinds on my window. And change the bulb from my bedro…" at bounding box center [522, 103] width 433 height 23
click at [685, 172] on div "Sent via SMS Sarah (ResiDesk) 2:05 PM Thank you for sharing this with me. I see…" at bounding box center [544, 222] width 527 height 100
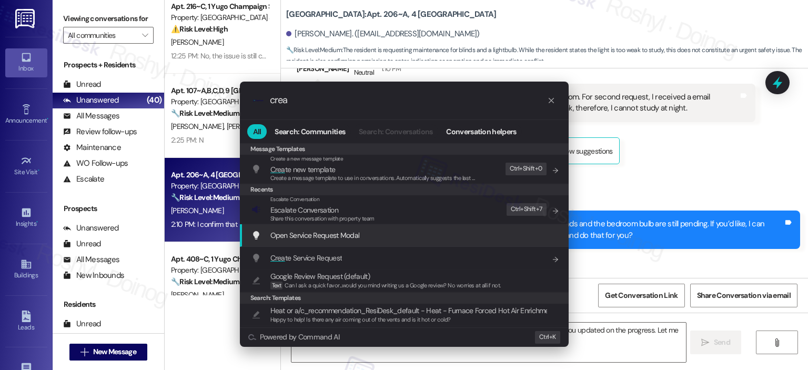
type input "crea"
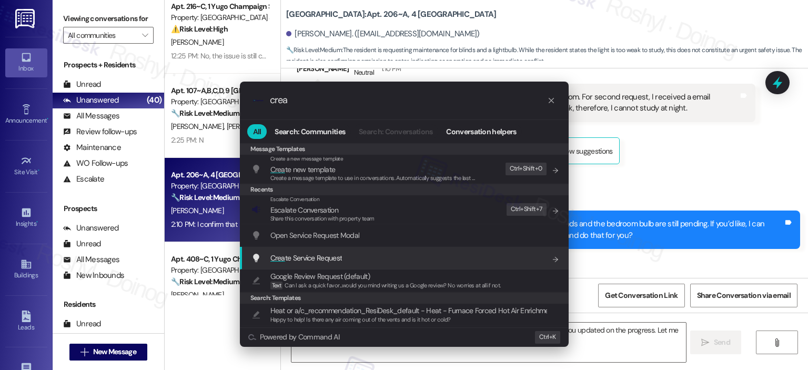
drag, startPoint x: 347, startPoint y: 246, endPoint x: 344, endPoint y: 256, distance: 11.0
click at [344, 256] on div "Crea te Service Request Add shortcut" at bounding box center [405, 258] width 308 height 12
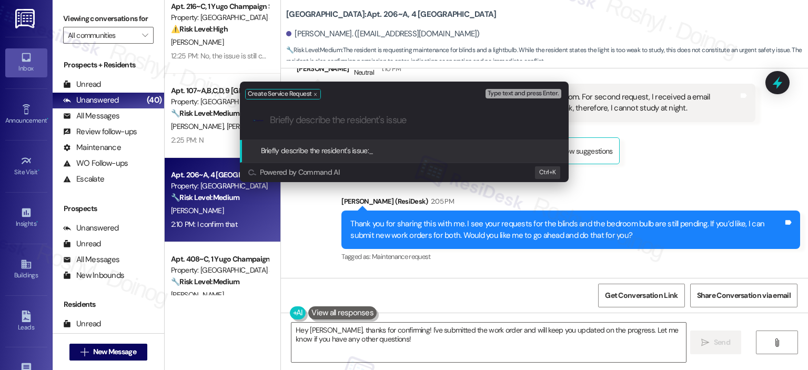
paste input "No blinds on bedroom window"
click at [406, 122] on input "No blinds on bedroom window" at bounding box center [408, 120] width 277 height 11
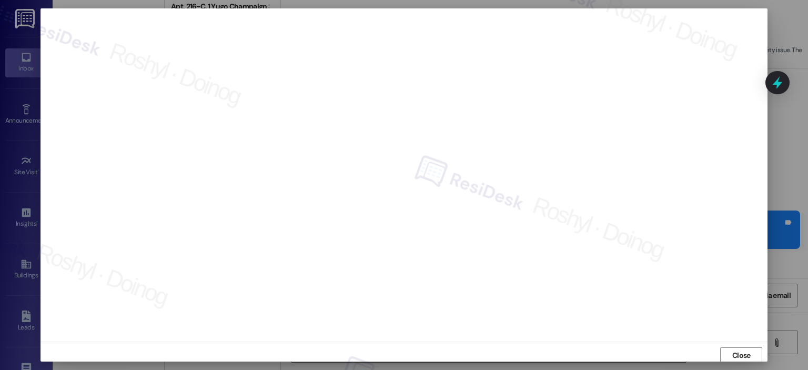
scroll to position [2, 0]
click at [744, 355] on span "Close" at bounding box center [741, 353] width 18 height 11
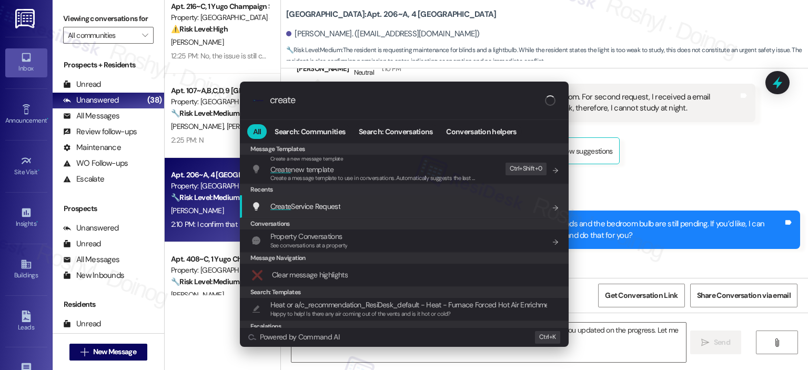
type input "create"
click at [360, 214] on div "Create Service Request Add shortcut" at bounding box center [404, 206] width 329 height 23
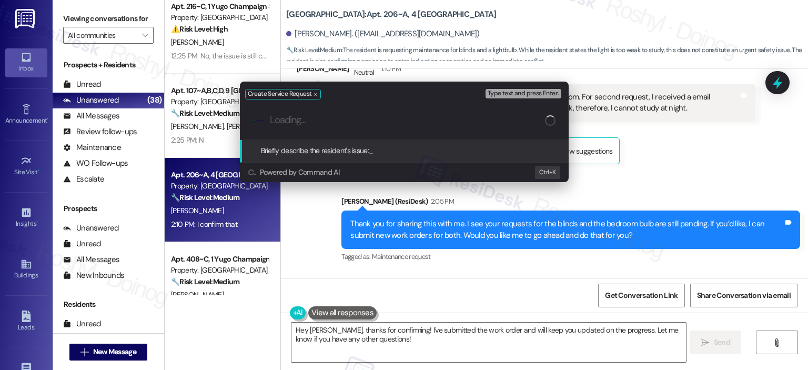
paste input "Bedroom light is too weak"
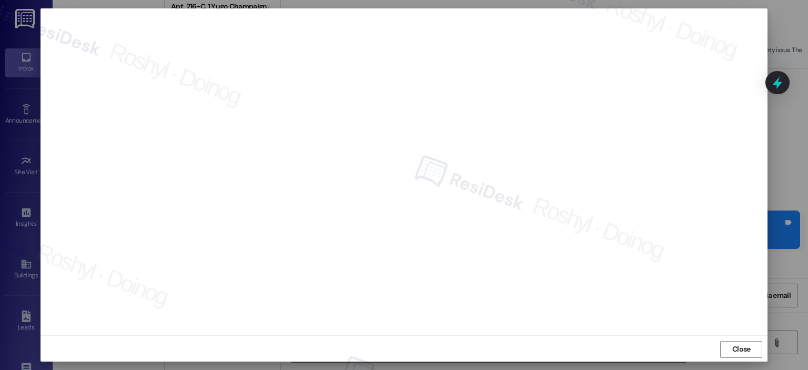
scroll to position [7, 0]
click at [722, 348] on button "Close" at bounding box center [741, 348] width 42 height 17
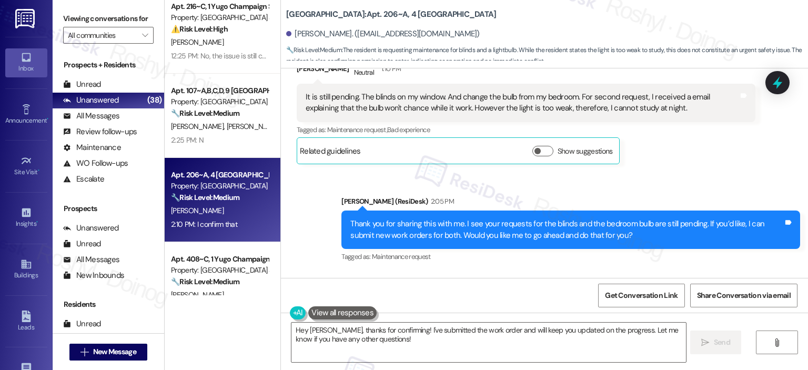
click at [513, 175] on div "Sent via SMS Sarah (ResiDesk) 2:05 PM Thank you for sharing this with me. I see…" at bounding box center [544, 222] width 527 height 100
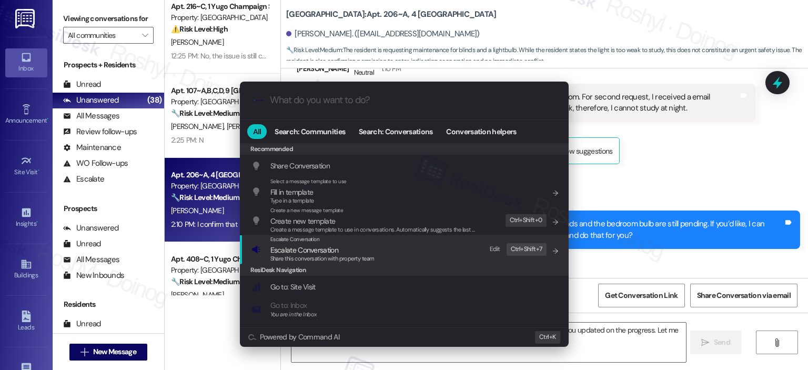
click at [311, 257] on span "Share this conversation with property team" at bounding box center [322, 258] width 104 height 7
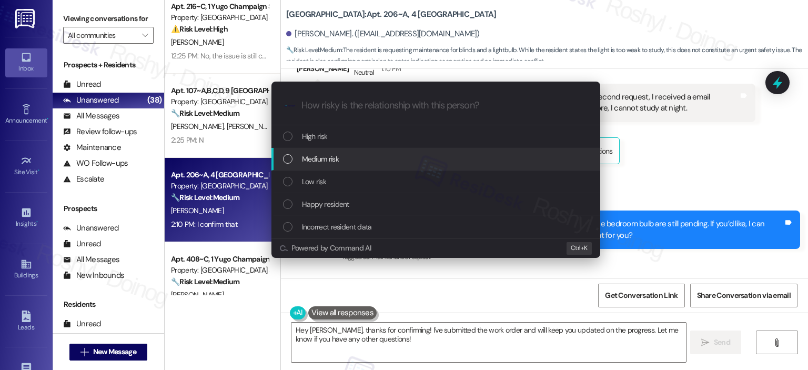
click at [320, 154] on span "Medium risk" at bounding box center [320, 159] width 37 height 12
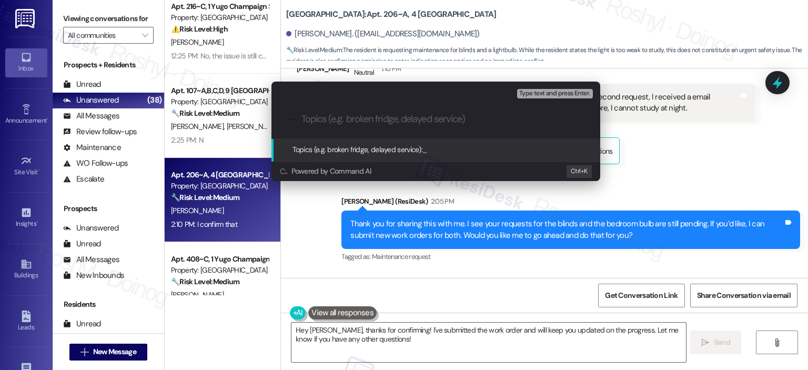
paste input "Work Order (number) filed by ResiDesk - issue No blinds on bedroom window 15568…"
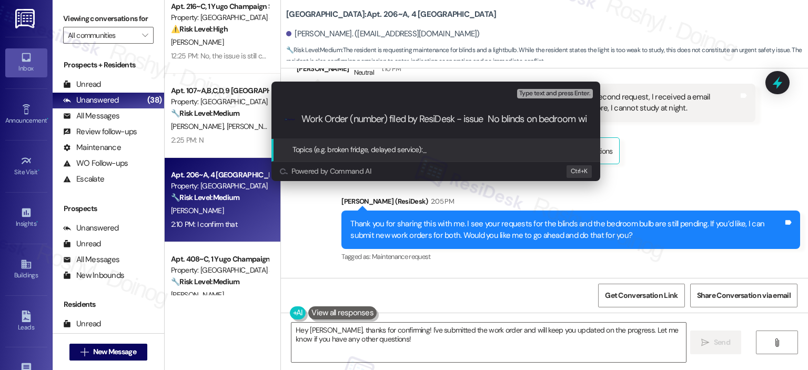
scroll to position [0, 74]
click at [419, 118] on input "Work Order (number) filed by ResiDesk - issue No blinds on bedroom window 15568…" at bounding box center [439, 119] width 277 height 11
click at [558, 121] on input "Work Order (number) filed by ResiDesk - No blinds on bedroom window 15568631" at bounding box center [439, 119] width 277 height 11
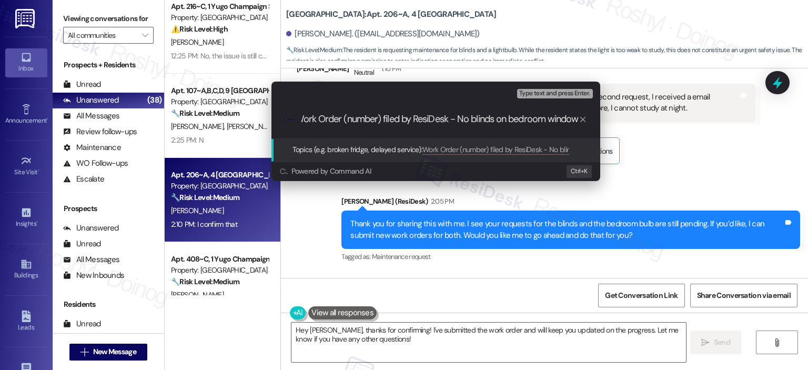
scroll to position [0, 13]
drag, startPoint x: 339, startPoint y: 117, endPoint x: 376, endPoint y: 114, distance: 37.5
click at [376, 114] on input "Work Order (number) filed by ResiDesk - No blinds on bedroom window" at bounding box center [439, 119] width 277 height 11
paste input "15568631"
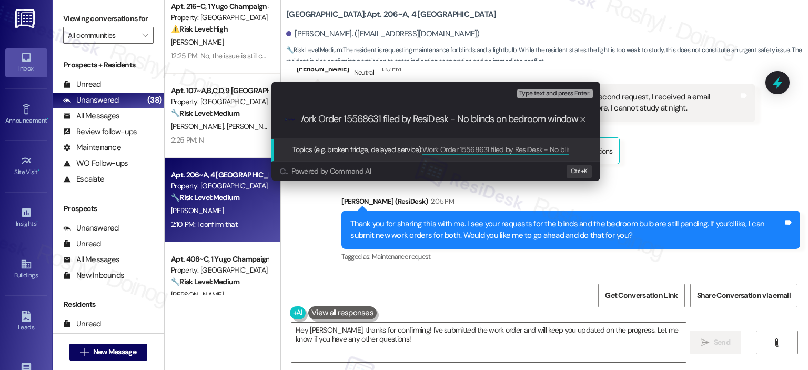
type input "Work Order 15568631 filed by ResiDesk - No blinds on bedroom window"
click at [571, 93] on span "Type text and press Enter." at bounding box center [554, 93] width 71 height 7
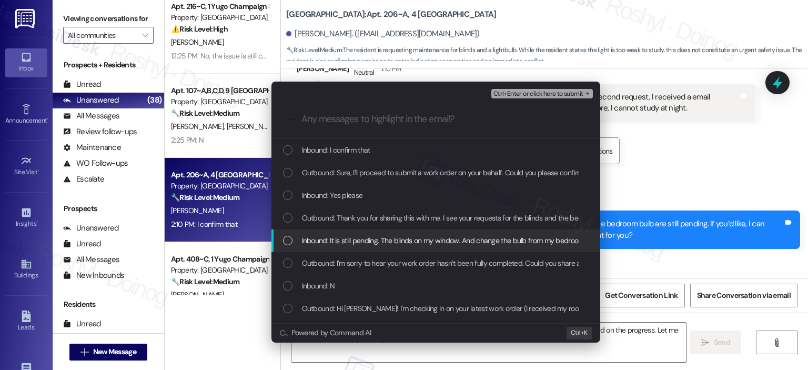
click at [436, 244] on span "Inbound: It is still pending. The blinds on my window. And change the bulb from…" at bounding box center [678, 241] width 752 height 12
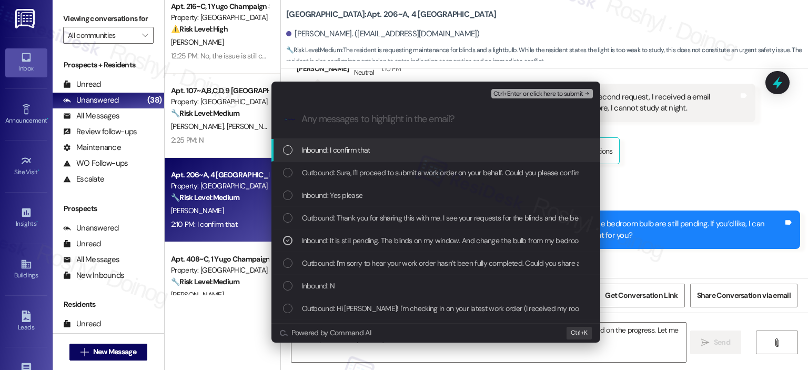
click at [543, 92] on span "Ctrl+Enter or click here to submit" at bounding box center [538, 93] width 90 height 7
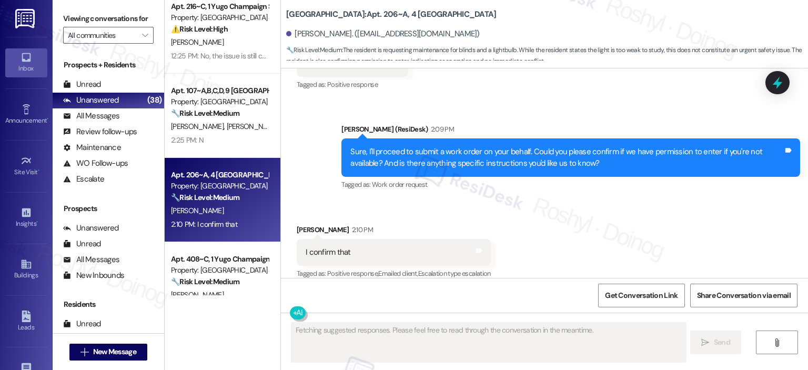
scroll to position [6951, 0]
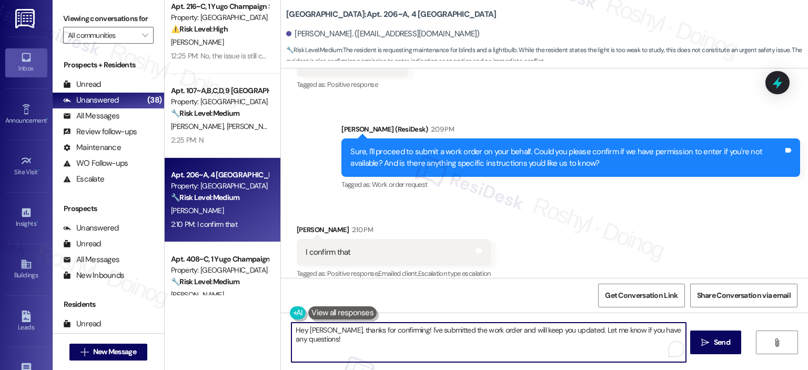
drag, startPoint x: 330, startPoint y: 330, endPoint x: 89, endPoint y: 297, distance: 242.6
click at [90, 299] on div "Viewing conversations for All communities  Prospects + Residents Unread (0) Un…" at bounding box center [430, 185] width 755 height 370
type textarea "Thanks for confirming! I've submitted the work order and will keep you updated.…"
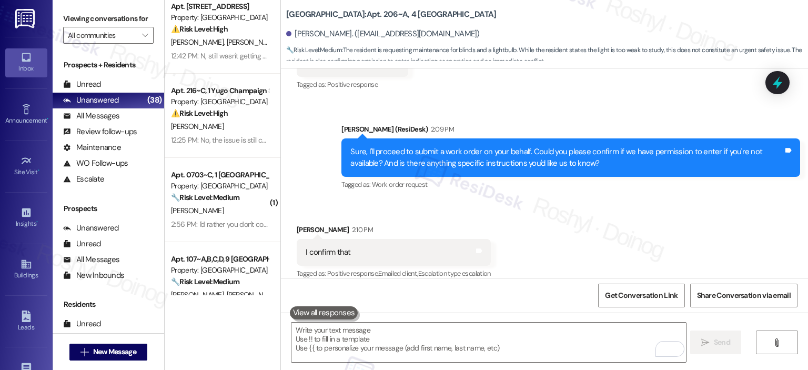
click at [540, 215] on div "Received via SMS Renato Naranjo 2:10 PM I confirm that Tags and notes Tagged as…" at bounding box center [544, 244] width 527 height 89
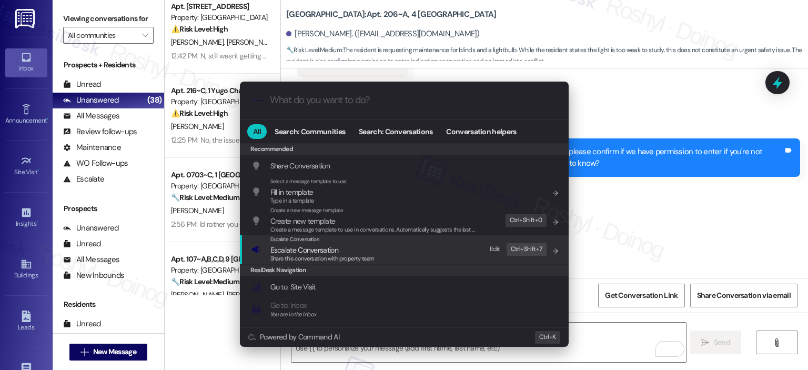
click at [417, 260] on div "Escalate Conversation Escalate Conversation Share this conversation with proper…" at bounding box center [405, 249] width 308 height 28
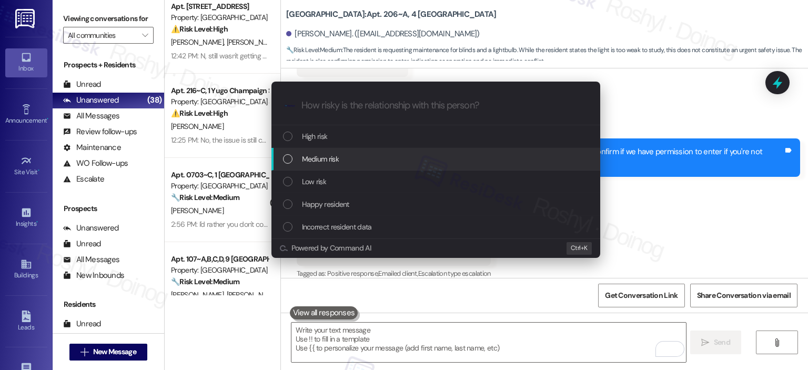
click at [325, 160] on span "Medium risk" at bounding box center [320, 159] width 37 height 12
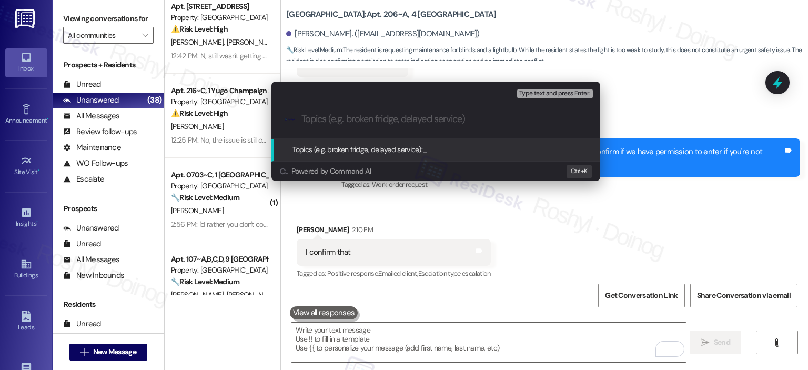
paste input "Work Order (number) filed by ResiDesk - issue Bedroom light is too weak 15568633"
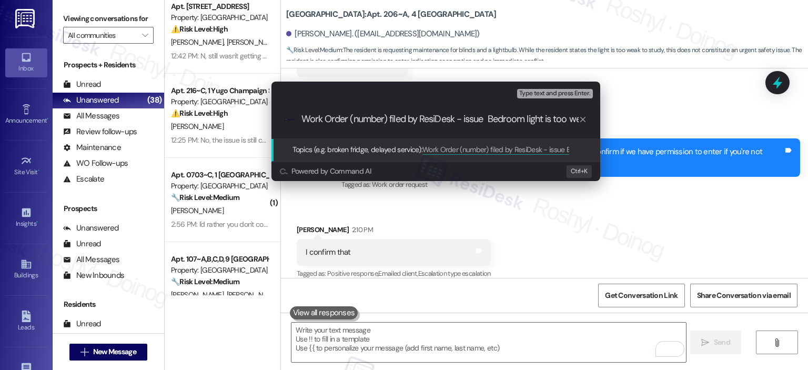
scroll to position [0, 57]
click at [434, 116] on input "Work Order (number) filed by ResiDesk - issue Bedroom light is too weak 15568633" at bounding box center [439, 119] width 277 height 11
click at [551, 118] on input "Work Order (number) filed by ResiDesk - Bedroom light is too weak 15568633" at bounding box center [439, 119] width 277 height 11
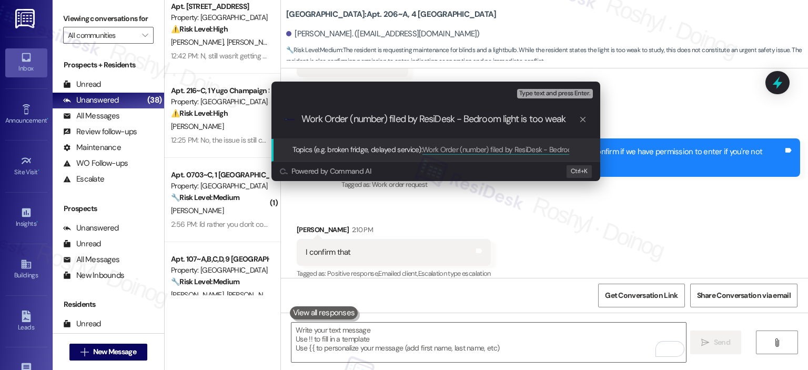
scroll to position [0, 0]
drag, startPoint x: 351, startPoint y: 118, endPoint x: 388, endPoint y: 119, distance: 36.8
click at [388, 119] on input "Work Order (number) filed by ResiDesk - Bedroom light is too weak" at bounding box center [439, 119] width 277 height 11
paste input "15568633"
type input "Work Order 15568633 filed by ResiDesk - Bedroom light is too weak"
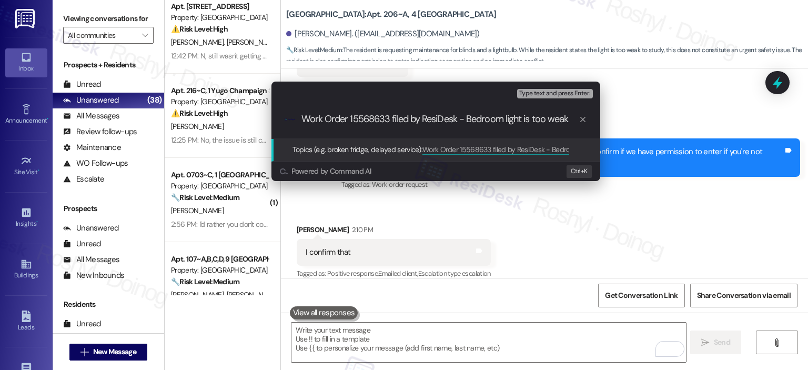
click at [553, 90] on span "Type text and press Enter." at bounding box center [554, 93] width 71 height 7
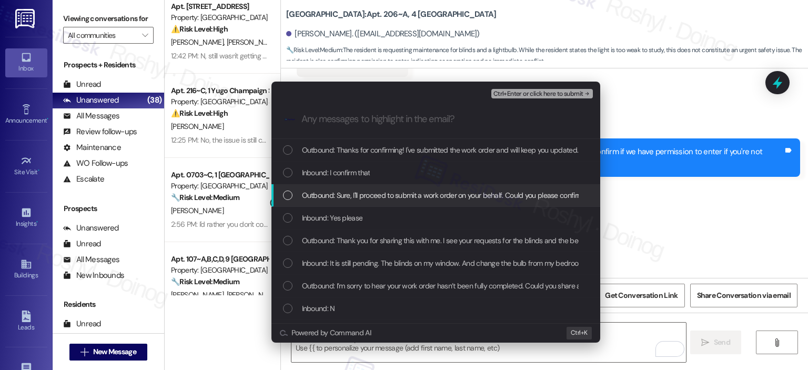
click at [435, 188] on div "Outbound: Sure, I'll proceed to submit a work order on your behalf. Could you p…" at bounding box center [435, 195] width 329 height 23
click at [431, 193] on span "Outbound: Sure, I'll proceed to submit a work order on your behalf. Could you p…" at bounding box center [621, 195] width 638 height 12
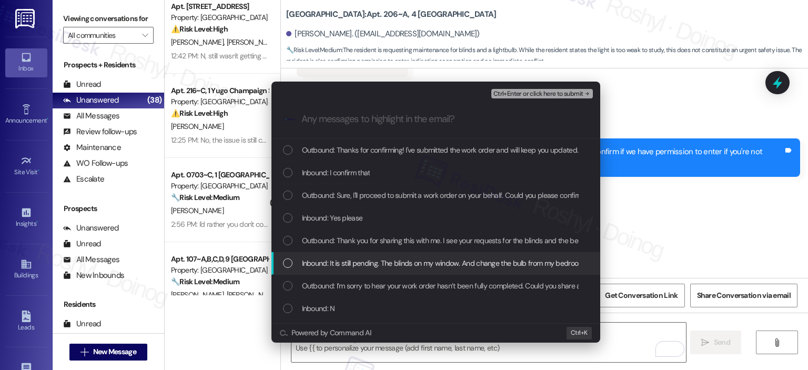
click at [391, 252] on div "Inbound: It is still pending. The blinds on my window. And change the bulb from…" at bounding box center [435, 263] width 329 height 23
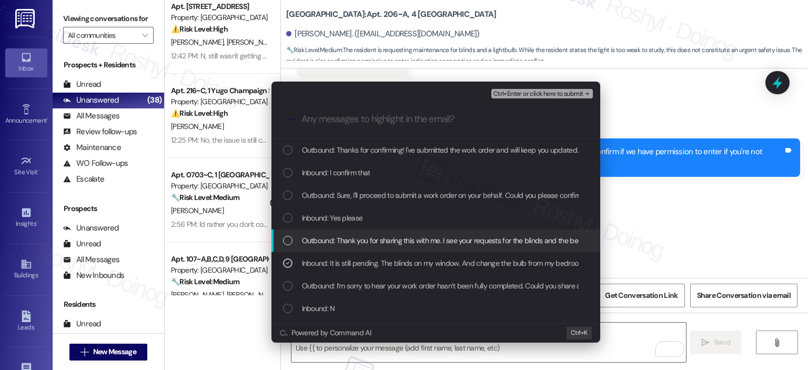
click at [396, 239] on span "Outbound: Thank you for sharing this with me. I see your requests for the blind…" at bounding box center [640, 241] width 677 height 12
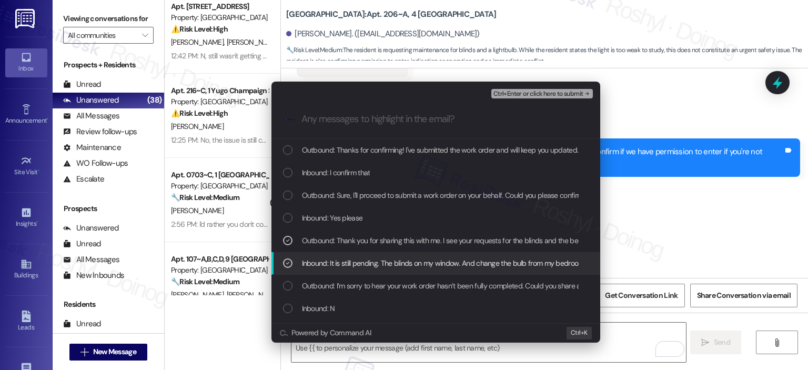
click at [390, 252] on div "Inbound: It is still pending. The blinds on my window. And change the bulb from…" at bounding box center [435, 263] width 329 height 23
click at [416, 261] on span "Inbound: It is still pending. The blinds on my window. And change the bulb from…" at bounding box center [678, 263] width 752 height 12
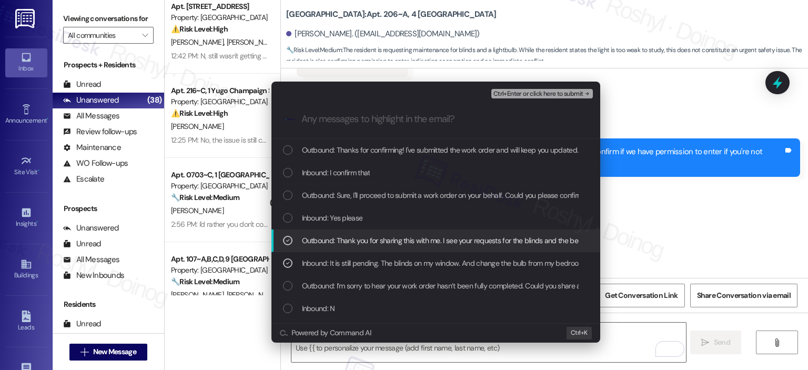
click at [423, 247] on div "Outbound: Thank you for sharing this with me. I see your requests for the blind…" at bounding box center [435, 240] width 329 height 23
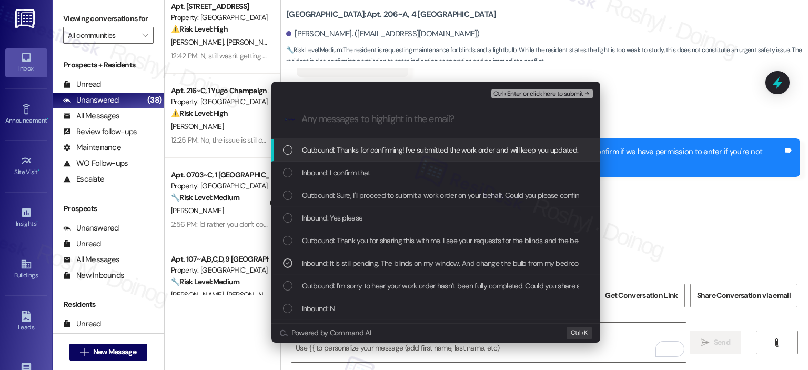
click at [554, 96] on span "Ctrl+Enter or click here to submit" at bounding box center [538, 93] width 90 height 7
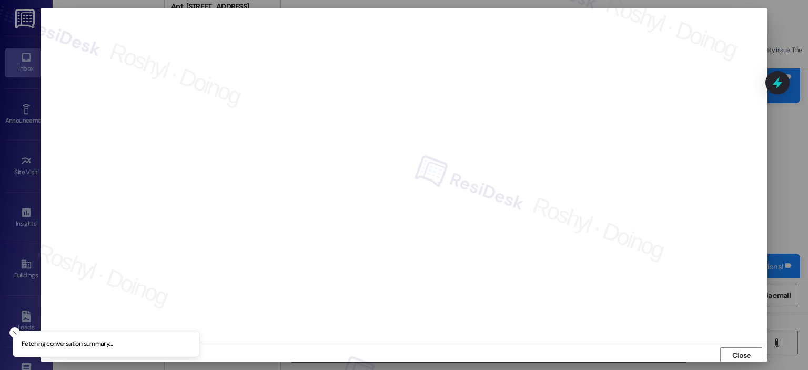
scroll to position [2, 0]
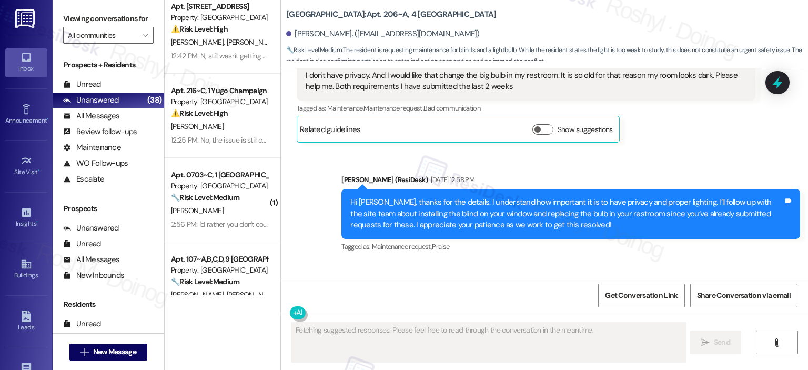
scroll to position [6951, 0]
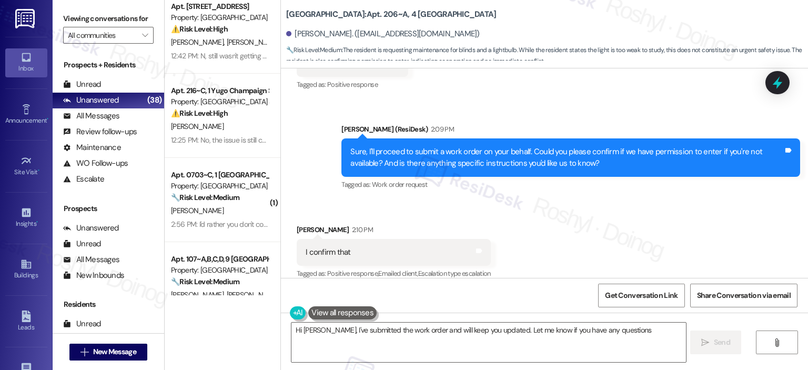
type textarea "Hi [PERSON_NAME], I've submitted the work order and will keep you updated. Let …"
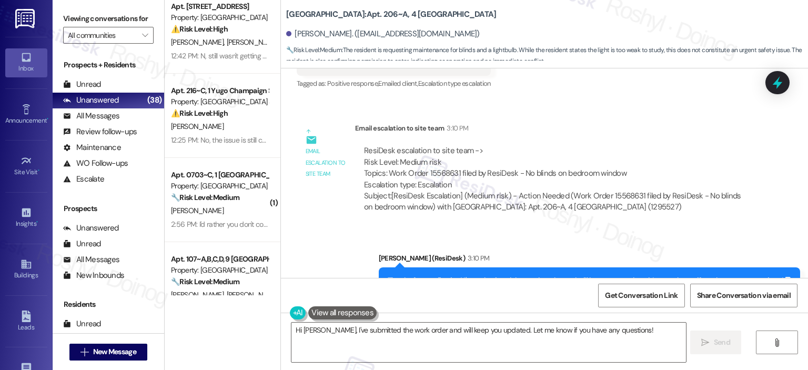
scroll to position [7170, 0]
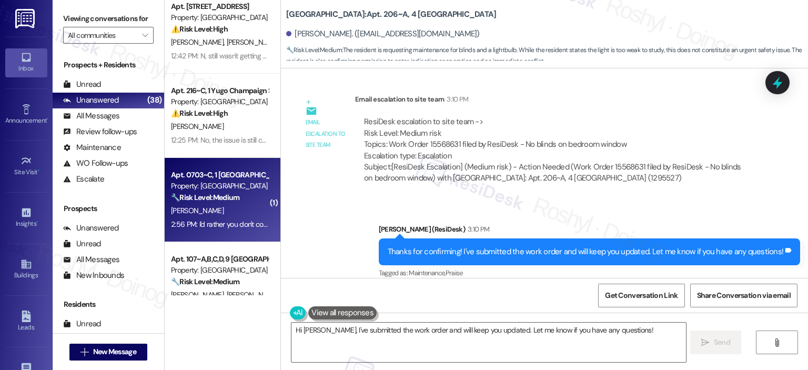
click at [234, 214] on div "[PERSON_NAME]" at bounding box center [219, 210] width 99 height 13
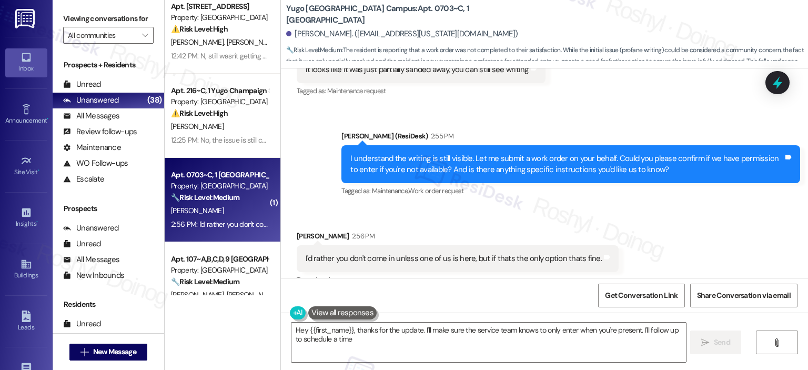
scroll to position [659, 0]
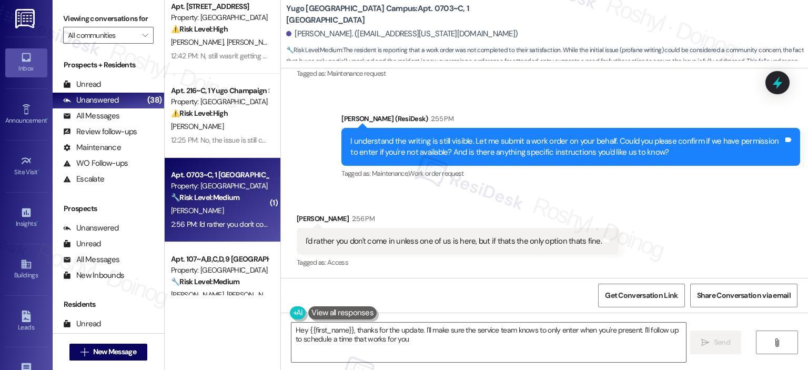
type textarea "Hey {{first_name}}, thanks for the update. I'll make sure the service team know…"
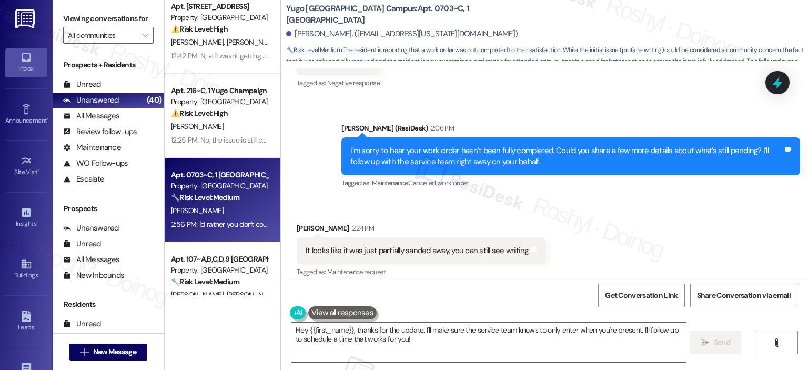
scroll to position [449, 0]
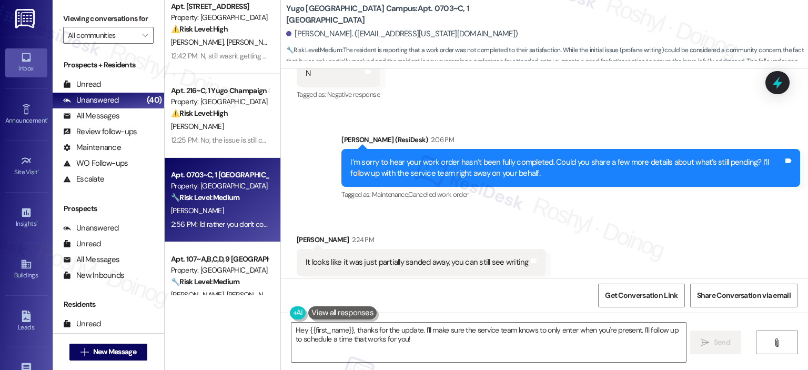
click at [433, 220] on div "Received via SMS [PERSON_NAME] 2:24 PM It looks like it was just partially sand…" at bounding box center [544, 254] width 527 height 89
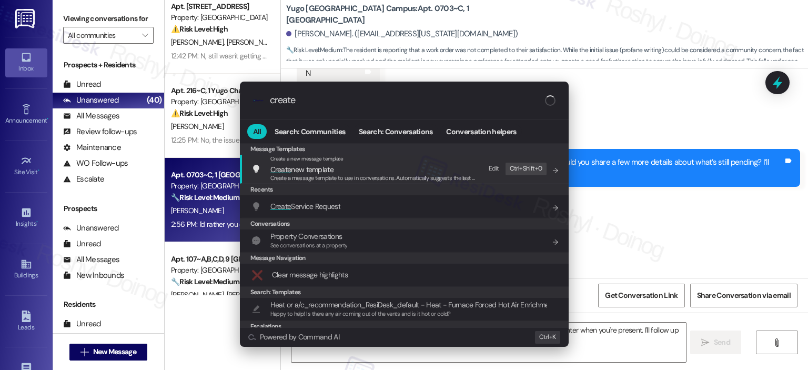
type input "create"
click at [365, 176] on span "Create a message template to use in conversations. Automatically suggests the l…" at bounding box center [393, 177] width 246 height 7
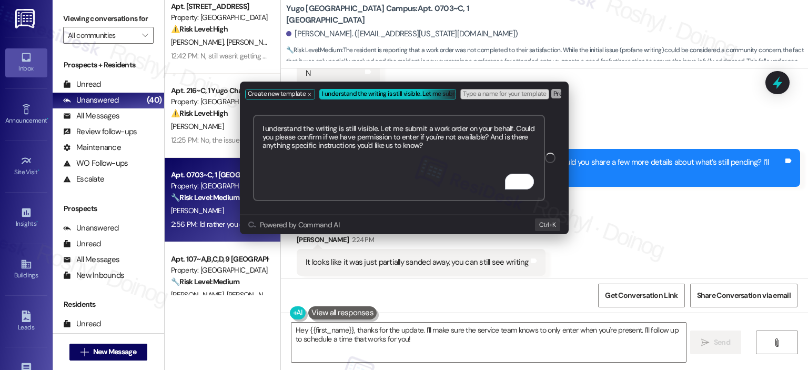
click at [671, 249] on div "Create new template I understand the writing is still visible. Let me submit a …" at bounding box center [404, 185] width 808 height 370
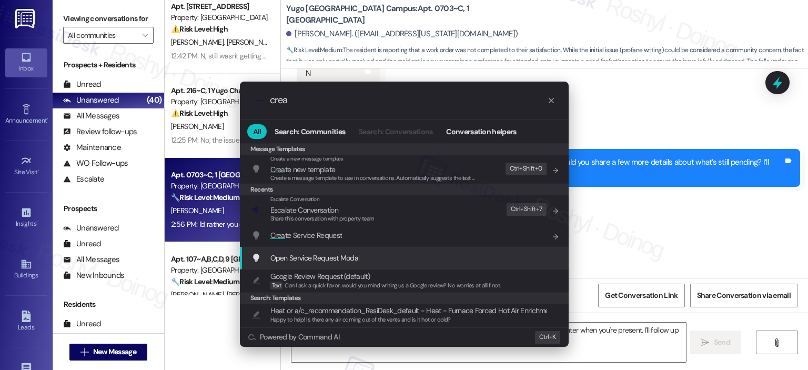
type input "crea"
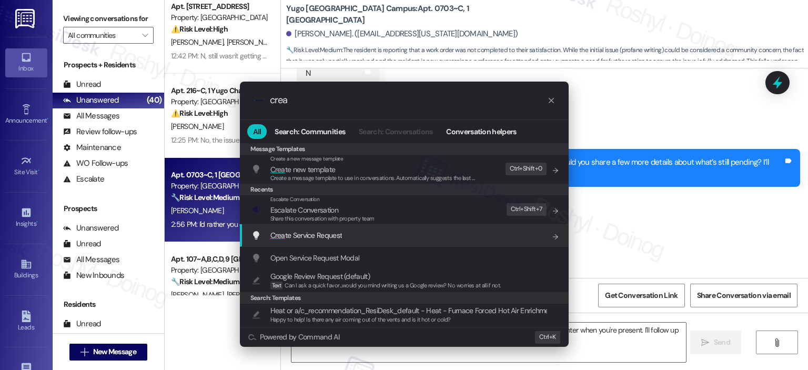
click at [301, 237] on span "Crea te Service Request" at bounding box center [306, 234] width 72 height 9
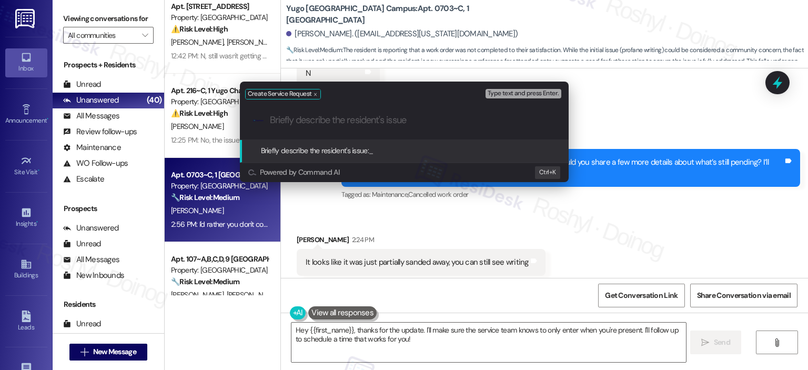
paste input "Profane writing on balcony walls"
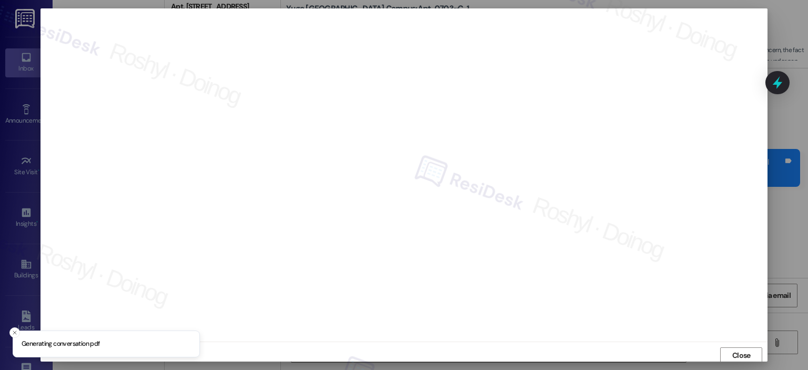
scroll to position [2, 0]
click at [741, 348] on span "Close" at bounding box center [741, 353] width 18 height 11
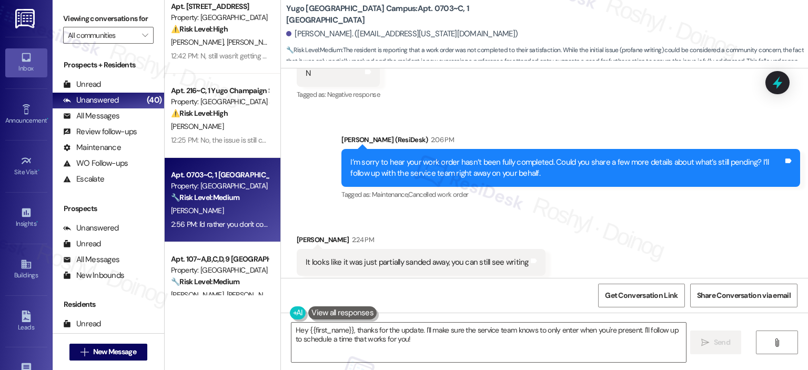
click at [374, 260] on div "It looks like it was just partially sanded away, you can still see writing" at bounding box center [417, 262] width 223 height 11
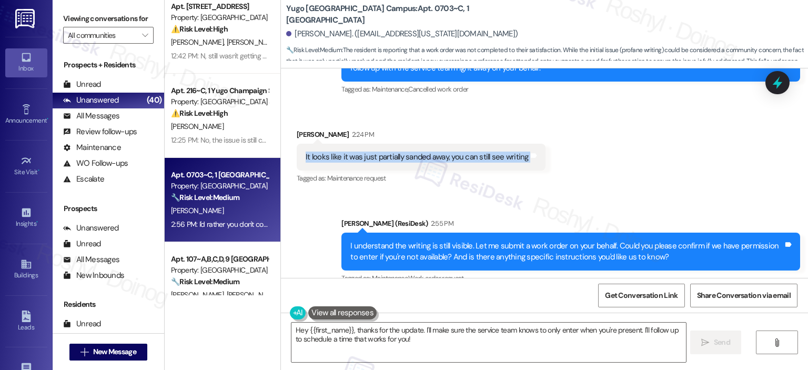
scroll to position [659, 0]
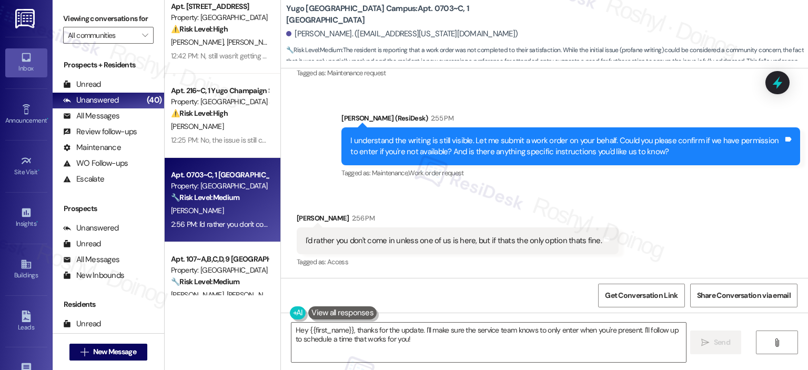
click at [340, 239] on div "I'd rather you don't come in unless one of us is here, but if thats the only op…" at bounding box center [454, 240] width 296 height 11
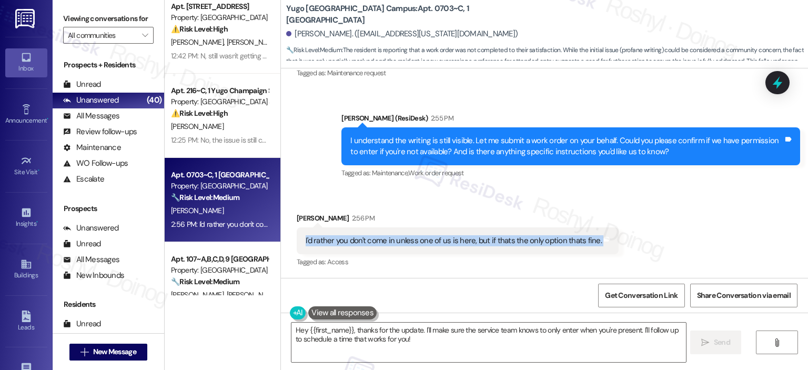
click at [340, 239] on div "I'd rather you don't come in unless one of us is here, but if thats the only op…" at bounding box center [454, 240] width 296 height 11
copy div "I'd rather you don't come in unless one of us is here, but if thats the only op…"
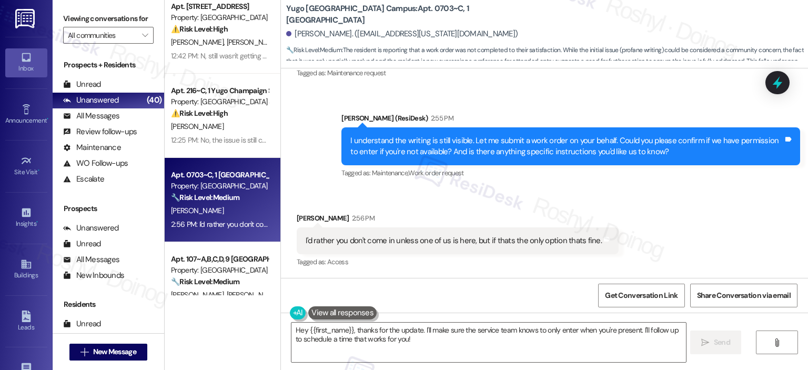
click at [461, 198] on div "Received via SMS [PERSON_NAME] 2:56 PM I'd rather you don't come in unless one …" at bounding box center [544, 233] width 527 height 89
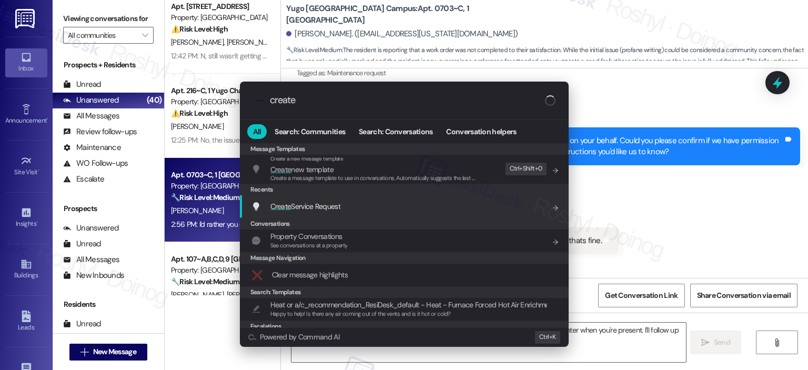
type input "create"
click at [334, 211] on span "Create Service Request" at bounding box center [305, 206] width 70 height 12
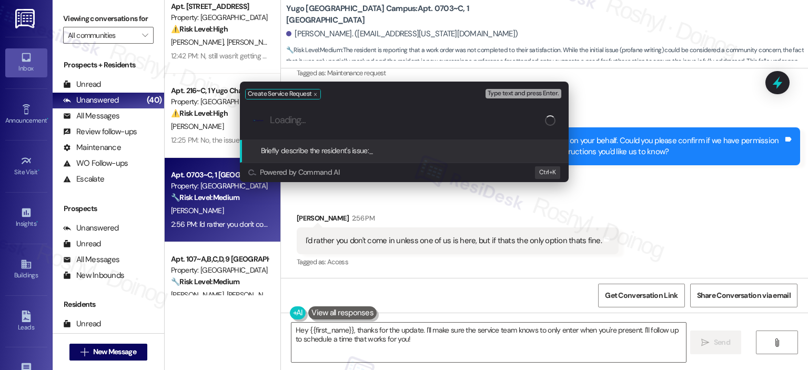
paste input "Profane writing on balcony walls"
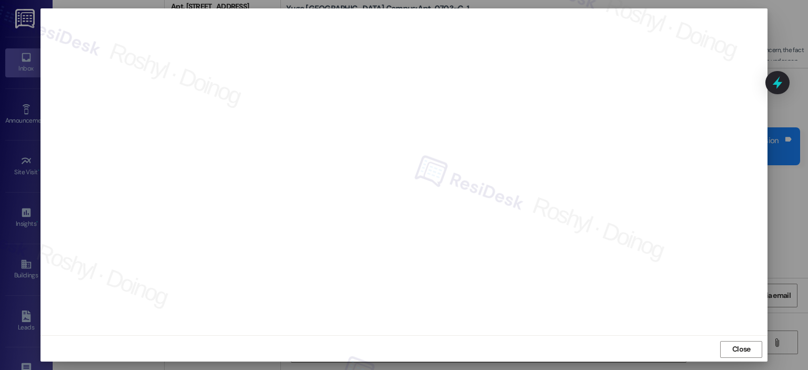
scroll to position [7, 0]
drag, startPoint x: 744, startPoint y: 354, endPoint x: 730, endPoint y: 338, distance: 21.6
click at [744, 353] on span "Close" at bounding box center [741, 348] width 23 height 16
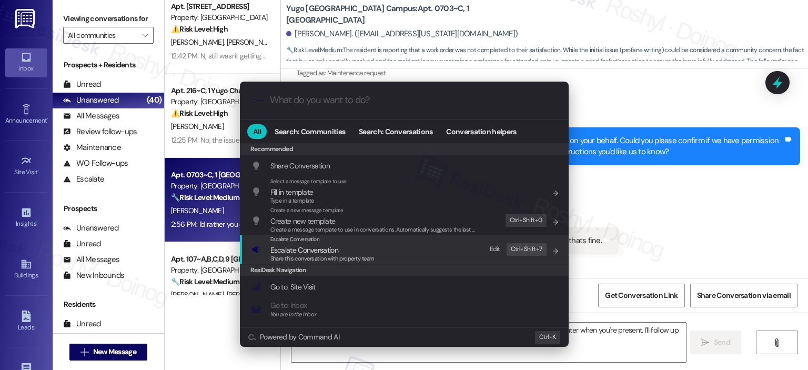
click at [327, 258] on span "Share this conversation with property team" at bounding box center [322, 258] width 104 height 7
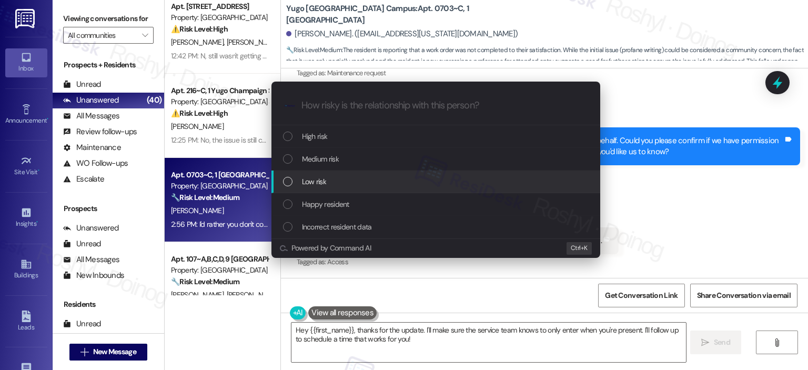
click at [382, 181] on div "Low risk" at bounding box center [437, 182] width 308 height 12
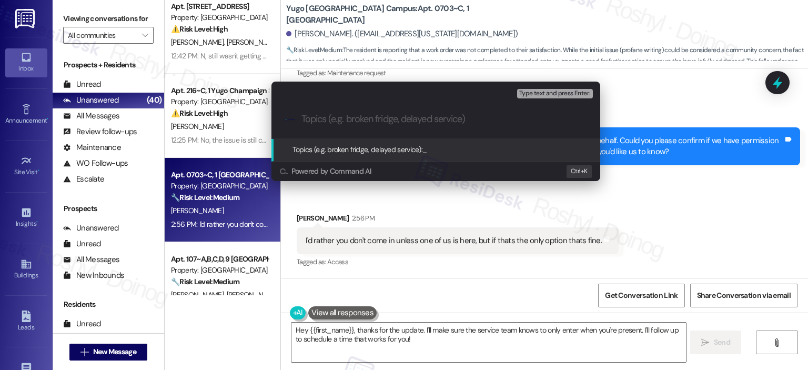
paste input "Work Order (number) filed by ResiDesk - issue Profane writing on balcony walls …"
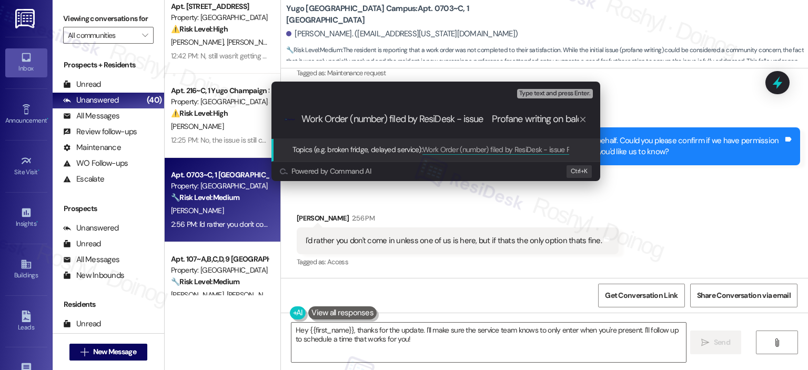
scroll to position [0, 84]
click at [543, 124] on input "Work Order (number) filed by ResiDesk - issue Profane writing on balcony walls …" at bounding box center [439, 119] width 277 height 11
click at [448, 121] on input "Work Order (number) filed by ResiDesk - issue Profane writing on balcony walls …" at bounding box center [439, 119] width 277 height 11
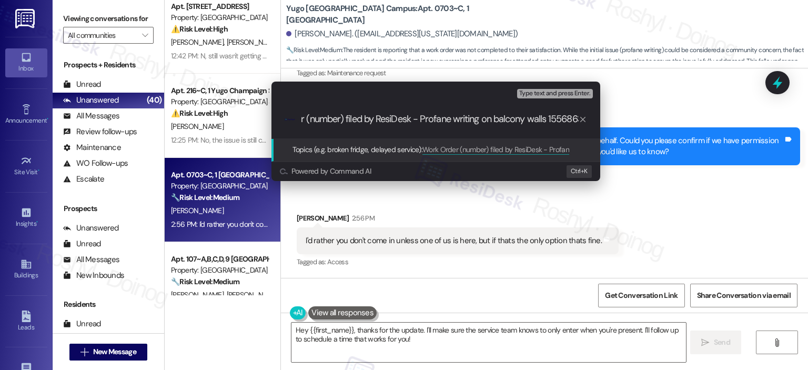
drag, startPoint x: 307, startPoint y: 115, endPoint x: 344, endPoint y: 119, distance: 37.6
click at [344, 119] on input "Work Order (number) filed by ResiDesk - Profane writing on balcony walls 155686…" at bounding box center [439, 119] width 277 height 11
paste input "15568636"
click at [561, 121] on input "Work Order 15568636 filed by ResiDesk - Profane writing on balcony walls 155686…" at bounding box center [439, 119] width 277 height 11
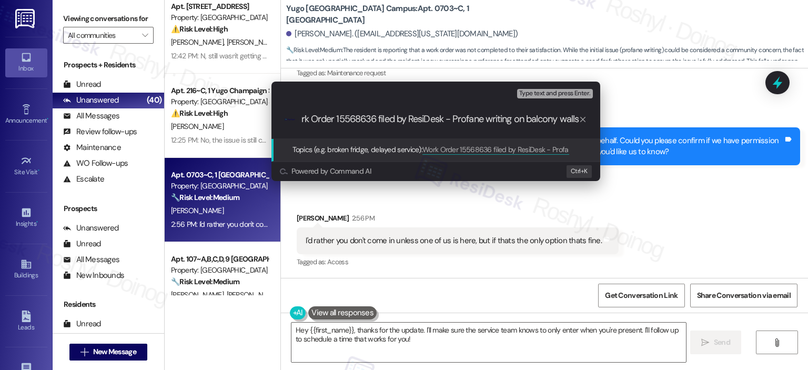
scroll to position [0, 17]
type input "Work Order 15568636 filed by ResiDesk - Profane writing on balcony walls are st…"
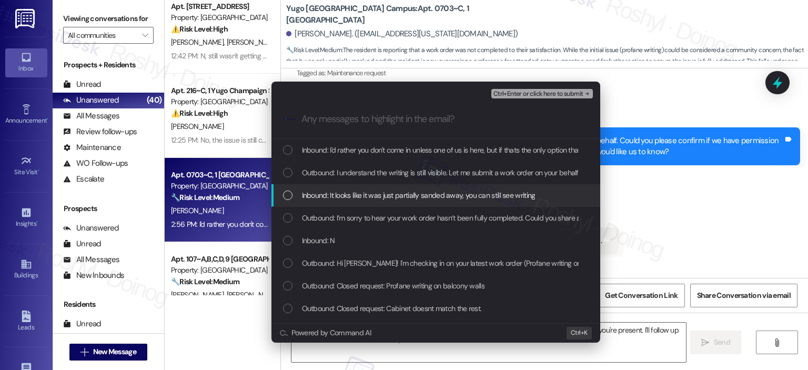
click at [407, 202] on div "Inbound: It looks like it was just partially sanded away, you can still see wri…" at bounding box center [435, 195] width 329 height 23
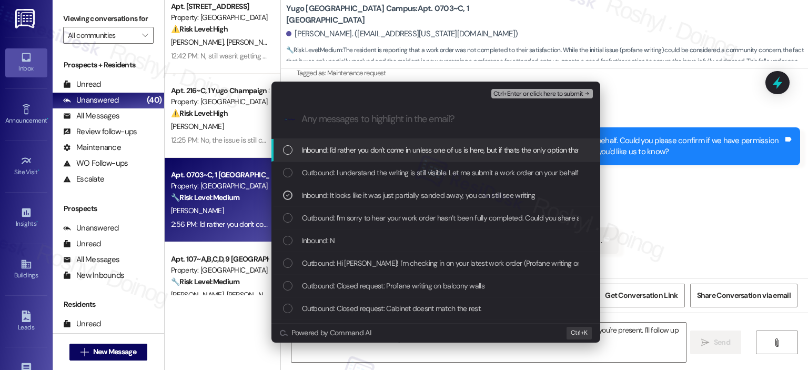
click at [428, 149] on span "Inbound: I'd rather you don't come in unless one of us is here, but if thats th…" at bounding box center [450, 150] width 296 height 12
click at [549, 93] on span "Ctrl+Enter or click here to submit" at bounding box center [538, 93] width 90 height 7
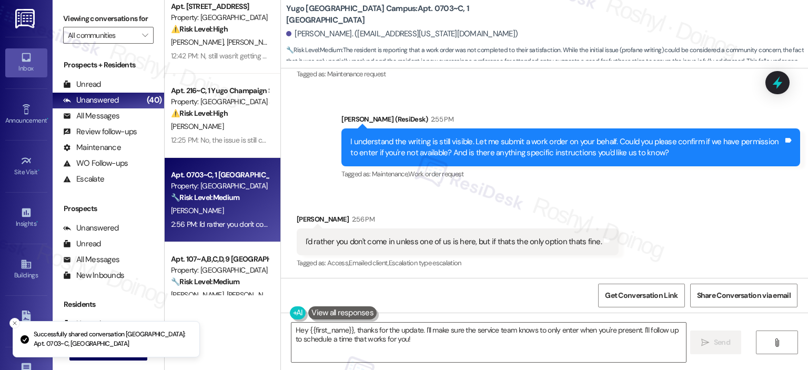
scroll to position [659, 0]
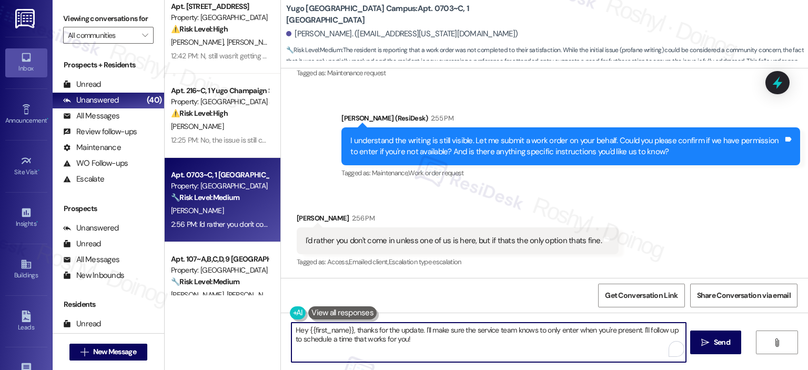
drag, startPoint x: 418, startPoint y: 332, endPoint x: 200, endPoint y: 317, distance: 217.7
click at [201, 317] on div "Apt. 408~C, 4 [GEOGRAPHIC_DATA] Property: [GEOGRAPHIC_DATA] Common ⚠️ Risk Leve…" at bounding box center [486, 185] width 643 height 370
drag, startPoint x: 580, startPoint y: 328, endPoint x: 370, endPoint y: 326, distance: 209.3
click at [370, 326] on textarea "I understand, No worries I'll make sure the service team knows to only enter wh…" at bounding box center [488, 341] width 394 height 39
click at [336, 333] on textarea "I understand, No worries I'll add it on the work order notes.. I'll follow up t…" at bounding box center [488, 341] width 394 height 39
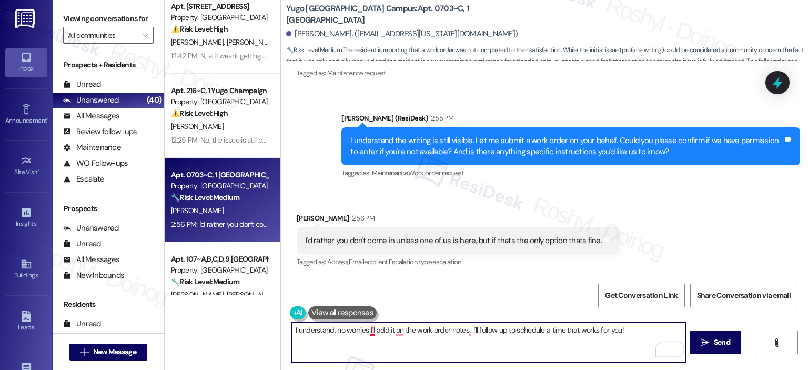
click at [365, 327] on textarea "I understand, no worries I'll add it on the work order notes.. I'll follow up t…" at bounding box center [488, 341] width 394 height 39
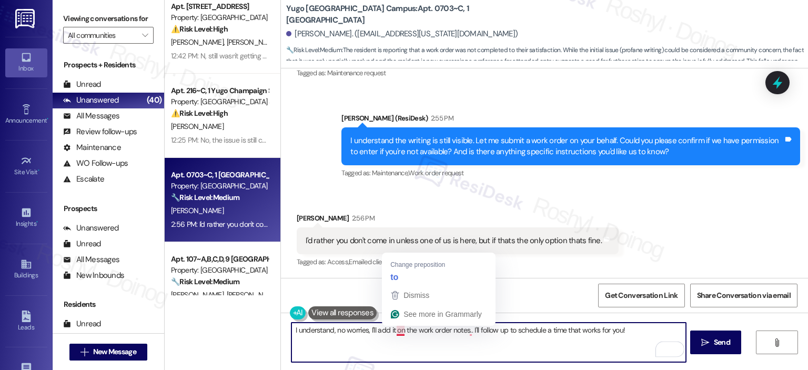
click at [393, 329] on textarea "I understand, no worries, I'll add it on the work order notes.. I'll follow up …" at bounding box center [488, 341] width 394 height 39
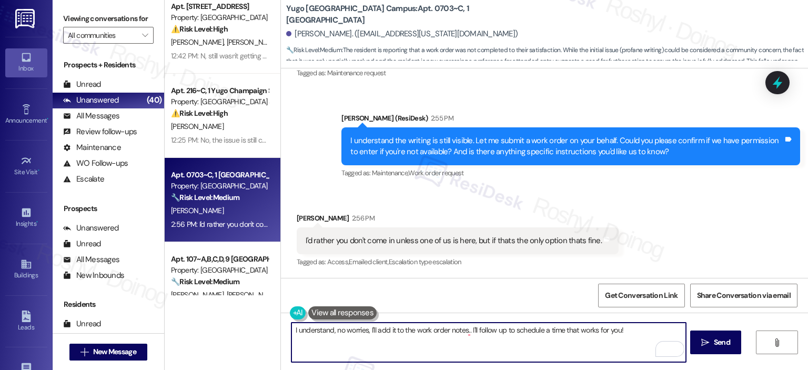
click at [465, 332] on textarea "I understand, no worries, I'll add it to the work order notes.. I'll follow up …" at bounding box center [488, 341] width 394 height 39
drag, startPoint x: 465, startPoint y: 330, endPoint x: 701, endPoint y: 325, distance: 236.2
click at [701, 325] on div "I understand, no worries, I'll add it to the work order notes. I'll follow up t…" at bounding box center [544, 351] width 527 height 79
paste textarea "Please let me know if there’s anything more I can do for you."
type textarea "I understand, no worries, I'll add it to the work order notes. Please let me kn…"
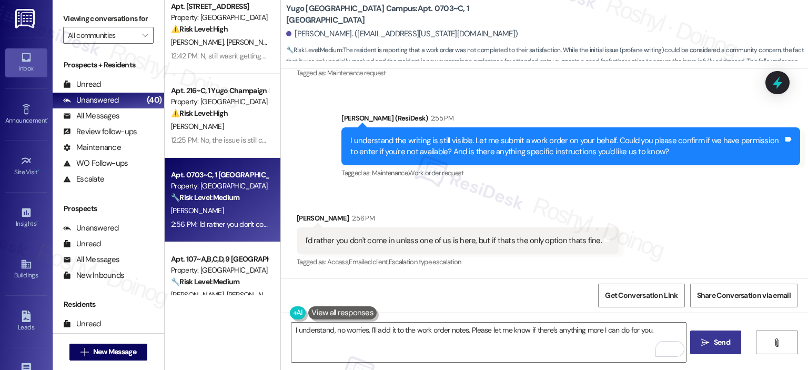
click at [728, 340] on span "Send" at bounding box center [722, 342] width 16 height 11
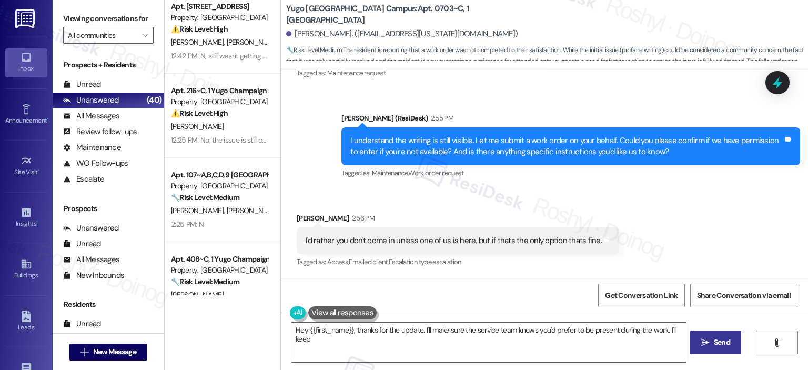
scroll to position [659, 0]
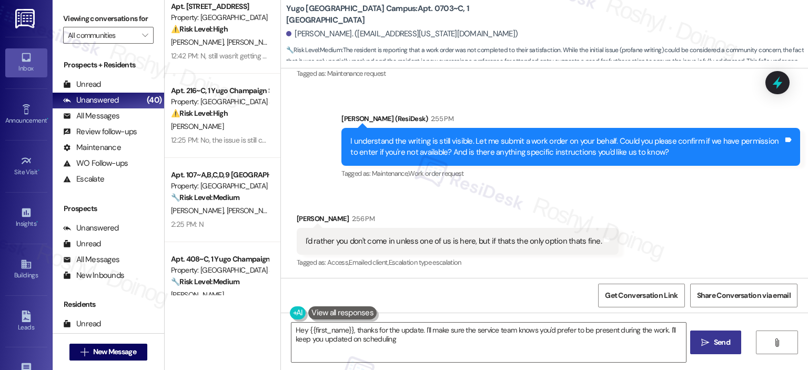
type textarea "Hey {{first_name}}, thanks for the update. I'll make sure the service team know…"
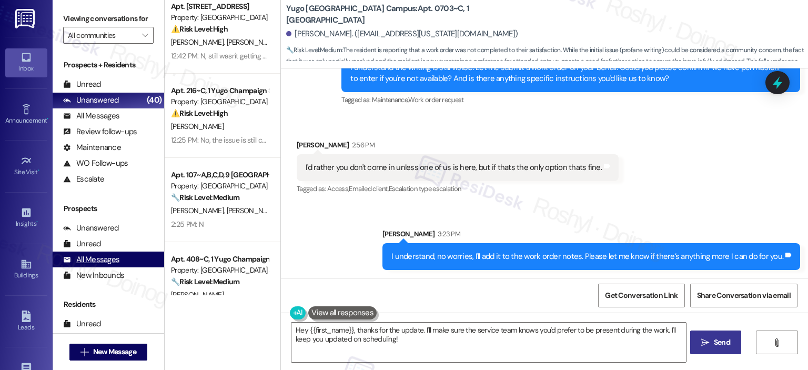
scroll to position [53, 0]
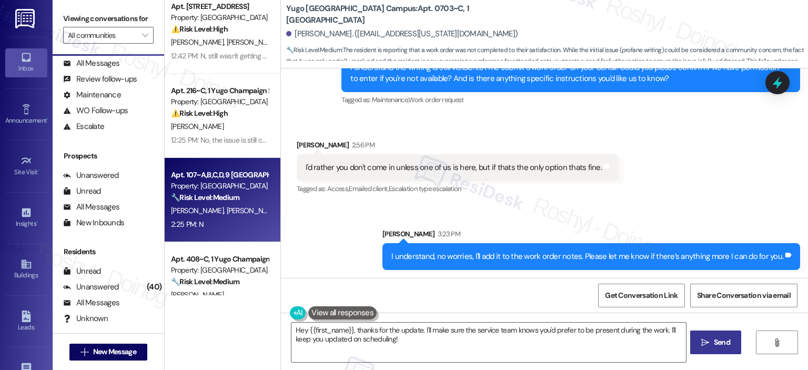
click at [231, 189] on div "Property: [GEOGRAPHIC_DATA]" at bounding box center [219, 185] width 97 height 11
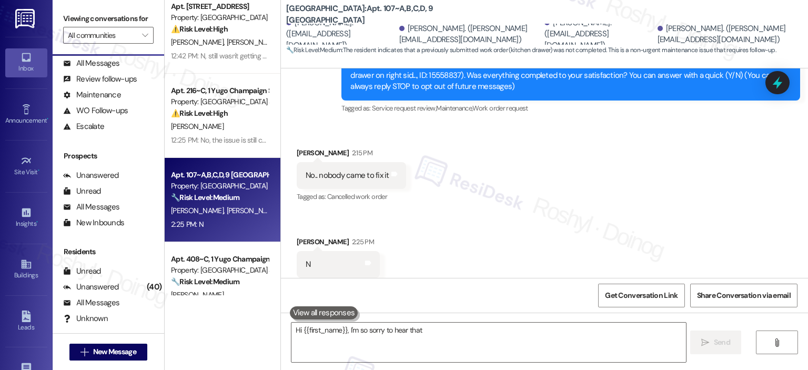
scroll to position [170, 0]
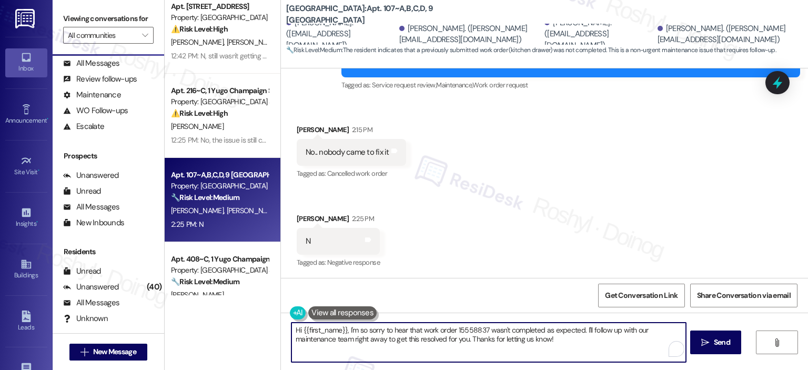
drag, startPoint x: 555, startPoint y: 348, endPoint x: 169, endPoint y: 307, distance: 388.8
click at [169, 307] on div "Apt. 408~C, 4 [GEOGRAPHIC_DATA] Property: [GEOGRAPHIC_DATA] Common ⚠️ Risk Leve…" at bounding box center [486, 185] width 643 height 370
paste textarea "I’m sorry to hear your work order hasn’t been fully completed. Could you share …"
type textarea "I’m sorry to hear your work order hasn’t been fully completed. Could you share …"
click at [722, 352] on button " Send" at bounding box center [715, 342] width 51 height 24
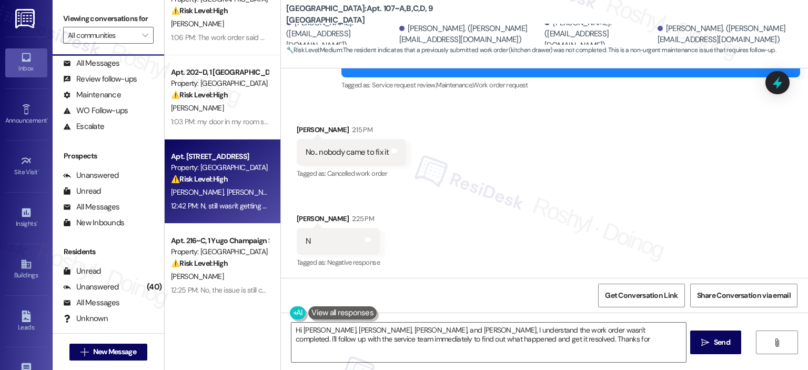
scroll to position [473, 0]
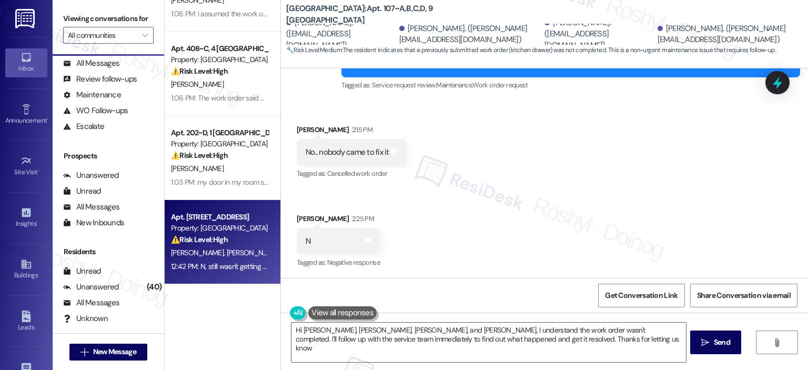
type textarea "Hi [PERSON_NAME], [PERSON_NAME], [PERSON_NAME], and [PERSON_NAME], I understand…"
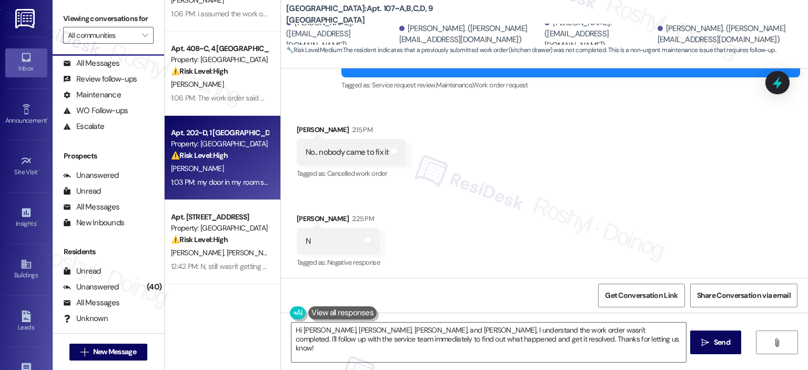
click at [219, 173] on div "[PERSON_NAME]" at bounding box center [219, 168] width 99 height 13
type textarea "Fetching suggested responses. Please feel free to read through the conversation…"
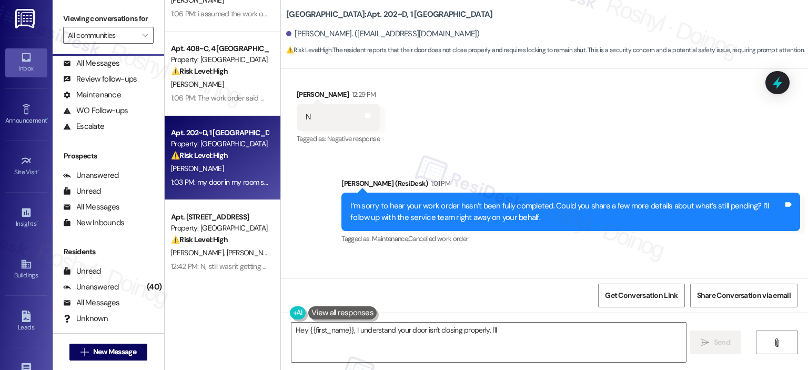
scroll to position [451, 0]
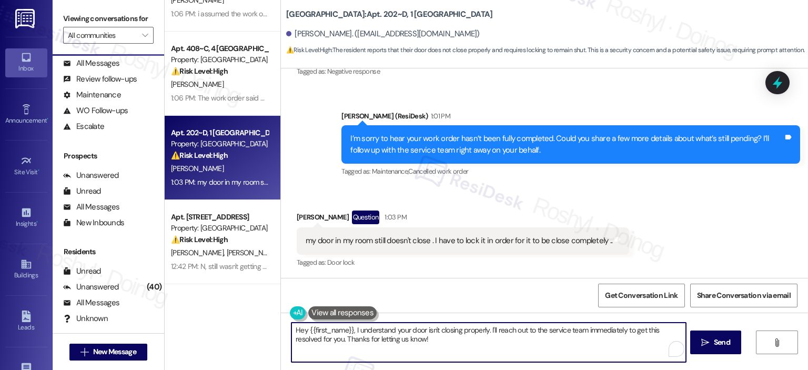
drag, startPoint x: 350, startPoint y: 330, endPoint x: 269, endPoint y: 339, distance: 80.9
click at [269, 339] on div "Apt. 236~B, 5 Yugo Muncie Varsity House Property: Yugo Muncie Varsity House ⚠️ …" at bounding box center [486, 185] width 643 height 370
click at [451, 352] on textarea "Hey {{first_name}}, I understand your door isn't closing properly. I'll reach o…" at bounding box center [488, 341] width 394 height 39
drag, startPoint x: 350, startPoint y: 328, endPoint x: 148, endPoint y: 326, distance: 202.0
click at [149, 327] on div "Viewing conversations for All communities  Prospects + Residents Unread (0) Un…" at bounding box center [430, 185] width 755 height 370
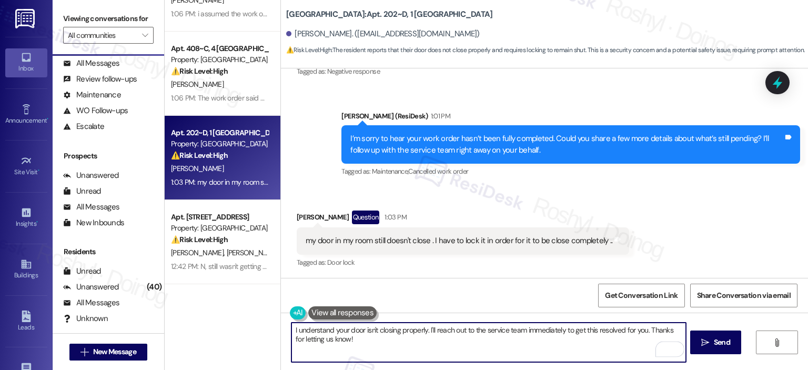
scroll to position [452, 0]
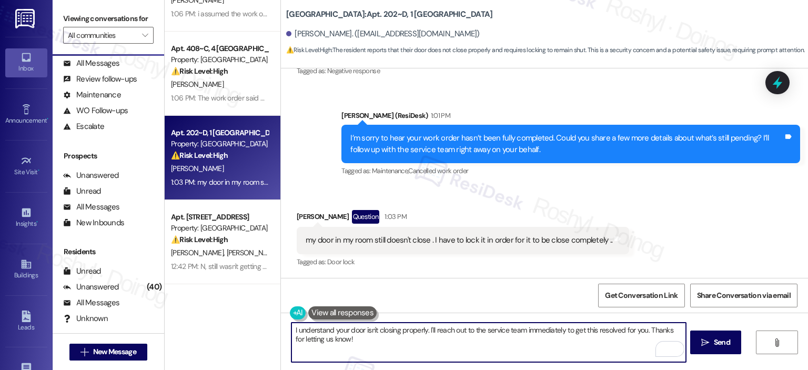
type textarea "I understand your door isn't closing properly. I'll reach out to the service te…"
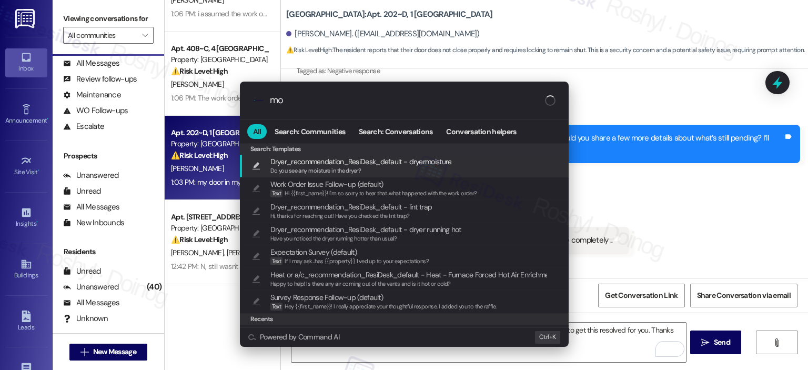
type input "mod"
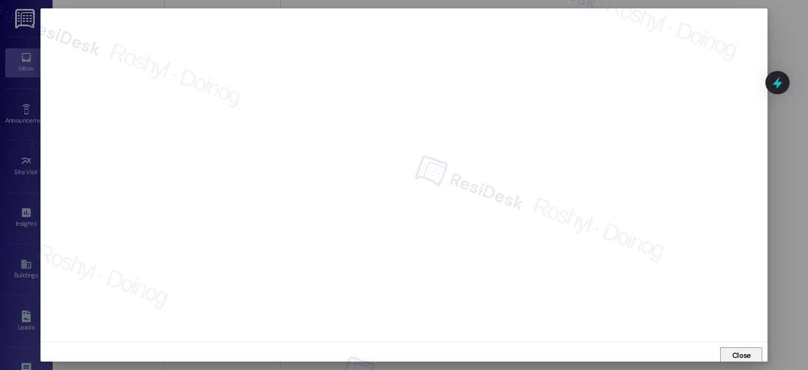
click at [736, 348] on span "Close" at bounding box center [741, 356] width 23 height 16
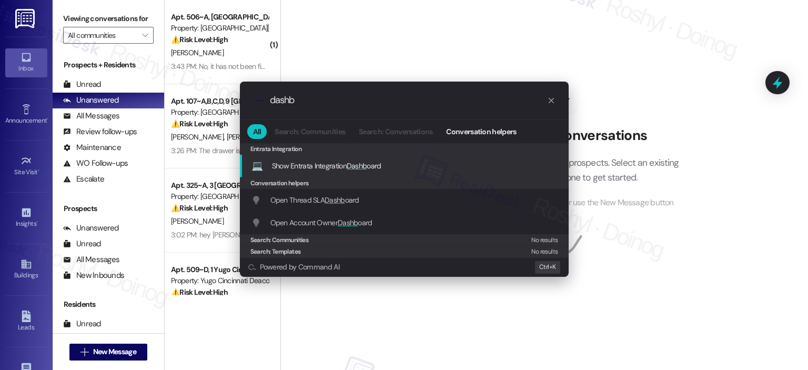
type input "dashb"
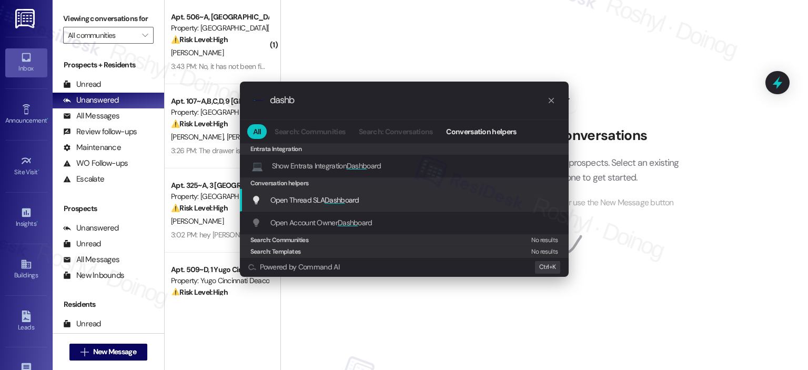
click at [383, 201] on div "Open Thread SLA Dashb oard Add shortcut" at bounding box center [405, 200] width 308 height 12
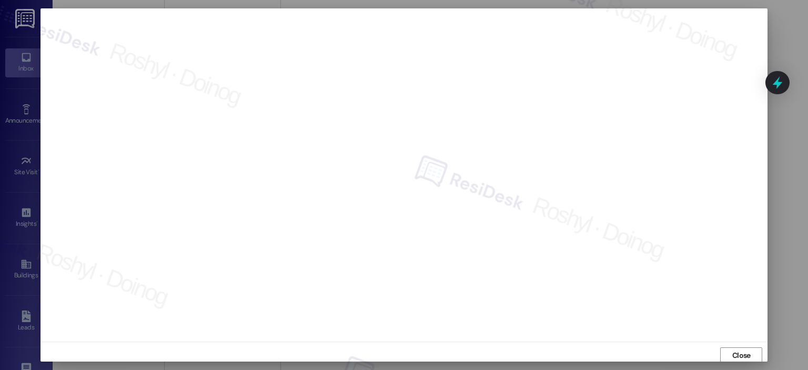
scroll to position [2, 0]
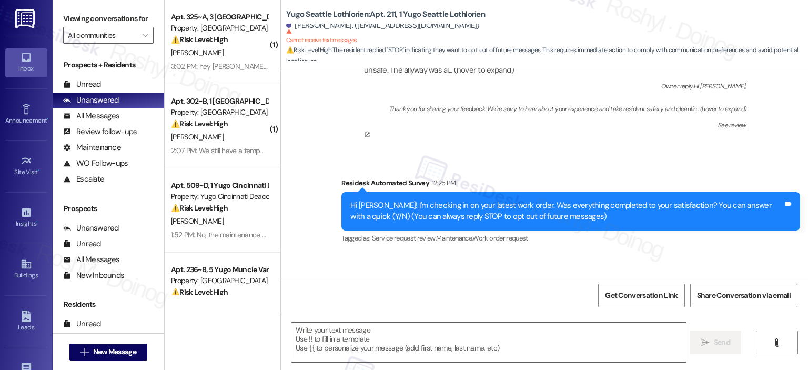
type textarea "Fetching suggested responses. Please feel free to read through the conversation…"
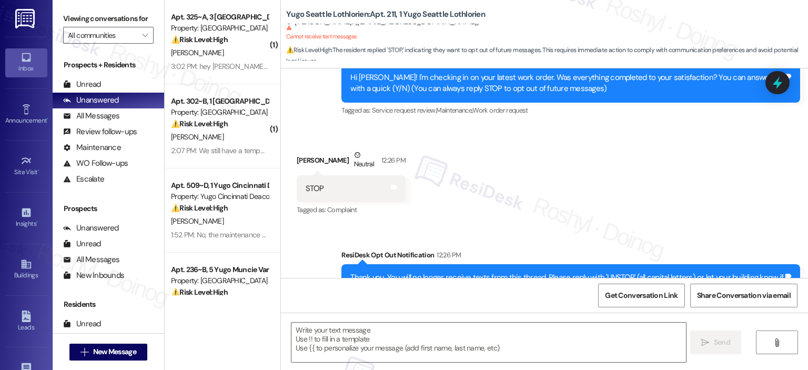
scroll to position [406, 0]
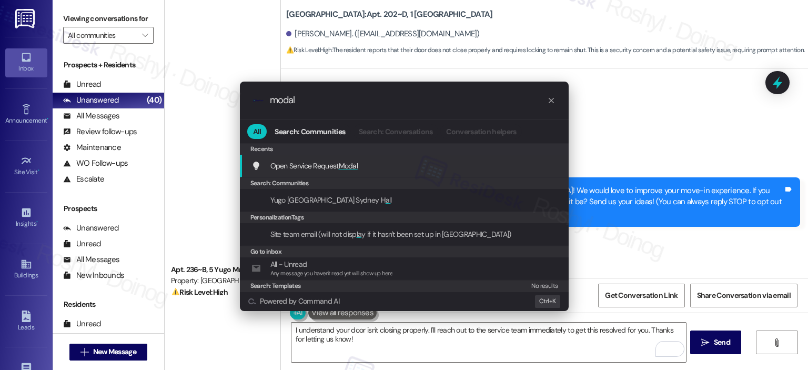
scroll to position [452, 0]
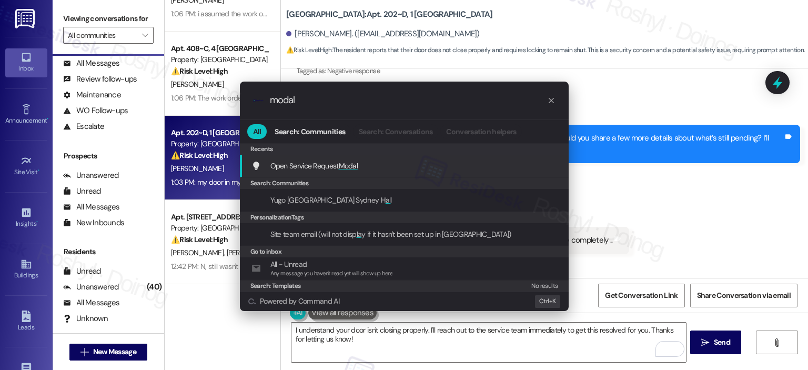
type input "modal"
click at [353, 170] on span "Open Service Request Modal" at bounding box center [314, 166] width 88 height 12
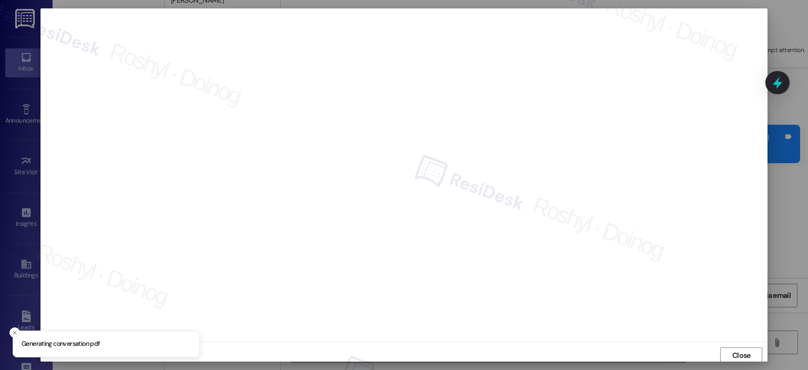
scroll to position [2, 0]
click at [740, 355] on span "Close" at bounding box center [741, 353] width 18 height 11
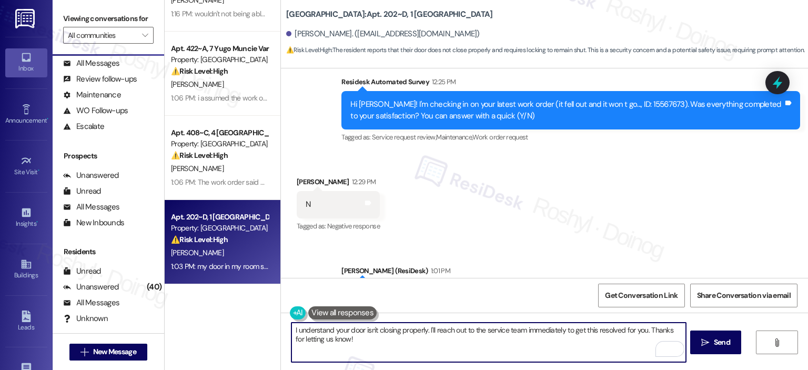
scroll to position [452, 0]
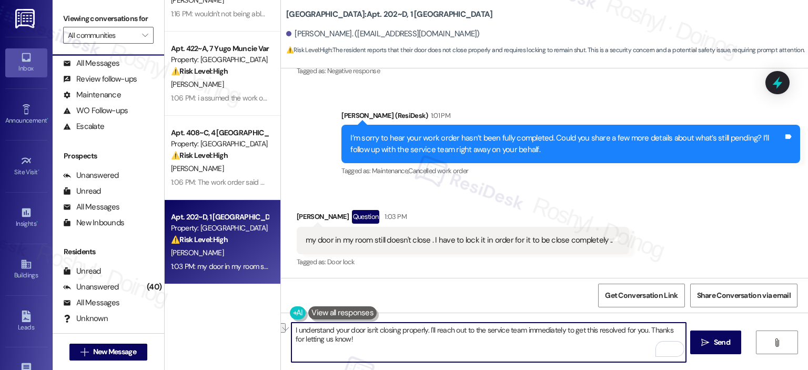
drag, startPoint x: 432, startPoint y: 330, endPoint x: 643, endPoint y: 329, distance: 210.4
click at [643, 329] on textarea "I understand your door isn't closing properly. I'll reach out to the service te…" at bounding box center [488, 341] width 394 height 39
click at [463, 327] on textarea "I understand your door isn't closing properly. I'll follow up this with our tea…" at bounding box center [488, 341] width 394 height 39
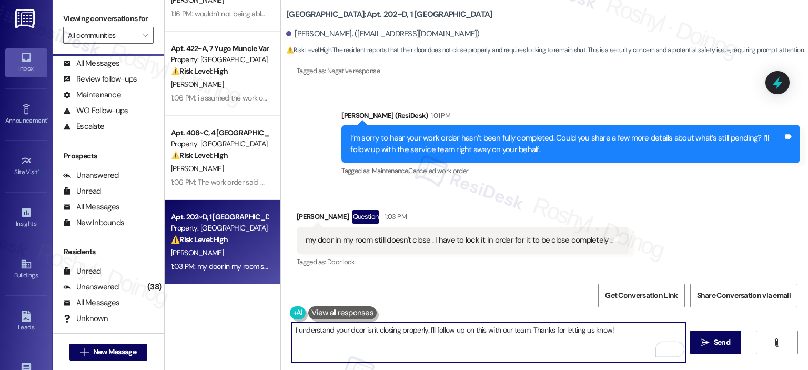
click at [525, 335] on textarea "I understand your door isn't closing properly. I'll follow up on this with our …" at bounding box center [488, 341] width 394 height 39
type textarea "I understand your door isn't closing properly. I'll follow up on this with our …"
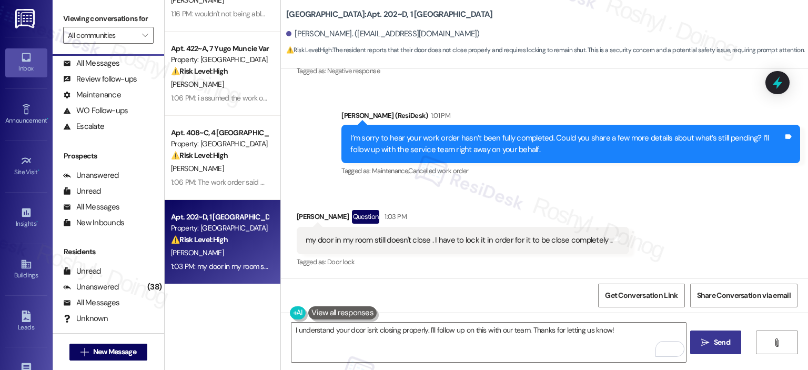
click at [703, 335] on button " Send" at bounding box center [715, 342] width 51 height 24
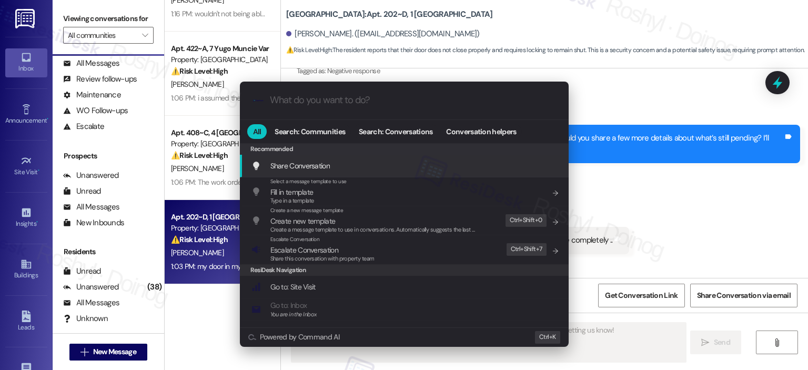
scroll to position [451, 0]
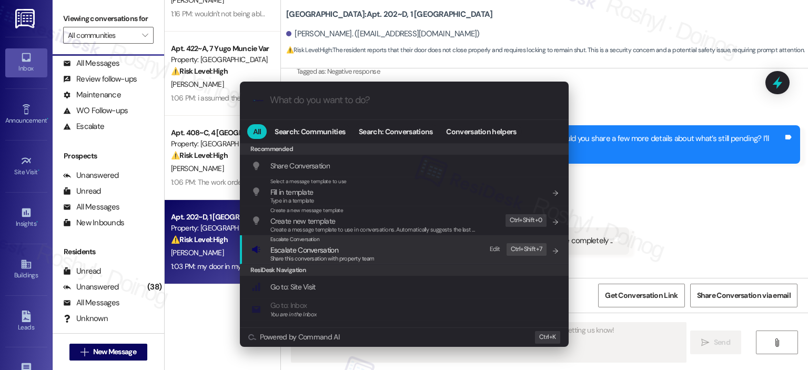
click at [440, 248] on div "Escalate Conversation Escalate Conversation Share this conversation with proper…" at bounding box center [405, 249] width 308 height 28
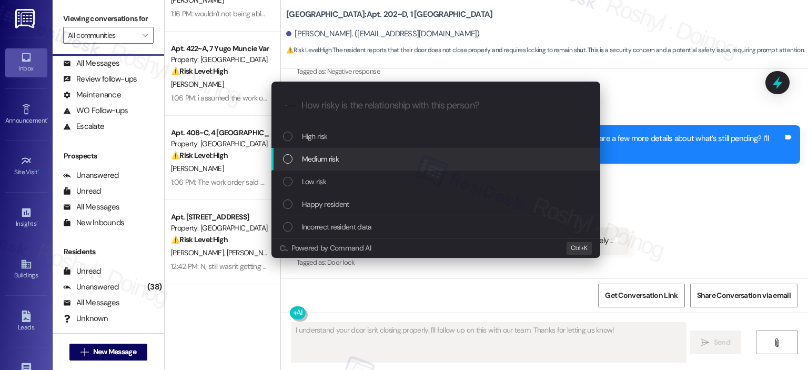
click at [320, 160] on span "Medium risk" at bounding box center [320, 159] width 37 height 12
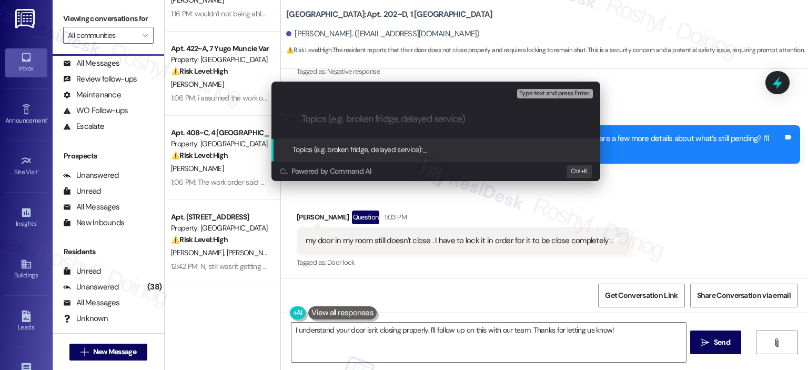
click at [714, 206] on div "Escalate Conversation Medium risk Topics (e.g. broken fridge, delayed service) …" at bounding box center [404, 185] width 808 height 370
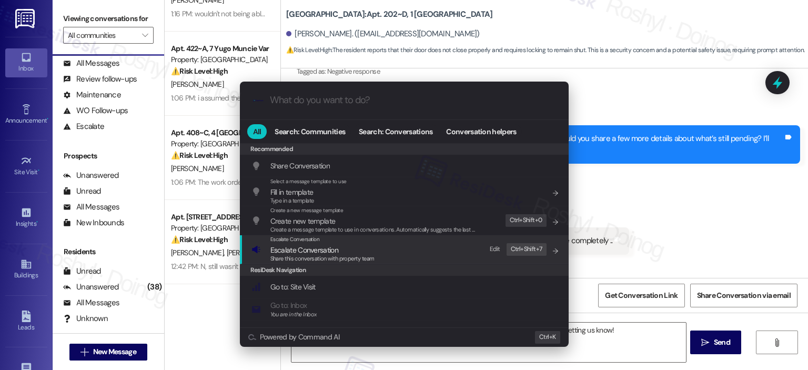
click at [393, 256] on div "Escalate Conversation Escalate Conversation Share this conversation with proper…" at bounding box center [405, 249] width 308 height 28
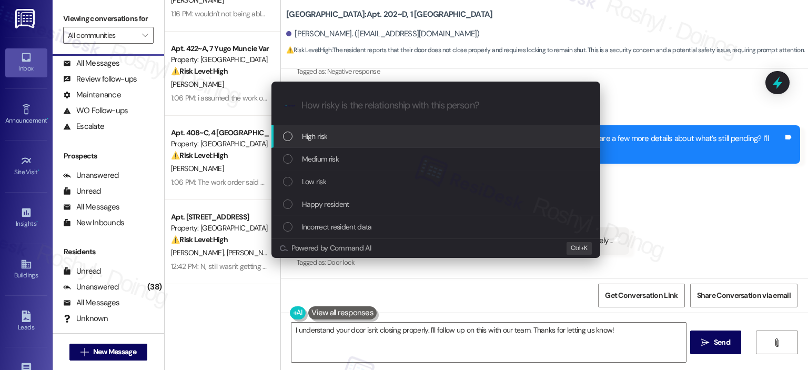
click at [393, 125] on div "High risk" at bounding box center [435, 136] width 329 height 23
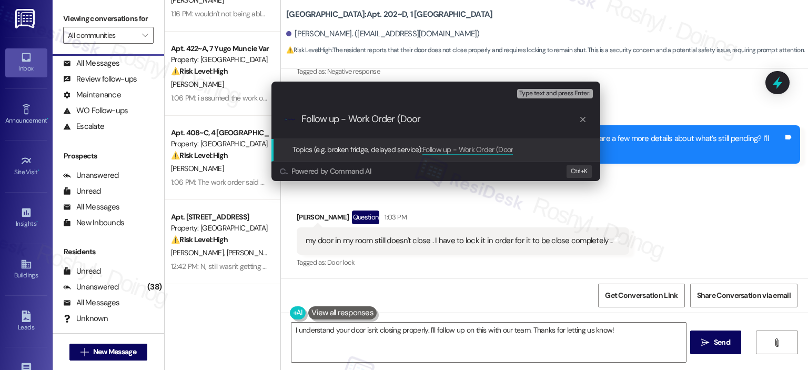
paste input "15567670"
type input "Follow up - Work Order (Door 15567670)"
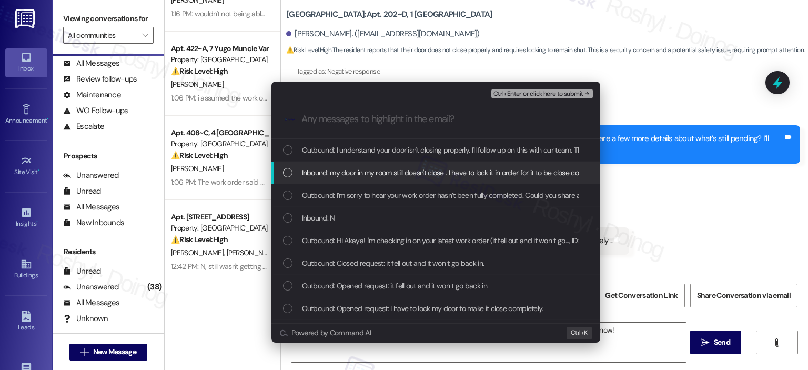
click at [410, 177] on span "Inbound: my door in my room still doesn't close . I have to lock it in order fo…" at bounding box center [456, 173] width 308 height 12
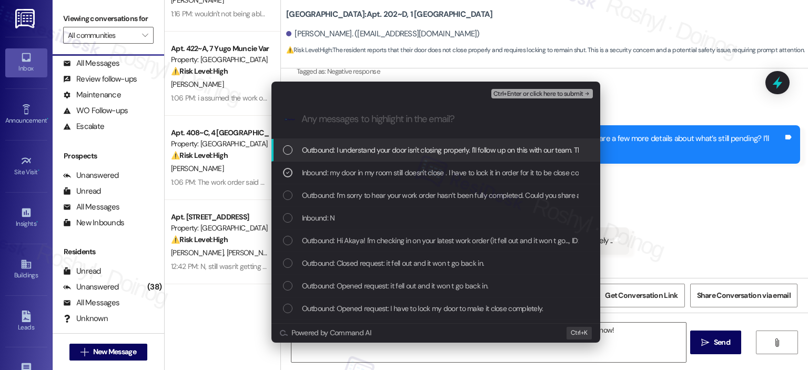
click at [571, 93] on span "Ctrl+Enter or click here to submit" at bounding box center [538, 93] width 90 height 7
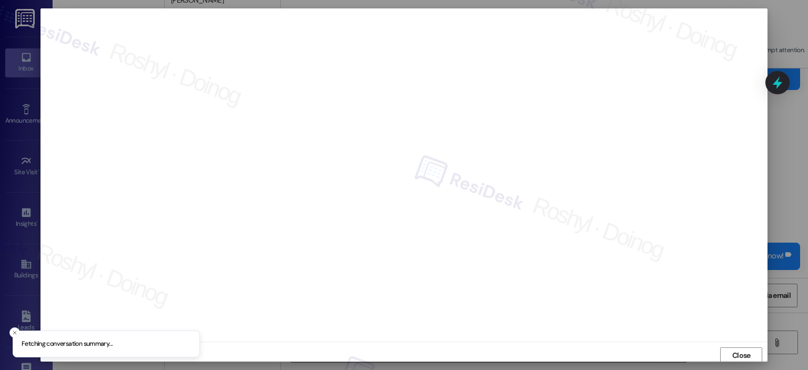
scroll to position [2, 0]
click at [756, 354] on button "Close" at bounding box center [741, 353] width 42 height 17
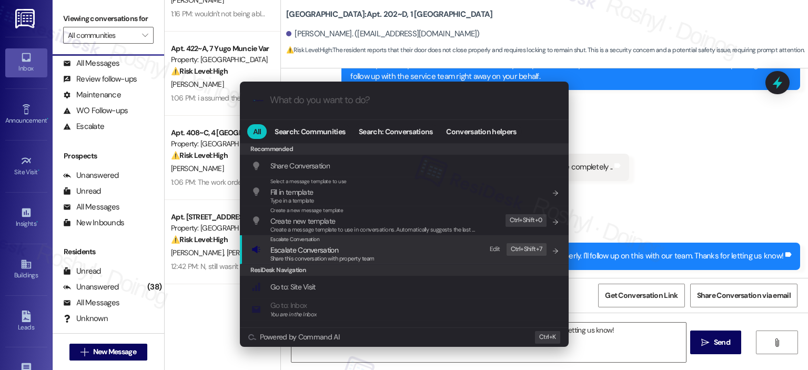
click at [291, 260] on span "Share this conversation with property team" at bounding box center [322, 258] width 104 height 7
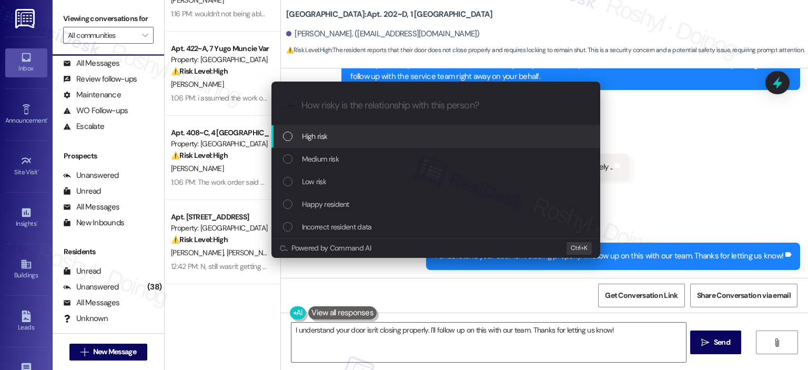
click at [332, 136] on div "High risk" at bounding box center [437, 136] width 308 height 12
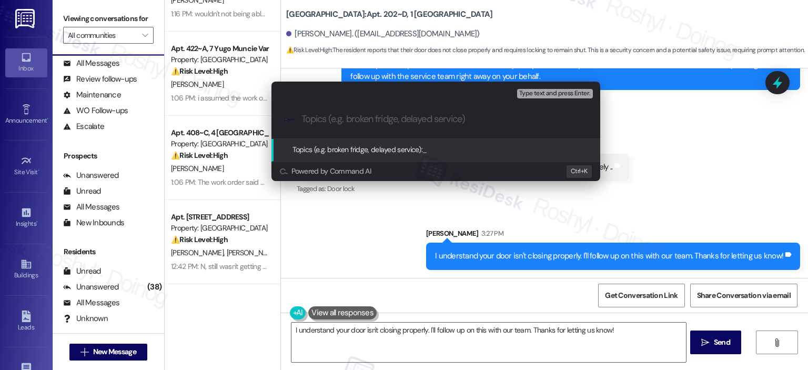
paste input "Follow up - Work Order (Door 15567670)"
type input "Follow up - Work Order (Door 15567670)"
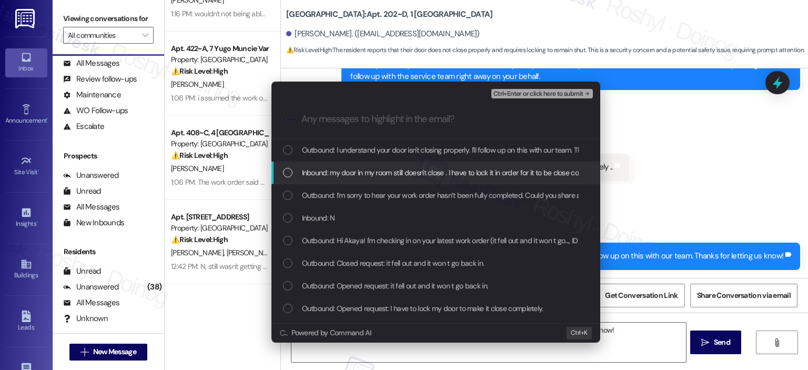
click at [351, 170] on span "Inbound: my door in my room still doesn't close . I have to lock it in order fo…" at bounding box center [456, 173] width 308 height 12
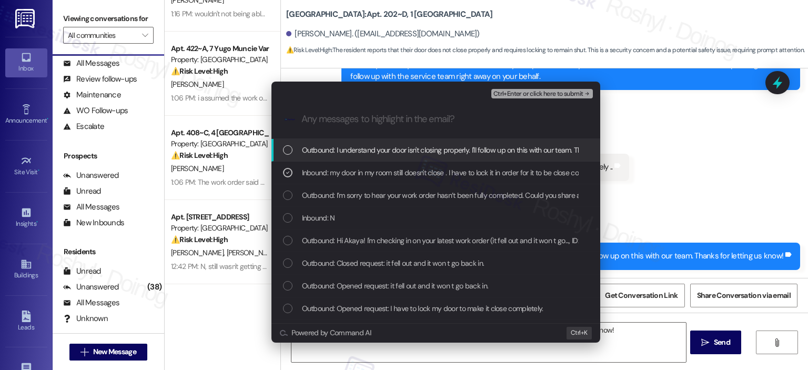
click at [502, 95] on span "Ctrl+Enter or click here to submit" at bounding box center [538, 93] width 90 height 7
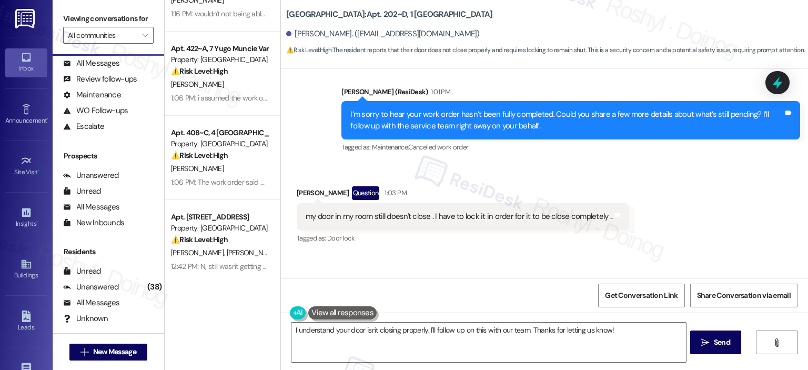
scroll to position [451, 0]
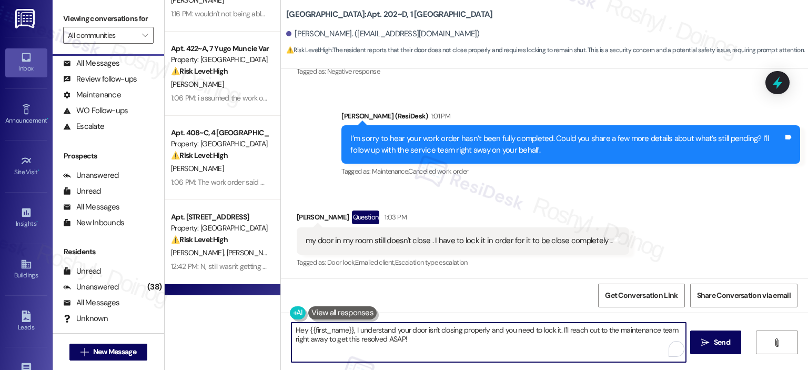
drag, startPoint x: 360, startPoint y: 320, endPoint x: 265, endPoint y: 288, distance: 100.1
click at [265, 289] on div "Apt. 509~D, 1 Yugo Cincinnati Deacon Property: Yugo Cincinnati Deacon ⚠️ Risk L…" at bounding box center [486, 185] width 643 height 370
paste textarea "In the meantime, if there's anything else I can assist you with, let me know."
type textarea "In the meantime, if there's anything else I can assist you with, let me know."
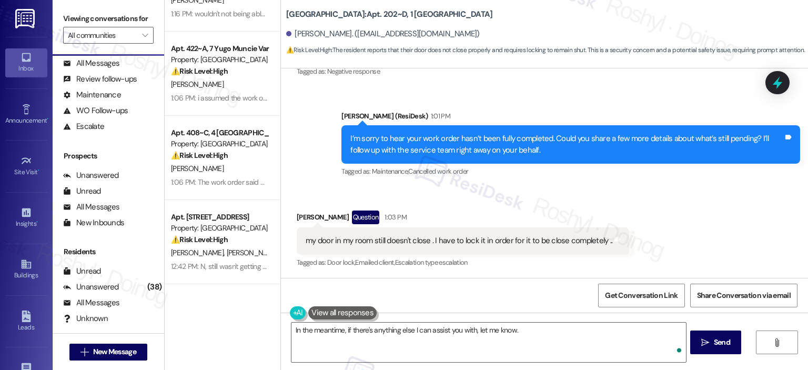
click at [194, 166] on div "[PERSON_NAME]" at bounding box center [219, 168] width 99 height 13
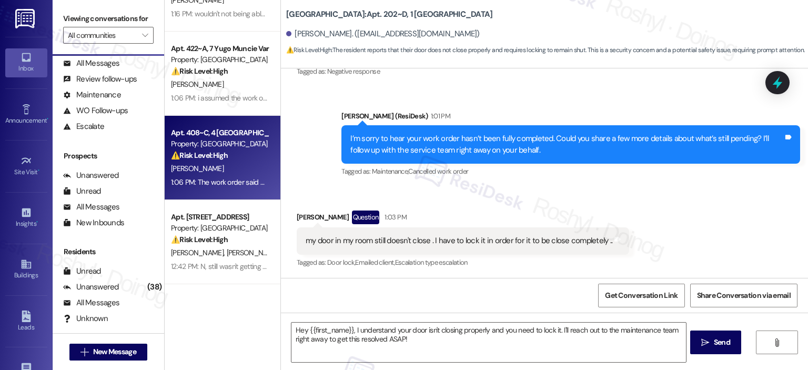
type textarea "Fetching suggested responses. Please feel free to read through the conversation…"
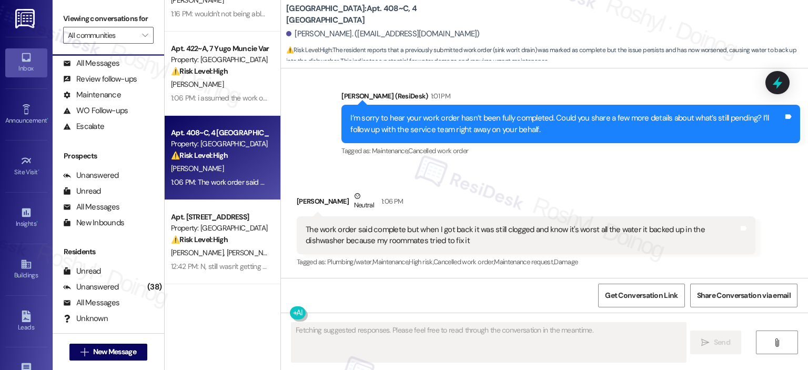
scroll to position [1887, 0]
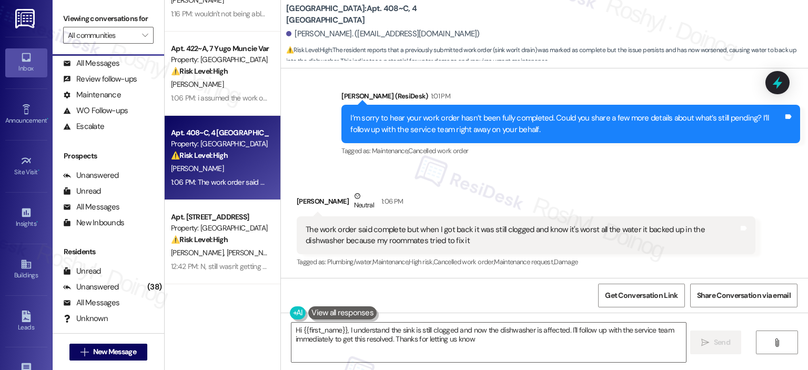
type textarea "Hi {{first_name}}, I understand the sink is still clogged and now the dishwashe…"
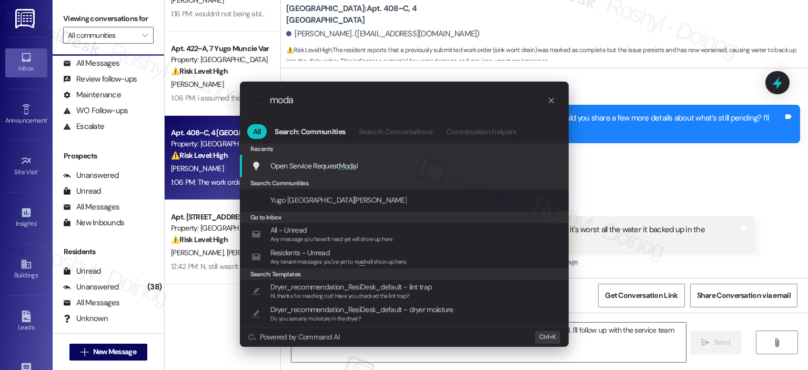
type input "moda"
click at [414, 169] on div "Open Service Request Moda l Add shortcut" at bounding box center [405, 166] width 308 height 12
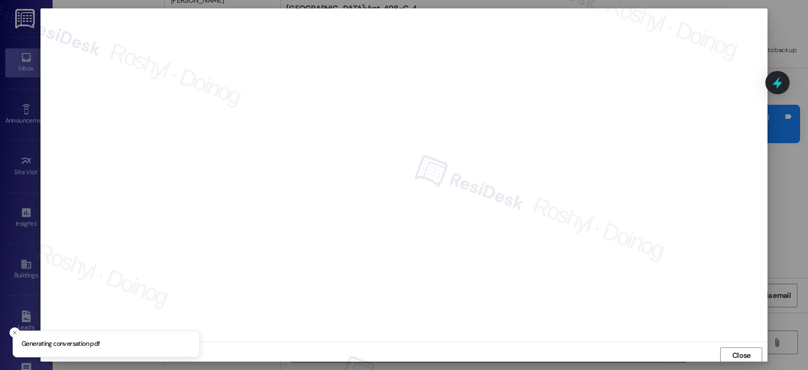
scroll to position [2, 0]
click at [738, 356] on span "Close" at bounding box center [741, 353] width 18 height 11
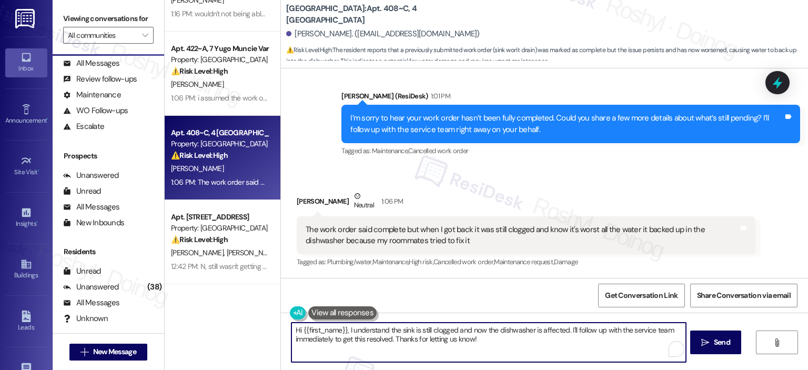
drag, startPoint x: 343, startPoint y: 329, endPoint x: 206, endPoint y: 311, distance: 137.9
click at [206, 311] on div "Apt. 509~D, 1 Yugo Cincinnati Deacon Property: Yugo Cincinnati Deacon ⚠️ Risk L…" at bounding box center [486, 185] width 643 height 370
drag, startPoint x: 510, startPoint y: 330, endPoint x: 575, endPoint y: 352, distance: 68.9
click at [575, 352] on textarea "I understand the sink is still clogged and now the dishwasher is affected. I'll…" at bounding box center [488, 341] width 394 height 39
paste textarea "15568187"
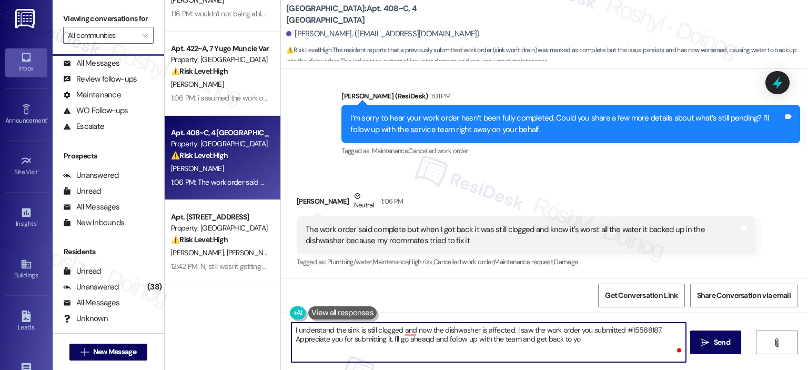
type textarea "I understand the sink is still clogged and now the dishwasher is affected. I sa…"
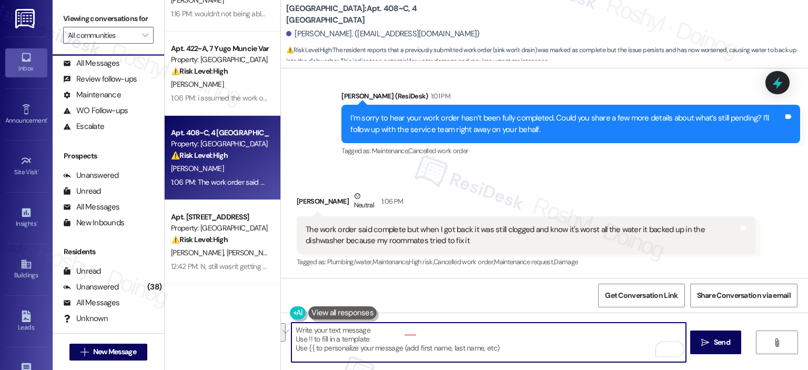
drag, startPoint x: 586, startPoint y: 342, endPoint x: 260, endPoint y: 318, distance: 327.0
click at [424, 346] on textarea "To enrich screen reader interactions, please activate Accessibility in Grammarl…" at bounding box center [488, 341] width 394 height 39
paste textarea "I understand the sink is still clogged and now the dishwasher is affected. I sa…"
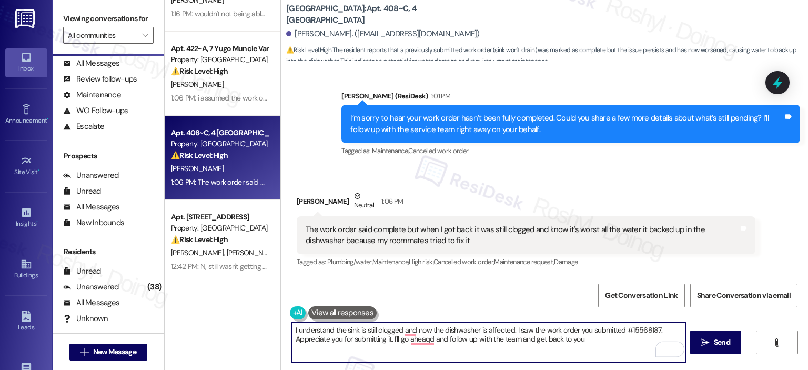
click at [400, 335] on textarea "I understand the sink is still clogged and now the dishwasher is affected. I sa…" at bounding box center [488, 341] width 394 height 39
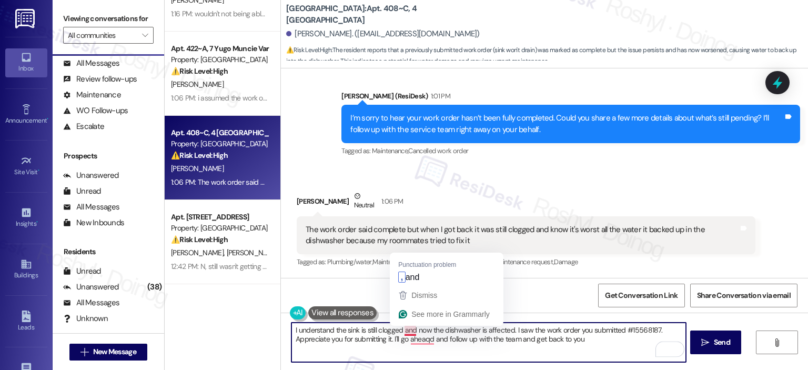
click at [402, 332] on textarea "I understand the sink is still clogged and now the dishwasher is affected. I sa…" at bounding box center [488, 341] width 394 height 39
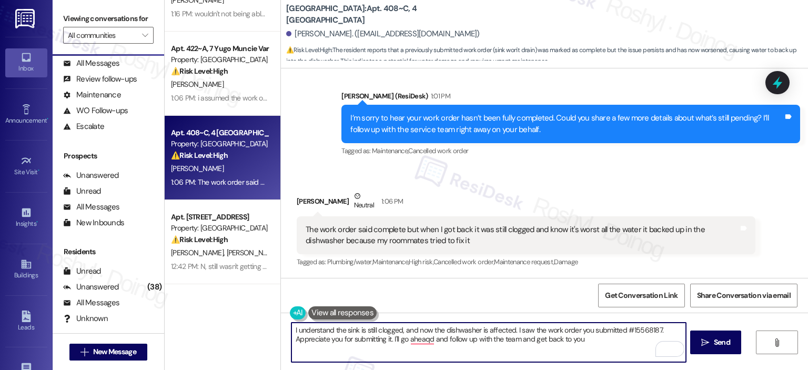
click at [477, 338] on textarea "I understand the sink is still clogged, and now the dishwasher is affected. I s…" at bounding box center [488, 341] width 394 height 39
paste textarea "Hi {{first_name}}, I understand the sink is still clogged and now the dishwashe…"
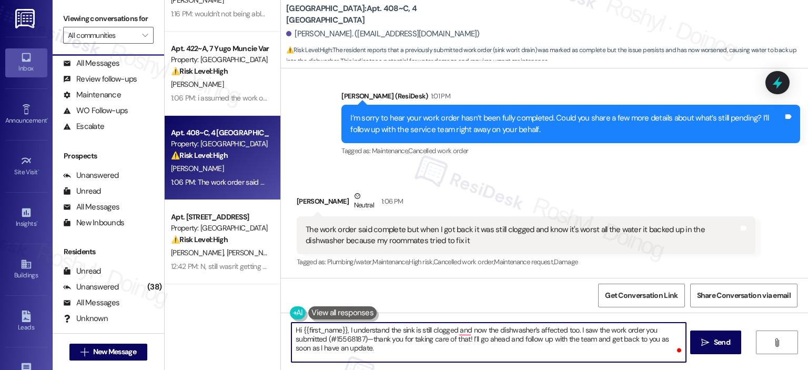
drag, startPoint x: 343, startPoint y: 329, endPoint x: 29, endPoint y: 292, distance: 315.6
click at [30, 292] on div "Inbox Go to Inbox Announcement • Send A Text Announcement Site Visit • Go to Si…" at bounding box center [404, 185] width 808 height 370
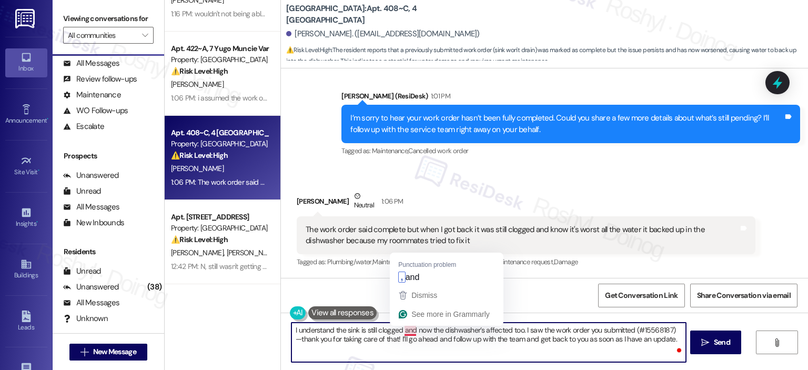
click at [406, 329] on textarea "I understand the sink is still clogged and now the dishwasher’s affected too. I…" at bounding box center [488, 341] width 394 height 39
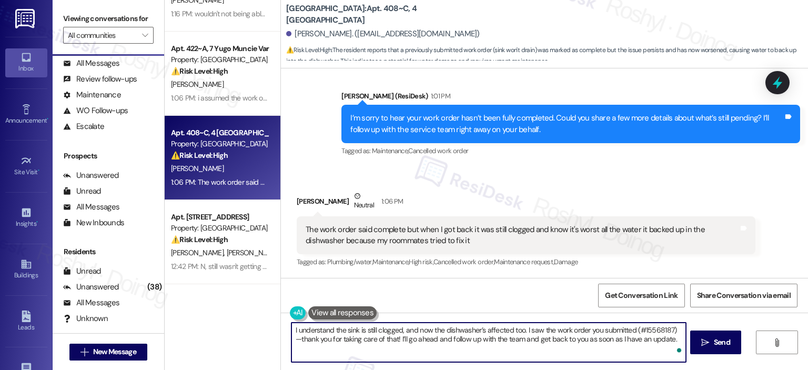
click at [673, 330] on textarea "I understand the sink is still clogged, and now the dishwasher’s affected too. …" at bounding box center [488, 341] width 394 height 39
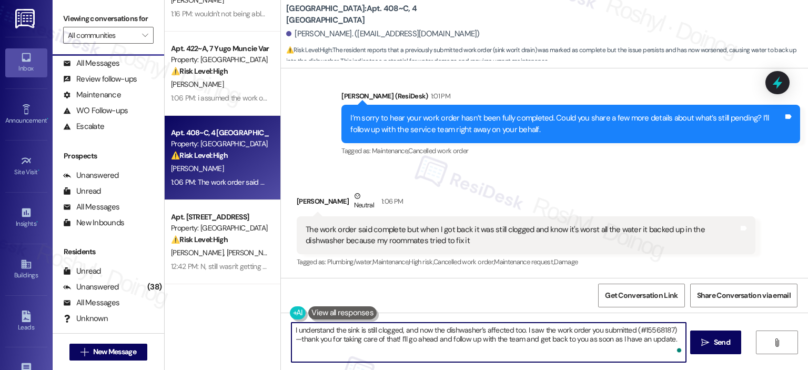
click at [670, 327] on textarea "I understand the sink is still clogged, and now the dishwasher’s affected too. …" at bounding box center [488, 341] width 394 height 39
click at [293, 343] on textarea "I understand the sink is still clogged, and now the dishwasher’s affected too. …" at bounding box center [488, 341] width 394 height 39
click at [292, 343] on textarea "I understand the sink is still clogged, and now the dishwasher’s affected too. …" at bounding box center [488, 341] width 394 height 39
click at [297, 345] on textarea "I understand the sink is still clogged, and now the dishwasher’s affected too. …" at bounding box center [488, 341] width 394 height 39
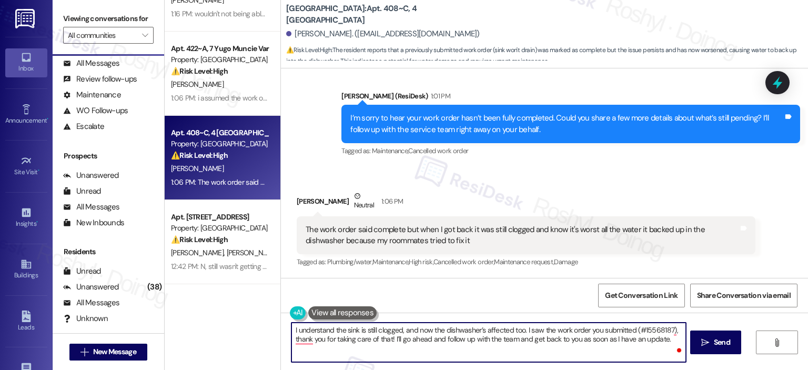
click at [297, 345] on textarea "I understand the sink is still clogged, and now the dishwasher’s affected too. …" at bounding box center [488, 341] width 394 height 39
click at [296, 342] on textarea "I understand the sink is still clogged, and now the dishwasher’s affected too. …" at bounding box center [488, 341] width 394 height 39
type textarea "I understand the sink is still clogged, and now the dishwasher’s affected too. …"
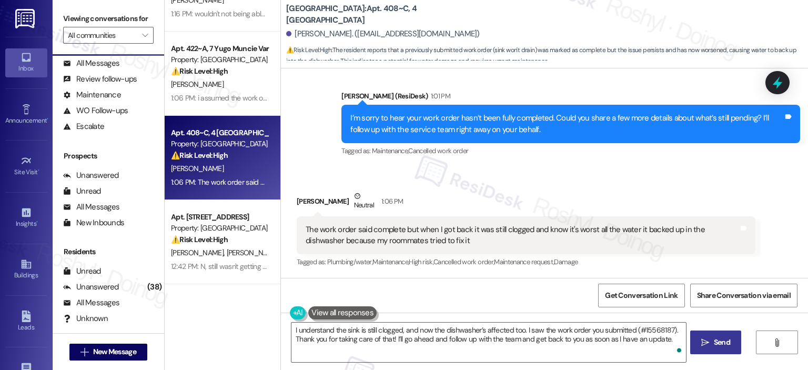
click at [699, 342] on span " Send" at bounding box center [715, 342] width 33 height 11
click at [641, 332] on textarea "I understand the sink is still clogged, and now the dishwasher’s affected too. …" at bounding box center [490, 341] width 394 height 39
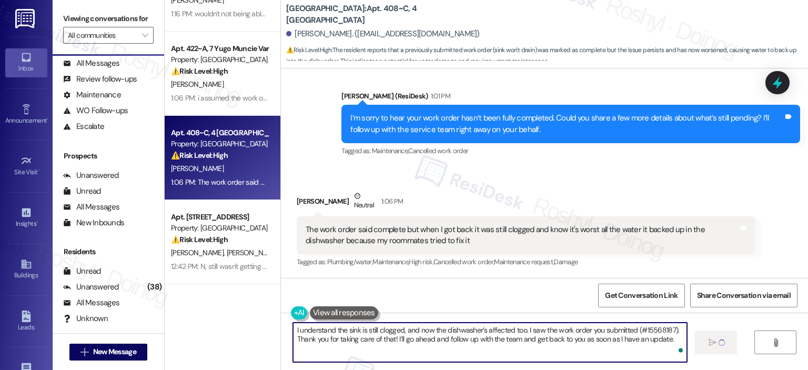
click at [641, 332] on textarea "I understand the sink is still clogged, and now the dishwasher’s affected too. …" at bounding box center [490, 341] width 394 height 39
click at [600, 190] on div "Jamarian Lewis Neutral 1:06 PM" at bounding box center [526, 203] width 459 height 26
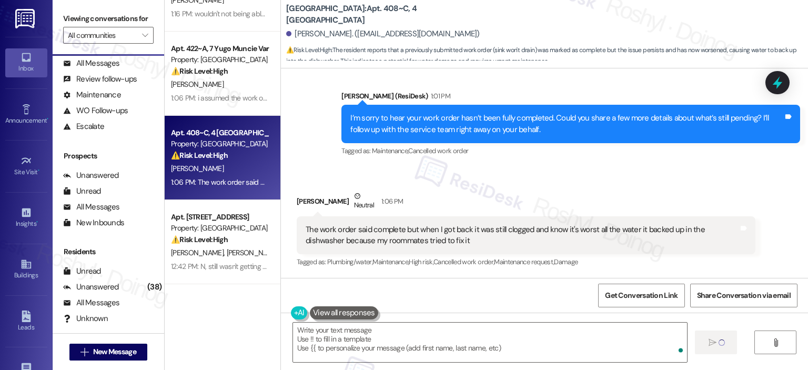
scroll to position [1887, 0]
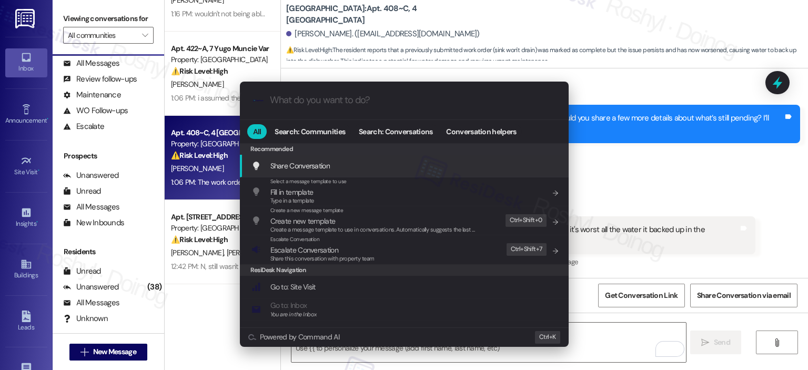
click at [685, 165] on div ".cls-1{fill:#0a055f;}.cls-2{fill:#0cc4c4;} resideskLogoBlueOrange All Search: C…" at bounding box center [404, 185] width 808 height 370
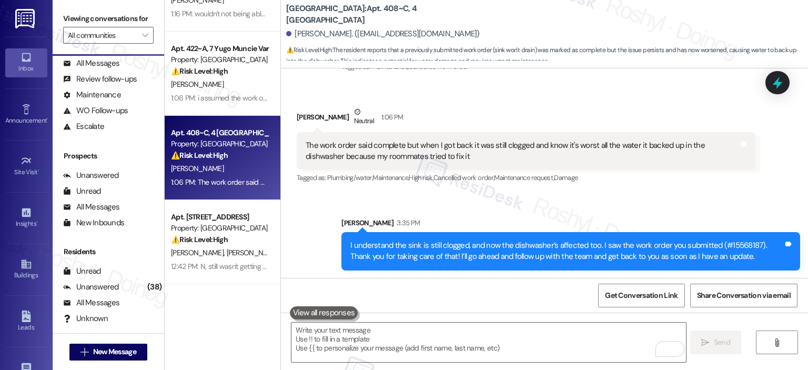
scroll to position [1972, 0]
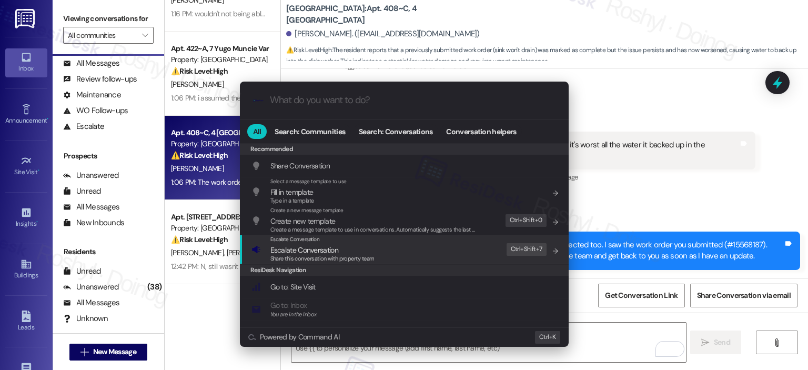
click at [455, 250] on div "Escalate Conversation Escalate Conversation Share this conversation with proper…" at bounding box center [405, 249] width 308 height 28
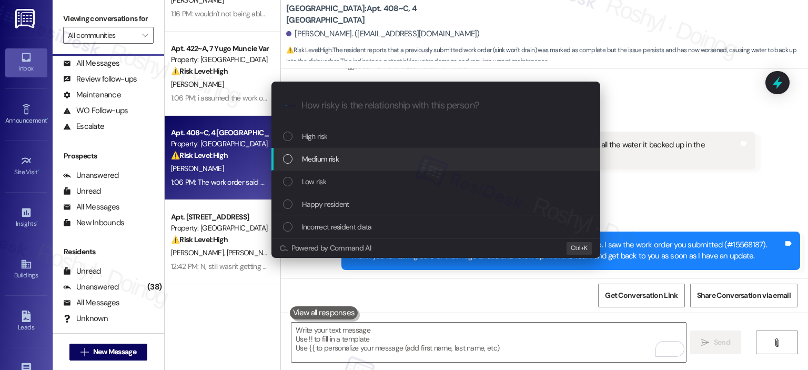
click at [370, 155] on div "Medium risk" at bounding box center [437, 159] width 308 height 12
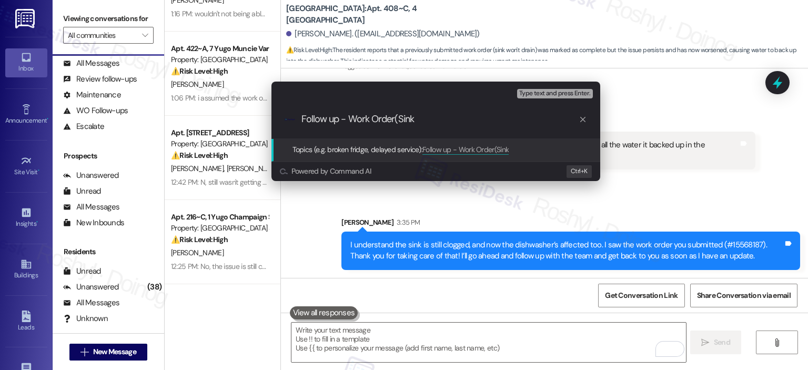
paste input "15568187"
type input "Follow up - Work Order(Sink 15568187)"
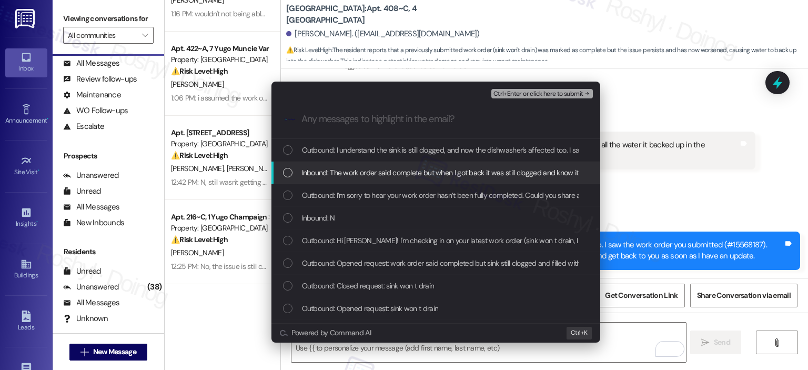
click at [383, 177] on span "Inbound: The work order said complete but when I got back it was still clogged …" at bounding box center [576, 173] width 548 height 12
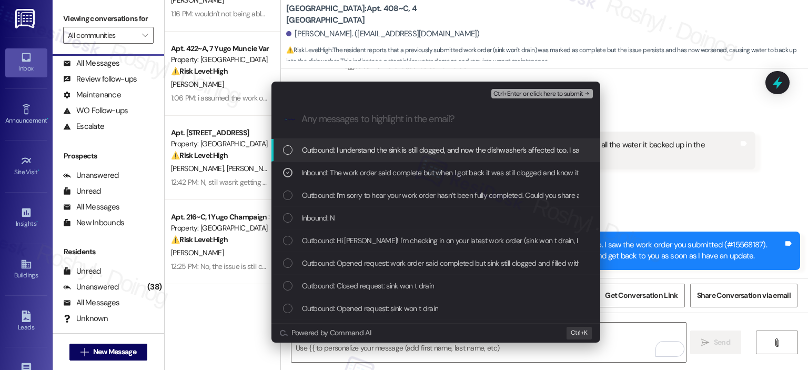
click at [557, 95] on span "Ctrl+Enter or click here to submit" at bounding box center [538, 93] width 90 height 7
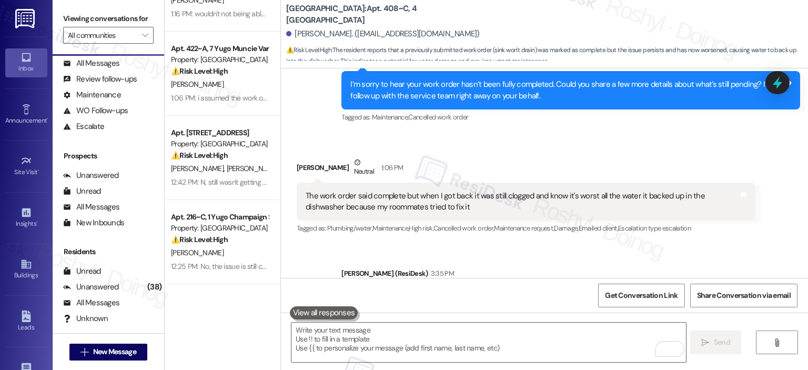
scroll to position [1988, 0]
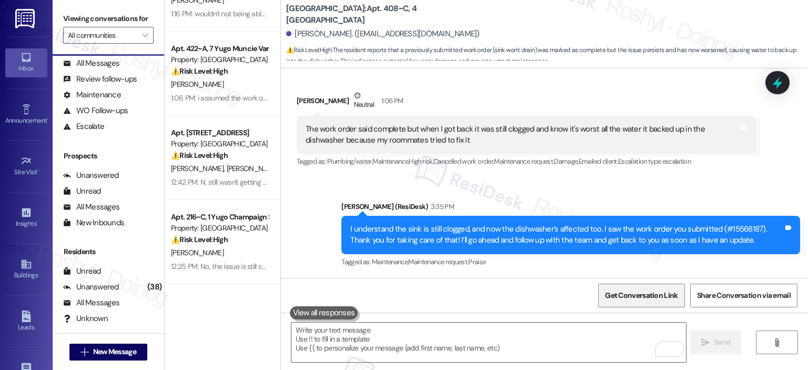
click at [642, 294] on span "Get Conversation Link" at bounding box center [641, 295] width 73 height 11
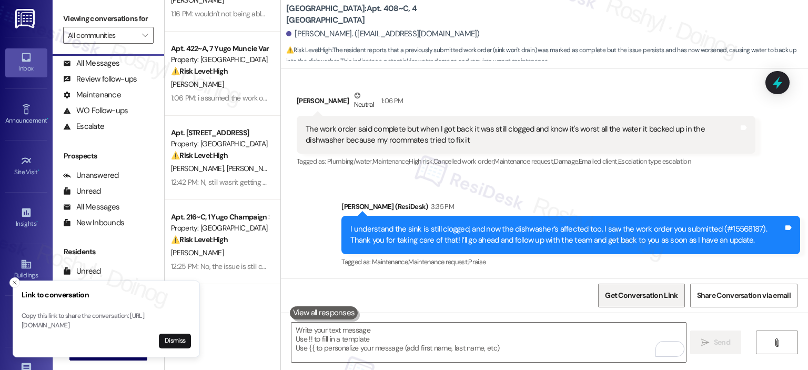
click at [625, 288] on span "Get Conversation Link" at bounding box center [641, 295] width 77 height 23
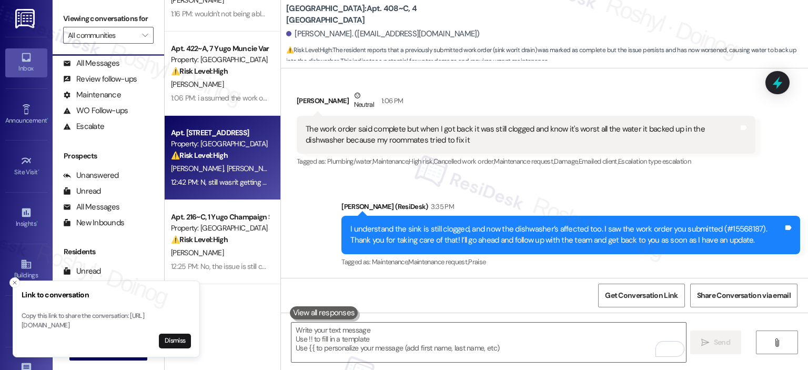
scroll to position [368, 0]
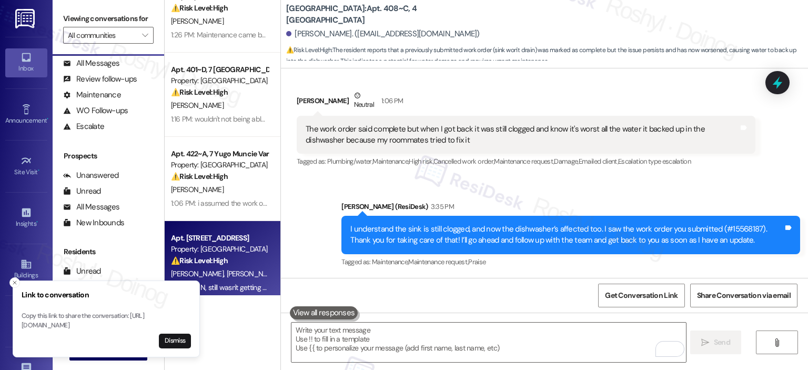
click at [232, 159] on div "Apt. 422~A, 7 Yugo Muncie Varsity House" at bounding box center [219, 153] width 97 height 11
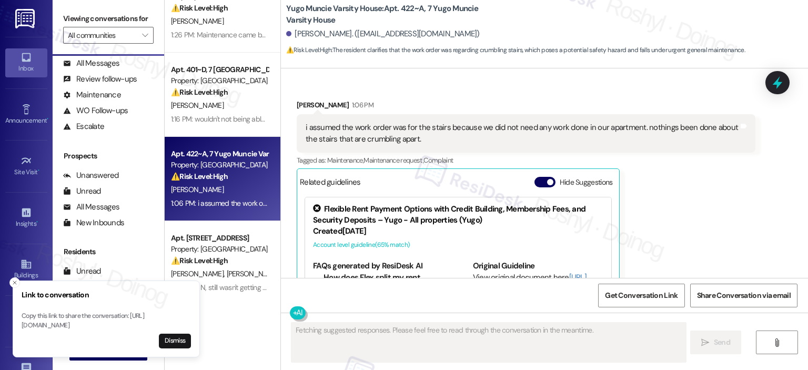
scroll to position [3194, 0]
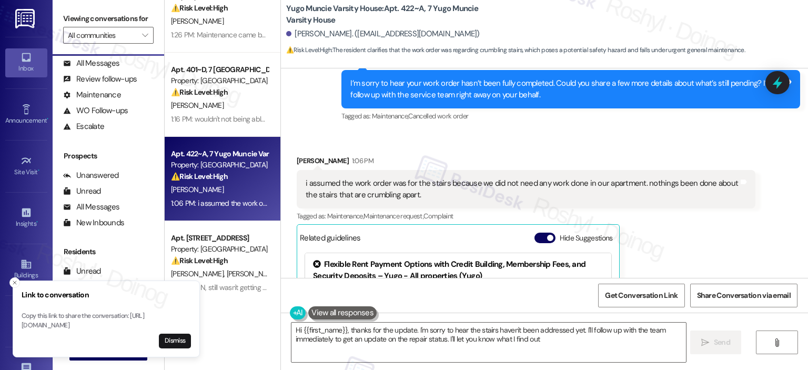
type textarea "Hi {{first_name}}, thanks for the update. I'm sorry to hear the stairs haven't …"
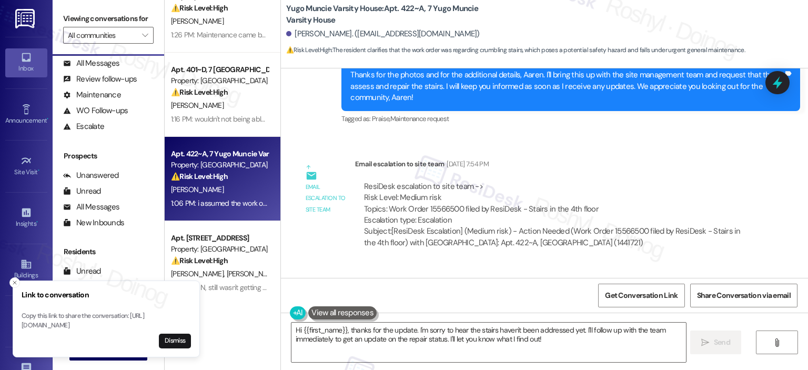
scroll to position [2773, 0]
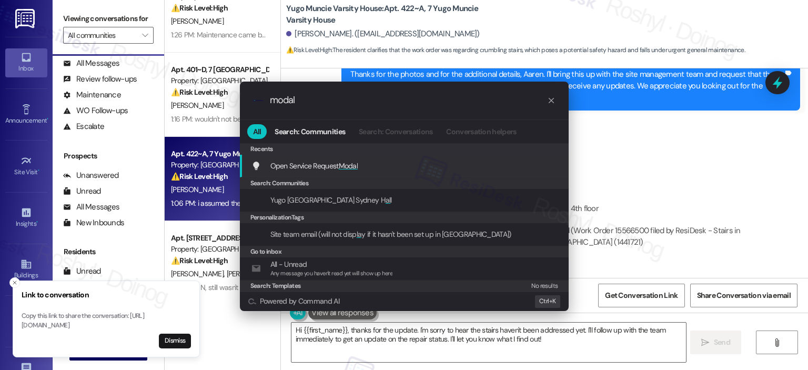
type input "modal"
click at [458, 164] on div "Open Service Request Modal Add shortcut" at bounding box center [405, 166] width 308 height 12
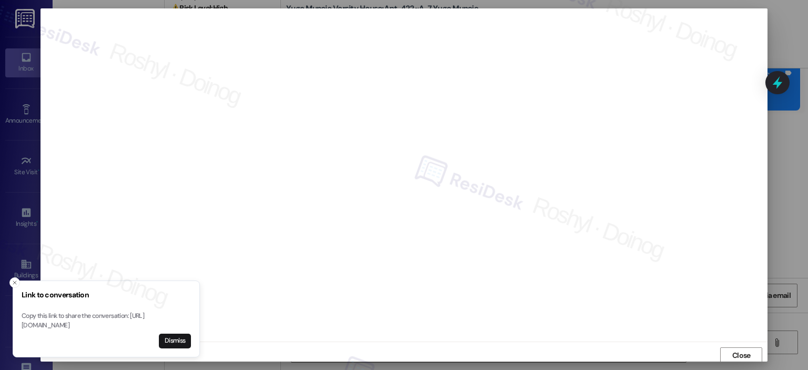
scroll to position [2, 0]
click at [715, 343] on div "Close" at bounding box center [404, 353] width 727 height 28
click at [726, 349] on button "Close" at bounding box center [741, 353] width 42 height 17
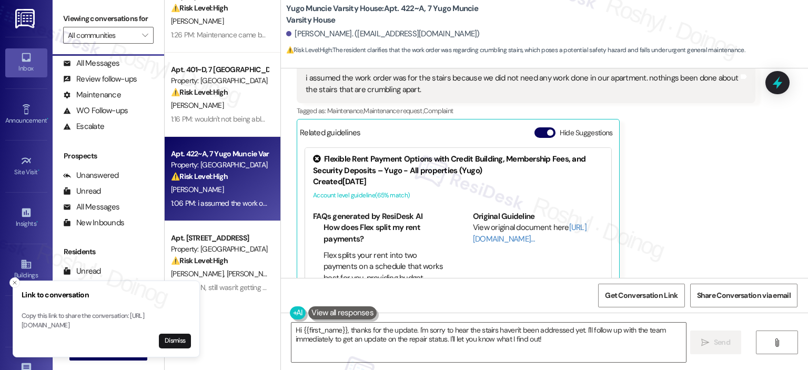
scroll to position [3142, 0]
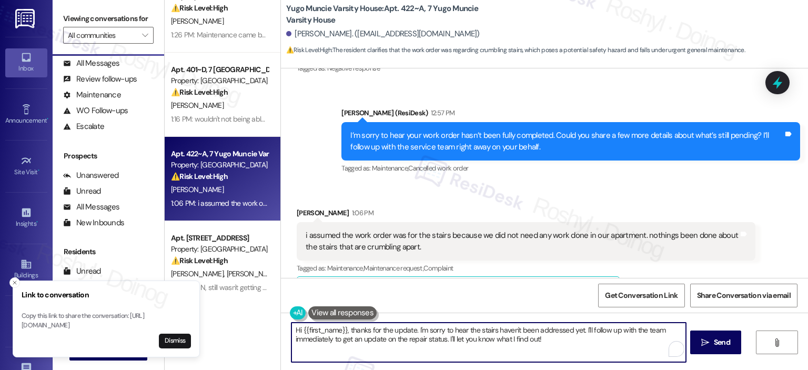
drag, startPoint x: 347, startPoint y: 328, endPoint x: 285, endPoint y: 325, distance: 62.7
click at [291, 325] on textarea "Hi {{first_name}}, thanks for the update. I'm sorry to hear the stairs haven't …" at bounding box center [488, 341] width 394 height 39
drag, startPoint x: 522, startPoint y: 330, endPoint x: 554, endPoint y: 344, distance: 35.1
click at [554, 344] on textarea "Thanks for the update. I'm sorry to hear the stairs haven't been addressed yet.…" at bounding box center [488, 341] width 394 height 39
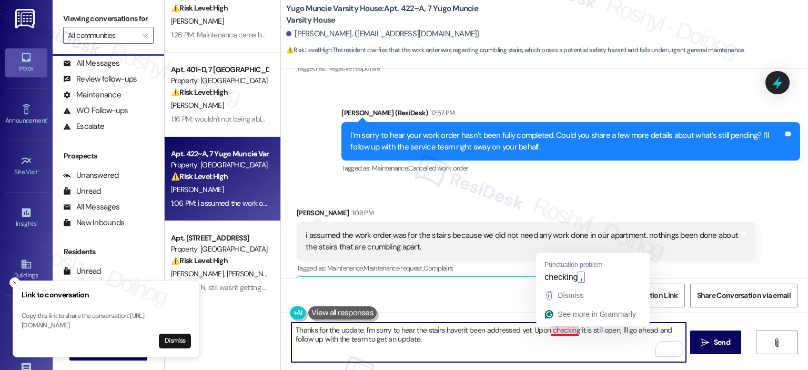
click at [553, 332] on textarea "Thanks for the update. I'm sorry to hear the stairs haven't been addressed yet.…" at bounding box center [488, 341] width 394 height 39
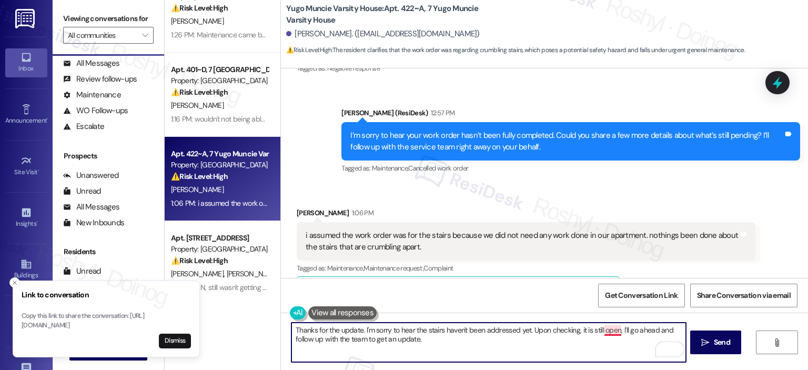
click at [604, 330] on textarea "Thanks for the update. I'm sorry to hear the stairs haven't been addressed yet.…" at bounding box center [488, 341] width 394 height 39
click at [576, 328] on textarea "Thanks for the update. I'm sorry to hear the stairs haven't been addressed yet.…" at bounding box center [488, 341] width 394 height 39
click at [576, 338] on textarea "Thanks for the update. I'm sorry to hear the stairs haven't been addressed yet.…" at bounding box center [488, 341] width 394 height 39
click at [581, 330] on textarea "Thanks for the update. I'm sorry to hear the stairs haven't been addressed yet.…" at bounding box center [488, 341] width 394 height 39
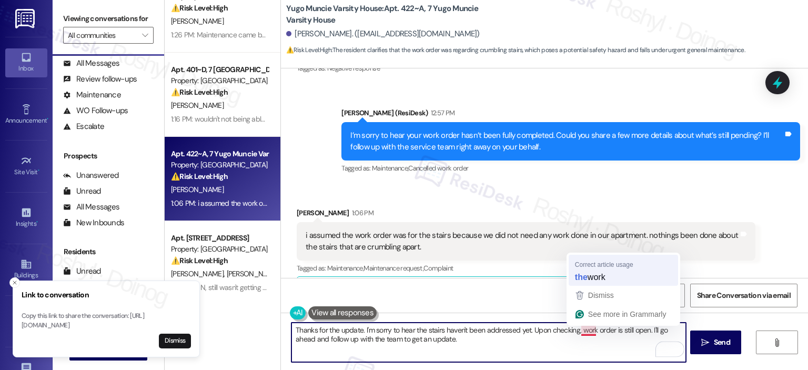
type textarea "Thanks for the update. I'm sorry to hear the stairs haven't been addressed yet.…"
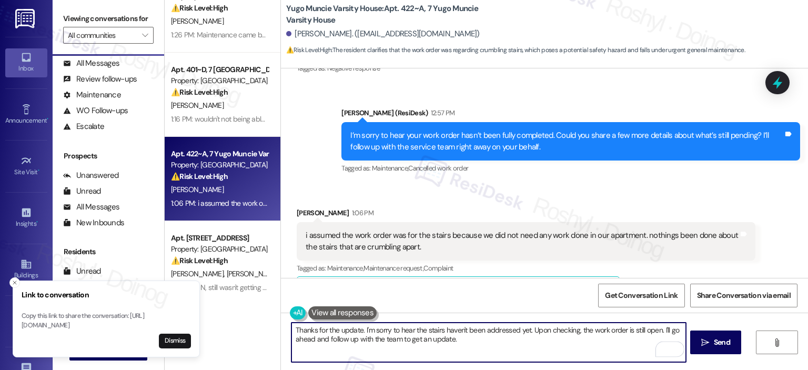
click at [484, 342] on textarea "Thanks for the update. I'm sorry to hear the stairs haven't been addressed yet.…" at bounding box center [488, 341] width 394 height 39
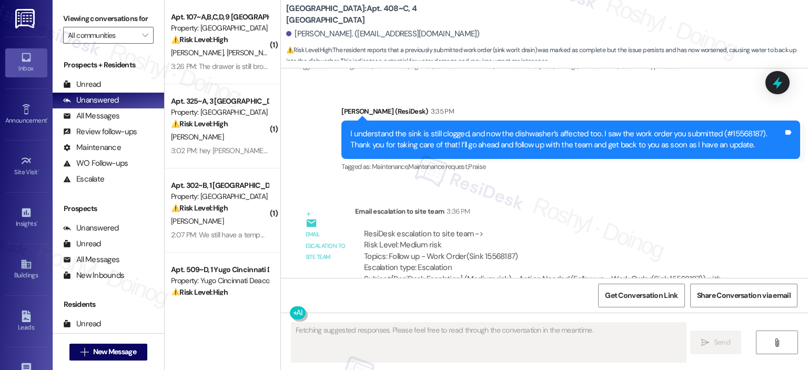
scroll to position [2117, 0]
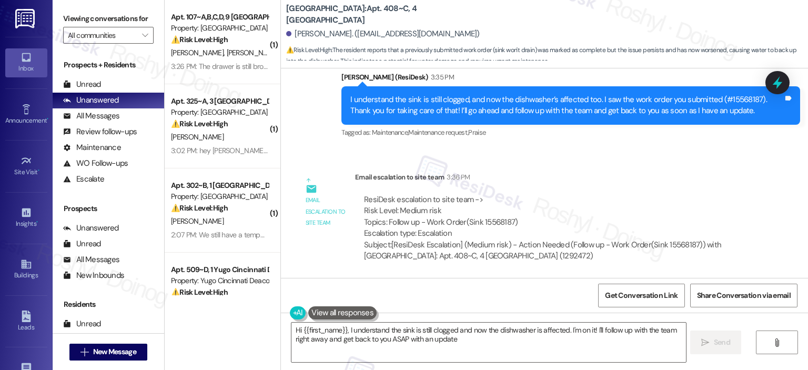
type textarea "Hi {{first_name}}, I understand the sink is still clogged and now the dishwashe…"
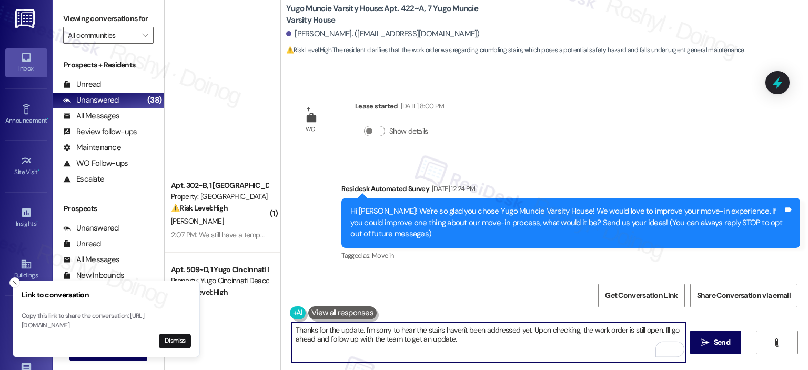
scroll to position [368, 0]
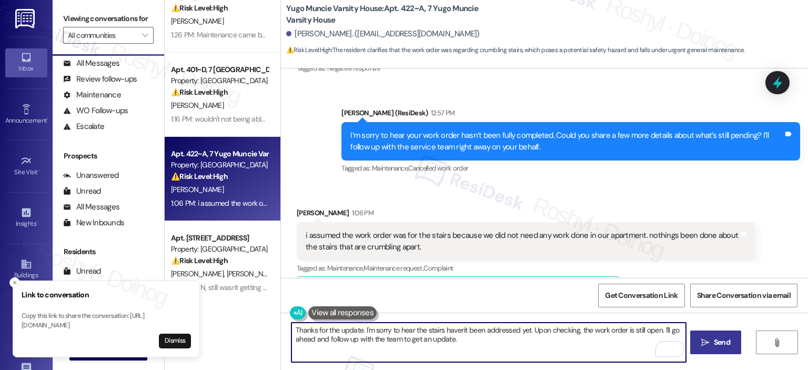
type textarea "Thanks for the update. I'm sorry to hear the stairs haven't been addressed yet.…"
click at [709, 348] on button " Send" at bounding box center [715, 342] width 51 height 24
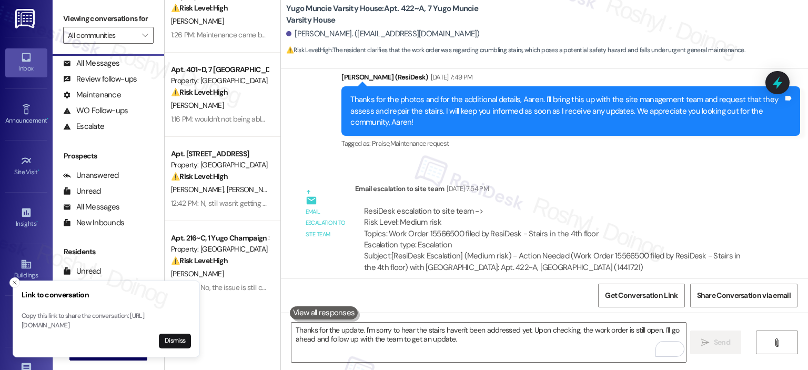
scroll to position [2772, 0]
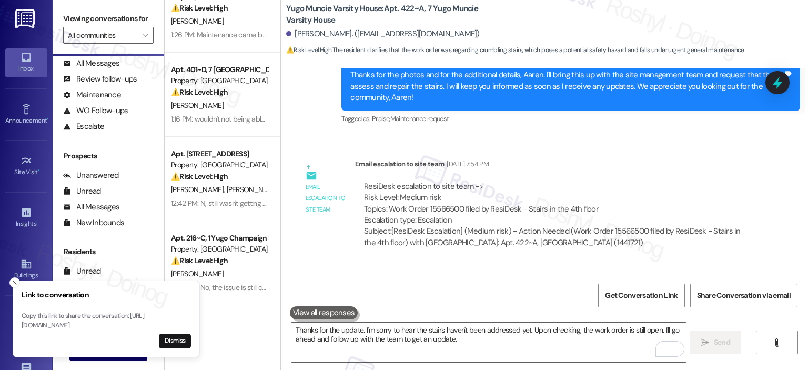
click at [431, 193] on div "ResiDesk escalation to site team -> Risk Level: Medium risk Topics: Work Order …" at bounding box center [555, 203] width 382 height 45
copy div "15566500"
click at [431, 193] on div "ResiDesk escalation to site team -> Risk Level: Medium risk Topics: Work Order …" at bounding box center [555, 203] width 382 height 45
click at [631, 181] on div "ResiDesk escalation to site team -> Risk Level: Medium risk Topics: Work Order …" at bounding box center [555, 203] width 382 height 45
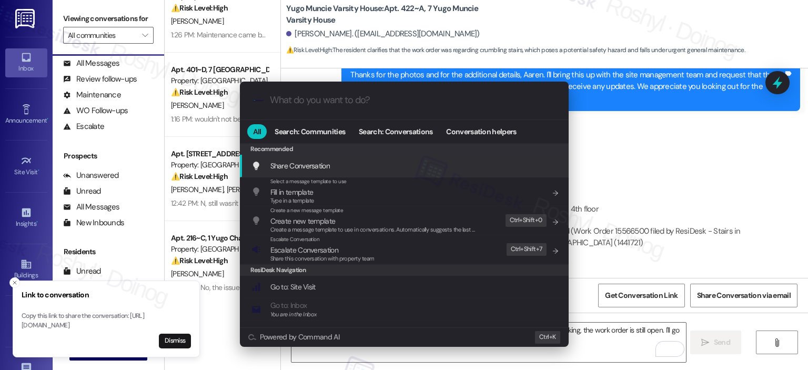
click at [631, 180] on div ".cls-1{fill:#0a055f;}.cls-2{fill:#0cc4c4;} resideskLogoBlueOrange All Search: C…" at bounding box center [404, 185] width 808 height 370
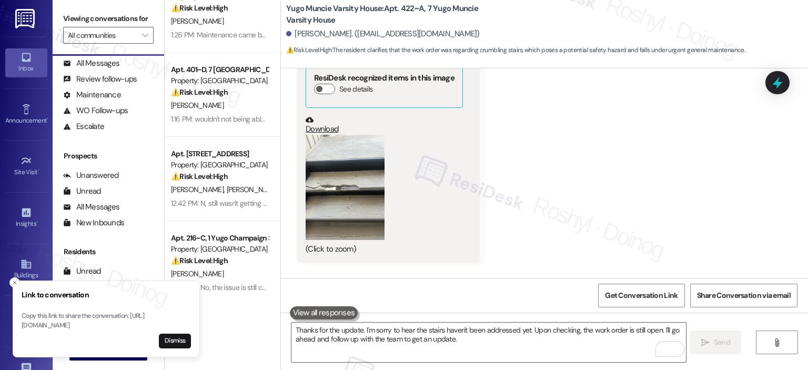
scroll to position [2246, 0]
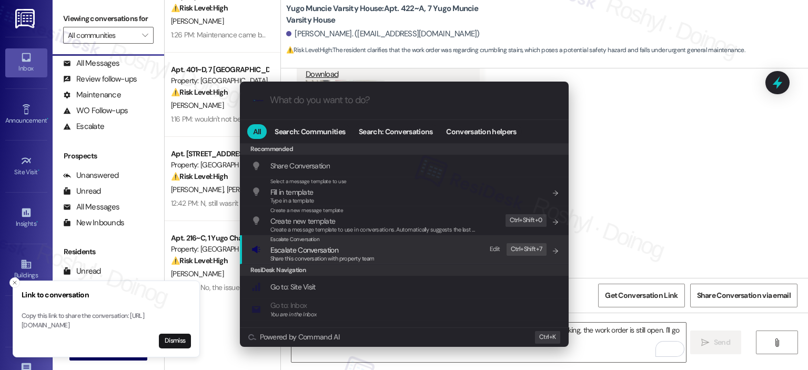
click at [341, 255] on span "Share this conversation with property team" at bounding box center [322, 258] width 104 height 7
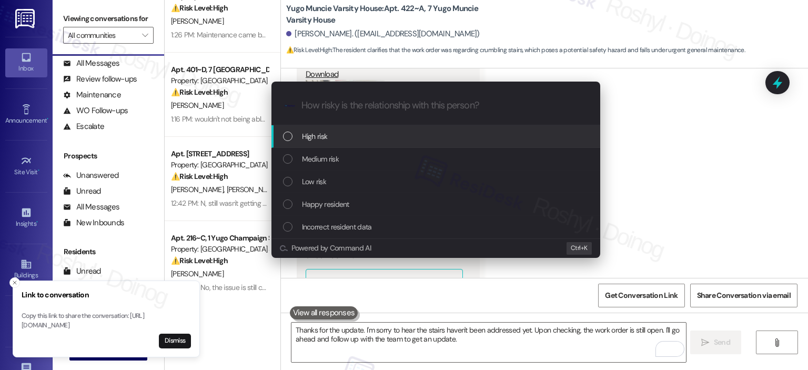
click at [327, 139] on div "High risk" at bounding box center [437, 136] width 308 height 12
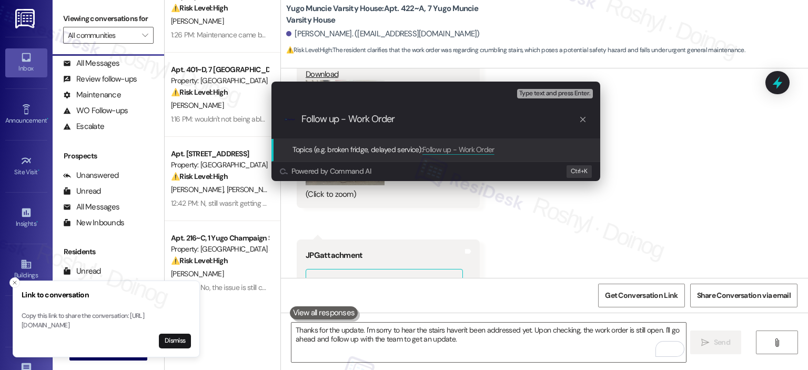
paste input "15566500"
type input "Follow up - Work Order 15566500"
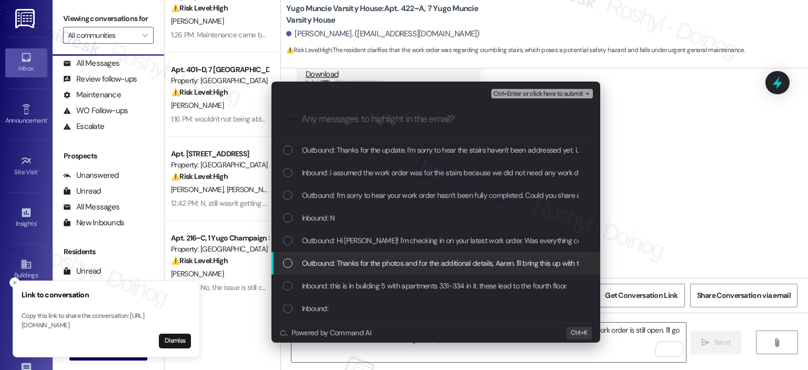
scroll to position [53, 0]
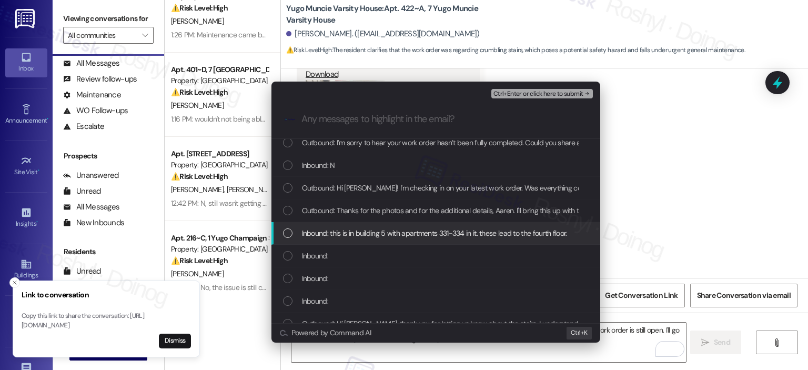
click at [374, 224] on div "Inbound: this is in building 5 with apartments 331-334 in it. these lead to the…" at bounding box center [435, 233] width 329 height 23
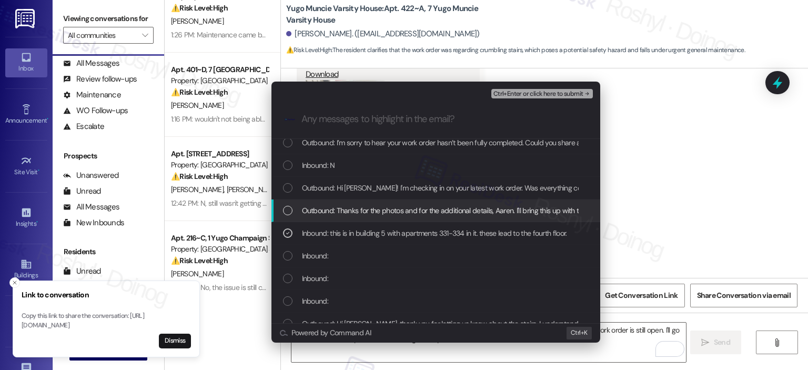
click at [378, 207] on span "Outbound: Thanks for the photos and for the additional details, Aaren. I'll bri…" at bounding box center [734, 211] width 864 height 12
click at [390, 206] on span "Outbound: Thanks for the photos and for the additional details, Aaren. I'll bri…" at bounding box center [734, 211] width 864 height 12
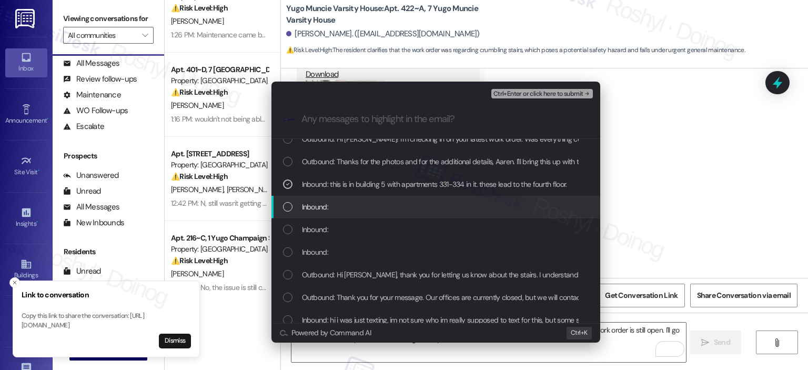
scroll to position [158, 0]
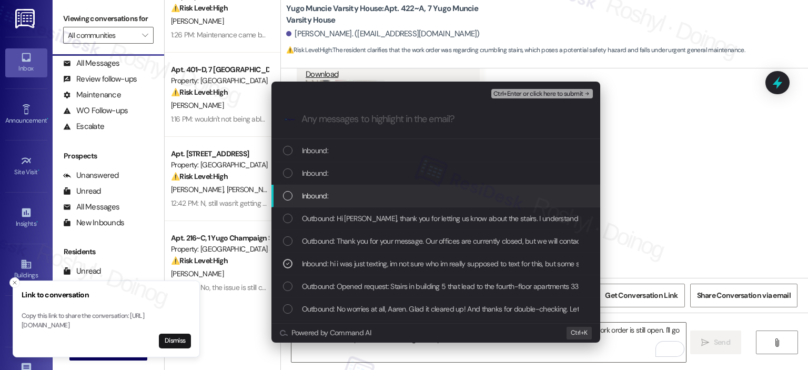
click at [380, 198] on div "Inbound:" at bounding box center [437, 196] width 308 height 12
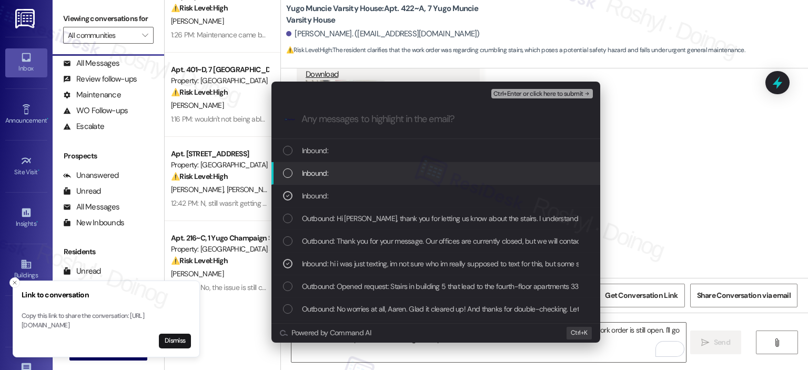
click at [381, 162] on div "Inbound:" at bounding box center [435, 173] width 329 height 23
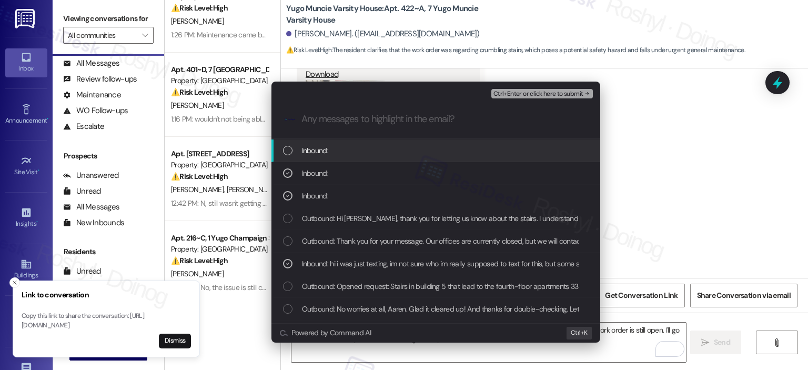
click at [382, 151] on div "Inbound:" at bounding box center [437, 151] width 308 height 12
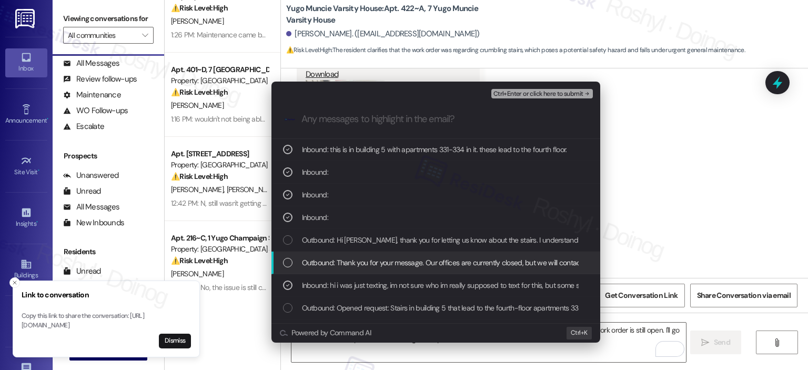
scroll to position [53, 0]
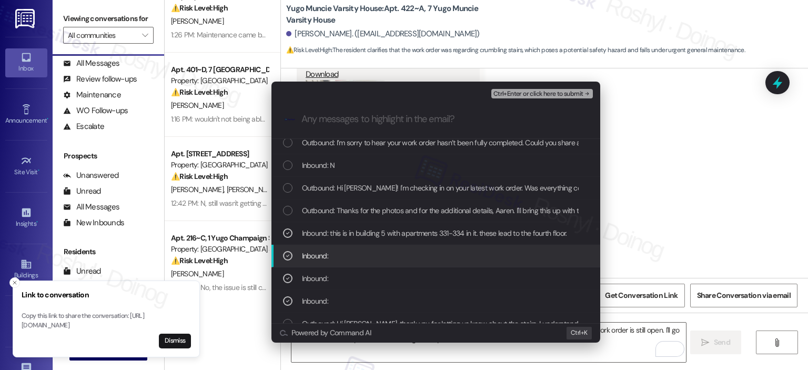
drag, startPoint x: 383, startPoint y: 166, endPoint x: 403, endPoint y: 262, distance: 97.9
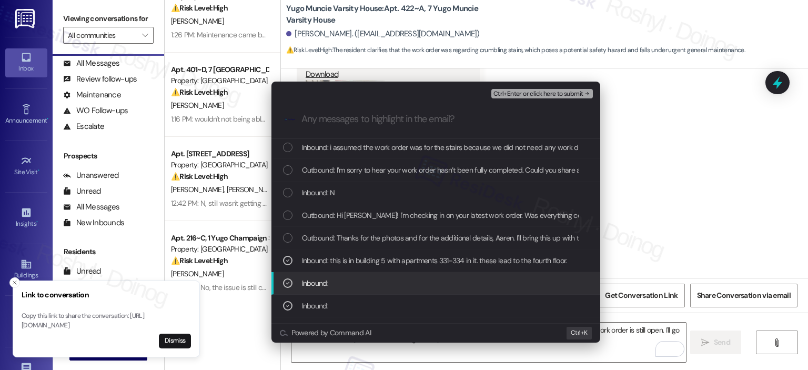
scroll to position [0, 0]
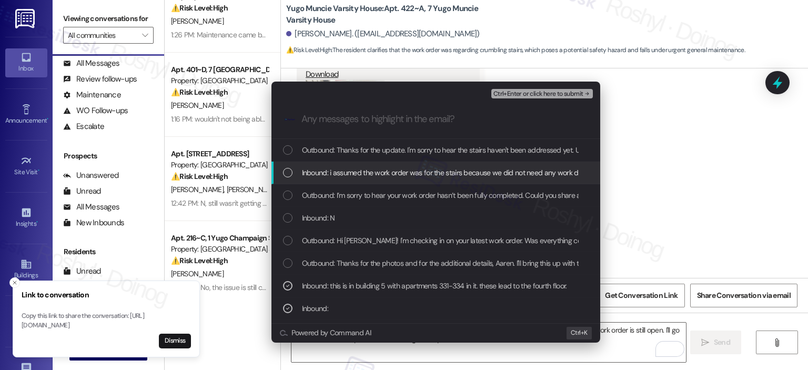
click at [397, 181] on div "Inbound: i assumed the work order was for the stairs because we did not need an…" at bounding box center [435, 172] width 329 height 23
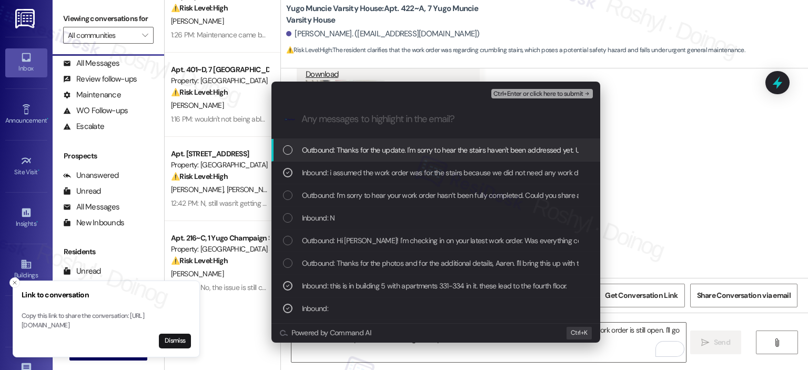
click at [536, 94] on span "Ctrl+Enter or click here to submit" at bounding box center [538, 93] width 90 height 7
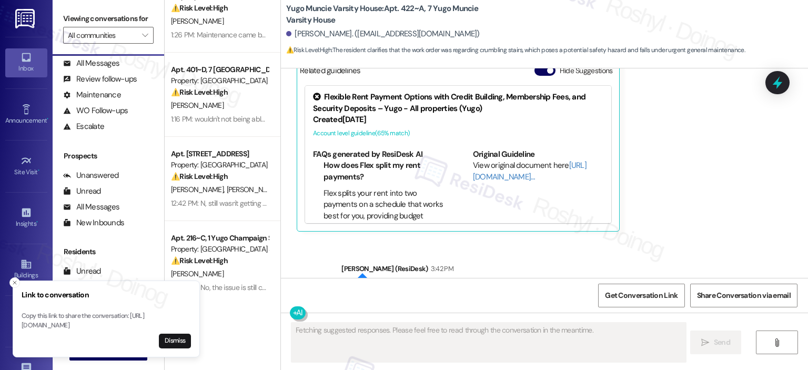
scroll to position [3399, 0]
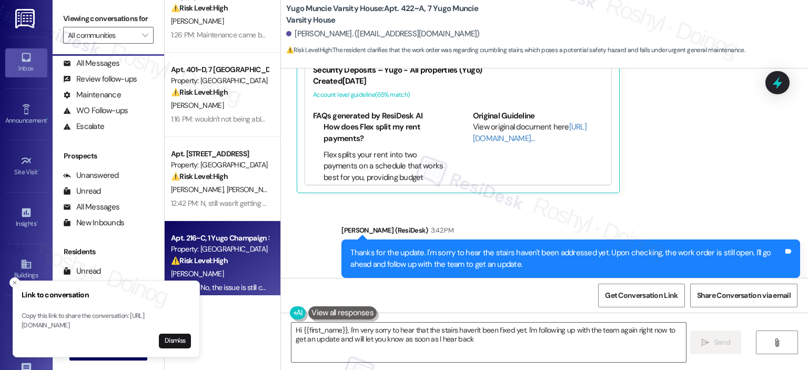
type textarea "Hi {{first_name}}, I'm very sorry to hear that the stairs haven't been fixed ye…"
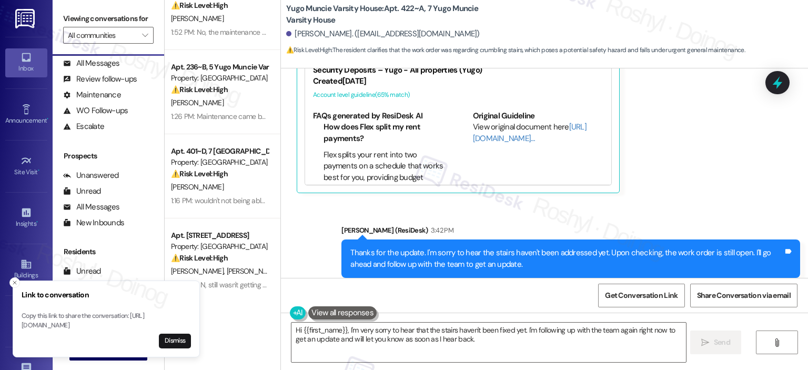
scroll to position [263, 0]
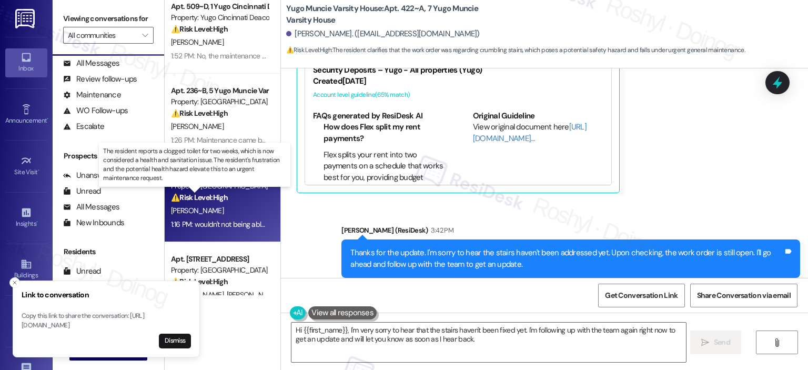
click at [209, 198] on strong "⚠️ Risk Level: High" at bounding box center [199, 197] width 57 height 9
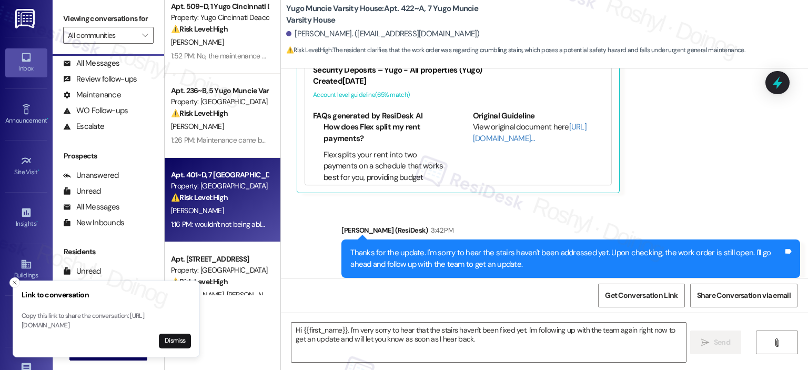
type textarea "Fetching suggested responses. Please feel free to read through the conversation…"
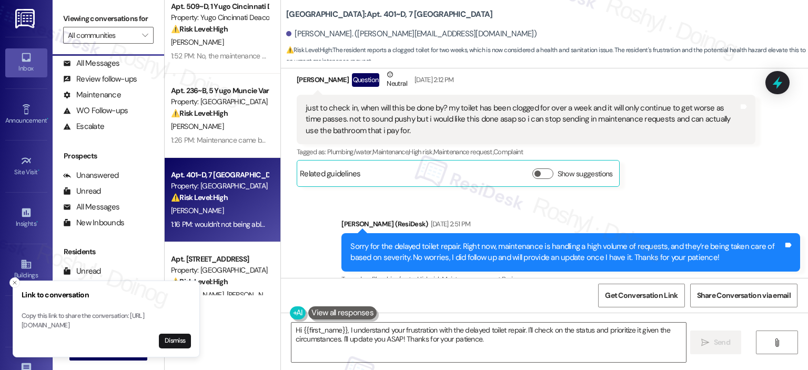
scroll to position [1694, 0]
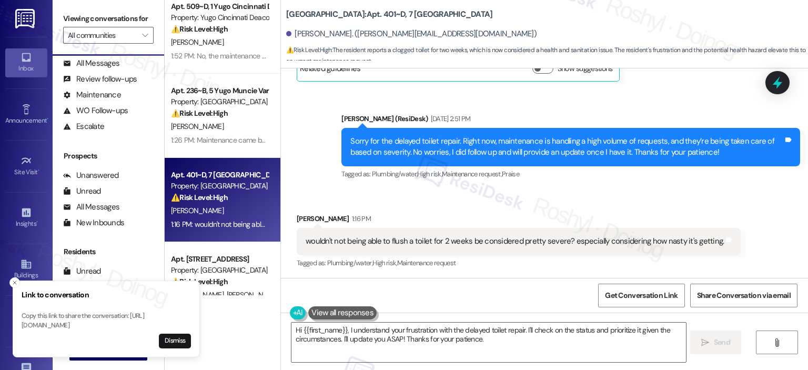
click at [317, 236] on div "wouldn't not being able to flush a toilet for 2 weeks be considered pretty seve…" at bounding box center [515, 241] width 418 height 11
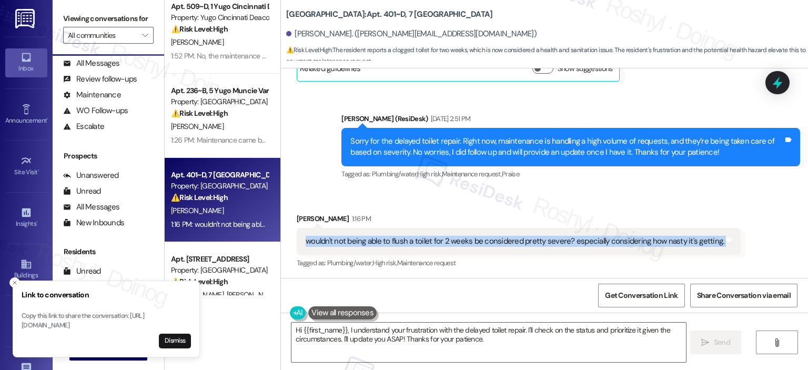
click at [317, 236] on div "wouldn't not being able to flush a toilet for 2 weeks be considered pretty seve…" at bounding box center [515, 241] width 418 height 11
copy div "wouldn't not being able to flush a toilet for 2 weeks be considered pretty seve…"
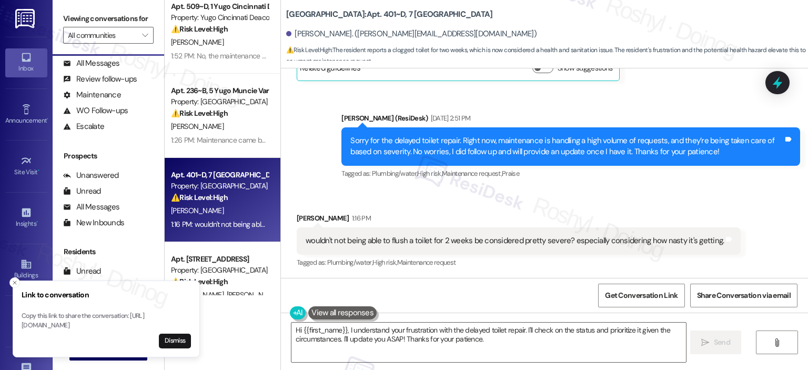
click at [524, 217] on div "Stephen Godlewski 1:16 PM" at bounding box center [519, 219] width 444 height 15
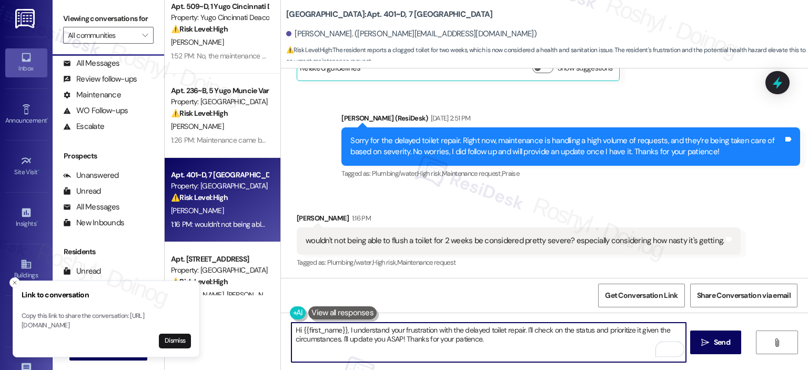
drag, startPoint x: 507, startPoint y: 351, endPoint x: 343, endPoint y: 332, distance: 164.7
click at [343, 332] on textarea "Hi {{first_name}}, I understand your frustration with the delayed toilet repair…" at bounding box center [488, 341] width 394 height 39
paste textarea "Hi, thank you for letting me know. I agree that not being able to flush for two…"
drag, startPoint x: 528, startPoint y: 333, endPoint x: 353, endPoint y: 331, distance: 174.6
click at [353, 330] on textarea "Hi {{first_name}}, Hi, thank you for letting me know. I agree that not being ab…" at bounding box center [488, 341] width 394 height 39
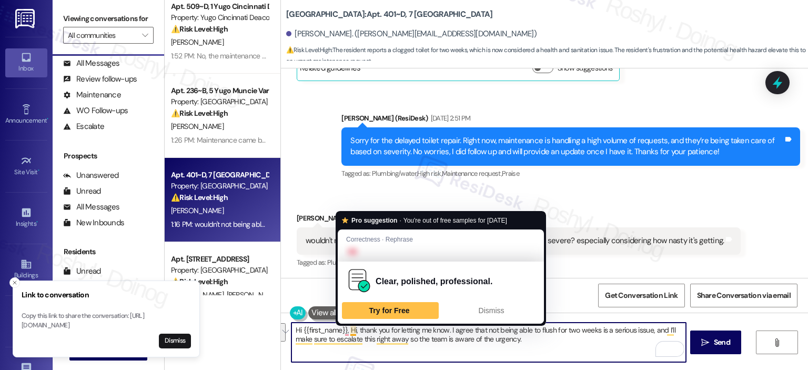
drag, startPoint x: 346, startPoint y: 328, endPoint x: 578, endPoint y: 356, distance: 234.1
click at [578, 356] on textarea "Hi {{first_name}}, Hi, thank you for letting me know. I agree that not being ab…" at bounding box center [488, 341] width 394 height 39
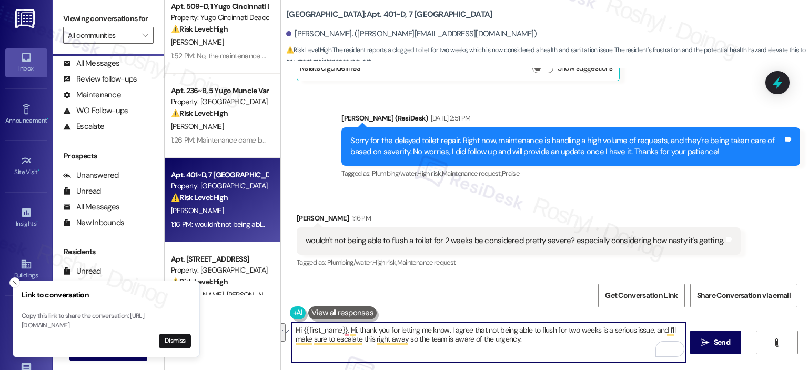
paste textarea "thank you for letting me know. I understand that not being able to flush for tw…"
type textarea "Hi {{first_name}}, thank you for letting me know. I understand that not being a…"
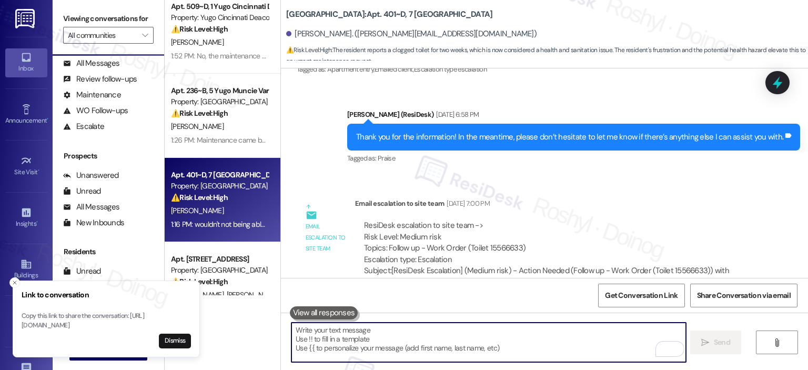
scroll to position [1326, 0]
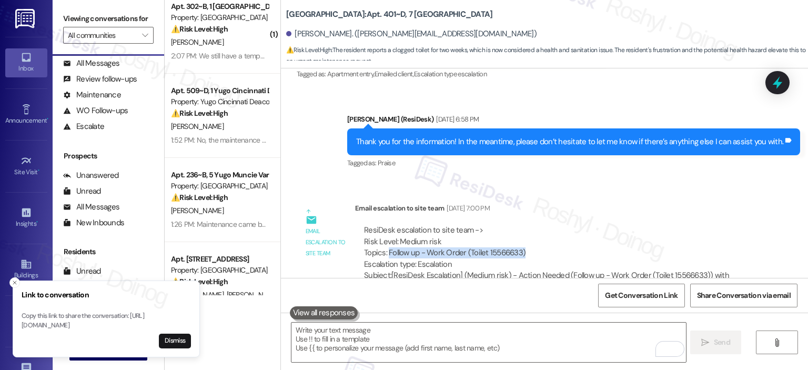
drag, startPoint x: 383, startPoint y: 252, endPoint x: 530, endPoint y: 252, distance: 147.3
click at [530, 252] on div "ResiDesk escalation to site team -> Risk Level: Medium risk Topics: Follow up -…" at bounding box center [555, 247] width 382 height 45
copy div "Follow up - Work Order (Toilet 15566633)"
click at [553, 221] on div "ResiDesk escalation to site team -> Risk Level: Medium risk Topics: Follow up -…" at bounding box center [555, 259] width 400 height 84
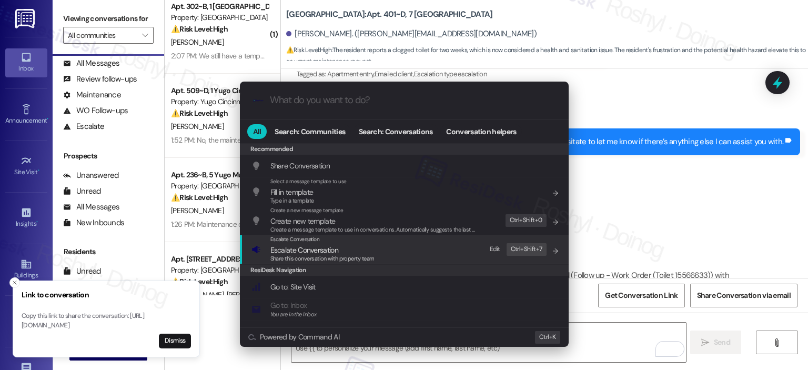
click at [374, 249] on div "Escalate Conversation Escalate Conversation Share this conversation with proper…" at bounding box center [405, 249] width 308 height 28
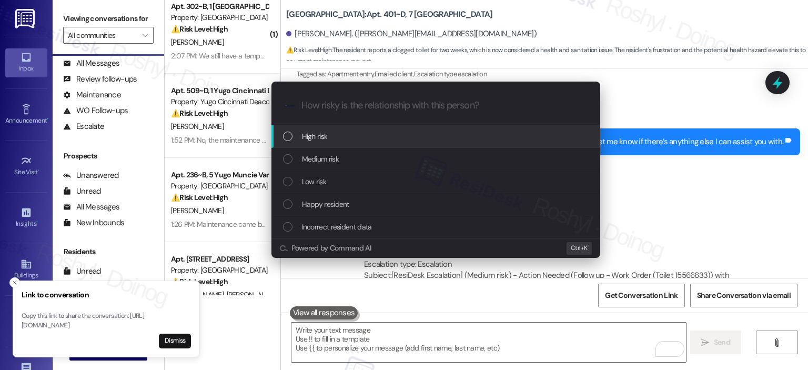
click at [356, 128] on div "High risk" at bounding box center [435, 136] width 329 height 23
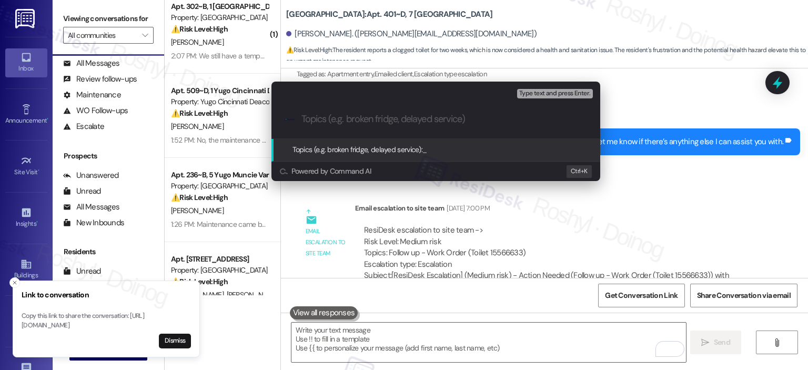
paste input "Follow up - Work Order (Toilet 15566633)"
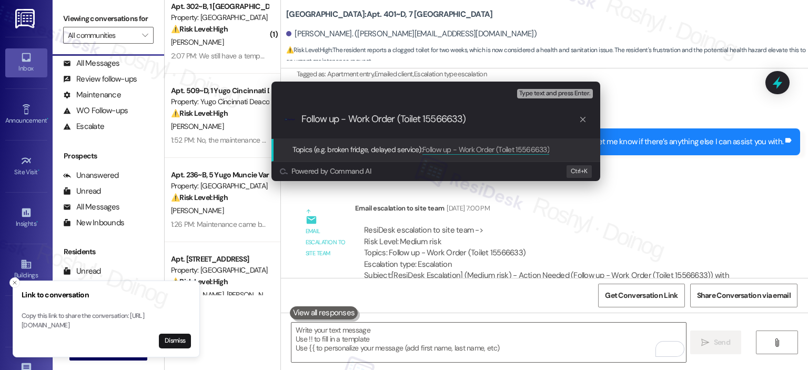
click at [301, 120] on input "Follow up - Work Order (Toilet 15566633)" at bounding box center [439, 119] width 277 height 11
type input "2nd Follow up - Work Order (Toilet 15566633)"
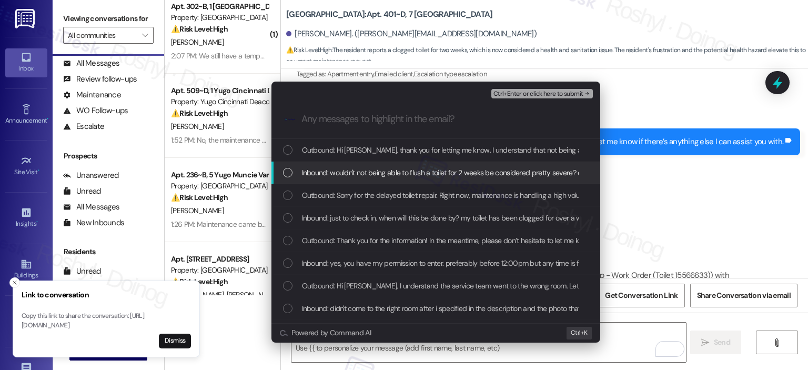
click at [398, 176] on span "Inbound: wouldn't not being able to flush a toilet for 2 weeks be considered pr…" at bounding box center [507, 173] width 410 height 12
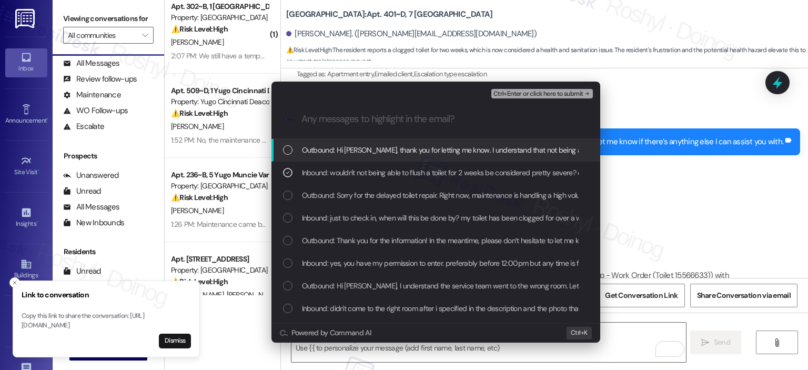
click at [561, 97] on span "Ctrl+Enter or click here to submit" at bounding box center [538, 93] width 90 height 7
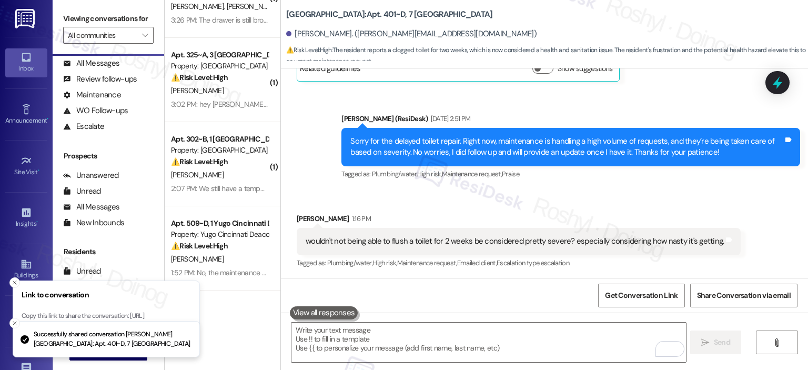
scroll to position [105, 0]
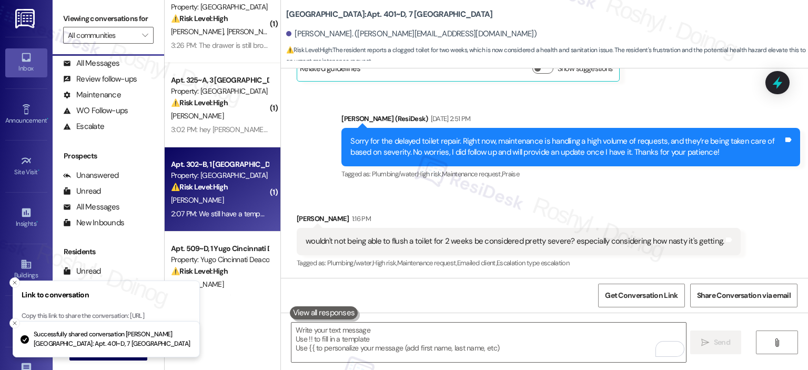
click at [230, 206] on div "K. Chiapelli" at bounding box center [219, 200] width 99 height 13
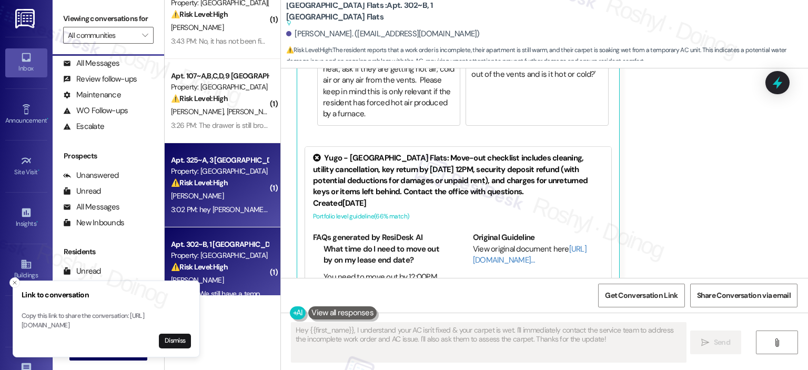
scroll to position [0, 0]
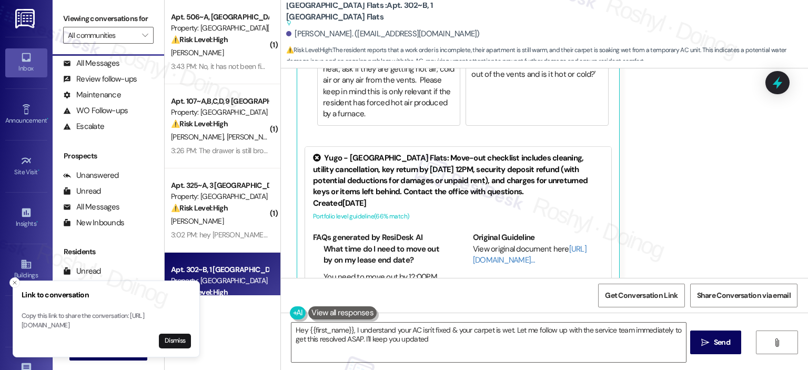
type textarea "Hey {{first_name}}, I understand your AC isn't fixed & your carpet is wet. Let …"
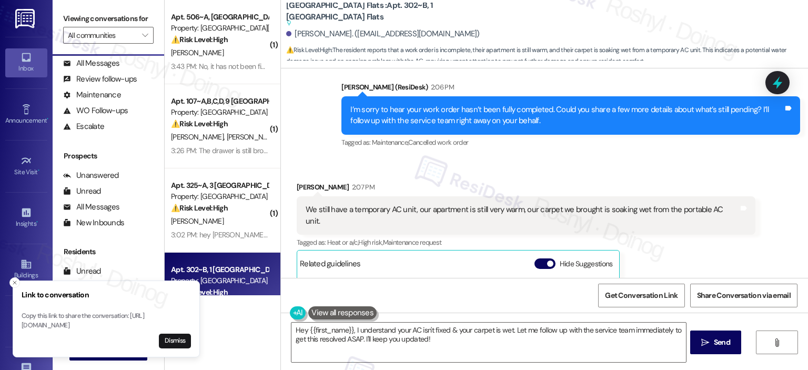
scroll to position [632, 0]
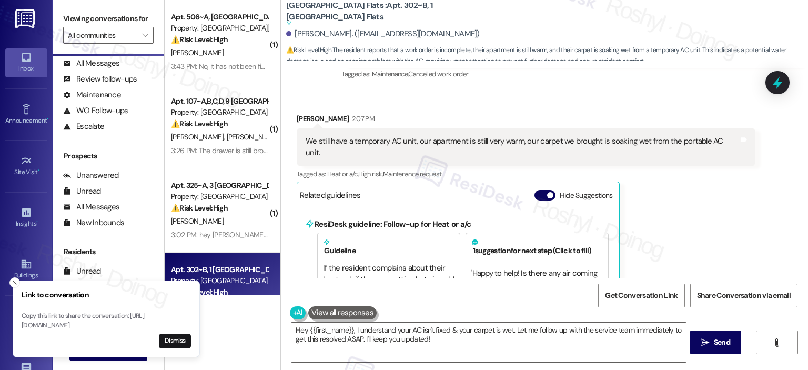
click at [687, 187] on div "Kaden Chiapelli 2:07 PM We still have a temporary AC unit, our apartment is sti…" at bounding box center [526, 308] width 459 height 390
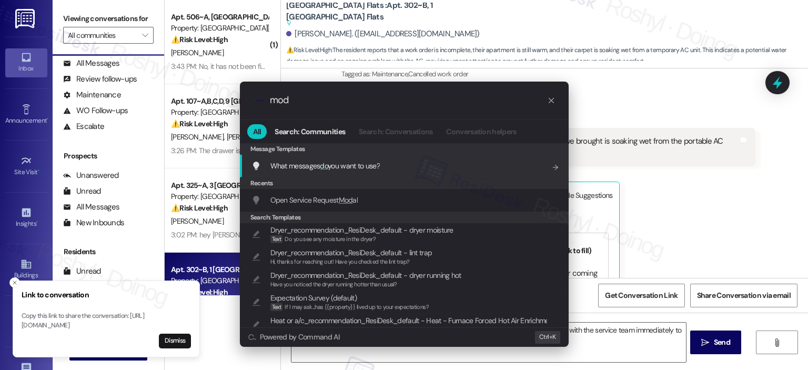
click at [737, 145] on div ".cls-1{fill:#0a055f;}.cls-2{fill:#0cc4c4;} resideskLogoBlueOrange mod All Searc…" at bounding box center [404, 185] width 808 height 370
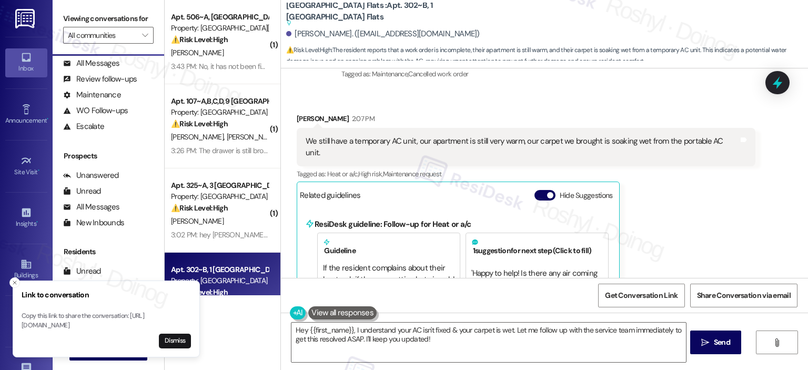
click at [706, 161] on div "Kaden Chiapelli 2:07 PM We still have a temporary AC unit, our apartment is sti…" at bounding box center [526, 308] width 459 height 390
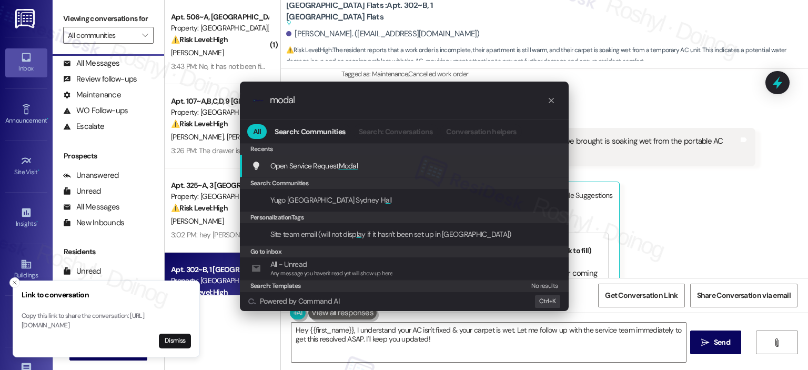
type input "modal"
click at [372, 160] on div "Open Service Request Modal Add shortcut" at bounding box center [405, 166] width 308 height 12
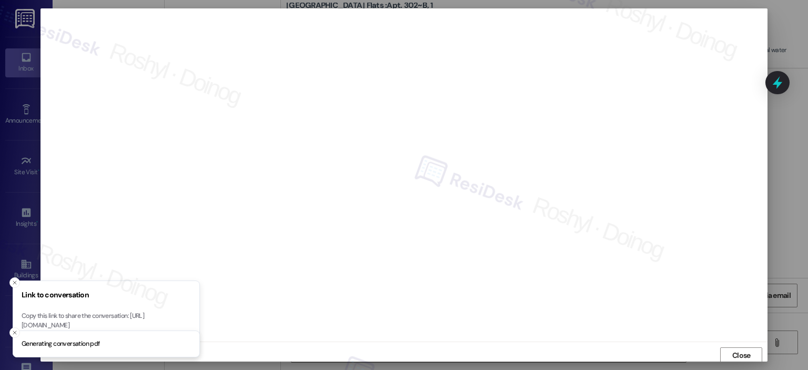
scroll to position [2, 0]
click at [743, 349] on span "Close" at bounding box center [741, 353] width 18 height 11
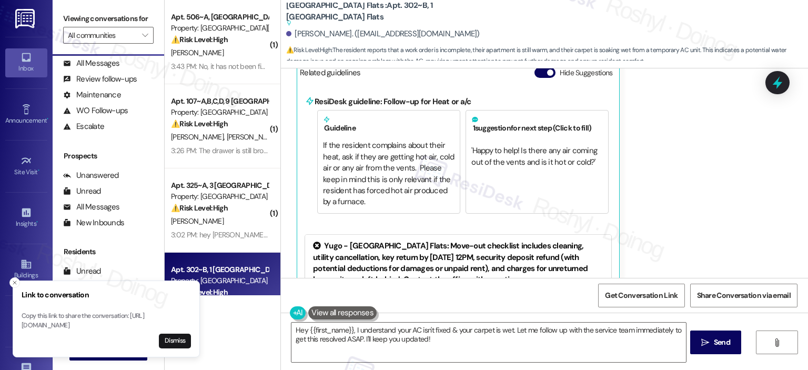
scroll to position [843, 0]
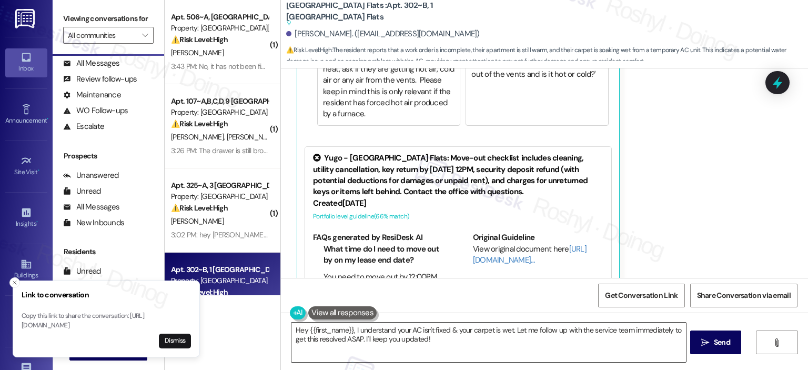
click at [593, 332] on textarea "Hey {{first_name}}, I understand your AC isn't fixed & your carpet is wet. Let …" at bounding box center [488, 341] width 394 height 39
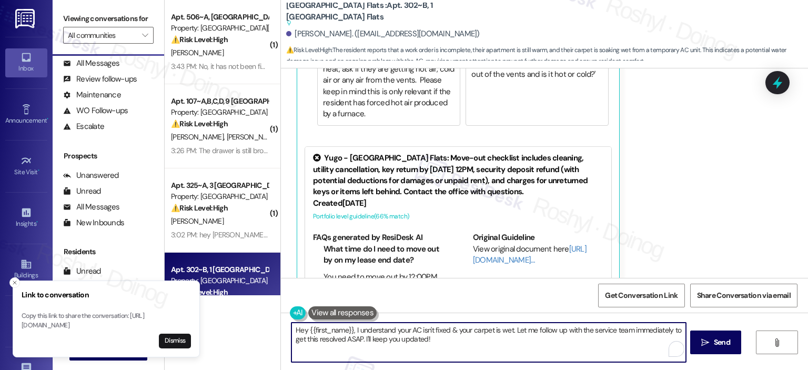
click at [593, 332] on textarea "Hey {{first_name}}, I understand your AC isn't fixed & your carpet is wet. Let …" at bounding box center [488, 341] width 394 height 39
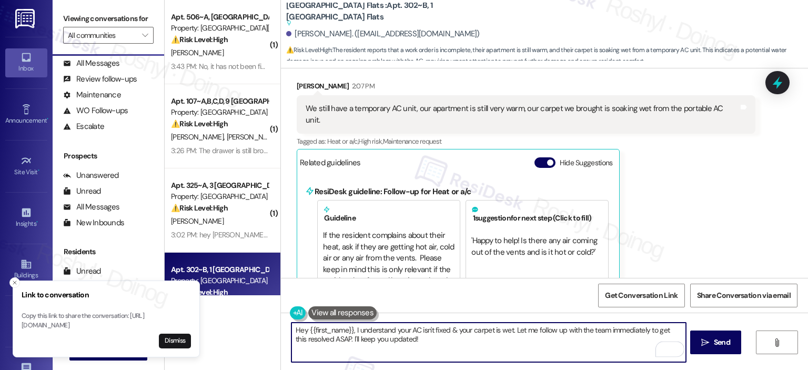
scroll to position [580, 0]
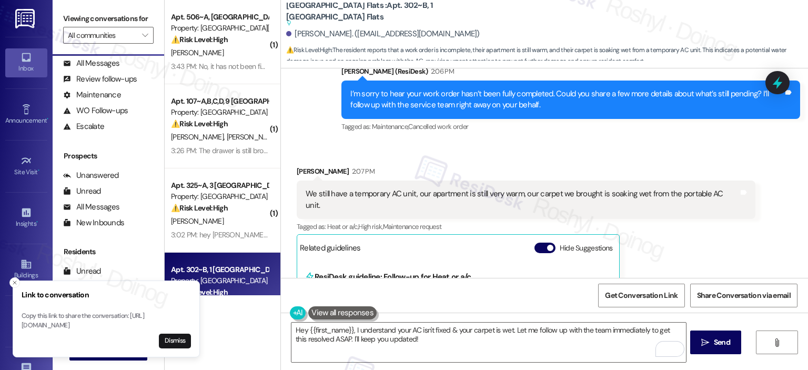
click at [297, 182] on div "We still have a temporary AC unit, our apartment is still very warm, our carpet…" at bounding box center [526, 199] width 459 height 38
click at [327, 188] on div "We still have a temporary AC unit, our apartment is still very warm, our carpet…" at bounding box center [522, 199] width 433 height 23
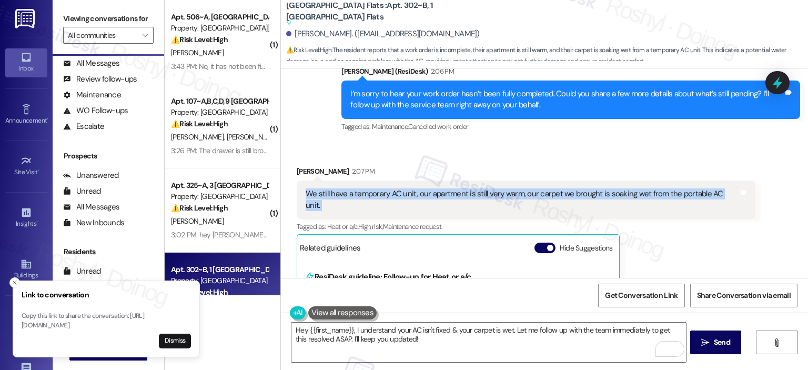
click at [327, 188] on div "We still have a temporary AC unit, our apartment is still very warm, our carpet…" at bounding box center [522, 199] width 433 height 23
copy div "We still have a temporary AC unit, our apartment is still very warm, our carpet…"
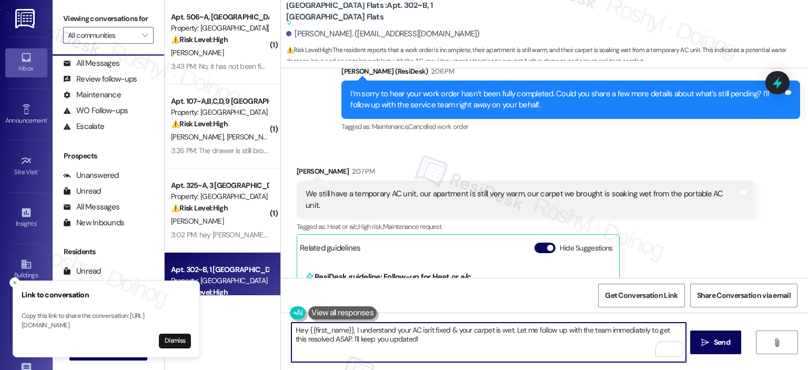
drag, startPoint x: 406, startPoint y: 335, endPoint x: 341, endPoint y: 345, distance: 64.9
click at [229, 328] on div "( 1 ) Apt. 506~A, [GEOGRAPHIC_DATA][PERSON_NAME] Property: [GEOGRAPHIC_DATA][PE…" at bounding box center [486, 185] width 643 height 370
click at [403, 359] on textarea "Hey {{first_name}}, I understand your AC isn't fixed & your carpet is wet. Let …" at bounding box center [488, 341] width 394 height 39
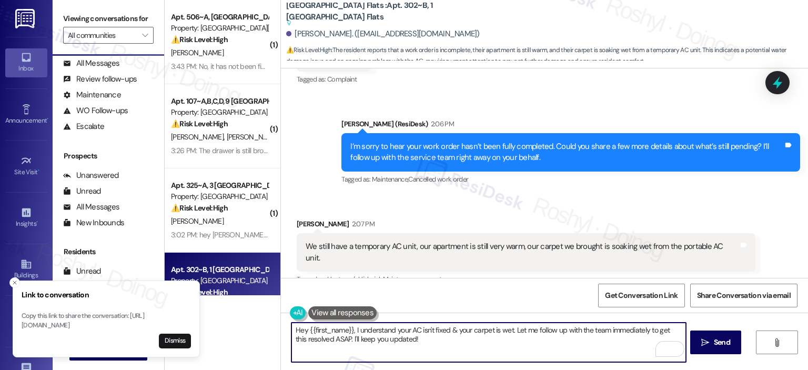
drag, startPoint x: 413, startPoint y: 342, endPoint x: 229, endPoint y: 321, distance: 185.8
click at [229, 321] on div "( 1 ) Apt. 506~A, [GEOGRAPHIC_DATA][PERSON_NAME] Property: [GEOGRAPHIC_DATA][PE…" at bounding box center [486, 185] width 643 height 370
paste textarea "i, thanks for letting me know. I hear your concern about the temporary AC, the …"
drag, startPoint x: 379, startPoint y: 332, endPoint x: 86, endPoint y: 325, distance: 293.6
click at [89, 325] on div "Link to conversation Copy this link to share the conversation: [URL][DOMAIN_NAM…" at bounding box center [404, 185] width 808 height 370
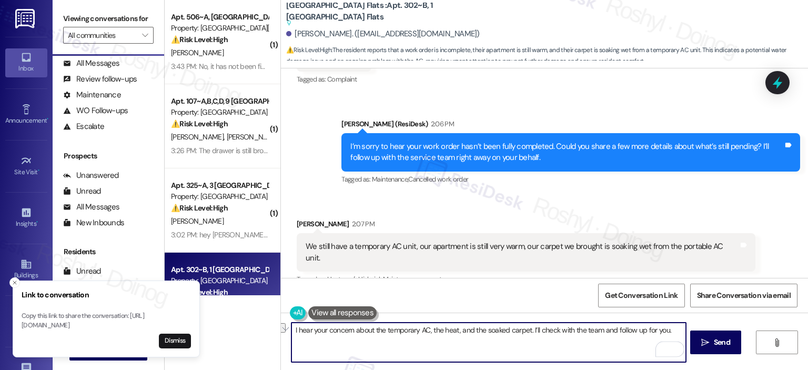
drag, startPoint x: 427, startPoint y: 331, endPoint x: 525, endPoint y: 331, distance: 98.4
click at [525, 331] on textarea "I hear your concern about the temporary AC, the heat, and the soaked carpet. I’…" at bounding box center [488, 341] width 394 height 39
click at [602, 336] on textarea "I hear your concern about the temporary AC. I’ll check with the team and follow…" at bounding box center [488, 341] width 394 height 39
type textarea "I hear your concern about the temporary AC. I’ll check with the team and follow…"
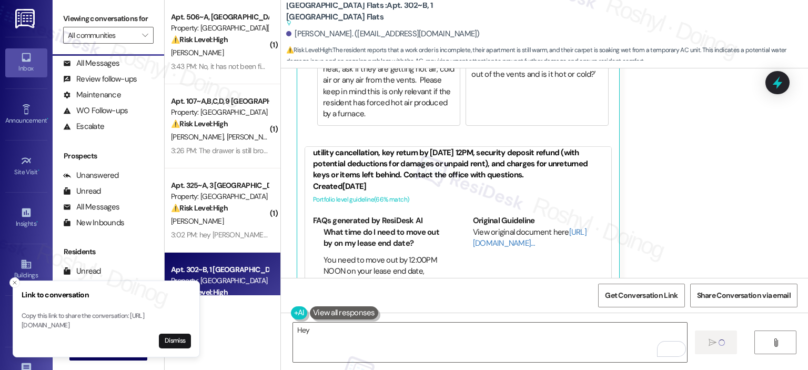
scroll to position [696, 0]
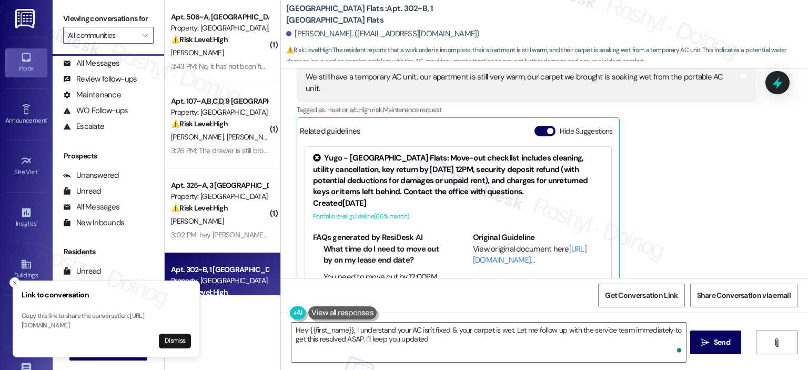
type textarea "Hey {{first_name}}, I understand your AC isn't fixed & your carpet is wet. Let …"
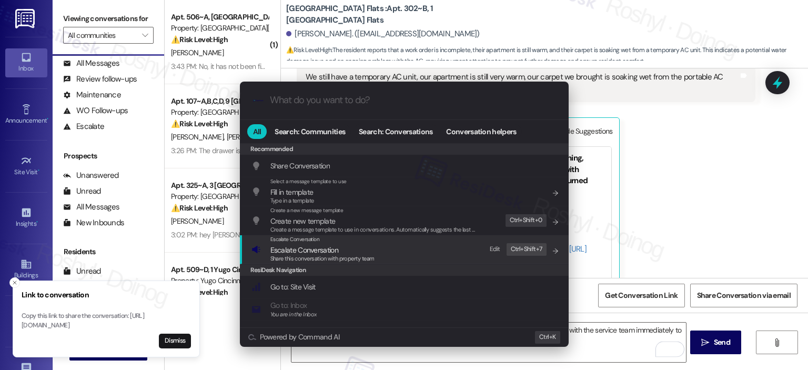
click at [346, 248] on span "Escalate Conversation" at bounding box center [322, 250] width 104 height 12
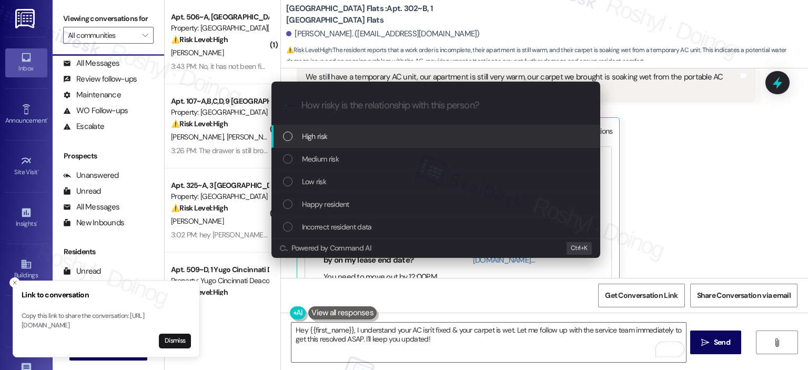
click at [349, 140] on div "High risk" at bounding box center [437, 136] width 308 height 12
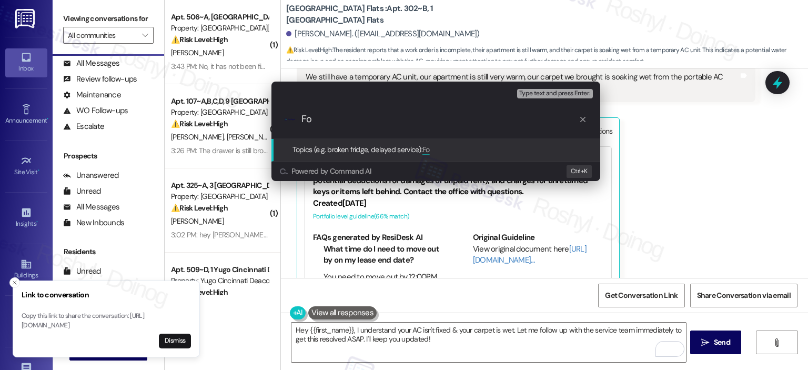
type input "F"
type input "Temporary AC"
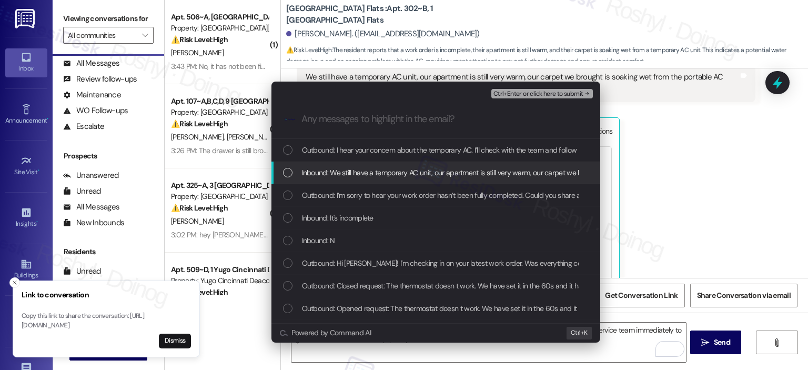
click at [363, 169] on span "Inbound: We still have a temporary AC unit, our apartment is still very warm, o…" at bounding box center [514, 173] width 424 height 12
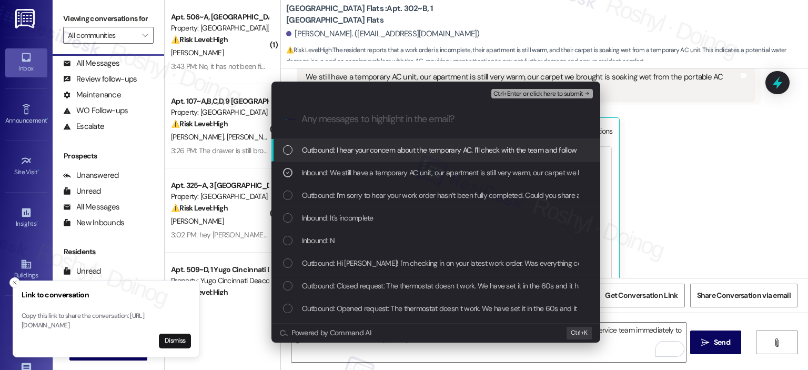
click at [536, 97] on span "Ctrl+Enter or click here to submit" at bounding box center [538, 93] width 90 height 7
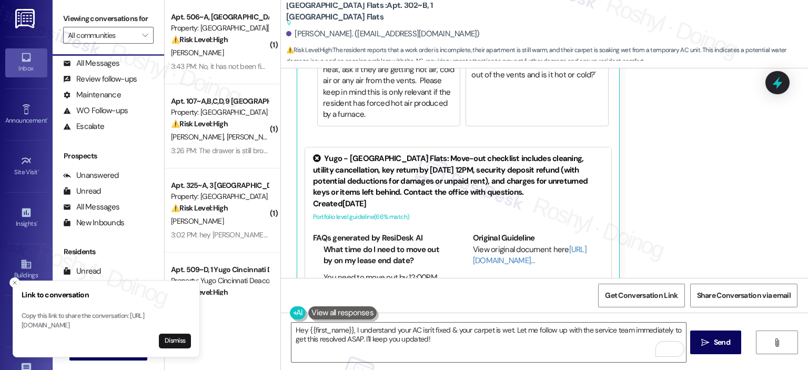
scroll to position [932, 0]
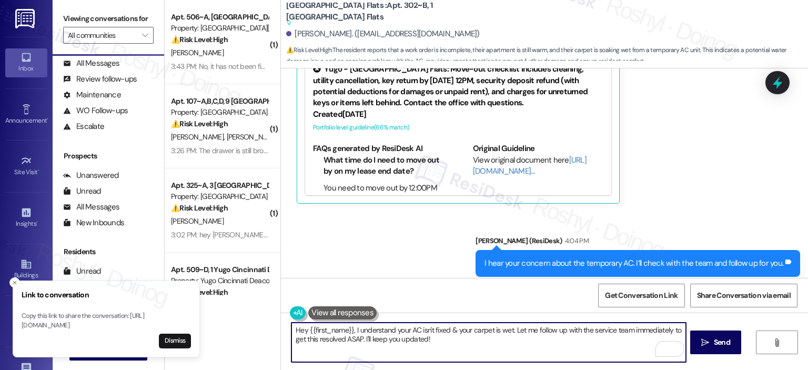
drag, startPoint x: 434, startPoint y: 346, endPoint x: 221, endPoint y: 302, distance: 217.4
click at [221, 302] on div "( 1 ) Apt. 506~A, [GEOGRAPHIC_DATA][PERSON_NAME] Property: [GEOGRAPHIC_DATA][PE…" at bounding box center [486, 185] width 643 height 370
paste textarea "In the meantime, if there's anything else I can assist you with, let me know."
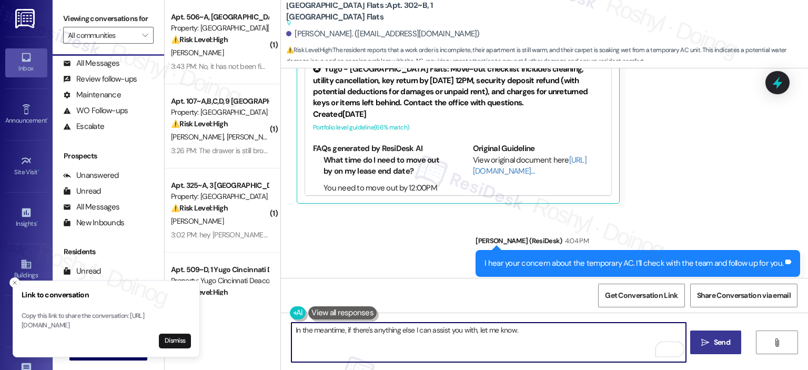
type textarea "In the meantime, if there's anything else I can assist you with, let me know."
click at [712, 342] on span "Send" at bounding box center [722, 342] width 21 height 11
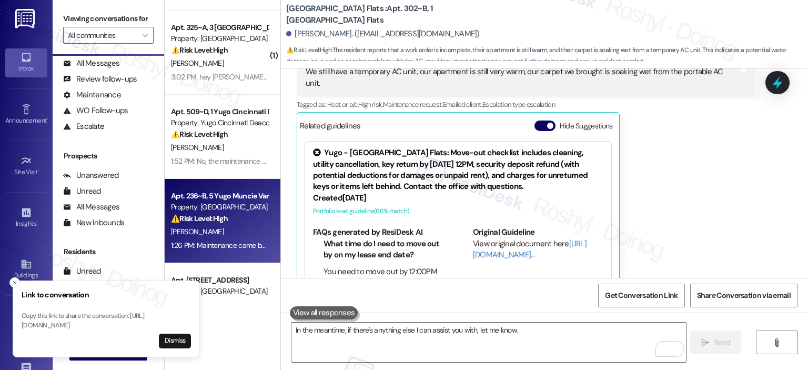
scroll to position [696, 0]
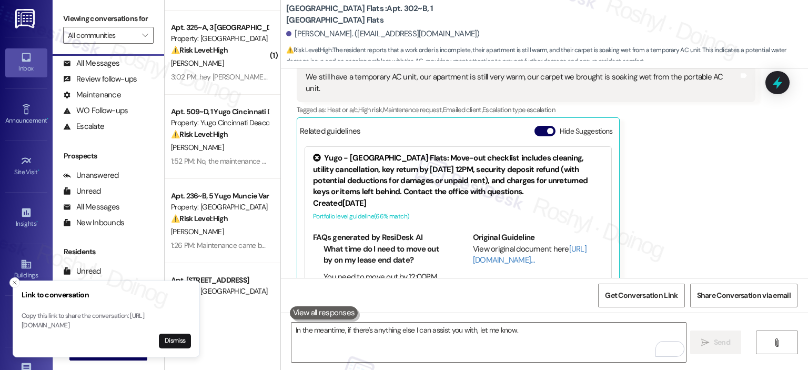
click at [227, 221] on div "⚠️ Risk Level: High The resident reports a garbage disposal leak that has been …" at bounding box center [219, 218] width 97 height 11
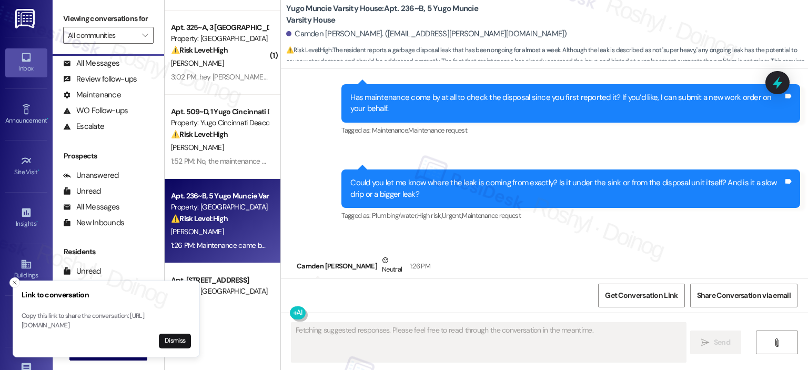
scroll to position [1809, 0]
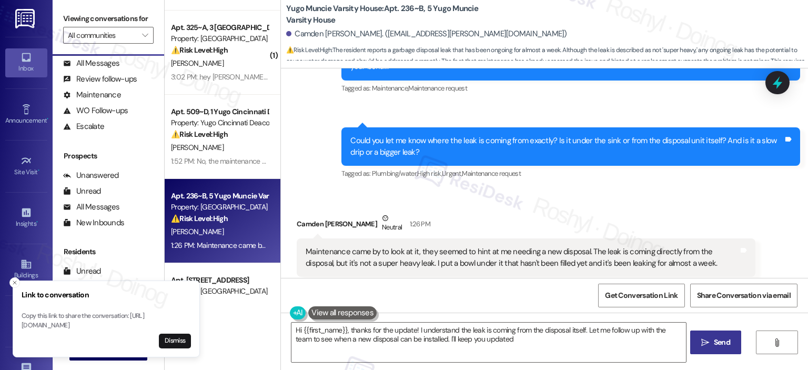
type textarea "Hi {{first_name}}, thanks for the update! I understand the leak is coming from …"
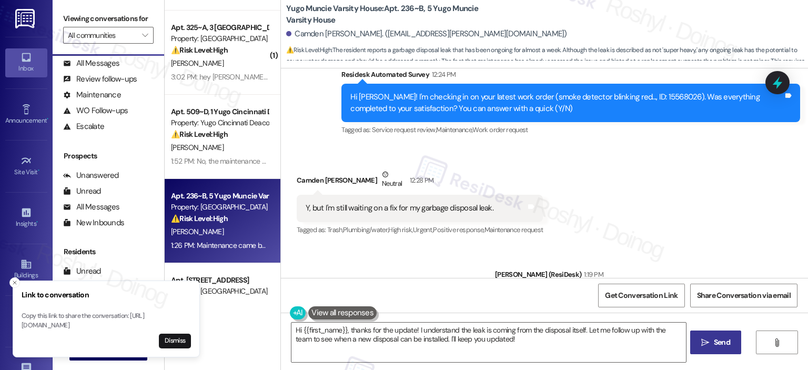
scroll to position [1441, 0]
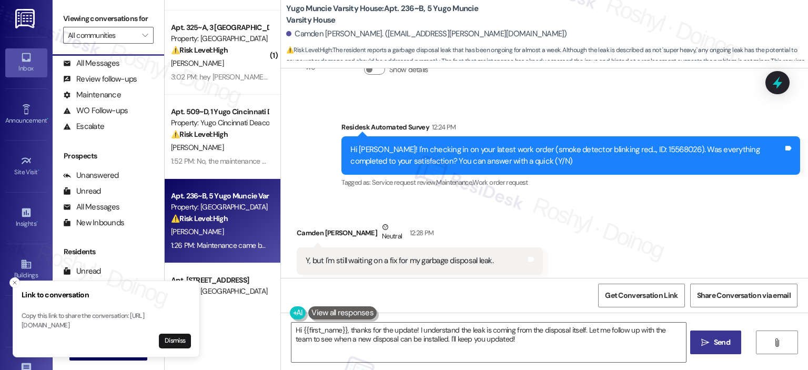
click at [458, 198] on div "Received via SMS Camden Linback Neutral 12:28 PM Y, but I'm still waiting on a …" at bounding box center [544, 248] width 527 height 100
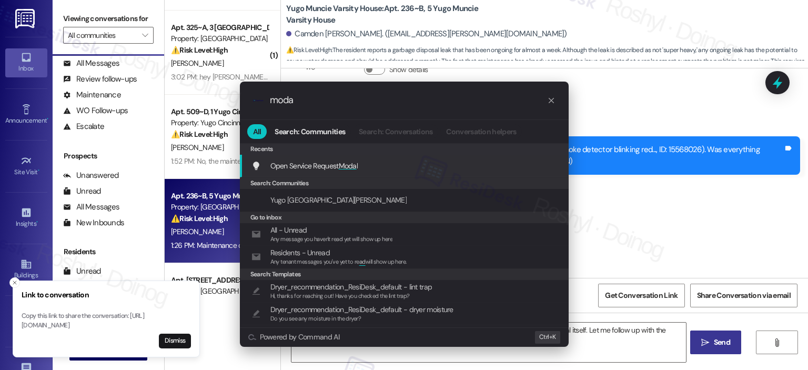
type input "moda"
click at [404, 161] on div "Open Service Request Moda l Add shortcut" at bounding box center [405, 166] width 308 height 12
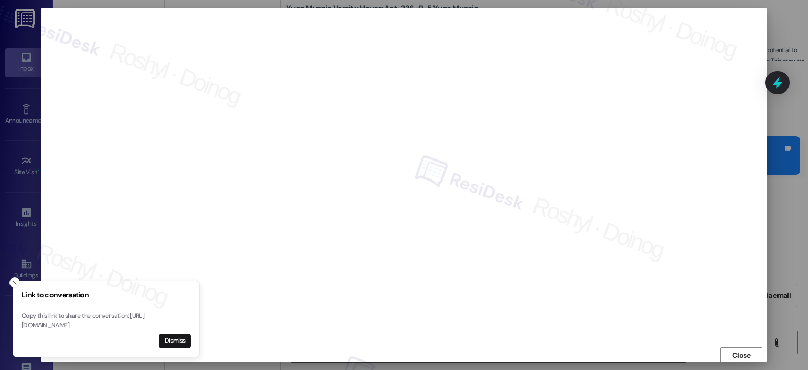
scroll to position [2, 0]
click at [737, 355] on span "Close" at bounding box center [741, 353] width 18 height 11
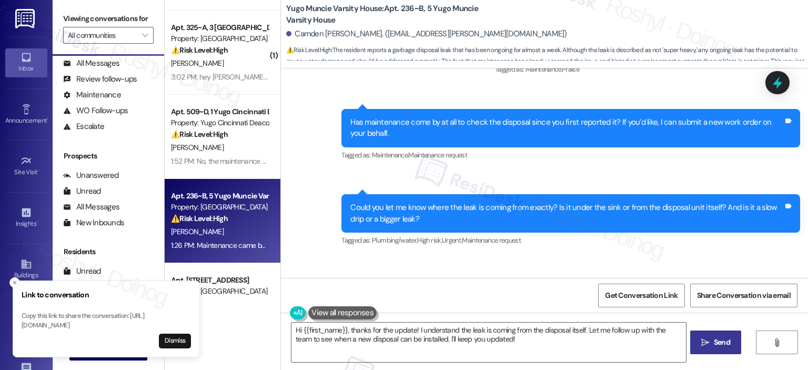
scroll to position [1809, 0]
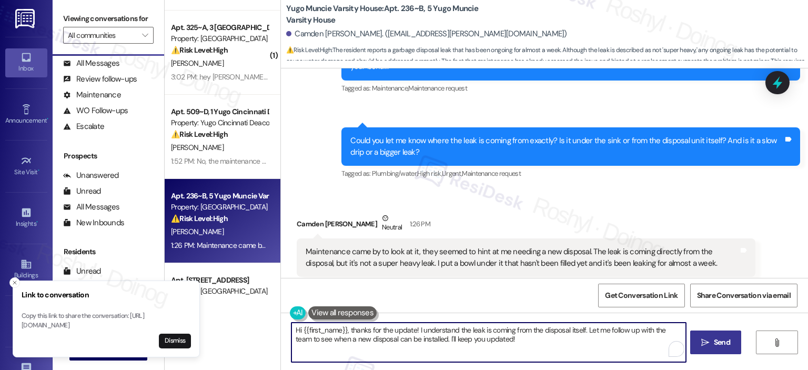
drag, startPoint x: 347, startPoint y: 326, endPoint x: 227, endPoint y: 327, distance: 119.9
click at [227, 327] on div "( 1 ) Apt. 506~A, SH Yugo Minneapolis Sydney Hall Property: Yugo Minneapolis Sy…" at bounding box center [486, 185] width 643 height 370
click at [351, 327] on textarea "Thanks for the update! I understand the leak is coming from the disposal itself…" at bounding box center [488, 341] width 394 height 39
drag, startPoint x: 519, startPoint y: 344, endPoint x: 403, endPoint y: 328, distance: 116.3
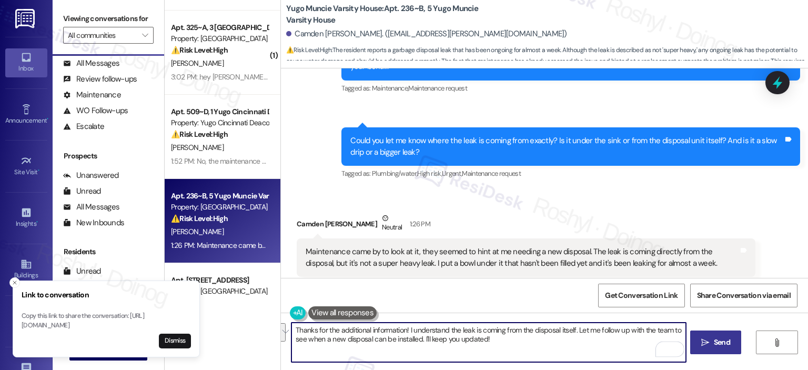
click at [403, 328] on textarea "Thanks for the additional information! I understand the leak is coming from the…" at bounding box center [488, 341] width 394 height 39
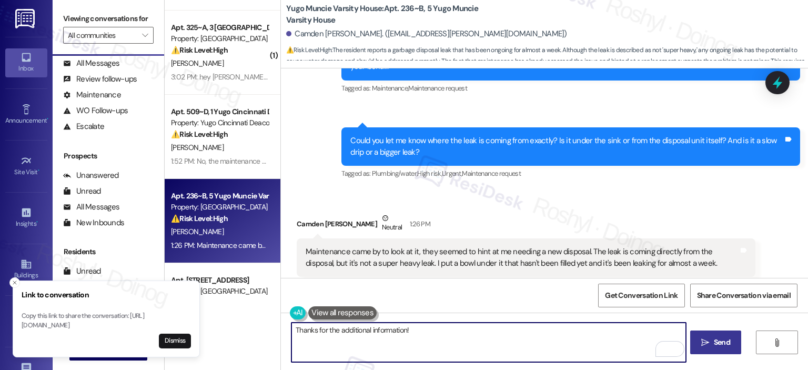
paste textarea "I can submit a work order on your behalf. Could you please confirm if we have p…"
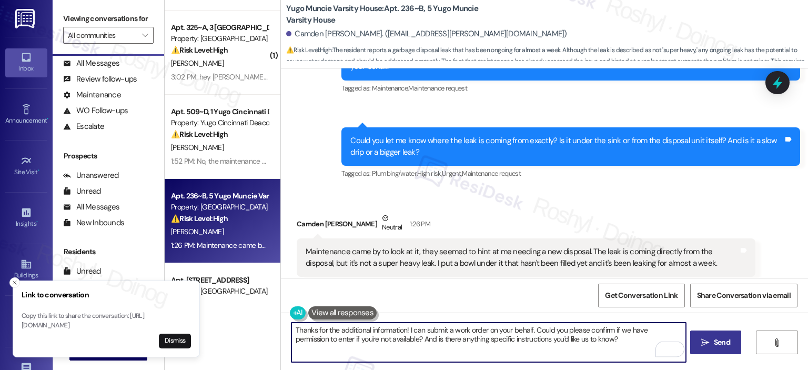
type textarea "Thanks for the additional information! I can submit a work order on your behalf…"
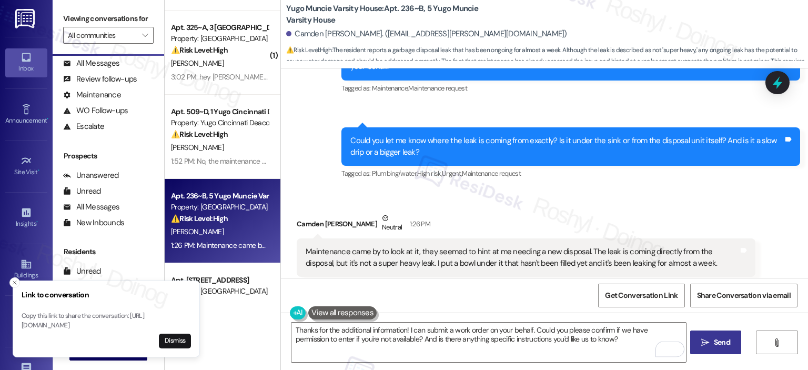
click at [719, 336] on button " Send" at bounding box center [715, 342] width 51 height 24
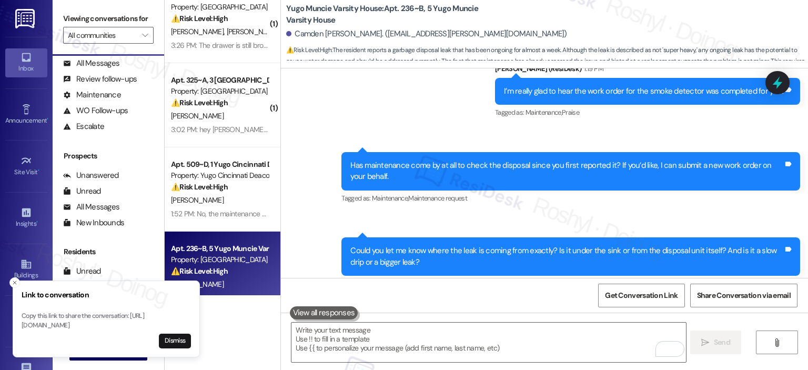
scroll to position [1698, 0]
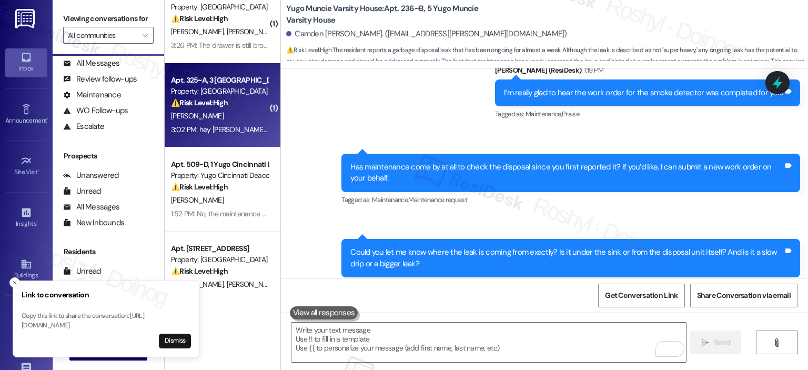
click at [246, 120] on div "T. Hiland" at bounding box center [219, 115] width 99 height 13
type textarea "Fetching suggested responses. Please feel free to read through the conversation…"
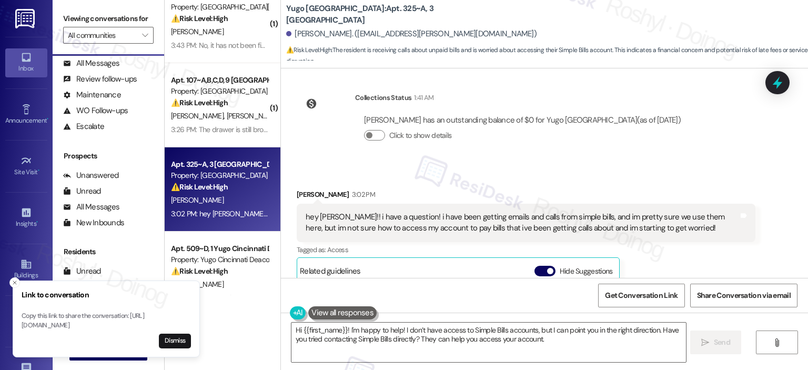
scroll to position [3571, 0]
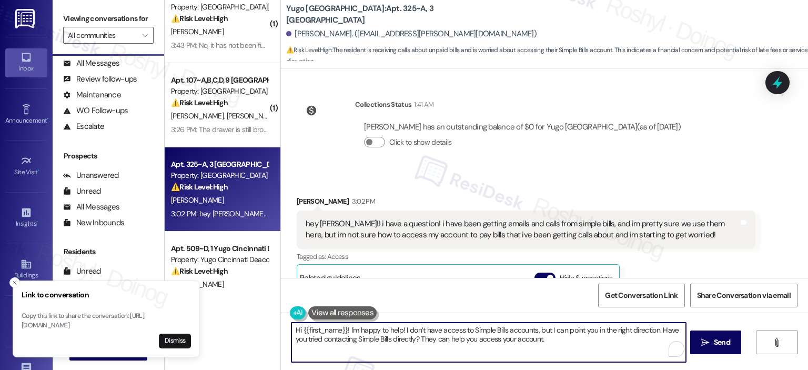
drag, startPoint x: 558, startPoint y: 346, endPoint x: 209, endPoint y: 304, distance: 350.7
click at [209, 304] on div "( 2 ) Apt. 236~B, 5 Yugo Muncie Varsity House Property: Yugo Muncie Varsity Hou…" at bounding box center [486, 185] width 643 height 370
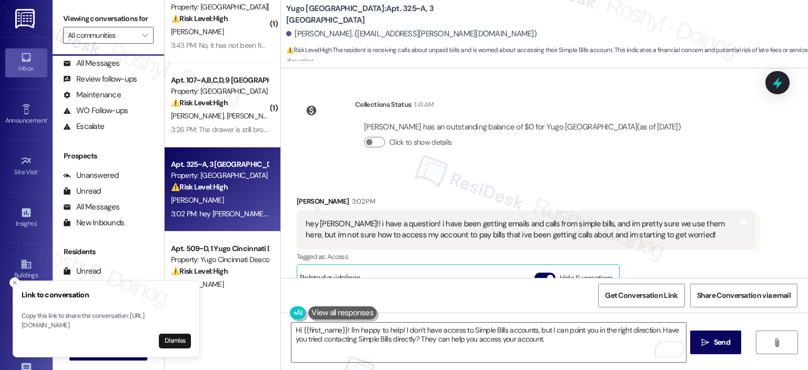
click at [492, 367] on div "Hi {{first_name}}! I'm happy to help! I don’t have access to Simple Bills accou…" at bounding box center [544, 351] width 527 height 79
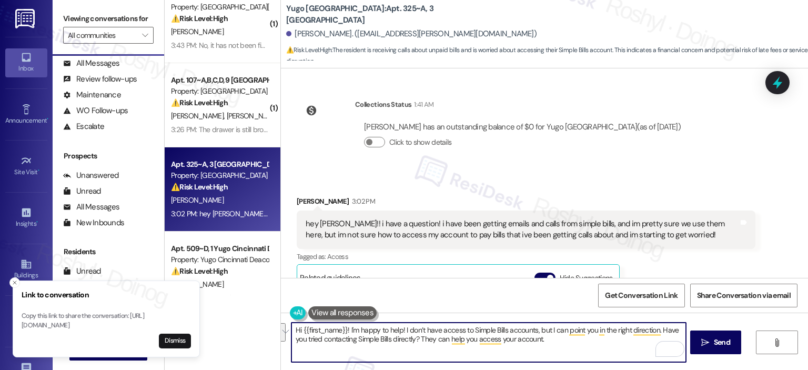
drag, startPoint x: 541, startPoint y: 338, endPoint x: 260, endPoint y: 321, distance: 280.9
click at [260, 321] on div "( 2 ) Apt. 236~B, 5 Yugo Muncie Varsity House Property: Yugo Muncie Varsity Hou…" at bounding box center [486, 185] width 643 height 370
paste textarea "Be on the lookout for an email containing your sign-in information. (Check your…"
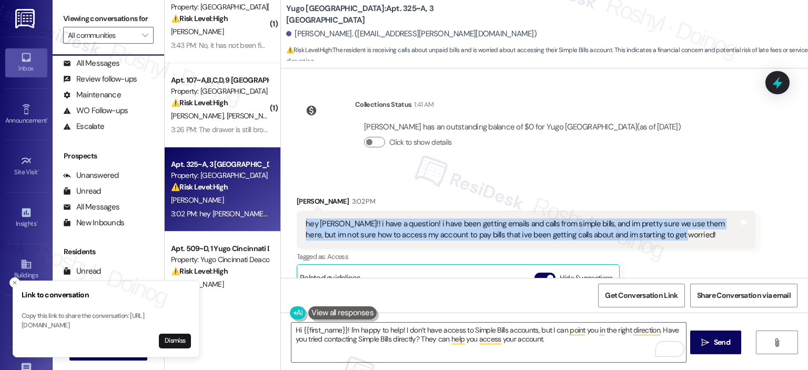
copy div "hey sarah!! i have a question! i have been getting emails and calls from simple…"
drag, startPoint x: 663, startPoint y: 226, endPoint x: 290, endPoint y: 212, distance: 373.2
click at [297, 212] on div "hey sarah!! i have a question! i have been getting emails and calls from simple…" at bounding box center [526, 229] width 459 height 38
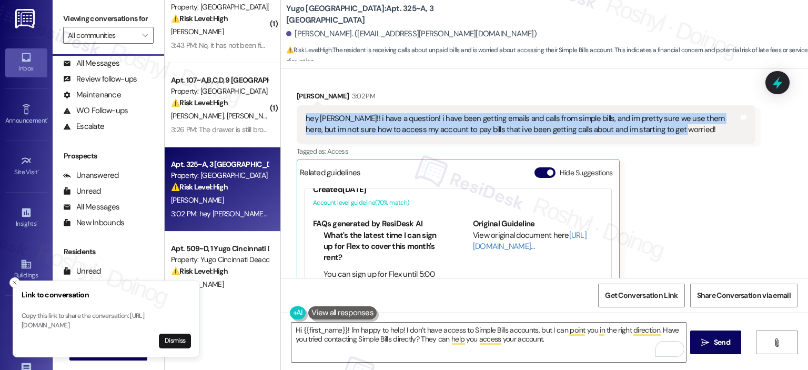
scroll to position [70, 0]
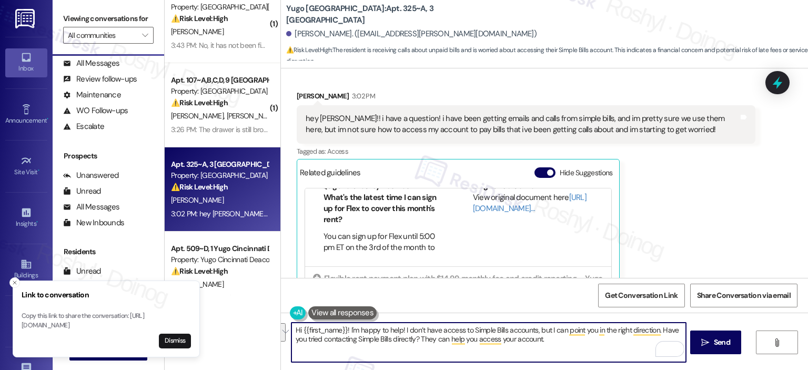
drag, startPoint x: 549, startPoint y: 339, endPoint x: 255, endPoint y: 301, distance: 297.0
click at [255, 301] on div "( 2 ) Apt. 236~B, 5 Yugo Muncie Varsity House Property: Yugo Muncie Varsity Hou…" at bounding box center [486, 185] width 643 height 370
paste textarea "ey! Thanks for reaching out—I hear your concern about the emails and calls from…"
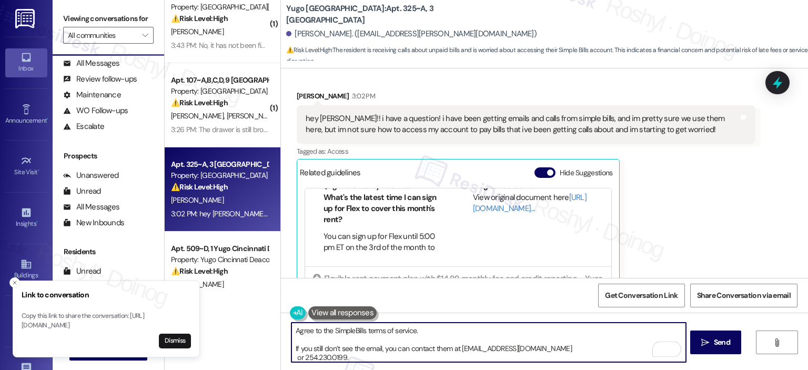
scroll to position [0, 0]
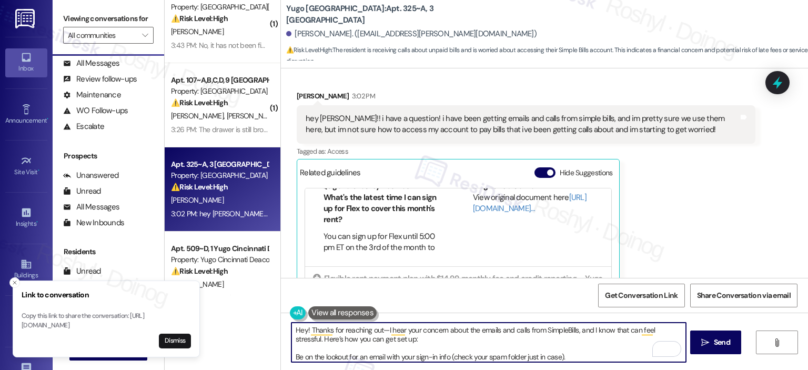
click at [292, 333] on textarea "Hey! Thanks for reaching out—I hear your concern about the emails and calls fro…" at bounding box center [488, 341] width 394 height 39
click at [370, 333] on textarea "Hey! Thanks for reaching out—I hear your concern about the emails and calls fro…" at bounding box center [488, 341] width 394 height 39
click at [377, 330] on textarea "Hey! Thanks for reaching out—I hear your concern about the emails and calls fro…" at bounding box center [488, 341] width 394 height 39
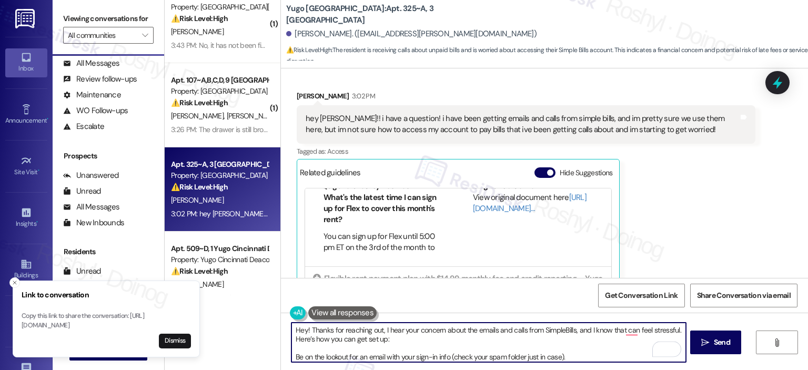
click at [393, 327] on textarea "Hey! Thanks for reaching out, I hear your concern about the emails and calls fr…" at bounding box center [488, 341] width 394 height 39
click at [387, 330] on textarea "Hey! Thanks for reaching out, I hear your concern about the emails and calls fr…" at bounding box center [488, 341] width 394 height 39
click at [650, 329] on textarea "Hey! Thanks for reaching out, I understand your concern about the emails and ca…" at bounding box center [488, 341] width 394 height 39
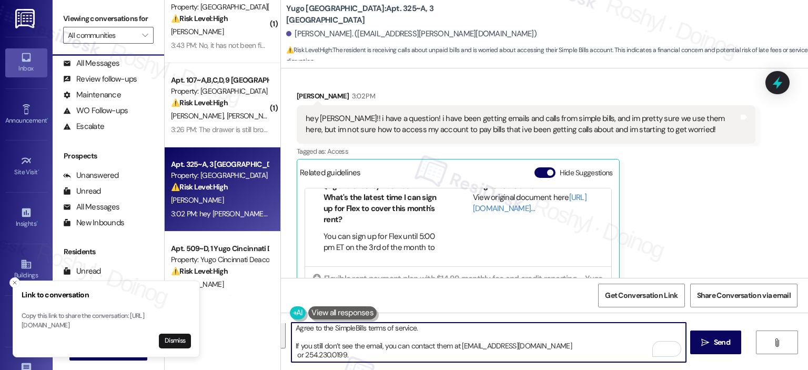
drag, startPoint x: 318, startPoint y: 337, endPoint x: 547, endPoint y: 390, distance: 235.0
click at [547, 369] on html "Link to conversation Copy this link to share the conversation: https://www.ther…" at bounding box center [404, 185] width 808 height 370
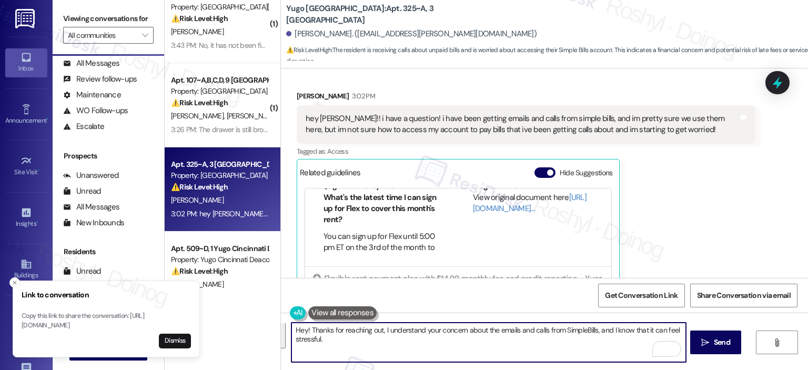
scroll to position [0, 0]
click at [371, 329] on textarea "Hey! Thanks for reaching out, I understand your concern about the emails and ca…" at bounding box center [488, 341] width 394 height 39
type textarea "Hey! Thanks for reaching out. I understand your concern about the emails and ca…"
click at [714, 347] on span "Send" at bounding box center [722, 342] width 16 height 11
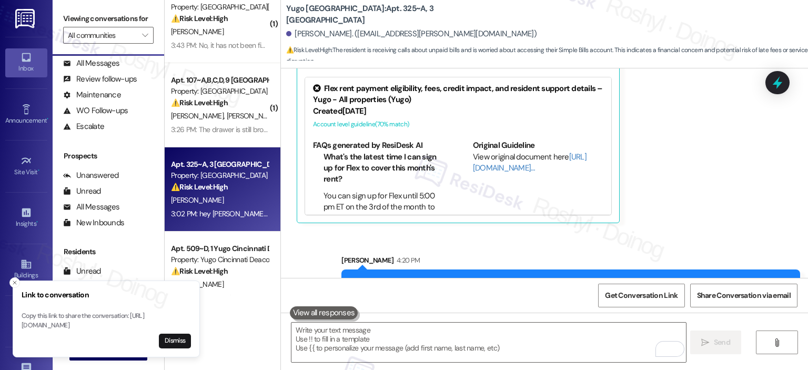
scroll to position [3813, 0]
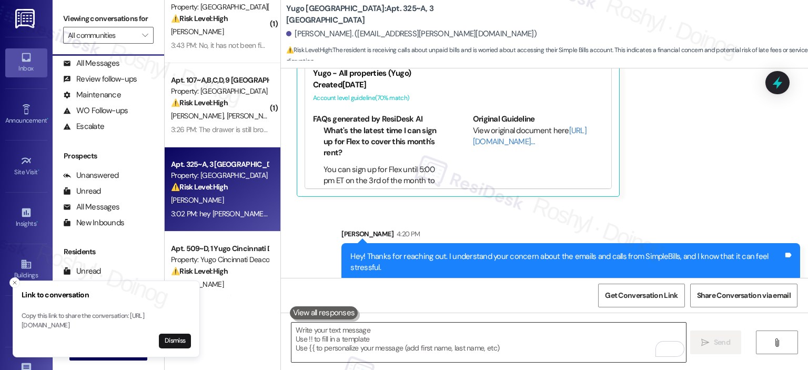
click at [352, 330] on textarea "To enrich screen reader interactions, please activate Accessibility in Grammarl…" at bounding box center [488, 341] width 394 height 39
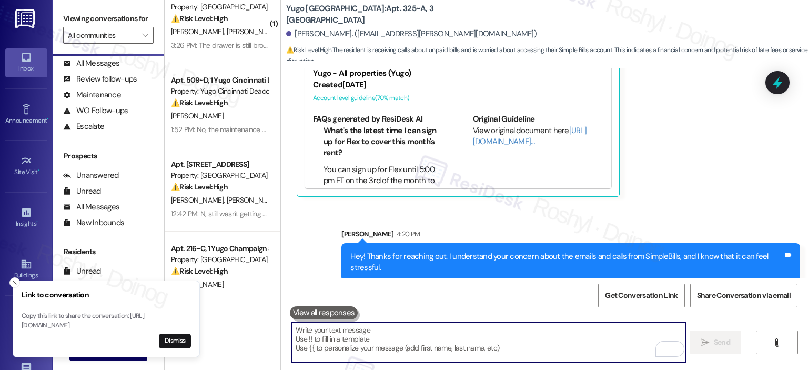
paste textarea "Here’s how you can get set up: Be on the lookout for an email with your sign-in…"
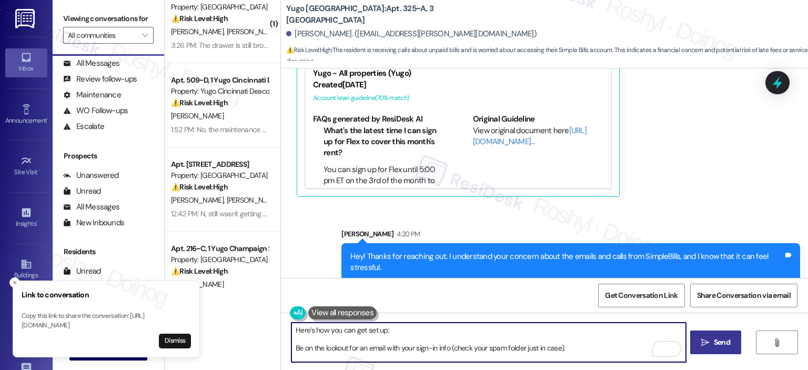
scroll to position [0, 0]
click at [291, 346] on textarea "Here’s how you can get set up: Be on the lookout for an email with your sign-in…" at bounding box center [488, 341] width 394 height 39
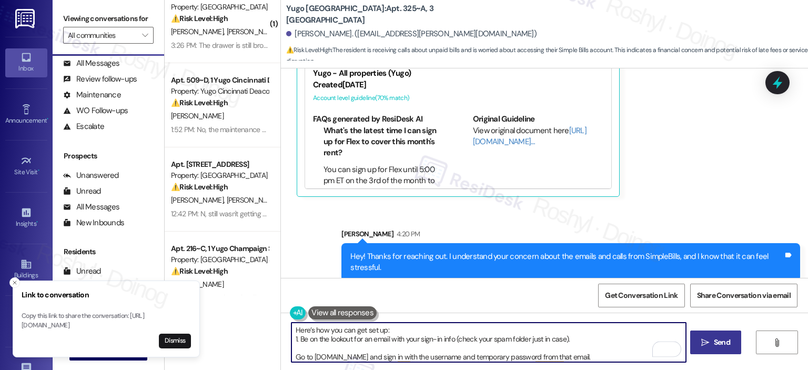
click at [291, 358] on textarea "Here’s how you can get set up: 1. Be on the lookout for an email with your sign…" at bounding box center [488, 341] width 394 height 39
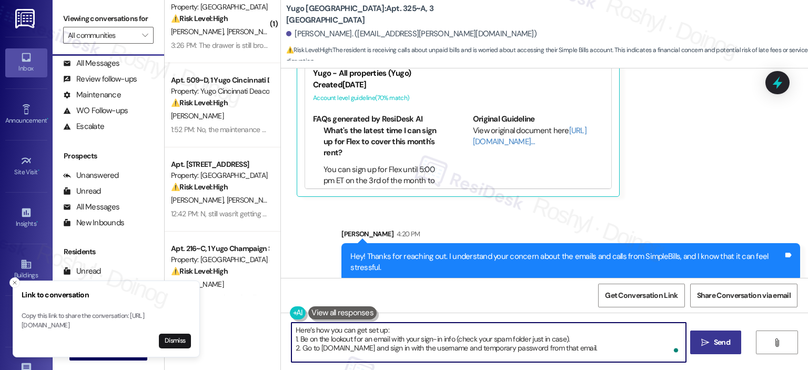
click at [292, 355] on textarea "Here’s how you can get set up: 1. Be on the lookout for an email with your sign…" at bounding box center [488, 341] width 394 height 39
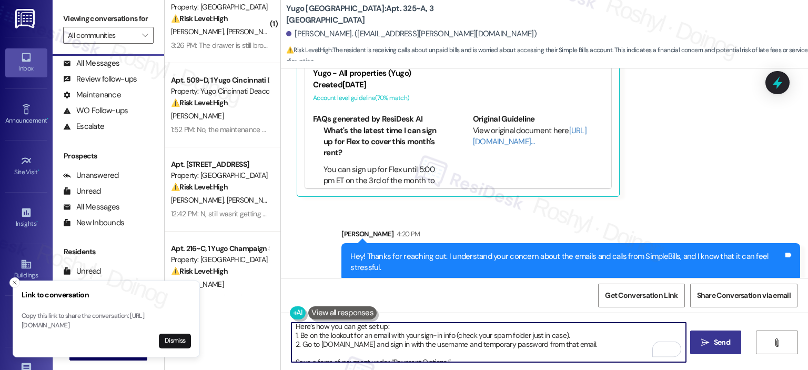
click at [291, 357] on textarea "Here’s how you can get set up: 1. Be on the lookout for an email with your sign…" at bounding box center [488, 341] width 394 height 39
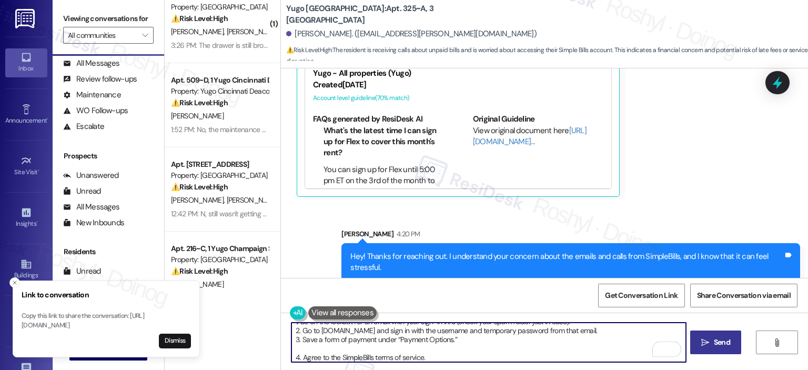
click at [291, 357] on textarea "Here’s how you can get set up: 1. Be on the lookout for an email with your sign…" at bounding box center [488, 341] width 394 height 39
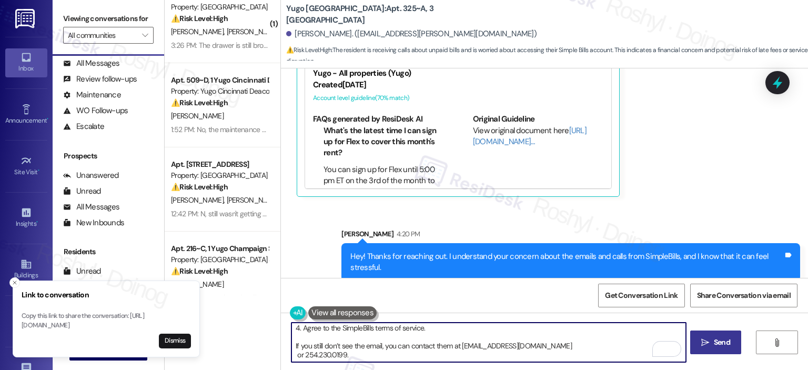
click at [291, 345] on textarea "Here’s how you can get set up: 1. Be on the lookout for an email with your sign…" at bounding box center [488, 341] width 394 height 39
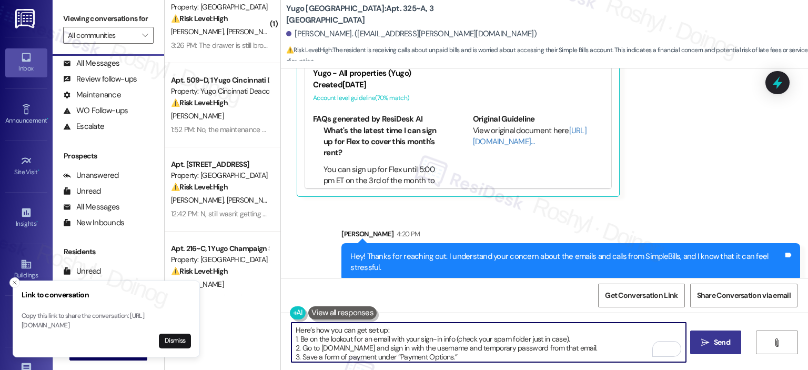
click at [331, 339] on textarea "Here’s how you can get set up: 1. Be on the lookout for an email with your sign…" at bounding box center [488, 341] width 394 height 39
drag, startPoint x: 349, startPoint y: 338, endPoint x: 295, endPoint y: 338, distance: 54.2
click at [295, 338] on textarea "Here’s how you can get set up: 1. Be on the lookout for an email with your sign…" at bounding box center [488, 341] width 394 height 39
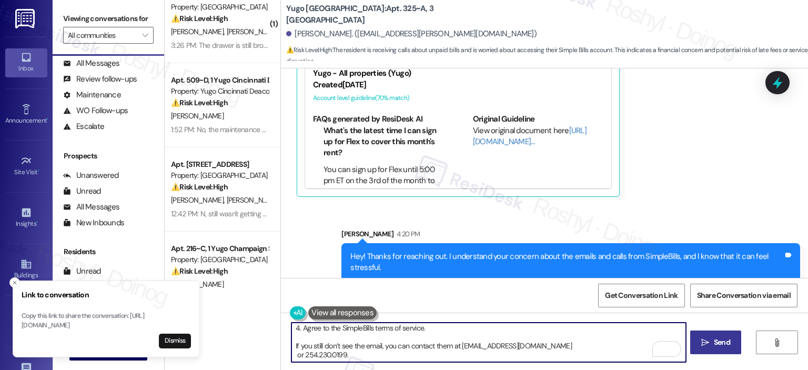
click at [291, 354] on textarea "Here’s how you can get set up: 1. Check for an email with your sign-in info (ch…" at bounding box center [488, 341] width 394 height 39
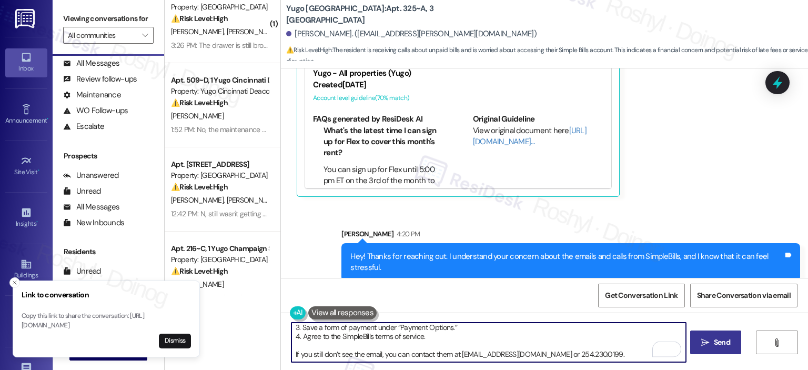
type textarea "Here’s how you can get set up: 1. Check for an email with your sign-in info (ch…"
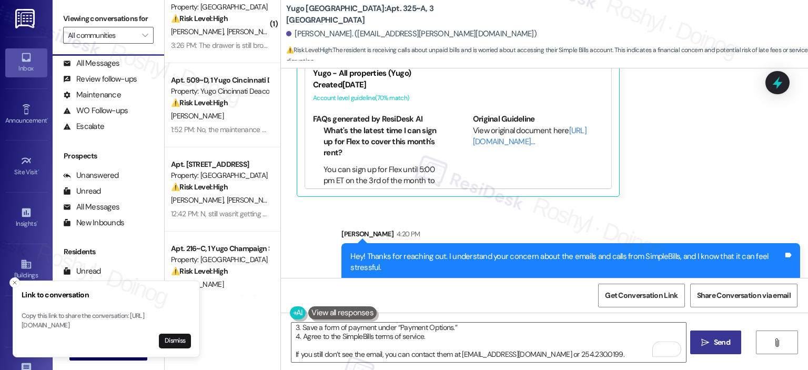
click at [711, 349] on button " Send" at bounding box center [715, 342] width 51 height 24
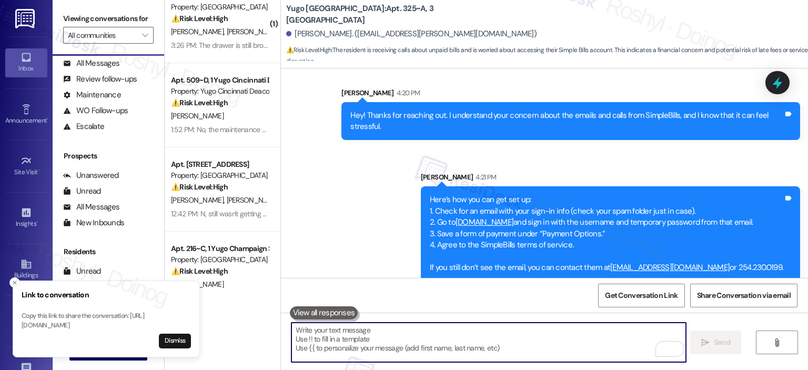
click at [320, 328] on textarea "To enrich screen reader interactions, please activate Accessibility in Grammarl…" at bounding box center [488, 341] width 394 height 39
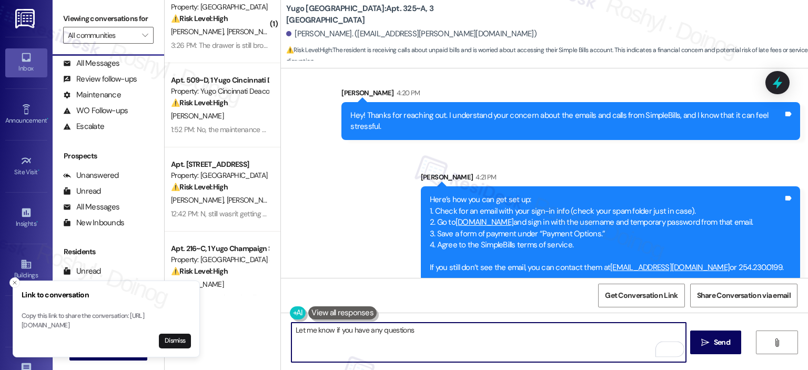
type textarea "Let me know if you have any questions."
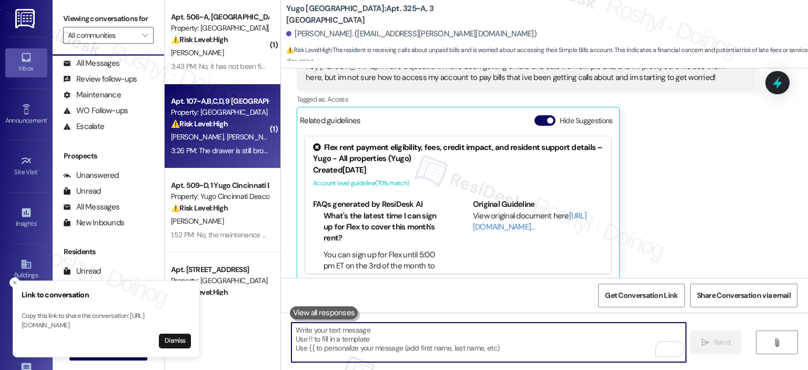
click at [215, 127] on strong "⚠️ Risk Level: High" at bounding box center [199, 123] width 57 height 9
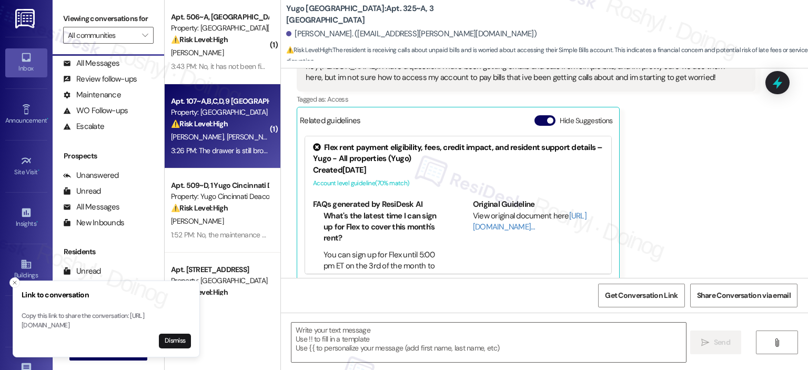
type textarea "Fetching suggested responses. Please feel free to read through the conversation…"
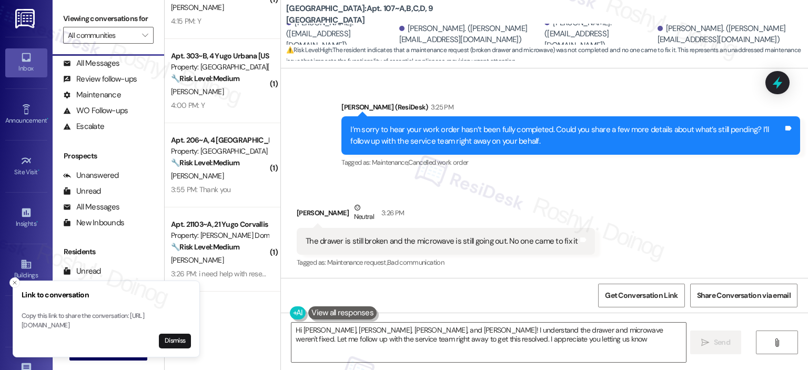
type textarea "Hi Sean, Amy, Andrew, and Victoria! I understand the drawer and microwave weren…"
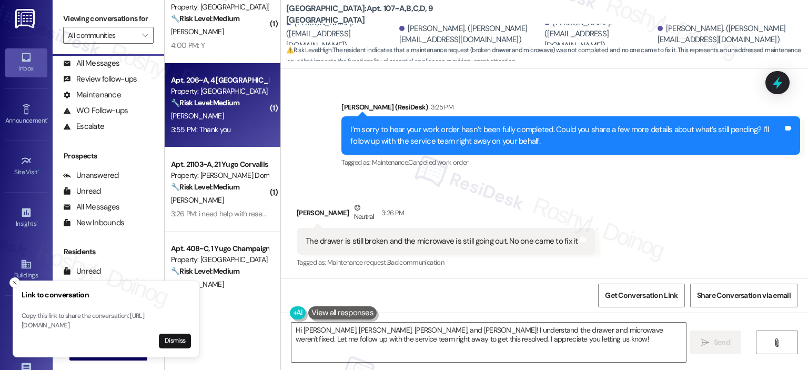
click at [222, 107] on strong "🔧 Risk Level: Medium" at bounding box center [205, 102] width 68 height 9
type textarea "Hi Sean, Amy, Andrew, and Victoria! I understand the drawer and microwave weren…"
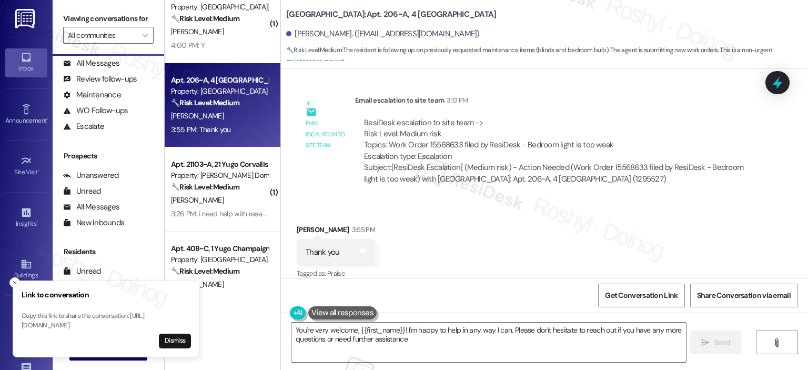
type textarea "You're very welcome, {{first_name}}! I'm happy to help in any way I can. Please…"
click at [556, 340] on textarea "You're very welcome, {{first_name}}! I'm happy to help in any way I can. Please…" at bounding box center [488, 341] width 394 height 39
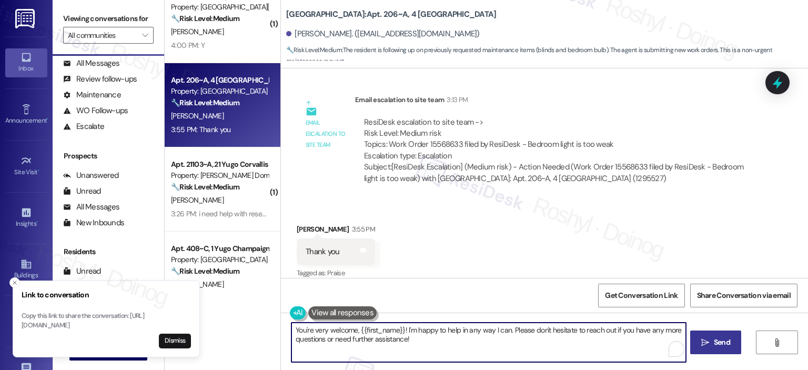
click at [712, 336] on button " Send" at bounding box center [715, 342] width 51 height 24
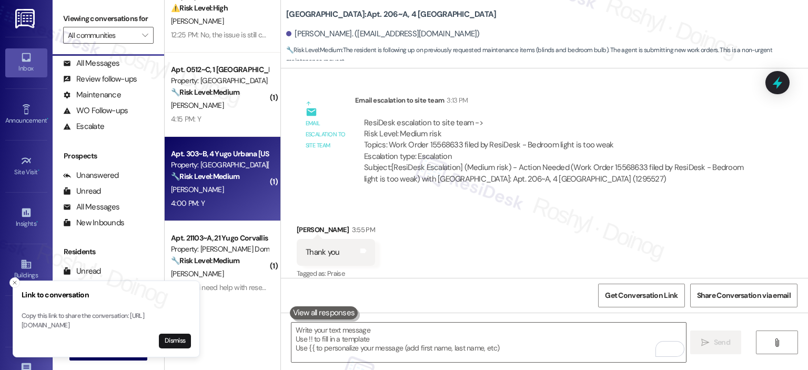
click at [223, 201] on div "4:00 PM: Y 4:00 PM: Y" at bounding box center [219, 203] width 99 height 13
type textarea "Fetching suggested responses. Please feel free to read through the conversation…"
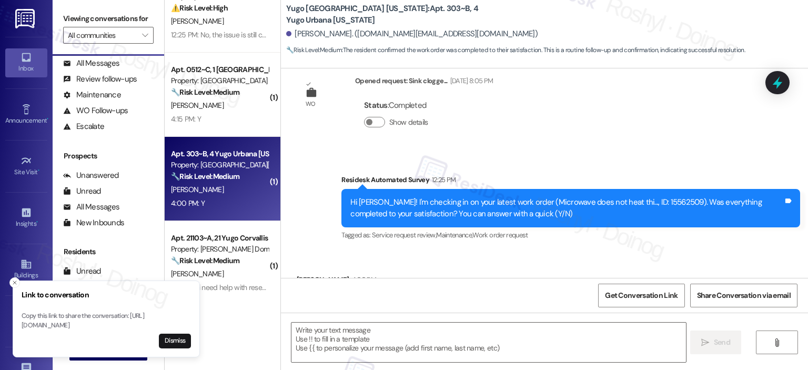
type textarea "Fetching suggested responses. Please feel free to read through the conversation…"
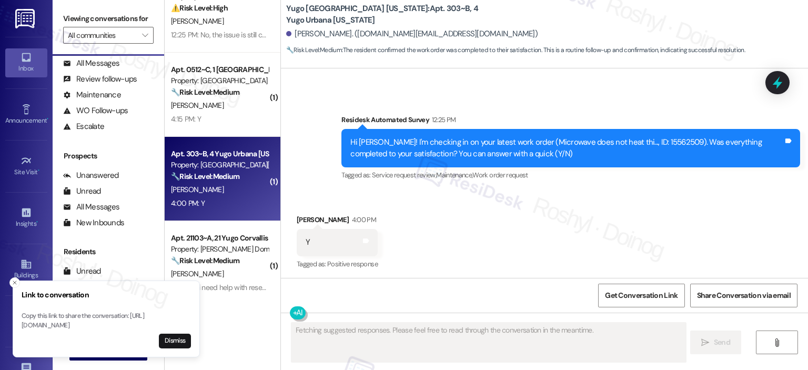
scroll to position [269, 0]
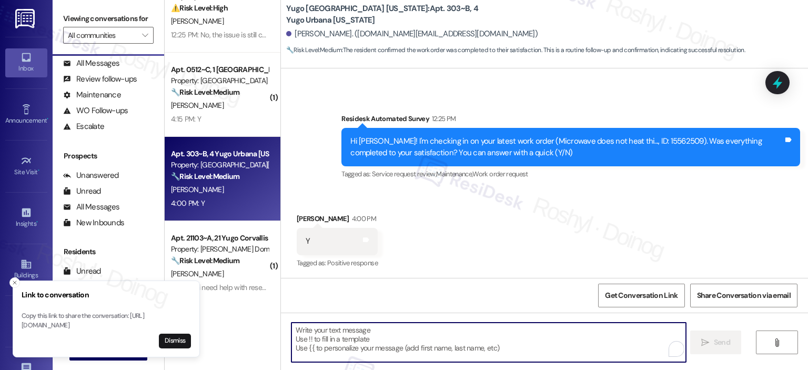
click at [380, 352] on textarea "To enrich screen reader interactions, please activate Accessibility in Grammarl…" at bounding box center [488, 341] width 394 height 39
paste textarea "I'm happy the work order was completed to your satisfaction! We'd also love to …"
type textarea "I'm happy the work order was completed to your satisfaction! We'd also love to …"
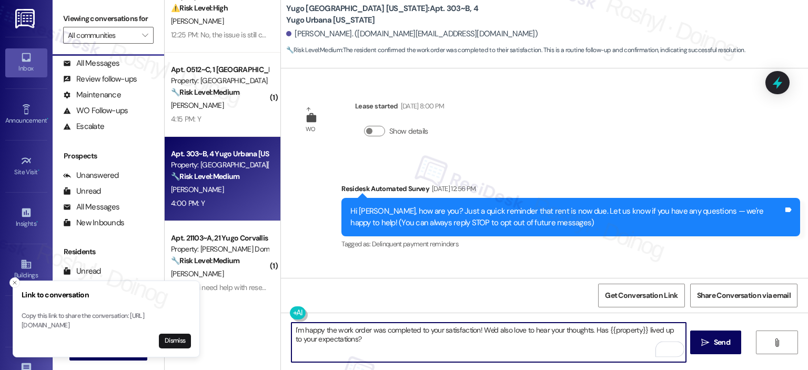
scroll to position [0, 0]
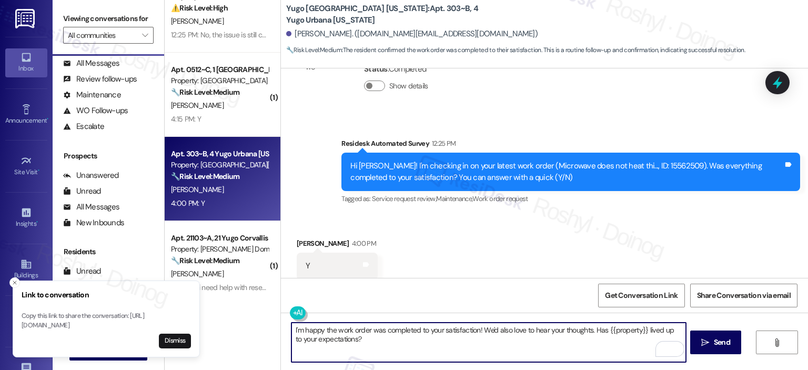
scroll to position [270, 0]
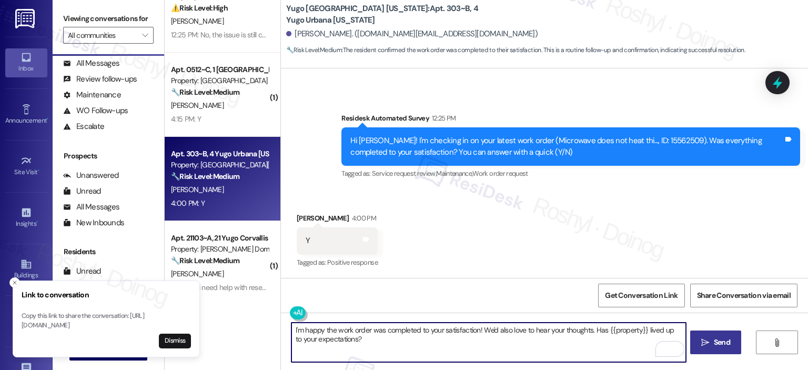
type textarea "I'm happy the work order was completed to your satisfaction! We'd also love to …"
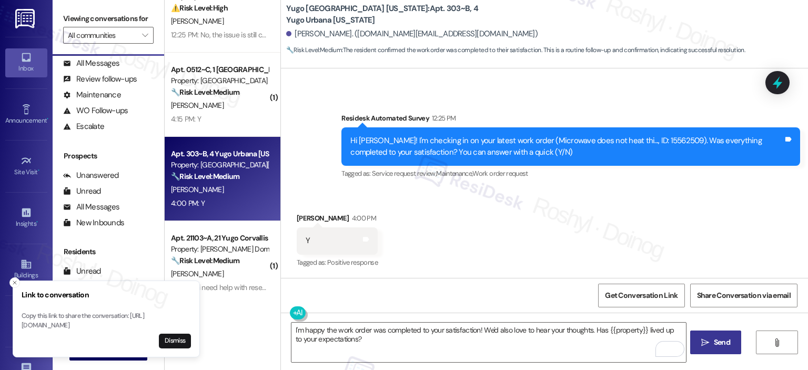
click at [728, 335] on button " Send" at bounding box center [715, 342] width 51 height 24
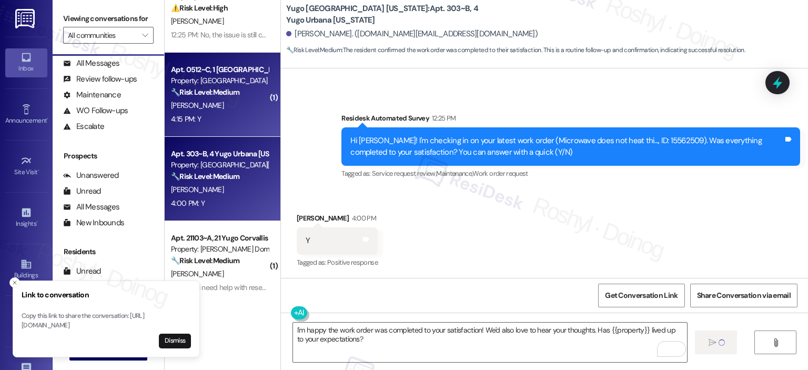
click at [230, 99] on div "[PERSON_NAME]" at bounding box center [219, 105] width 99 height 13
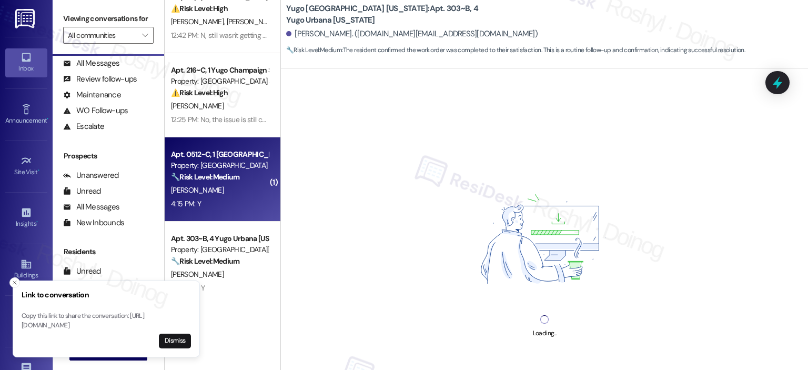
scroll to position [263, 0]
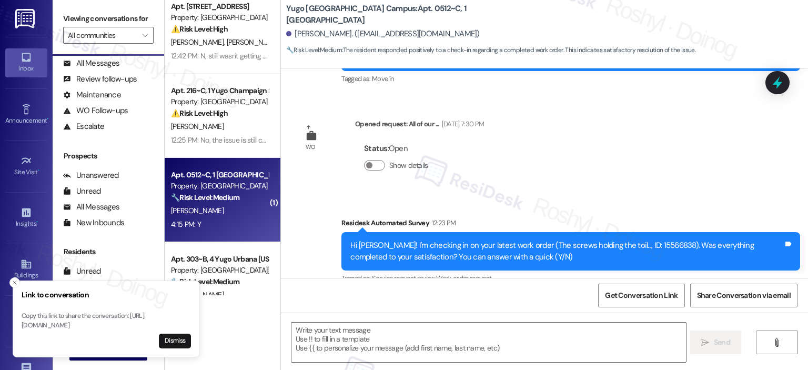
type textarea "Fetching suggested responses. Please feel free to read through the conversation…"
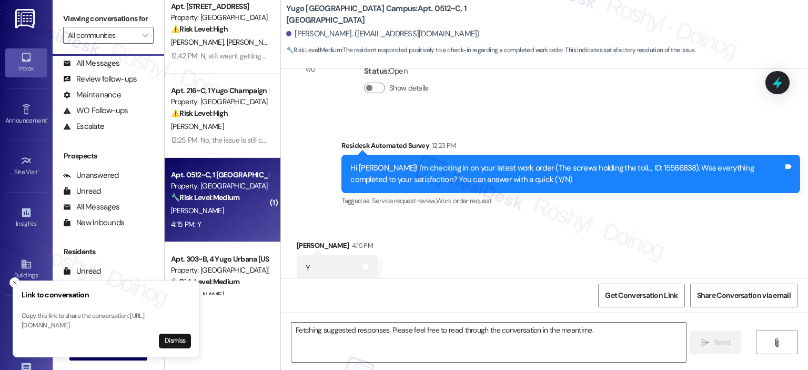
scroll to position [249, 0]
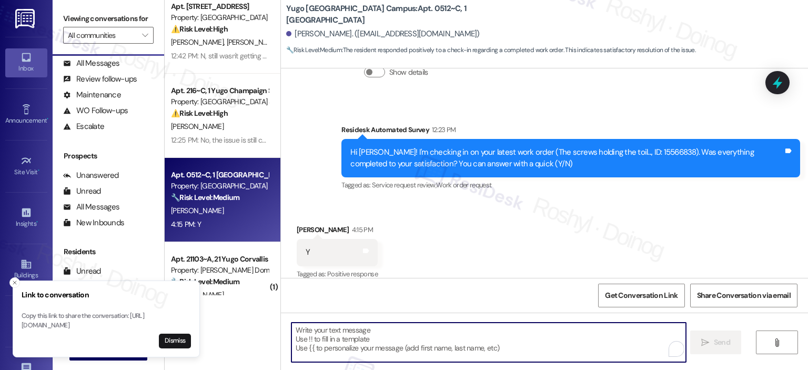
click at [341, 329] on textarea "To enrich screen reader interactions, please activate Accessibility in Grammarl…" at bounding box center [488, 341] width 394 height 39
paste textarea "I'm happy the work order was completed to your satisfaction! We'd also love to …"
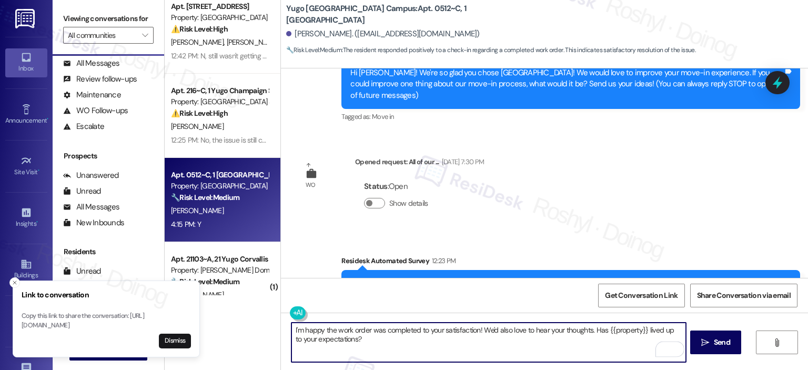
scroll to position [0, 0]
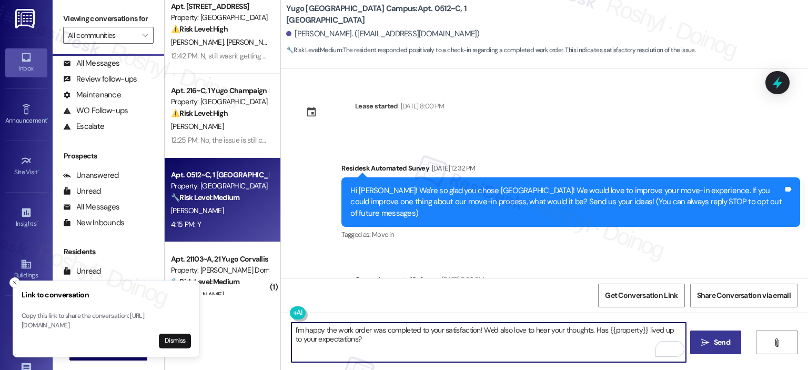
type textarea "I'm happy the work order was completed to your satisfaction! We'd also love to …"
click at [706, 335] on button " Send" at bounding box center [715, 342] width 51 height 24
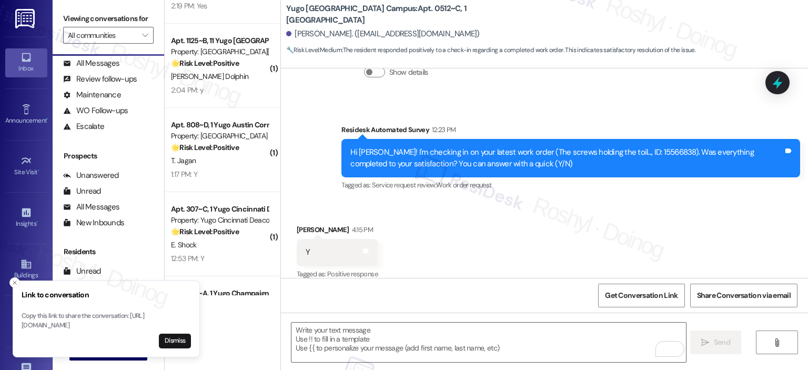
scroll to position [1841, 0]
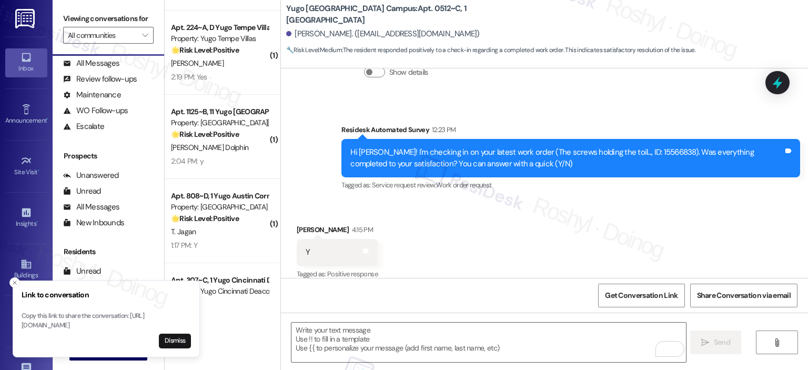
click at [238, 158] on div "2:04 PM: y 2:04 PM: y" at bounding box center [219, 161] width 99 height 13
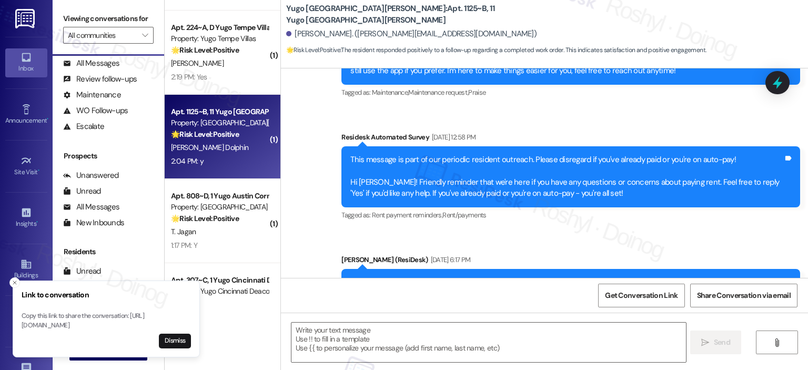
type textarea "Fetching suggested responses. Please feel free to read through the conversation…"
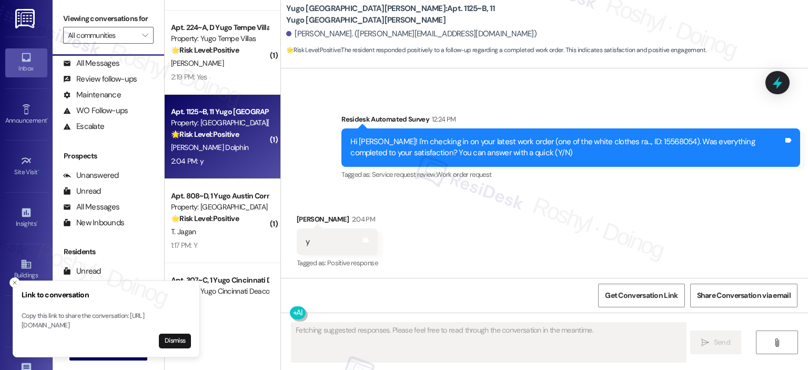
scroll to position [827, 0]
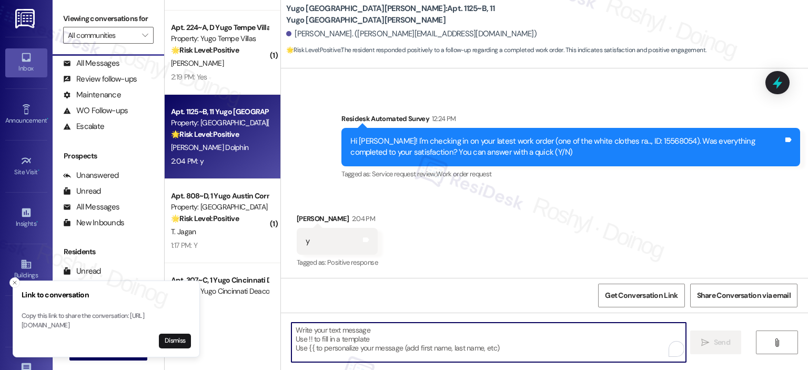
click at [368, 336] on textarea "To enrich screen reader interactions, please activate Accessibility in Grammarl…" at bounding box center [488, 341] width 394 height 39
paste textarea "I'm happy the work order was completed to your satisfaction! We'd also love to …"
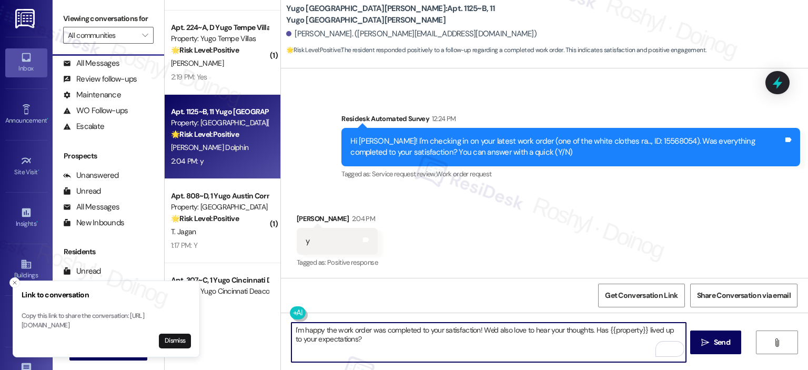
scroll to position [827, 0]
type textarea "I'm happy the work order was completed to your satisfaction! We'd also love to …"
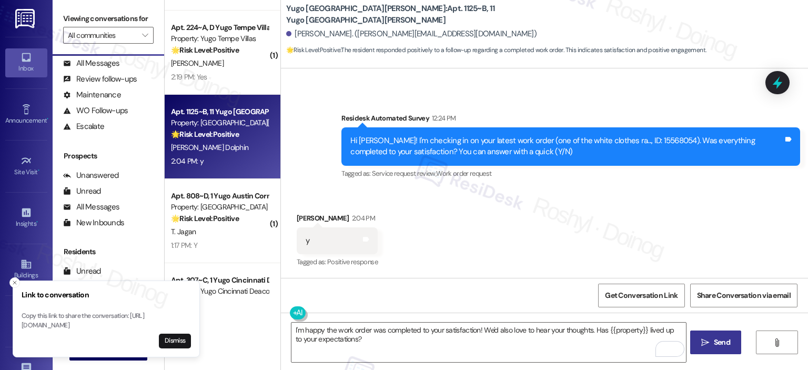
click at [718, 347] on span "Send" at bounding box center [722, 342] width 16 height 11
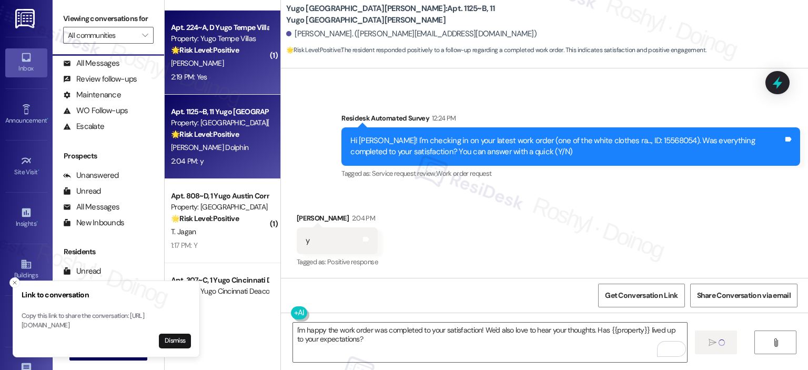
click at [223, 75] on div "2:19 PM: Yes 2:19 PM: Yes" at bounding box center [219, 76] width 99 height 13
type textarea "Fetching suggested responses. Please feel free to read through the conversation…"
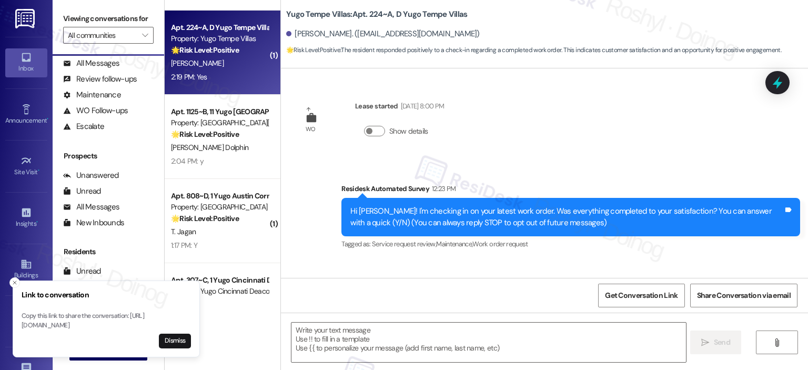
scroll to position [70, 0]
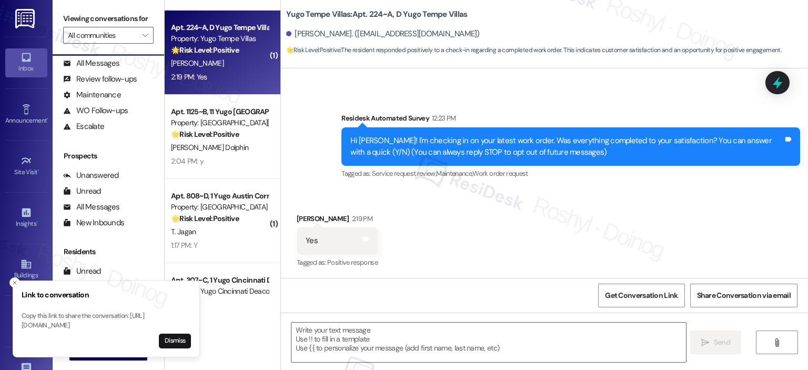
type textarea "Fetching suggested responses. Please feel free to read through the conversation…"
click at [348, 317] on div " Send " at bounding box center [544, 351] width 527 height 79
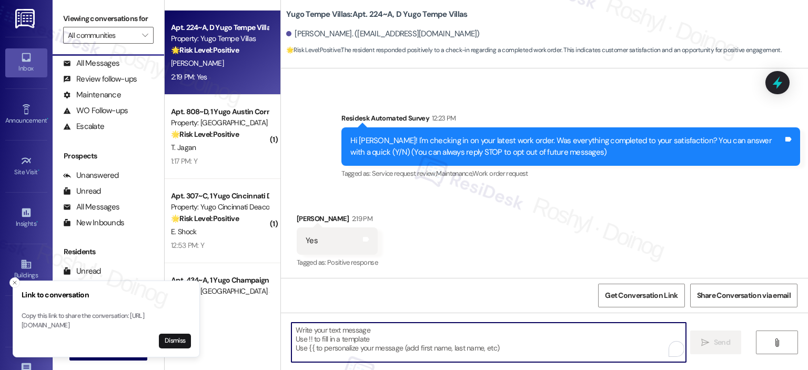
click at [347, 330] on textarea "To enrich screen reader interactions, please activate Accessibility in Grammarl…" at bounding box center [488, 341] width 394 height 39
paste textarea "I'm happy the work order was completed to your satisfaction! We'd also love to …"
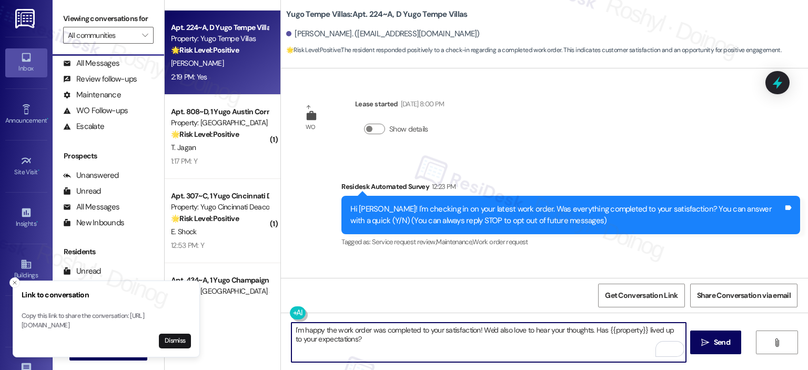
scroll to position [0, 0]
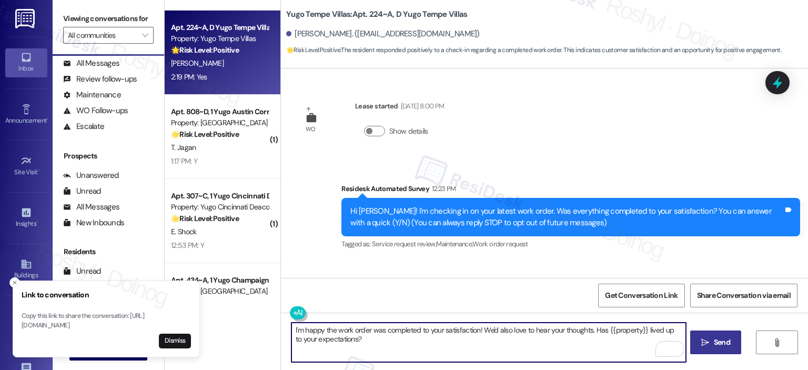
type textarea "I'm happy the work order was completed to your satisfaction! We'd also love to …"
click at [730, 345] on span "Send" at bounding box center [722, 342] width 21 height 11
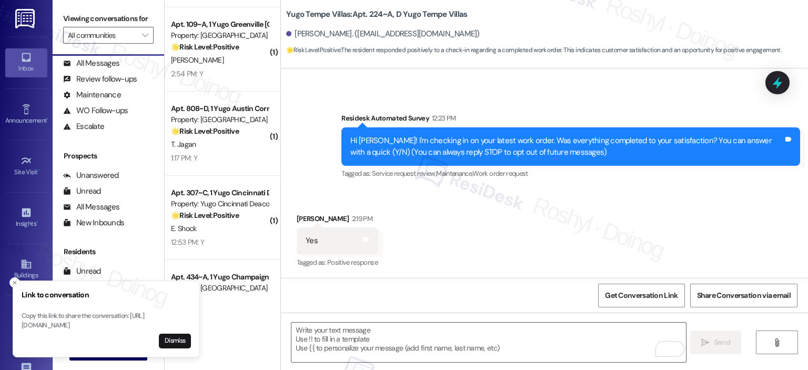
scroll to position [1631, 0]
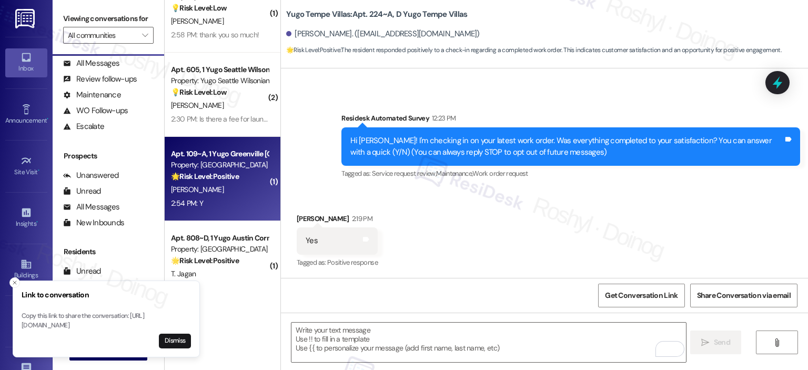
click at [230, 202] on div "2:54 PM: Y 2:54 PM: Y" at bounding box center [219, 203] width 99 height 13
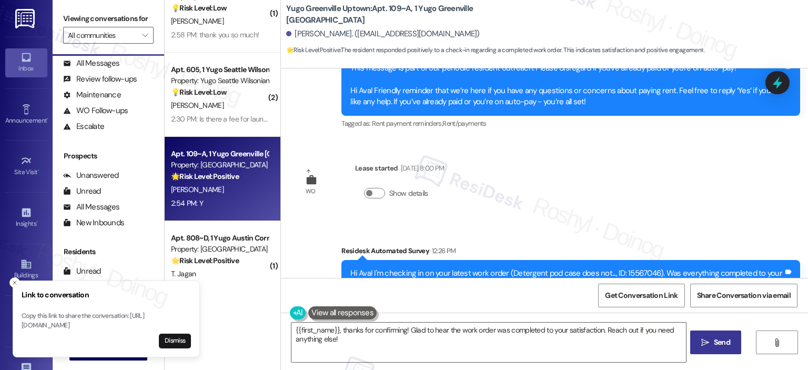
scroll to position [1443, 0]
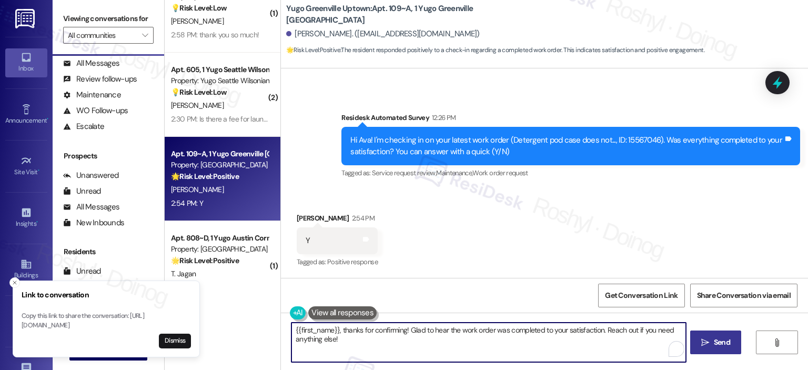
drag, startPoint x: 168, startPoint y: 296, endPoint x: 157, endPoint y: 294, distance: 11.8
click at [157, 294] on div "Link to conversation Copy this link to share the conversation: [URL][DOMAIN_NAM…" at bounding box center [404, 185] width 808 height 370
paste textarea "I'm happy the work order was completed to your satisfaction! We'd also love to …"
type textarea "I'm happy the work order was completed to your satisfaction! We'd also love to …"
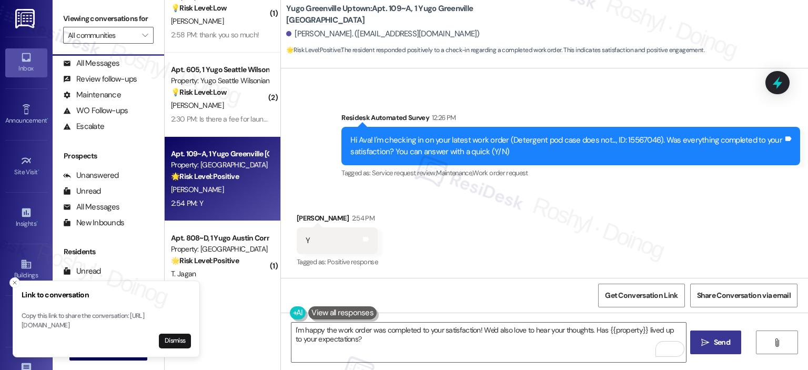
click at [731, 345] on span "Send" at bounding box center [722, 342] width 21 height 11
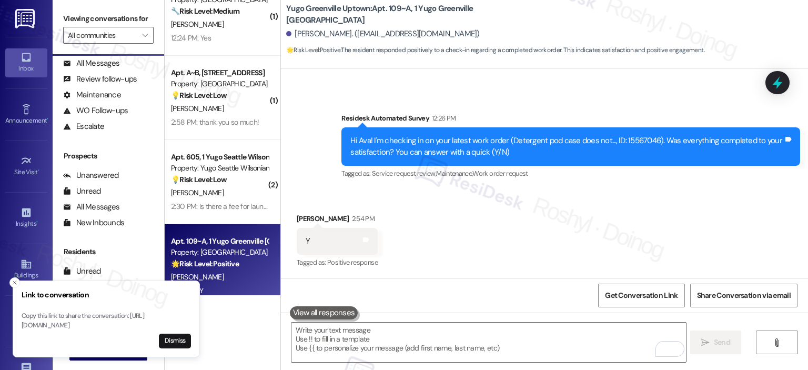
scroll to position [1525, 0]
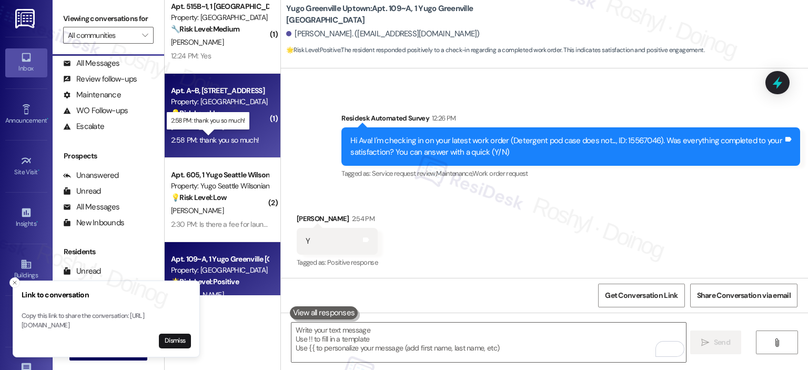
click at [226, 137] on div "2:58 PM: thank you so much! 2:58 PM: thank you so much!" at bounding box center [215, 139] width 88 height 9
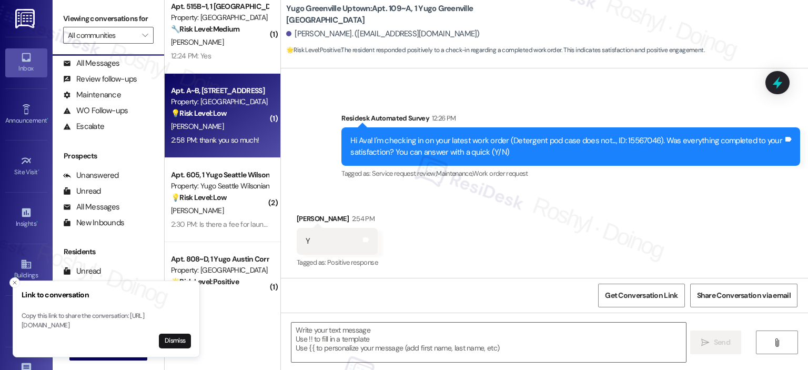
type textarea "Fetching suggested responses. Please feel free to read through the conversation…"
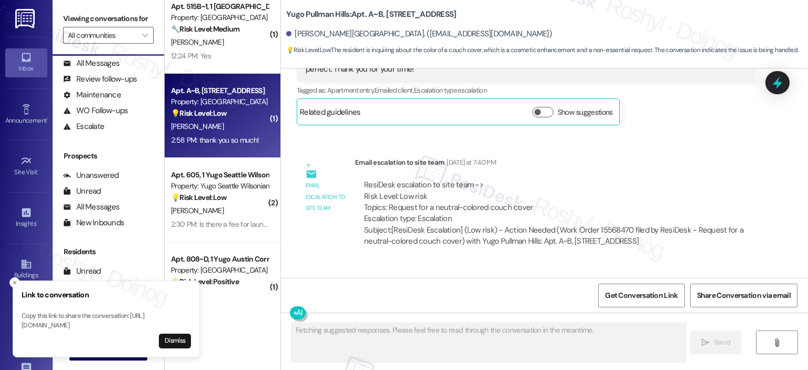
scroll to position [2652, 0]
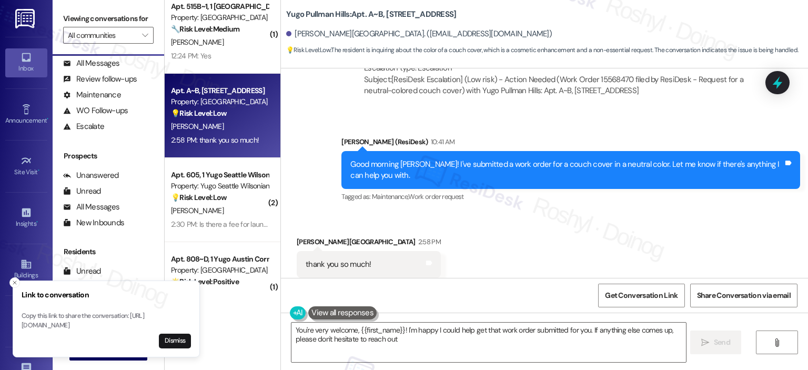
type textarea "You're very welcome, {{first_name}}! I'm happy I could help get that work order…"
click at [430, 338] on textarea "You're very welcome, {{first_name}}! I'm happy I could help get that work order…" at bounding box center [488, 341] width 394 height 39
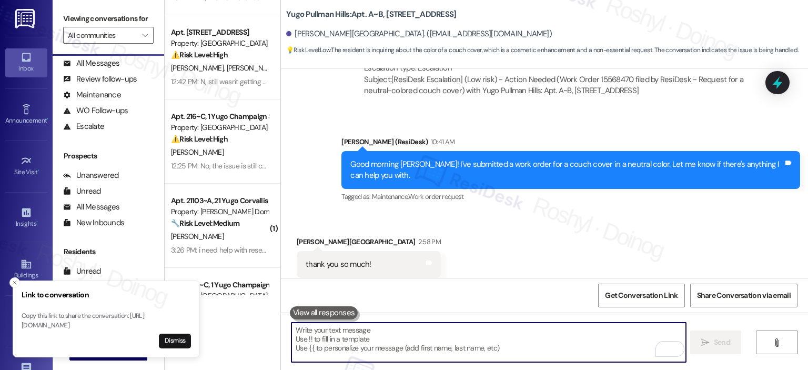
scroll to position [263, 0]
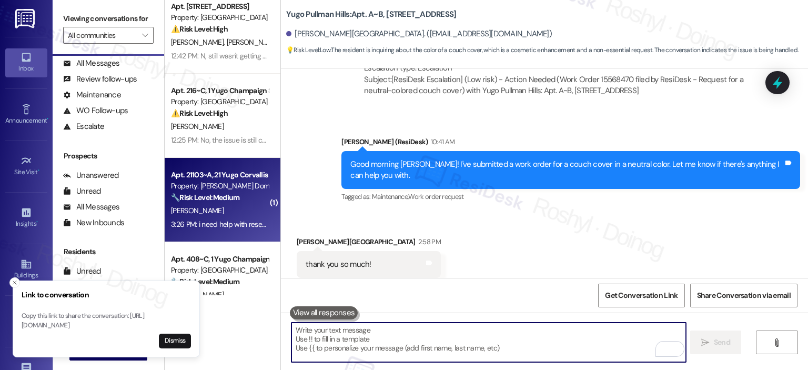
click at [244, 198] on div "🔧 Risk Level: Medium The resident is requesting help with reserved parking. Thi…" at bounding box center [219, 197] width 97 height 11
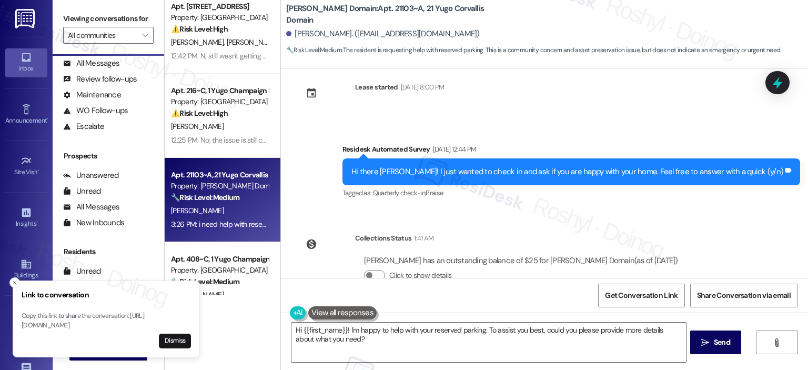
scroll to position [2134, 0]
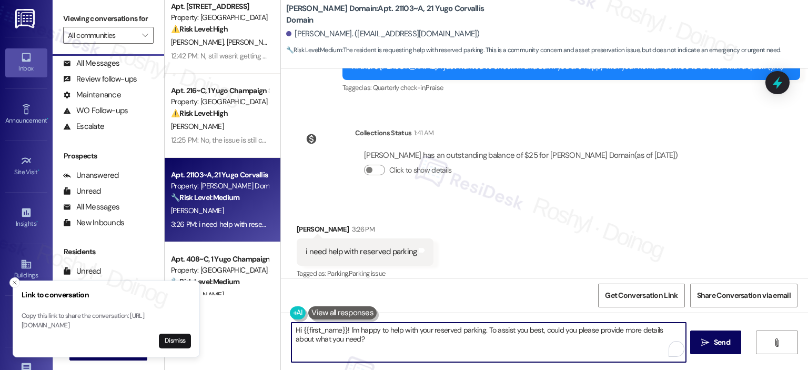
drag, startPoint x: 481, startPoint y: 330, endPoint x: 541, endPoint y: 346, distance: 62.1
click at [541, 346] on textarea "Hi {{first_name}}! I'm happy to help with your reserved parking. To assist you …" at bounding box center [488, 341] width 394 height 39
click at [541, 329] on textarea "Hi {{first_name}}! I'm happy to help with your reserved parking. Let me check w…" at bounding box center [488, 341] width 394 height 39
click at [680, 334] on textarea "Hi {{first_name}}! I'm happy to help with your reserved parking. Let me check w…" at bounding box center [488, 341] width 394 height 39
type textarea "Hi {{first_name}}! I'm happy to help with your reserved parking. Let me check w…"
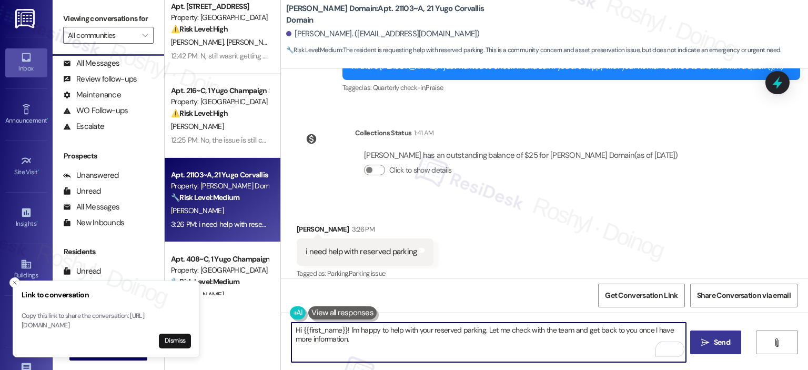
click at [715, 352] on button " Send" at bounding box center [715, 342] width 51 height 24
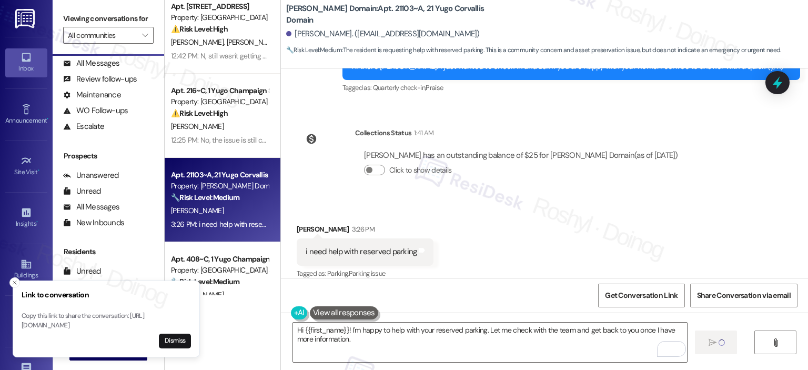
click at [566, 205] on div "Received via SMS [PERSON_NAME] 3:26 PM i need help with reserved parking Tags a…" at bounding box center [544, 244] width 527 height 89
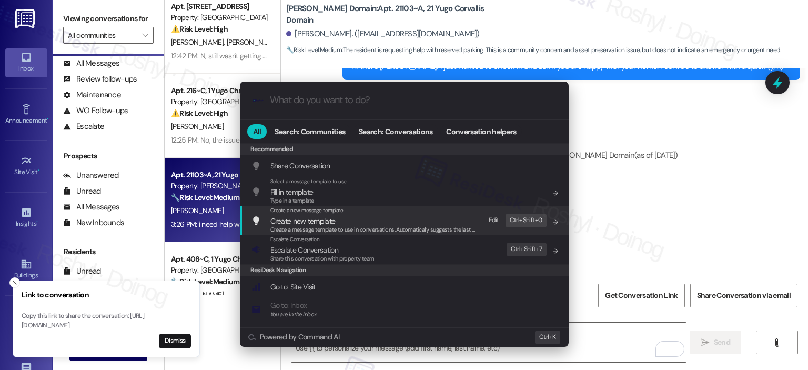
scroll to position [2134, 0]
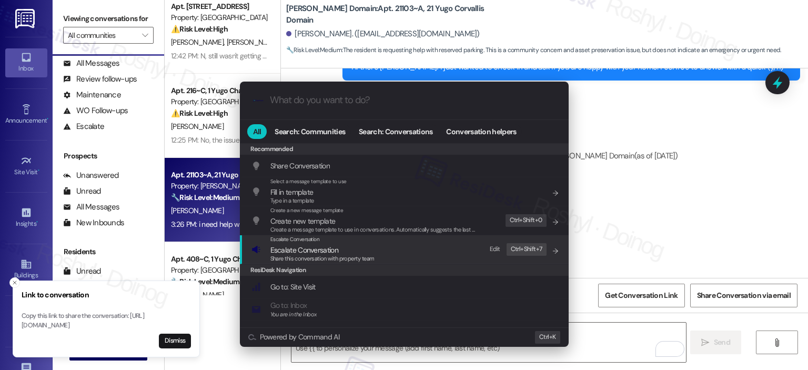
click at [433, 264] on div "ResiDesk Navigation" at bounding box center [404, 270] width 329 height 12
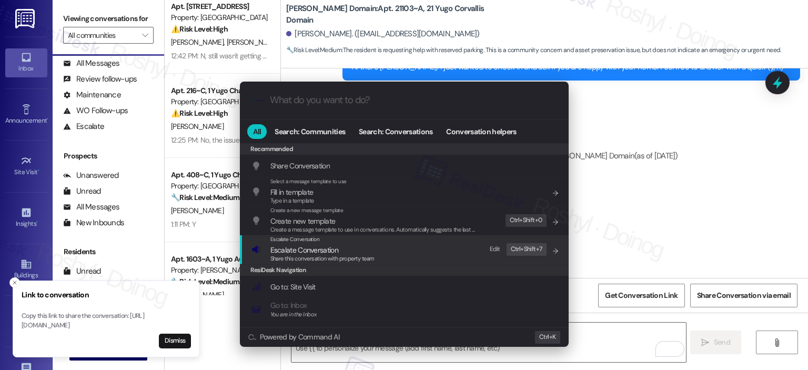
click at [385, 248] on div "Escalate Conversation Escalate Conversation Share this conversation with proper…" at bounding box center [405, 249] width 308 height 28
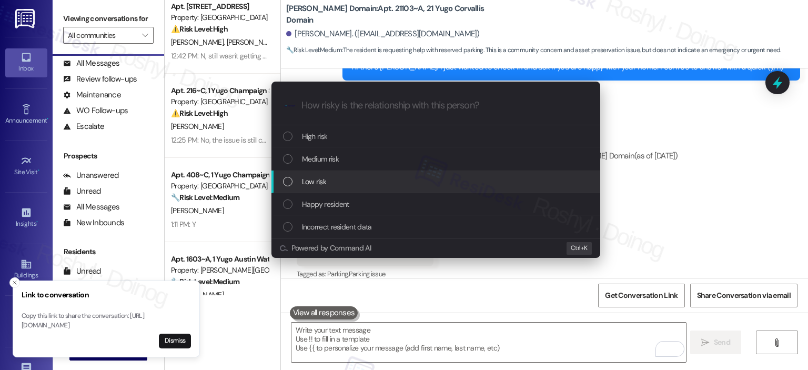
click at [359, 177] on div "Low risk" at bounding box center [437, 182] width 308 height 12
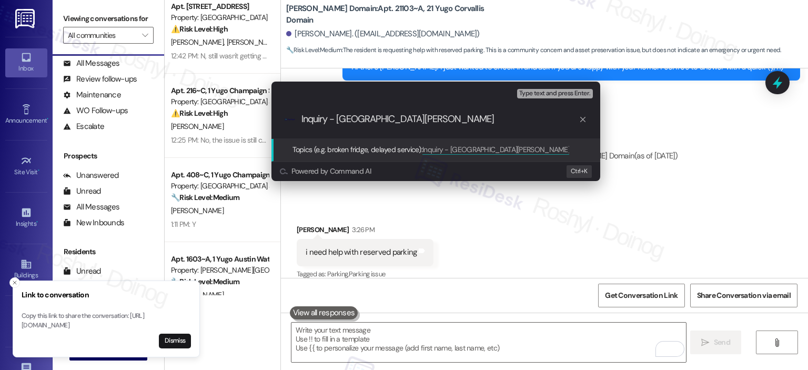
type input "Inquiry - Reserved Parking"
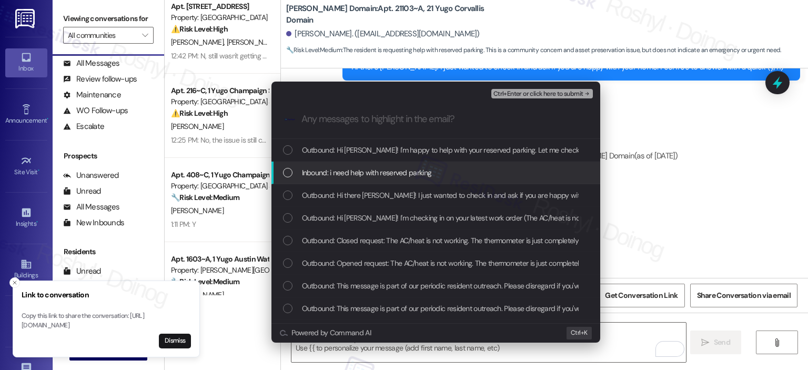
click at [402, 177] on span "Inbound: i need help with reserved parking" at bounding box center [367, 173] width 130 height 12
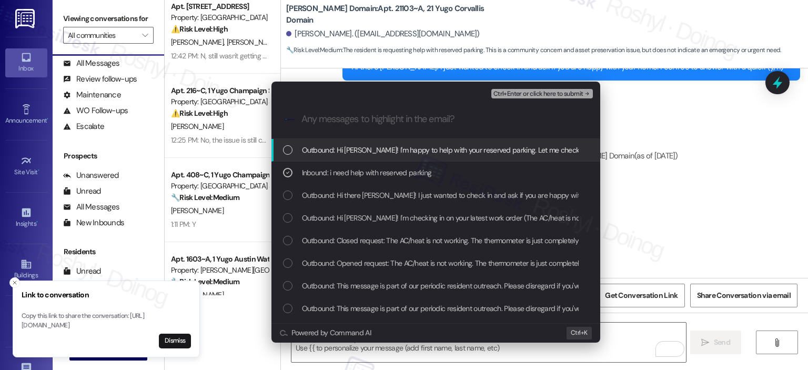
click at [568, 93] on span "Ctrl+Enter or click here to submit" at bounding box center [538, 93] width 90 height 7
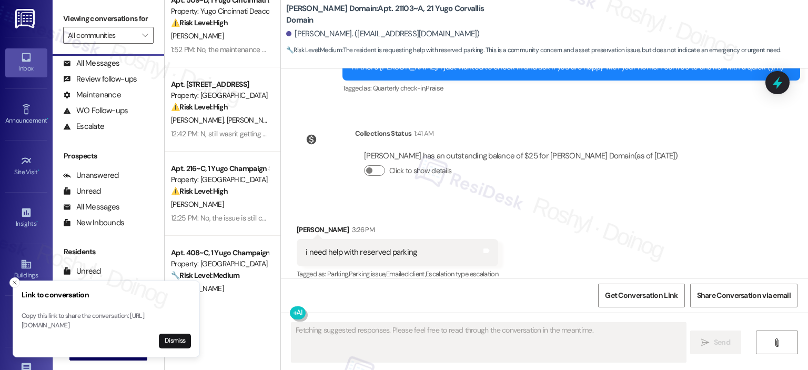
scroll to position [158, 0]
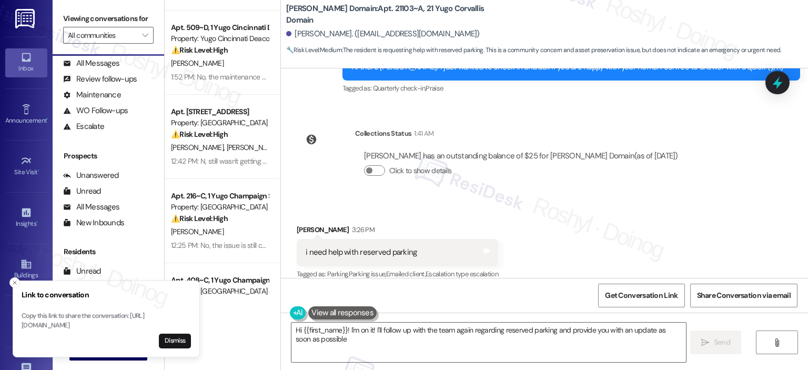
type textarea "Hi {{first_name}}! I'm on it! I'll follow up with the team again regarding rese…"
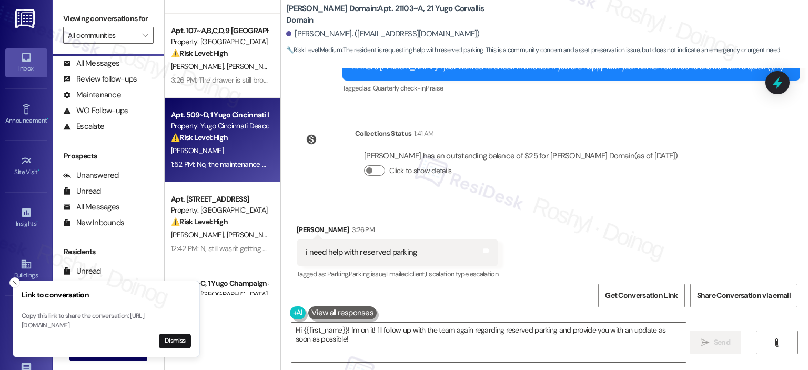
scroll to position [53, 0]
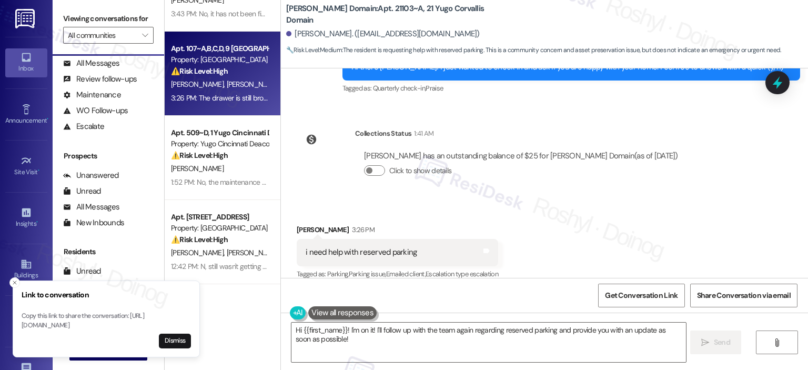
click at [238, 104] on div "3:26 PM: The drawer is still broken and the microwave is still going out. No on…" at bounding box center [219, 98] width 99 height 13
type textarea "Fetching suggested responses. Please feel free to read through the conversation…"
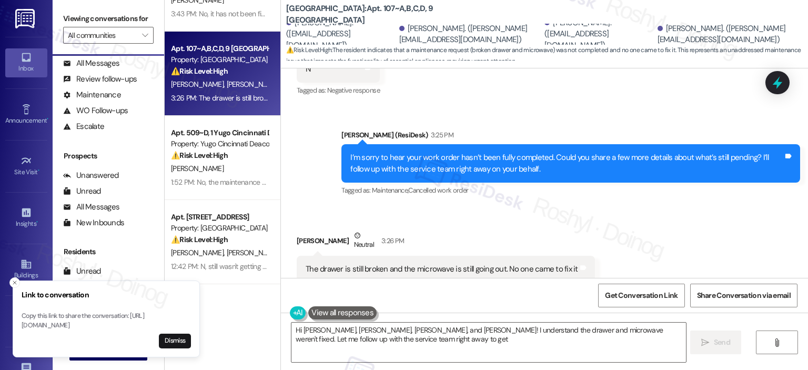
scroll to position [370, 0]
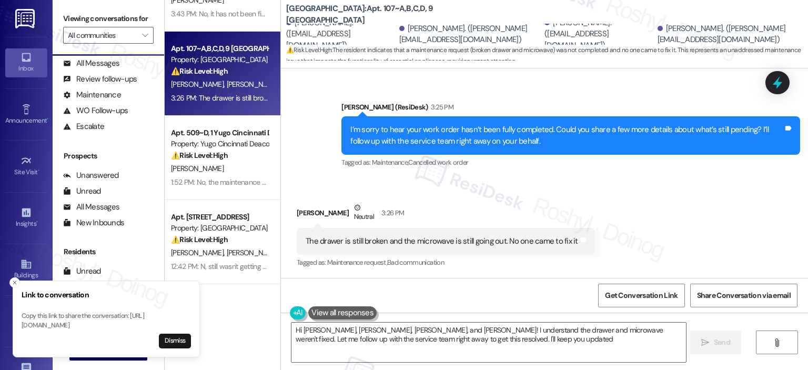
type textarea "Hi [PERSON_NAME], [PERSON_NAME], [PERSON_NAME], and [PERSON_NAME]! I understand…"
click at [568, 204] on div "[PERSON_NAME] Neutral 3:26 PM" at bounding box center [446, 215] width 298 height 26
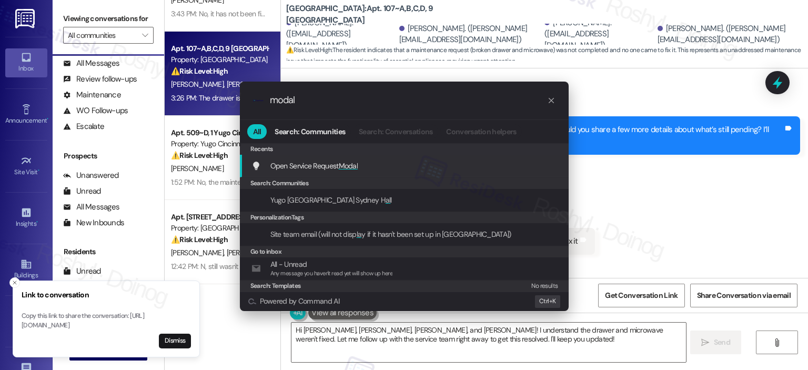
type input "modal"
click at [330, 172] on div "Open Service Request Modal Add shortcut" at bounding box center [404, 166] width 329 height 23
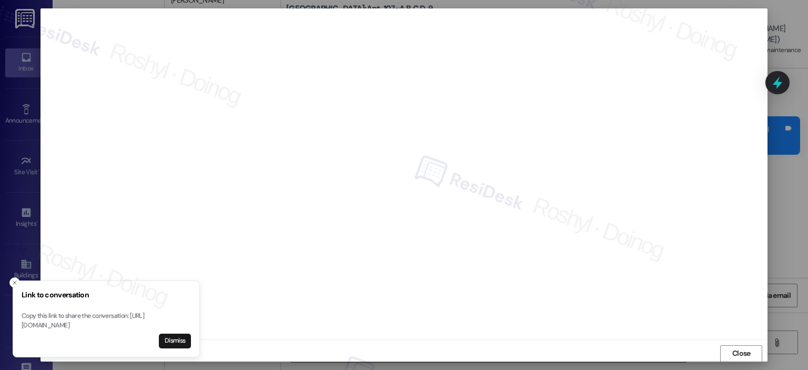
scroll to position [53, 0]
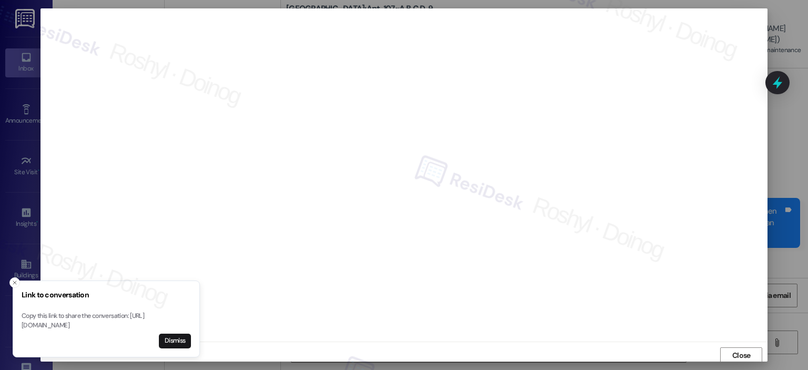
scroll to position [2, 0]
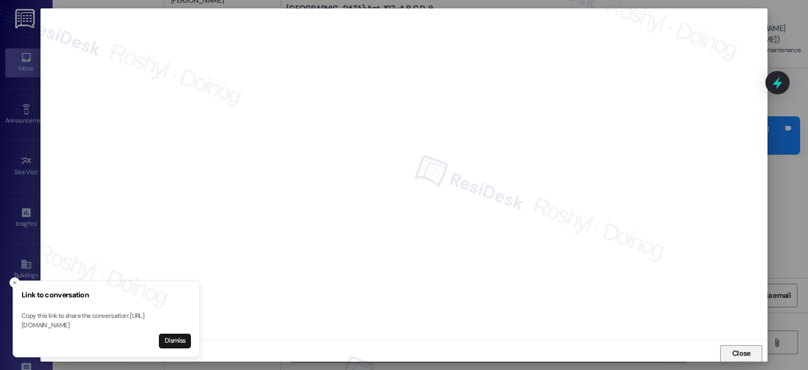
click at [740, 357] on span "Close" at bounding box center [741, 353] width 18 height 11
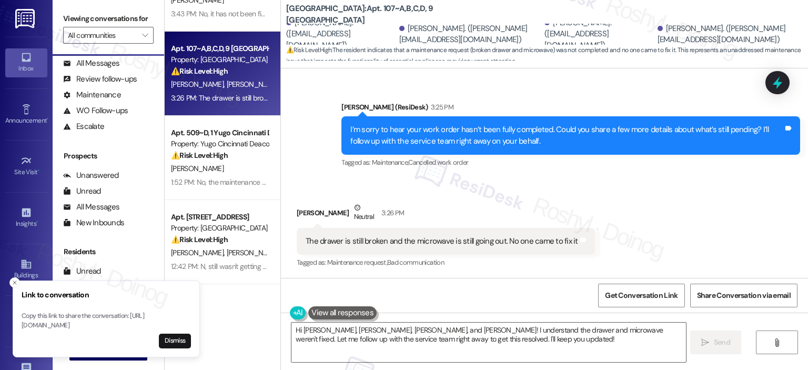
click at [527, 196] on div "Received via SMS [PERSON_NAME] Neutral 3:26 PM The drawer is still broken and t…" at bounding box center [446, 236] width 314 height 84
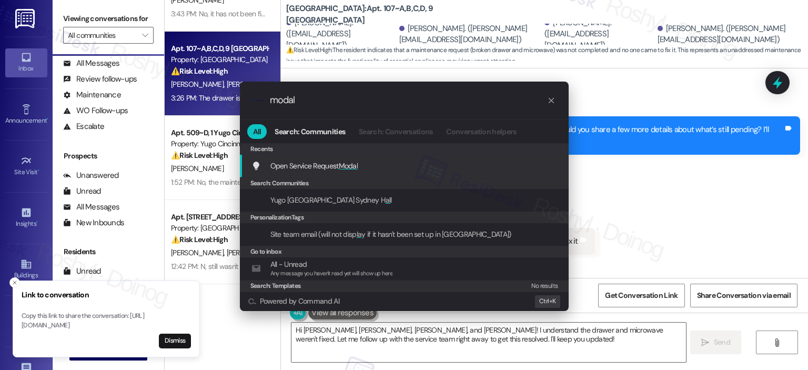
type input "modal"
click at [492, 167] on div "Open Service Request Modal Add shortcut" at bounding box center [405, 166] width 308 height 12
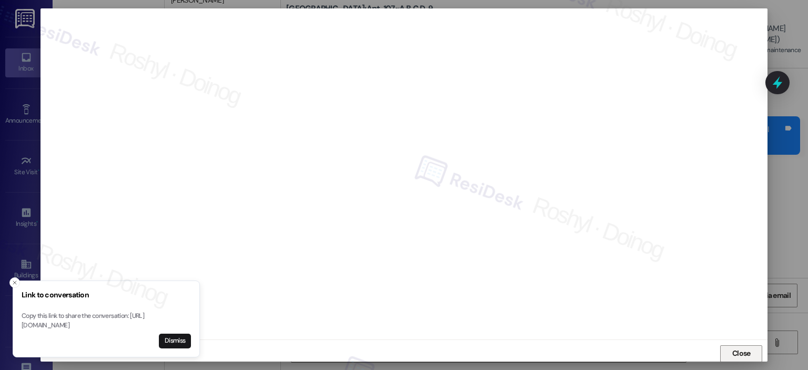
click at [730, 353] on span "Close" at bounding box center [741, 353] width 23 height 11
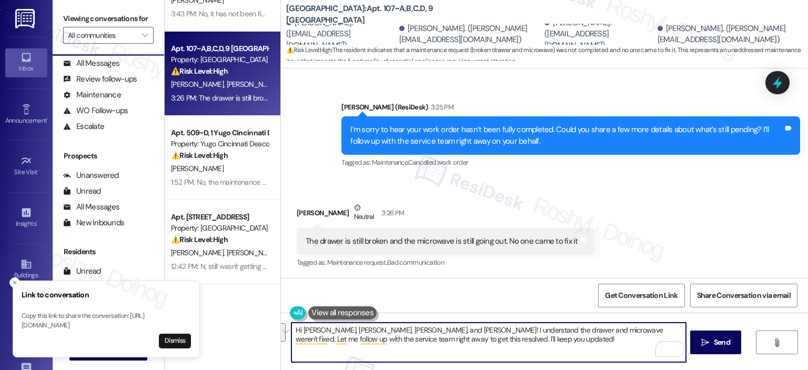
drag, startPoint x: 452, startPoint y: 338, endPoint x: 301, endPoint y: 323, distance: 152.1
click at [301, 323] on textarea "Hi [PERSON_NAME], [PERSON_NAME], [PERSON_NAME], and [PERSON_NAME]! I understand…" at bounding box center [488, 341] width 394 height 39
click at [359, 334] on textarea "Hi [PERSON_NAME], [PERSON_NAME], [PERSON_NAME], and [PERSON_NAME]! I understand…" at bounding box center [488, 341] width 394 height 39
drag, startPoint x: 470, startPoint y: 349, endPoint x: 300, endPoint y: 328, distance: 171.1
click at [300, 328] on textarea "Hi [PERSON_NAME], [PERSON_NAME], [PERSON_NAME], and [PERSON_NAME]! I understand…" at bounding box center [488, 341] width 394 height 39
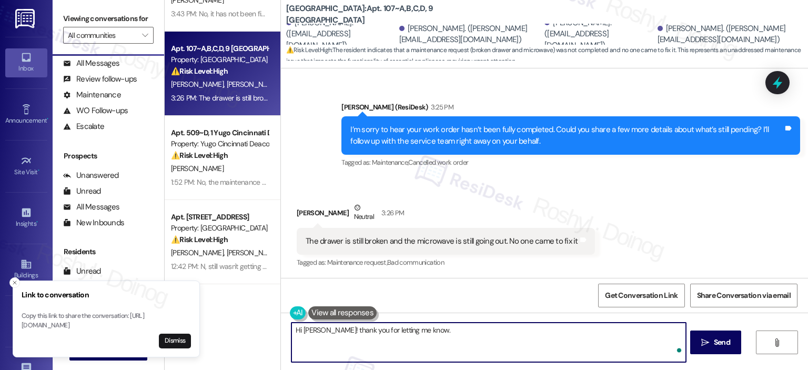
paste textarea "15558832"
click at [417, 332] on textarea "Hi [PERSON_NAME]! thank you for letting me know. 15558832" at bounding box center [488, 341] width 394 height 39
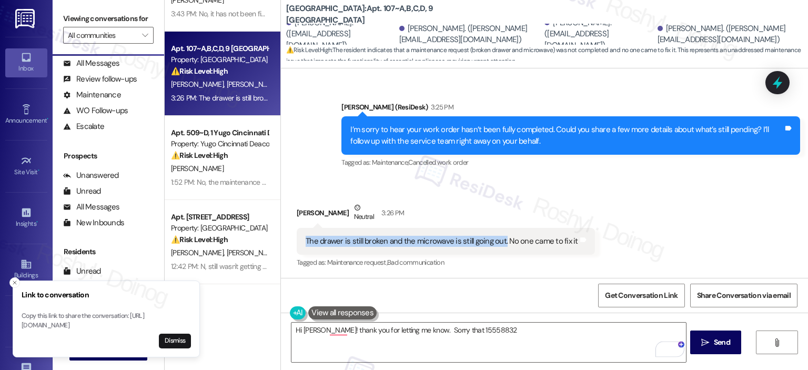
copy div "The drawer is still broken and the microwave is still going out."
drag, startPoint x: 300, startPoint y: 241, endPoint x: 497, endPoint y: 241, distance: 196.2
click at [497, 241] on div "The drawer is still broken and the microwave is still going out. No one came to…" at bounding box center [442, 241] width 272 height 11
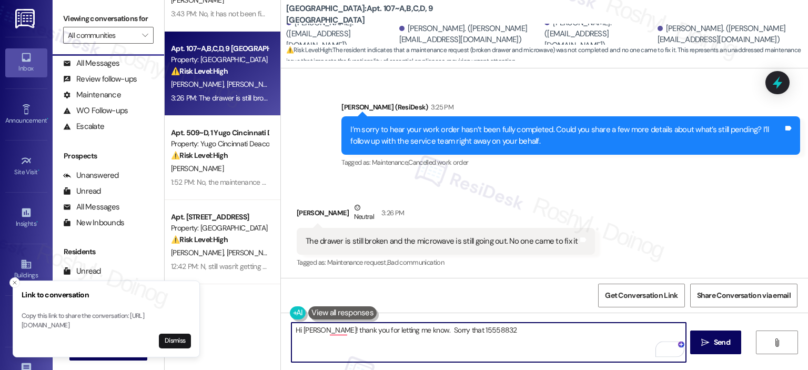
click at [448, 330] on textarea "Hi [PERSON_NAME]! thank you for letting me know. Sorry that 15558832" at bounding box center [488, 341] width 394 height 39
paste textarea "The drawer is still broken and the microwave is still going out."
click at [450, 330] on textarea "Hi [PERSON_NAME]! thank you for letting me know. Sorry thatThe drawer is still …" at bounding box center [488, 341] width 394 height 39
click at [291, 339] on textarea "Hi [PERSON_NAME]! thank you for letting me know. Sorry to hear that The drawer …" at bounding box center [488, 341] width 394 height 39
click at [291, 338] on textarea "Hi [PERSON_NAME]! thank you for letting me know. Sorry to hear that The drawer …" at bounding box center [488, 341] width 394 height 39
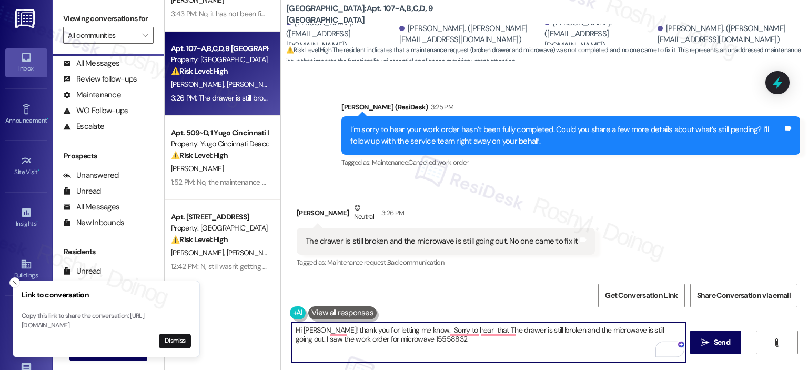
click at [429, 333] on textarea "Hi [PERSON_NAME]! thank you for letting me know. Sorry to hear that The drawer …" at bounding box center [488, 341] width 394 height 39
click at [427, 339] on textarea "Hi [PERSON_NAME]! thank you for letting me know. Sorry to hear that The drawer …" at bounding box center [488, 341] width 394 height 39
click at [421, 343] on textarea "Hi [PERSON_NAME]! thank you for letting me know. Sorry to hear that The drawer …" at bounding box center [488, 341] width 394 height 39
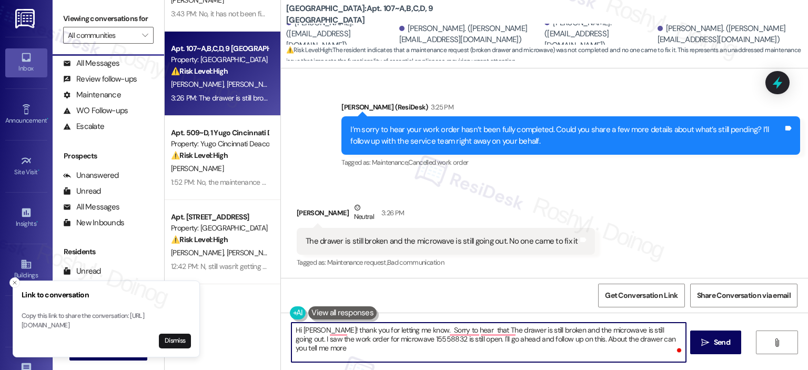
click at [421, 343] on textarea "Hi [PERSON_NAME]! thank you for letting me know. Sorry to hear that The drawer …" at bounding box center [488, 341] width 394 height 39
paste textarea "Thank you for letting me know. Sorry to hear the drawer is still broken and the…"
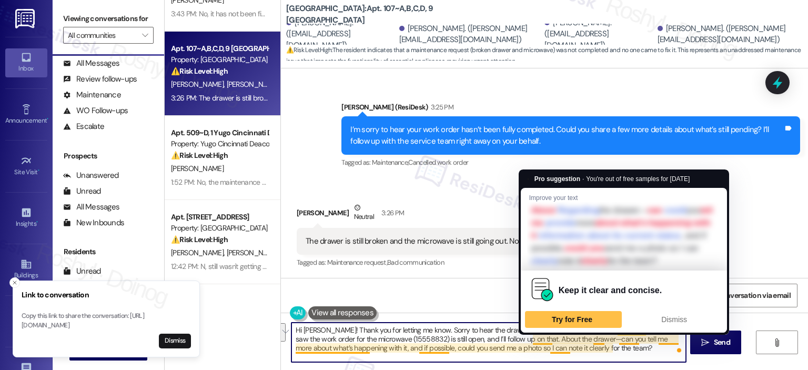
drag, startPoint x: 527, startPoint y: 337, endPoint x: 622, endPoint y: 358, distance: 97.1
click at [622, 358] on textarea "Hi [PERSON_NAME]! Thank you for letting me know. Sorry to hear the drawer is st…" at bounding box center [488, 341] width 394 height 39
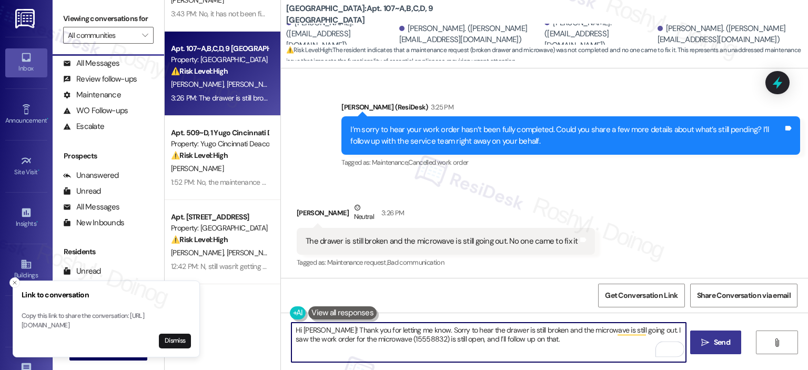
click at [712, 341] on span "Send" at bounding box center [722, 342] width 21 height 11
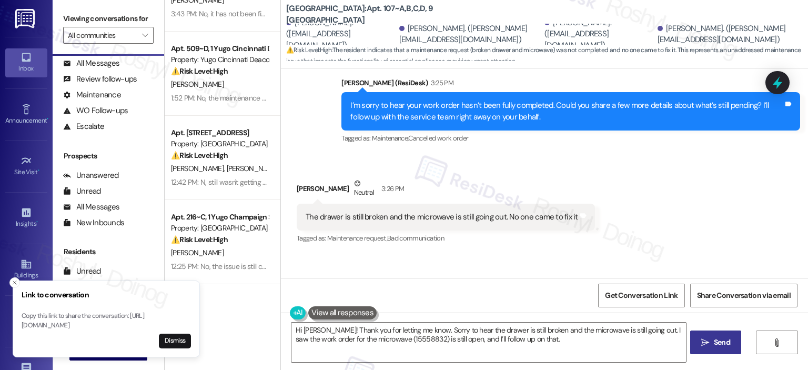
scroll to position [455, 0]
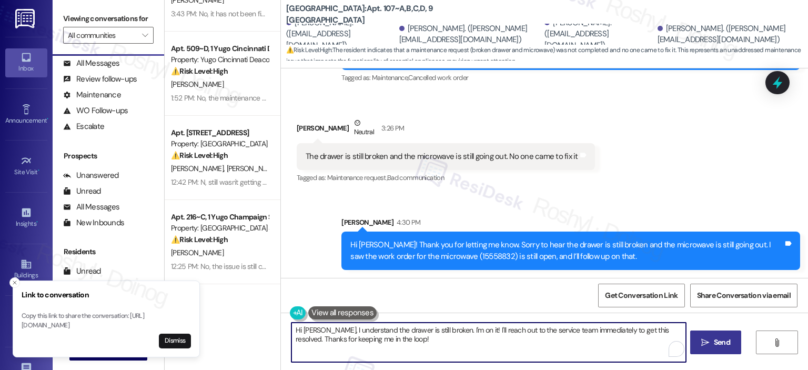
paste textarea "About the drawer—can you tell me more about what’s happening with it, and if po…"
drag, startPoint x: 402, startPoint y: 338, endPoint x: 248, endPoint y: 317, distance: 155.1
click at [345, 329] on textarea "About the drawer—can you tell me more about what’s happening with it, and if po…" at bounding box center [488, 341] width 394 height 39
click at [484, 343] on textarea "About the drawer, can you tell me more about what’s happening with it, and if p…" at bounding box center [488, 341] width 394 height 39
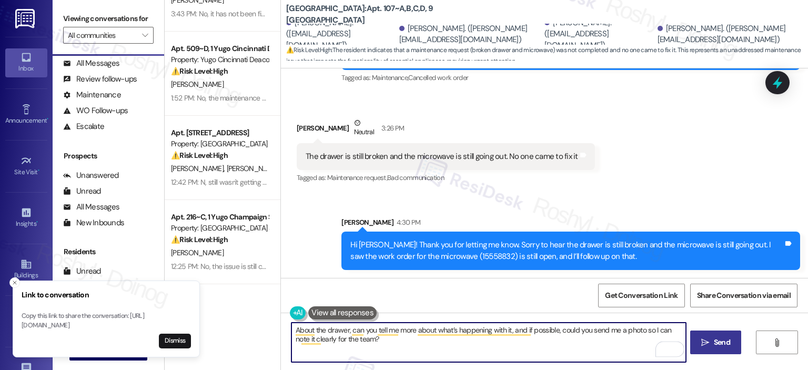
type textarea "About the drawer, can you tell me more about what’s happening with it, and if p…"
click at [714, 341] on span "Send" at bounding box center [722, 342] width 16 height 11
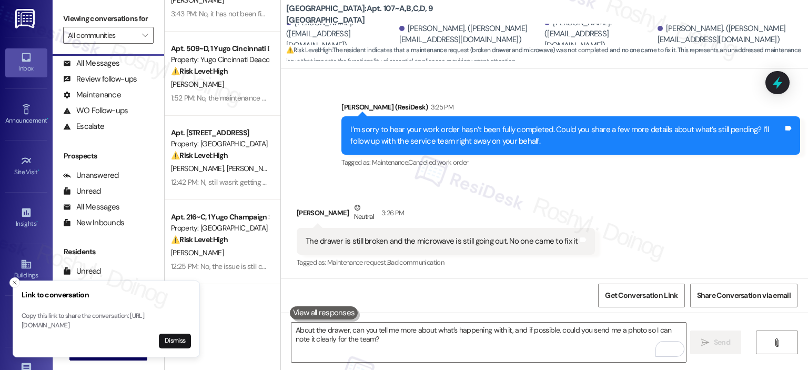
click at [439, 256] on div "Tagged as: Maintenance request , Click to highlight conversations about Mainten…" at bounding box center [446, 262] width 298 height 15
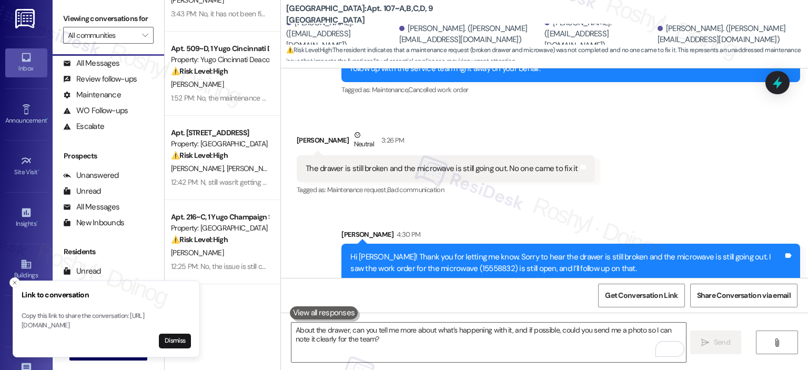
scroll to position [528, 0]
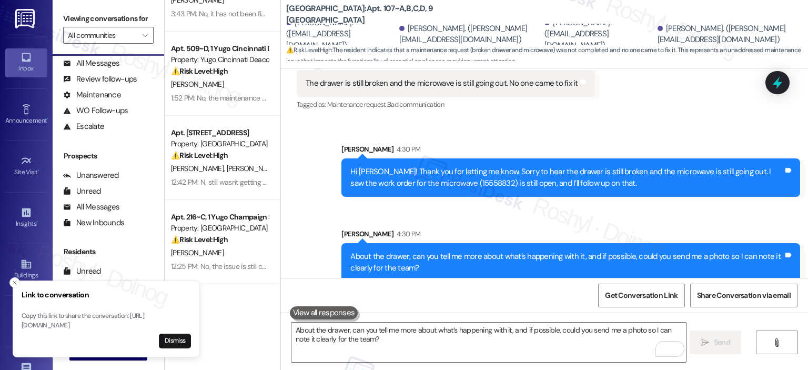
click at [449, 178] on div "Hi [PERSON_NAME]! Thank you for letting me know. Sorry to hear the drawer is st…" at bounding box center [566, 177] width 433 height 23
copy div "15558832"
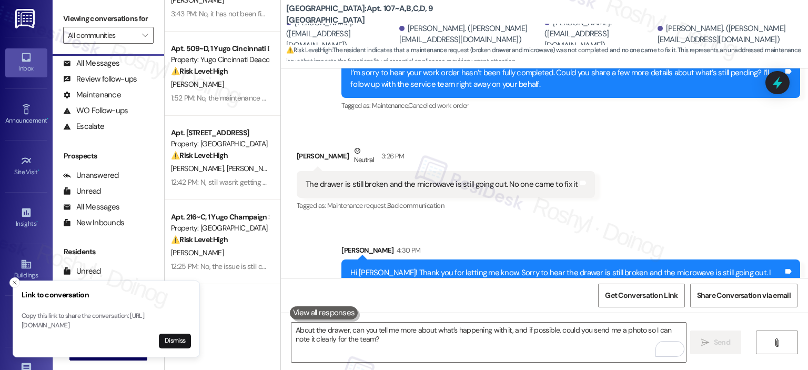
scroll to position [423, 0]
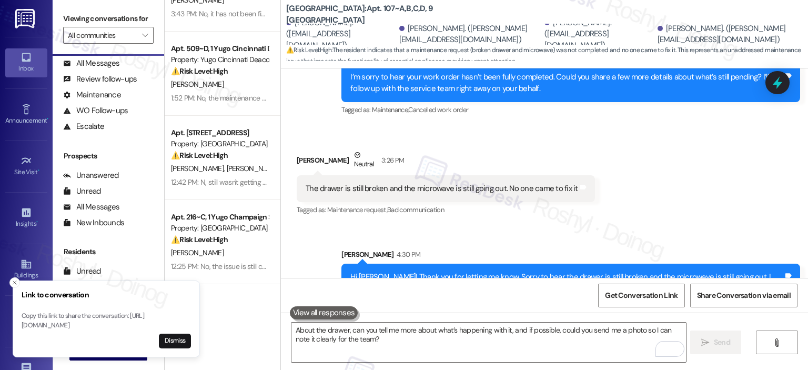
click at [700, 144] on div "Received via SMS [PERSON_NAME] Neutral 3:26 PM The drawer is still broken and t…" at bounding box center [544, 176] width 527 height 100
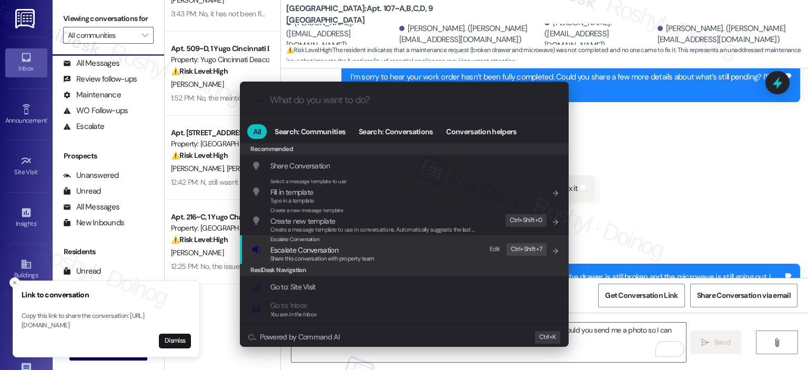
click at [448, 245] on div "Escalate Conversation Escalate Conversation Share this conversation with proper…" at bounding box center [405, 249] width 308 height 28
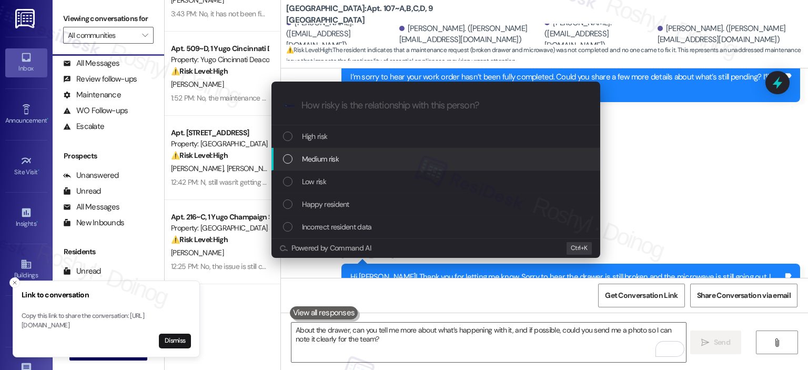
click at [399, 161] on div "Medium risk" at bounding box center [437, 159] width 308 height 12
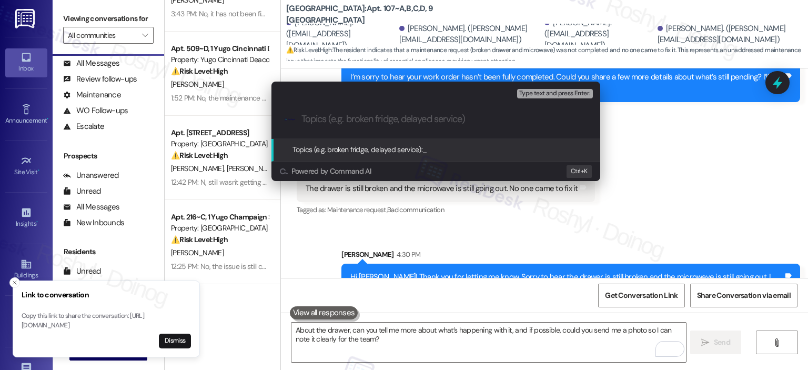
paste input "15558832"
click at [299, 120] on div ".cls-1{fill:#0a055f;}.cls-2{fill:#0cc4c4;} resideskLogoBlueOrange 15558832" at bounding box center [435, 118] width 329 height 37
click at [302, 119] on input "15558832" at bounding box center [439, 119] width 277 height 11
click at [300, 118] on div ".cls-1{fill:#0a055f;}.cls-2{fill:#0cc4c4;} resideskLogoBlueOrange 15558832" at bounding box center [435, 118] width 329 height 37
click at [300, 121] on div ".cls-1{fill:#0a055f;}.cls-2{fill:#0cc4c4;} resideskLogoBlueOrange 15558832" at bounding box center [435, 118] width 329 height 37
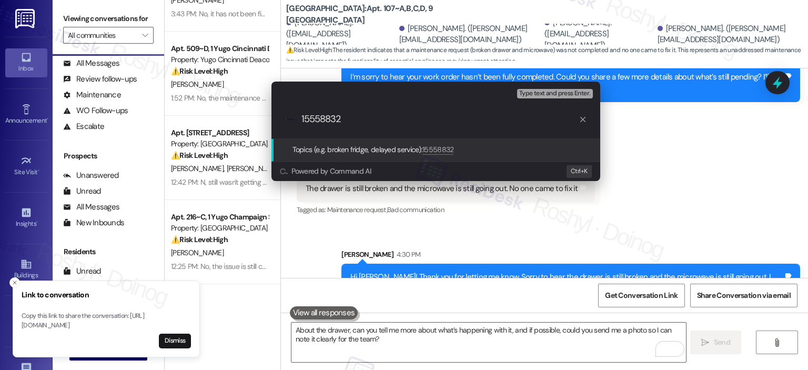
click at [300, 120] on div ".cls-1{fill:#0a055f;}.cls-2{fill:#0cc4c4;} resideskLogoBlueOrange 15558832" at bounding box center [435, 118] width 329 height 37
click at [300, 117] on div ".cls-1{fill:#0a055f;}.cls-2{fill:#0cc4c4;} resideskLogoBlueOrange 15558832" at bounding box center [435, 118] width 329 height 37
click at [301, 117] on input "15558832" at bounding box center [439, 119] width 277 height 11
click at [474, 116] on input "Follow up - Work Order 15558832" at bounding box center [439, 119] width 277 height 11
type input "Follow up - Work Order 15558832"
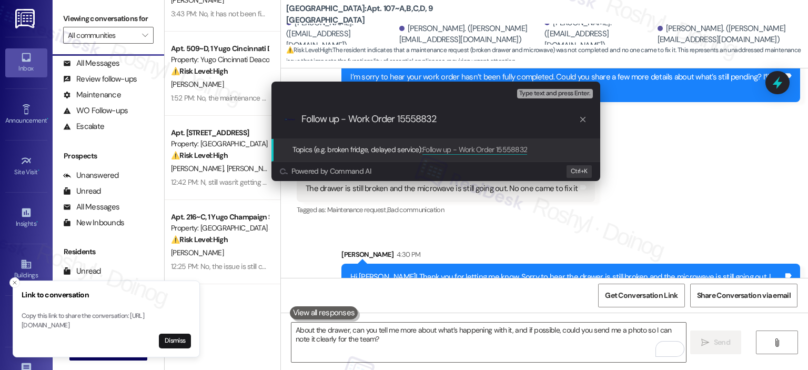
click at [580, 96] on span "Type text and press Enter." at bounding box center [554, 93] width 71 height 7
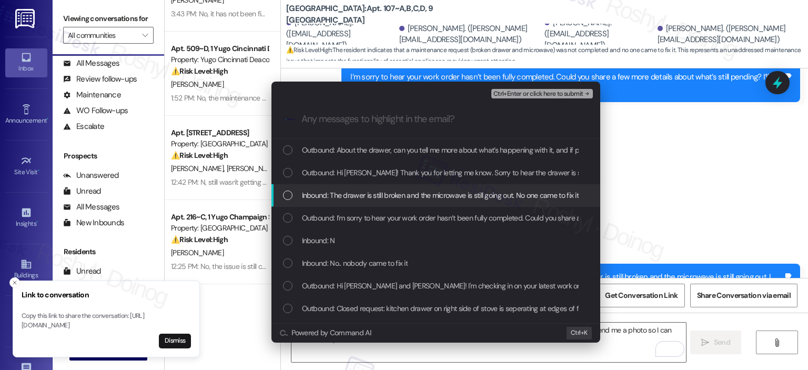
click at [439, 198] on span "Inbound: The drawer is still broken and the microwave is still going out. No on…" at bounding box center [440, 195] width 277 height 12
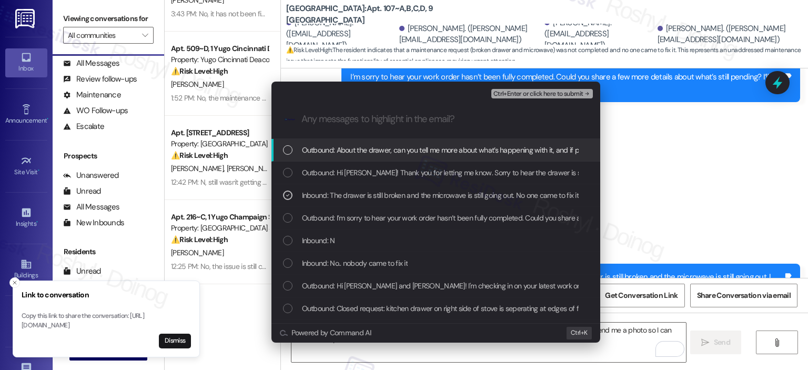
click at [553, 90] on span "Ctrl+Enter or click here to submit" at bounding box center [538, 93] width 90 height 7
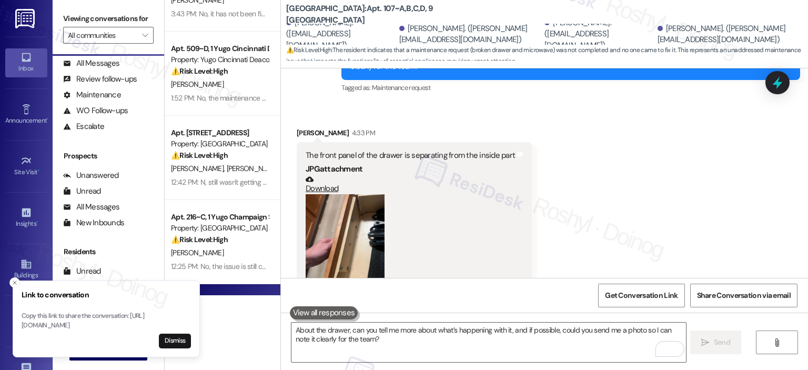
scroll to position [782, 0]
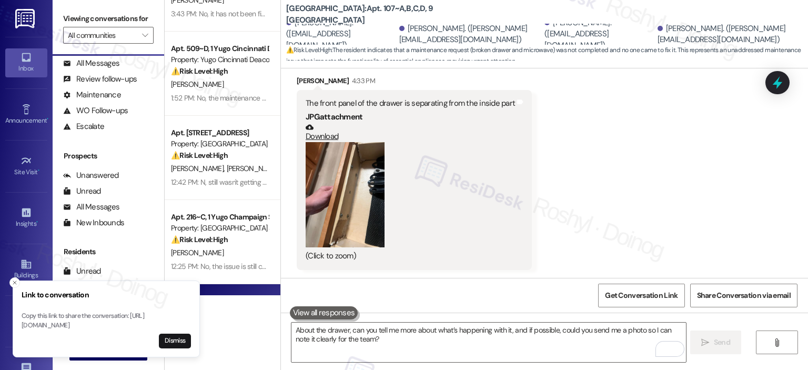
click at [346, 190] on button "Zoom image" at bounding box center [345, 194] width 79 height 105
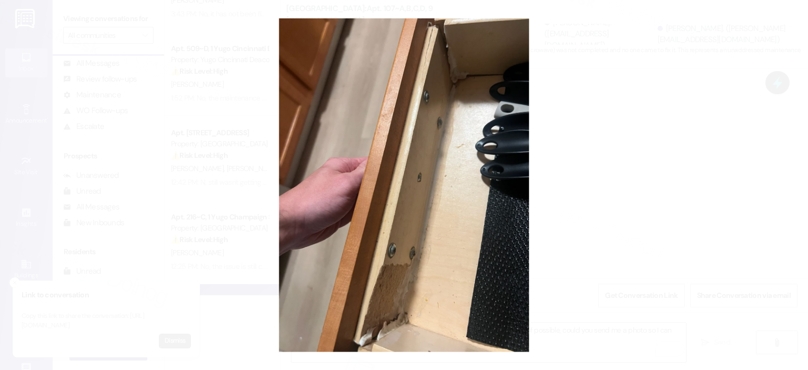
click at [649, 186] on button "Unzoom image" at bounding box center [404, 185] width 808 height 370
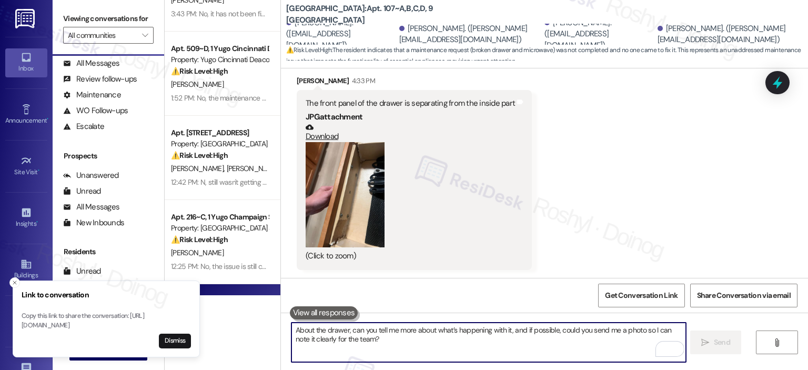
click at [408, 342] on textarea "About the drawer, can you tell me more about what’s happening with it, and if p…" at bounding box center [488, 341] width 394 height 39
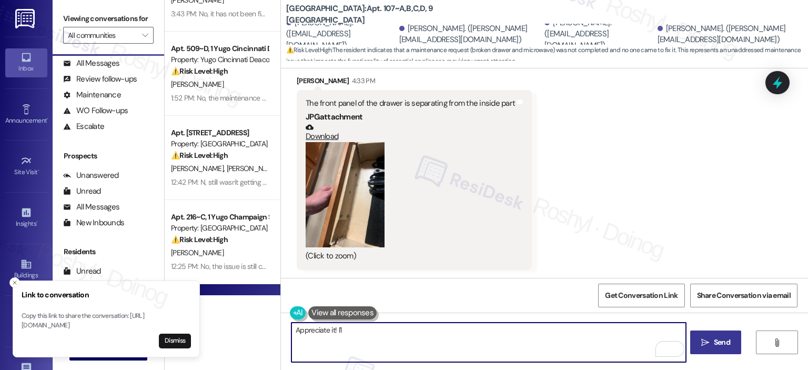
click at [332, 331] on textarea "Appreciate it! I'l" at bounding box center [488, 341] width 394 height 39
paste textarea "l proceed to submit a work order on your behalf. Could you please confirm if we…"
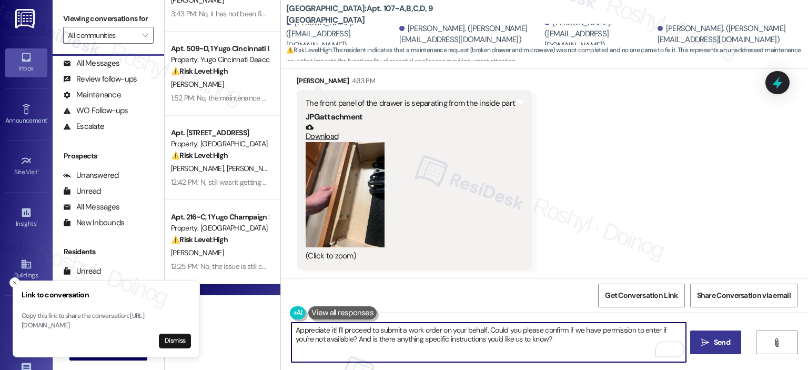
click at [572, 336] on textarea "Appreciate it! I'll proceed to submit a work order on your behalf. Could you pl…" at bounding box center [488, 341] width 394 height 39
type textarea "Appreciate it! I'll proceed to submit a work order on your behalf. Could you pl…"
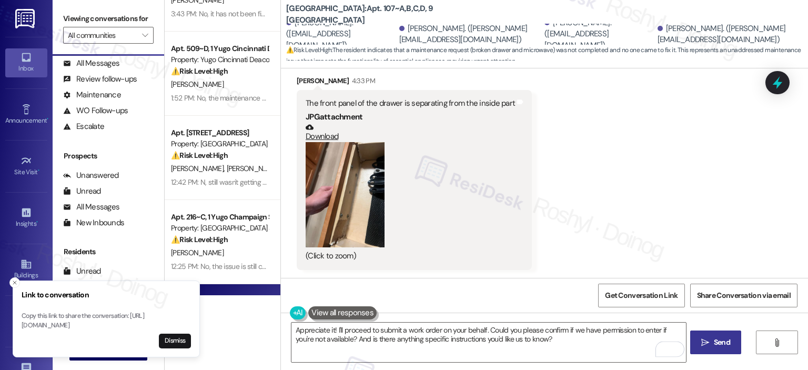
click at [707, 342] on icon "" at bounding box center [705, 342] width 8 height 8
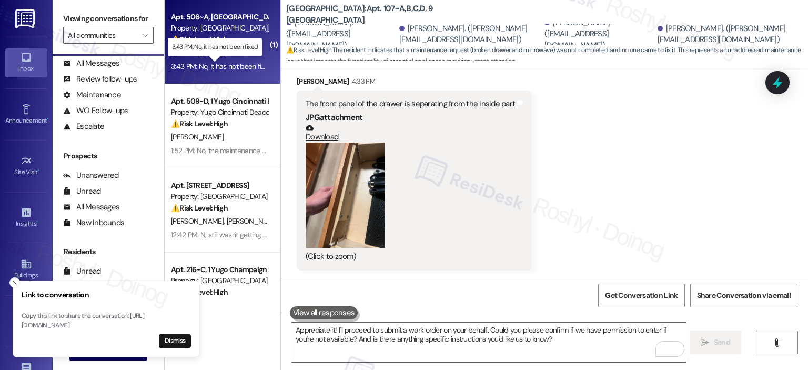
click at [240, 62] on div "3:43 PM: No, it has not been fixed 3:43 PM: No, it has not been fixed" at bounding box center [222, 66] width 102 height 9
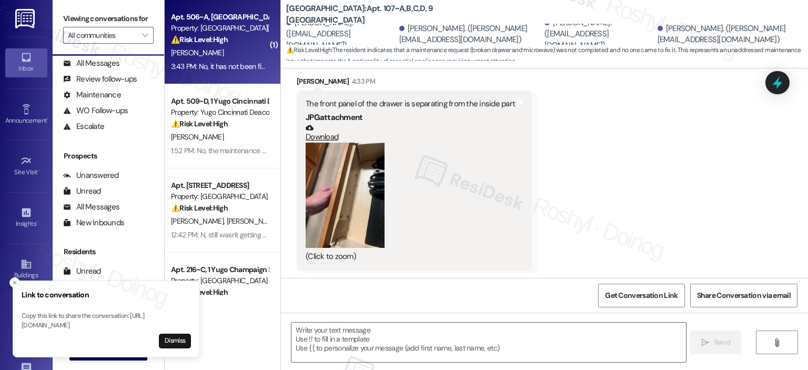
type textarea "Fetching suggested responses. Please feel free to read through the conversation…"
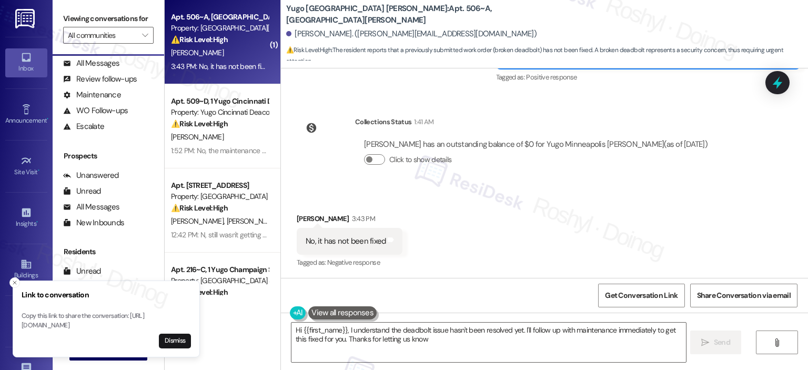
type textarea "Hi {{first_name}}, I understand the deadbolt issue hasn't been resolved yet. I'…"
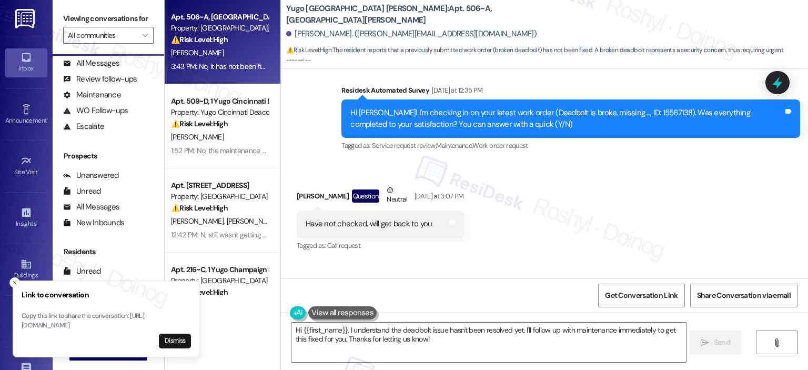
scroll to position [282, 0]
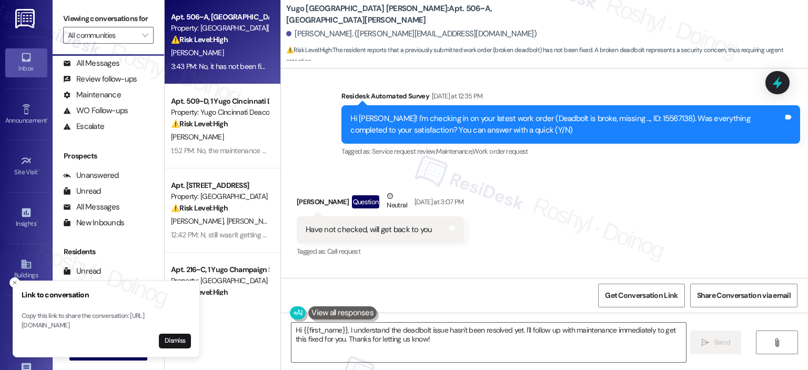
click at [563, 203] on div "Received via SMS [PERSON_NAME] Question Neutral [DATE] at 3:07 PM Have not chec…" at bounding box center [544, 217] width 527 height 100
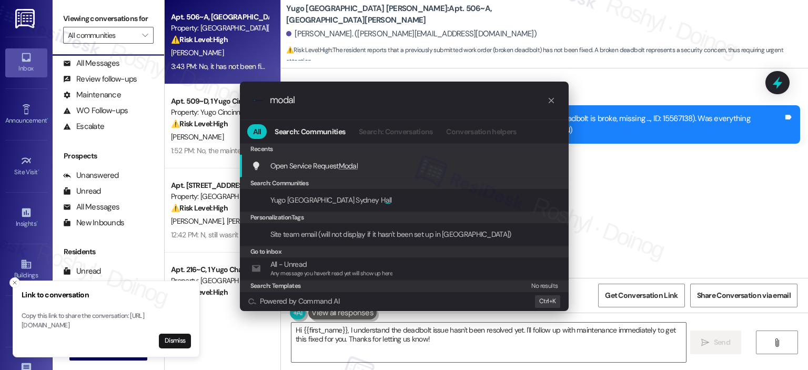
type input "modal"
click at [380, 164] on div "Open Service Request Modal Add shortcut" at bounding box center [405, 166] width 308 height 12
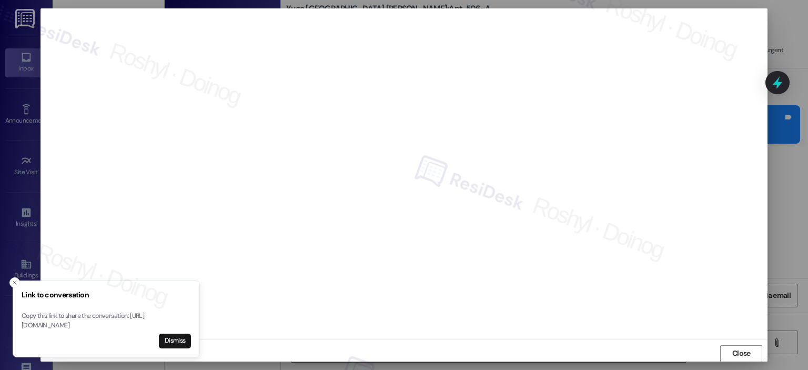
scroll to position [53, 0]
click at [753, 352] on button "Close" at bounding box center [741, 353] width 42 height 17
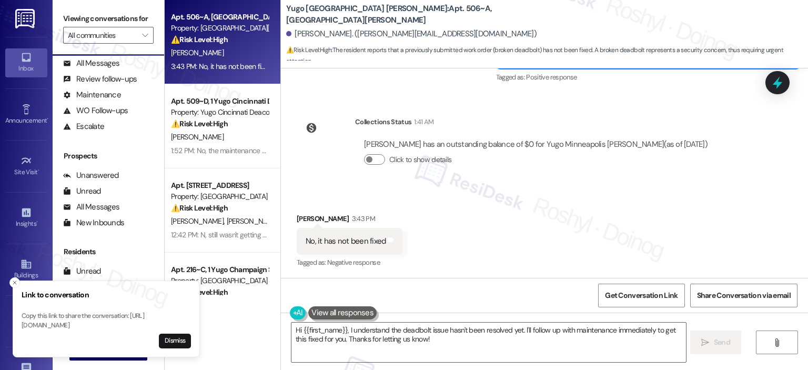
scroll to position [546, 0]
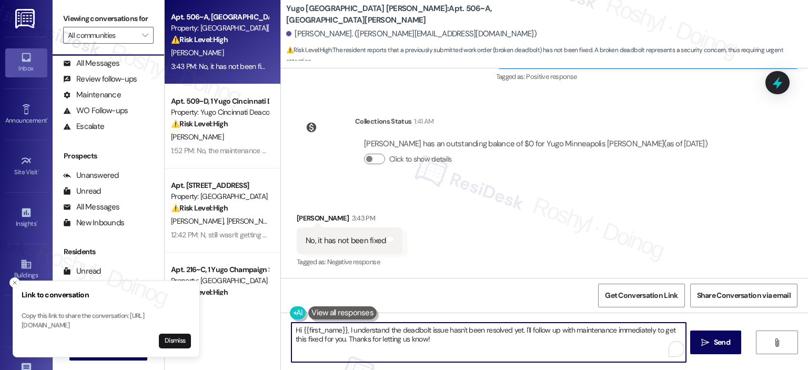
drag, startPoint x: 343, startPoint y: 328, endPoint x: 160, endPoint y: 313, distance: 183.2
click at [160, 313] on div "Link to conversation Copy this link to share the conversation: [URL][DOMAIN_NAM…" at bounding box center [404, 185] width 808 height 370
click at [345, 331] on textarea "I understand the deadbolt issue hasn't been resolved yet. I'll follow up with m…" at bounding box center [488, 341] width 394 height 39
drag, startPoint x: 435, startPoint y: 330, endPoint x: 486, endPoint y: 355, distance: 56.9
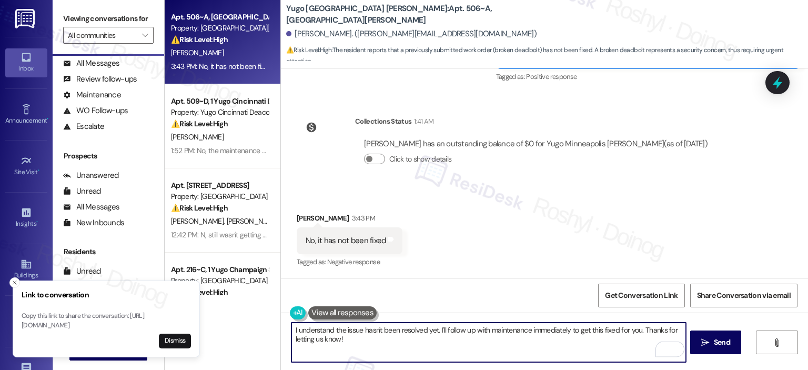
click at [486, 355] on textarea "I understand the issue hasn't been resolved yet. I'll follow up with maintenanc…" at bounding box center [488, 341] width 394 height 39
click at [501, 330] on textarea "I understand the issue hasn't been resolved yet. If you could provid eme" at bounding box center [488, 341] width 394 height 39
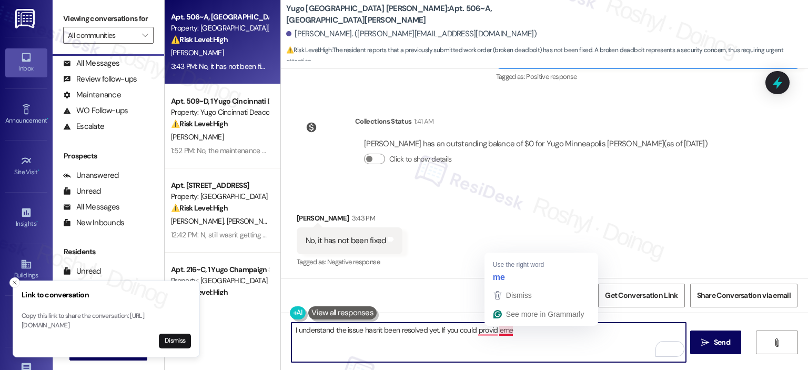
click at [501, 330] on textarea "I understand the issue hasn't been resolved yet. If you could provid eme" at bounding box center [488, 341] width 394 height 39
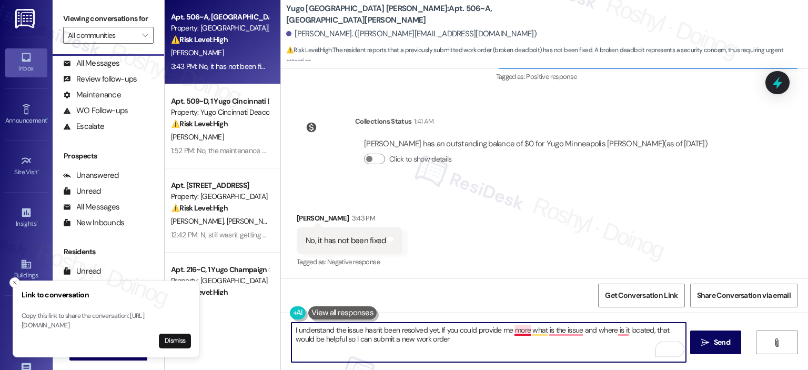
click at [514, 331] on textarea "I understand the issue hasn't been resolved yet. If you could provide me more w…" at bounding box center [488, 341] width 394 height 39
click at [572, 333] on textarea "I understand the issue hasn't been resolved yet. If you could provide me with m…" at bounding box center [488, 341] width 394 height 39
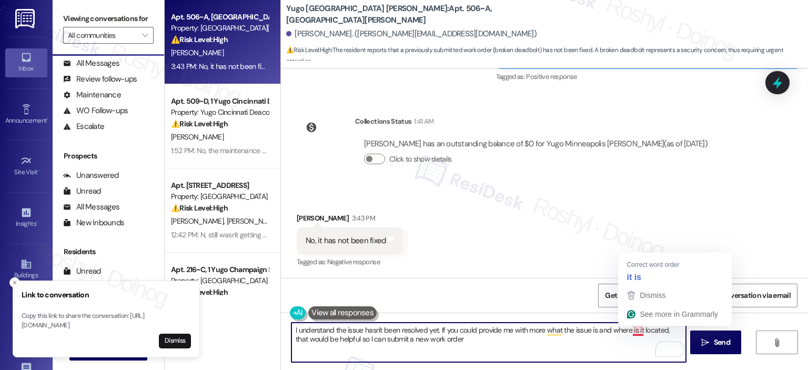
click at [627, 333] on textarea "I understand the issue hasn't been resolved yet. If you could provide me with m…" at bounding box center [488, 341] width 394 height 39
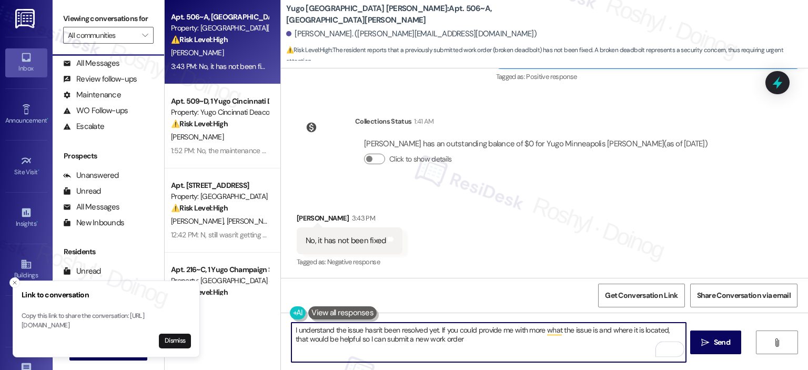
click at [474, 341] on textarea "I understand the issue hasn't been resolved yet. If you could provide me with m…" at bounding box center [488, 341] width 394 height 39
type textarea "I understand the issue hasn't been resolved yet. If you could provide me with m…"
click at [722, 343] on span "Send" at bounding box center [722, 342] width 16 height 11
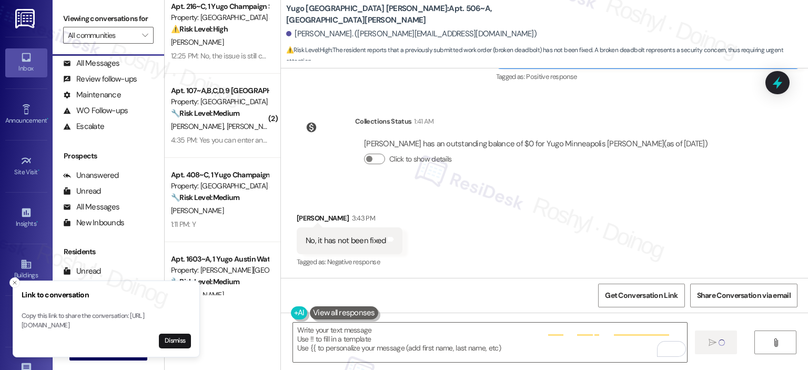
type textarea "Fetching suggested responses. Please feel free to read through the conversation…"
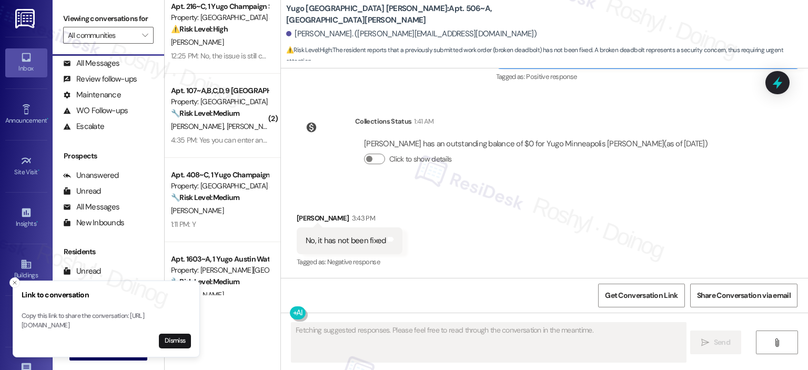
scroll to position [545, 0]
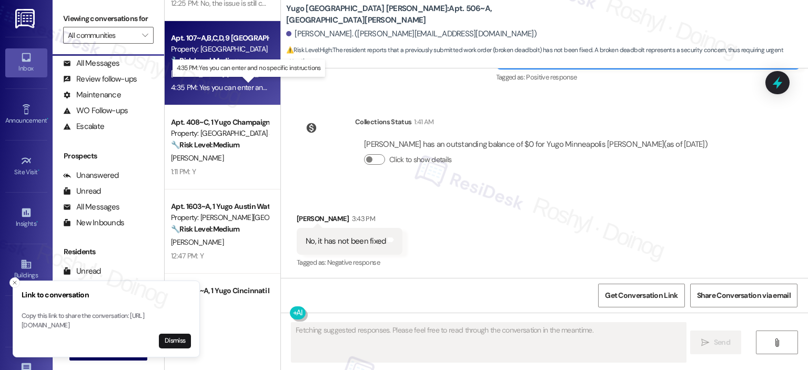
click at [229, 88] on div "4:35 PM: Yes you can enter and no specific instructions 4:35 PM: Yes you can en…" at bounding box center [255, 87] width 168 height 9
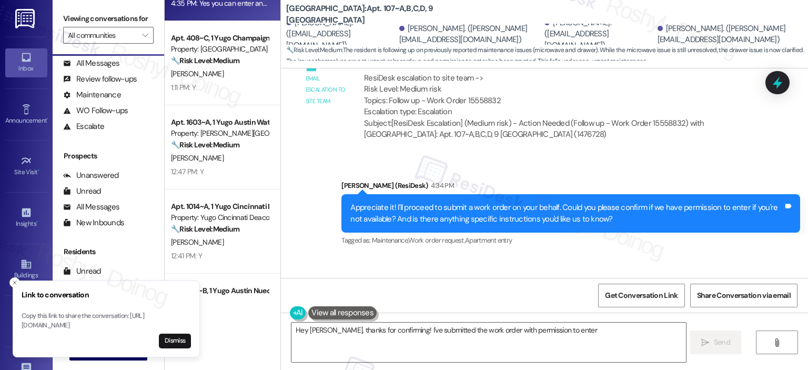
scroll to position [1070, 0]
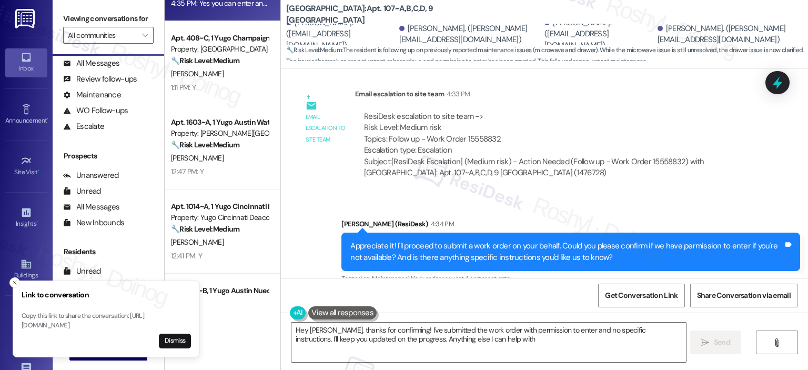
type textarea "Hey [PERSON_NAME], thanks for confirming! I've submitted the work order with pe…"
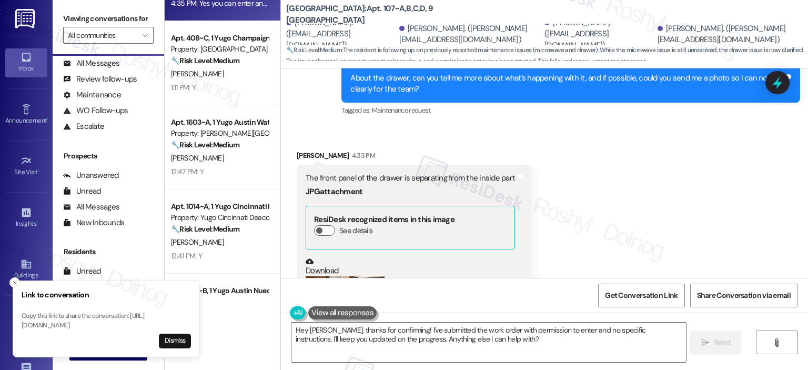
scroll to position [702, 0]
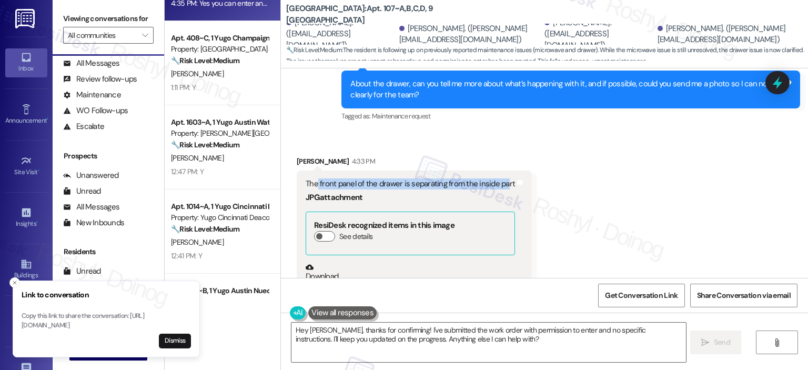
copy div "front panel of the drawer is separating from the inside pa"
copy div "front panel of the drawer is separating from the inside part JPG attachment"
copy div "front panel of the drawer is separating from the inside par"
copy div "front panel of the drawer is separating from the inside part"
drag, startPoint x: 311, startPoint y: 182, endPoint x: 503, endPoint y: 187, distance: 191.5
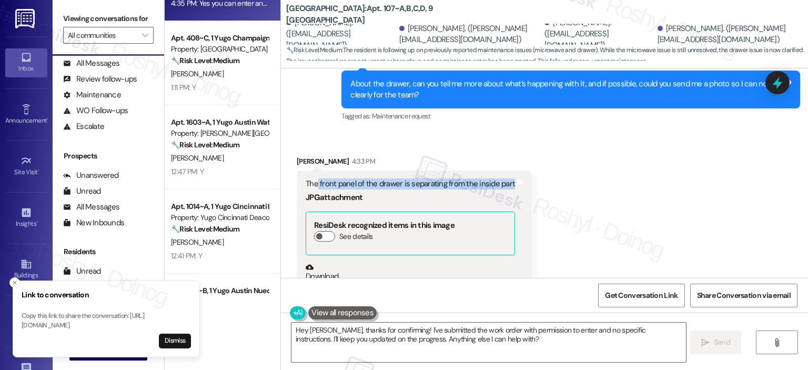
click at [503, 187] on div "The front panel of the drawer is separating from the inside part" at bounding box center [410, 183] width 209 height 11
click at [667, 212] on div "Received via SMS [PERSON_NAME] 4:33 PM The front panel of the drawer is separat…" at bounding box center [544, 282] width 527 height 301
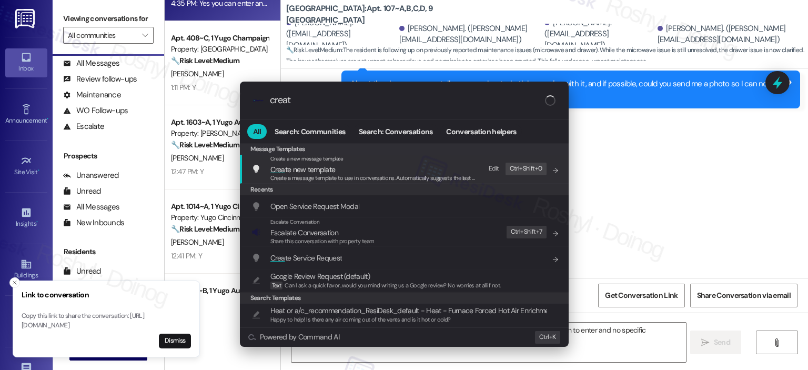
type input "create"
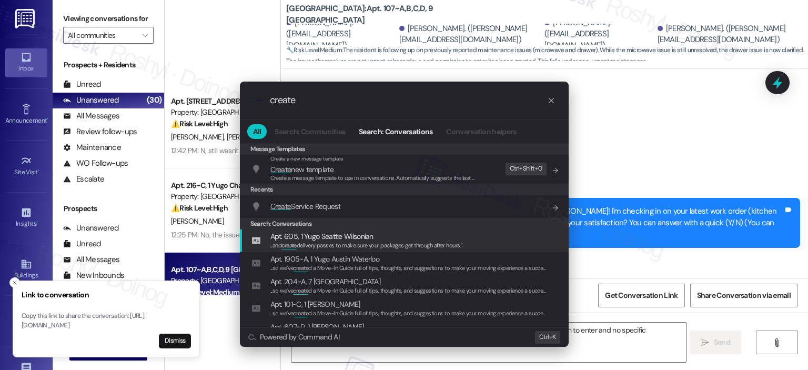
scroll to position [702, 0]
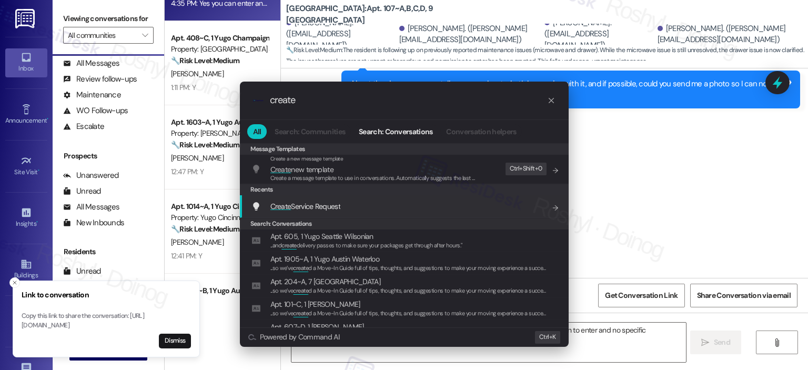
type input "create"
click at [328, 204] on span "Create Service Request" at bounding box center [305, 205] width 70 height 9
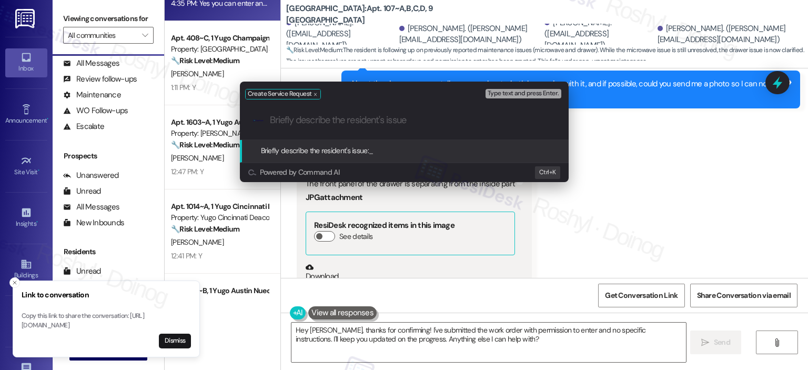
paste input "front panel of the drawer is separating from the inside part"
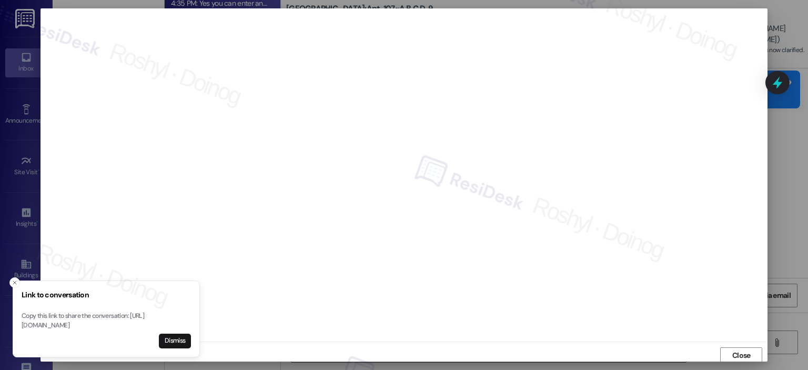
scroll to position [2, 0]
click at [741, 357] on span "Close" at bounding box center [741, 353] width 18 height 11
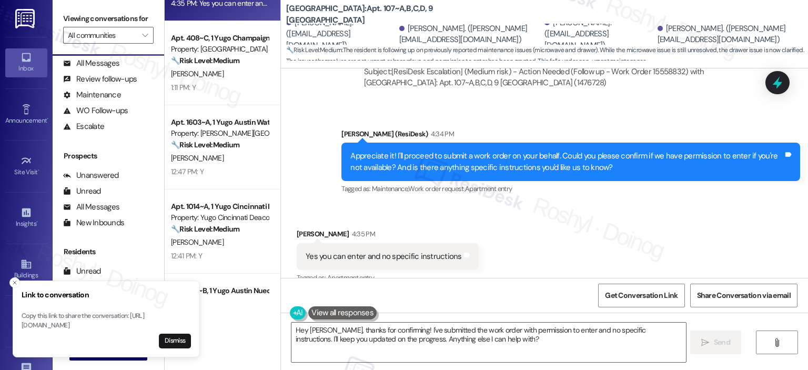
scroll to position [1175, 0]
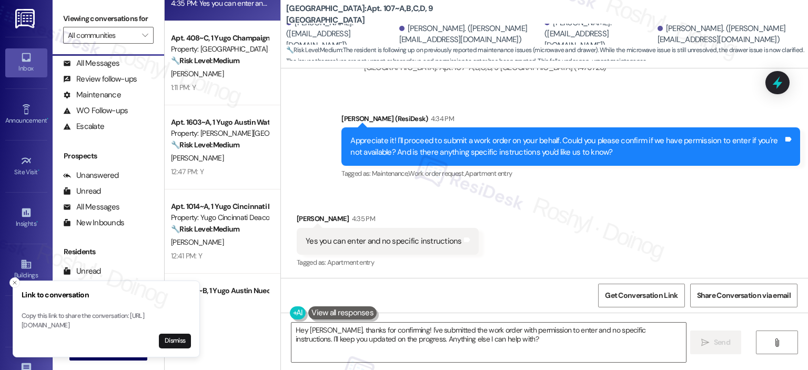
click at [520, 208] on div "Received via SMS [PERSON_NAME] 4:35 PM Yes you can enter and no specific instru…" at bounding box center [544, 233] width 527 height 89
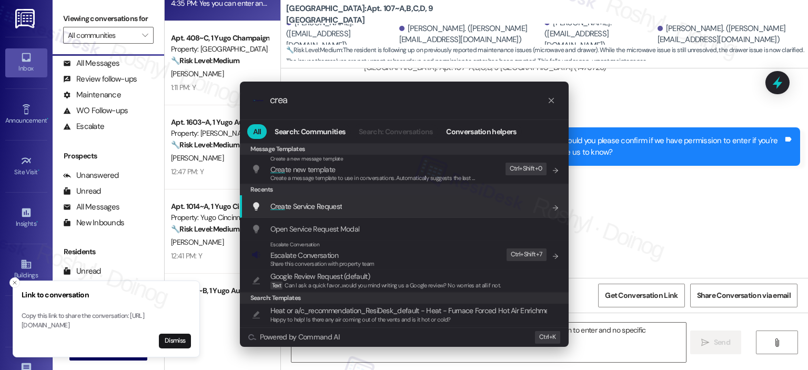
type input "crea"
click at [435, 197] on div "Crea te Service Request Add shortcut" at bounding box center [404, 206] width 329 height 23
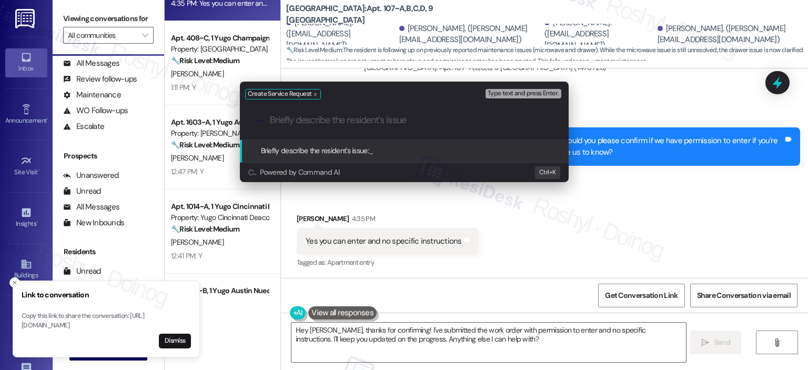
click at [493, 124] on input "Briefly describe the resident's issue" at bounding box center [413, 120] width 286 height 11
paste input "front panel of the drawer is separating from the inside part"
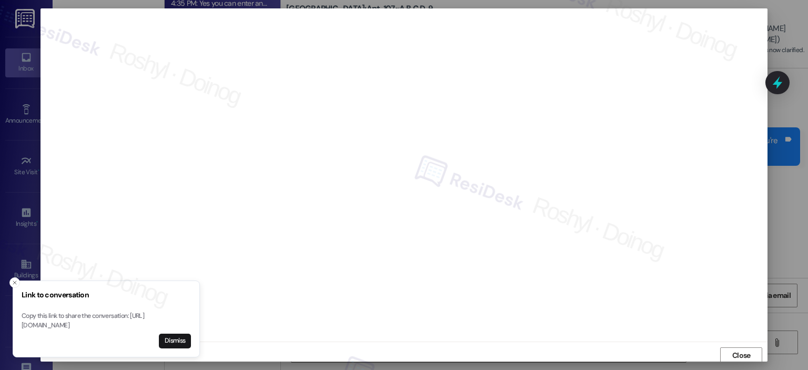
scroll to position [53, 0]
click at [724, 361] on button "Close" at bounding box center [741, 355] width 42 height 17
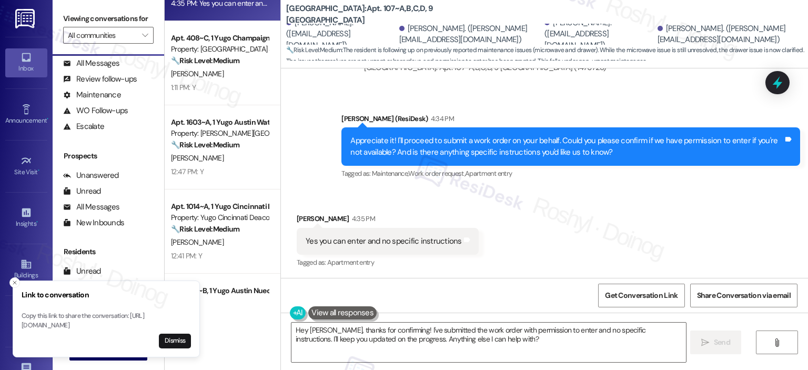
click at [544, 235] on div "Received via SMS [PERSON_NAME] 4:35 PM Yes you can enter and no specific instru…" at bounding box center [544, 233] width 527 height 89
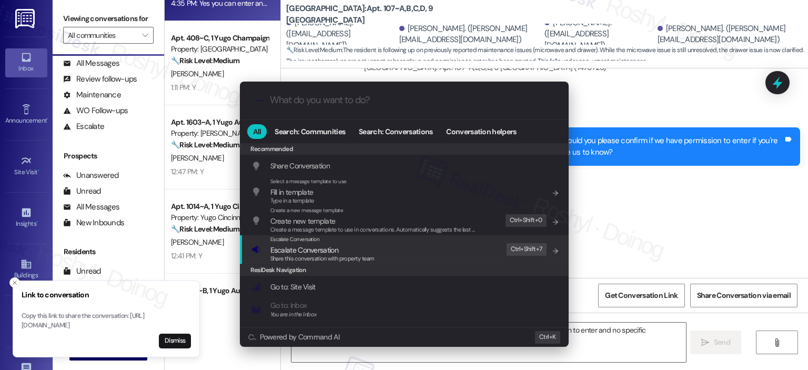
click at [438, 256] on div "Escalate Conversation Escalate Conversation Share this conversation with proper…" at bounding box center [405, 249] width 308 height 28
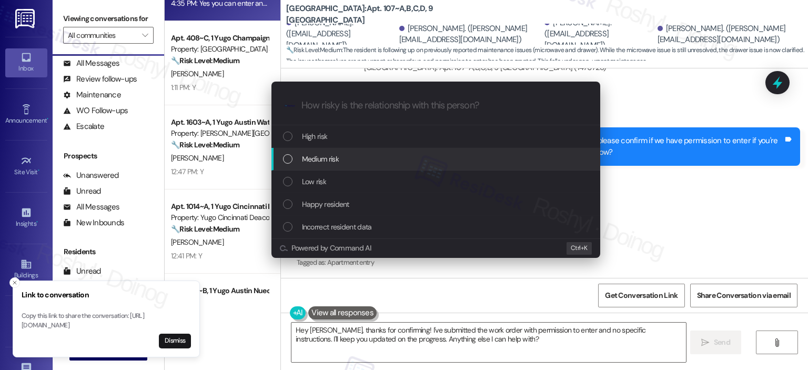
click at [382, 150] on div "Medium risk" at bounding box center [435, 159] width 329 height 23
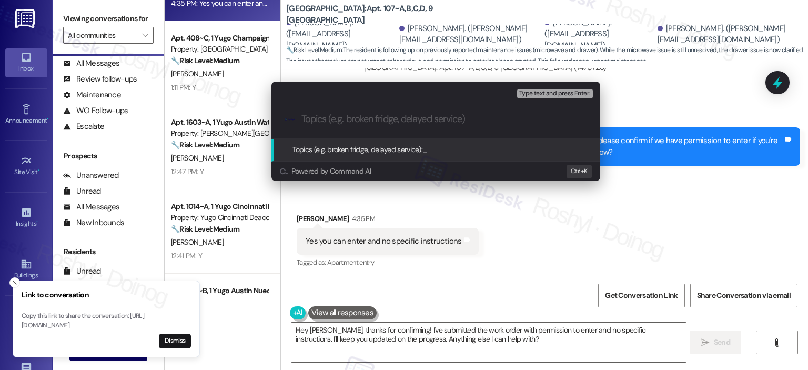
paste input "front panel of the drawer is separating from the inside part 15568654 Work Orde…"
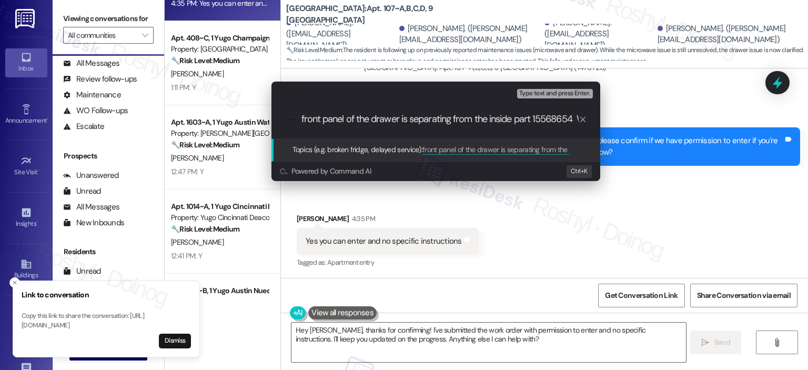
scroll to position [0, 186]
click at [376, 119] on input "front panel of the drawer is separating from the inside part 15568654 Work Orde…" at bounding box center [439, 119] width 277 height 11
drag, startPoint x: 442, startPoint y: 116, endPoint x: 480, endPoint y: 116, distance: 38.4
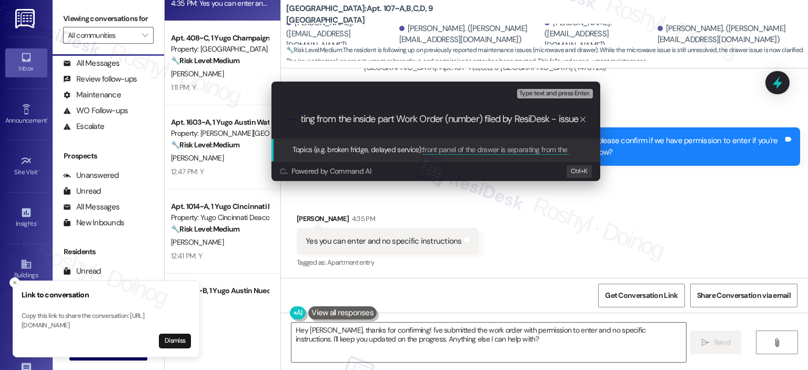
click at [480, 116] on input "front panel of the drawer is separating from the inside part Work Order (number…" at bounding box center [439, 119] width 277 height 11
paste input "15568654"
drag, startPoint x: 392, startPoint y: 117, endPoint x: 124, endPoint y: 120, distance: 268.3
click at [124, 120] on div "Escalate Conversation Medium risk Topics (e.g. broken fridge, delayed service) …" at bounding box center [404, 185] width 808 height 370
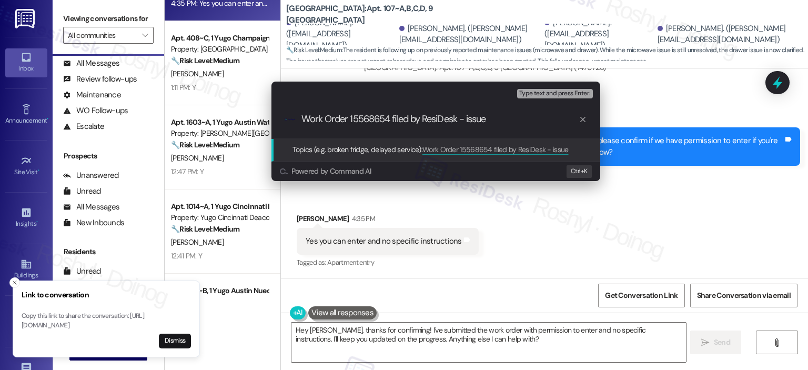
click at [475, 122] on input "Work Order 15568654 filed by ResiDesk - issue" at bounding box center [439, 119] width 277 height 11
paste input "front panel of the drawer is separating from the inside part"
type input "Work Order 15568654 filed by ResiDesk - front panel of the drawer is separating…"
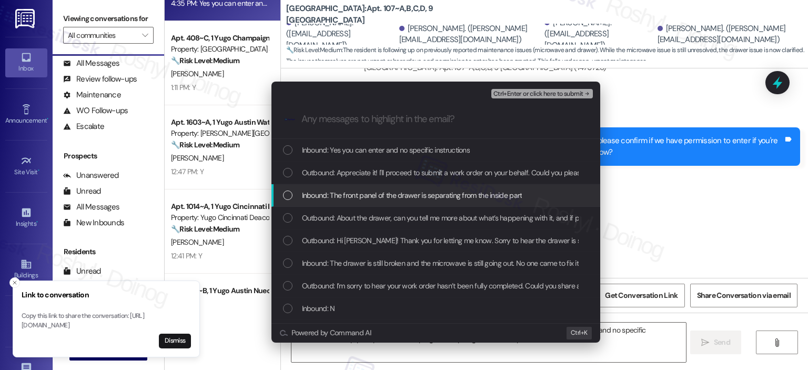
click at [412, 196] on span "Inbound: The front panel of the drawer is separating from the inside part" at bounding box center [412, 195] width 220 height 12
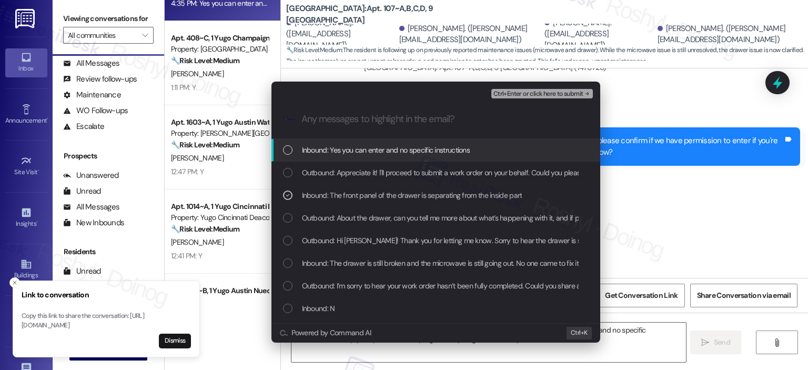
click at [558, 95] on span "Ctrl+Enter or click here to submit" at bounding box center [538, 93] width 90 height 7
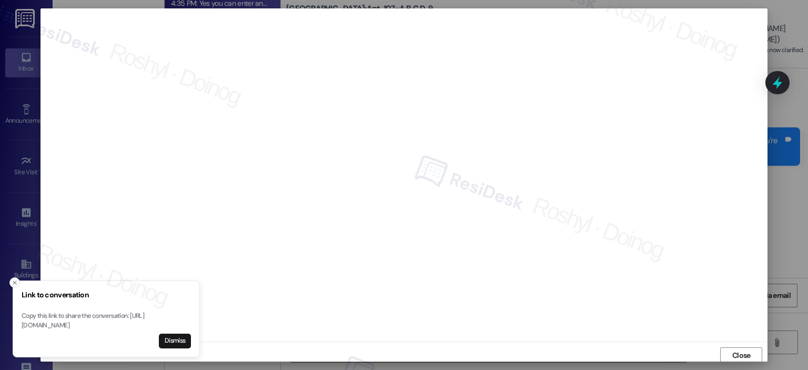
click at [12, 279] on icon "Close toast" at bounding box center [15, 282] width 6 height 6
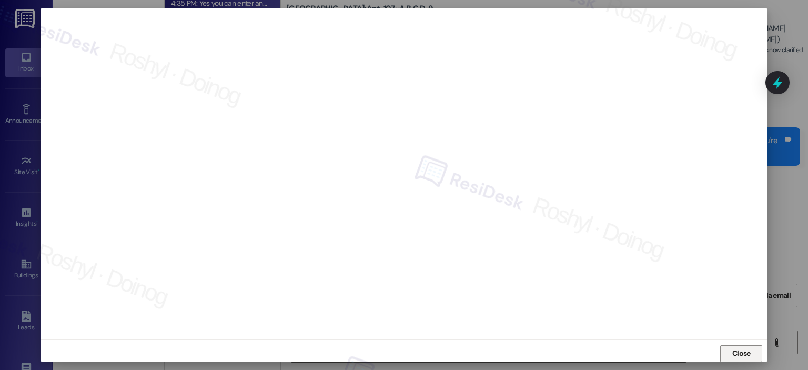
click at [738, 355] on span "Close" at bounding box center [741, 353] width 18 height 11
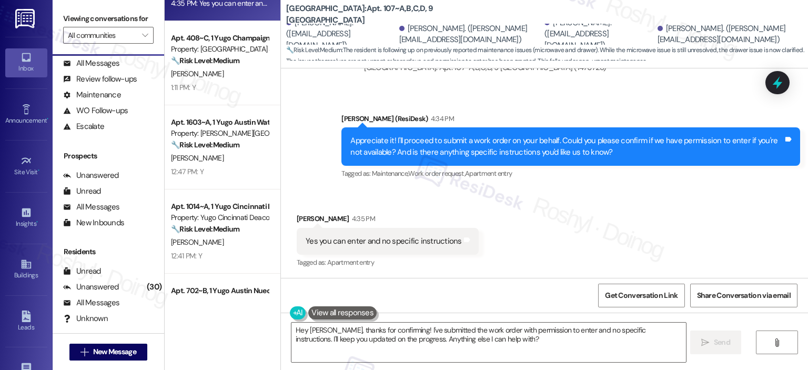
click at [402, 212] on div "Received via SMS [PERSON_NAME] 4:35 PM Yes you can enter and no specific instru…" at bounding box center [388, 241] width 198 height 73
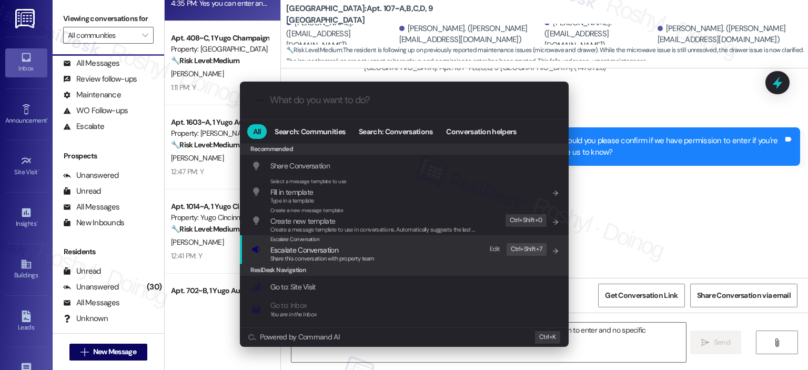
click at [373, 254] on div "Share this conversation with property team" at bounding box center [322, 258] width 104 height 9
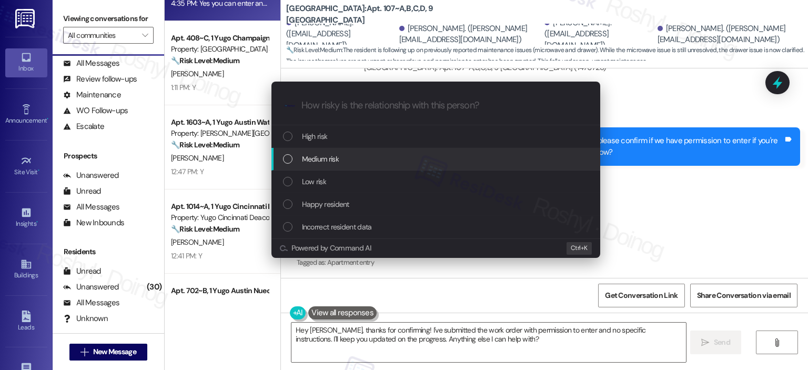
click at [351, 164] on div "Medium risk" at bounding box center [437, 159] width 308 height 12
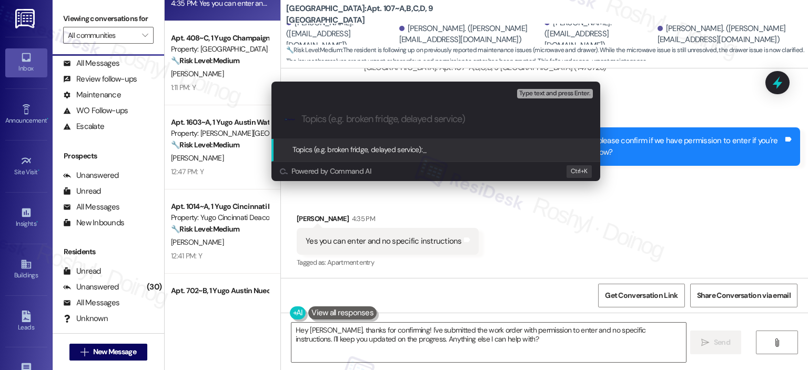
paste input "Work Order 15568654 filed by ResiDesk - front panel of the drawer is separating…"
type input "Work Order 15568654 filed by ResiDesk - front panel of the drawer is separating…"
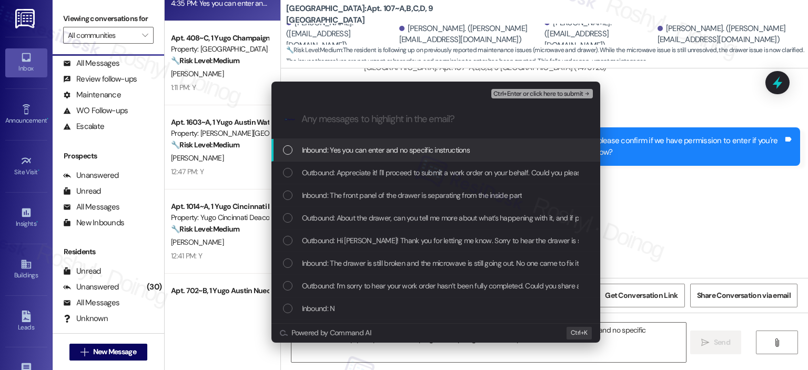
scroll to position [0, 0]
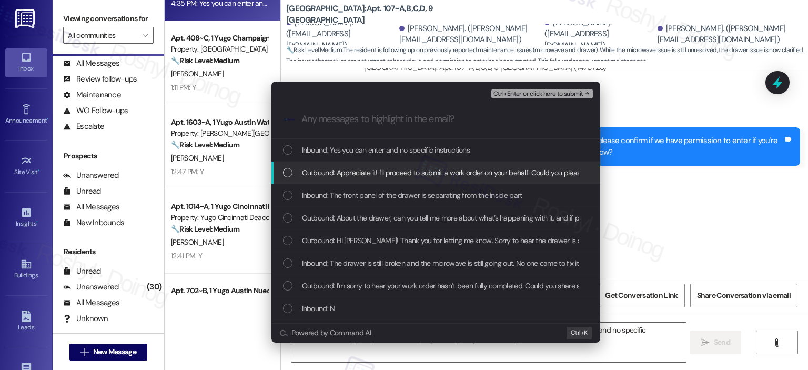
click at [412, 171] on span "Outbound: Appreciate it! I'll proceed to submit a work order on your behalf. Co…" at bounding box center [634, 173] width 664 height 12
click at [414, 168] on span "Outbound: Appreciate it! I'll proceed to submit a work order on your behalf. Co…" at bounding box center [634, 173] width 664 height 12
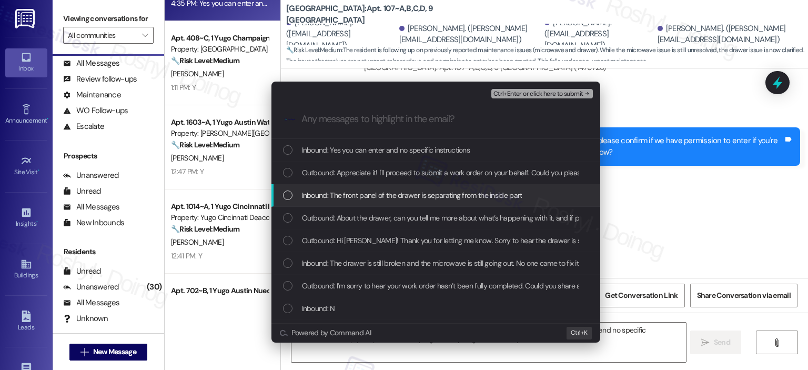
click at [400, 191] on span "Inbound: The front panel of the drawer is separating from the inside part" at bounding box center [412, 195] width 220 height 12
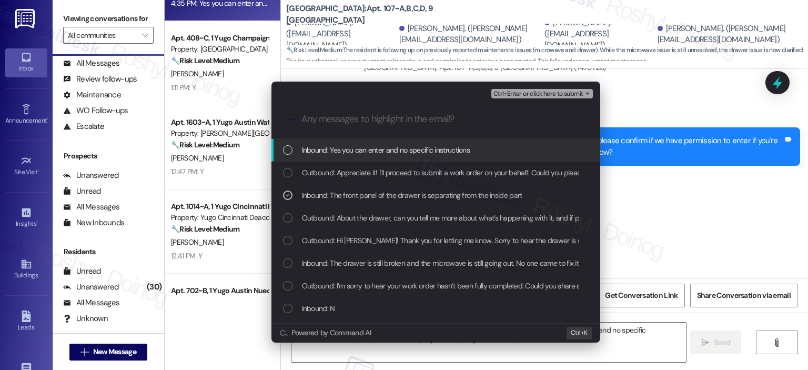
click at [530, 94] on span "Ctrl+Enter or click here to submit" at bounding box center [538, 93] width 90 height 7
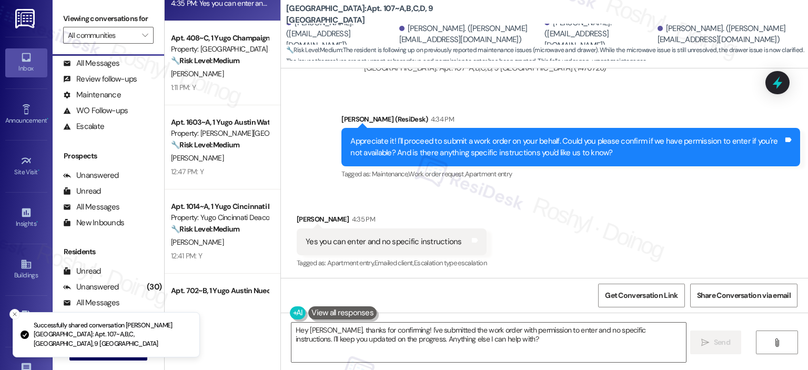
scroll to position [1175, 0]
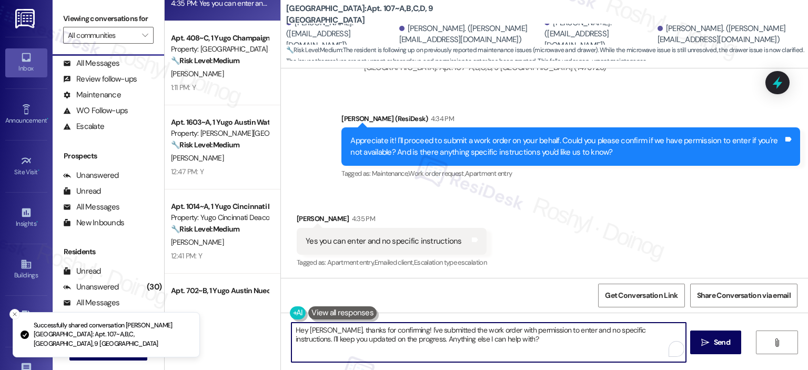
drag, startPoint x: 462, startPoint y: 335, endPoint x: 215, endPoint y: 298, distance: 249.9
click at [215, 298] on div "Apt. 709~B, 1 Yugo Austin Corner Property: Austin Corner ⚠️ Risk Level: High Th…" at bounding box center [486, 185] width 643 height 370
paste textarea "Thank you, {{first_name}}! I’ve submitted your request, and our maintenance tea…"
type textarea "Thank you, {{first_name}}! I’ve submitted your request, and our maintenance tea…"
click at [716, 341] on span "Send" at bounding box center [722, 342] width 16 height 11
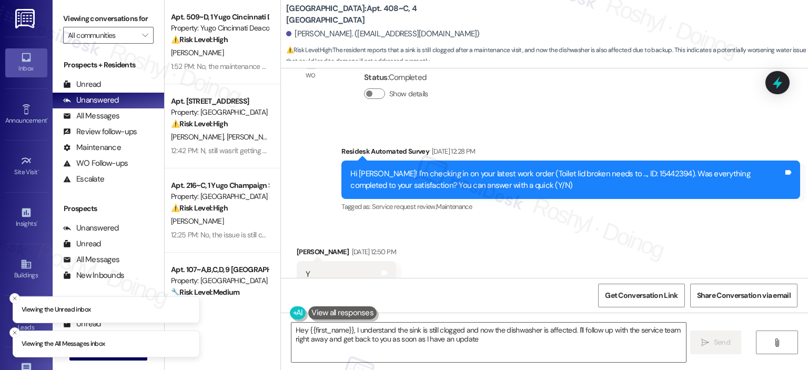
type textarea "Hey {{first_name}}, I understand the sink is still clogged and now the dishwash…"
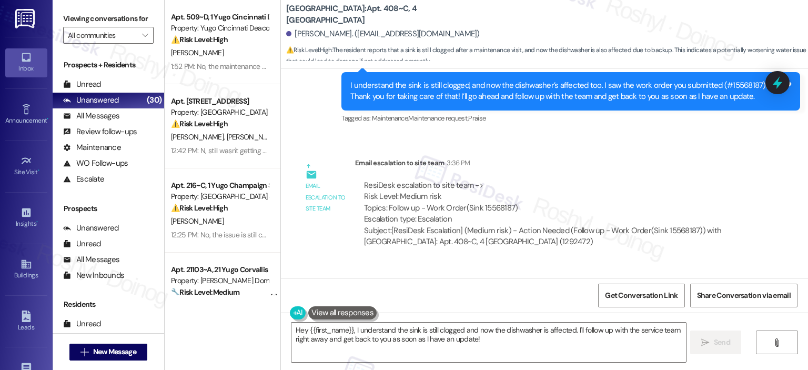
scroll to position [2048, 0]
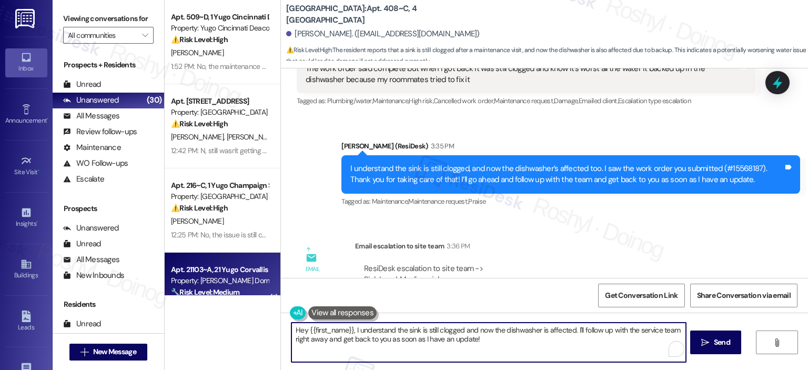
drag, startPoint x: 481, startPoint y: 336, endPoint x: 247, endPoint y: 288, distance: 238.4
click at [242, 297] on div "Apt. 509~D, 1 Yugo Cincinnati Deacon Property: Yugo Cincinnati Deacon ⚠️ Risk L…" at bounding box center [486, 185] width 643 height 370
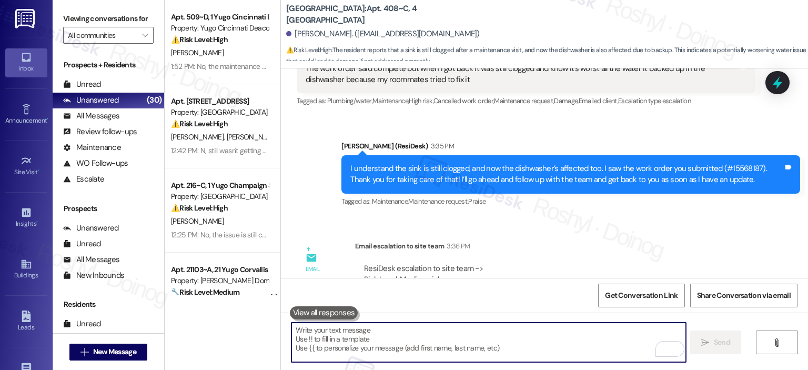
click at [357, 342] on textarea "To enrich screen reader interactions, please activate Accessibility in Grammarl…" at bounding box center [488, 341] width 394 height 39
paste textarea "In the meantime, if there's anything else I can assist you with, let me know."
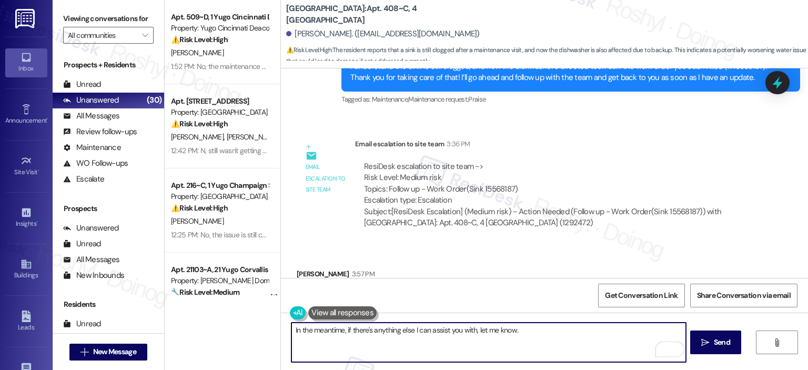
scroll to position [2206, 0]
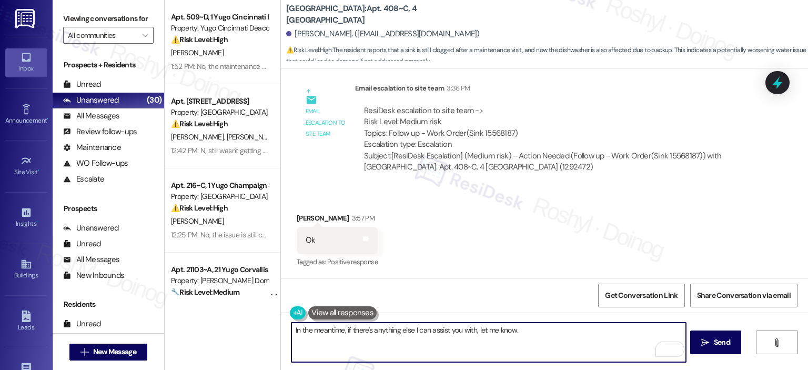
type textarea "In the meantime, if there's anything else I can assist you with, let me know."
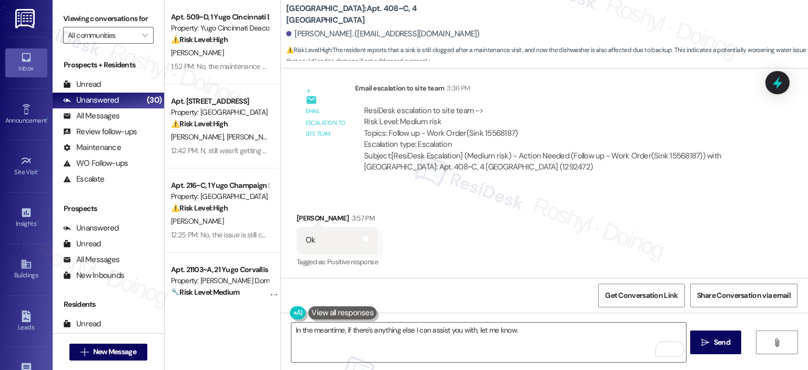
click at [714, 328] on div "In the meantime, if there's anything else I can assist you with, let me know. …" at bounding box center [544, 351] width 527 height 79
click at [708, 338] on span " Send" at bounding box center [715, 342] width 33 height 11
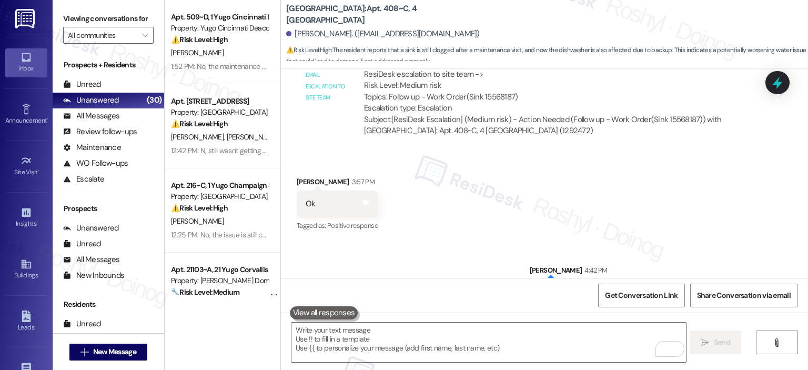
scroll to position [2279, 0]
